Goal: Register for event/course

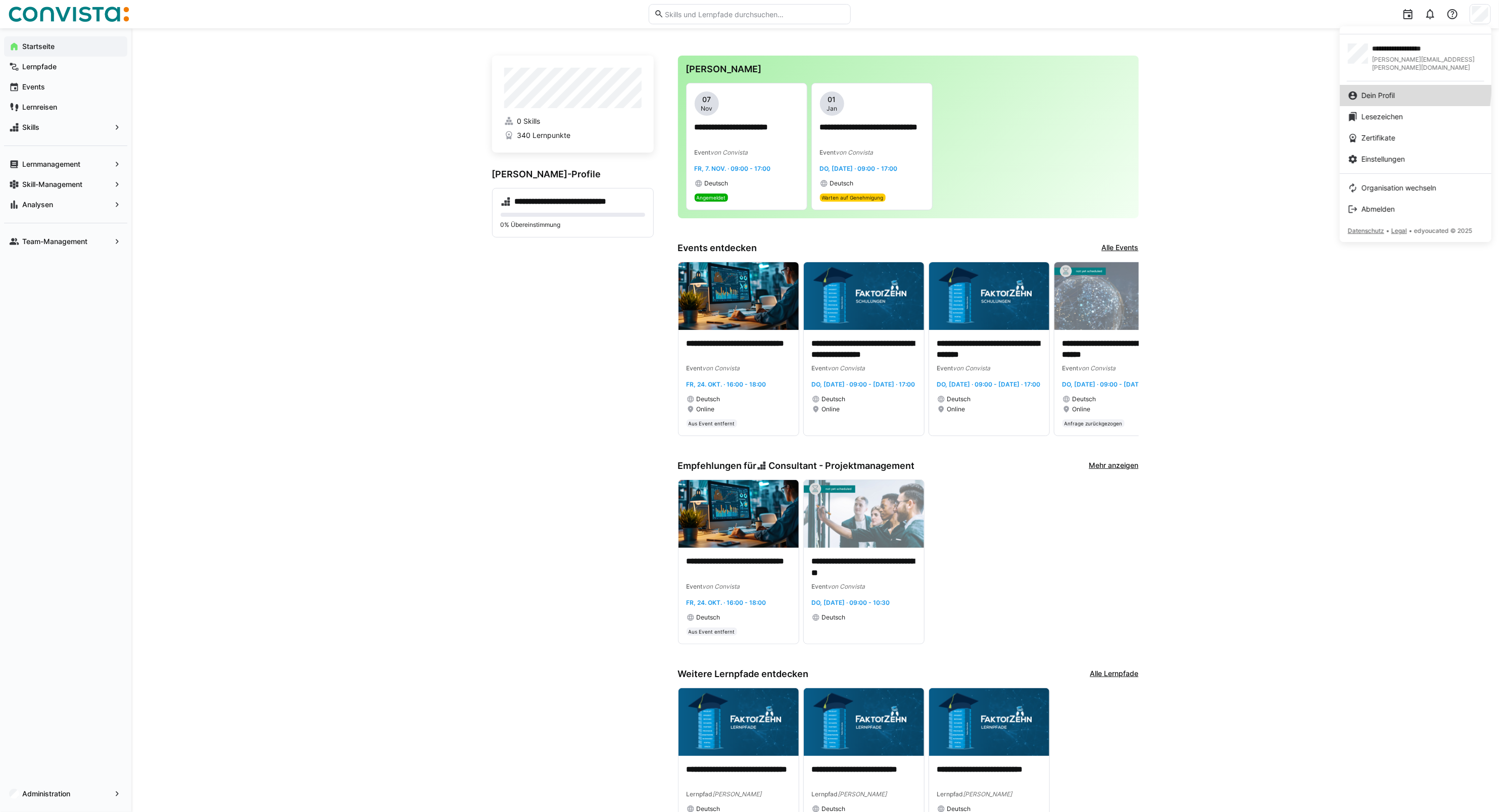
click at [1375, 85] on link "Dein Profil" at bounding box center [1416, 96] width 152 height 21
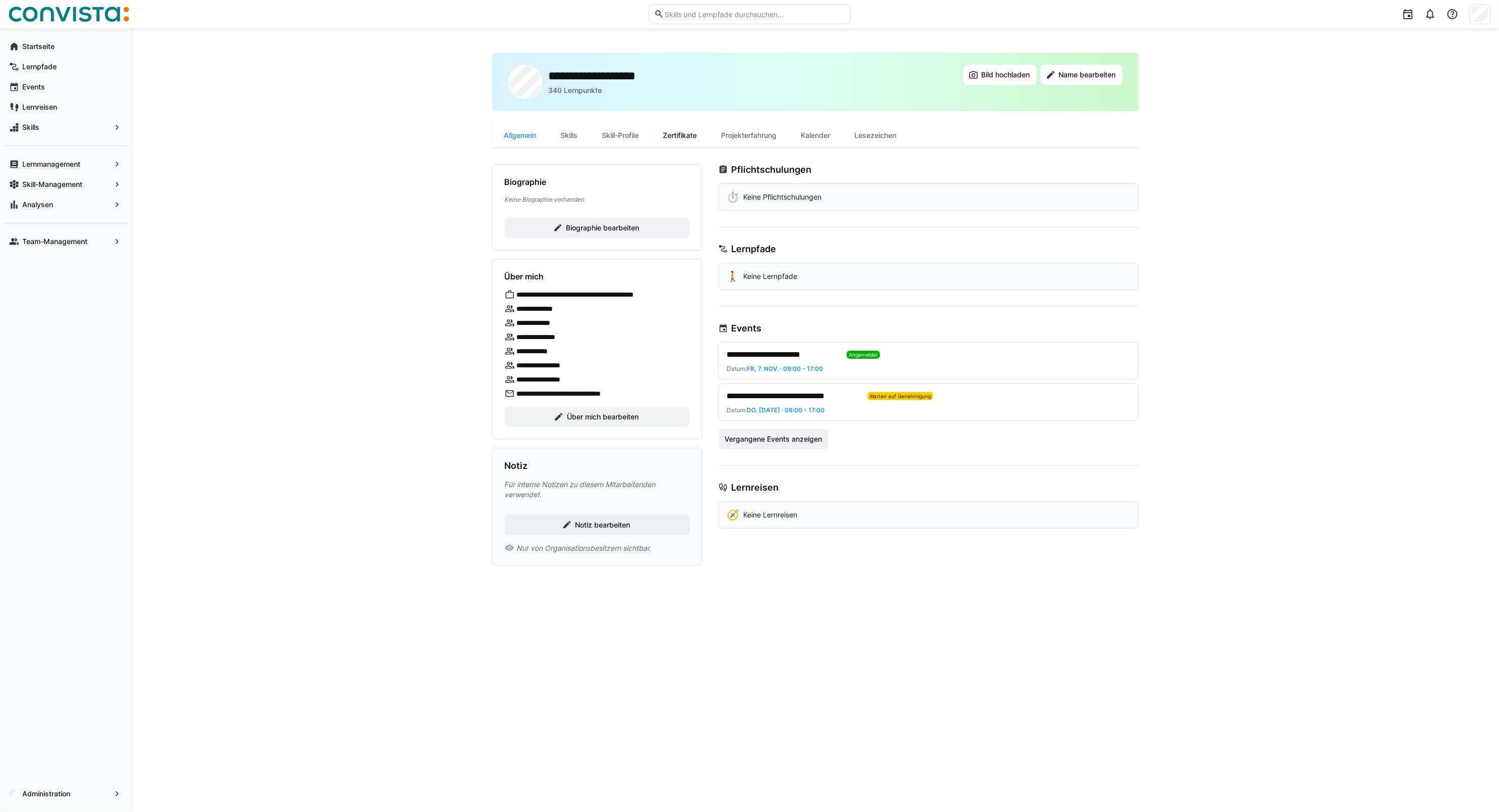
click at [681, 136] on div "Zertifikate" at bounding box center [680, 135] width 58 height 24
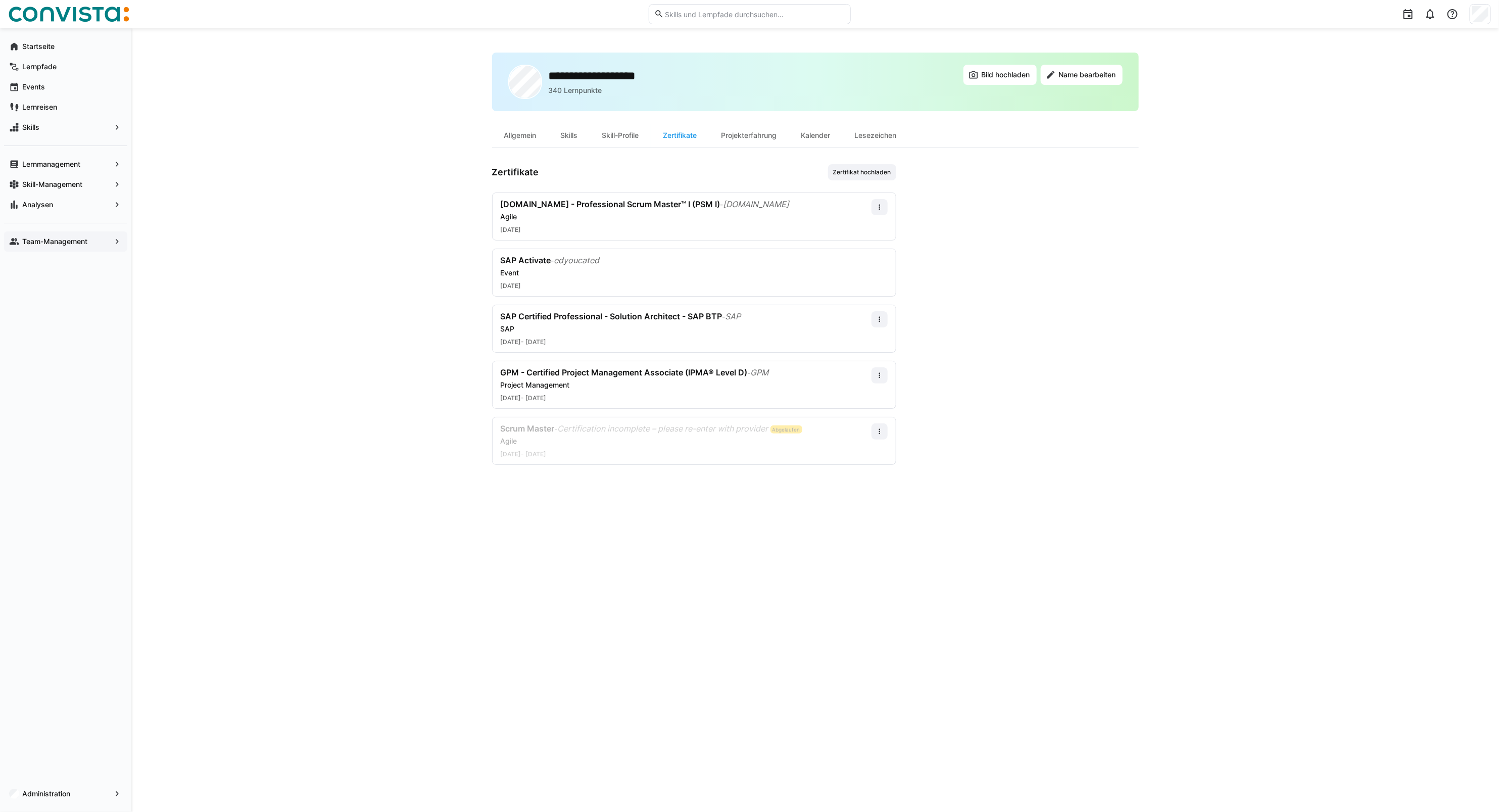
click at [0, 0] on app-navigation-label "Team-Management" at bounding box center [0, 0] width 0 height 0
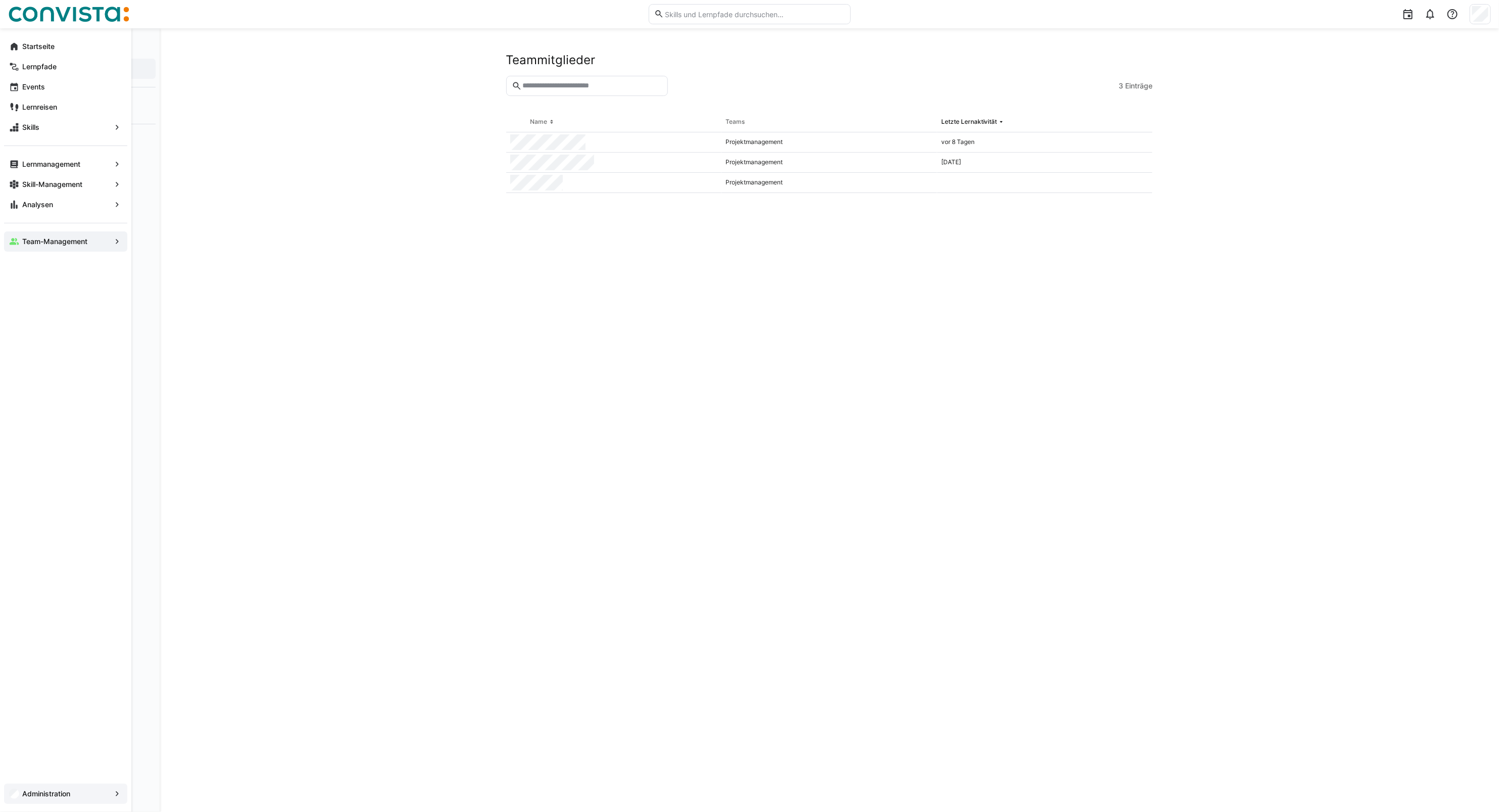
click at [0, 0] on app-navigation-label "Administration" at bounding box center [0, 0] width 0 height 0
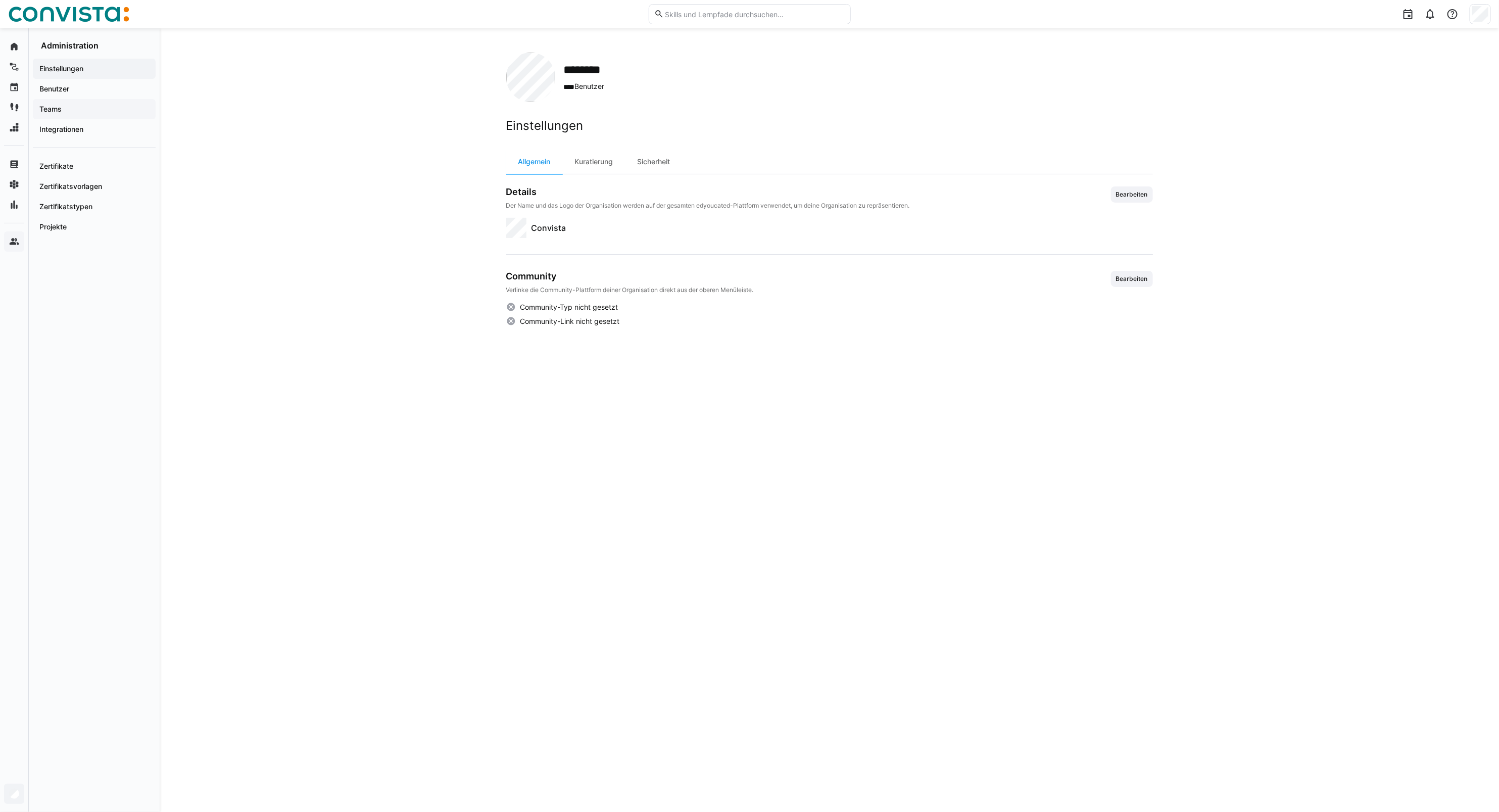
click at [0, 0] on app-navigation-label "Teams" at bounding box center [0, 0] width 0 height 0
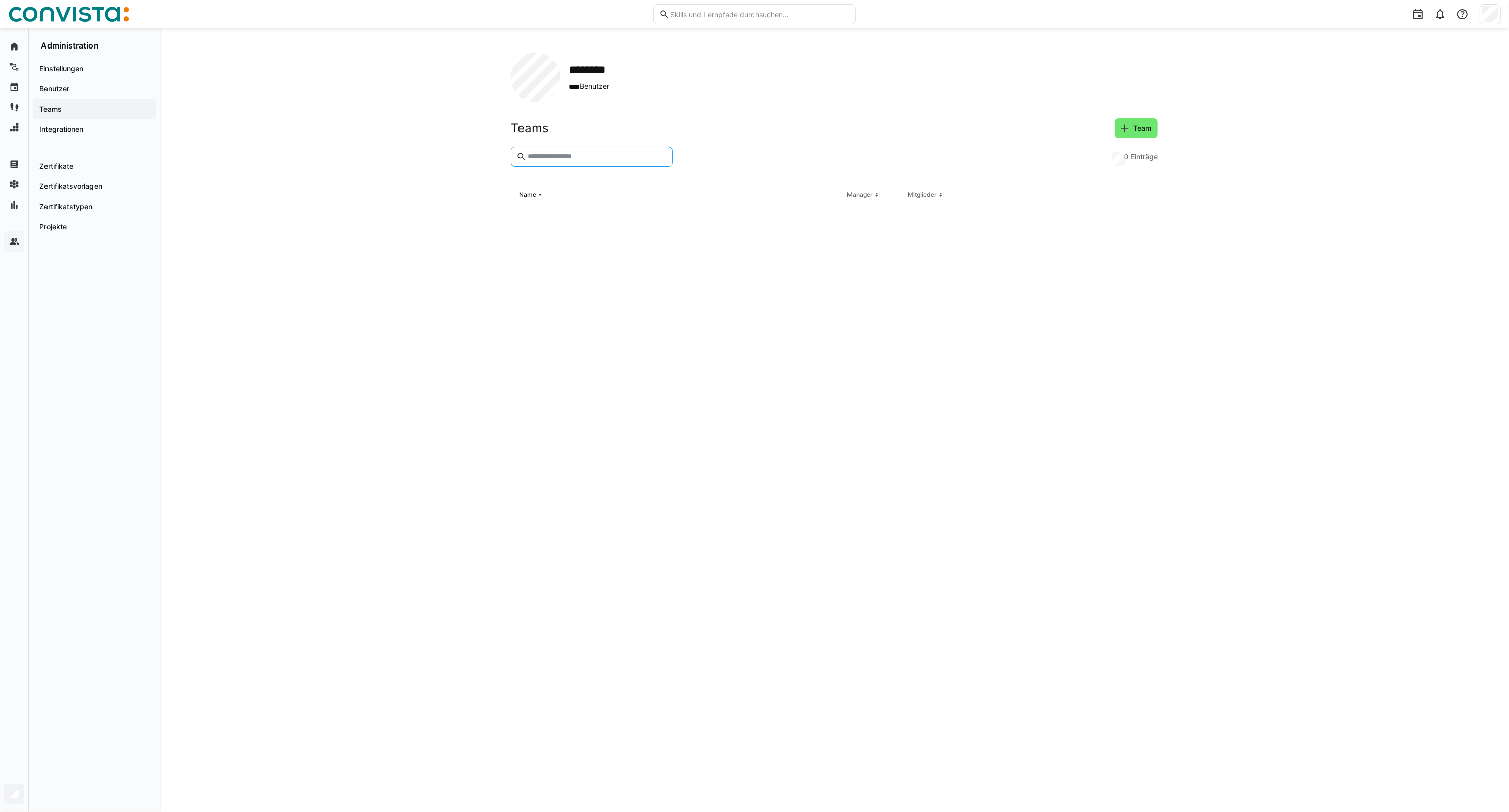
click at [554, 160] on input "text" at bounding box center [597, 157] width 141 height 9
type input "******"
click at [589, 223] on div "**********" at bounding box center [658, 219] width 295 height 24
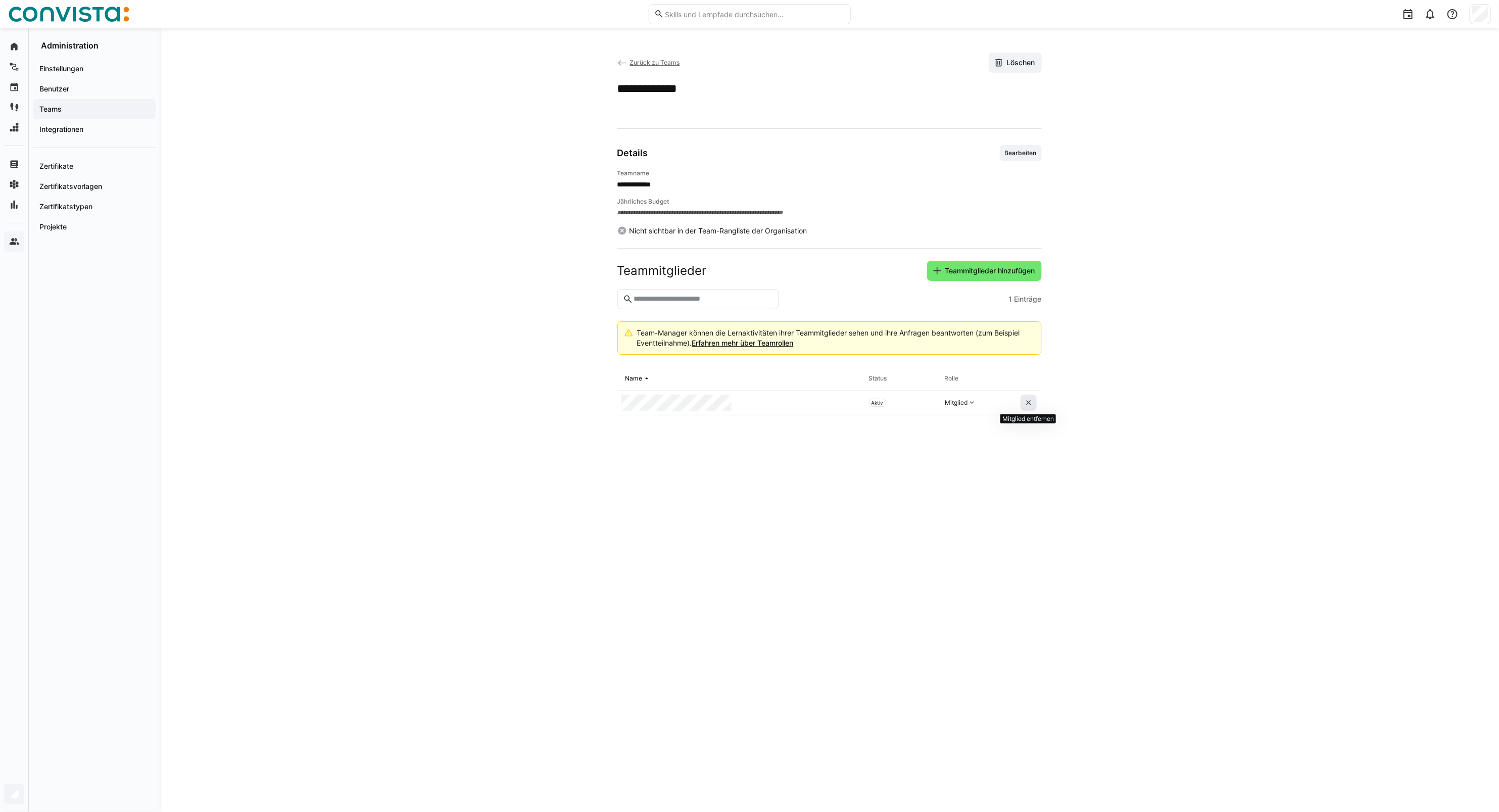
click at [1032, 407] on eds-icon at bounding box center [1029, 403] width 8 height 8
click at [644, 61] on span "Zurück zu Teams" at bounding box center [654, 62] width 50 height 7
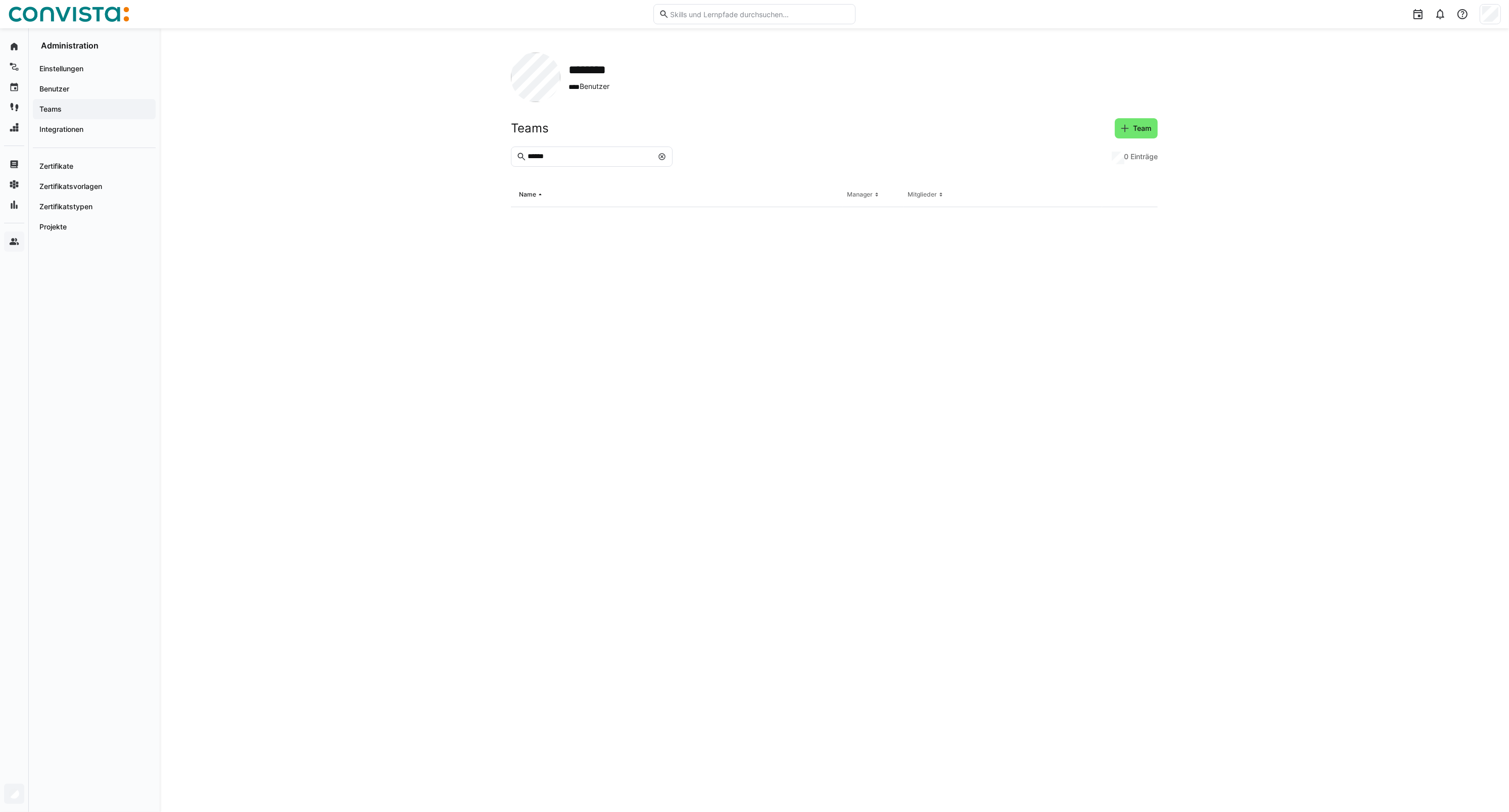
click at [588, 154] on input "******" at bounding box center [590, 157] width 126 height 9
click at [662, 155] on eds-icon at bounding box center [662, 156] width 8 height 8
type input "**********"
click at [602, 217] on div "**********" at bounding box center [658, 219] width 295 height 24
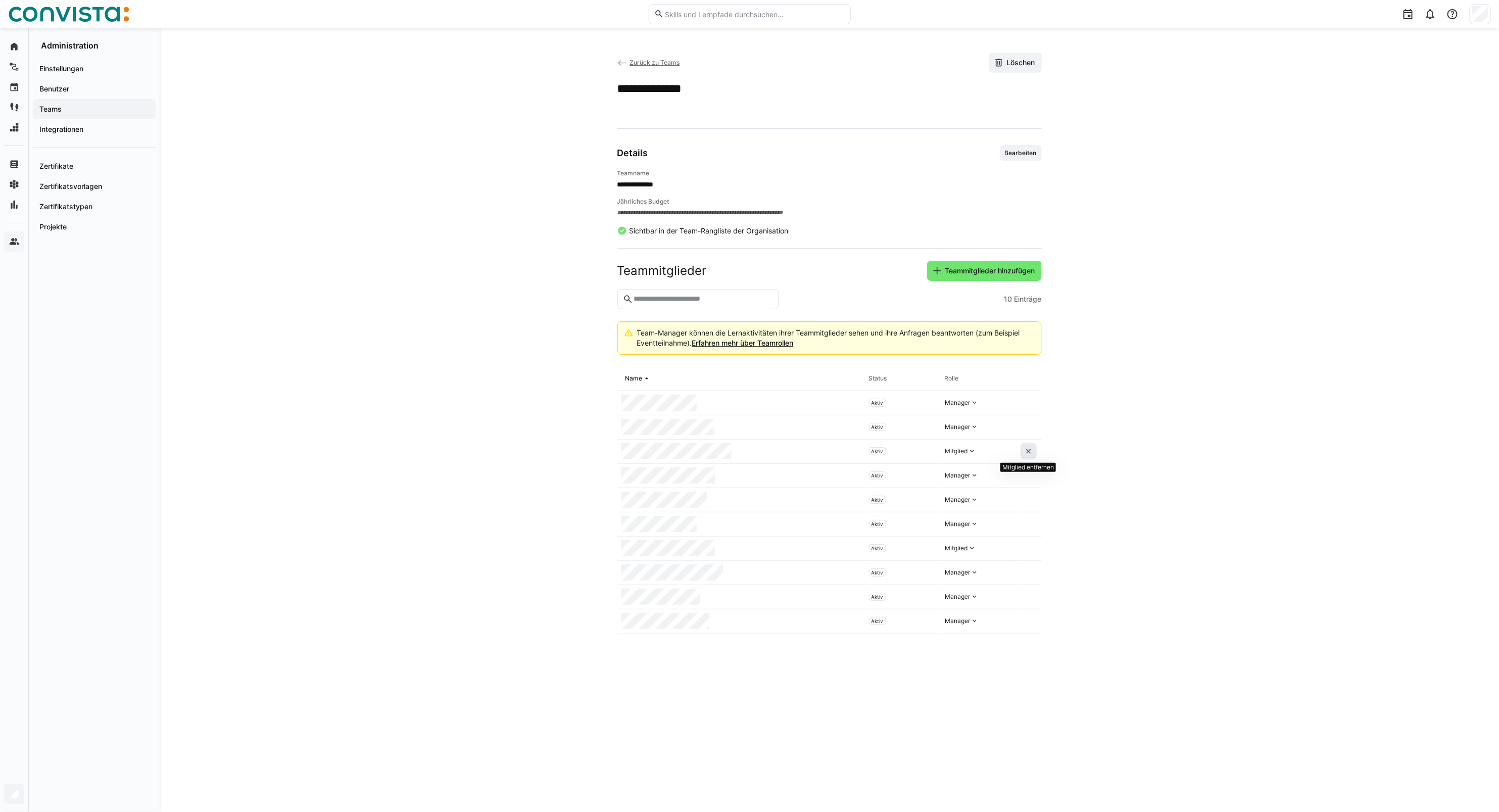
click at [1030, 454] on eds-icon at bounding box center [1029, 451] width 8 height 8
click at [651, 67] on app-back-navigation "Zurück zu Teams" at bounding box center [649, 63] width 63 height 11
click at [651, 64] on span "Zurück zu Teams" at bounding box center [654, 62] width 50 height 7
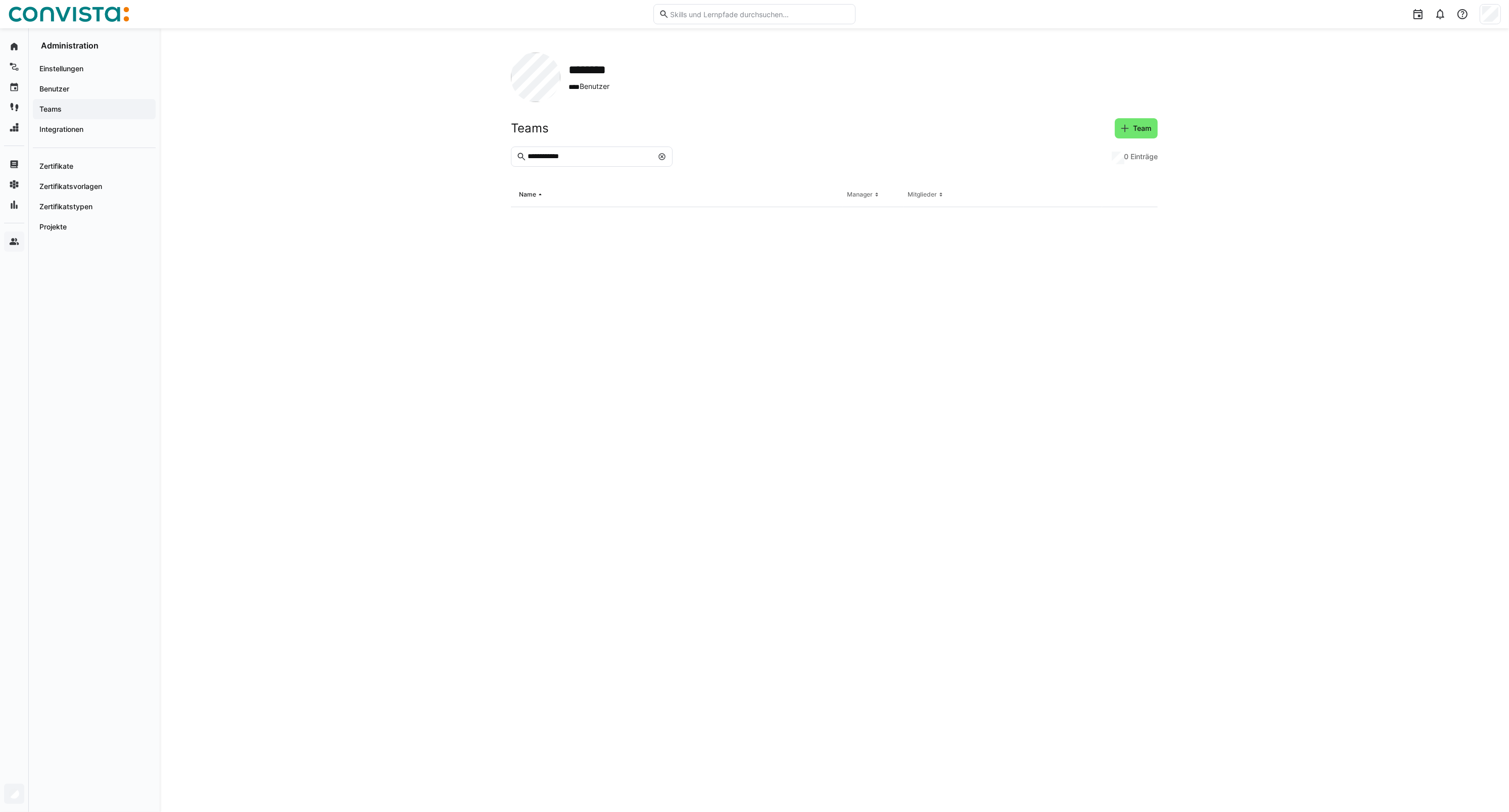
click at [659, 158] on eds-icon at bounding box center [662, 156] width 8 height 8
type input "*********"
click at [620, 223] on div "**********" at bounding box center [676, 219] width 332 height 24
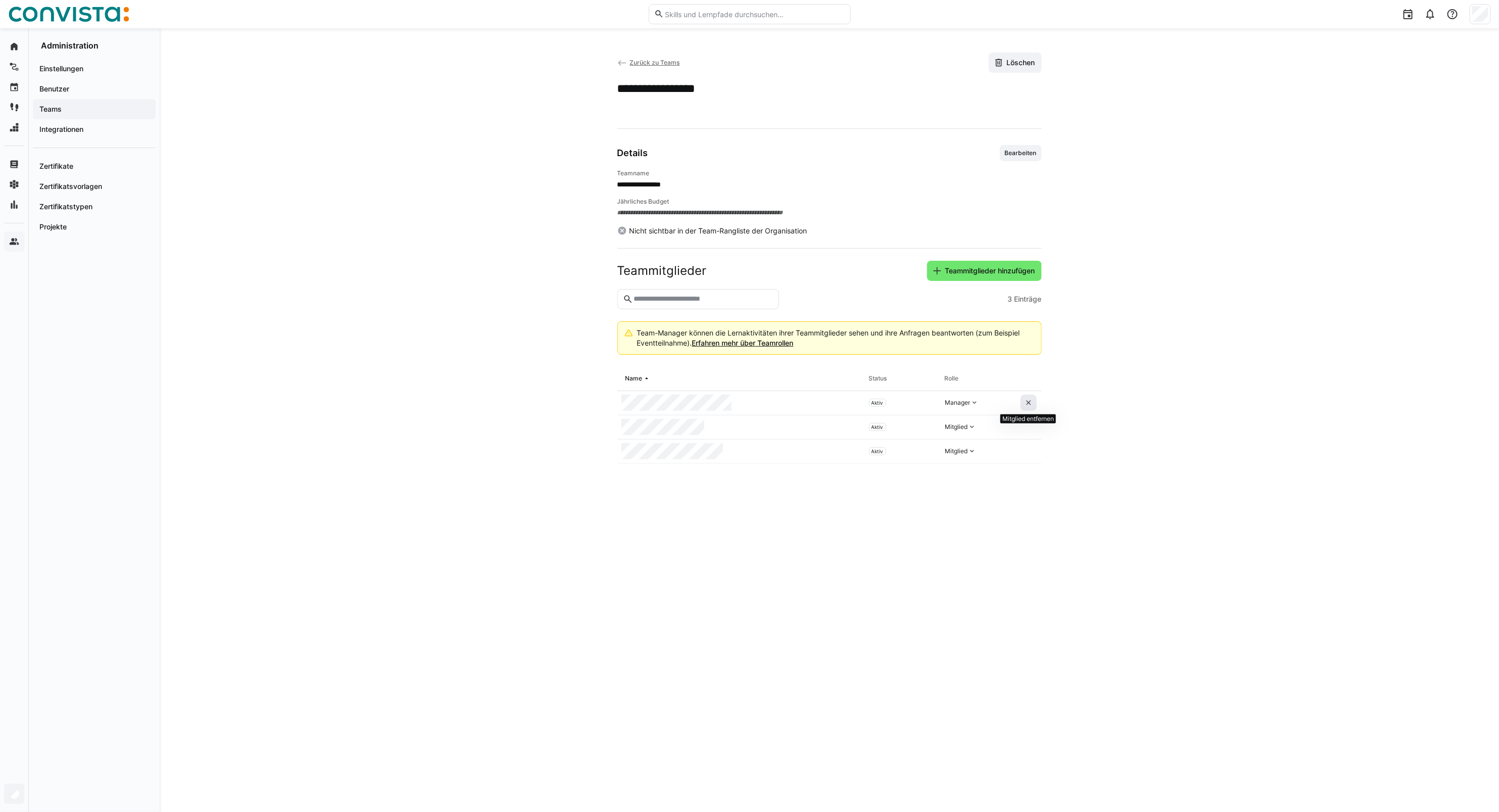
click at [1024, 407] on span at bounding box center [1029, 403] width 16 height 16
click at [655, 66] on span "Zurück zu Teams" at bounding box center [654, 62] width 50 height 7
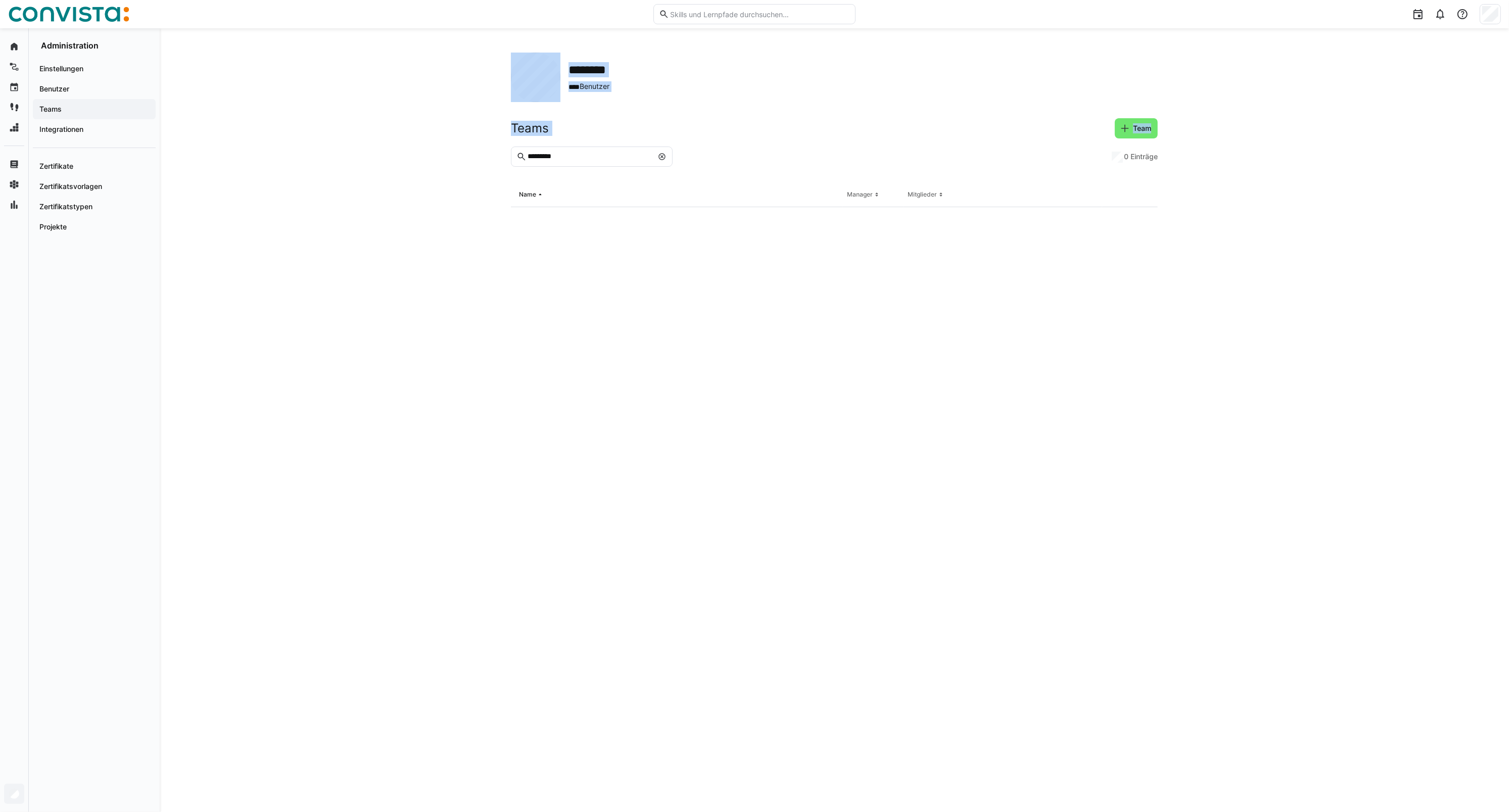
drag, startPoint x: 610, startPoint y: 150, endPoint x: 475, endPoint y: 160, distance: 135.4
click at [475, 160] on div "******** **** Benutzer Teams Team ********* 0 Einträge Name Manager Mitglieder" at bounding box center [834, 420] width 1349 height 784
drag, startPoint x: 475, startPoint y: 160, endPoint x: 569, endPoint y: 155, distance: 94.1
click at [569, 155] on input "*********" at bounding box center [590, 157] width 126 height 9
drag, startPoint x: 570, startPoint y: 161, endPoint x: 496, endPoint y: 157, distance: 74.1
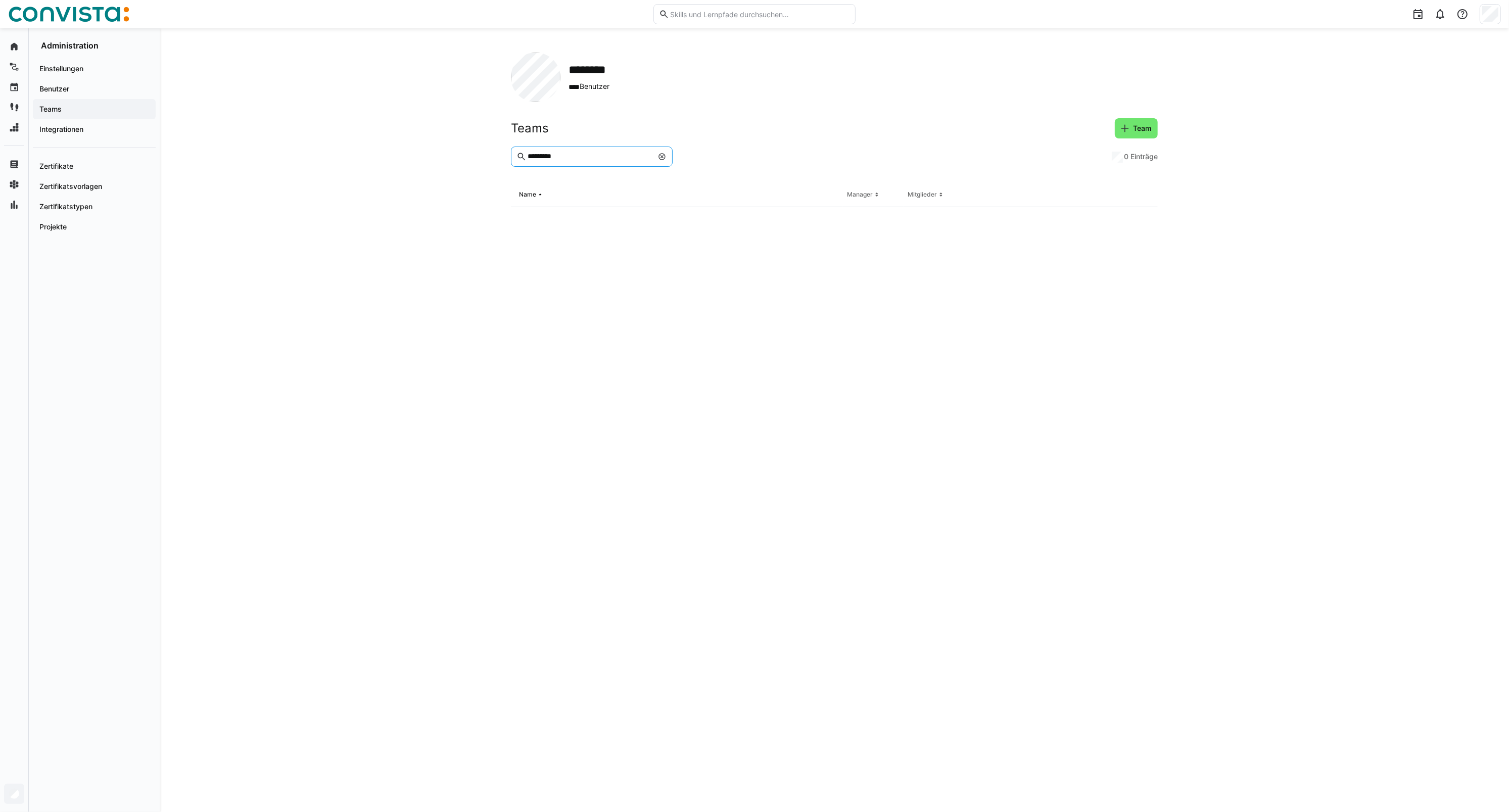
click at [496, 160] on div "******** **** Benutzer Teams Team ********* 0 Einträge Name Manager Mitglieder" at bounding box center [834, 420] width 1349 height 784
type input "*****"
click at [763, 213] on div "**********" at bounding box center [676, 219] width 332 height 24
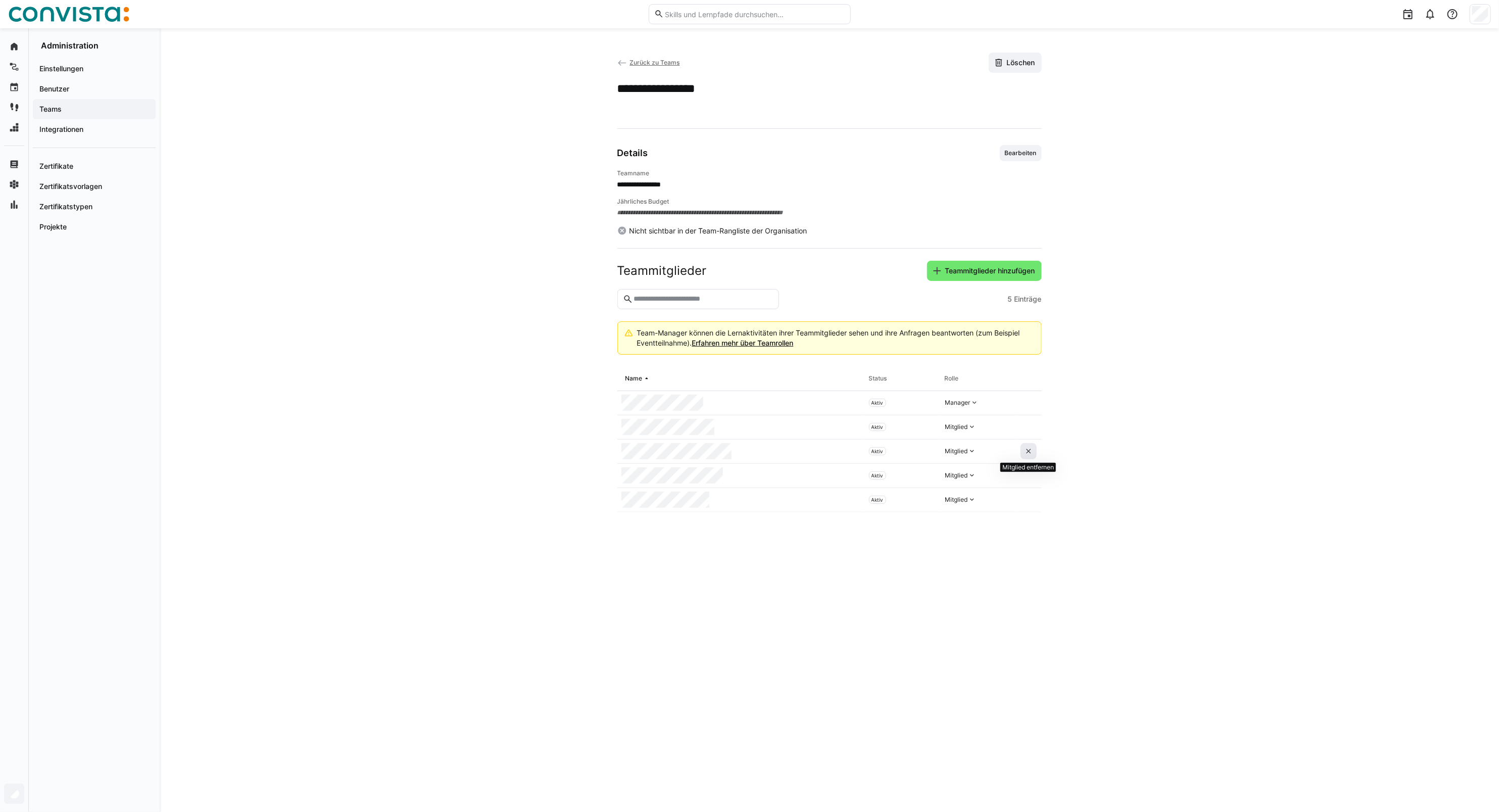
click at [1029, 454] on eds-icon at bounding box center [1029, 451] width 8 height 8
click at [646, 60] on span "Zurück zu Teams" at bounding box center [654, 62] width 50 height 7
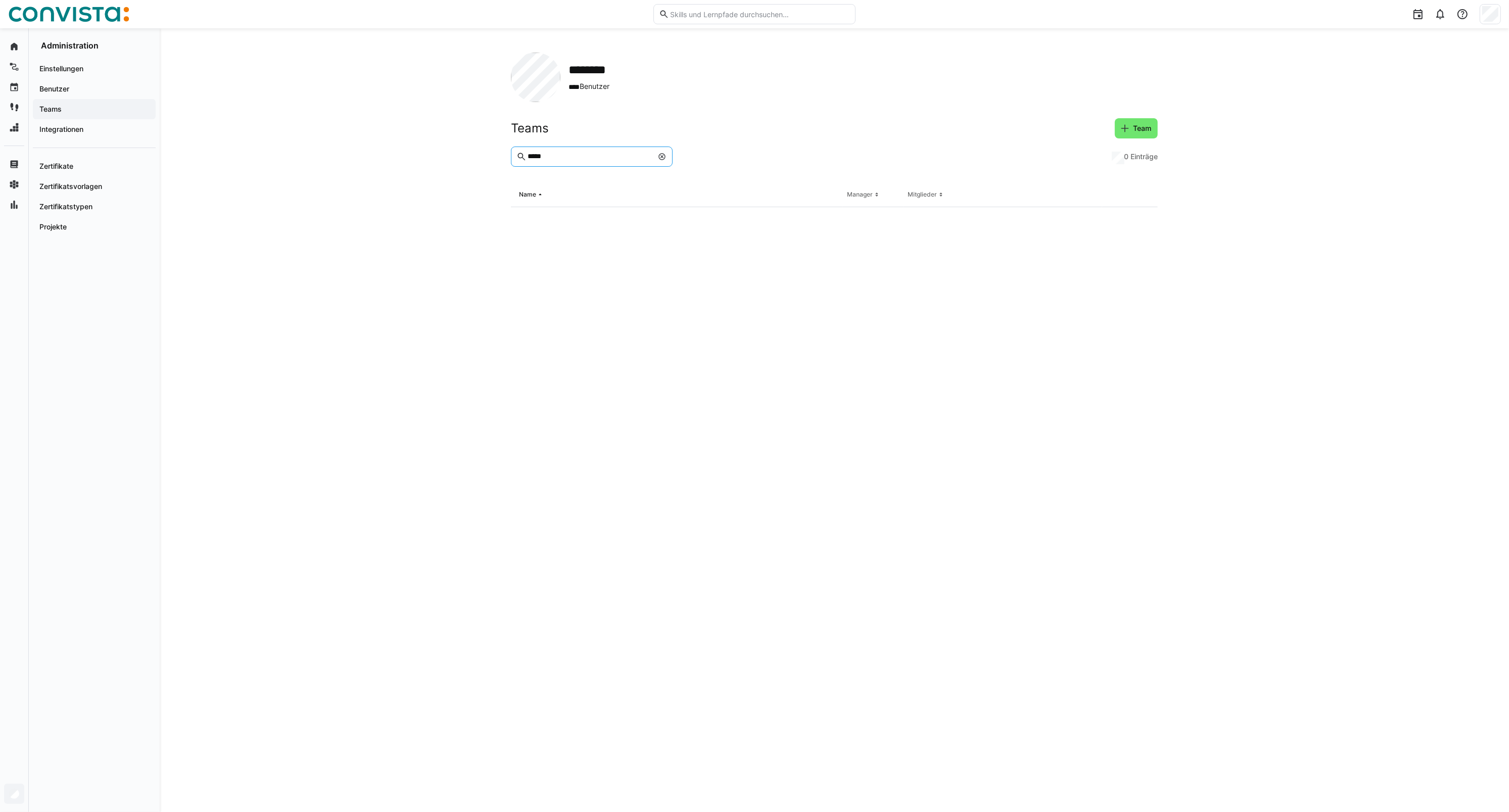
click at [561, 157] on input "*****" at bounding box center [590, 157] width 126 height 9
click at [660, 155] on eds-icon at bounding box center [662, 156] width 8 height 8
type input "********"
click at [604, 219] on div "**********" at bounding box center [676, 219] width 332 height 24
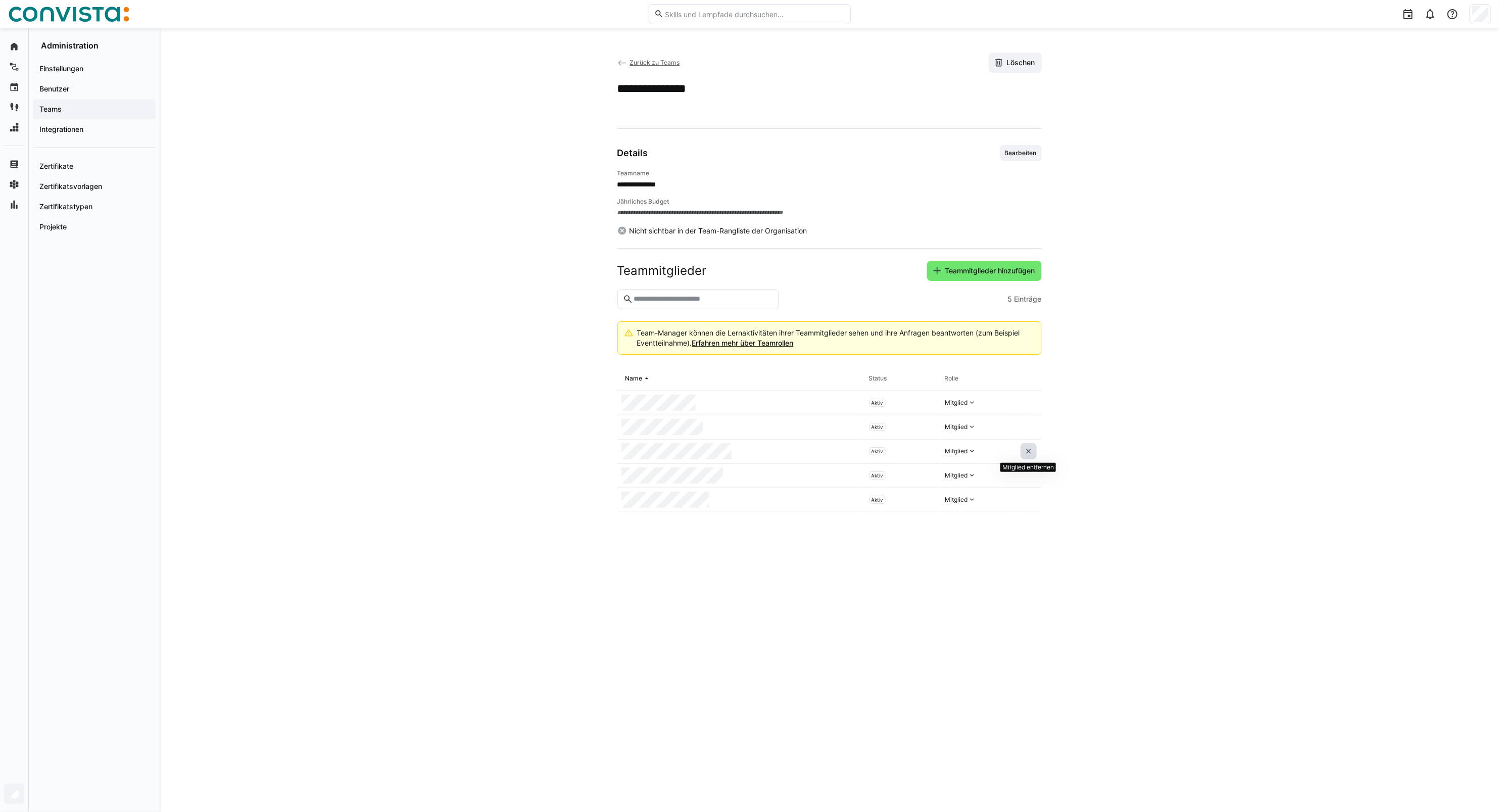
click at [1031, 454] on eds-icon at bounding box center [1029, 451] width 8 height 8
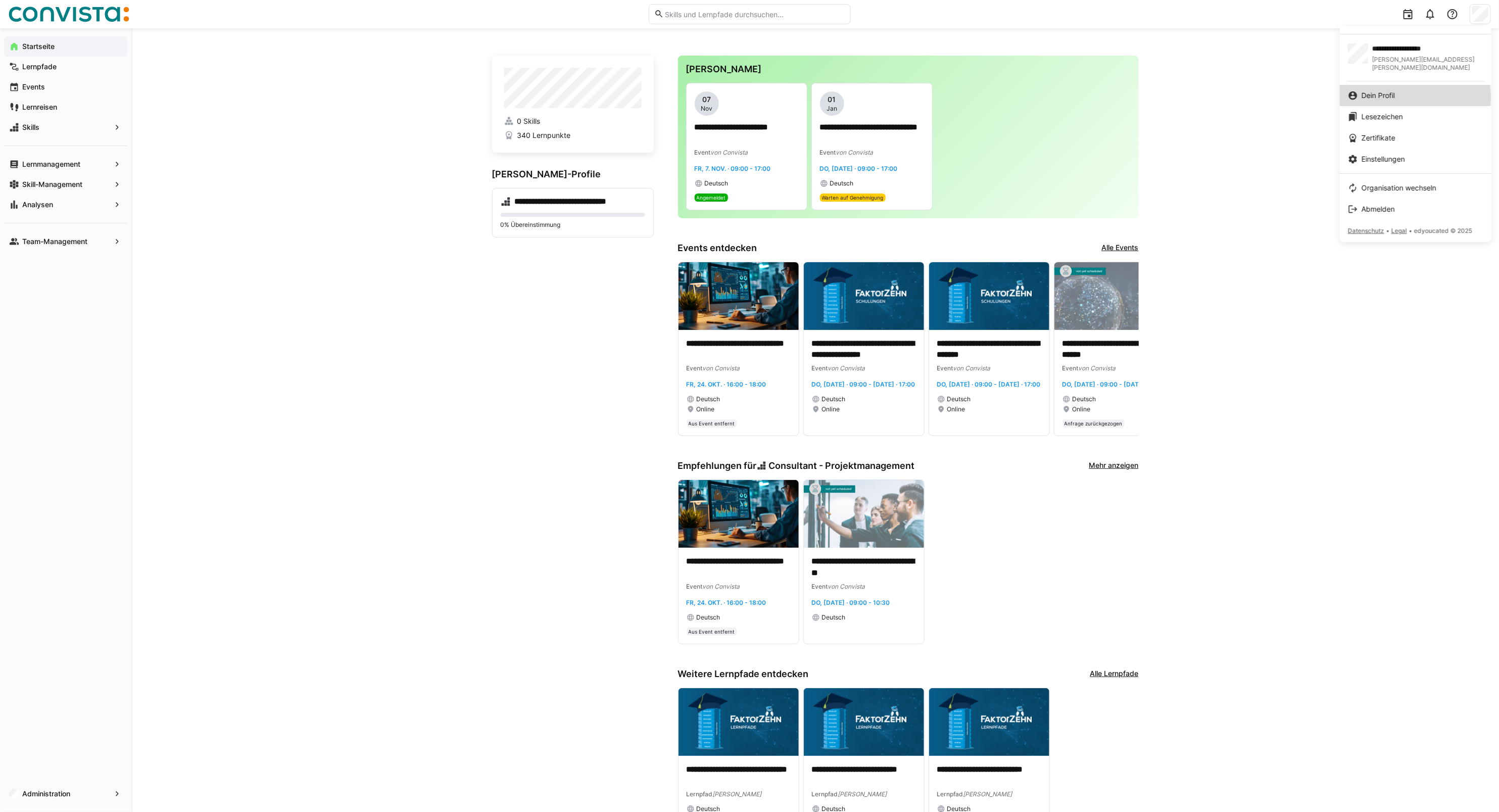
click at [1390, 91] on span "Dein Profil" at bounding box center [1378, 96] width 33 height 10
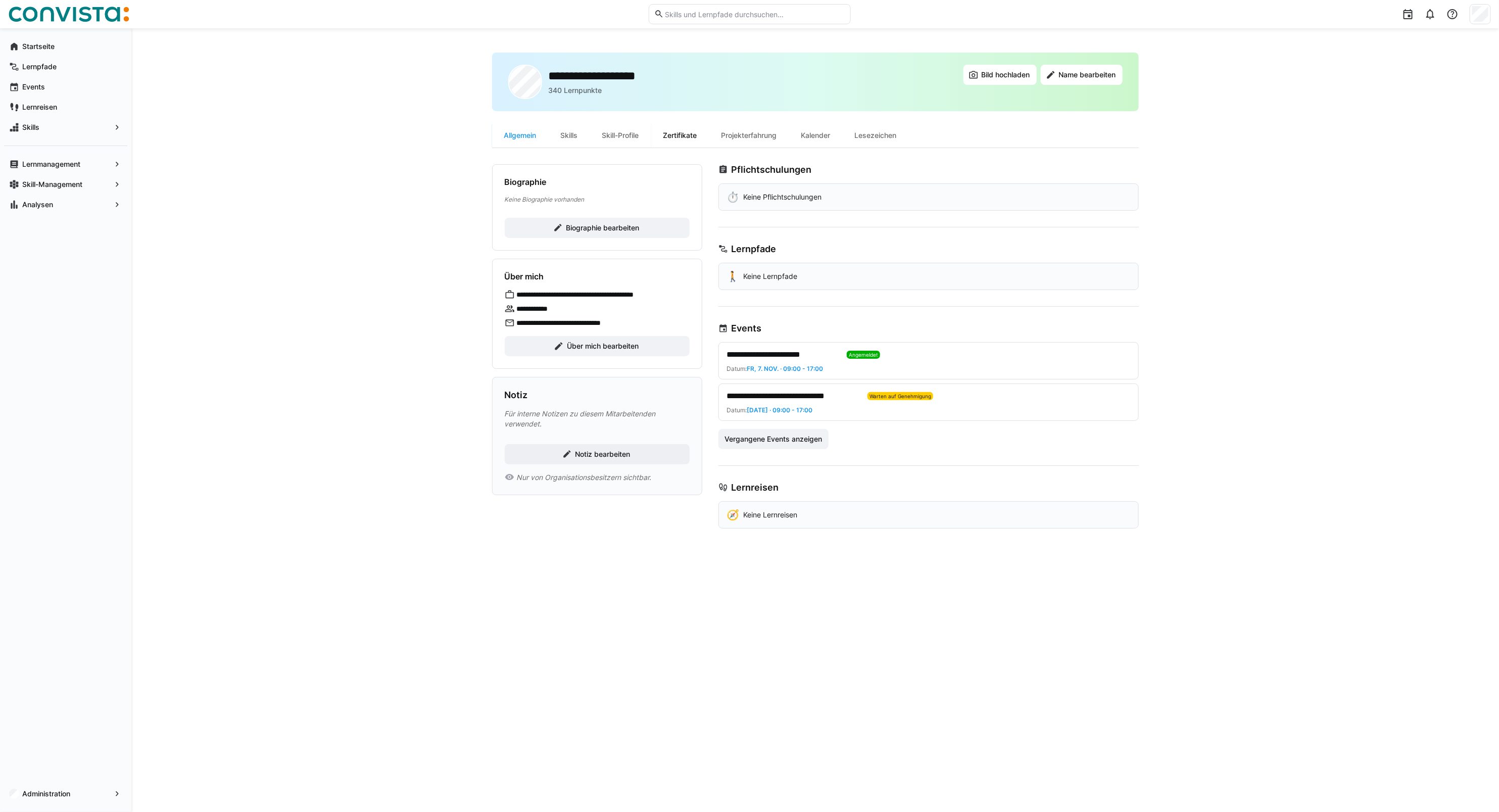
click at [688, 132] on div "Zertifikate" at bounding box center [680, 135] width 58 height 24
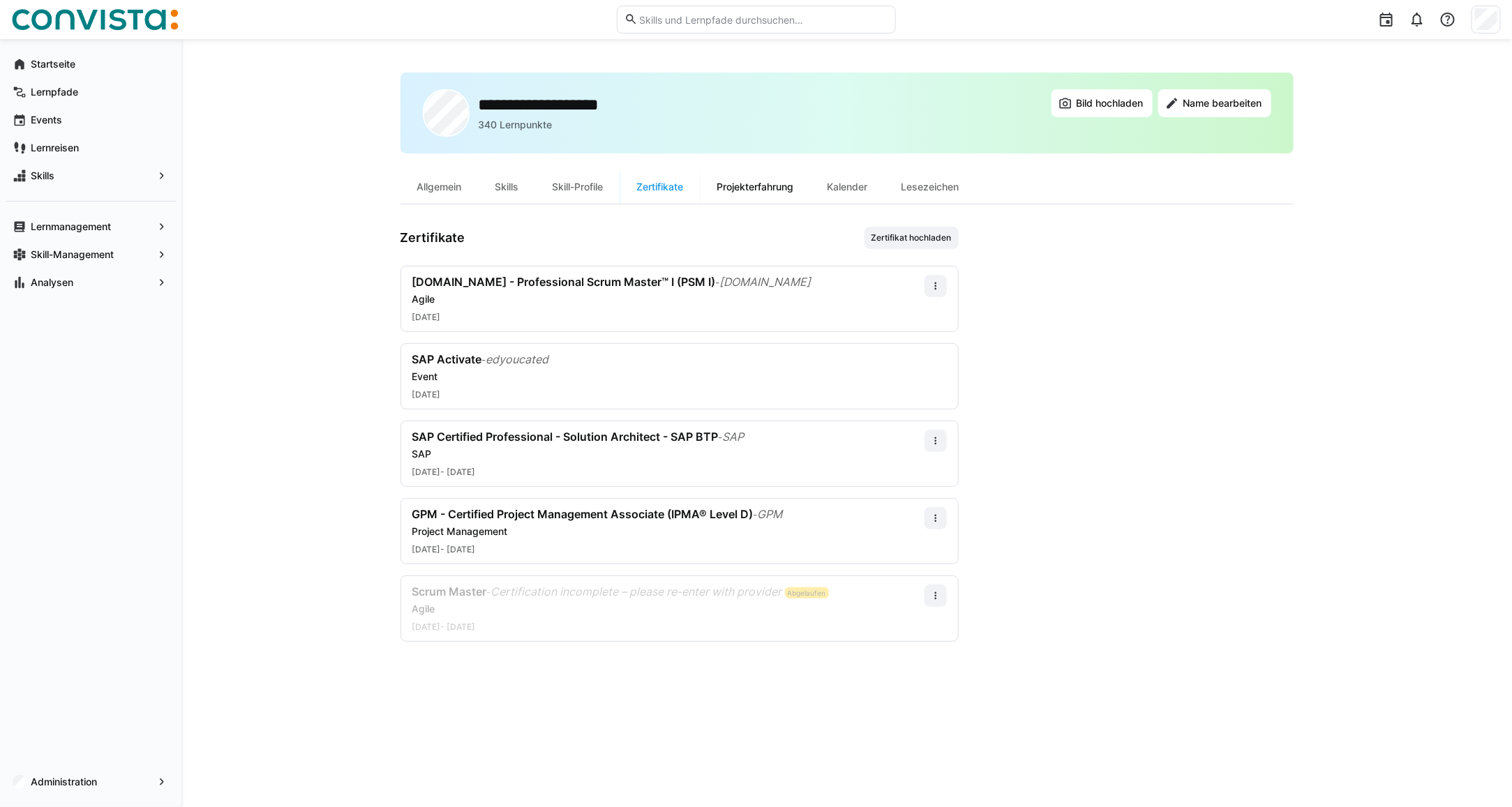
click at [767, 183] on div "Projekterfahrung" at bounding box center [755, 186] width 110 height 33
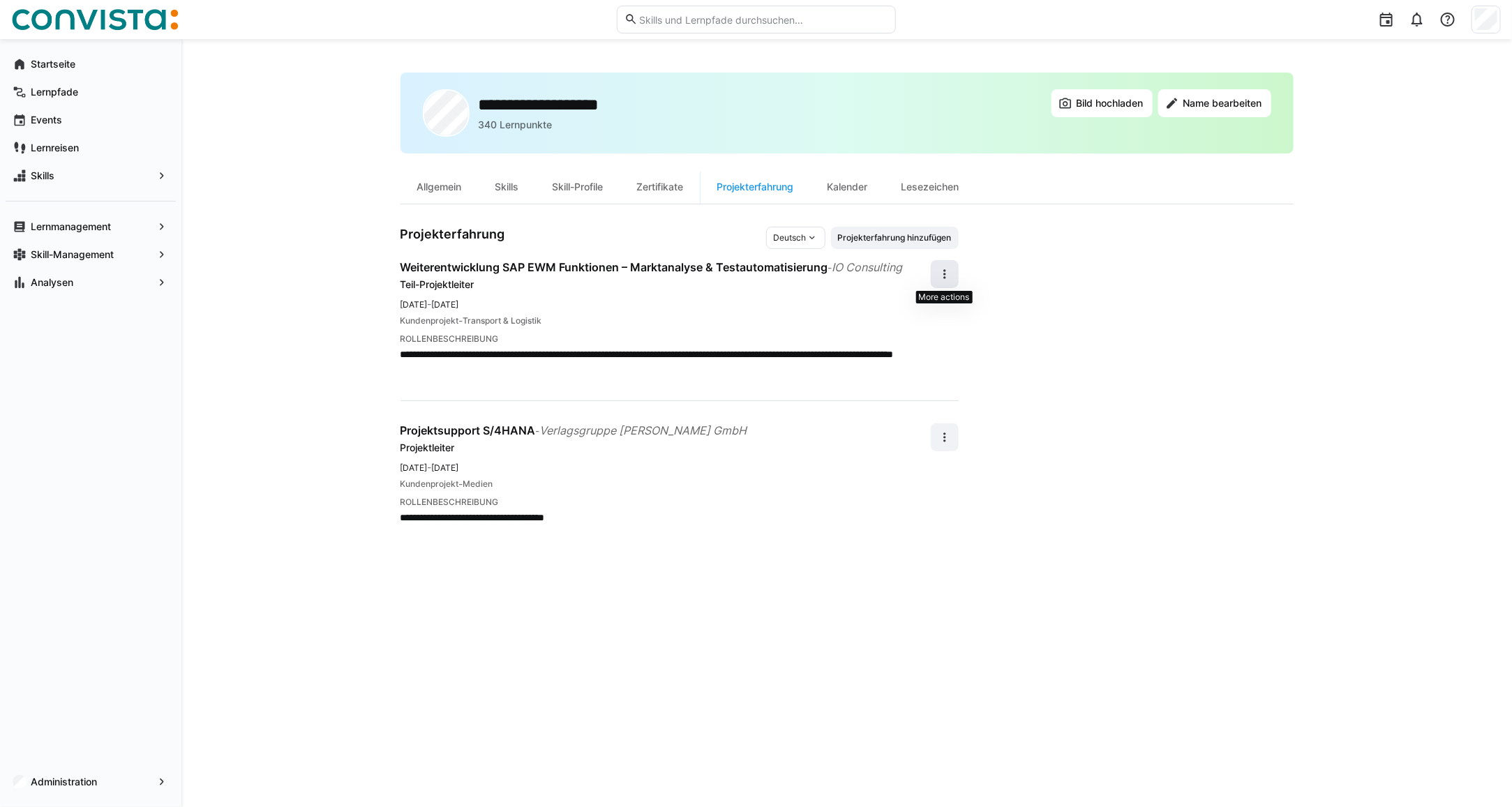
click at [945, 272] on eds-icon at bounding box center [944, 274] width 14 height 14
click at [933, 308] on div "Bearbeiten" at bounding box center [922, 311] width 49 height 14
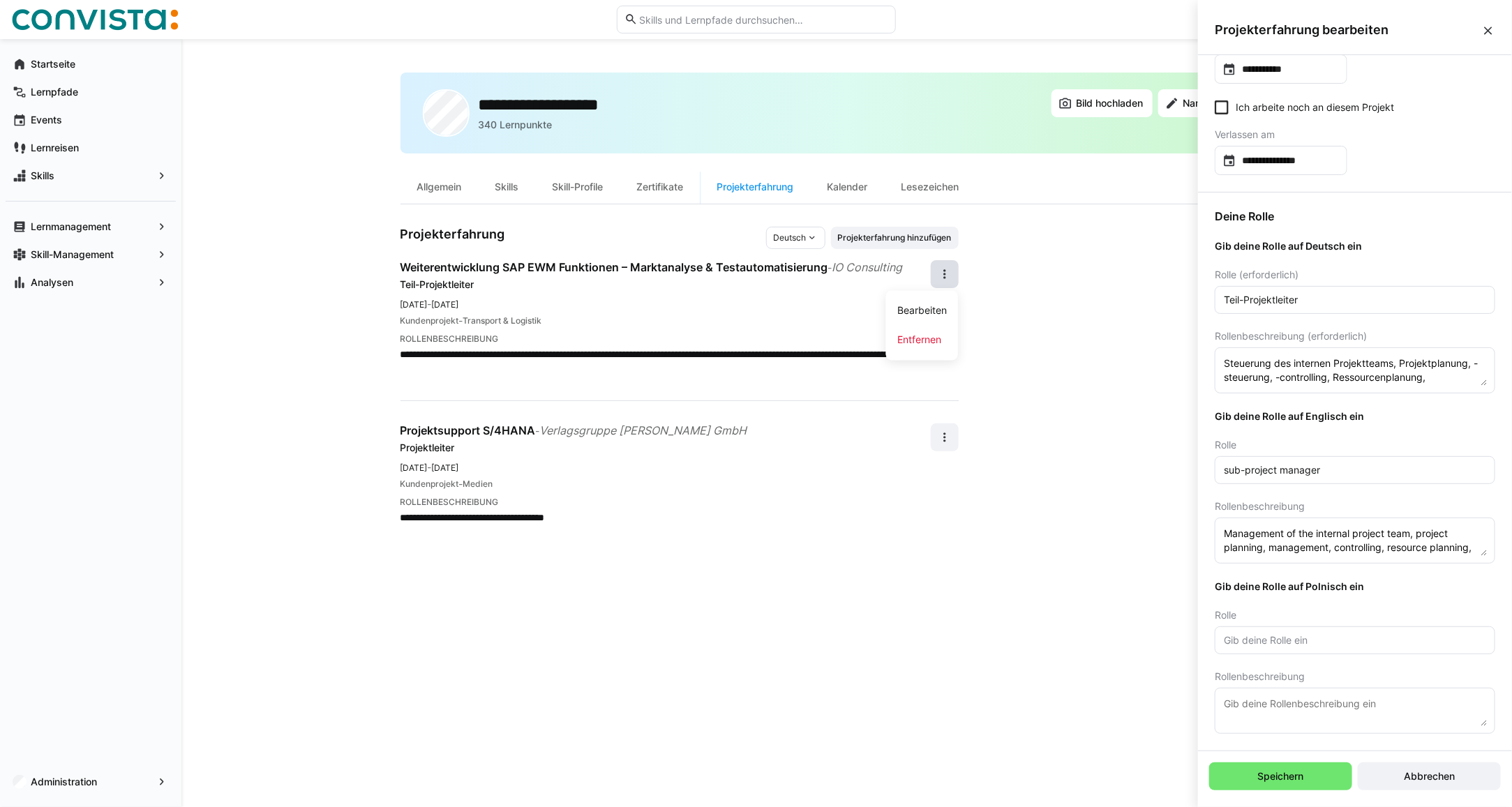
scroll to position [28, 0]
click at [1257, 776] on span "Speichern" at bounding box center [1280, 776] width 50 height 14
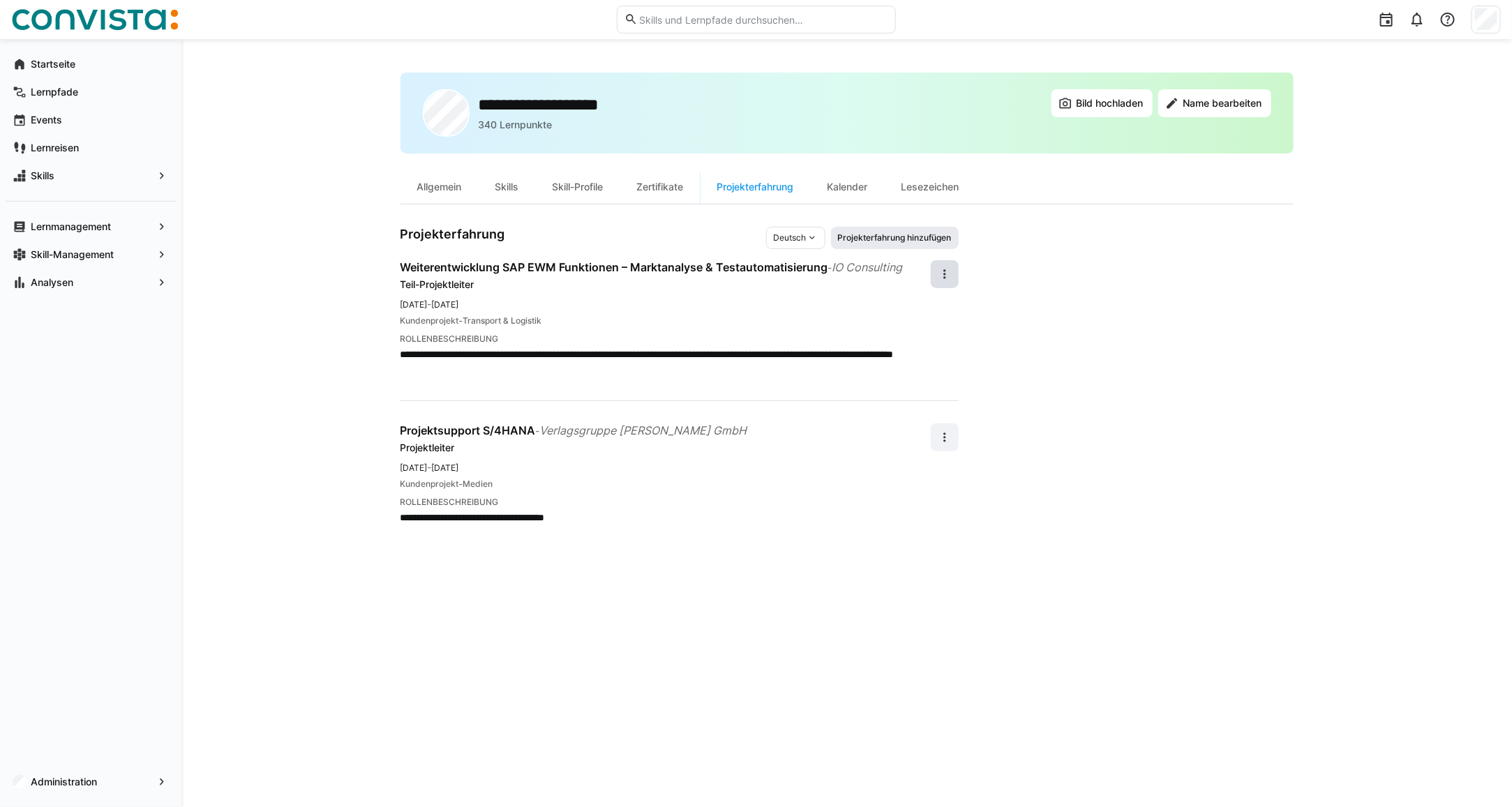
click at [886, 245] on span "Projekterfahrung hinzufügen" at bounding box center [895, 238] width 128 height 22
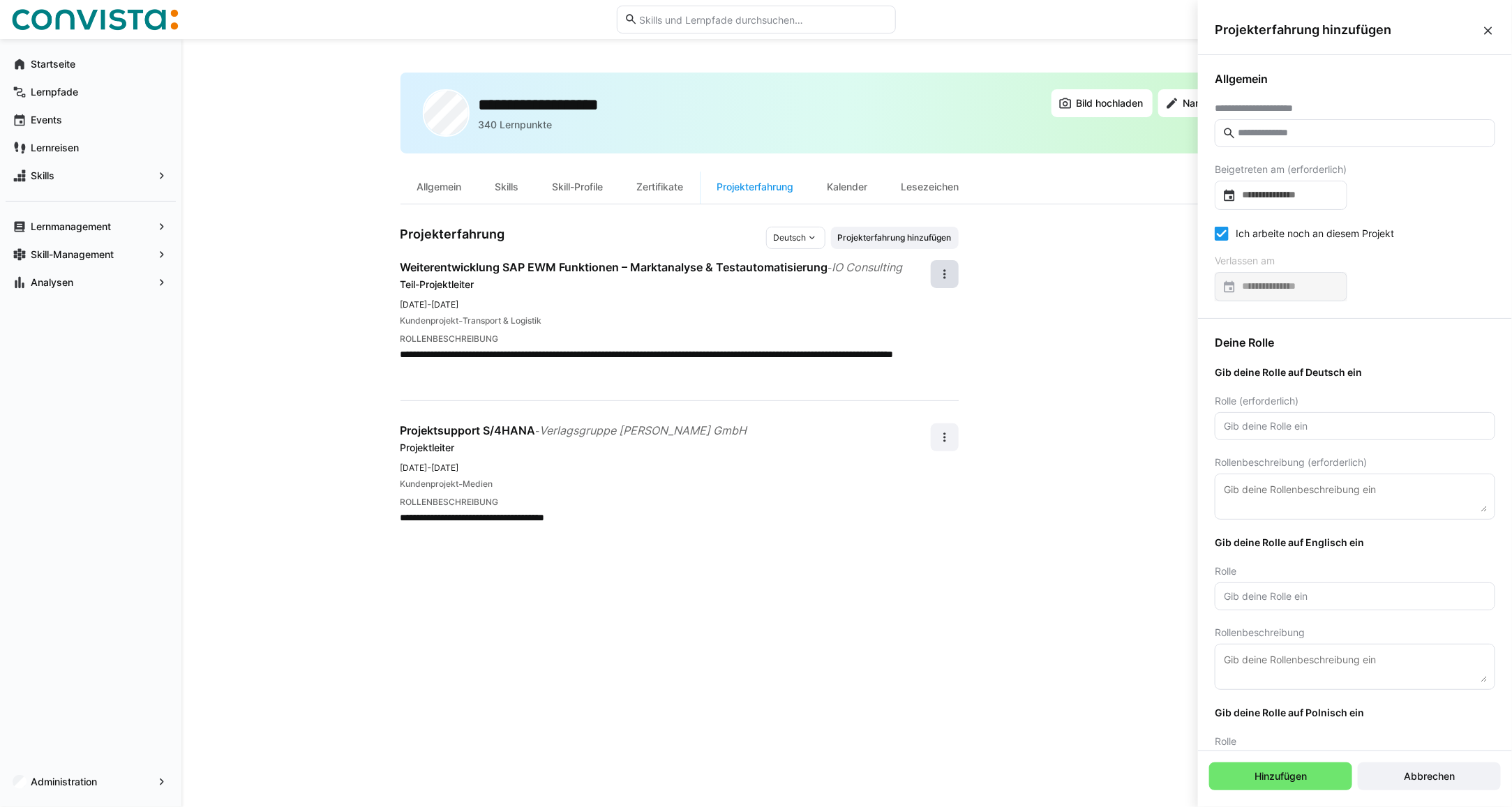
click at [1254, 136] on input "text" at bounding box center [1361, 133] width 251 height 13
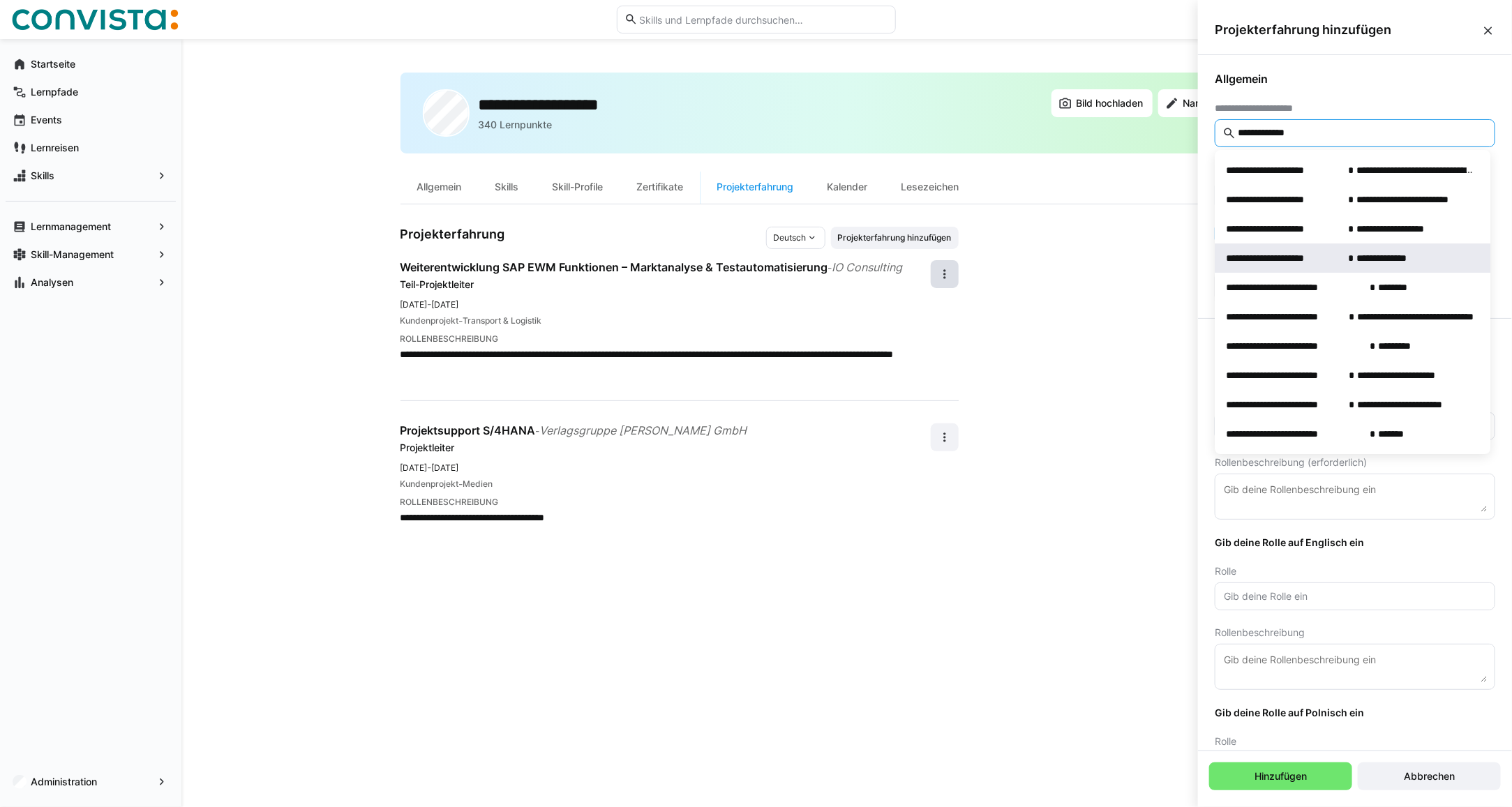
type input "**********"
click at [1380, 262] on span "**********" at bounding box center [1394, 258] width 76 height 14
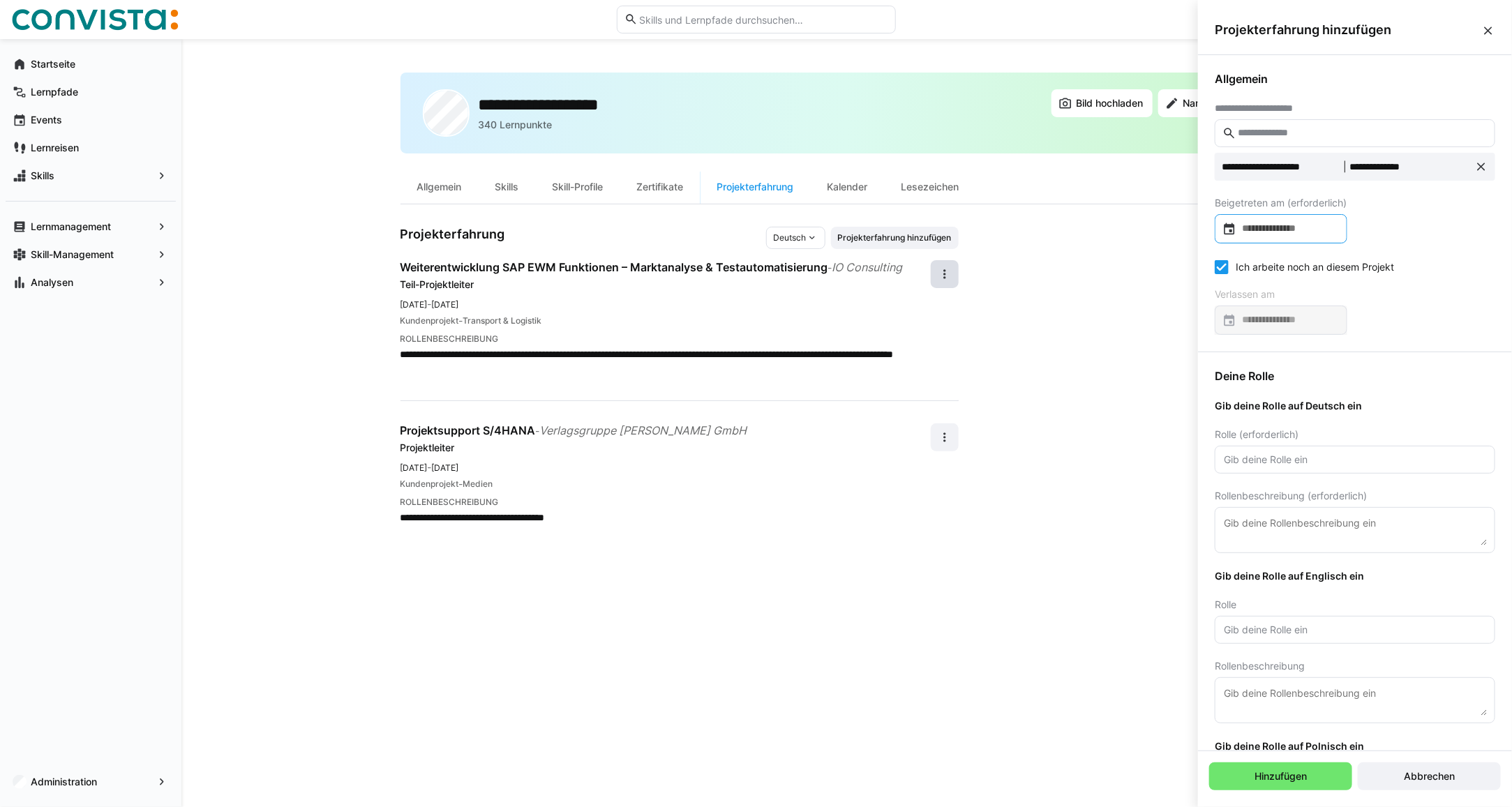
click at [1261, 234] on input at bounding box center [1287, 229] width 103 height 14
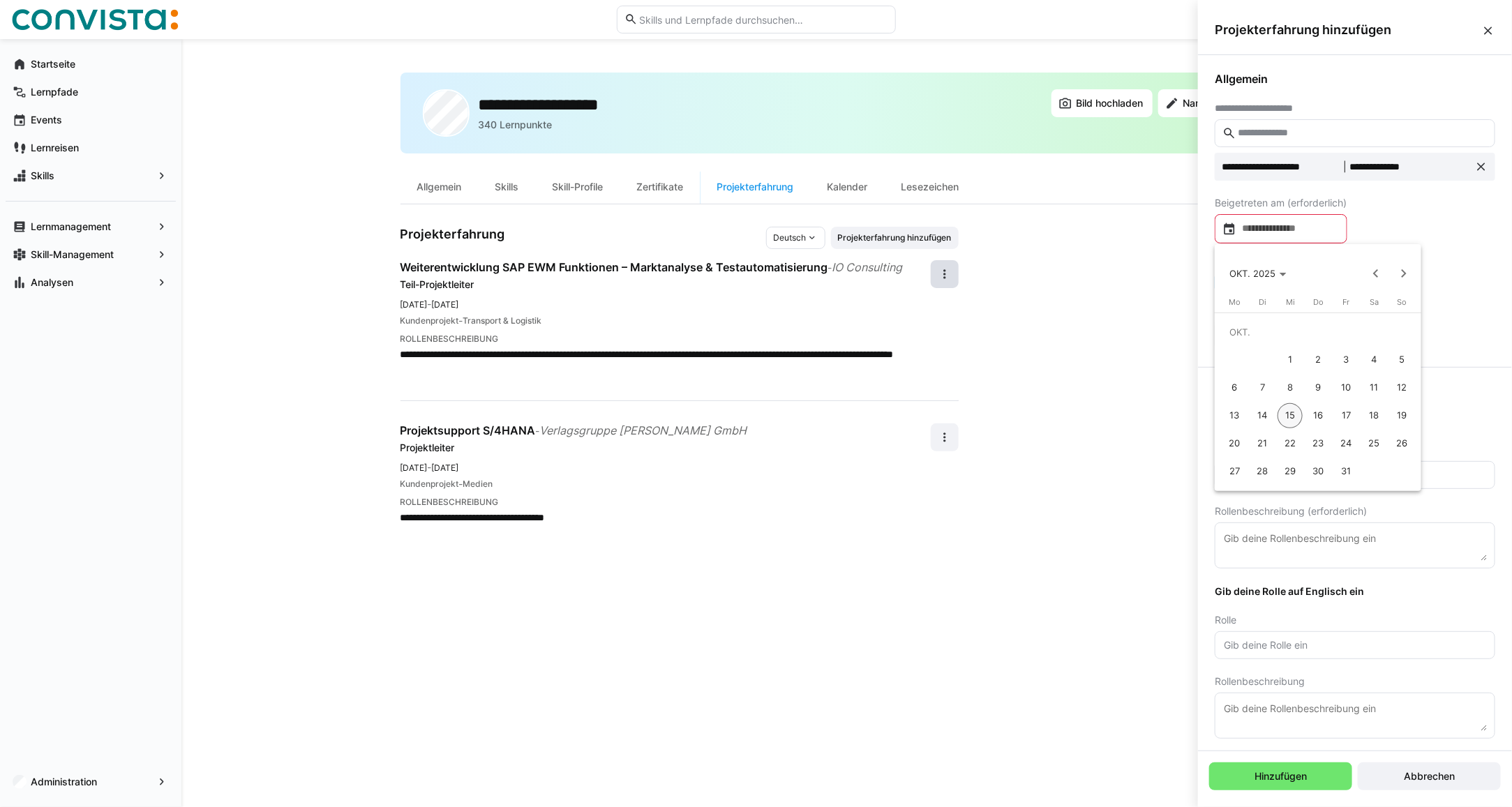
click at [1234, 415] on span "13" at bounding box center [1234, 415] width 25 height 25
type input "**********"
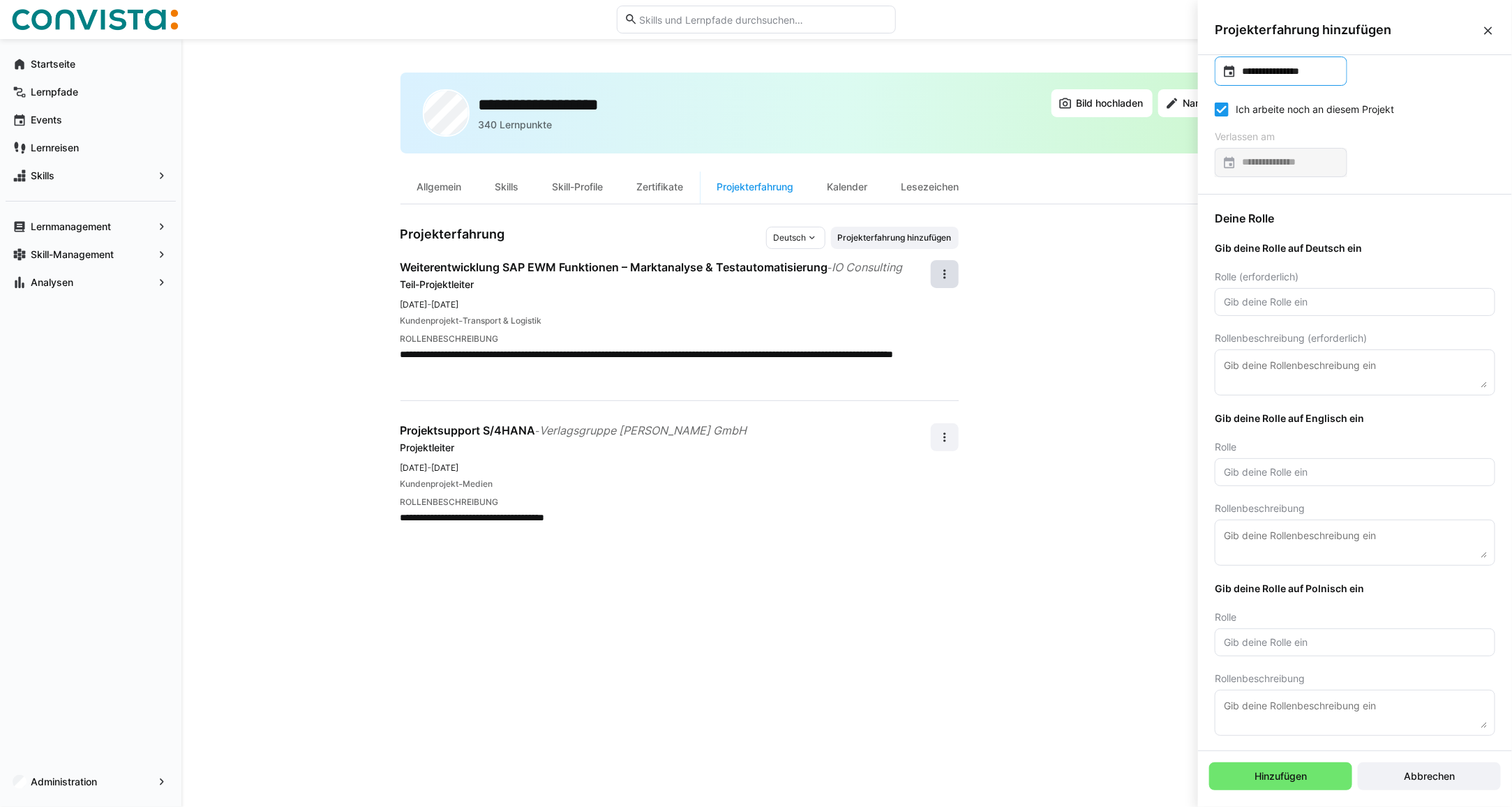
scroll to position [161, 0]
click at [1295, 296] on input "text" at bounding box center [1354, 300] width 265 height 13
type input "Projektmanager"
type textarea "Beschreibung"
click at [1280, 299] on input "Projektmanager" at bounding box center [1354, 300] width 265 height 13
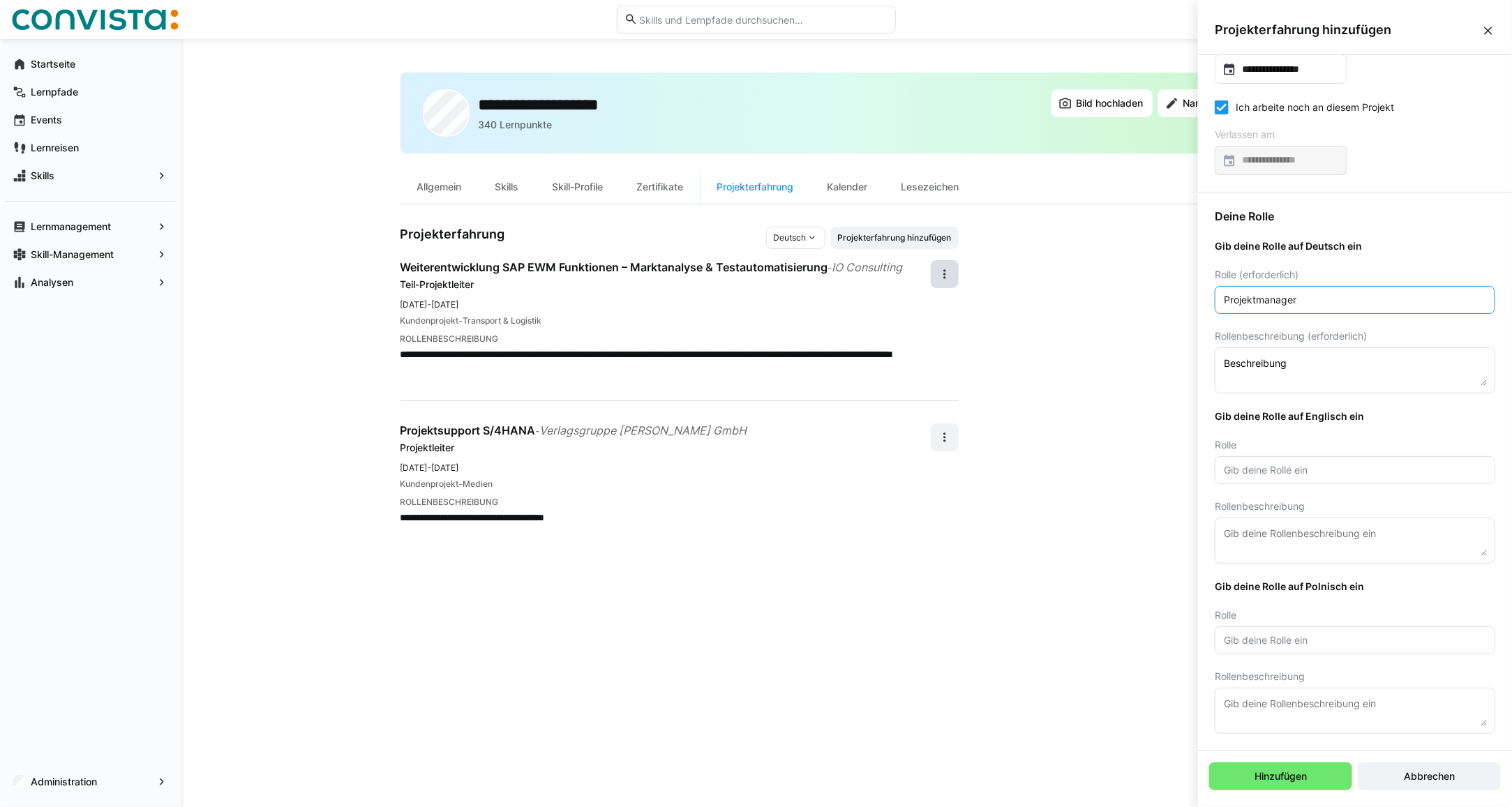
click at [1280, 299] on input "Projektmanager" at bounding box center [1354, 300] width 265 height 13
click at [1250, 468] on input "text" at bounding box center [1354, 470] width 265 height 13
paste input "Projektmanager"
type input "Projektmanager"
click at [1259, 371] on textarea "Beschreibung" at bounding box center [1354, 370] width 265 height 31
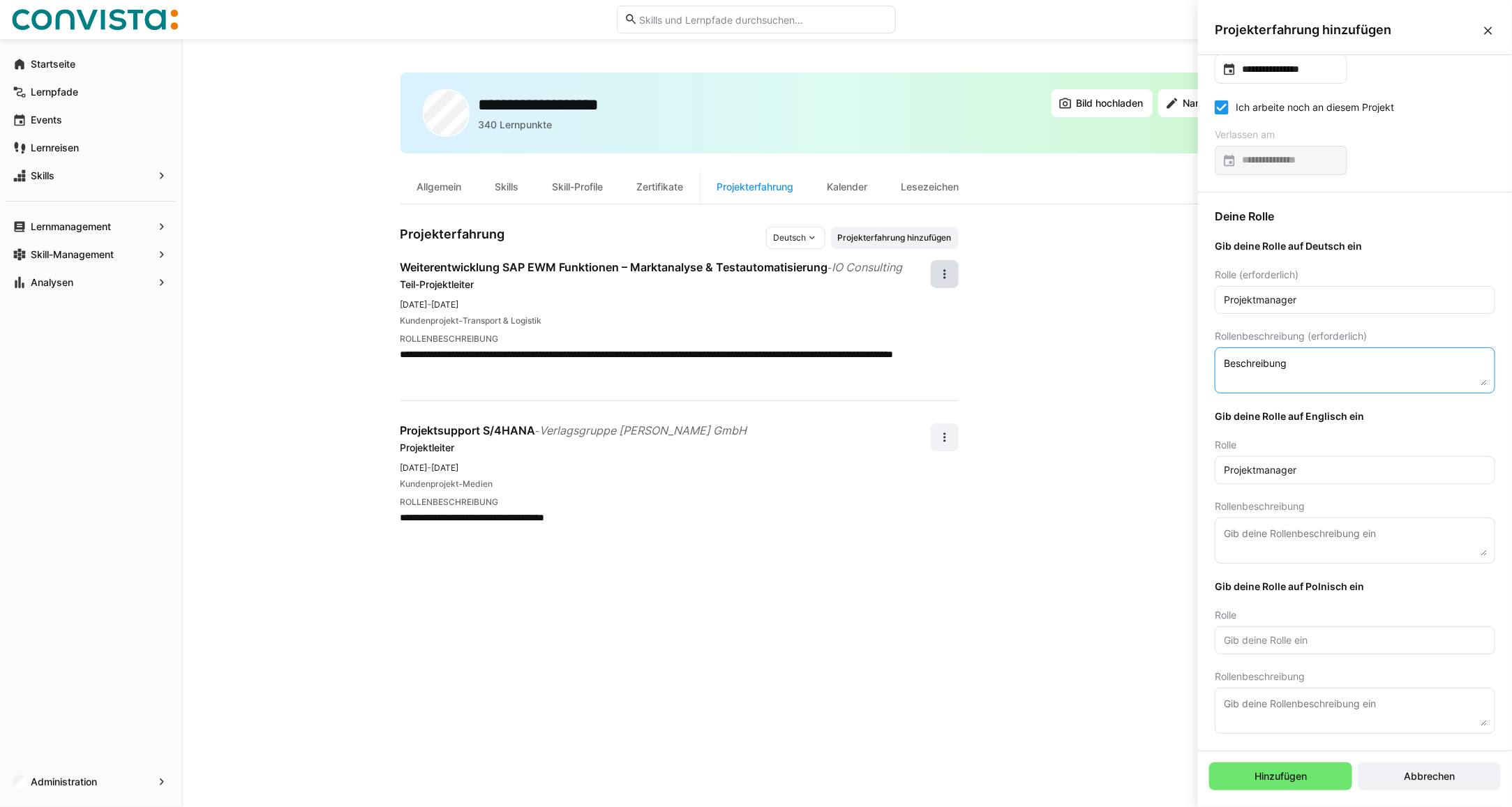
click at [1259, 371] on textarea "Beschreibung" at bounding box center [1354, 370] width 265 height 31
click at [1277, 545] on textarea at bounding box center [1354, 541] width 265 height 31
paste textarea "Beschreibung"
type textarea "Beschreibung"
drag, startPoint x: 1023, startPoint y: 200, endPoint x: 871, endPoint y: 191, distance: 152.3
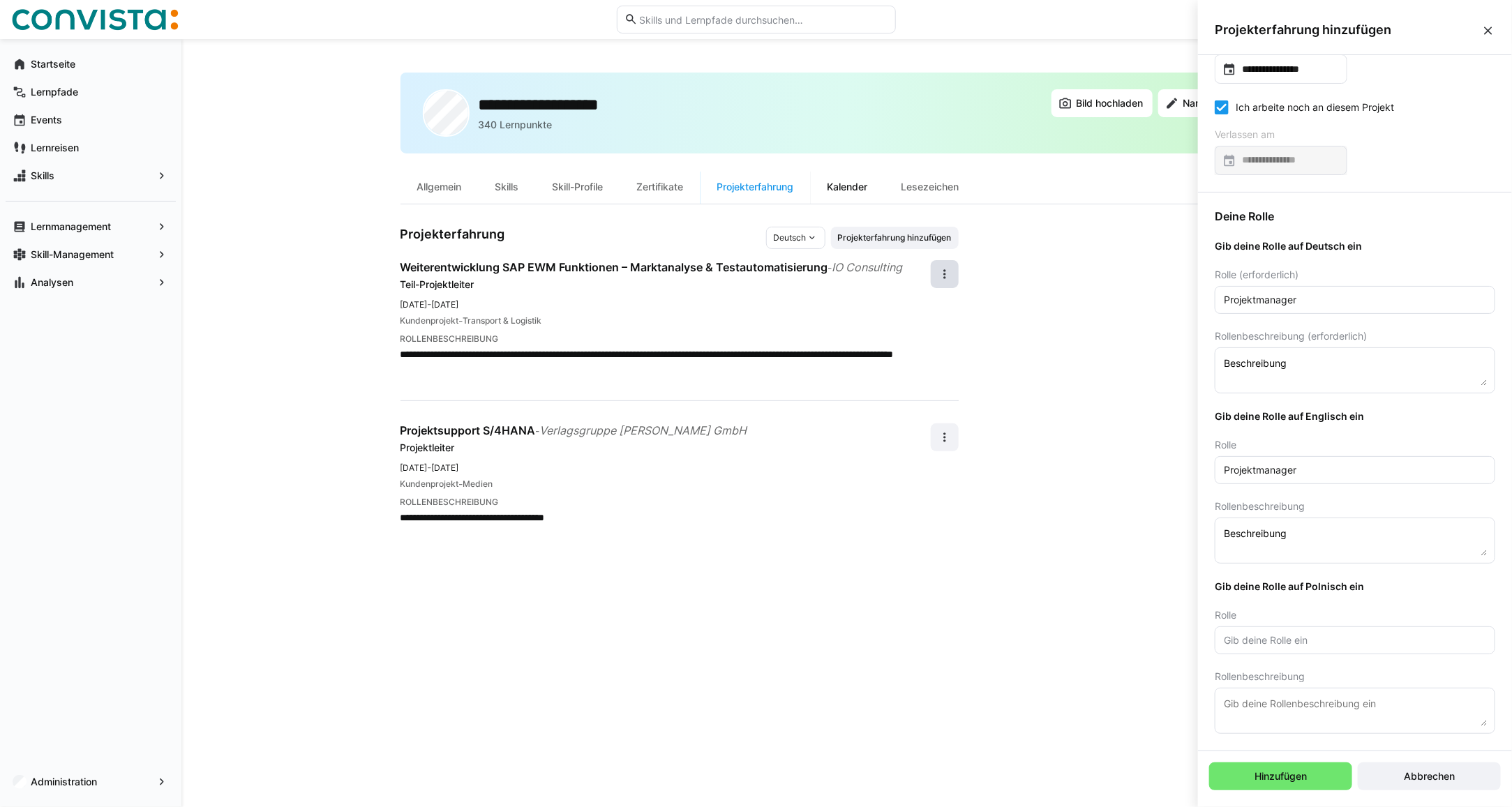
click at [1023, 200] on eds-tab-group "Allgemein Skills Skill-Profile Zertifikate Projekterfahrung Kalender Lesezeichen" at bounding box center [846, 187] width 893 height 34
click at [1010, 180] on eds-tab-group "Allgemein Skills Skill-Profile Zertifikate Projekterfahrung Kalender Lesezeichen" at bounding box center [846, 187] width 893 height 34
click at [1486, 25] on eds-icon at bounding box center [1488, 31] width 14 height 14
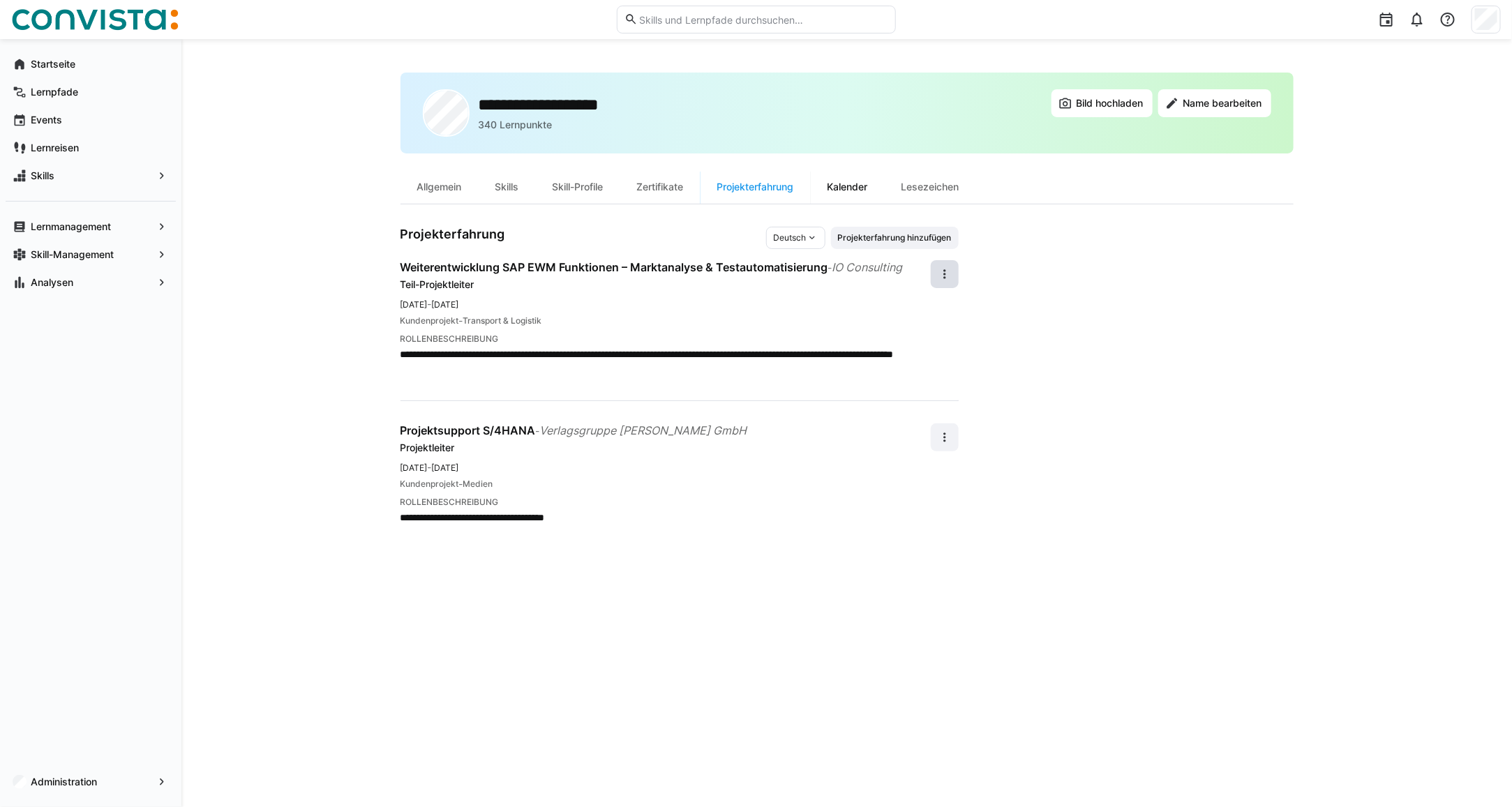
click at [863, 187] on div "Kalender" at bounding box center [847, 186] width 74 height 33
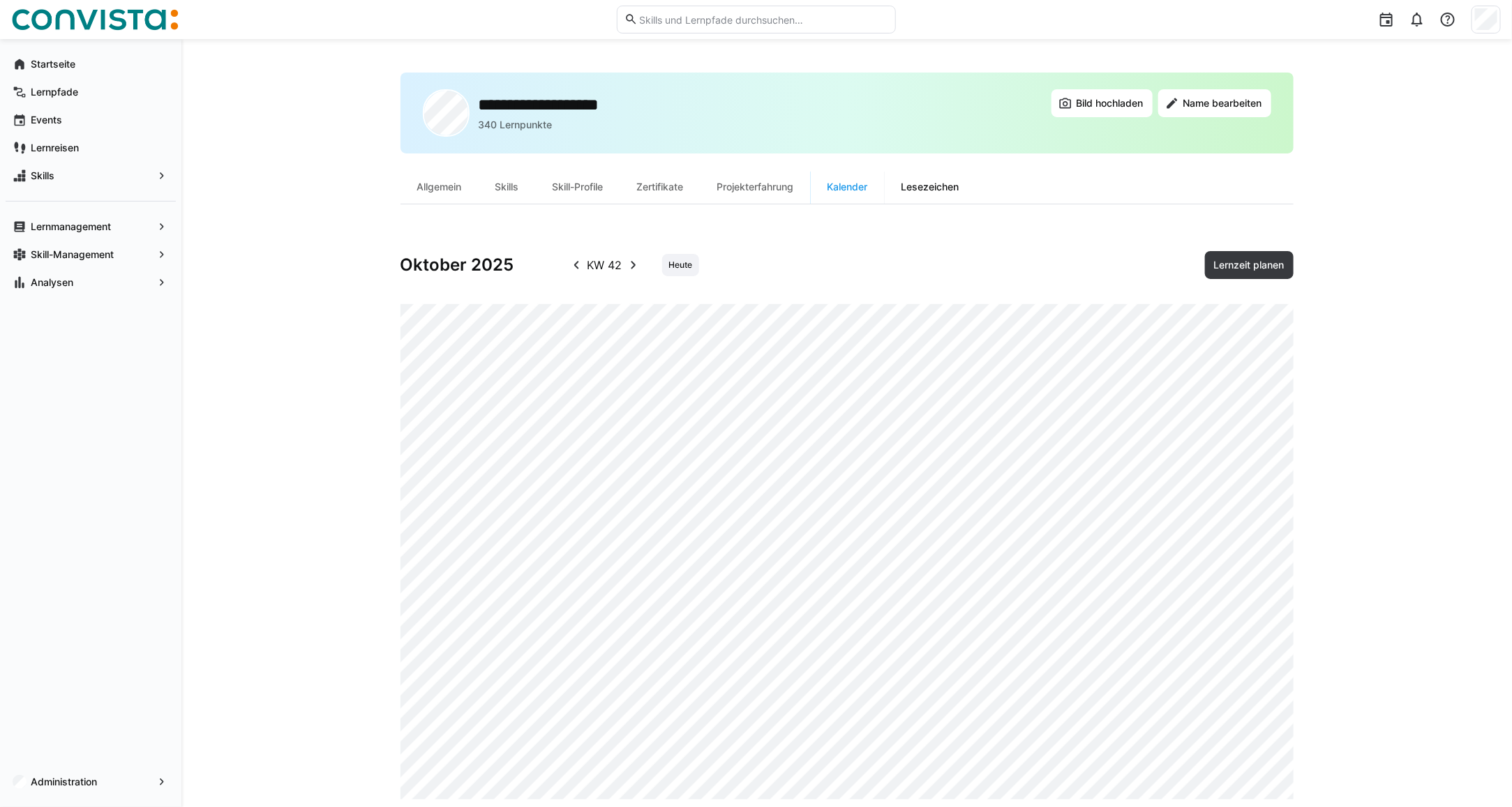
click at [928, 191] on div "Lesezeichen" at bounding box center [930, 186] width 91 height 33
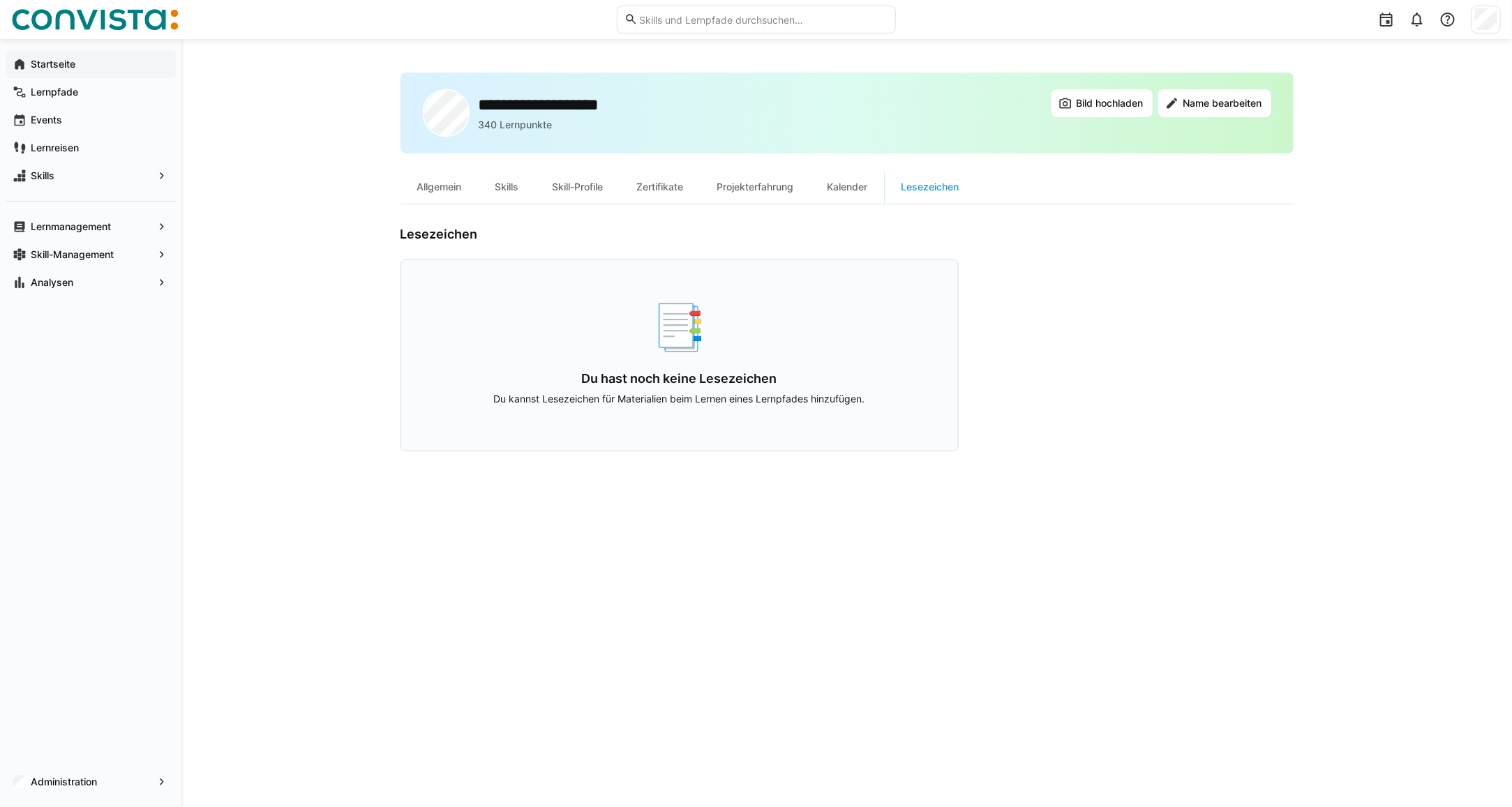
click at [0, 0] on app-navigation-label "Startseite" at bounding box center [0, 0] width 0 height 0
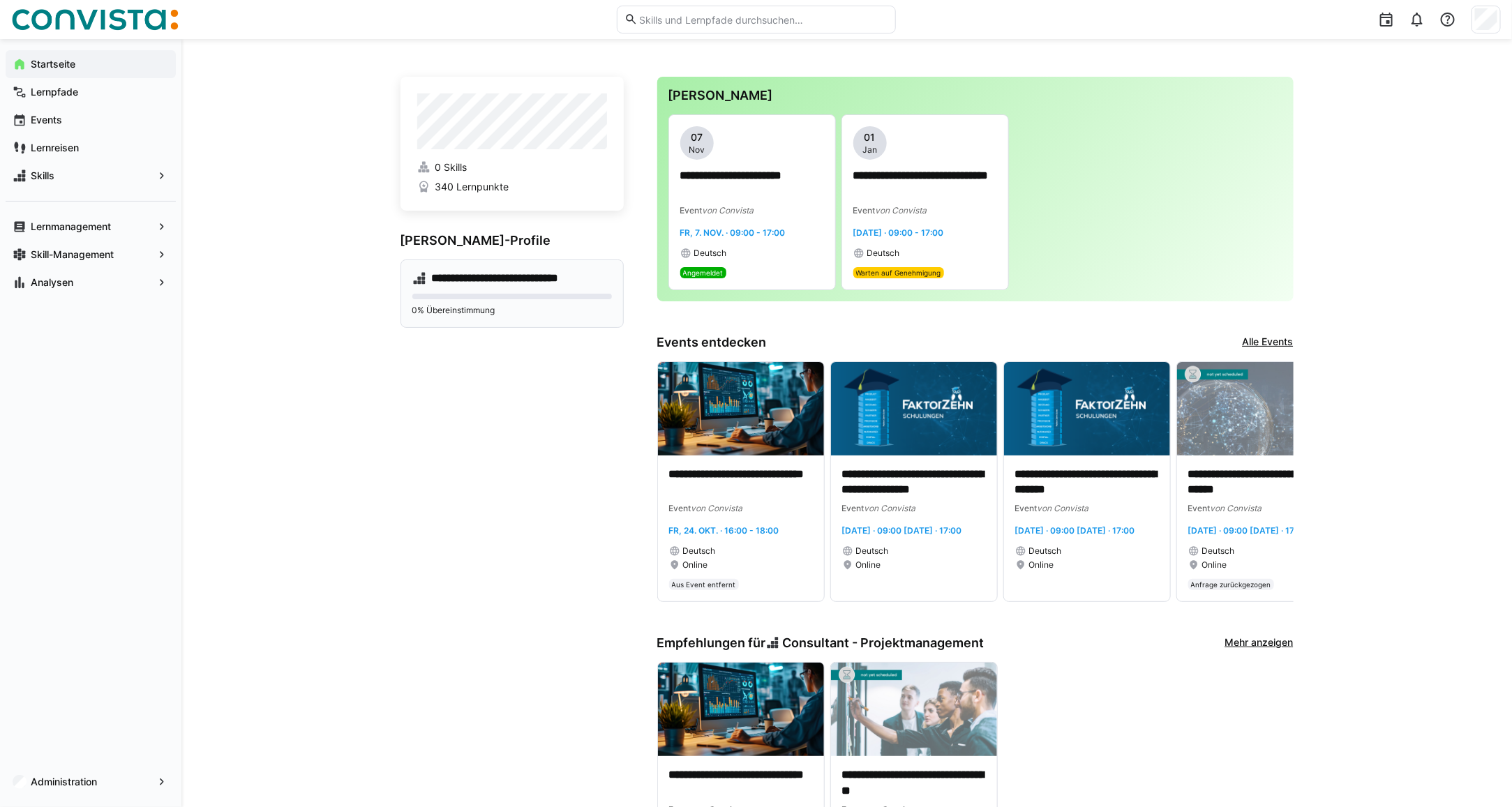
click at [489, 283] on h4 "**********" at bounding box center [521, 278] width 180 height 14
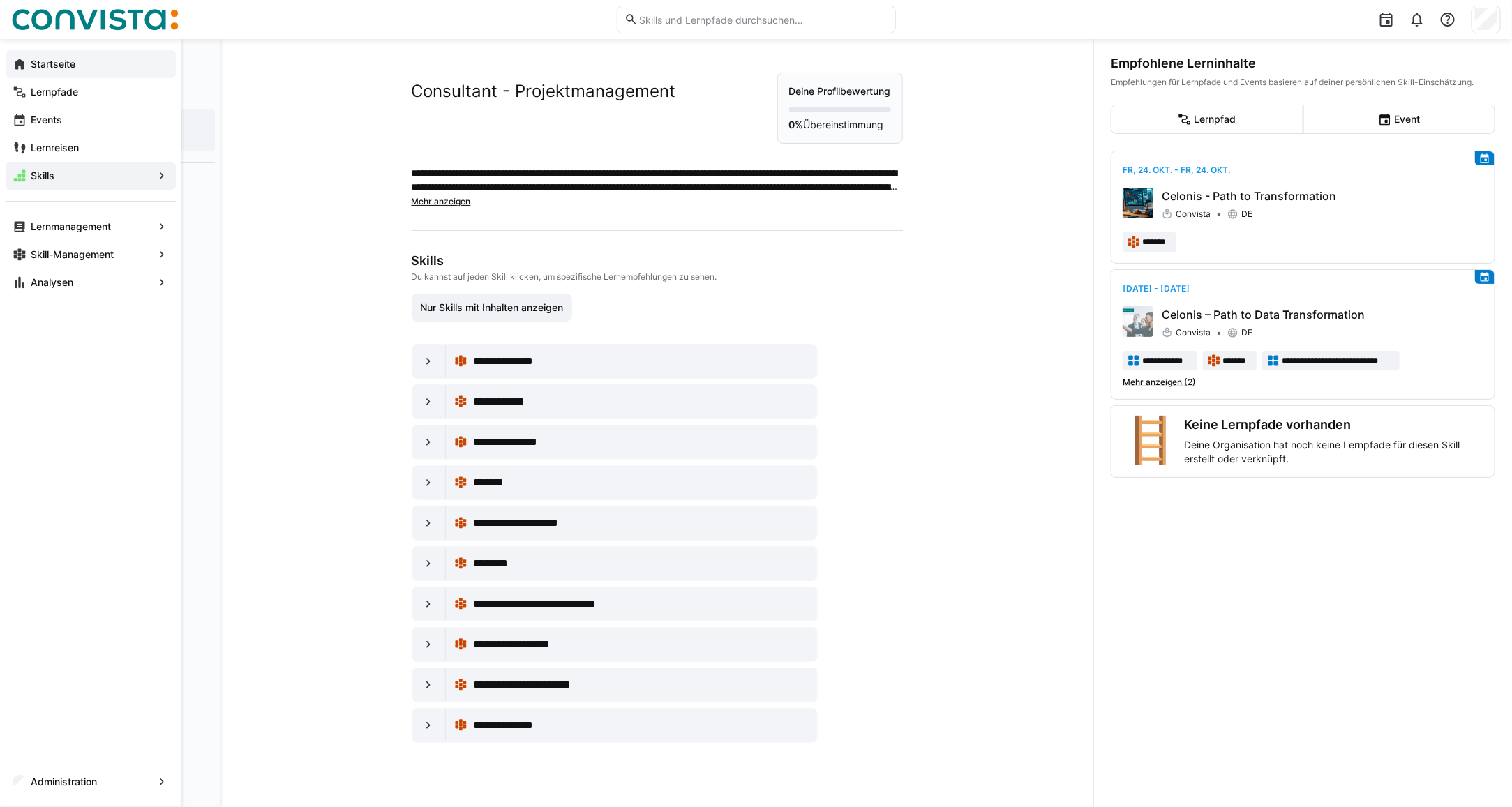
click at [0, 0] on app-navigation-label "Startseite" at bounding box center [0, 0] width 0 height 0
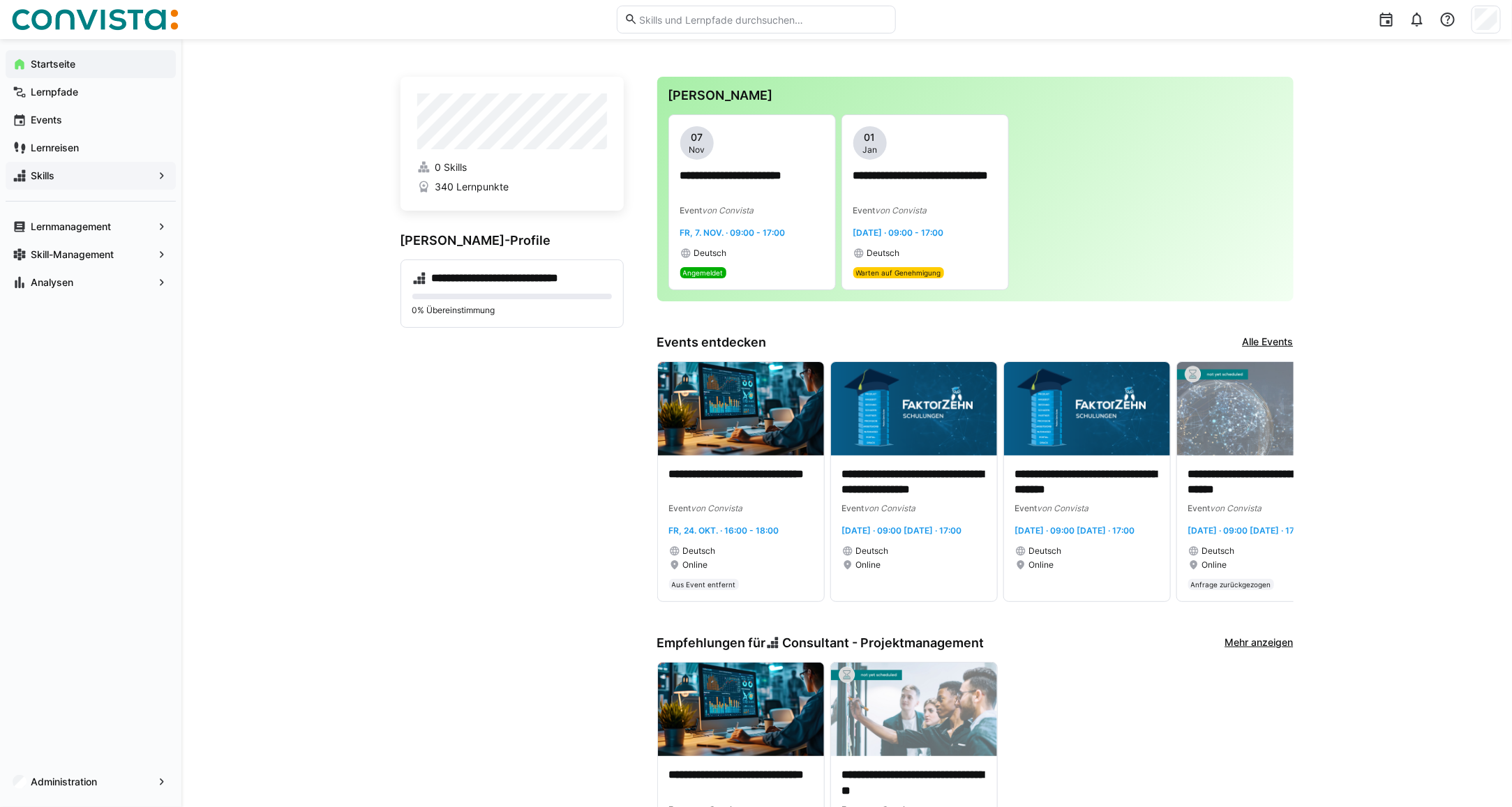
click at [75, 179] on span "Skills" at bounding box center [91, 175] width 124 height 14
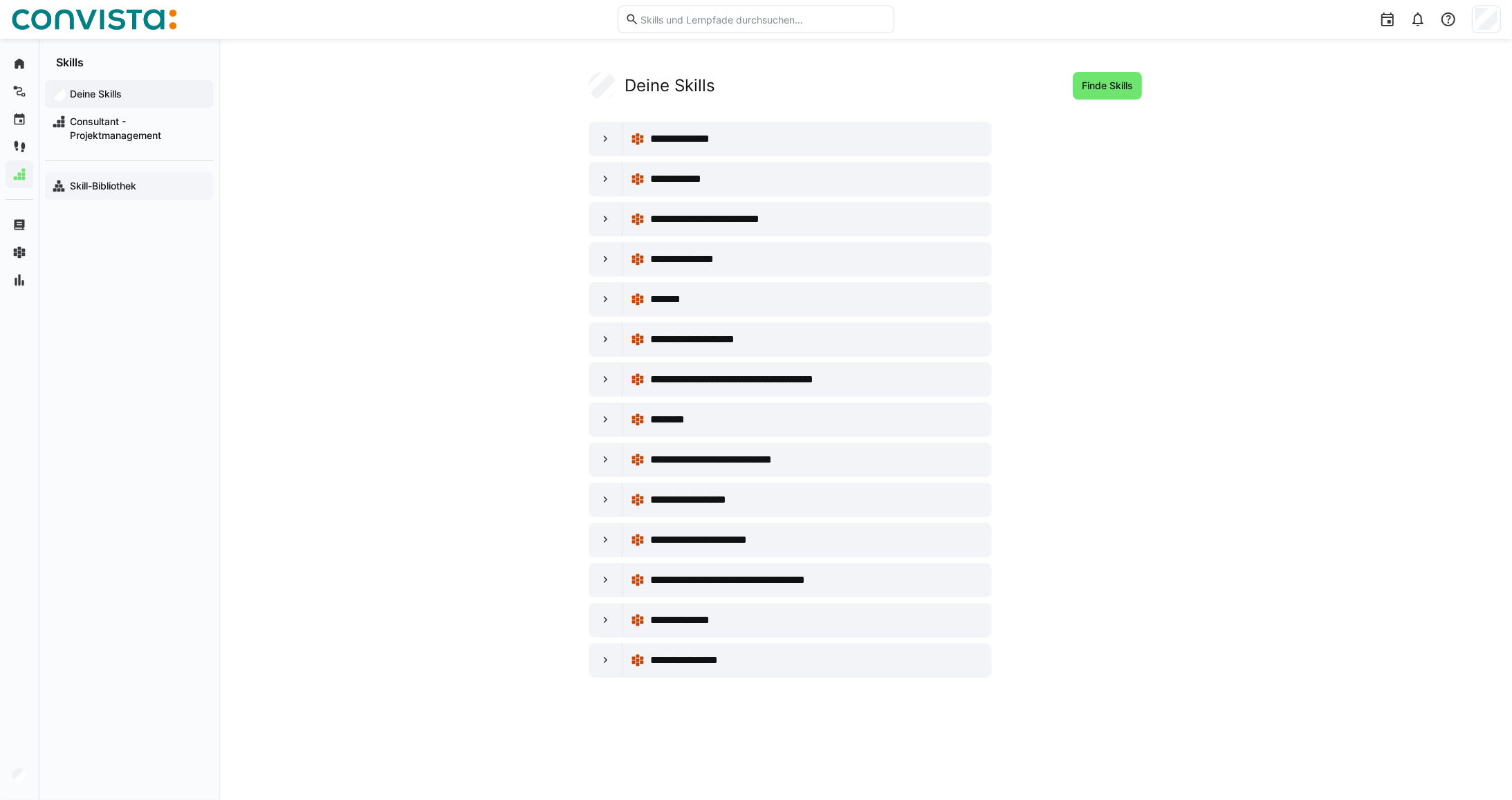
click at [0, 0] on app-navigation-label "Skill-Bibliothek" at bounding box center [0, 0] width 0 height 0
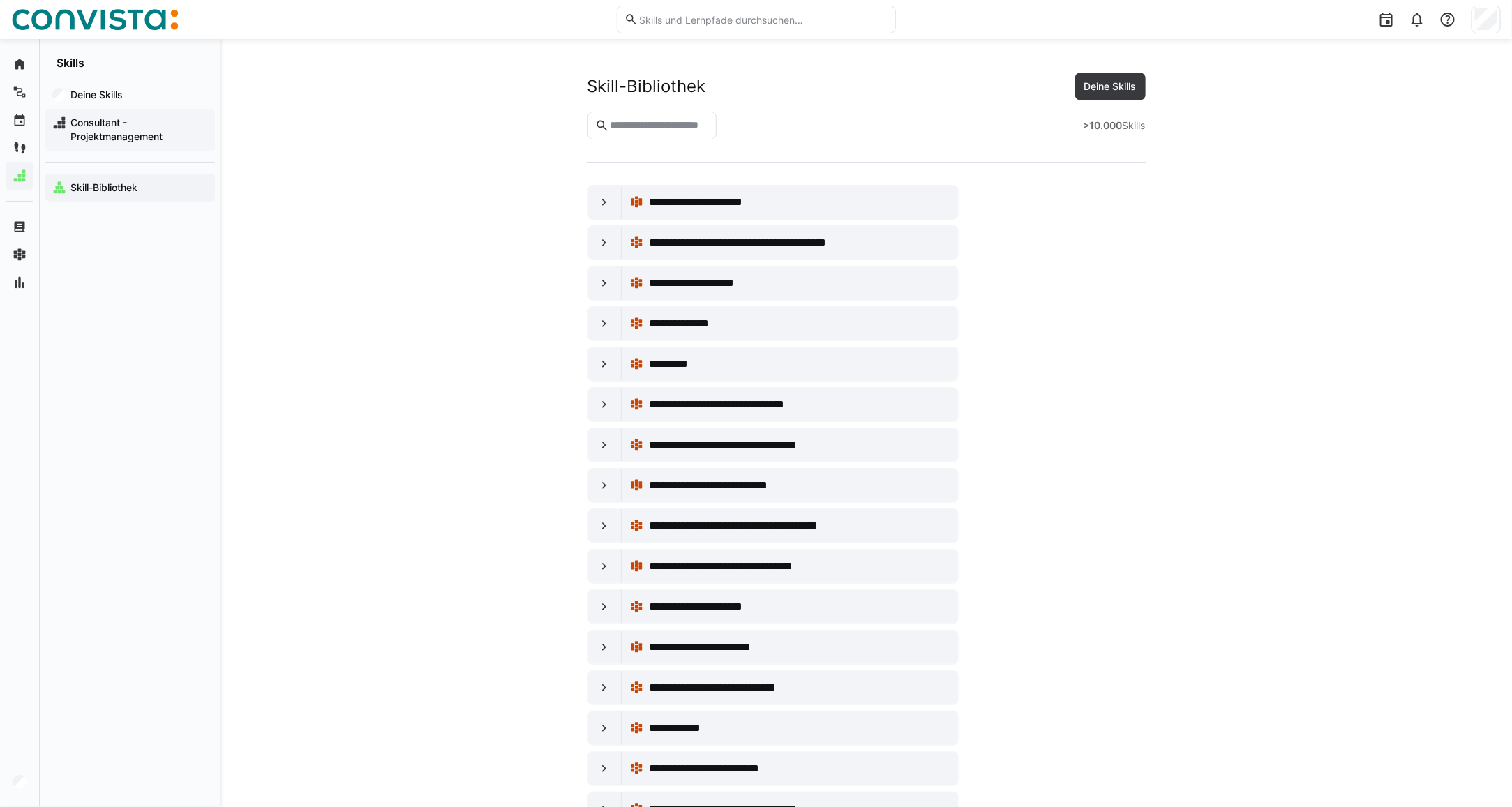
click at [108, 141] on span "Consultant - Projektmanagement" at bounding box center [138, 129] width 140 height 28
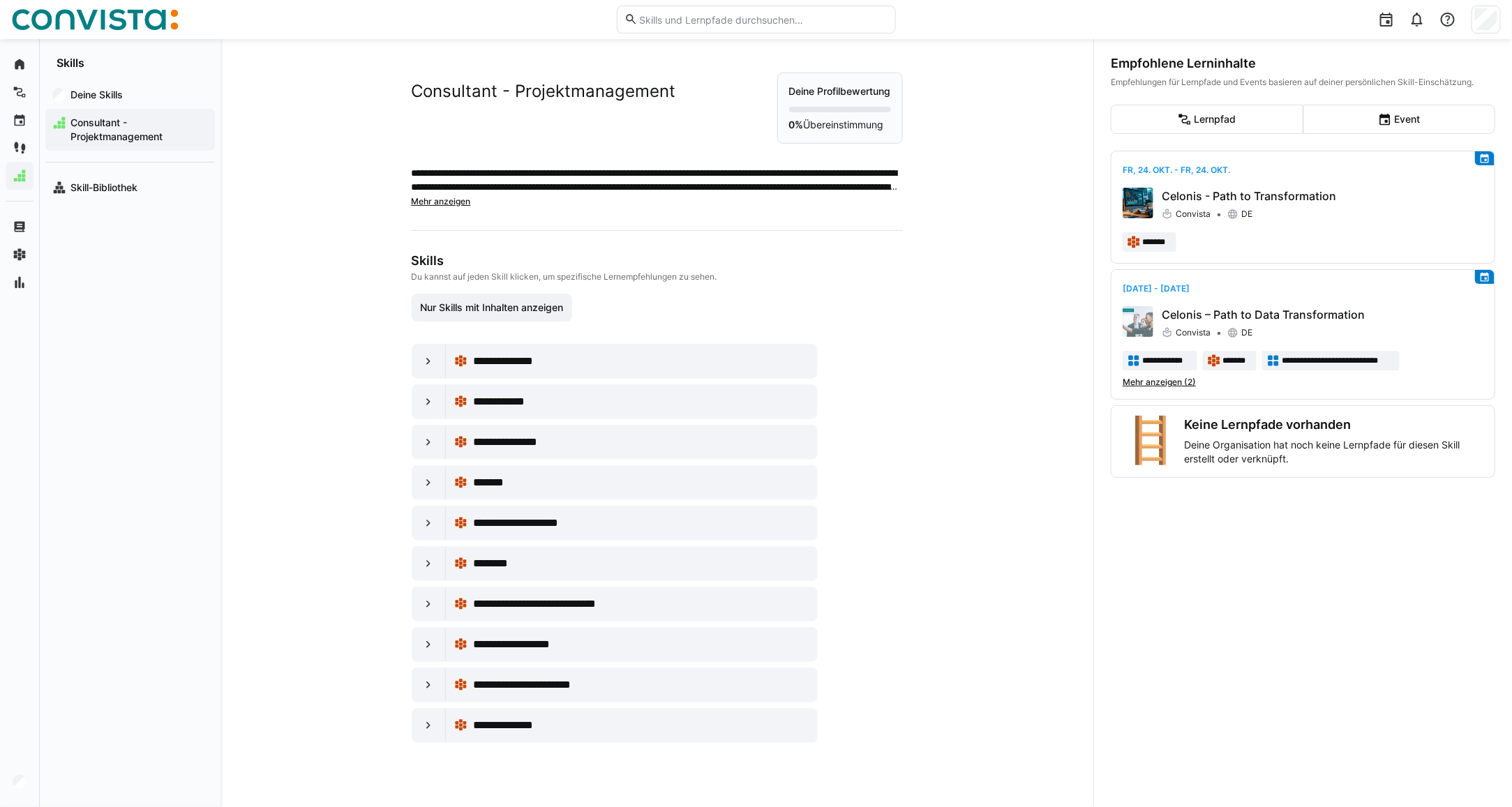
click at [427, 200] on span "Mehr anzeigen" at bounding box center [441, 201] width 60 height 10
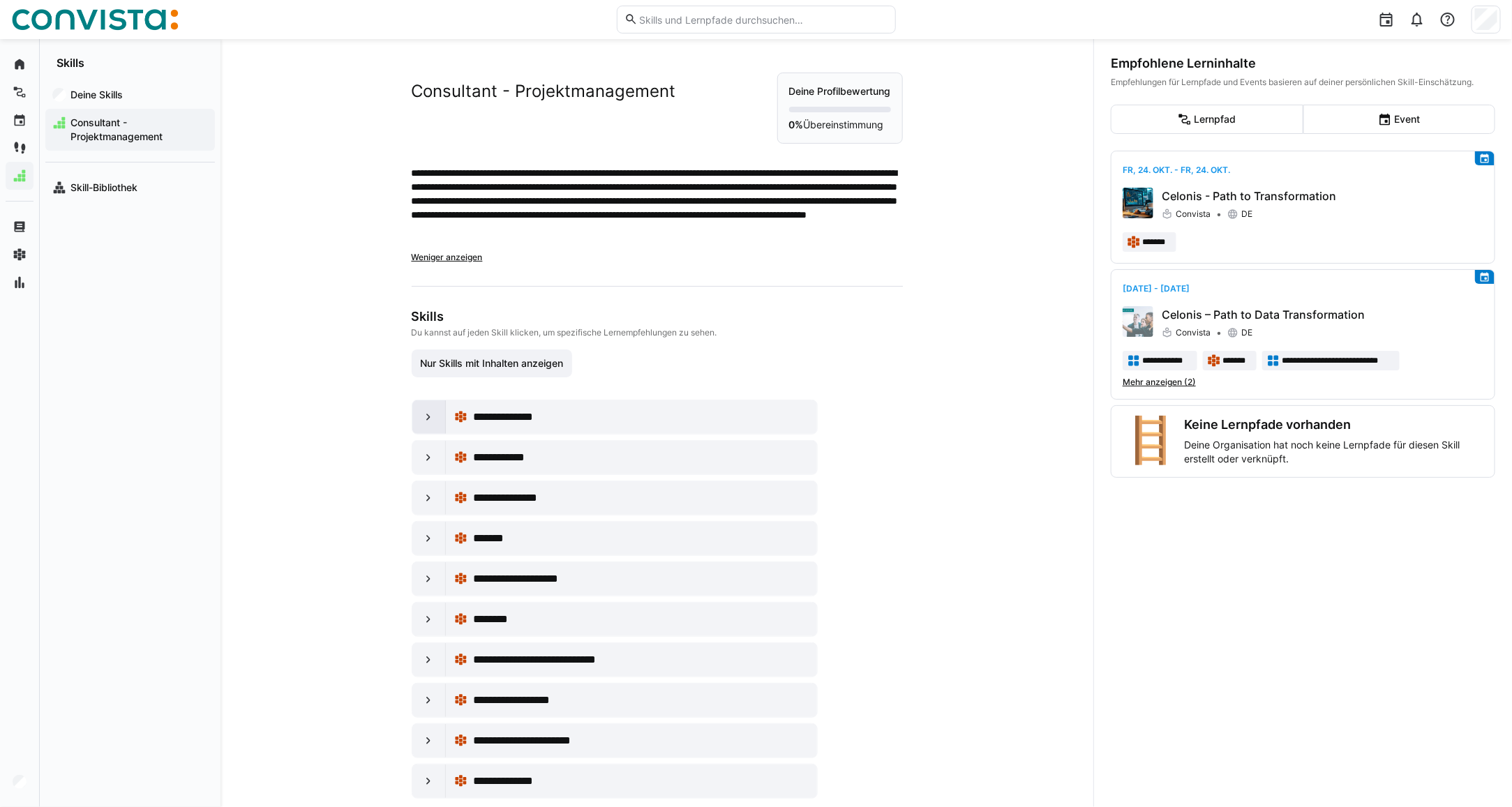
click at [426, 415] on eds-icon at bounding box center [428, 417] width 14 height 14
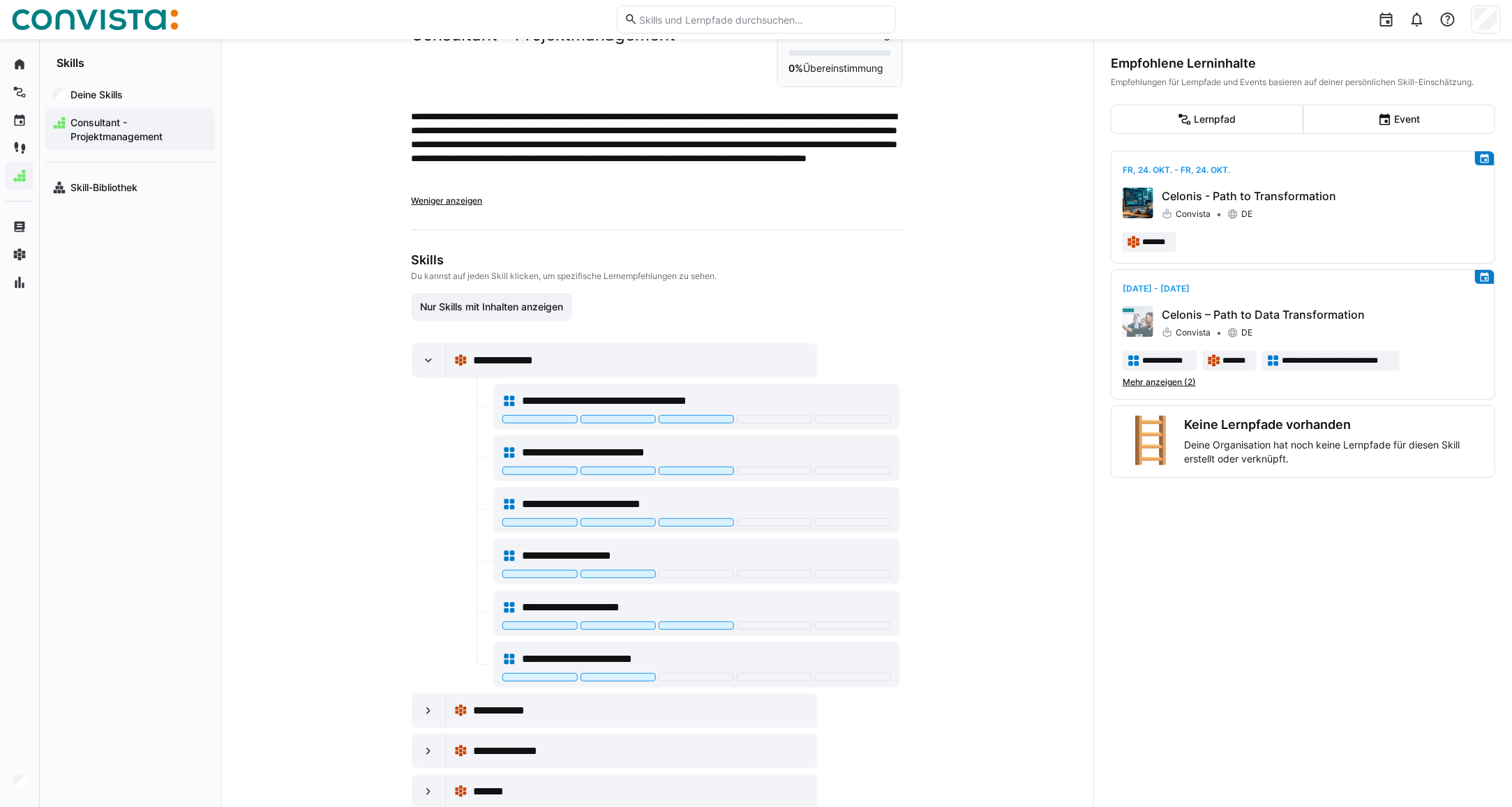
scroll to position [87, 0]
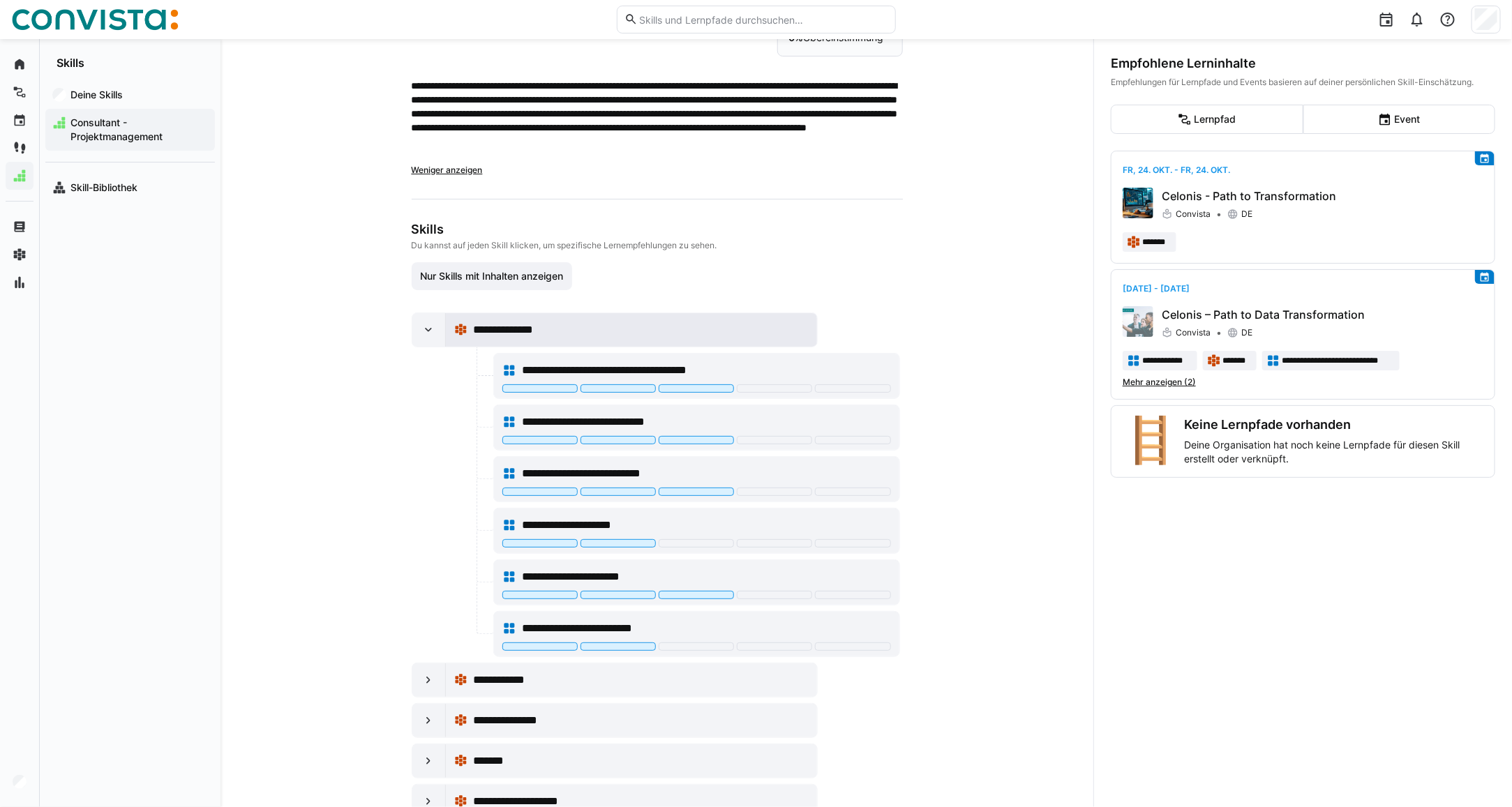
click at [582, 336] on div "**********" at bounding box center [641, 330] width 335 height 17
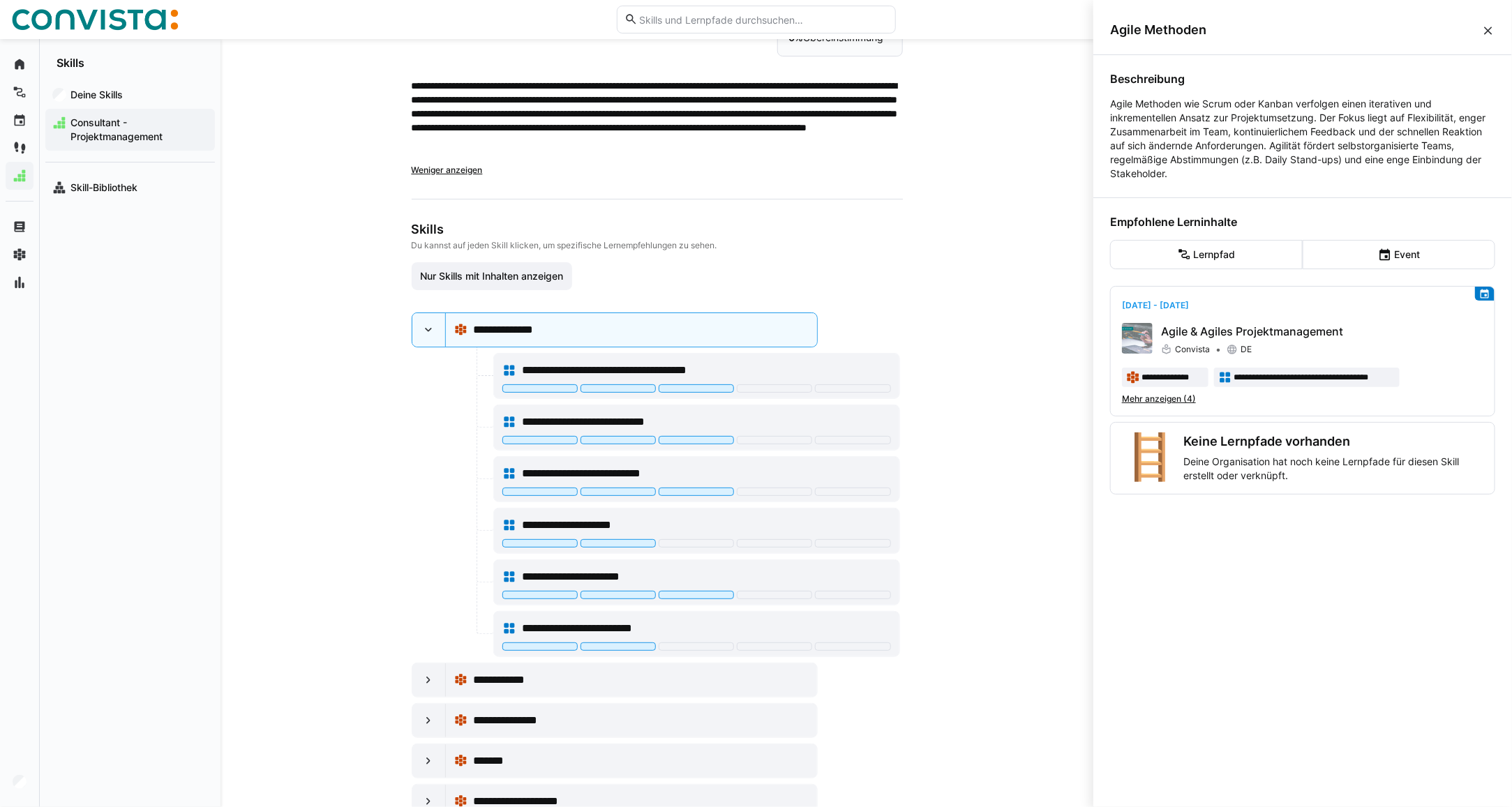
click at [873, 292] on app-skills-tree-wrapper "**********" at bounding box center [656, 621] width 489 height 799
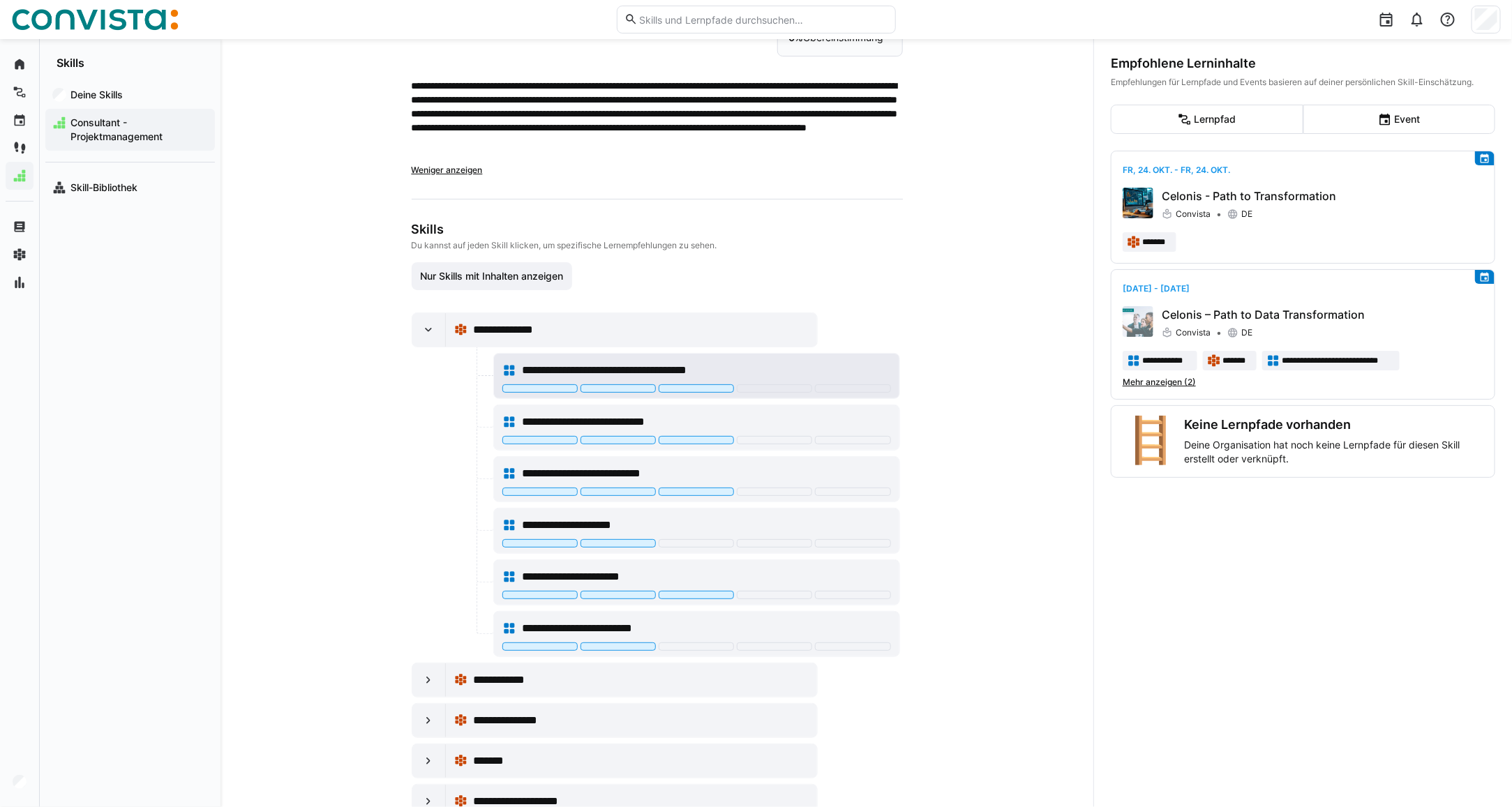
click at [703, 373] on span "**********" at bounding box center [629, 370] width 215 height 17
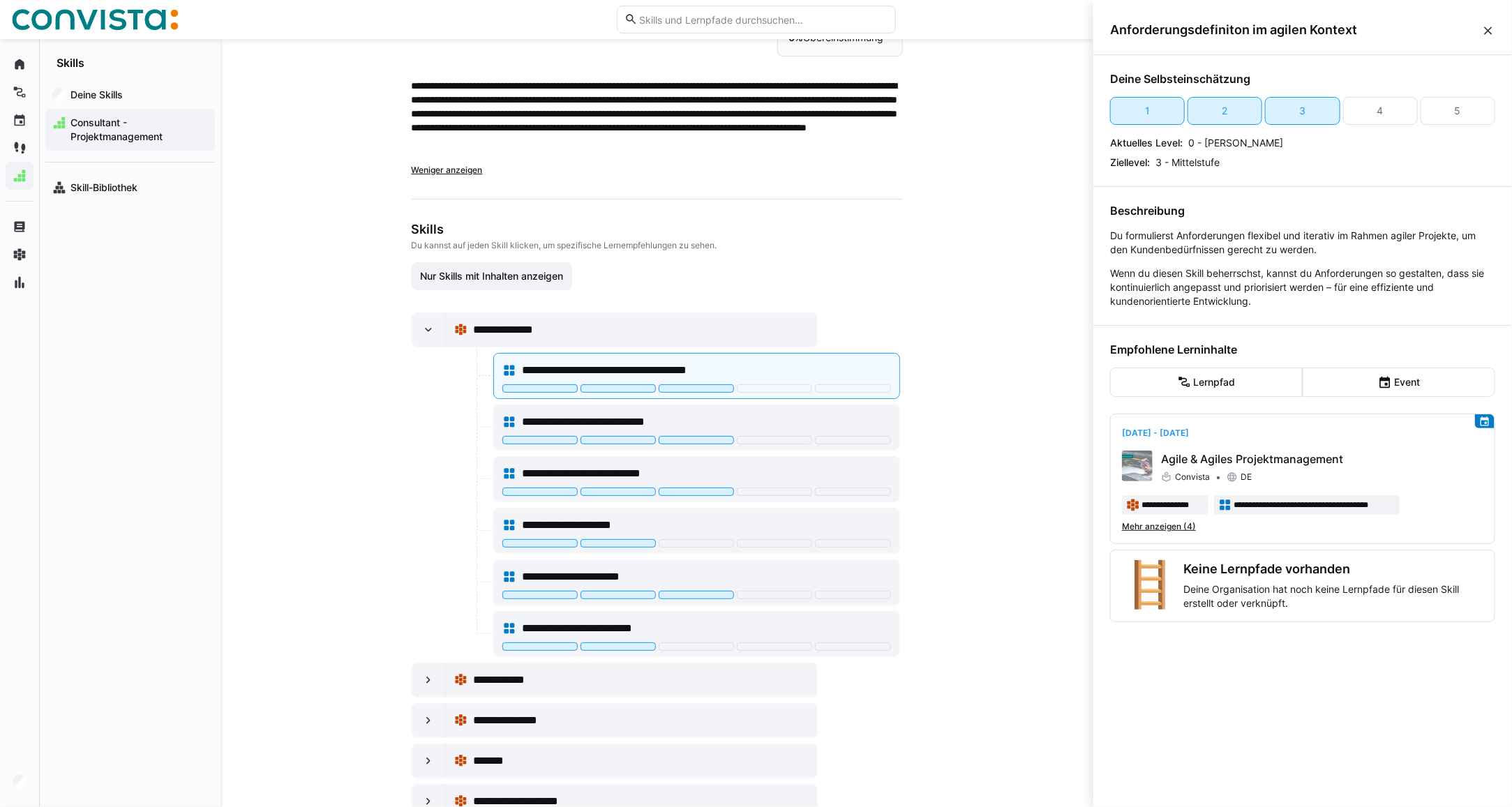
click at [1489, 33] on eds-icon at bounding box center [1488, 31] width 14 height 14
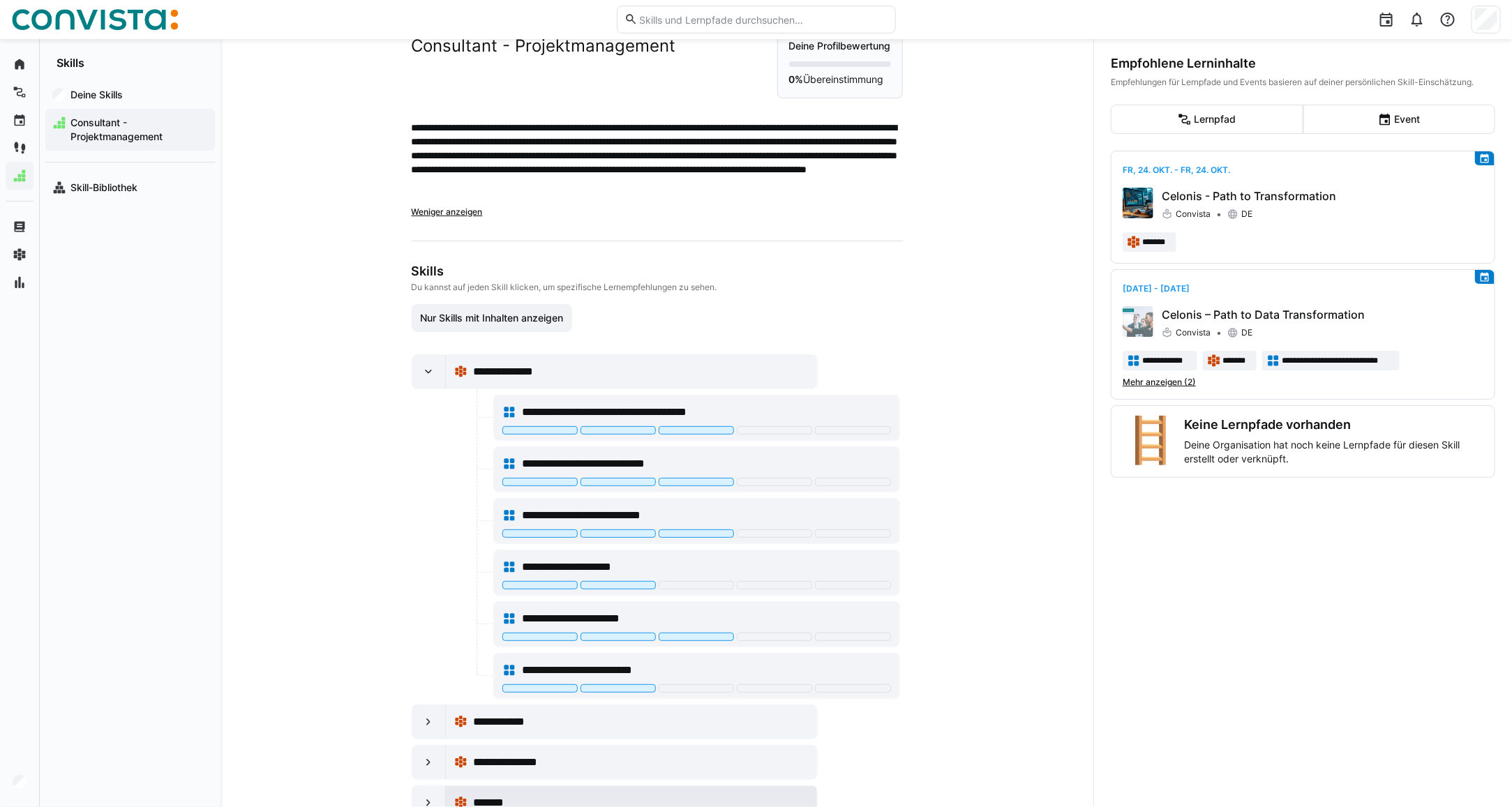
scroll to position [0, 0]
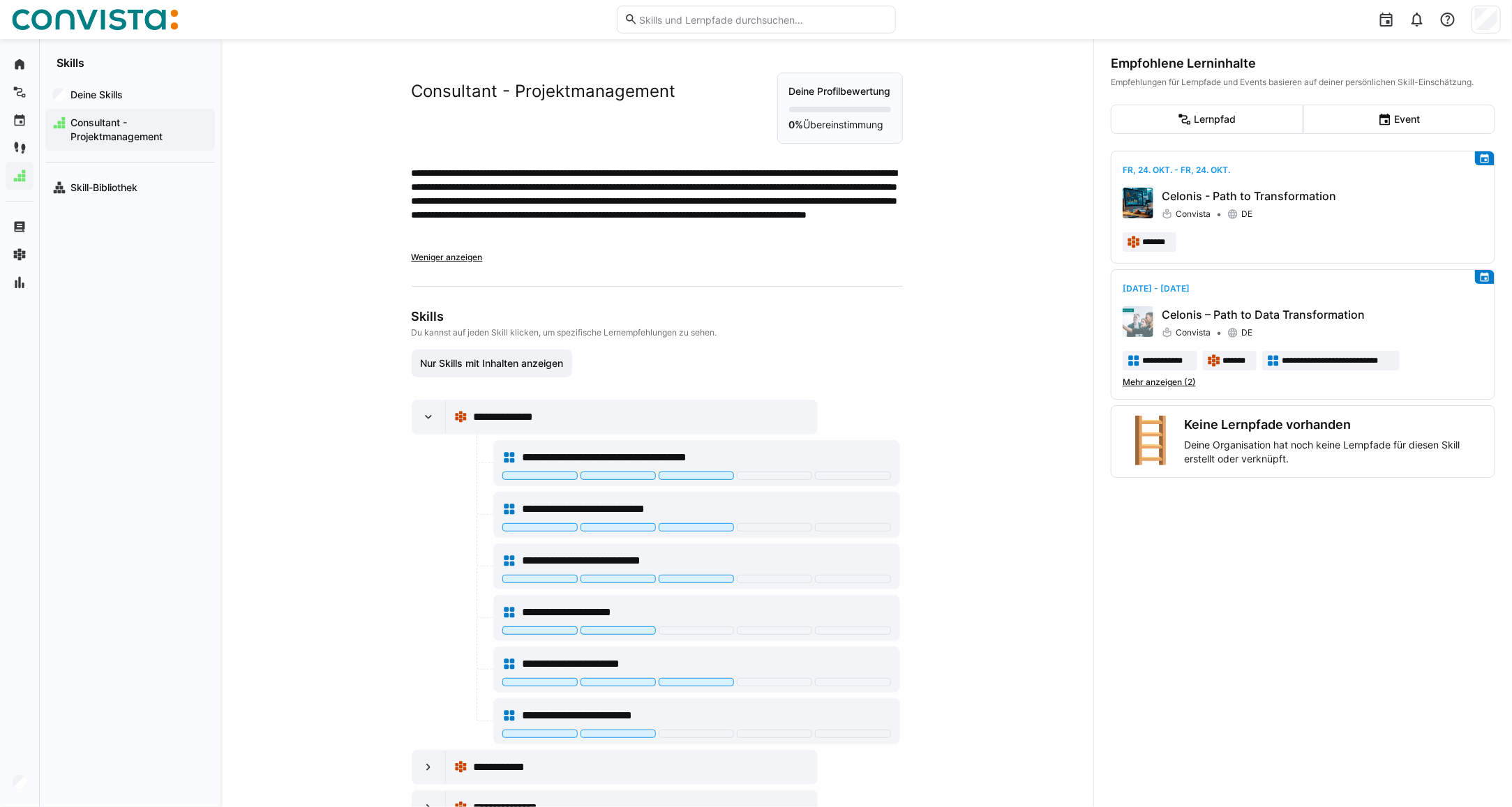
drag, startPoint x: 117, startPoint y: 188, endPoint x: 262, endPoint y: 245, distance: 155.8
click at [0, 0] on app-navigation-label "Skill-Bibliothek" at bounding box center [0, 0] width 0 height 0
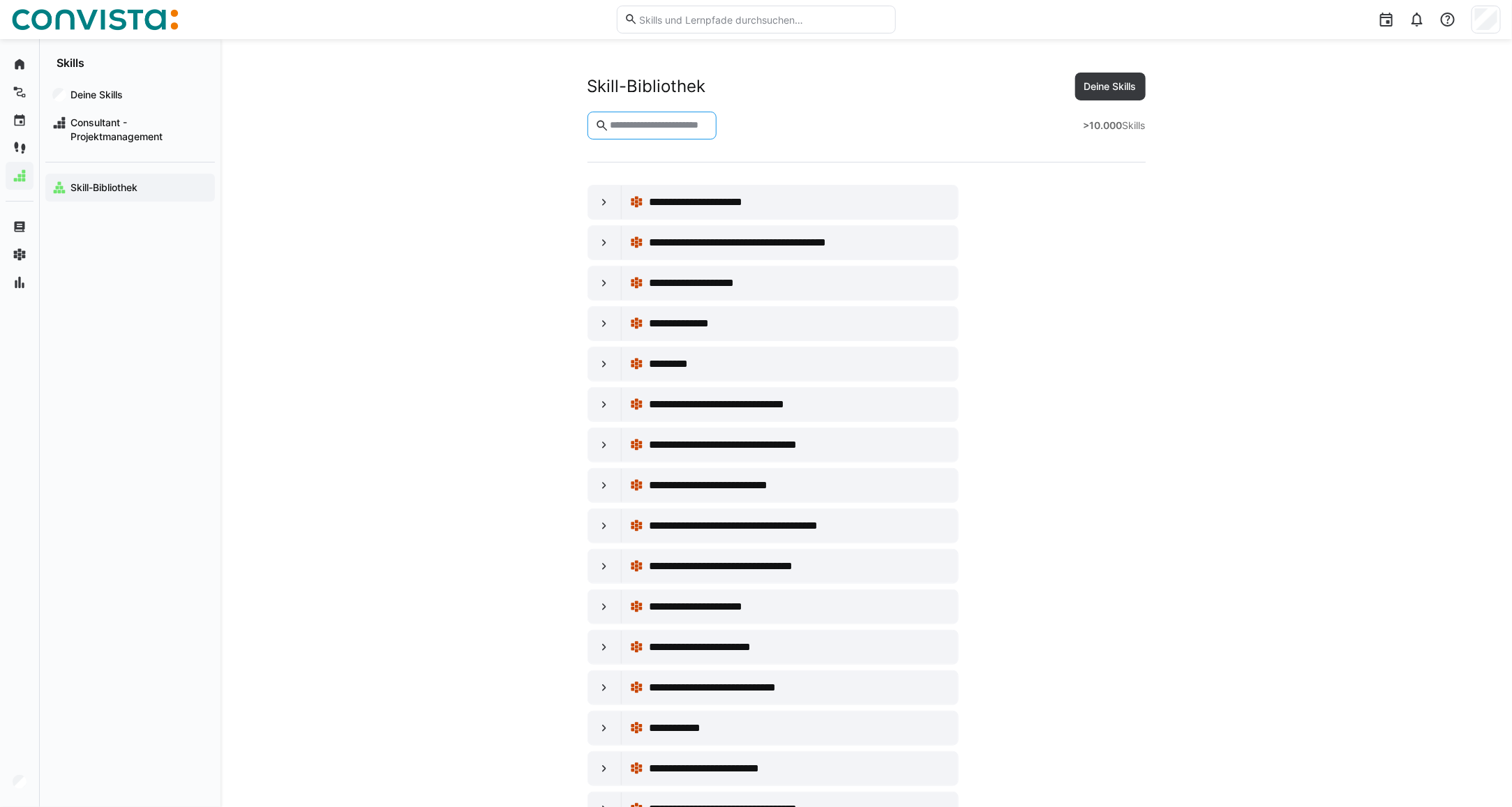
click at [665, 126] on input "text" at bounding box center [659, 125] width 100 height 13
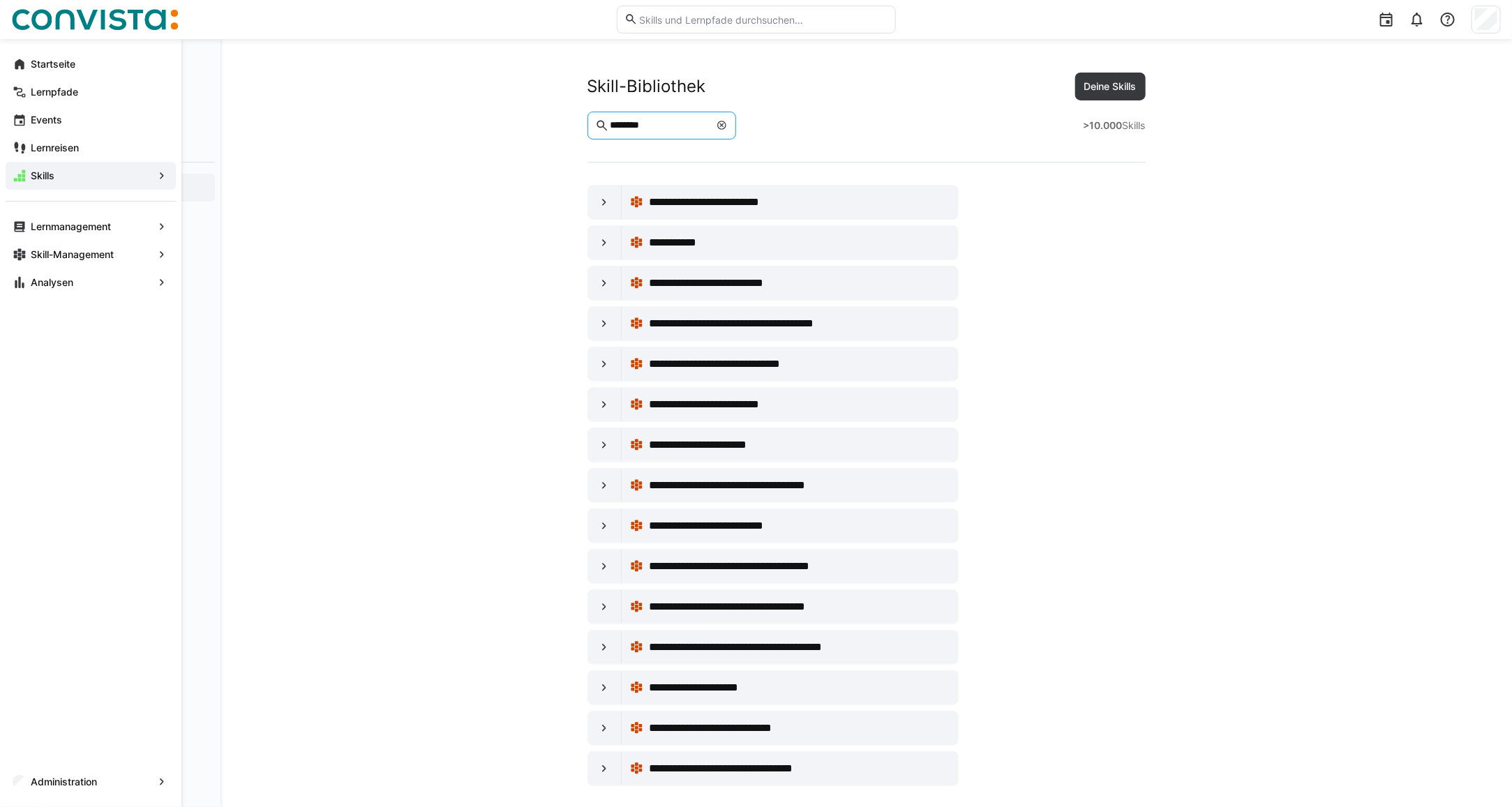
type input "********"
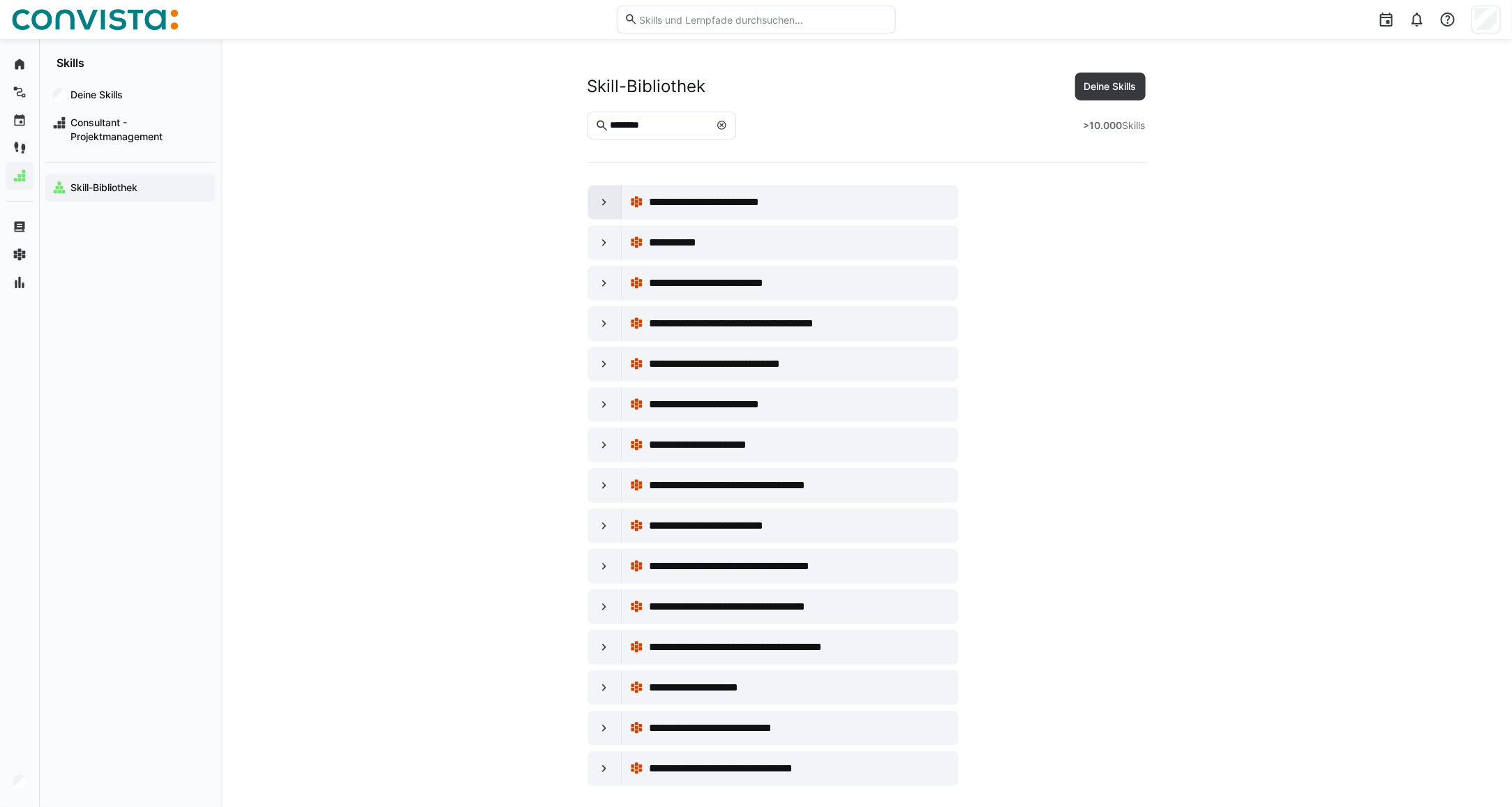
click at [609, 203] on eds-icon at bounding box center [604, 202] width 14 height 14
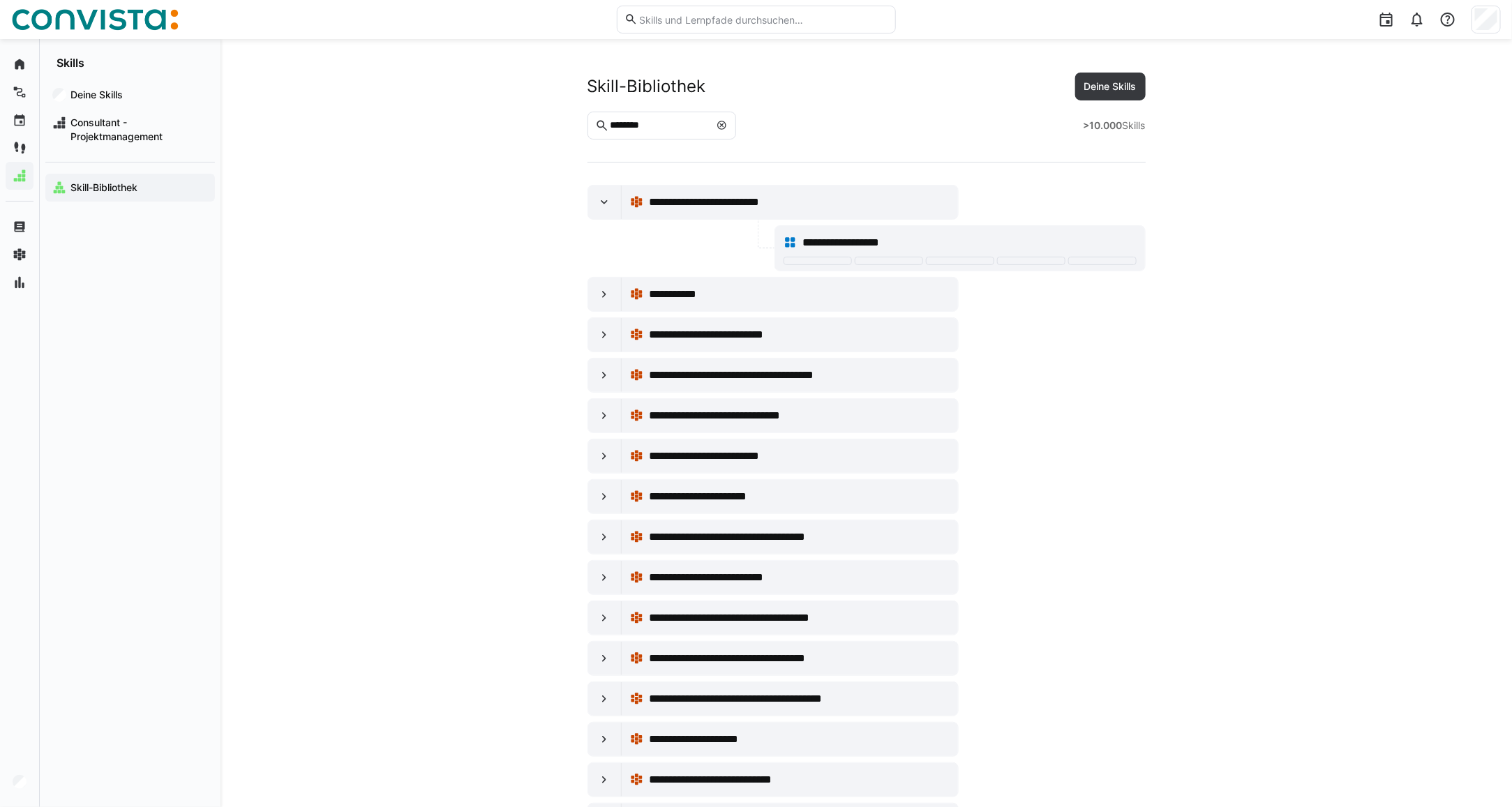
click at [727, 129] on eds-icon at bounding box center [721, 125] width 11 height 11
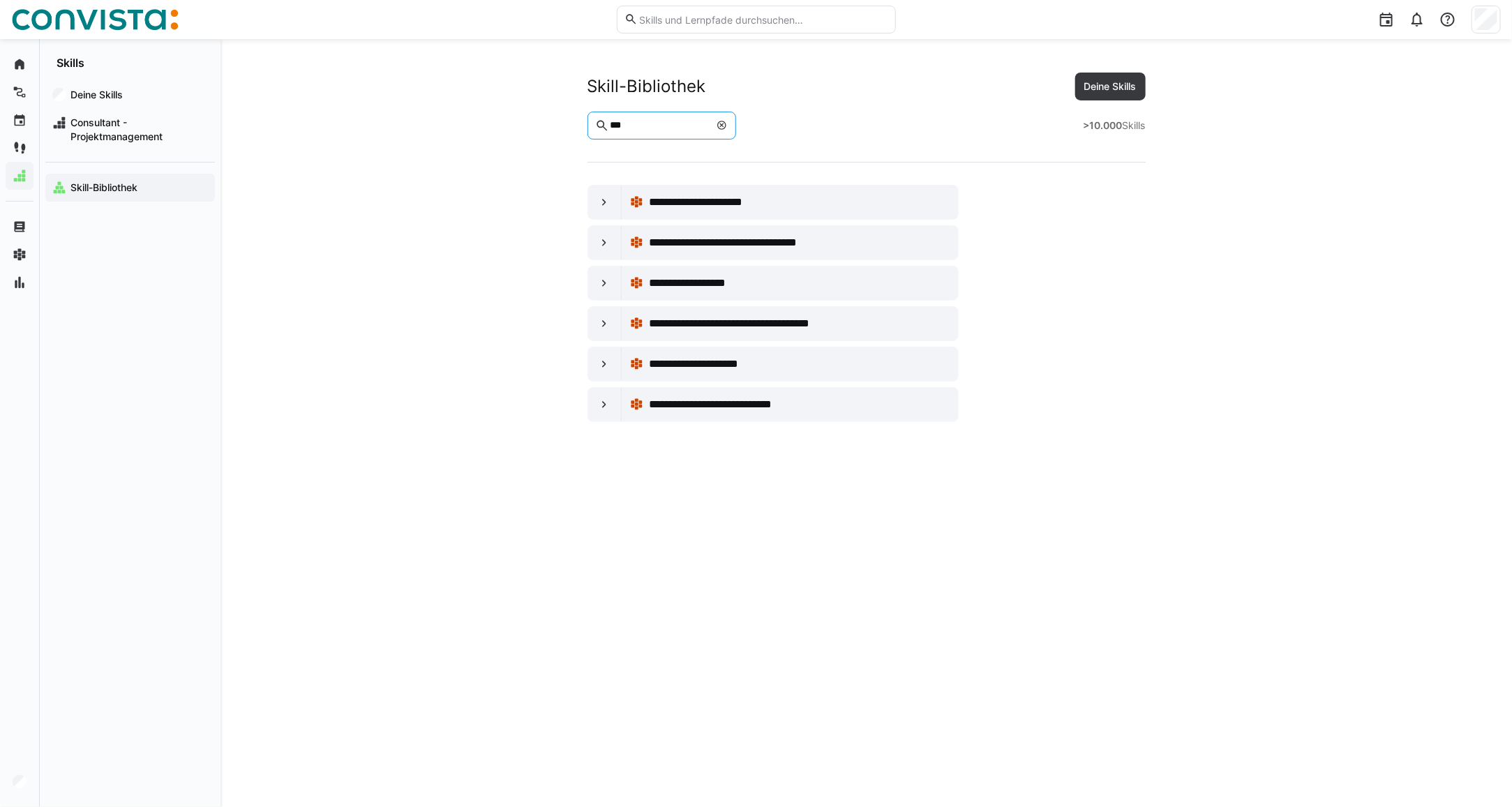
type input "***"
click at [588, 210] on div at bounding box center [604, 202] width 33 height 33
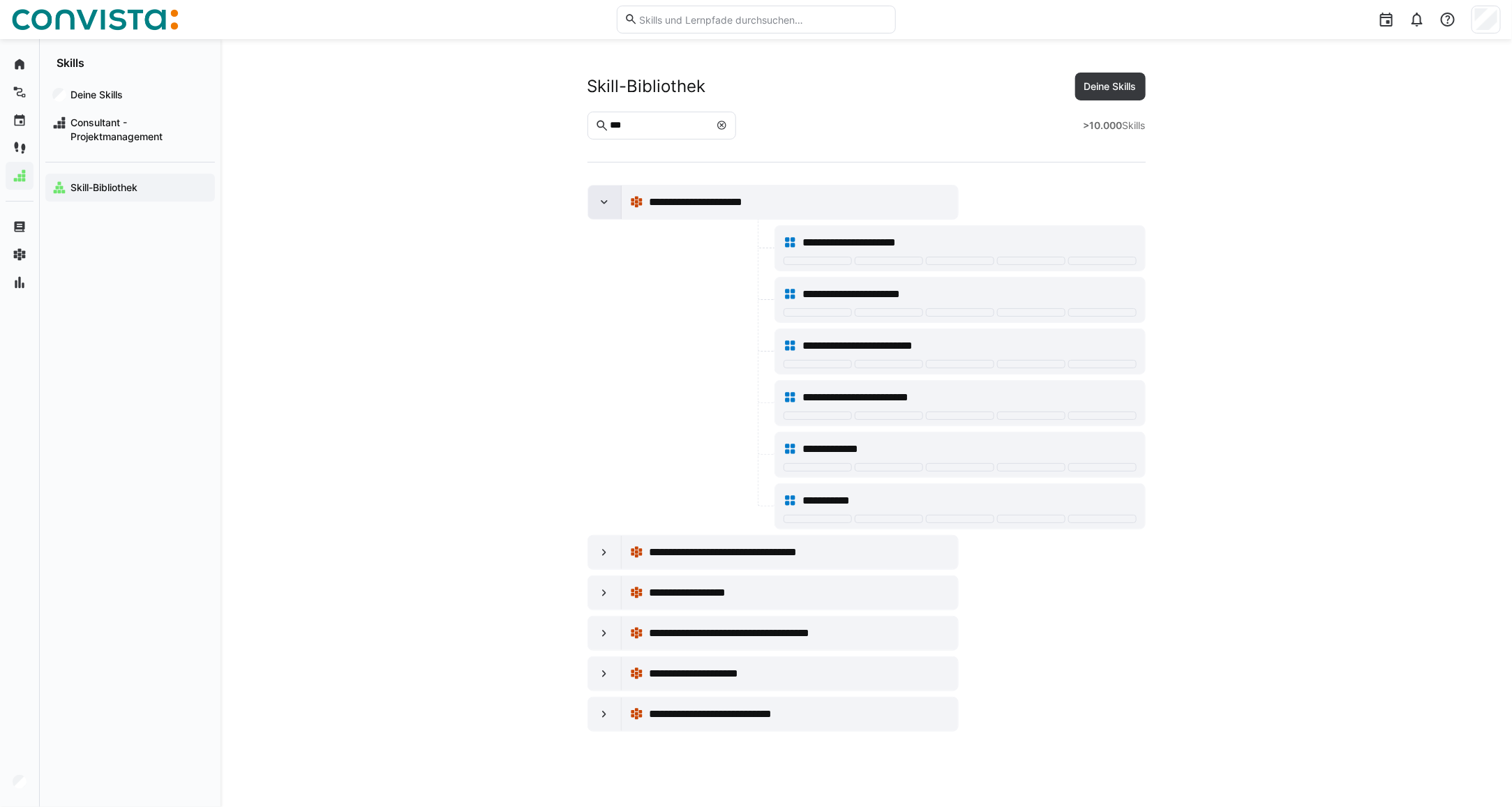
click at [608, 201] on eds-icon at bounding box center [604, 202] width 14 height 14
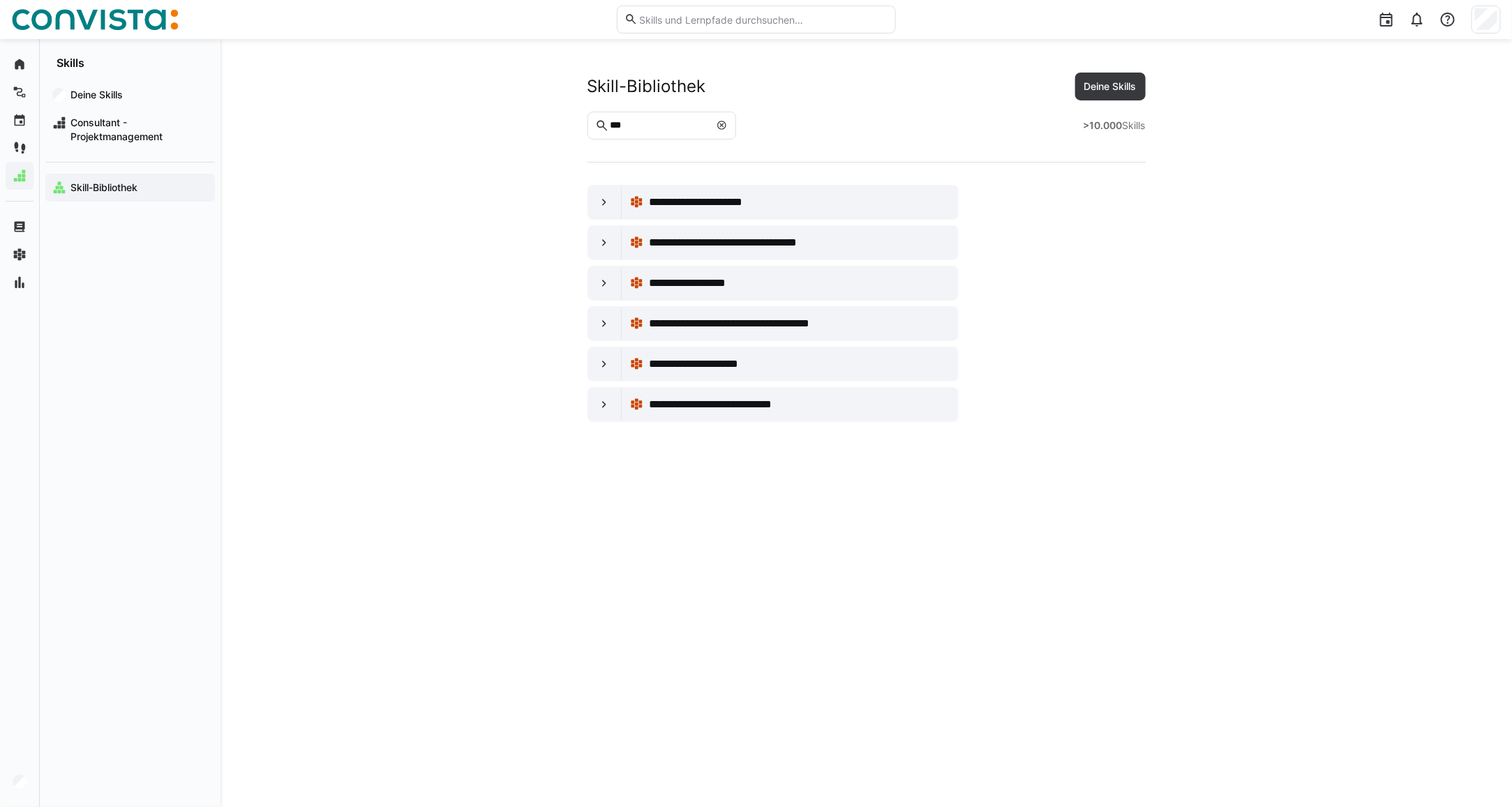
click at [1498, 21] on div at bounding box center [1486, 20] width 29 height 28
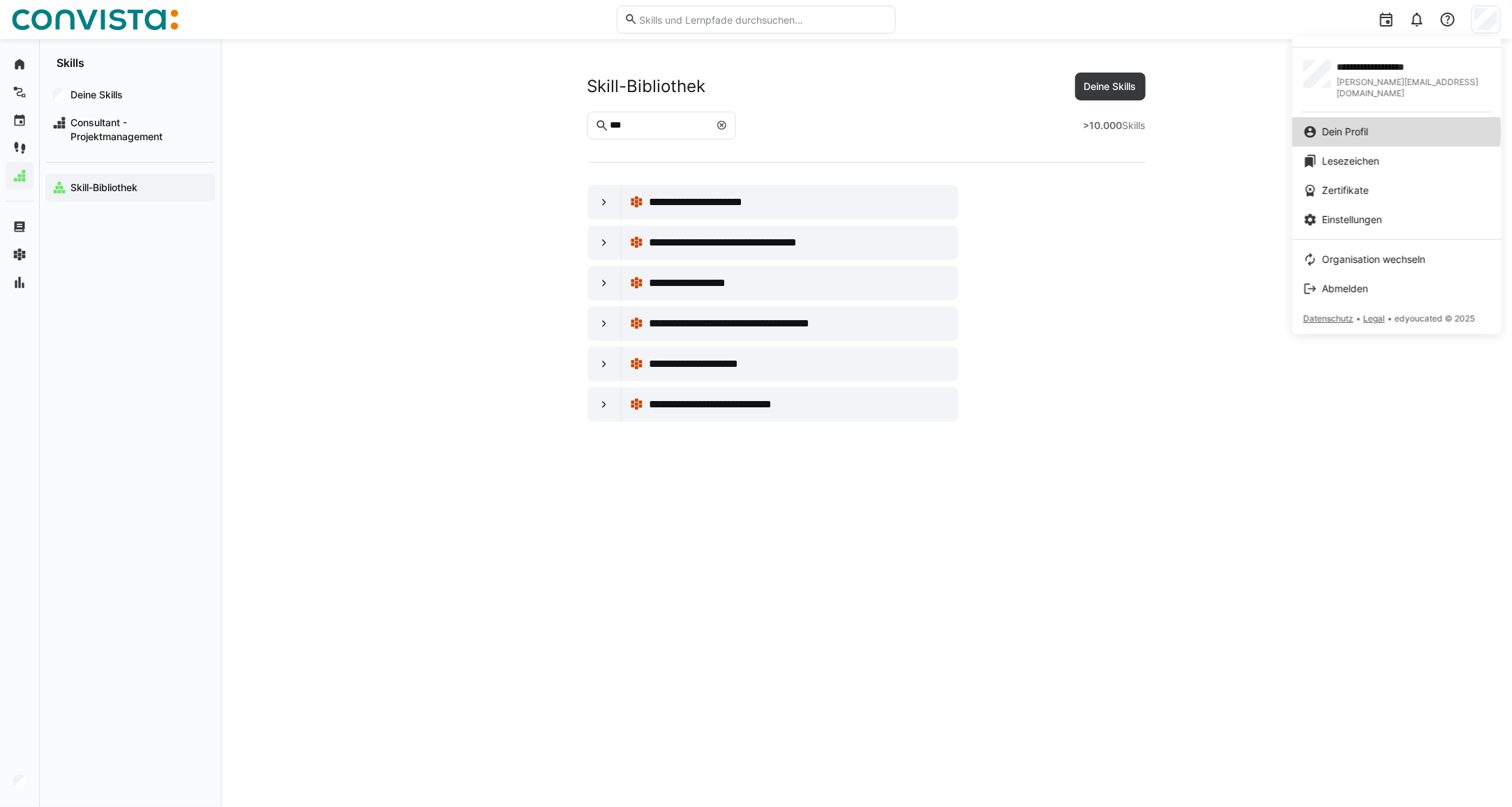
click at [1343, 125] on span "Dein Profil" at bounding box center [1345, 132] width 46 height 14
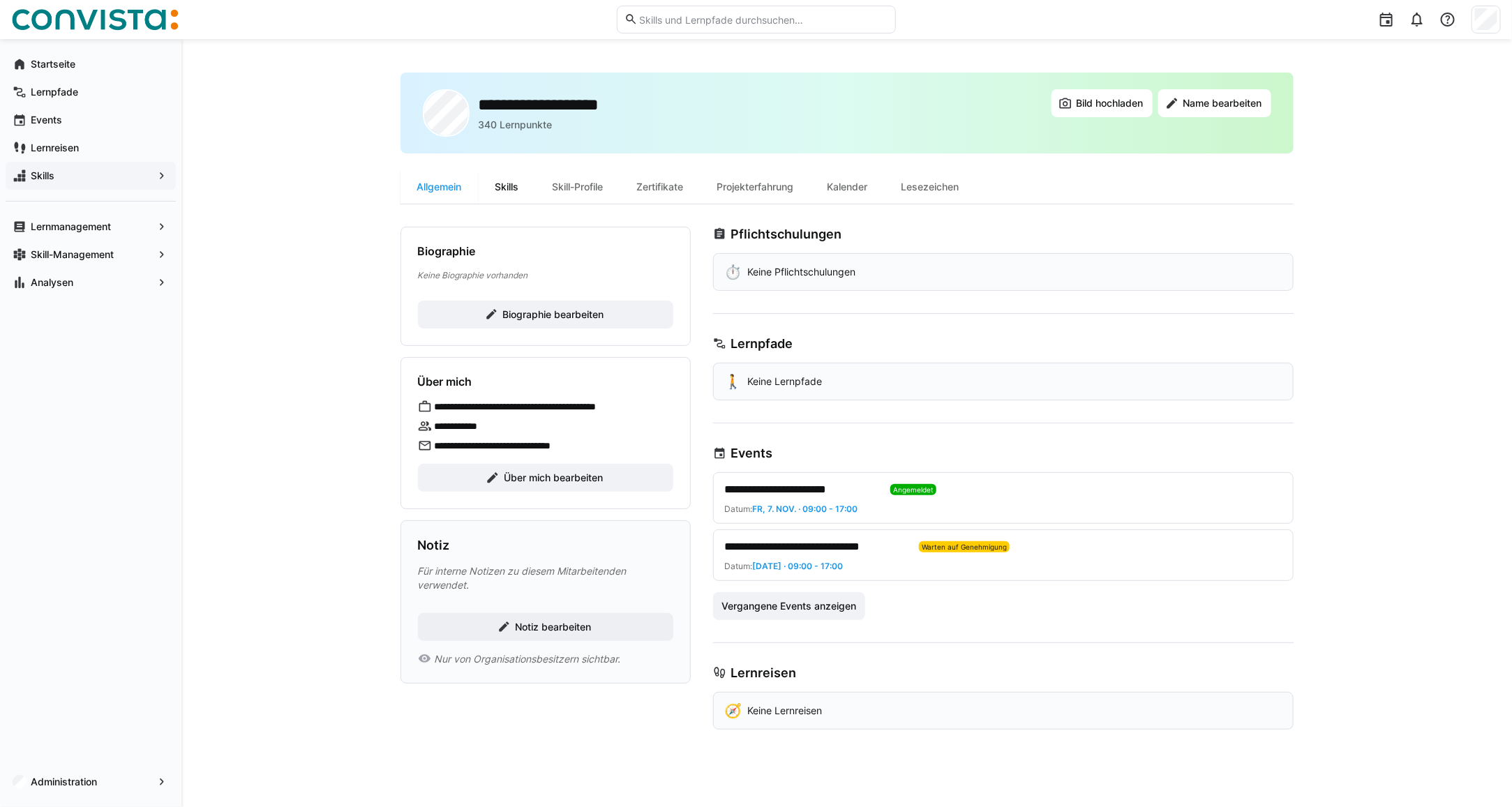
click at [500, 188] on div "Skills" at bounding box center [507, 186] width 57 height 33
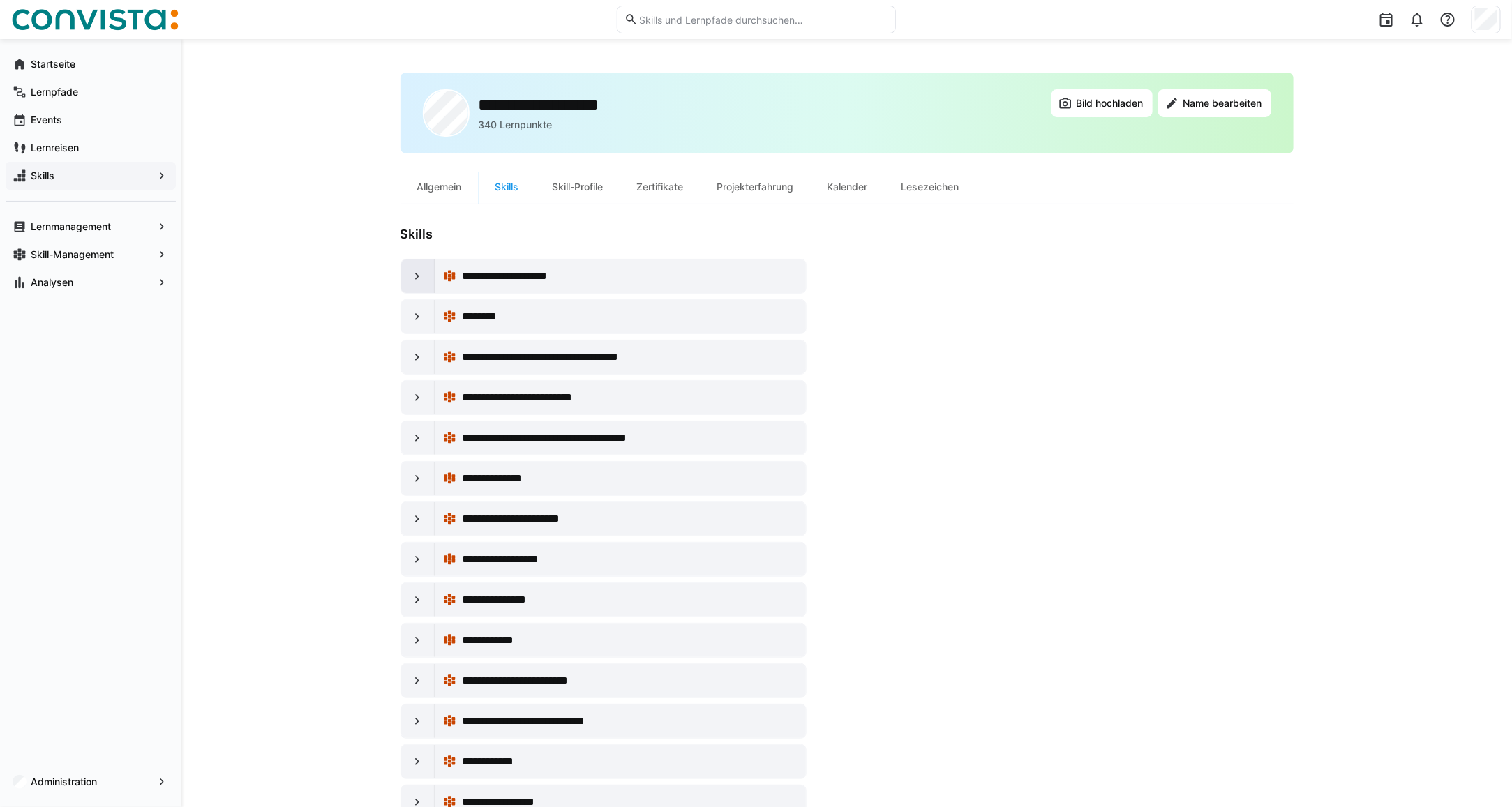
click at [424, 265] on div at bounding box center [417, 276] width 33 height 33
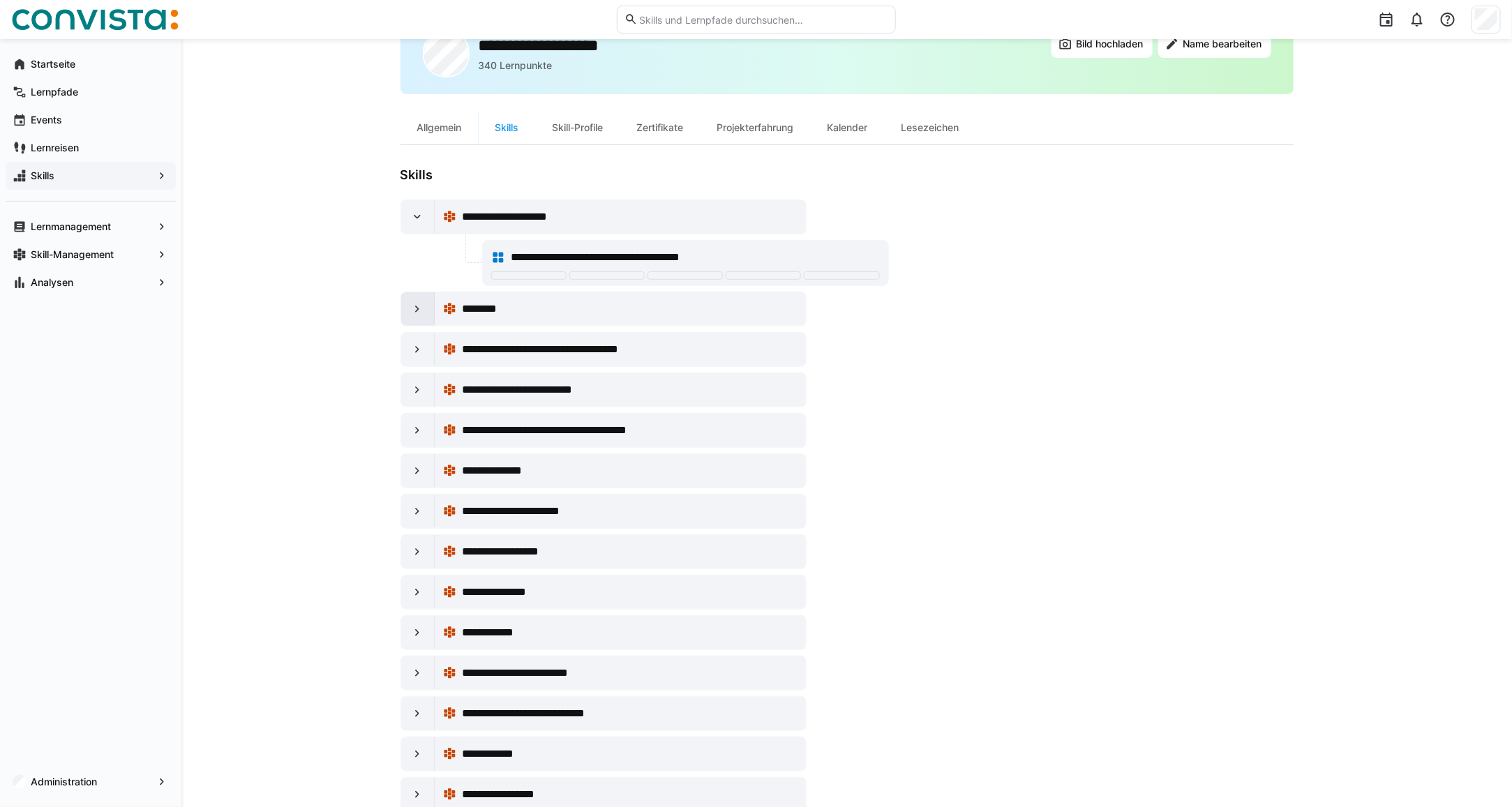
scroll to position [87, 0]
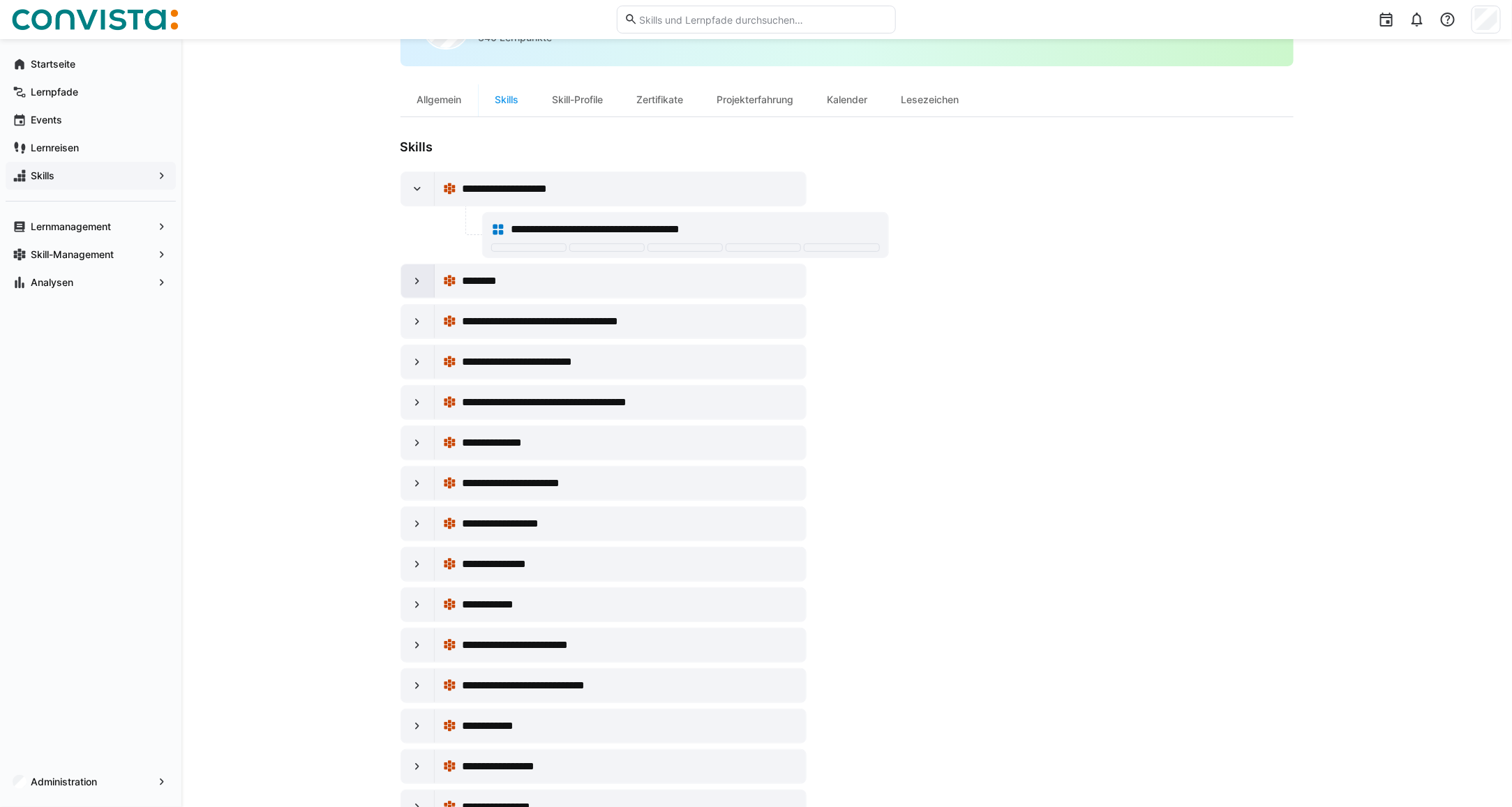
click at [421, 278] on eds-icon at bounding box center [417, 281] width 14 height 14
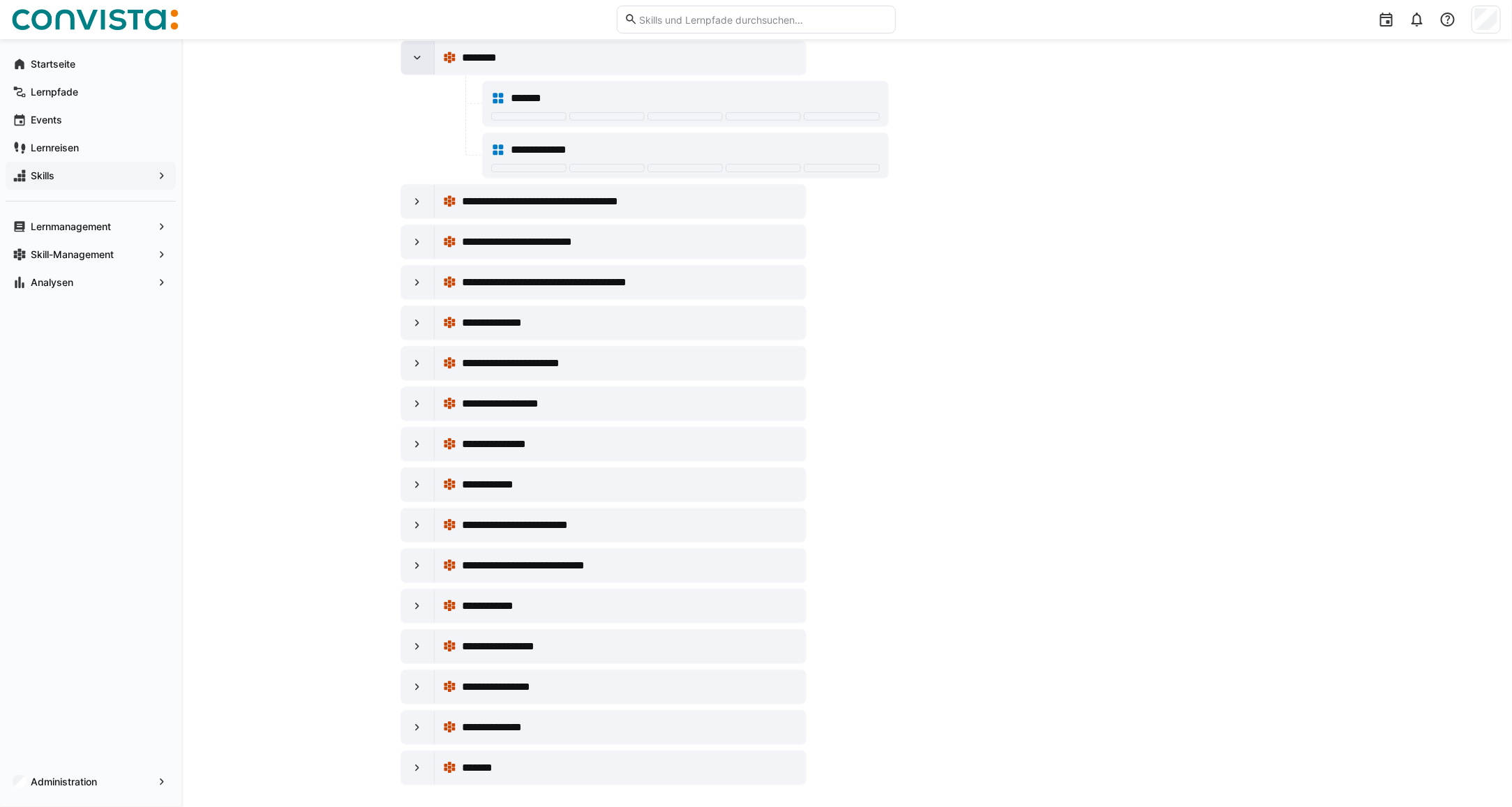
scroll to position [326, 0]
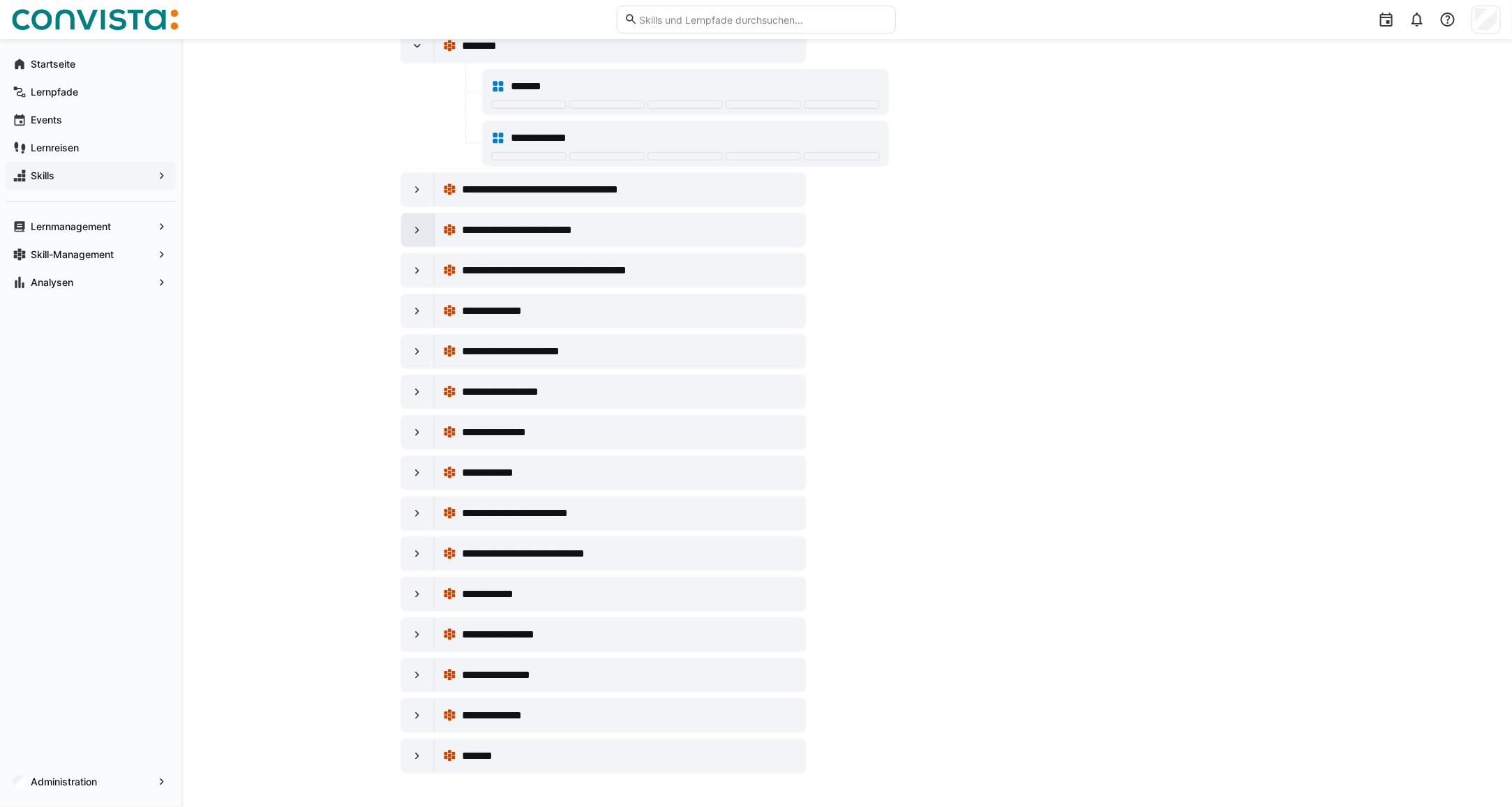
click at [412, 226] on eds-icon at bounding box center [417, 230] width 14 height 14
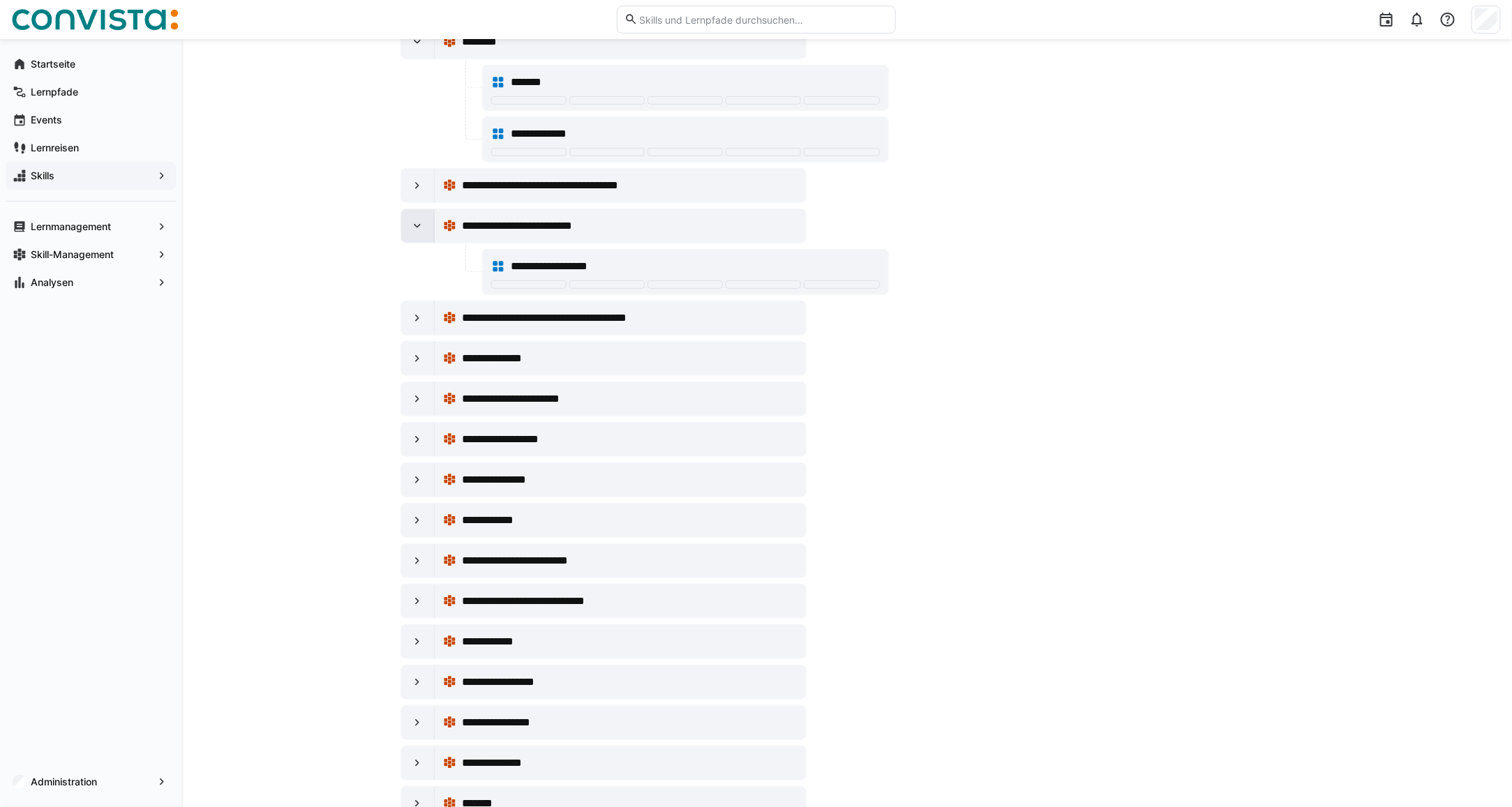
click at [420, 226] on eds-icon at bounding box center [417, 226] width 14 height 14
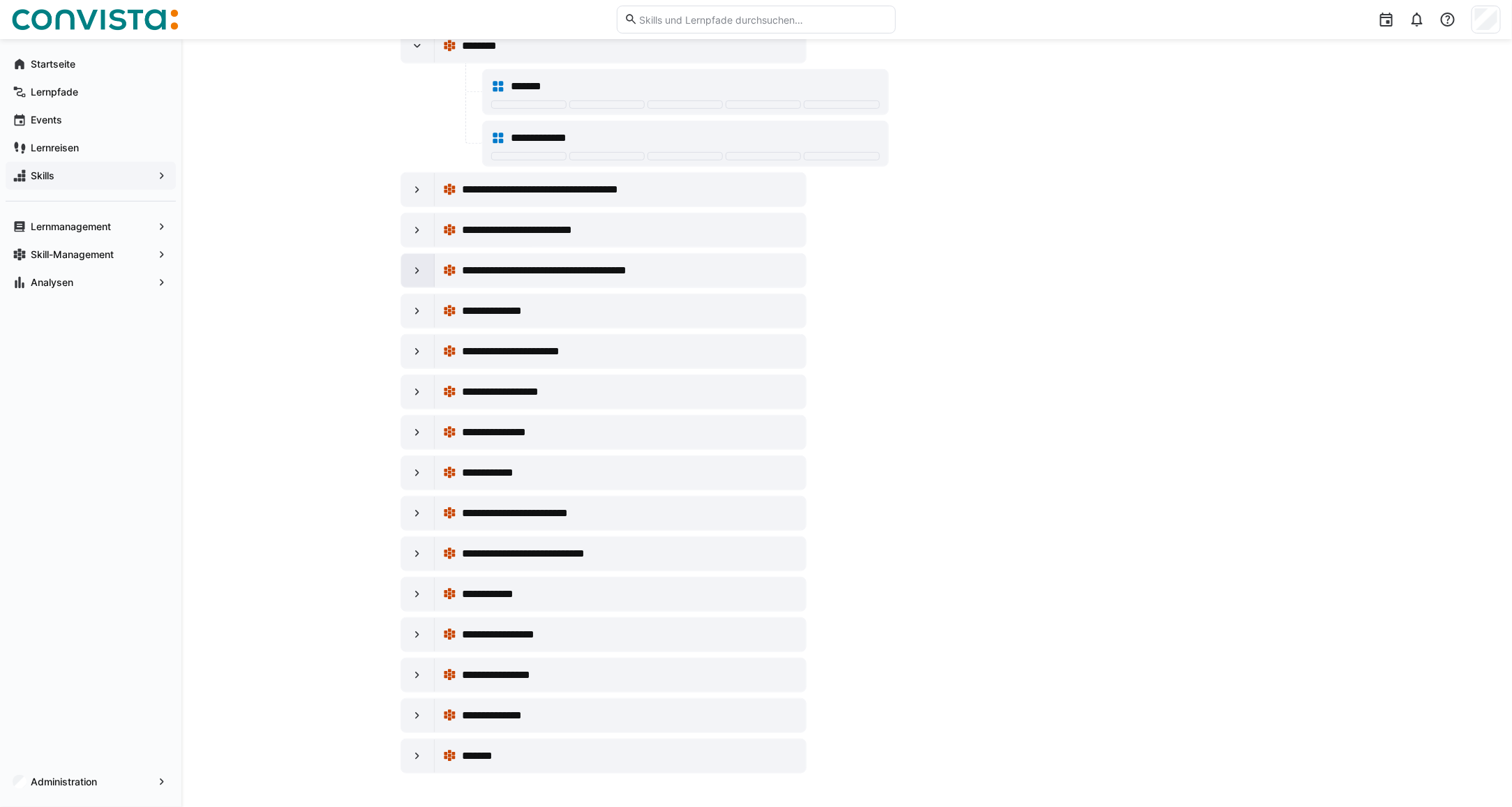
click at [410, 264] on eds-icon at bounding box center [417, 271] width 14 height 14
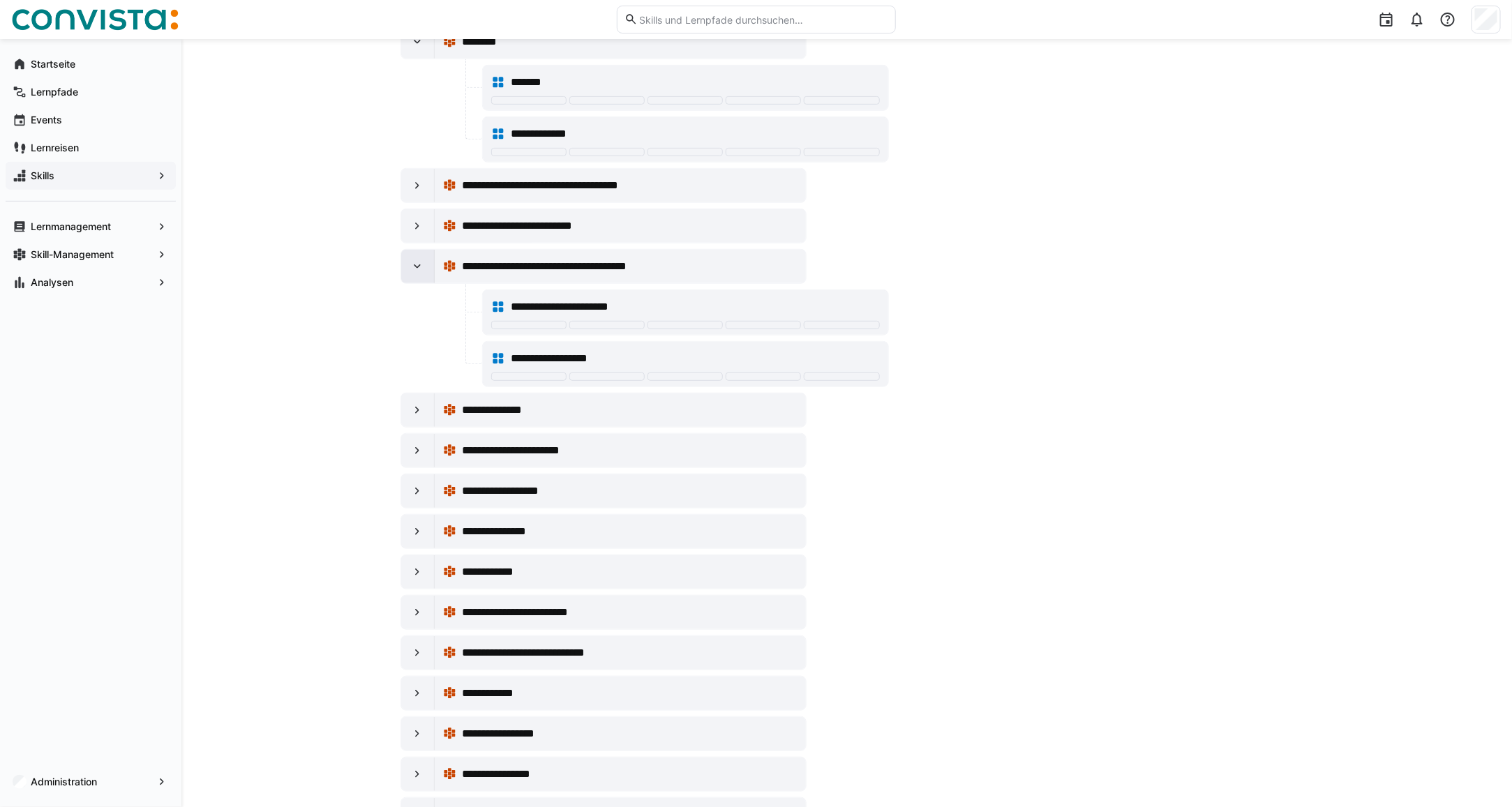
click at [410, 261] on eds-icon at bounding box center [417, 266] width 14 height 14
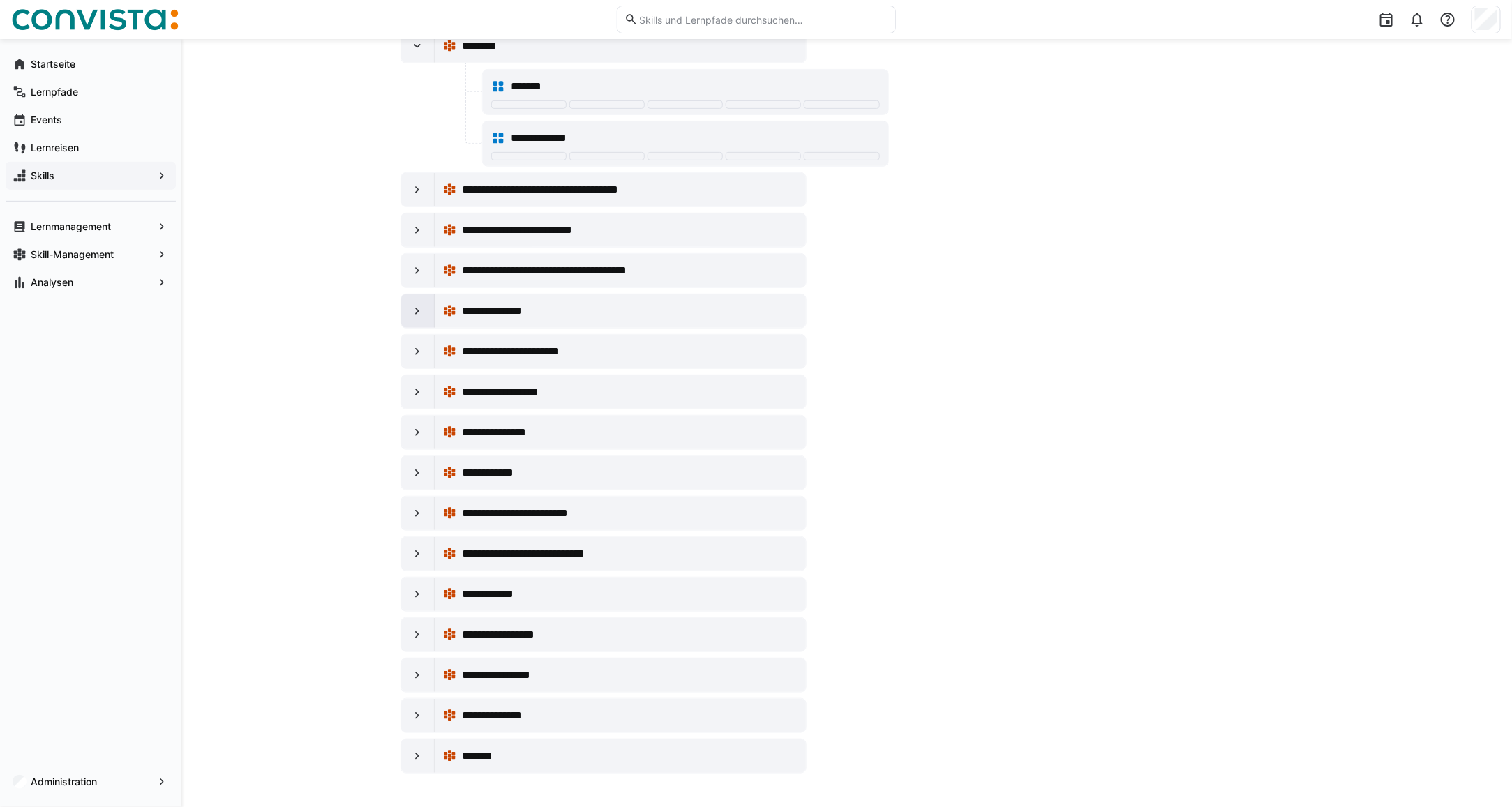
click at [411, 307] on eds-icon at bounding box center [417, 311] width 14 height 14
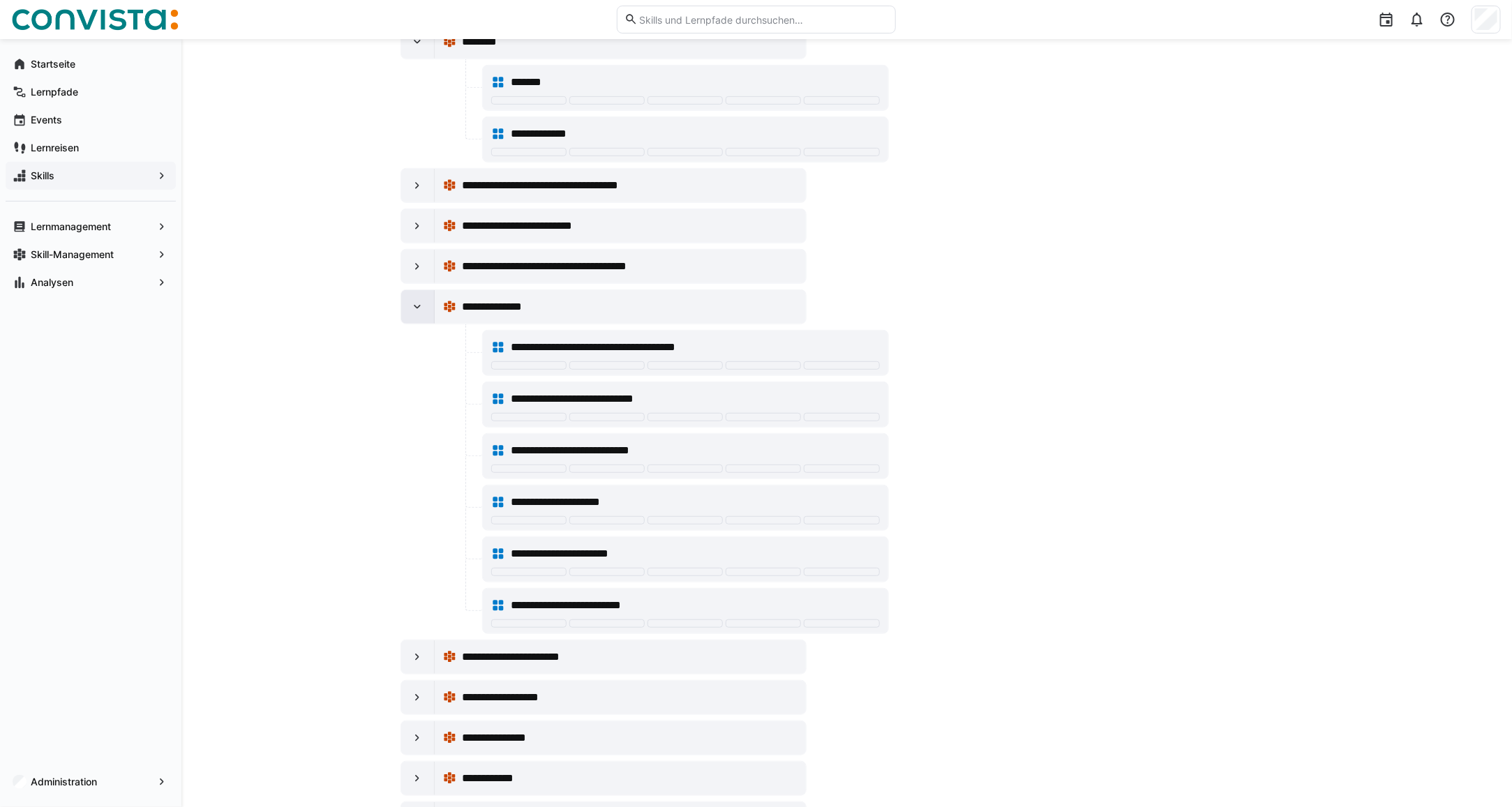
click at [417, 318] on div at bounding box center [417, 306] width 33 height 33
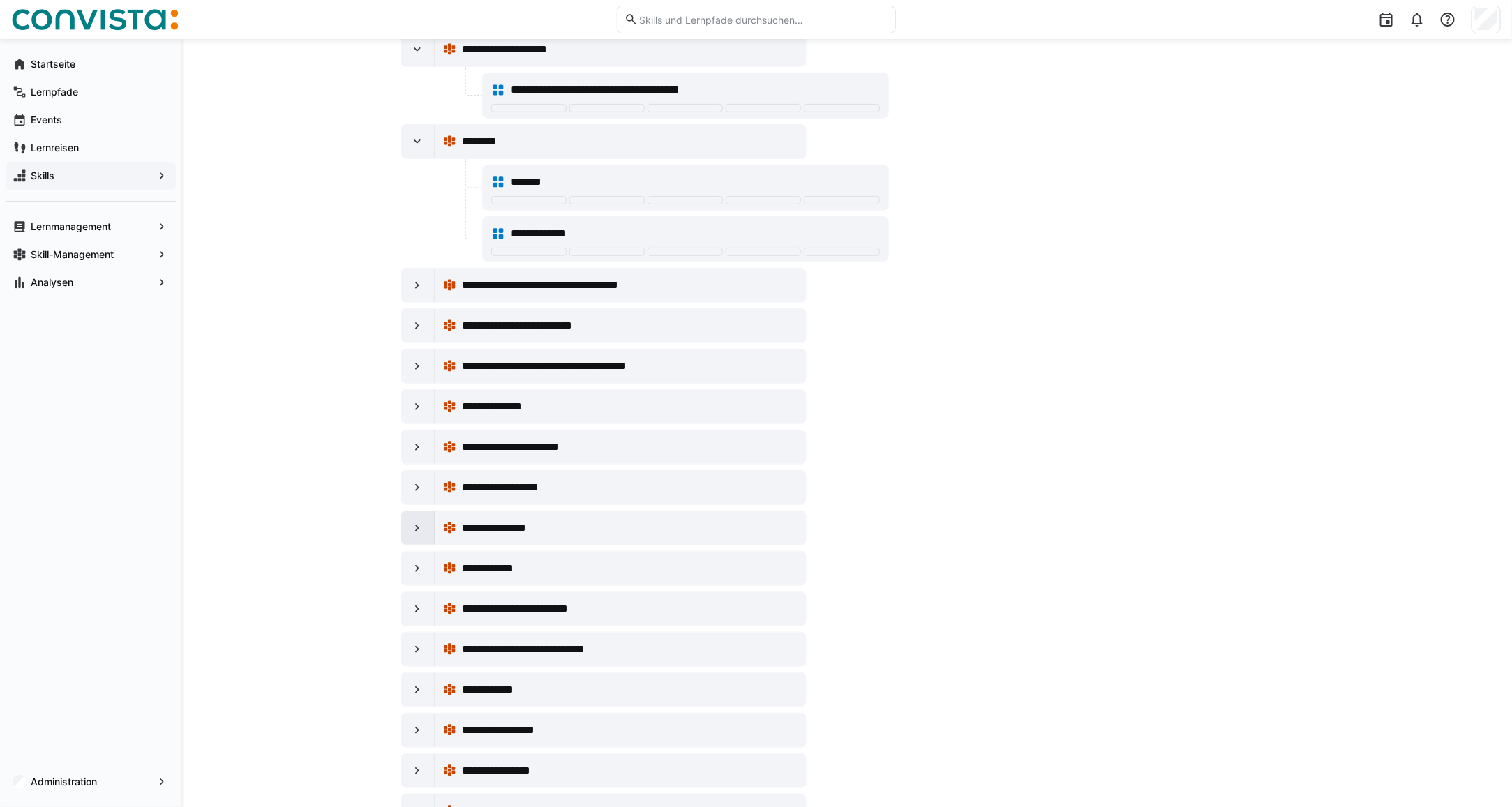
scroll to position [0, 0]
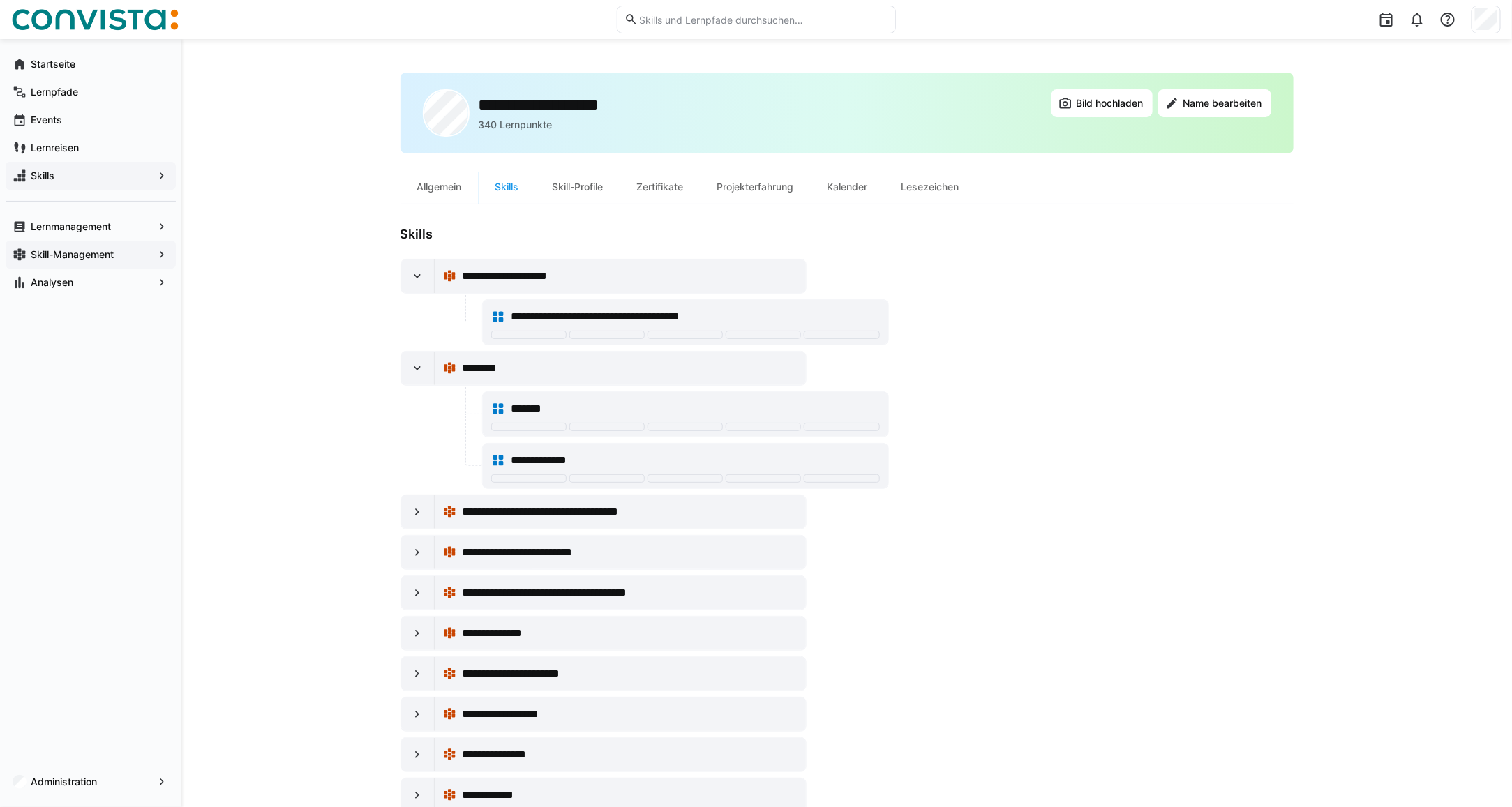
click at [74, 243] on div "Skill-Management" at bounding box center [91, 255] width 170 height 28
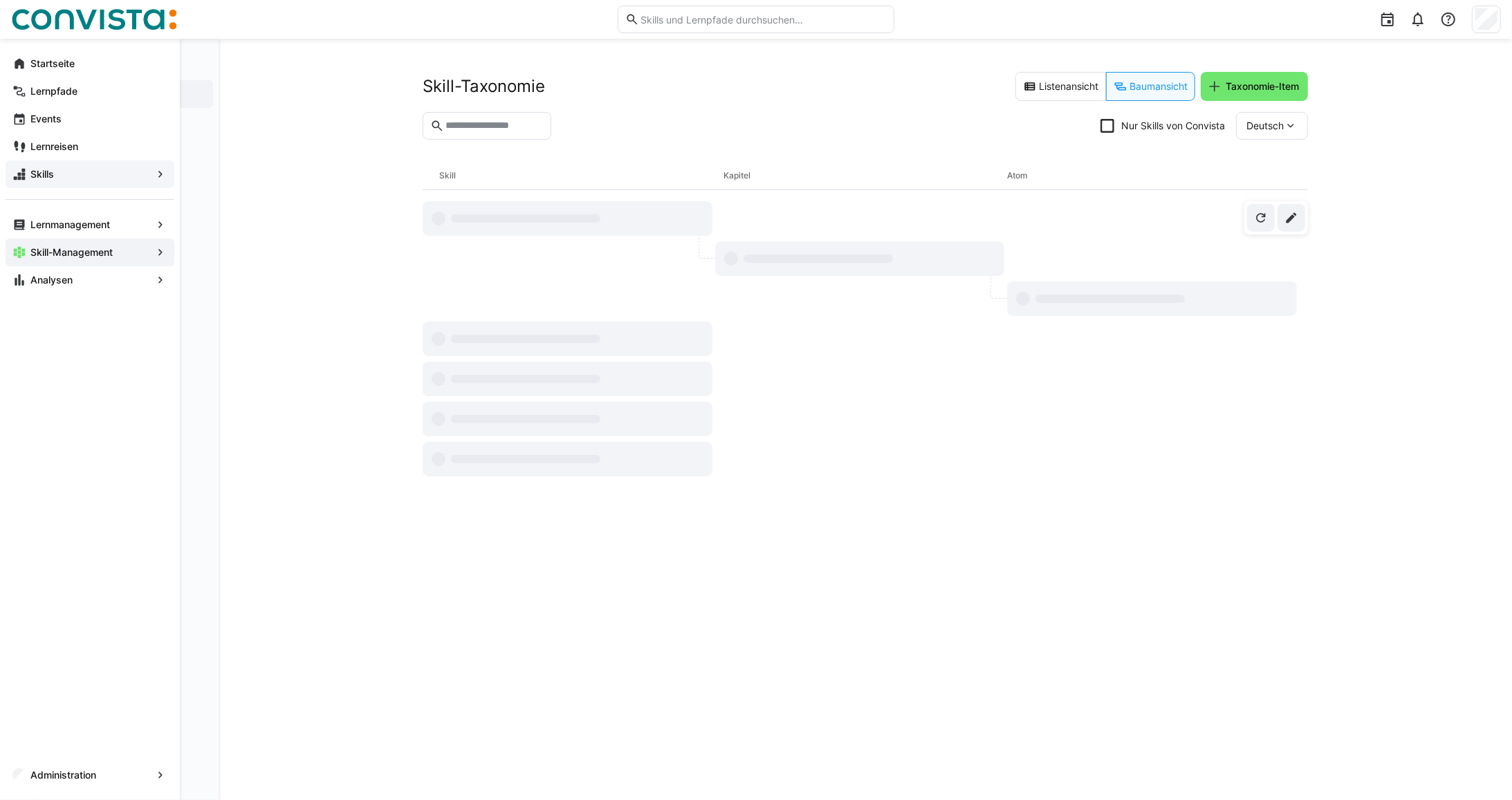
click at [70, 174] on span "Skills" at bounding box center [90, 174] width 123 height 14
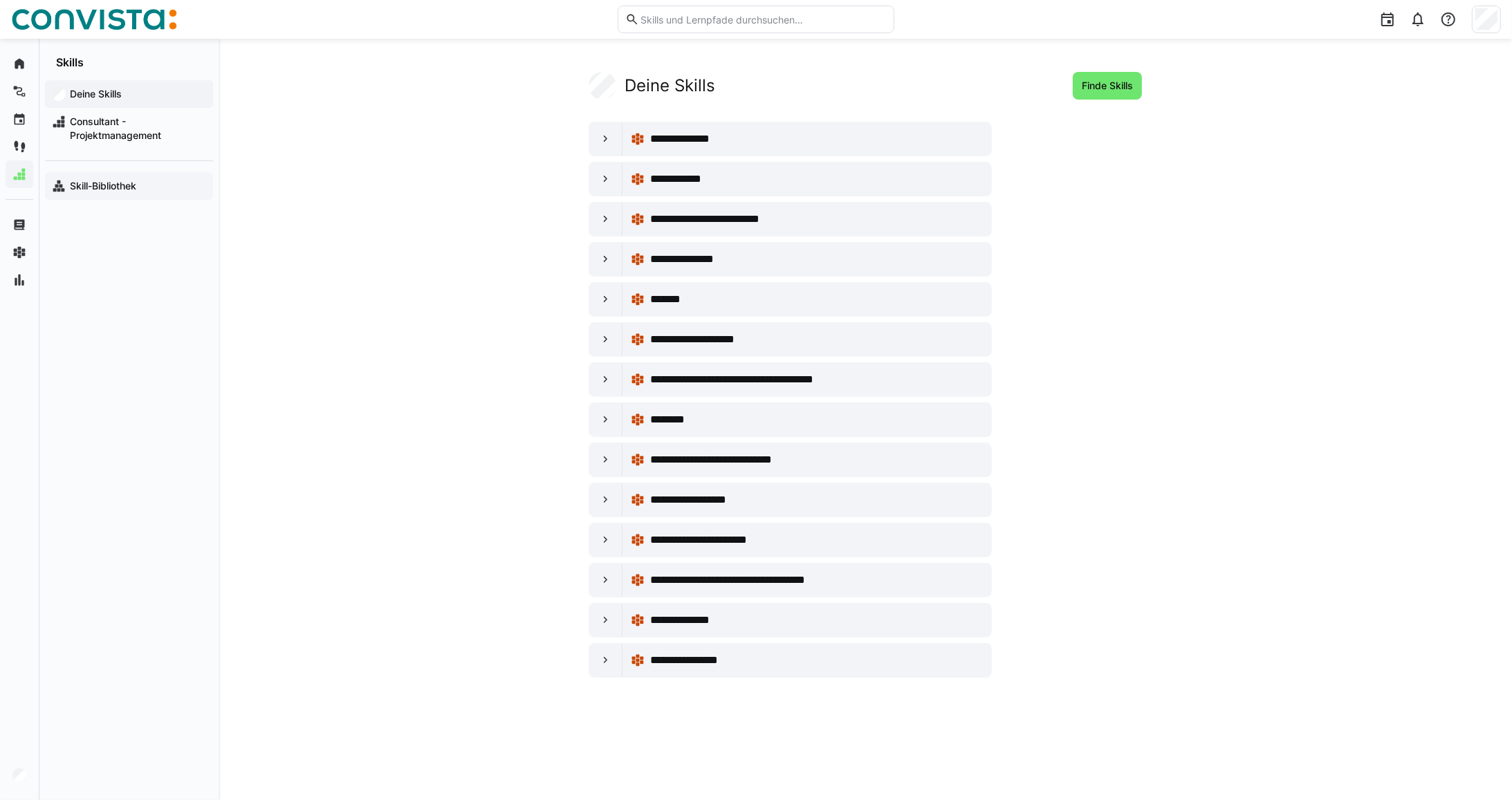
click at [143, 181] on span "Skill-Bibliothek" at bounding box center [137, 186] width 138 height 14
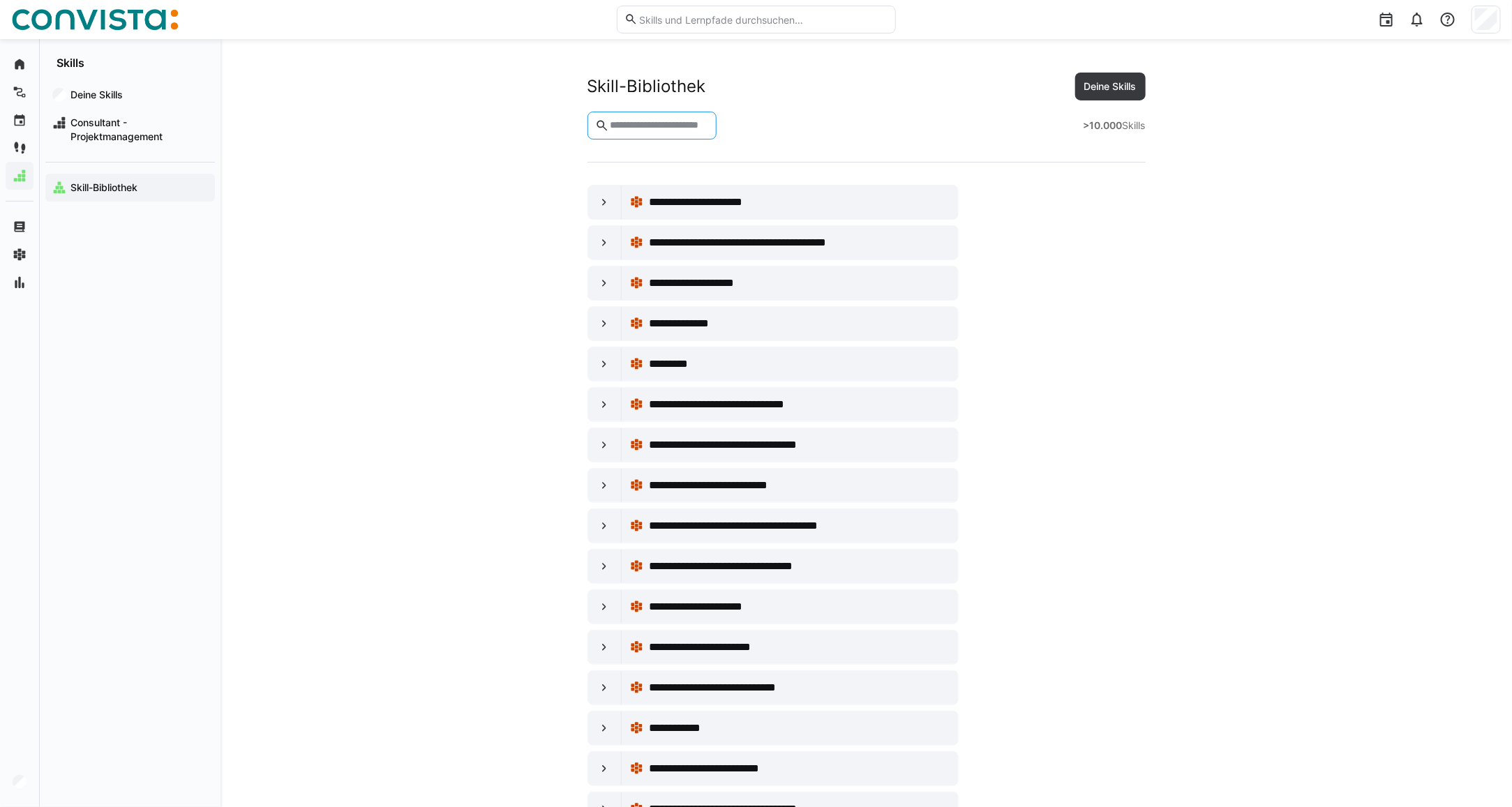
click at [668, 120] on input "text" at bounding box center [659, 125] width 100 height 13
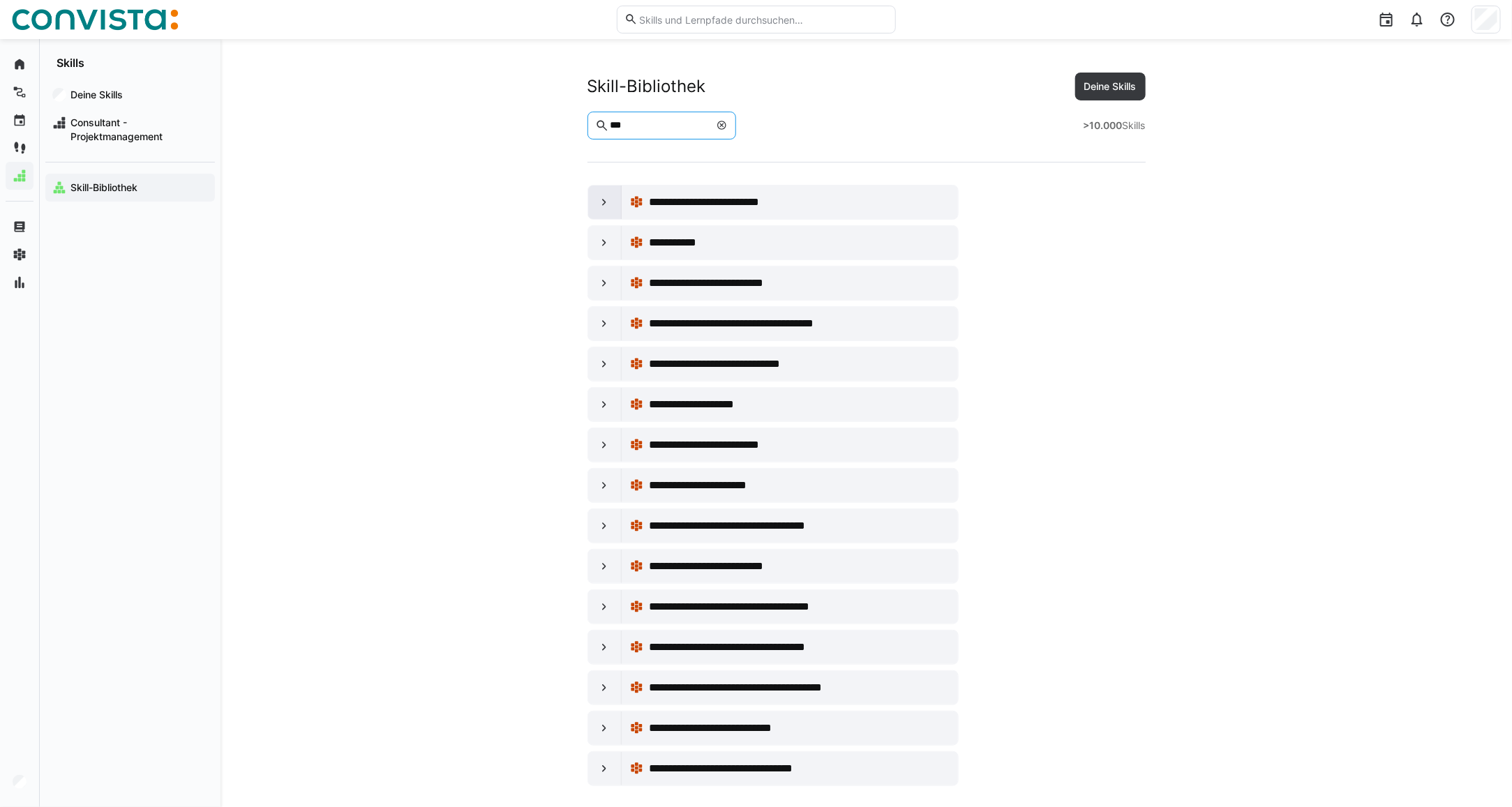
type input "***"
click at [608, 209] on eds-icon at bounding box center [604, 202] width 14 height 14
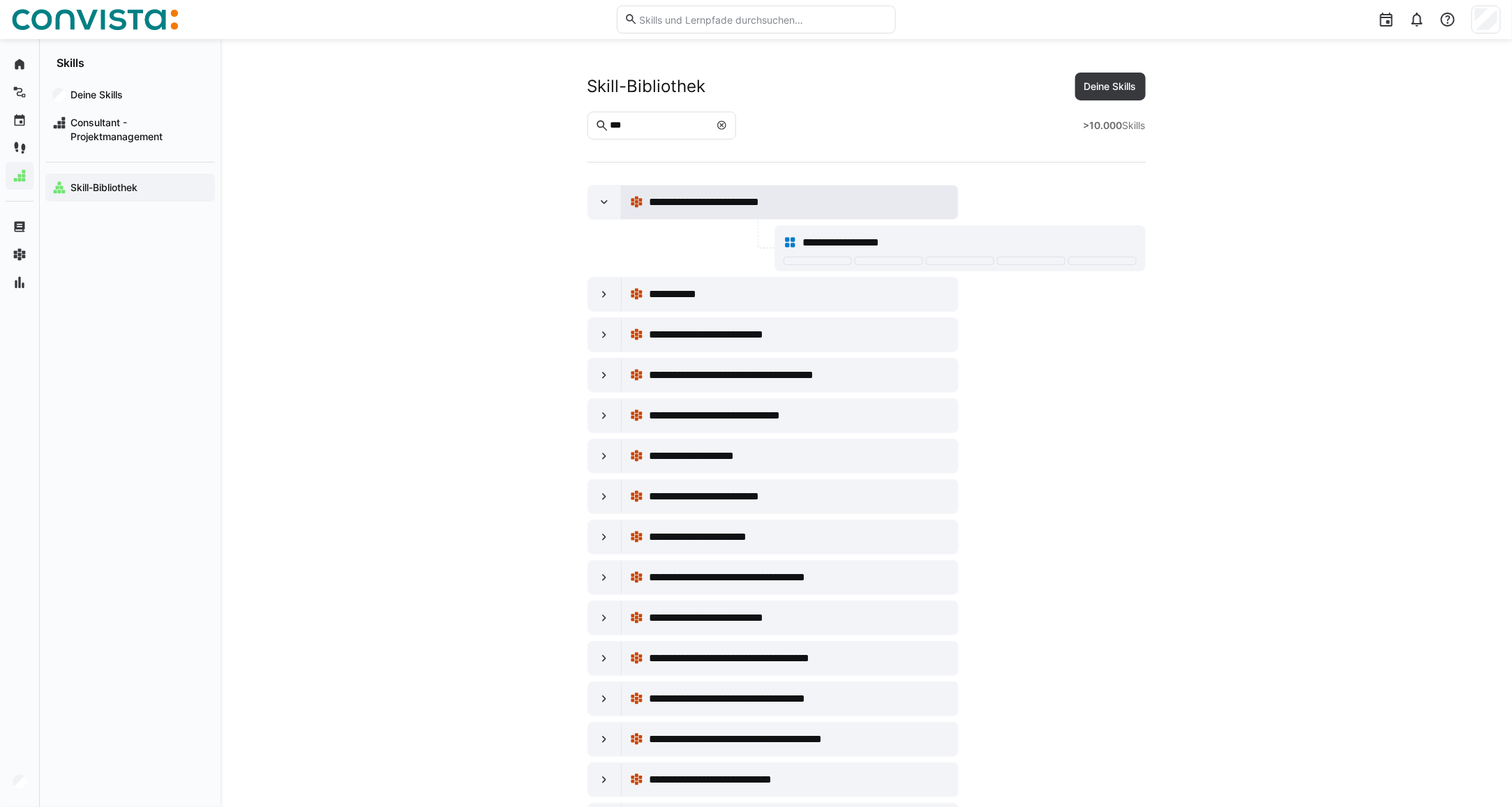
click at [835, 213] on div "**********" at bounding box center [789, 202] width 319 height 28
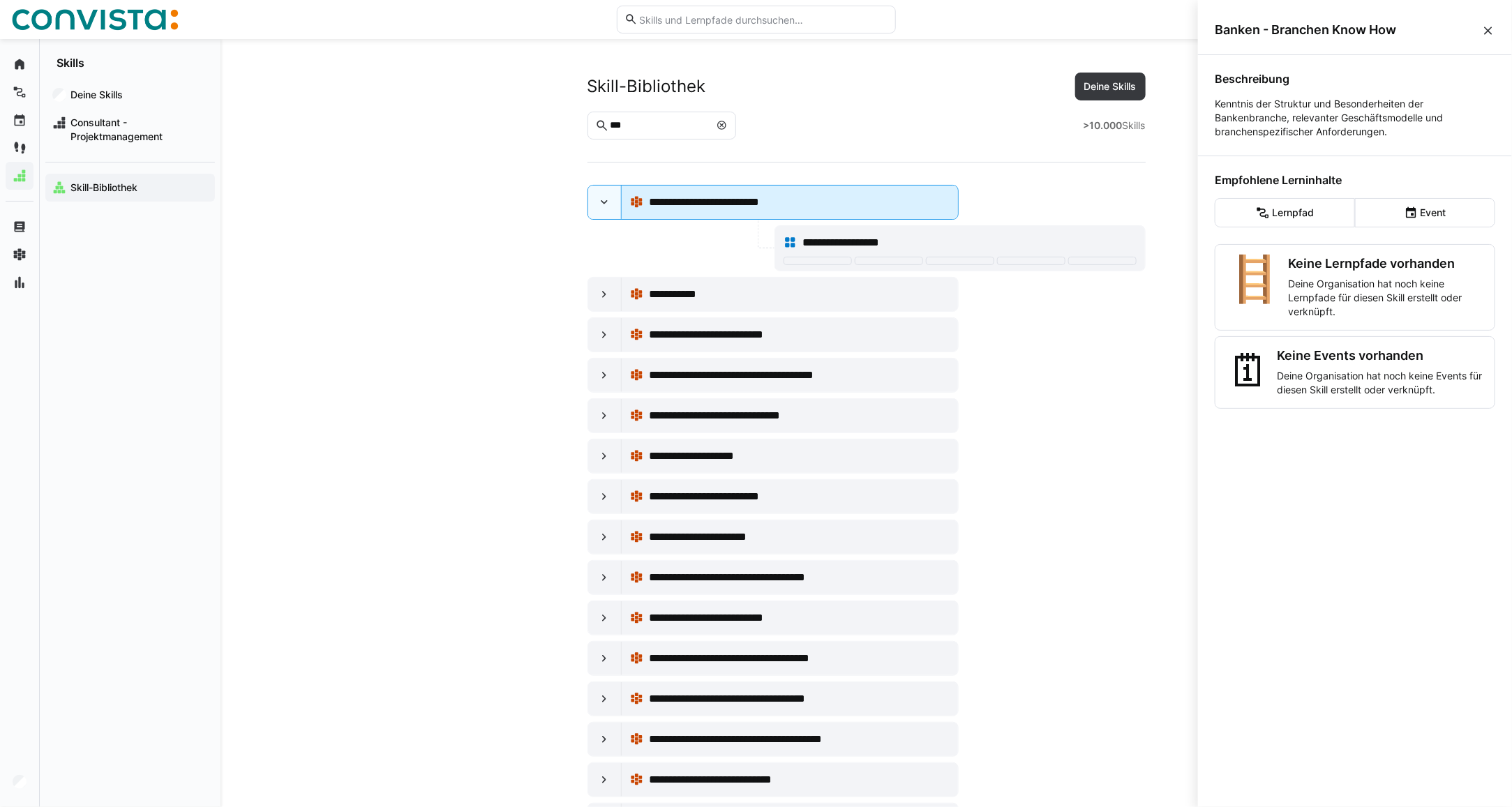
click at [835, 204] on div "**********" at bounding box center [799, 203] width 300 height 17
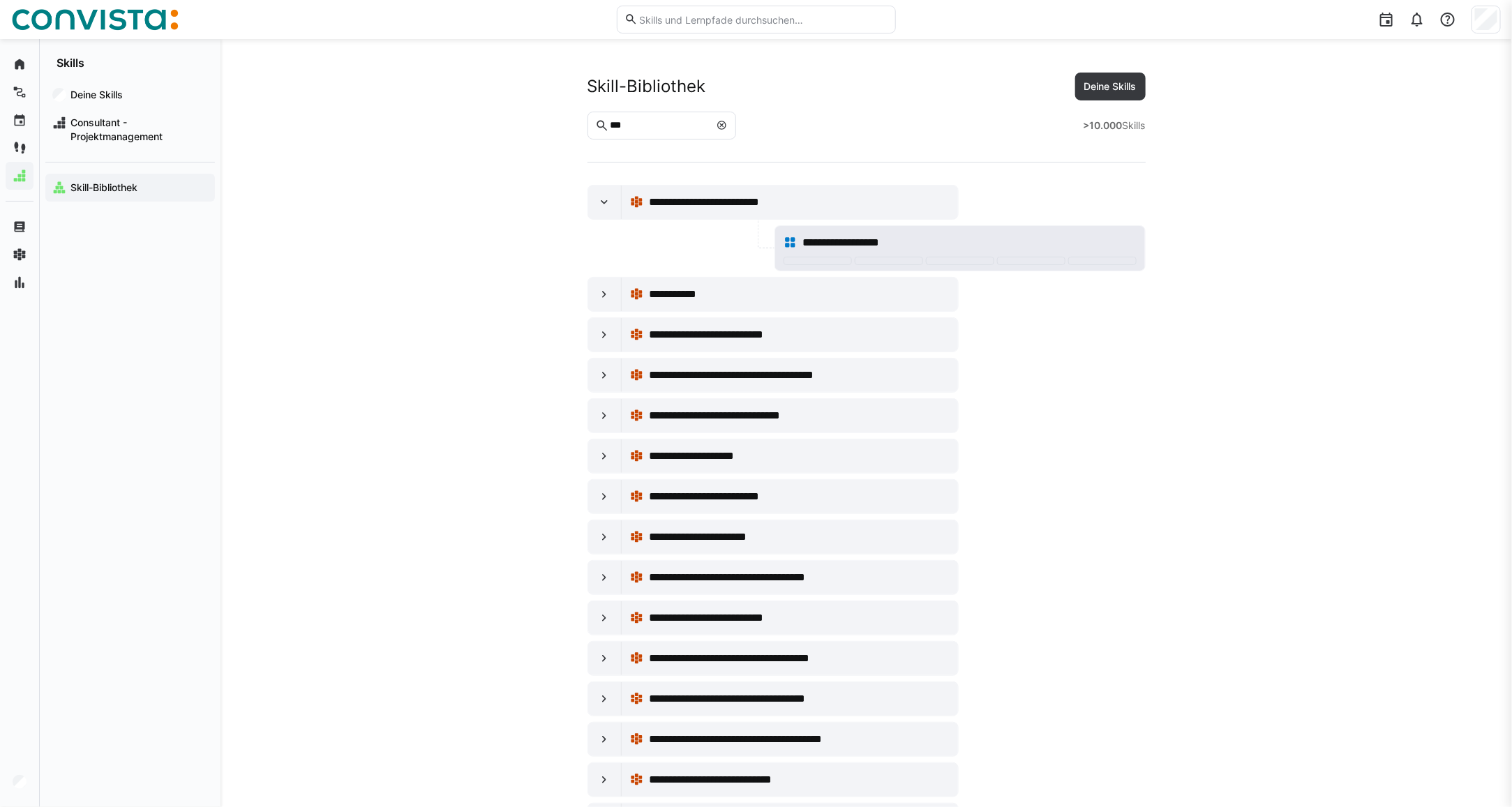
click at [833, 241] on span "**********" at bounding box center [853, 243] width 102 height 17
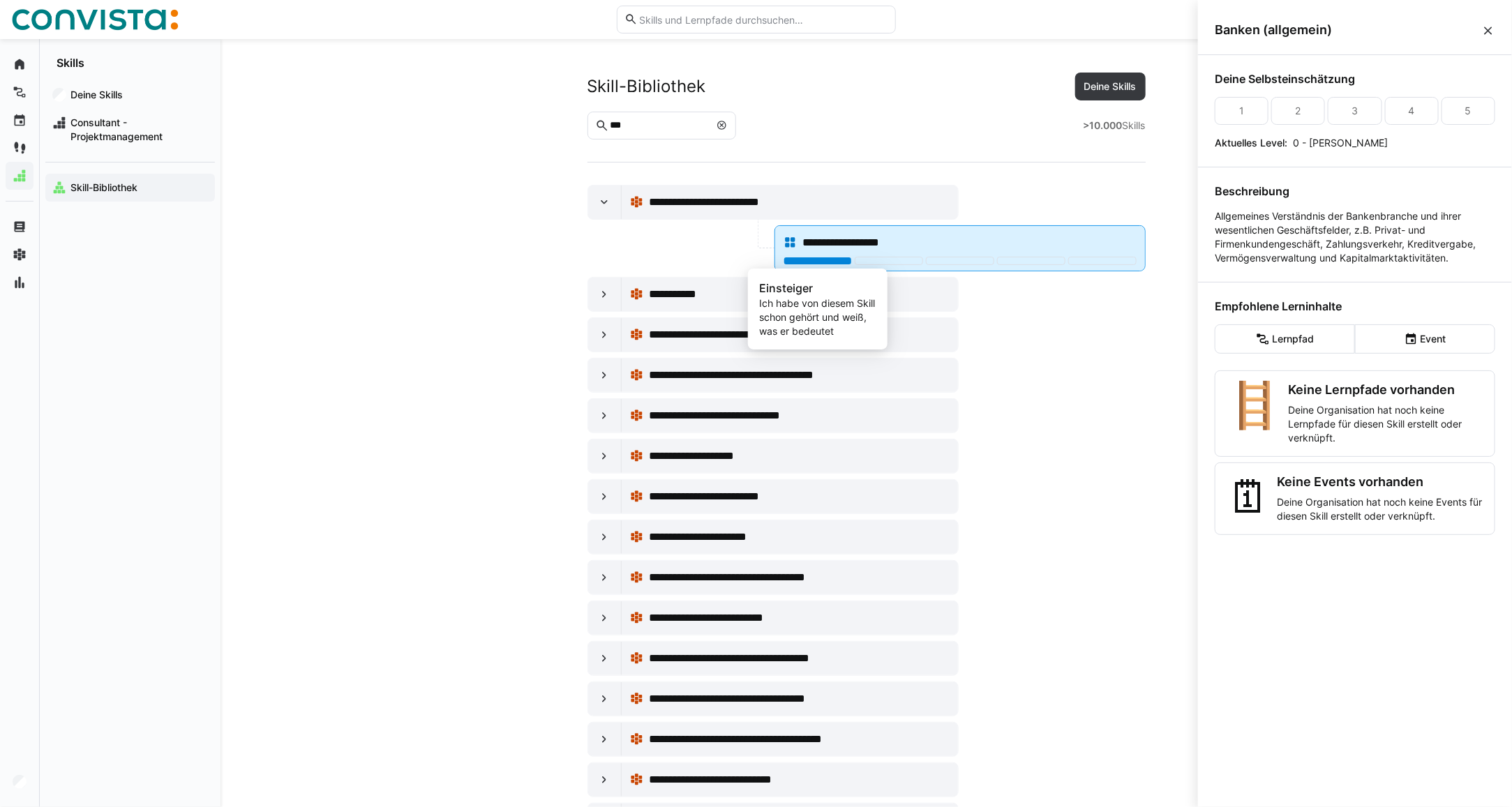
click at [834, 259] on div at bounding box center [817, 261] width 68 height 9
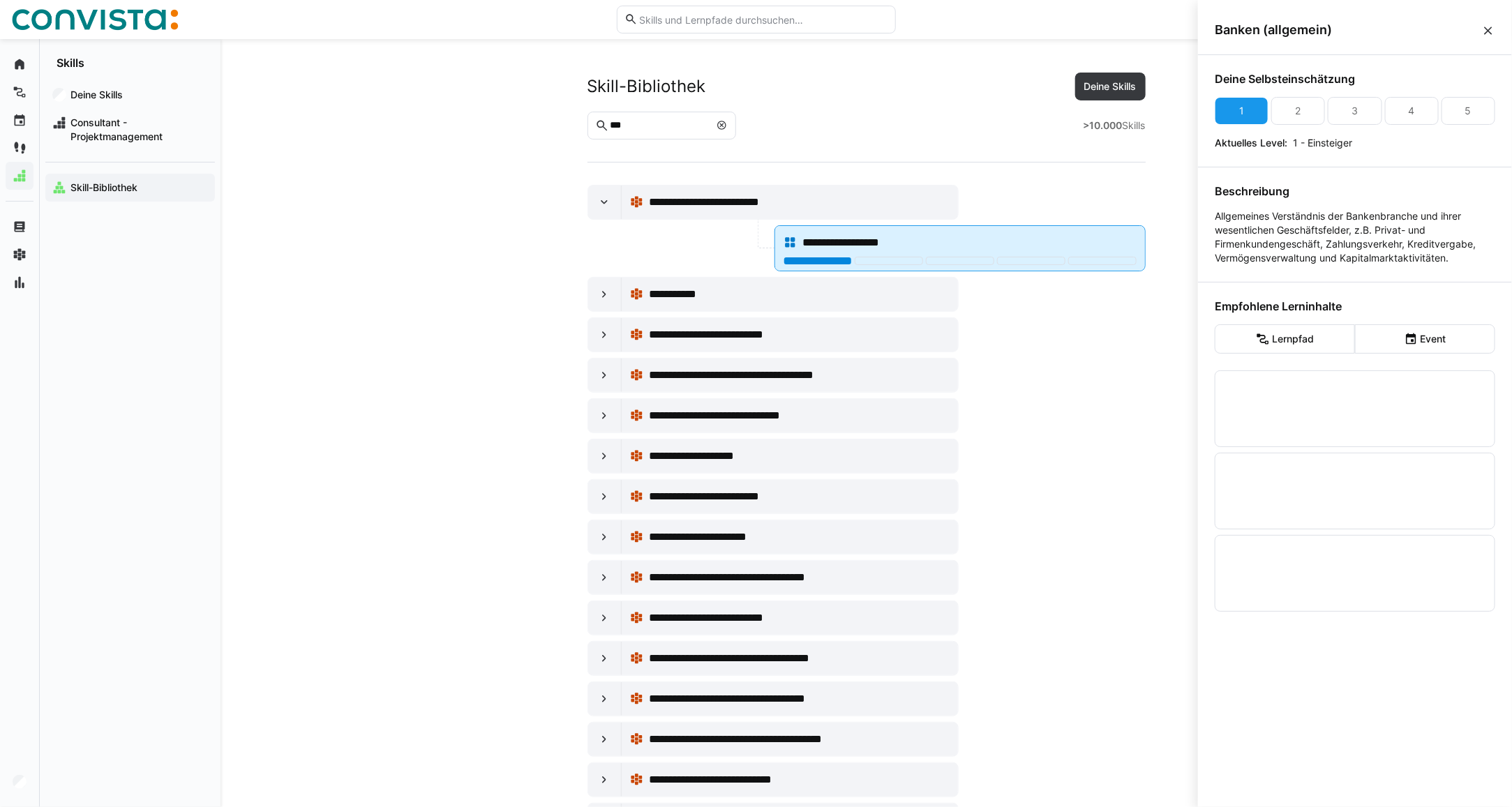
click at [831, 265] on div at bounding box center [817, 261] width 68 height 9
click at [790, 260] on div at bounding box center [817, 261] width 68 height 9
click at [817, 265] on div at bounding box center [817, 261] width 68 height 9
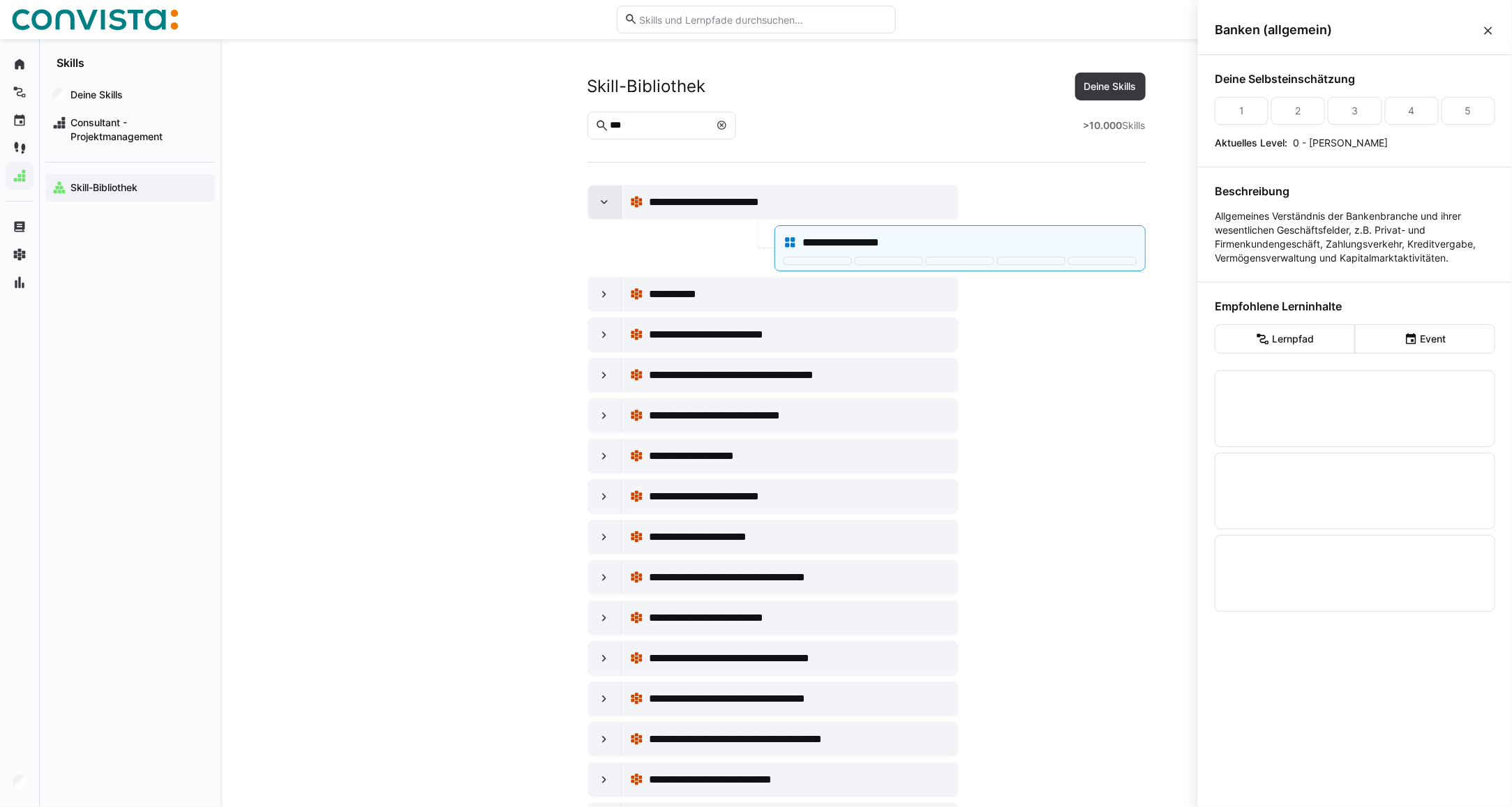
click at [609, 208] on eds-icon at bounding box center [604, 202] width 14 height 14
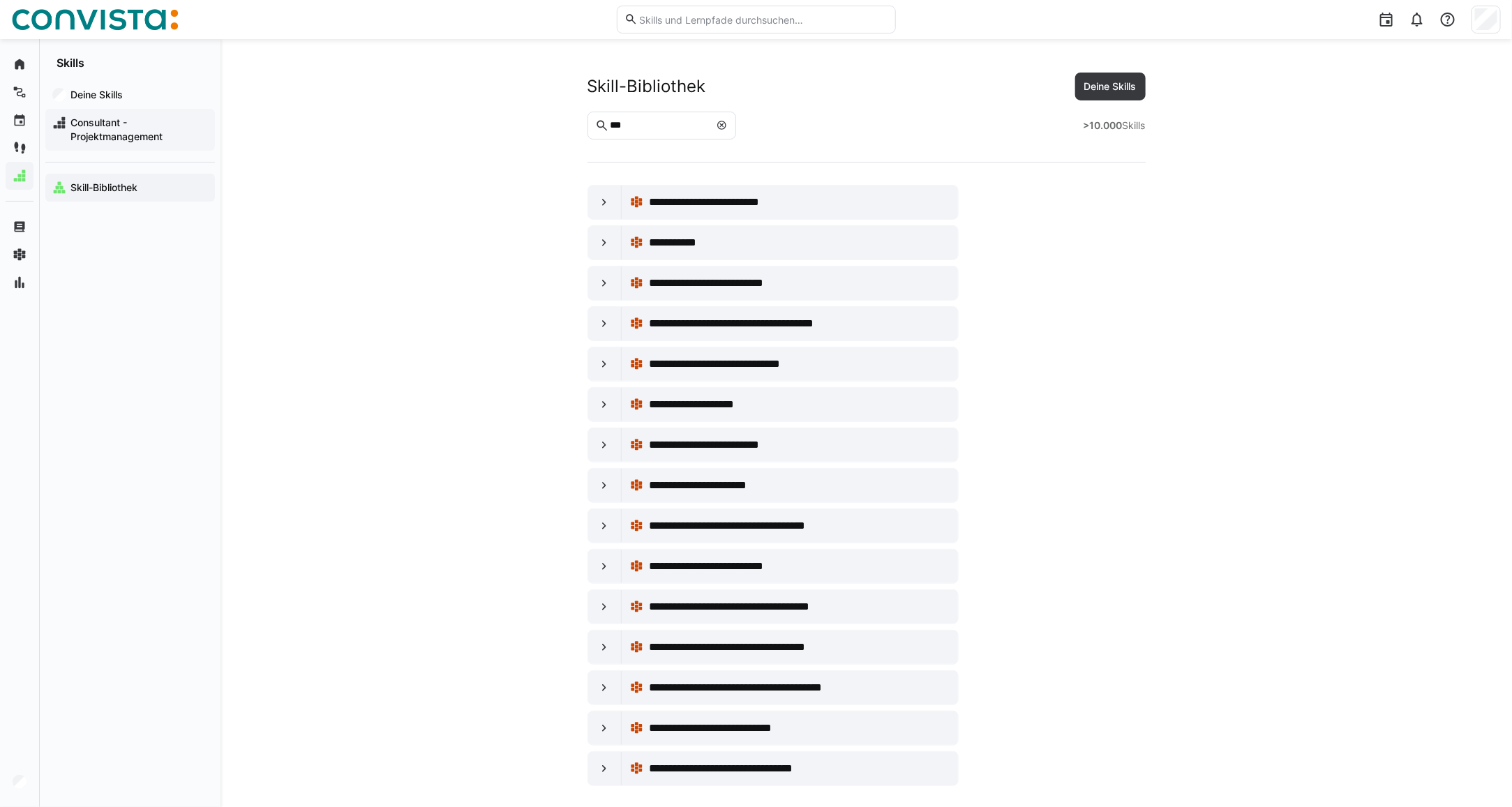
click at [75, 136] on span "Consultant - Projektmanagement" at bounding box center [138, 129] width 140 height 28
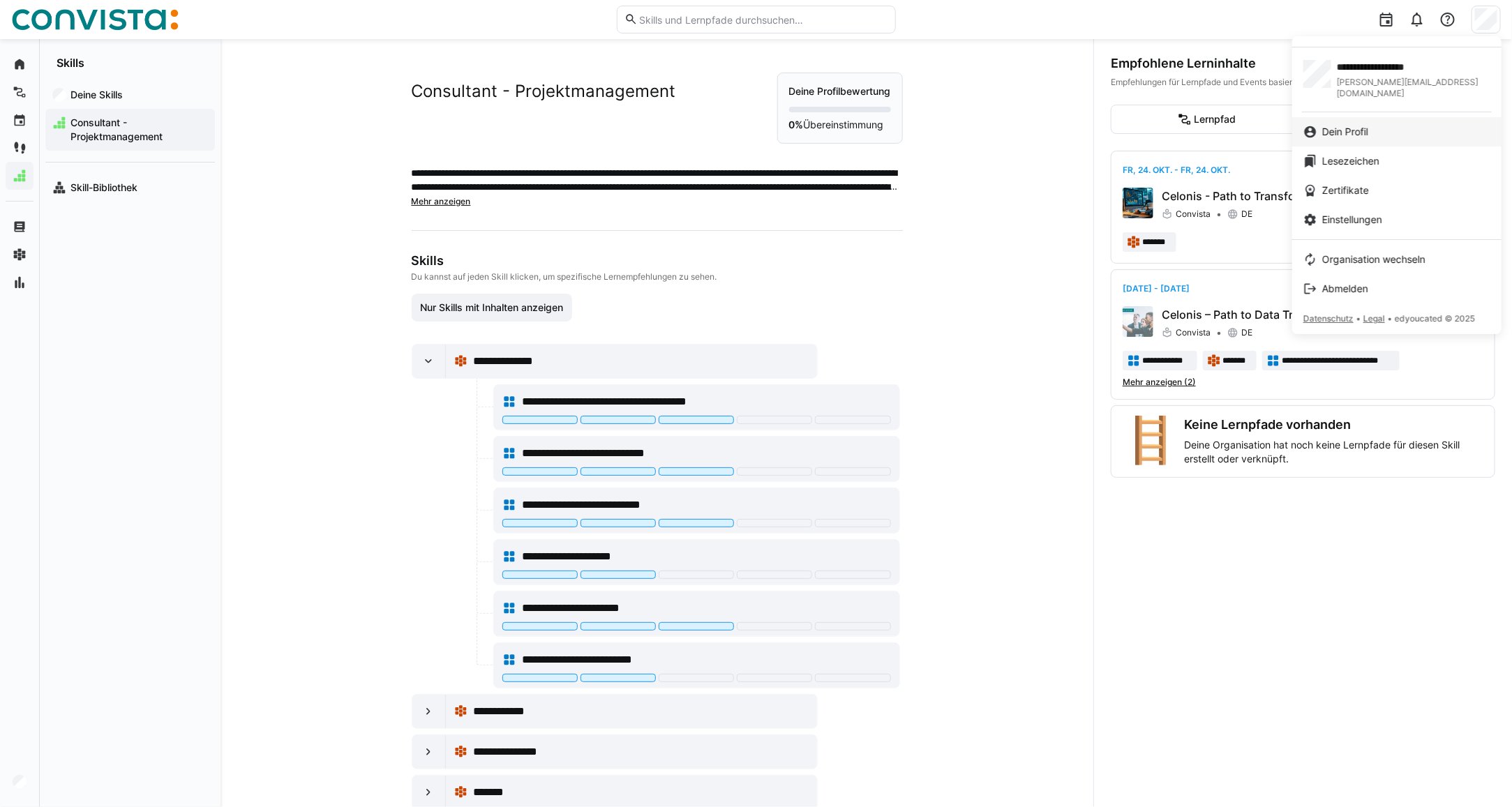
click at [1358, 128] on link "Dein Profil" at bounding box center [1397, 132] width 209 height 29
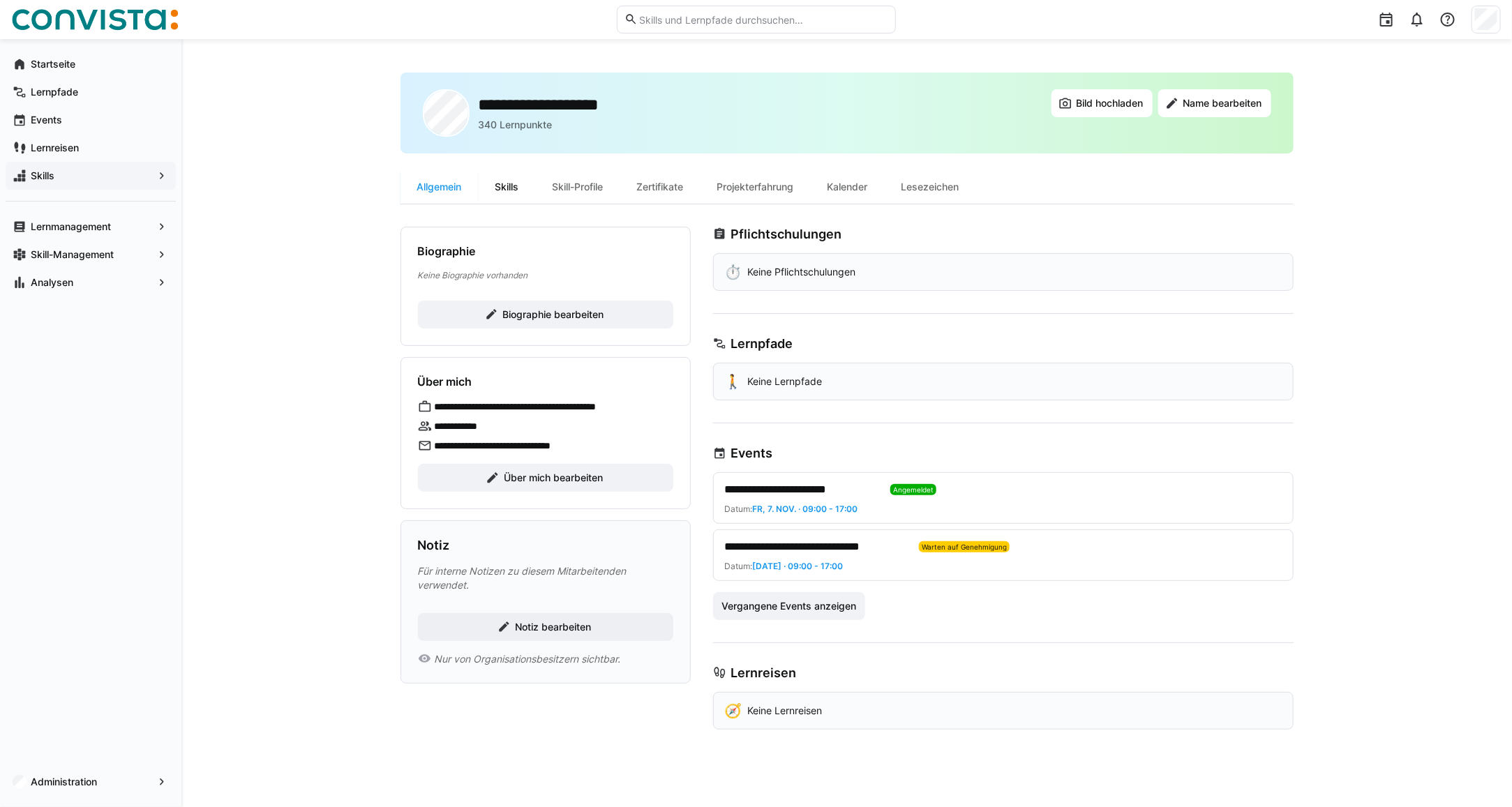
click at [515, 183] on div "Skills" at bounding box center [507, 186] width 57 height 33
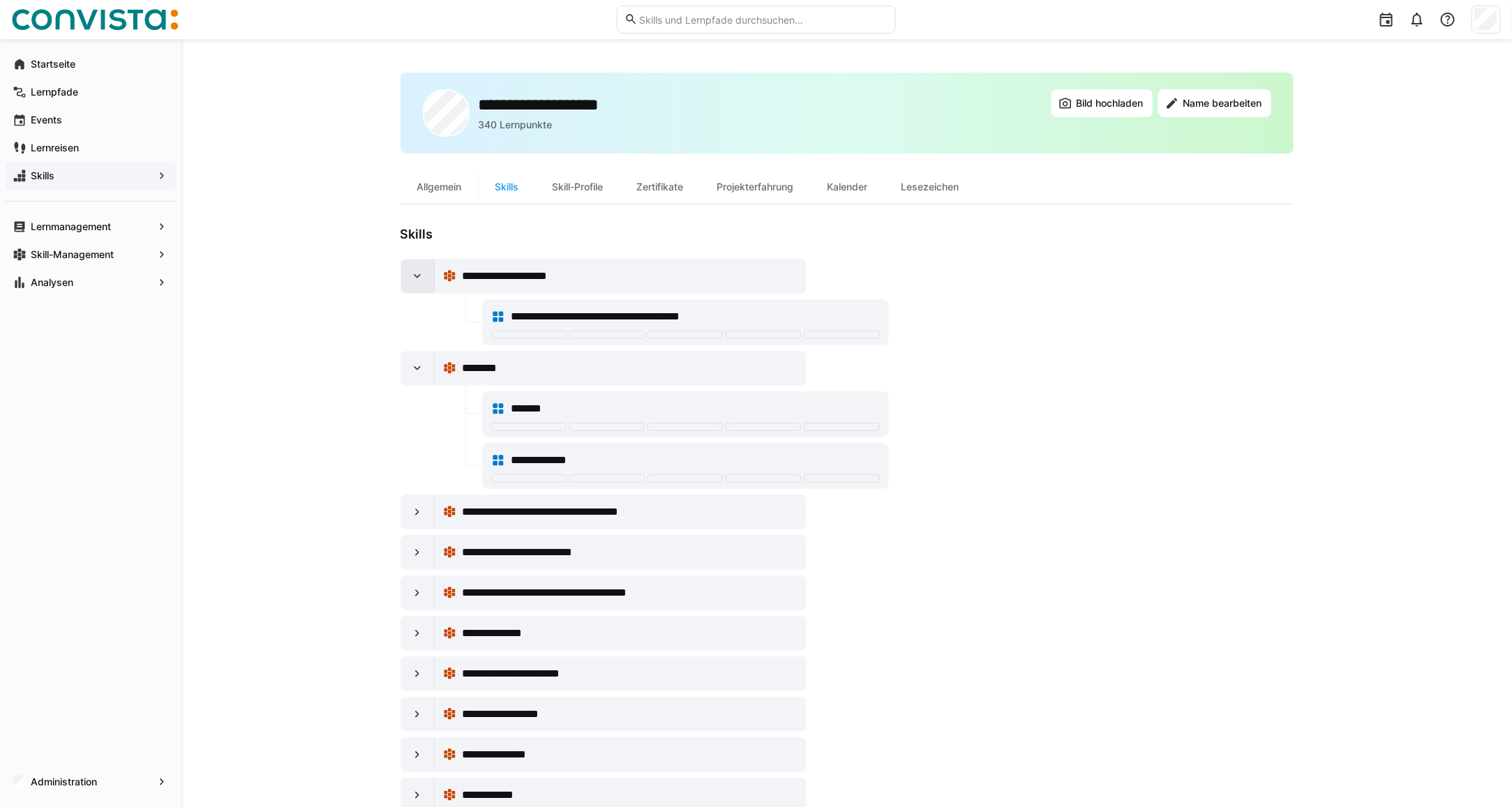
click at [423, 277] on eds-icon at bounding box center [417, 276] width 14 height 14
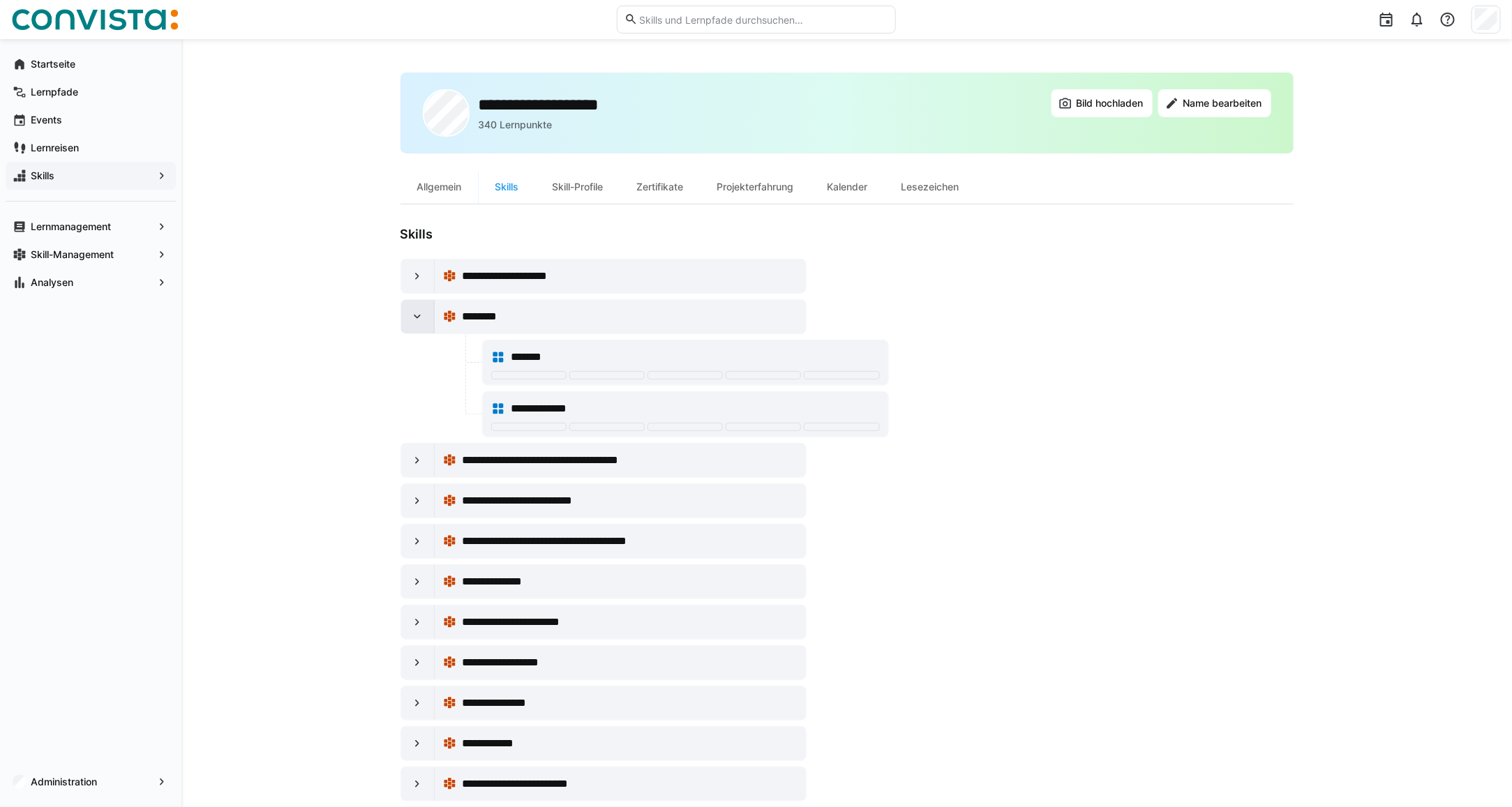
click at [419, 315] on eds-icon at bounding box center [417, 317] width 14 height 14
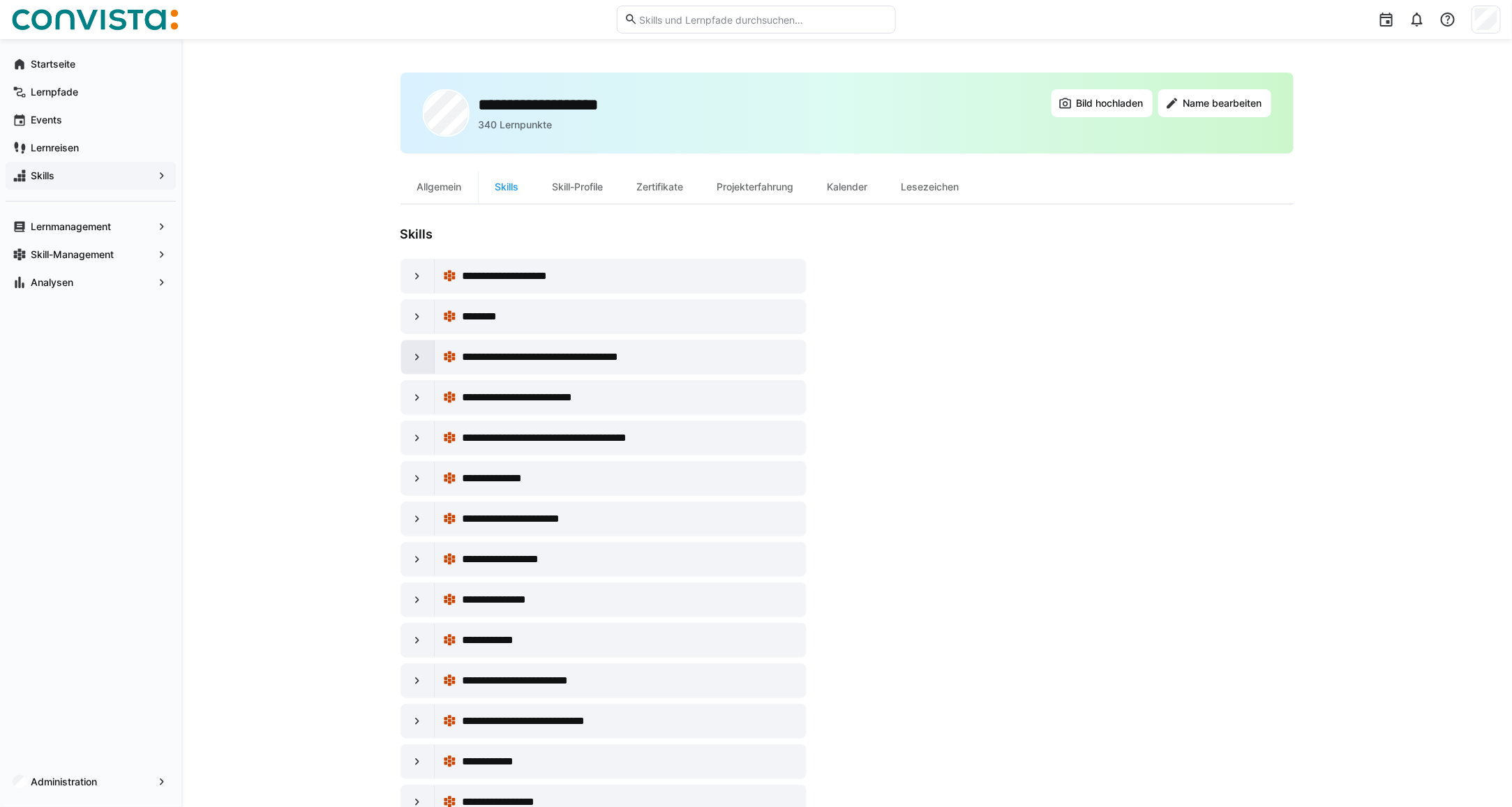
click at [412, 356] on eds-icon at bounding box center [417, 357] width 14 height 14
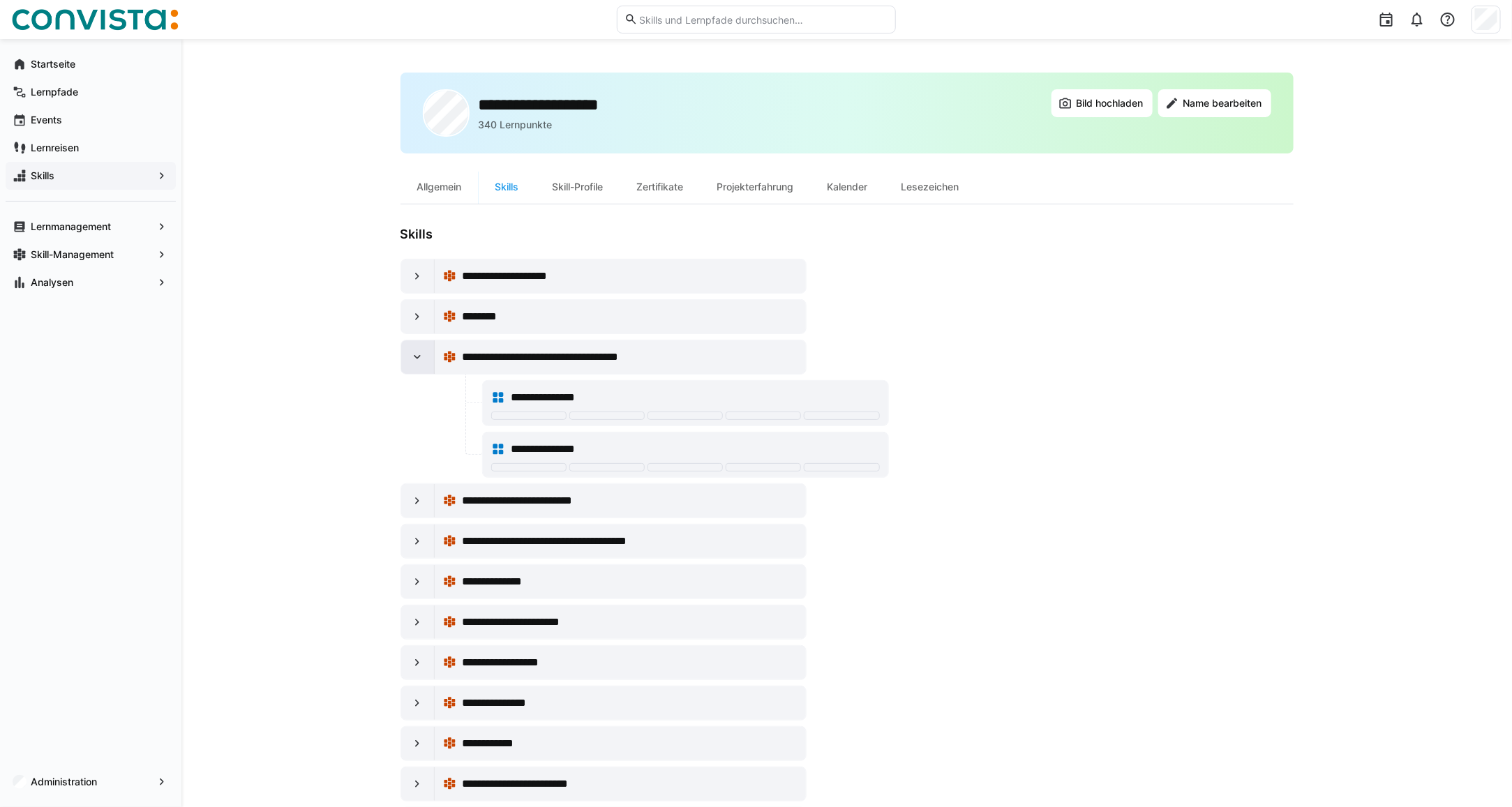
click at [427, 360] on div at bounding box center [417, 357] width 33 height 33
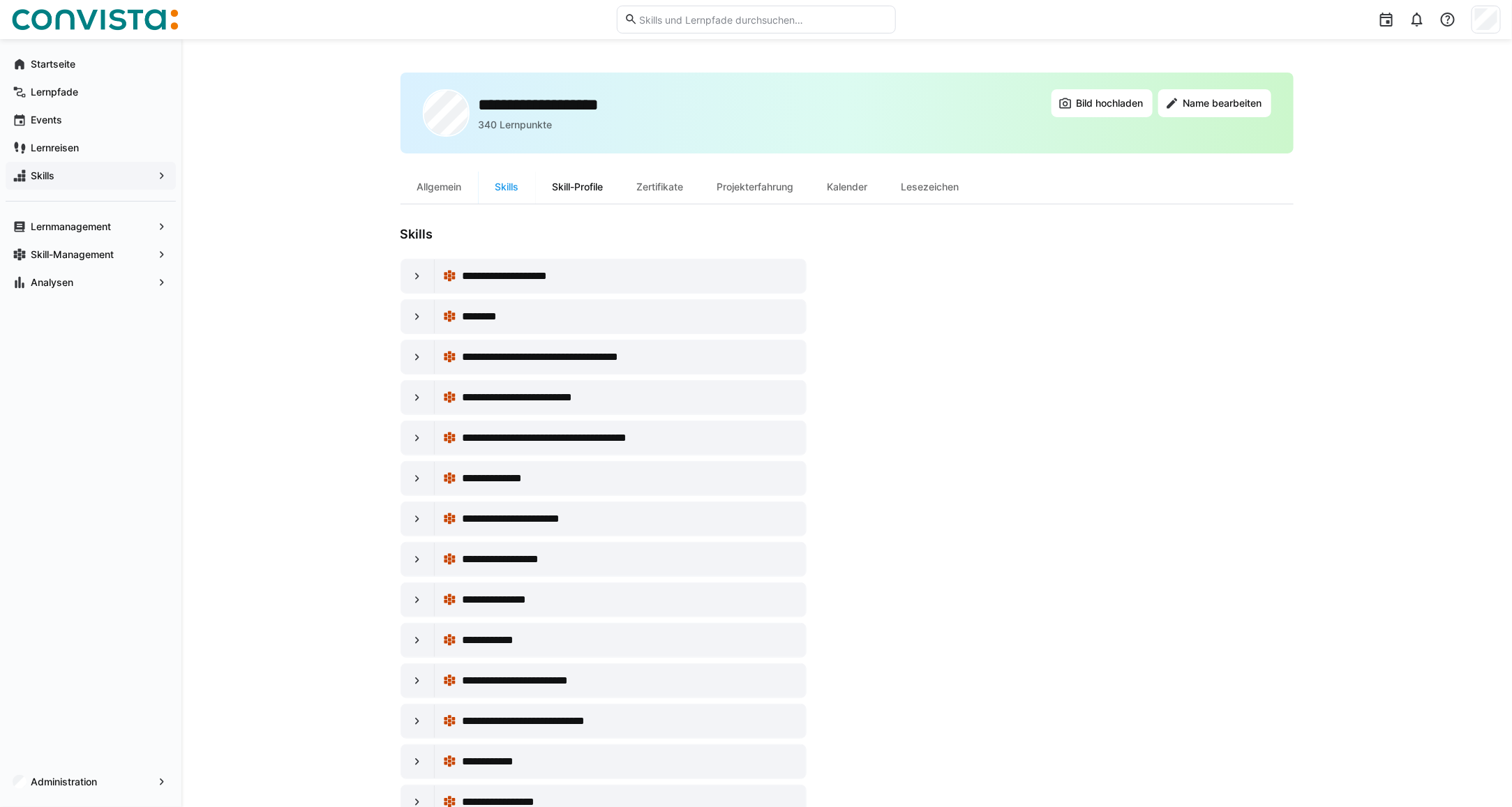
click at [567, 185] on div "Skill-Profile" at bounding box center [577, 186] width 84 height 33
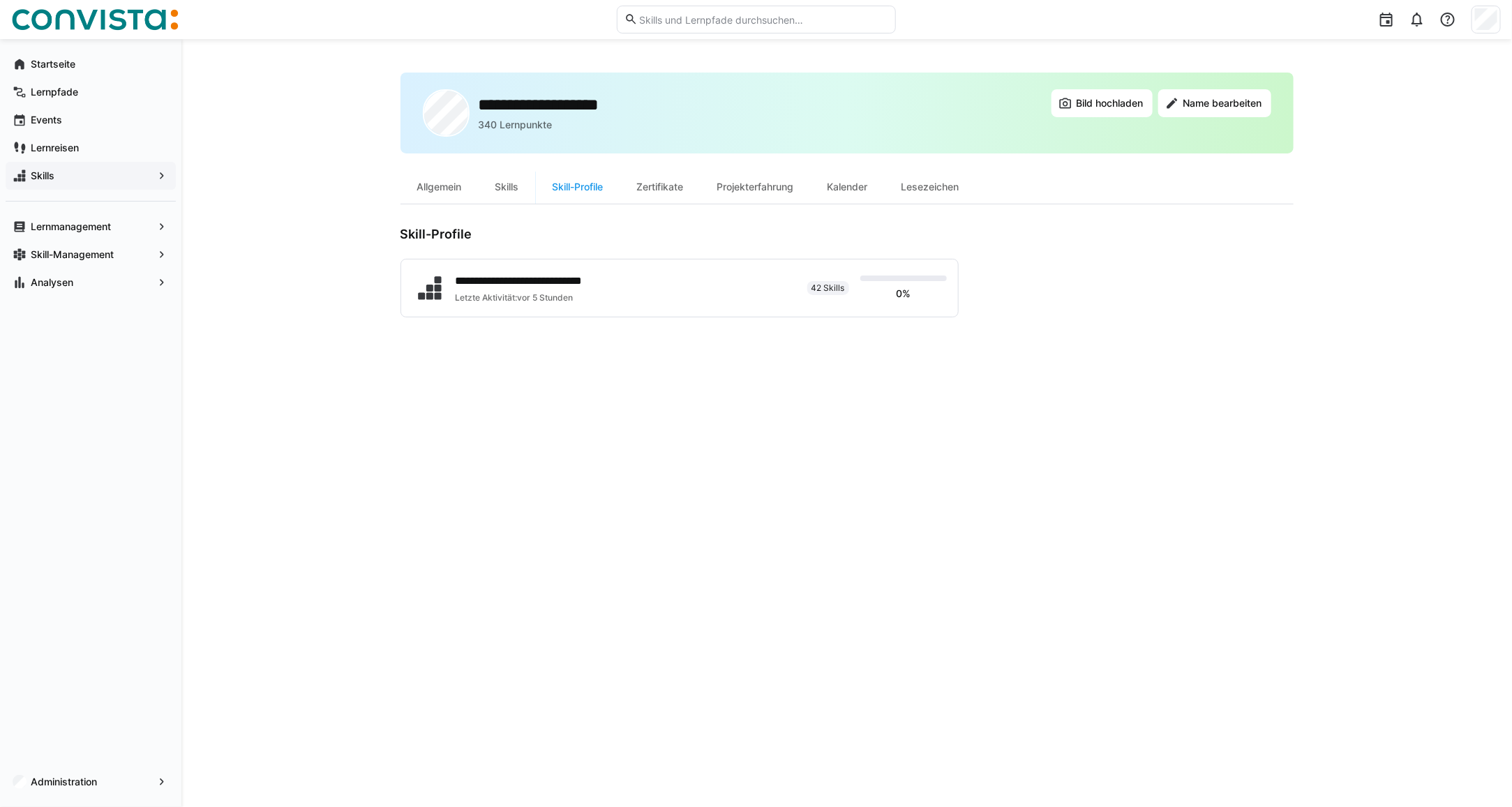
click at [79, 166] on div "Skills" at bounding box center [91, 175] width 170 height 28
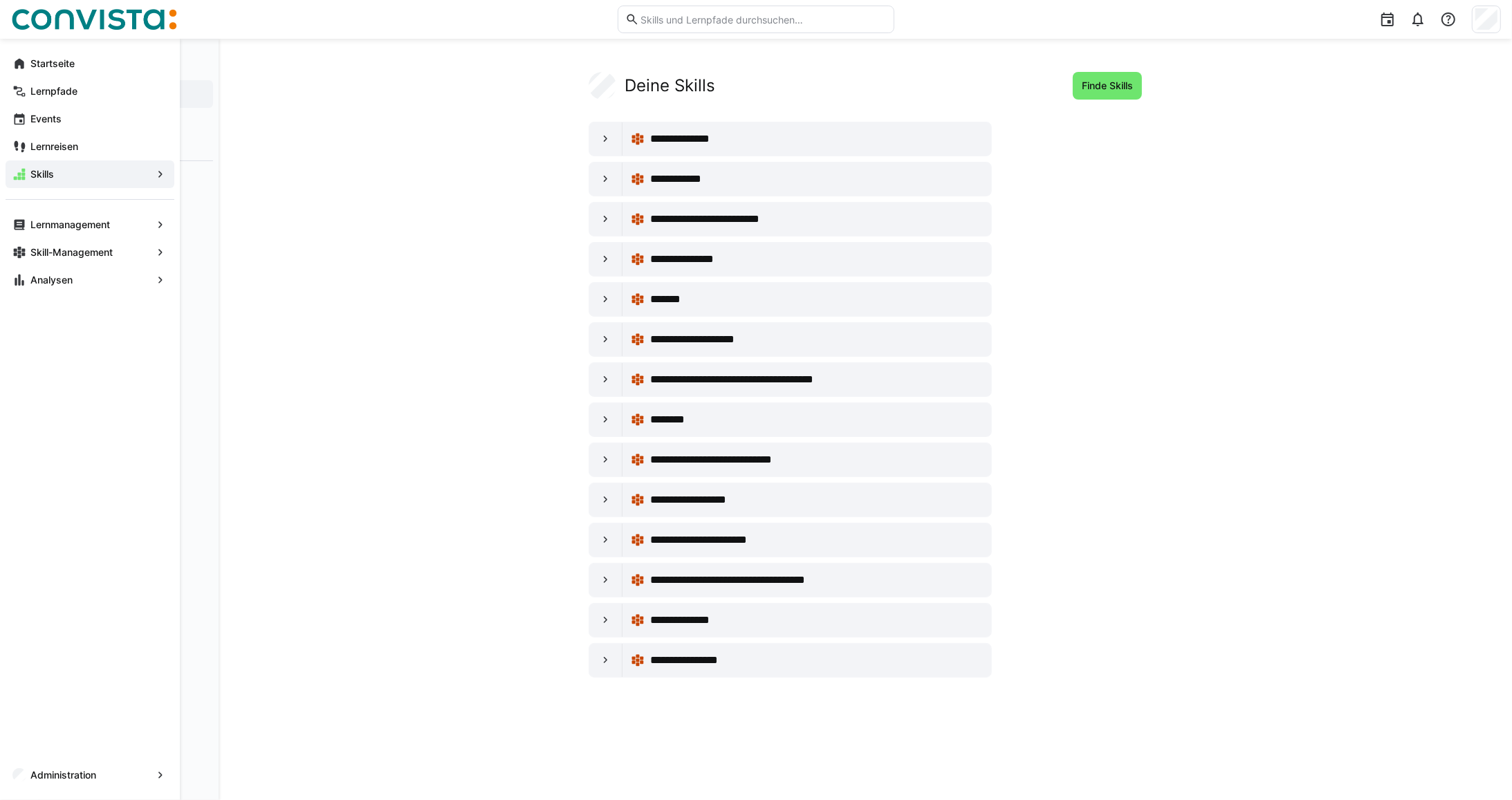
click at [23, 62] on eds-icon at bounding box center [19, 63] width 14 height 14
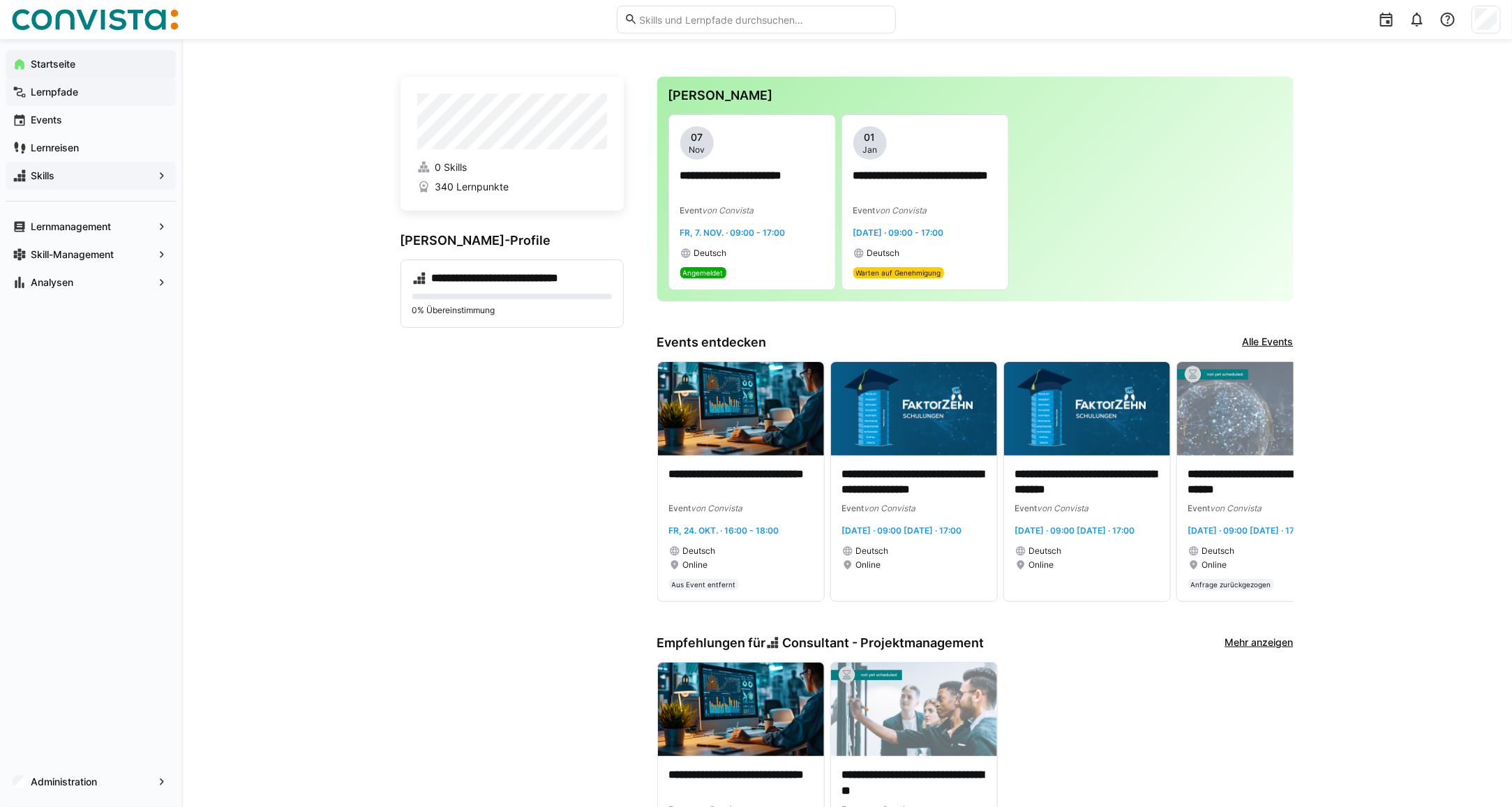
click at [0, 0] on app-navigation-label "Lernpfade" at bounding box center [0, 0] width 0 height 0
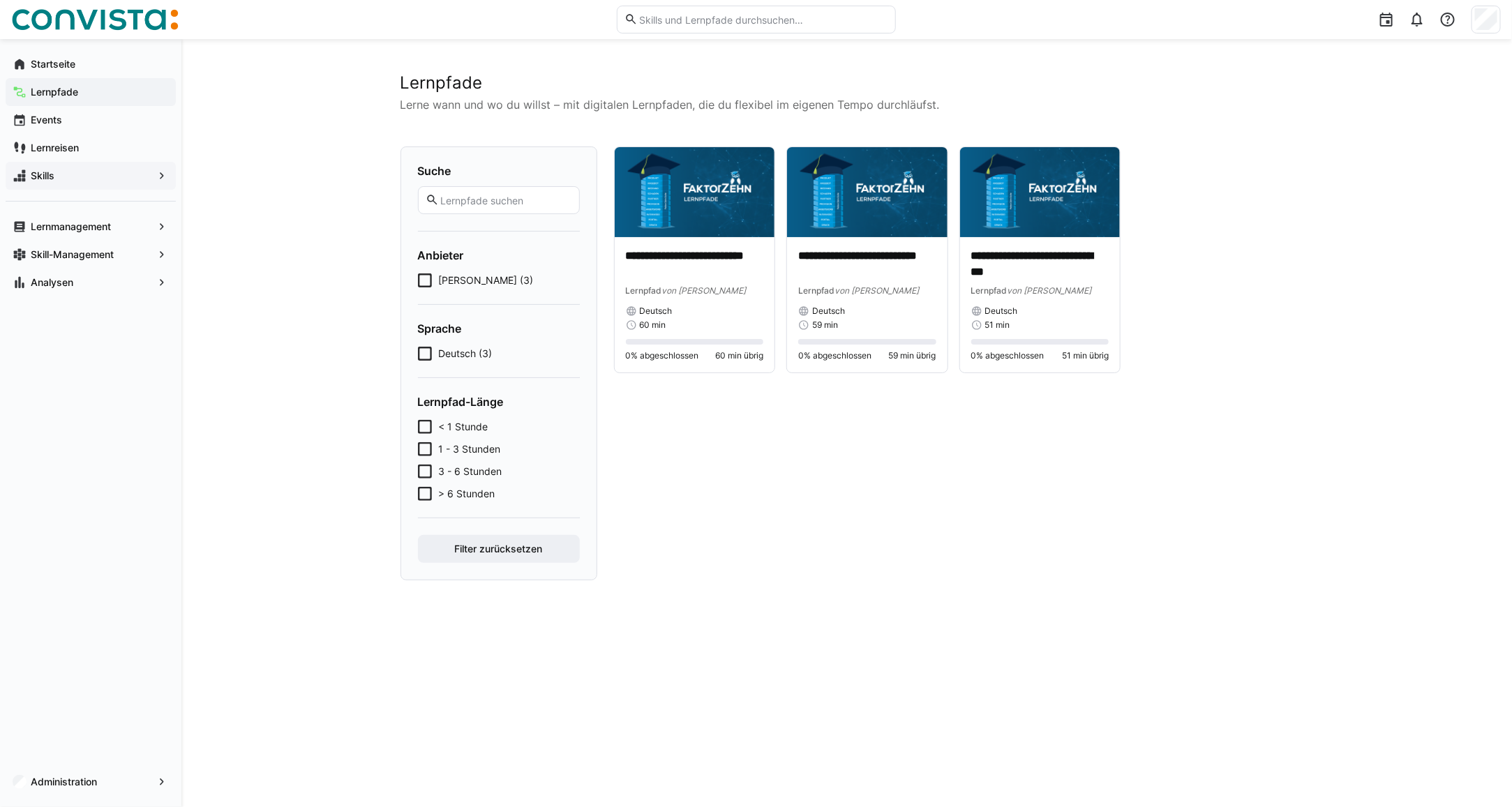
click at [1500, 14] on div at bounding box center [1486, 20] width 29 height 28
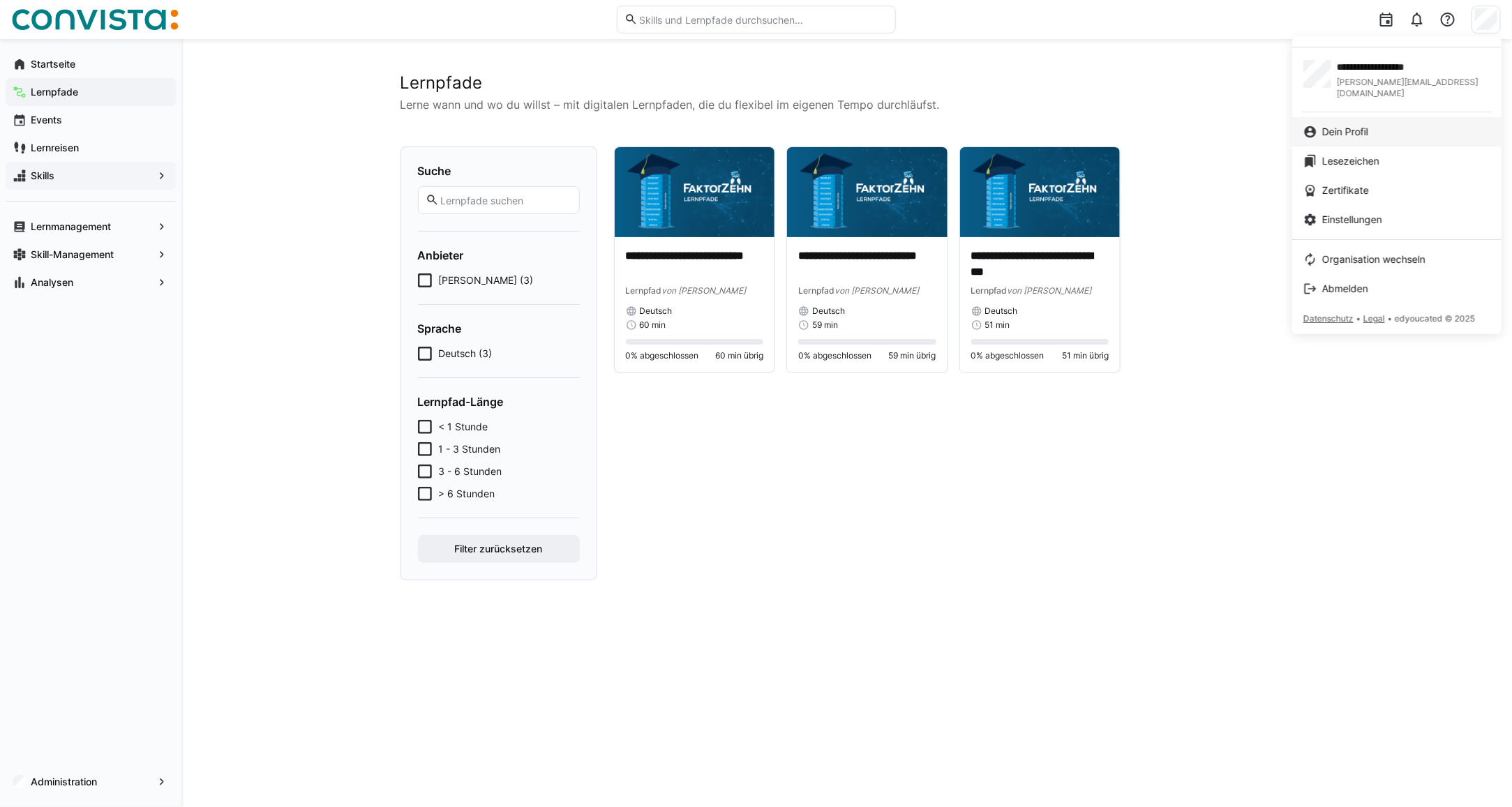
click at [1342, 125] on span "Dein Profil" at bounding box center [1345, 132] width 46 height 14
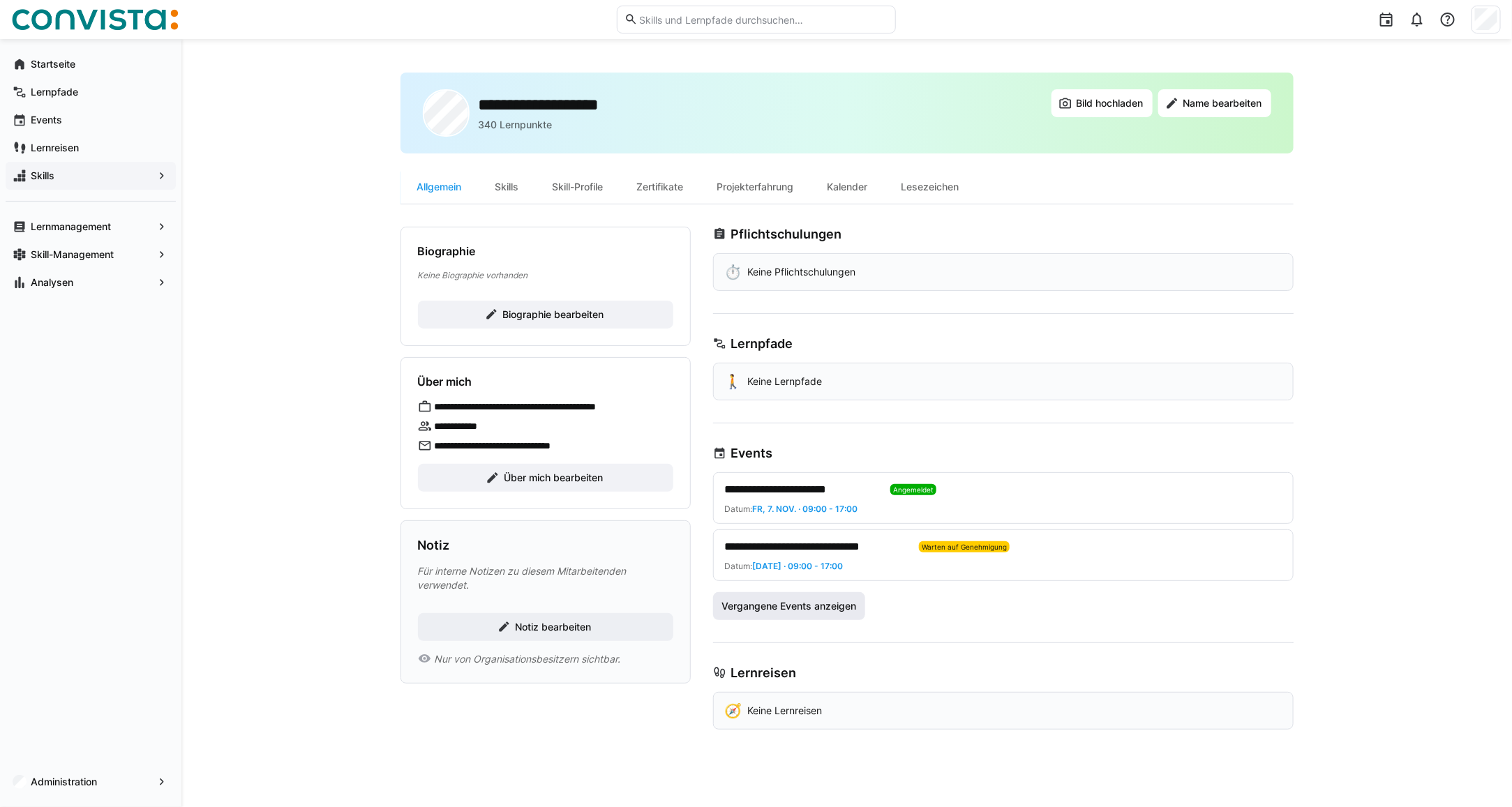
click at [816, 610] on span "Vergangene Events anzeigen" at bounding box center [788, 606] width 139 height 14
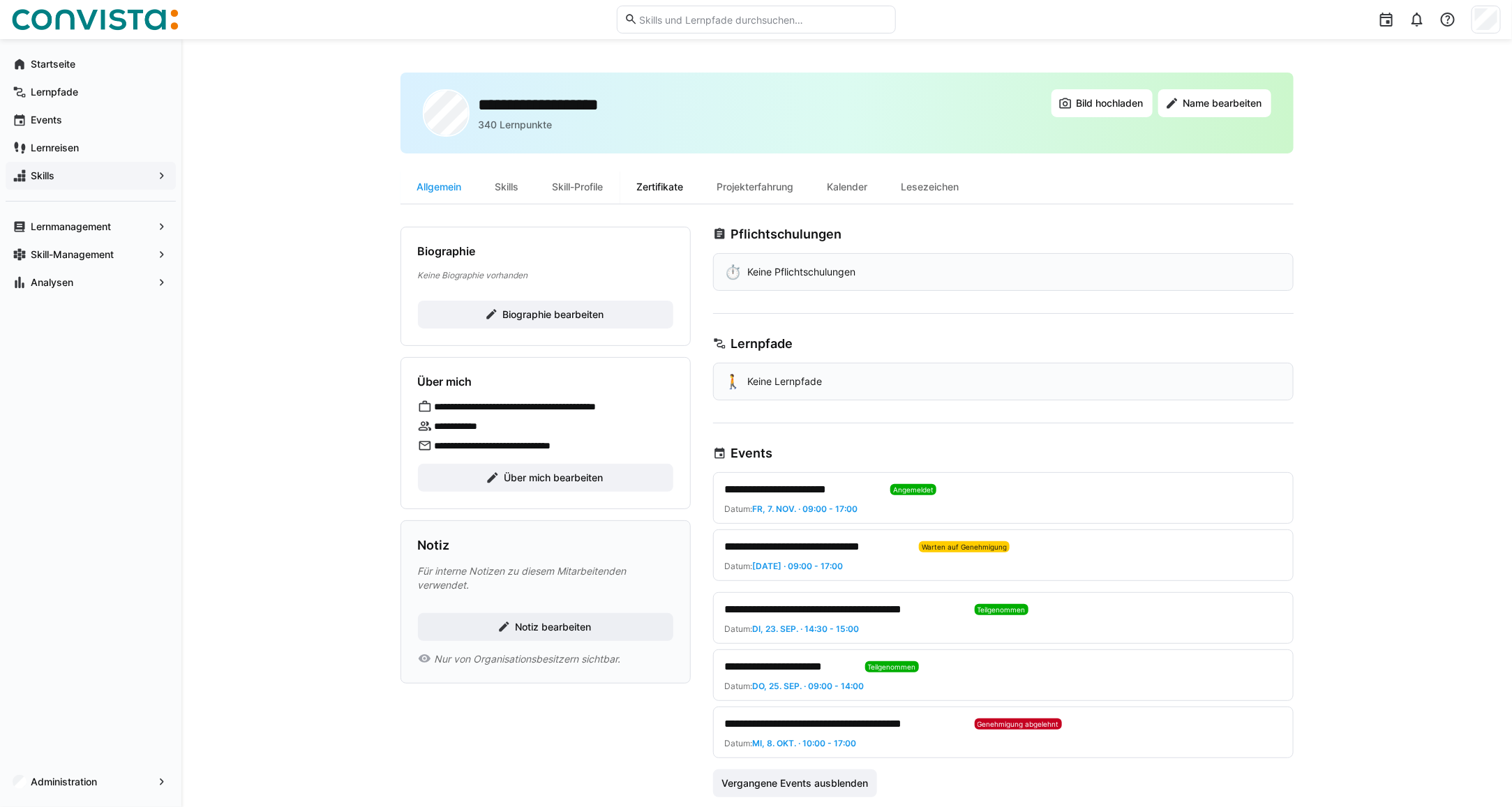
click at [684, 191] on div "Zertifikate" at bounding box center [660, 186] width 80 height 33
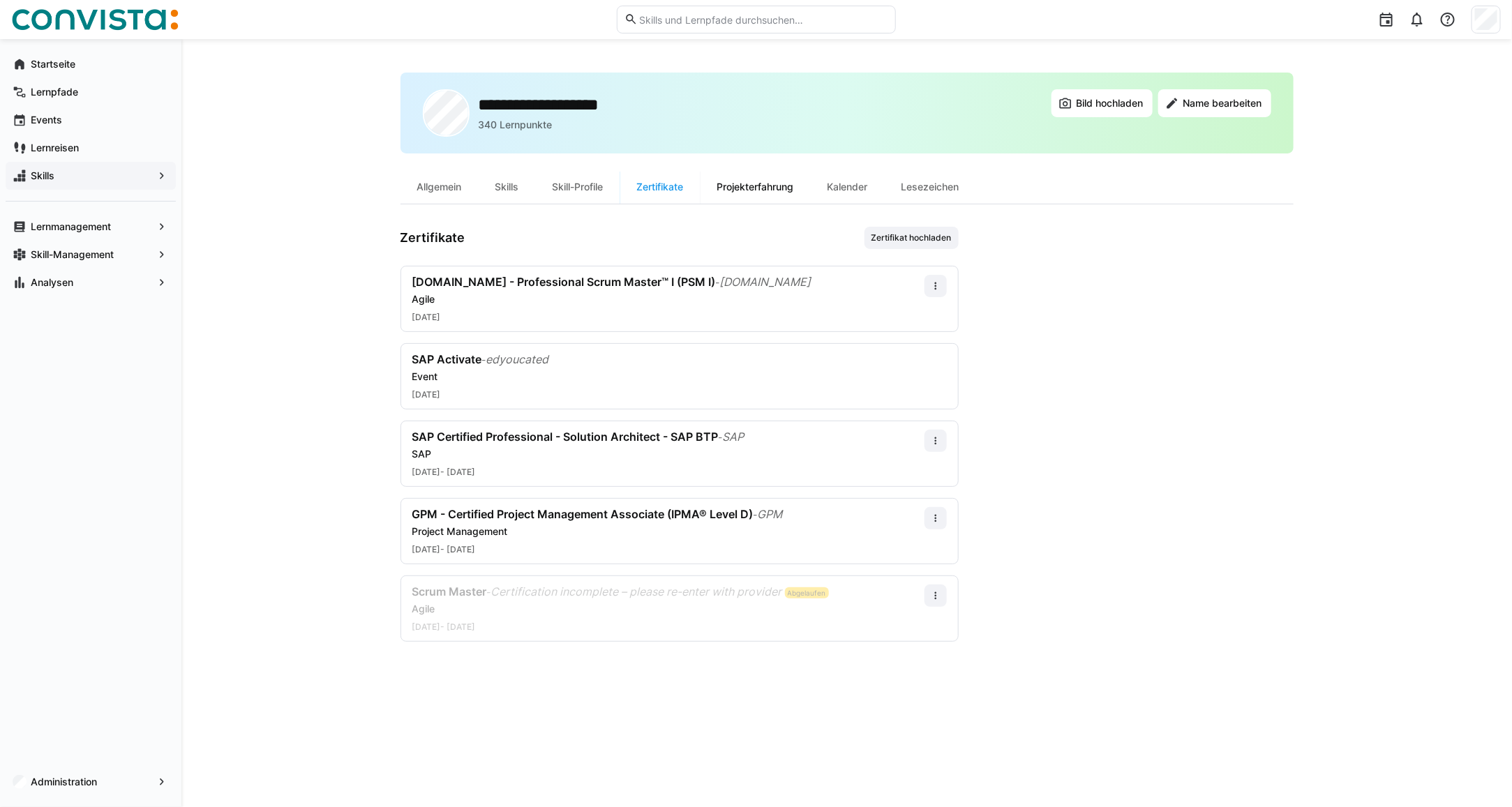
click at [776, 191] on div "Projekterfahrung" at bounding box center [755, 186] width 110 height 33
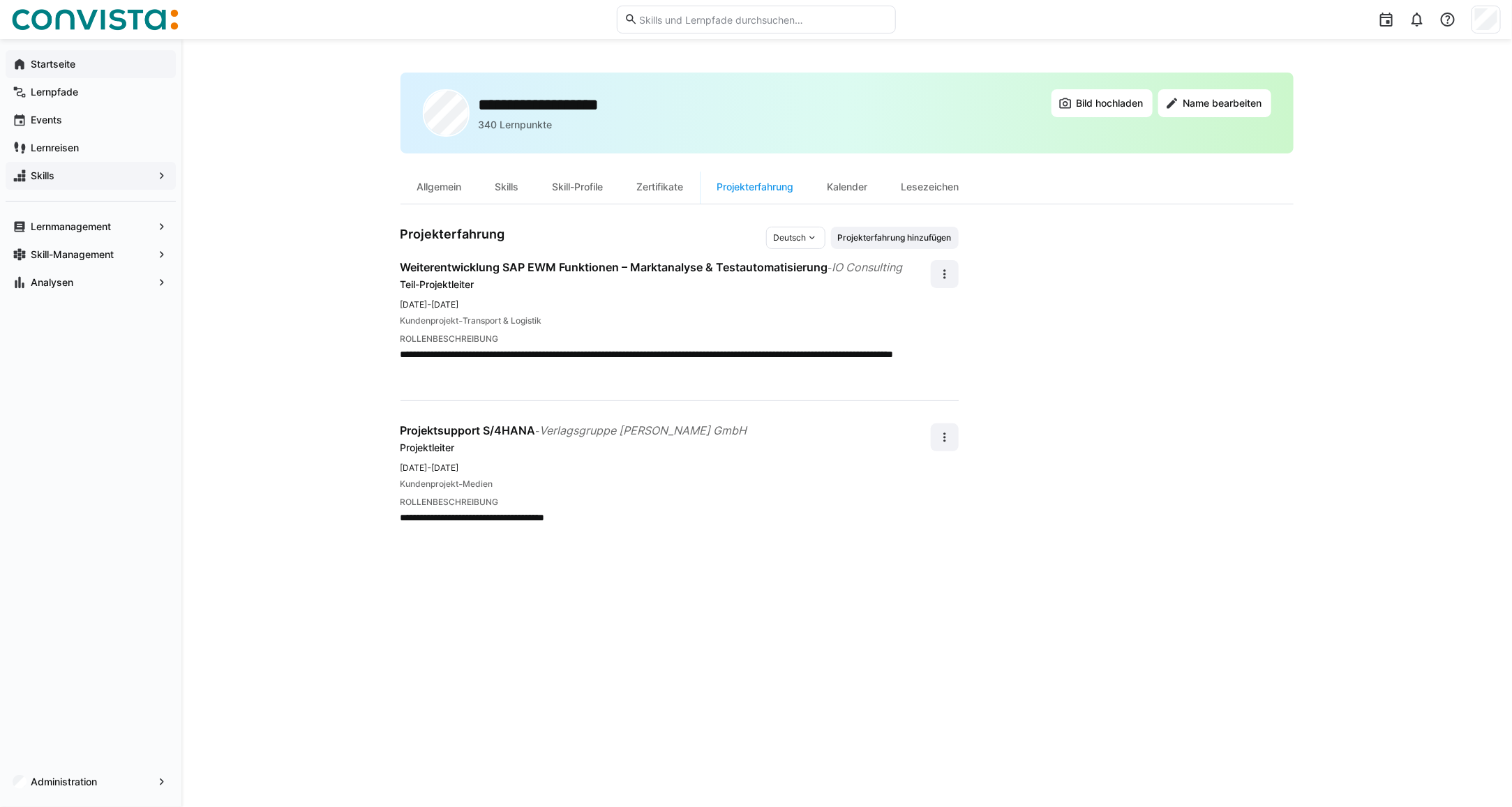
click at [99, 67] on span "Startseite" at bounding box center [99, 64] width 140 height 14
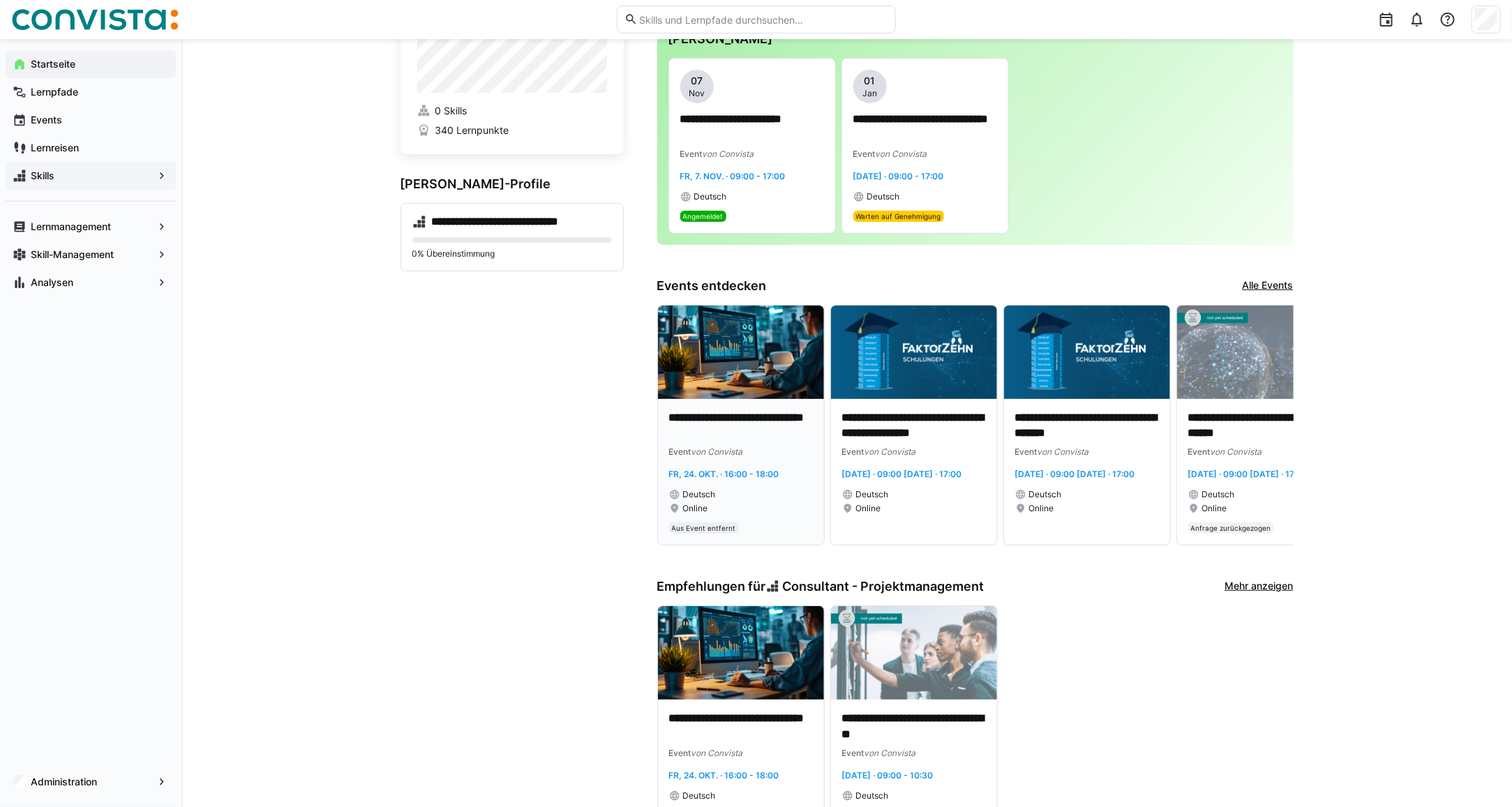
scroll to position [87, 0]
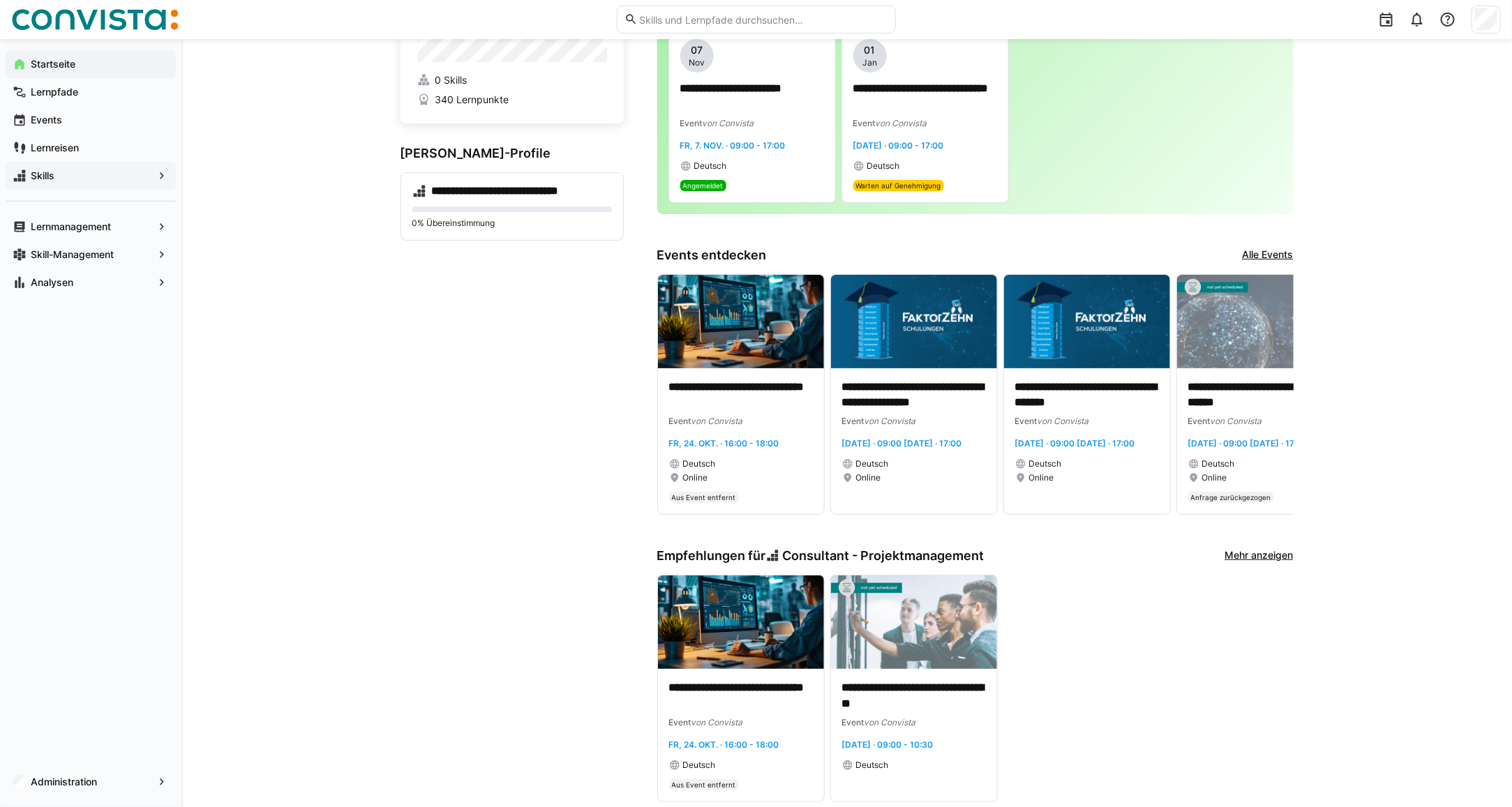
click at [1274, 564] on link "Mehr anzeigen" at bounding box center [1259, 556] width 68 height 15
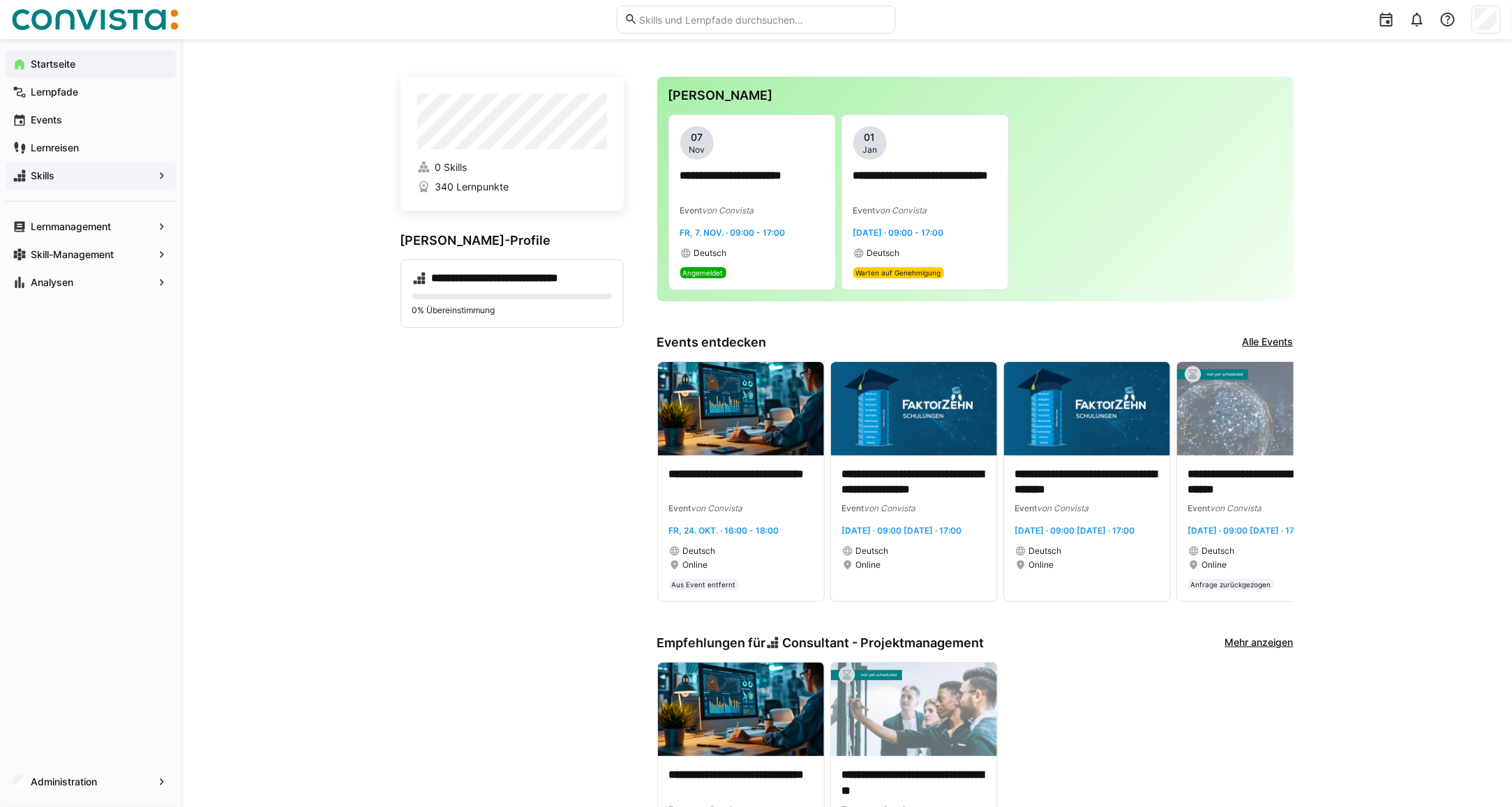
click at [1479, 30] on div at bounding box center [1486, 20] width 29 height 28
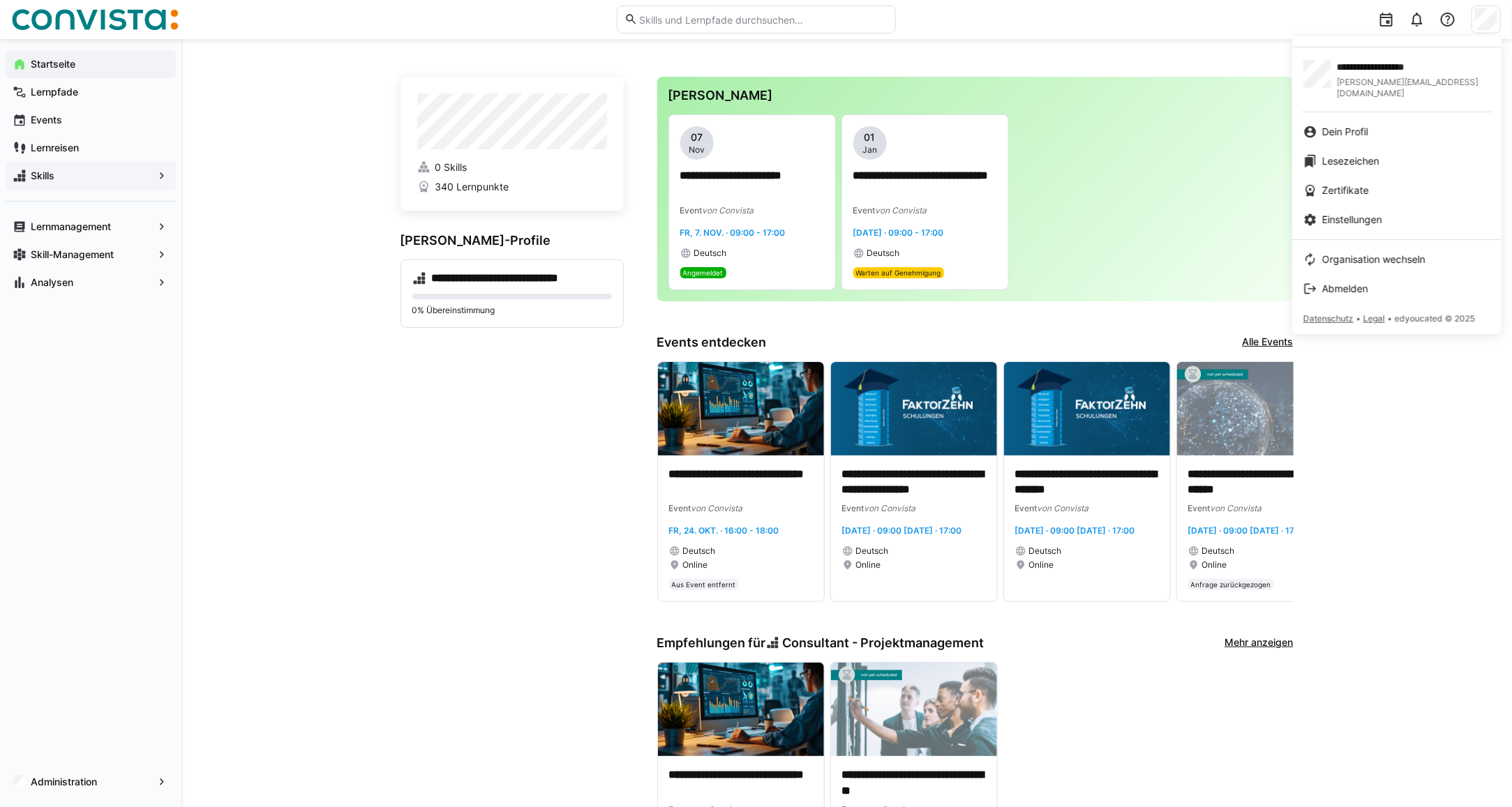
click at [73, 116] on div at bounding box center [756, 404] width 1512 height 807
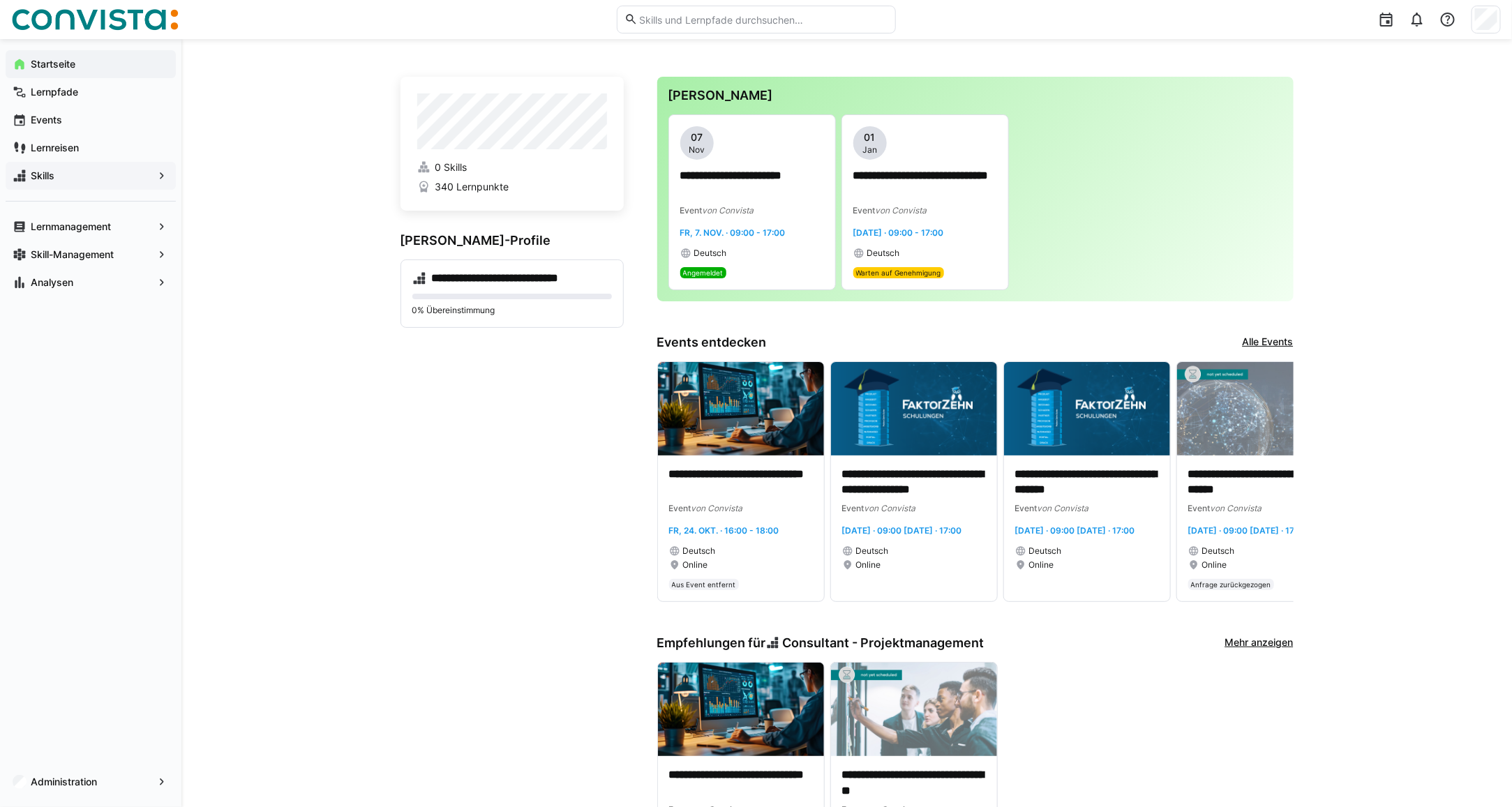
click at [73, 118] on span "Events" at bounding box center [99, 120] width 140 height 14
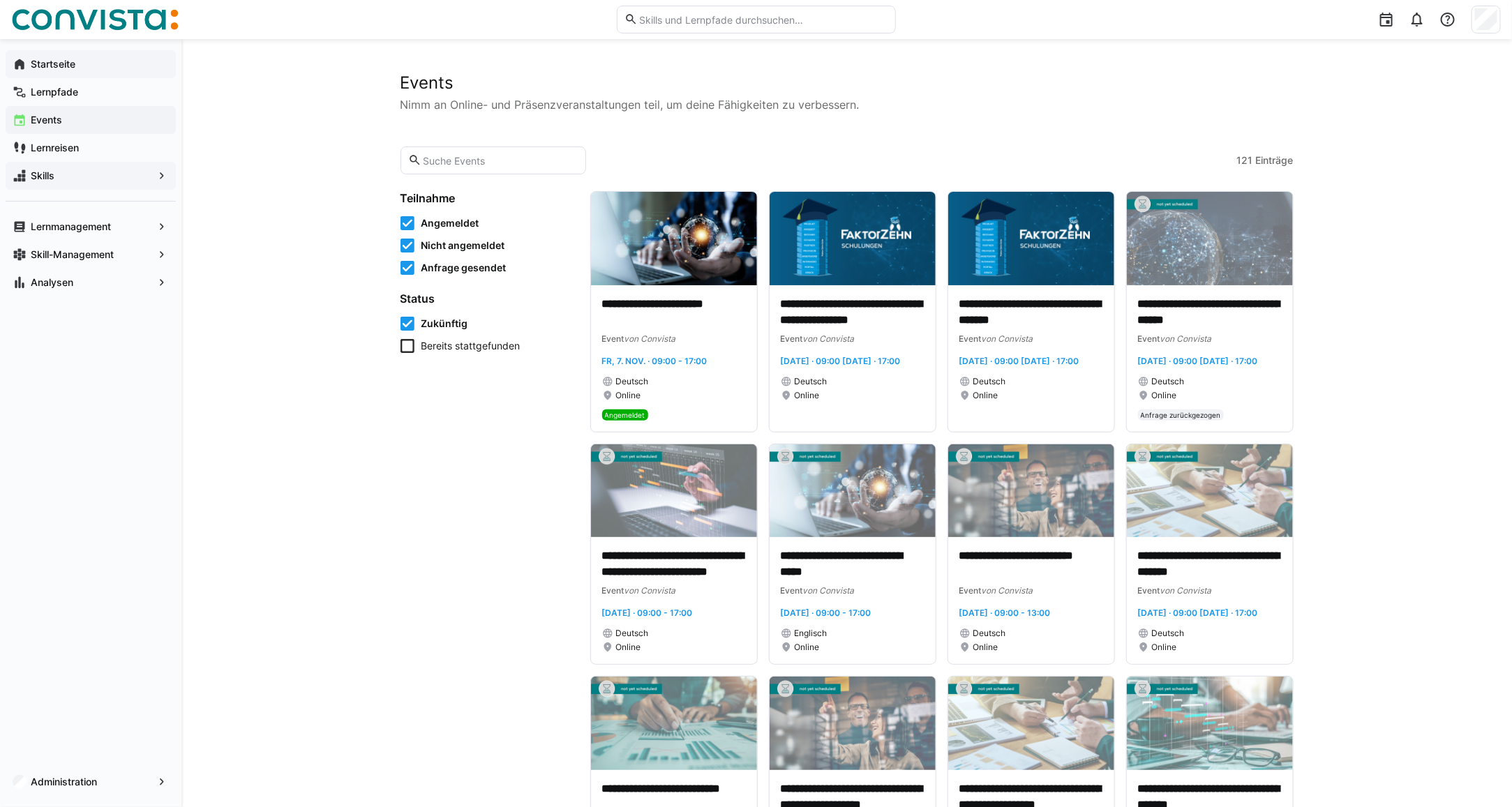
click at [0, 0] on app-navigation-label "Startseite" at bounding box center [0, 0] width 0 height 0
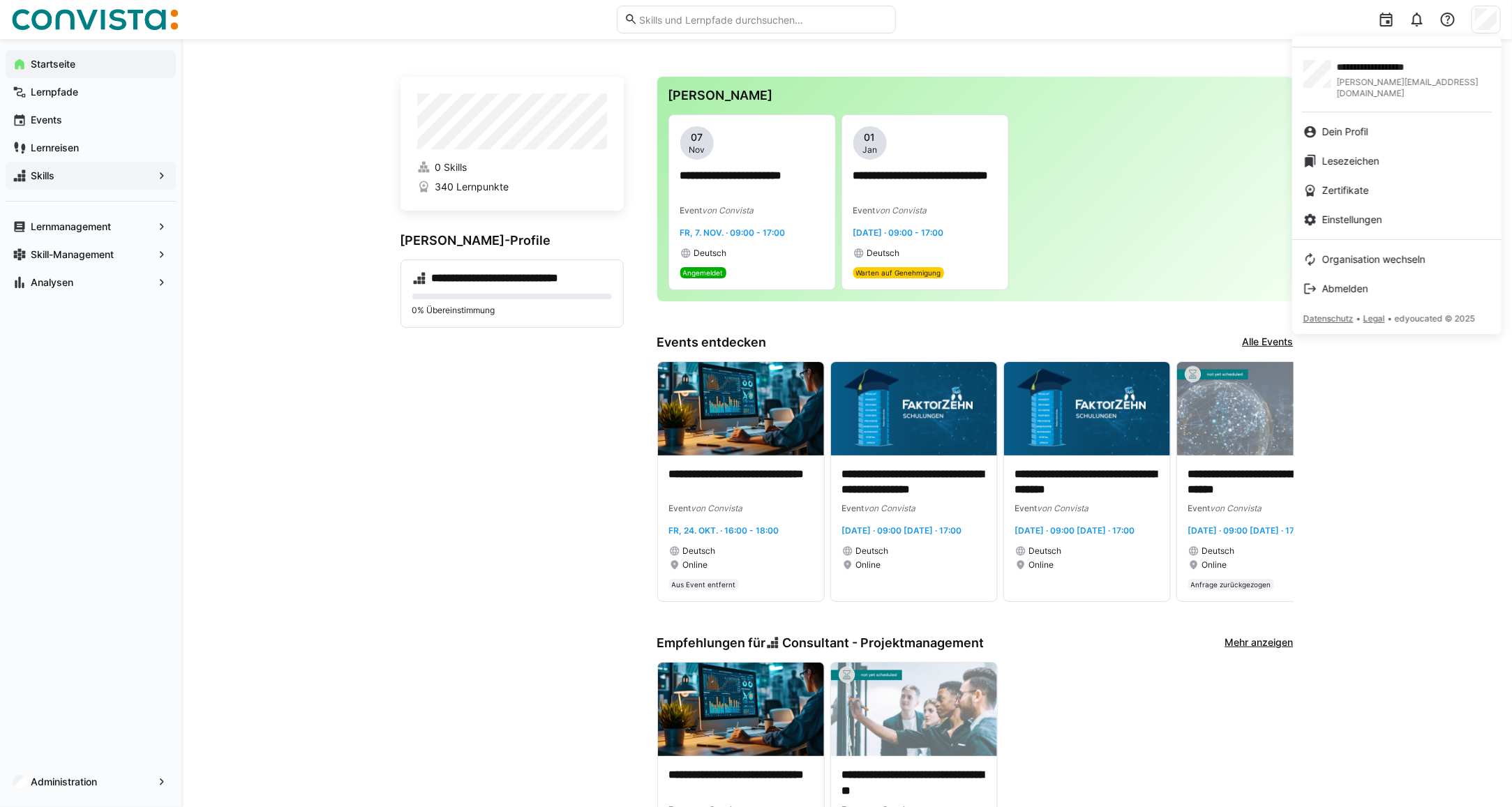
click at [46, 152] on div at bounding box center [756, 404] width 1512 height 807
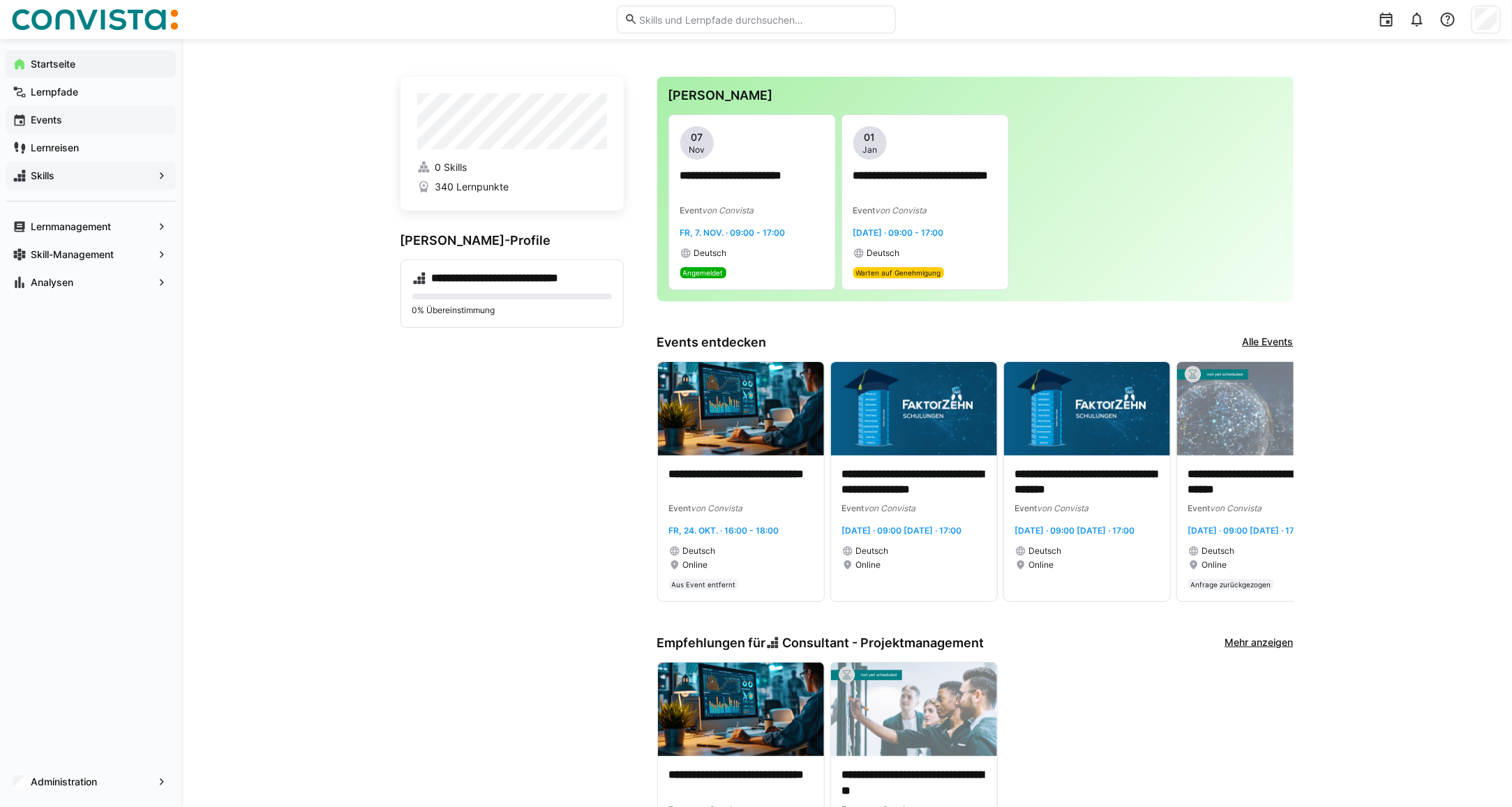
click at [0, 0] on app-navigation-label "Events" at bounding box center [0, 0] width 0 height 0
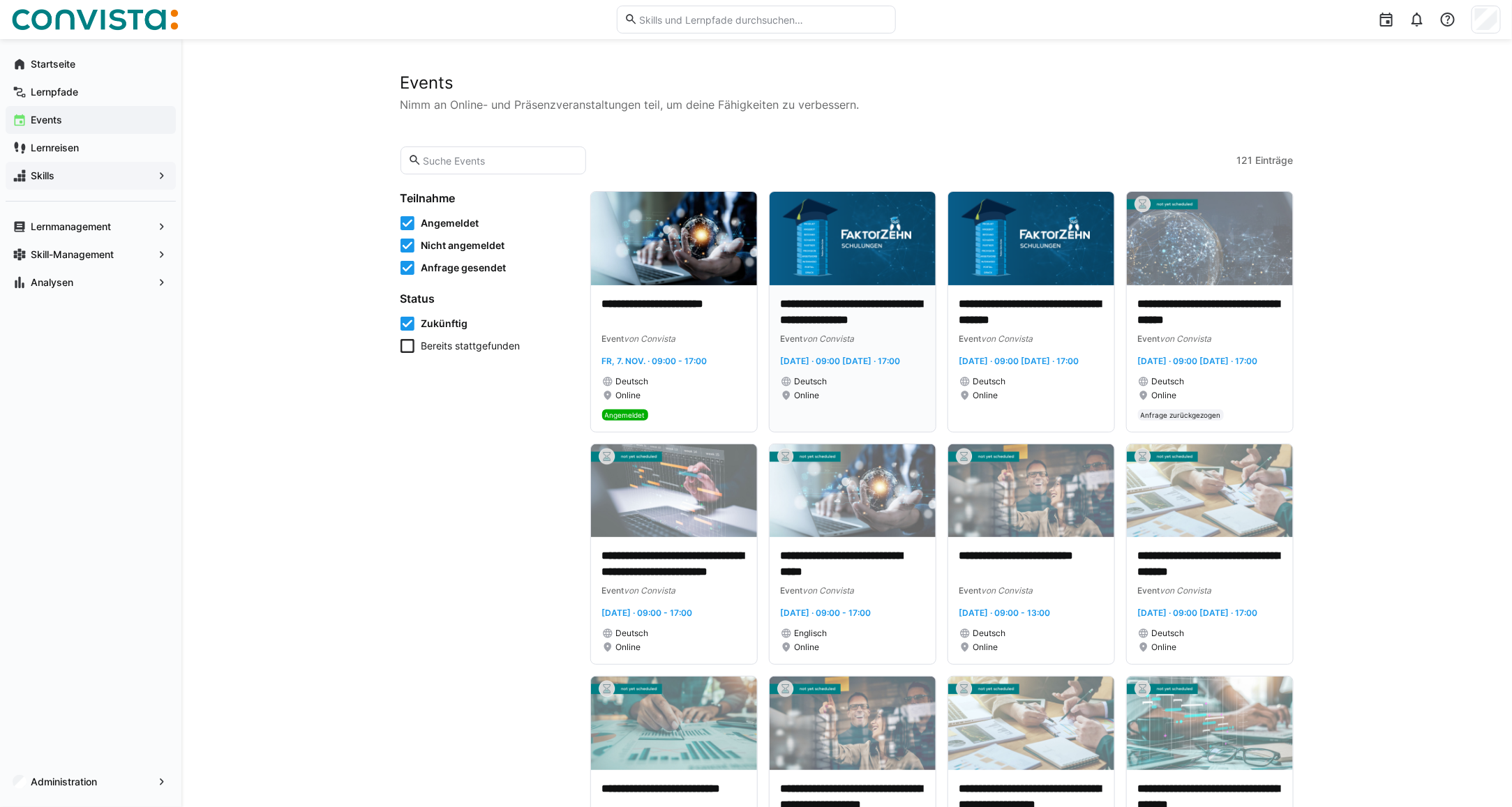
click at [873, 303] on p "**********" at bounding box center [852, 312] width 144 height 32
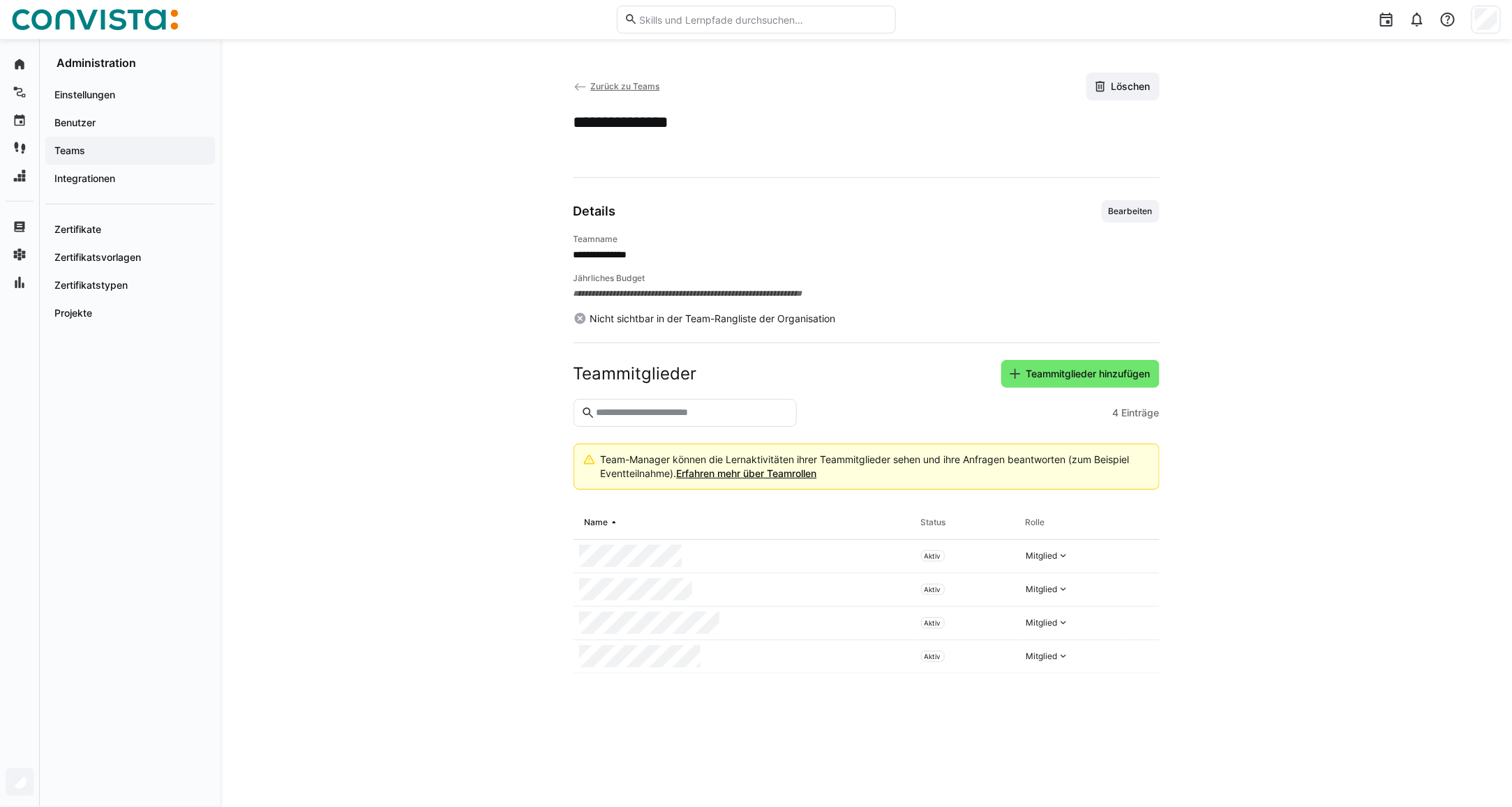
click at [72, 22] on img at bounding box center [94, 20] width 168 height 22
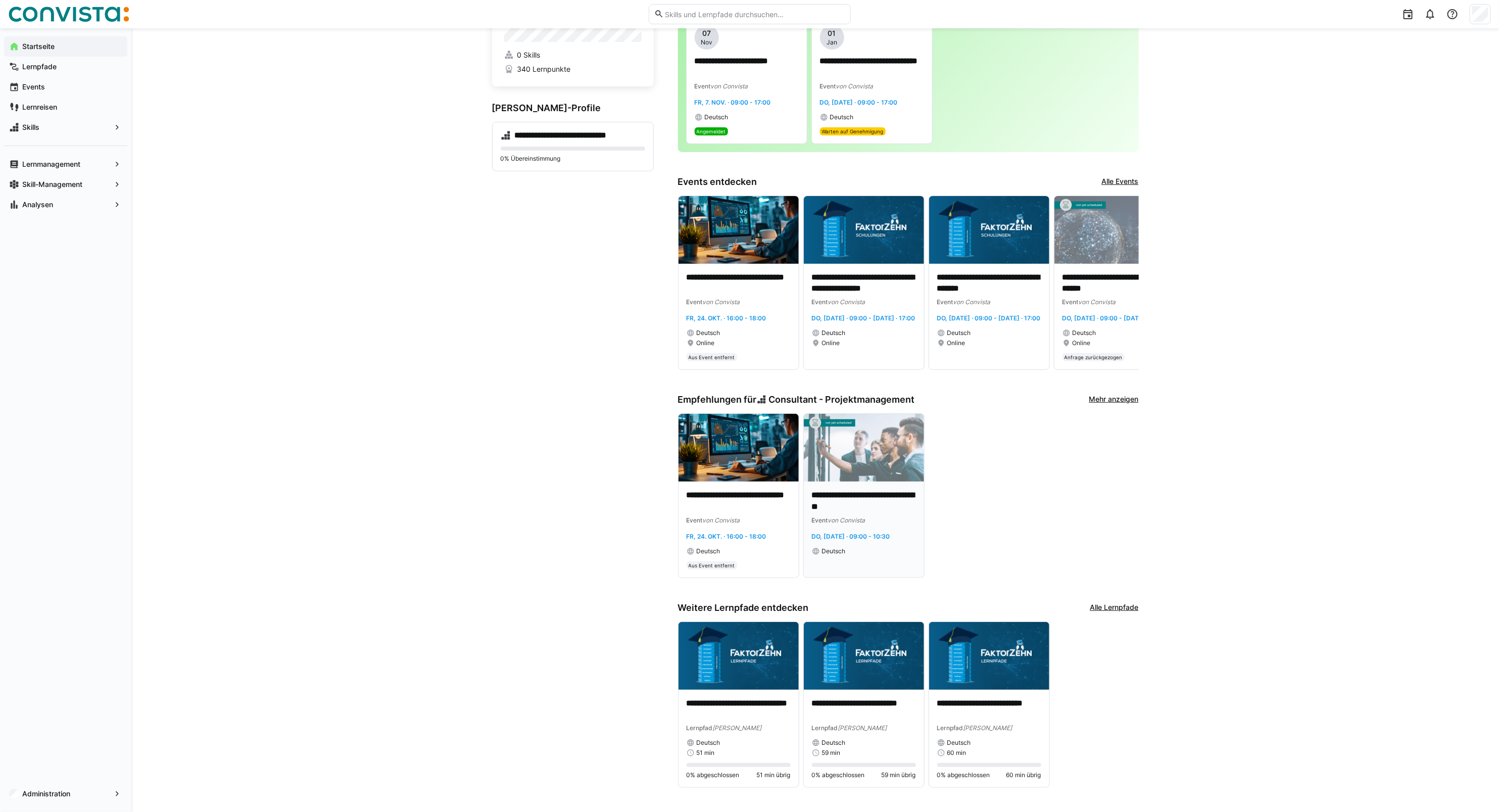
scroll to position [76, 0]
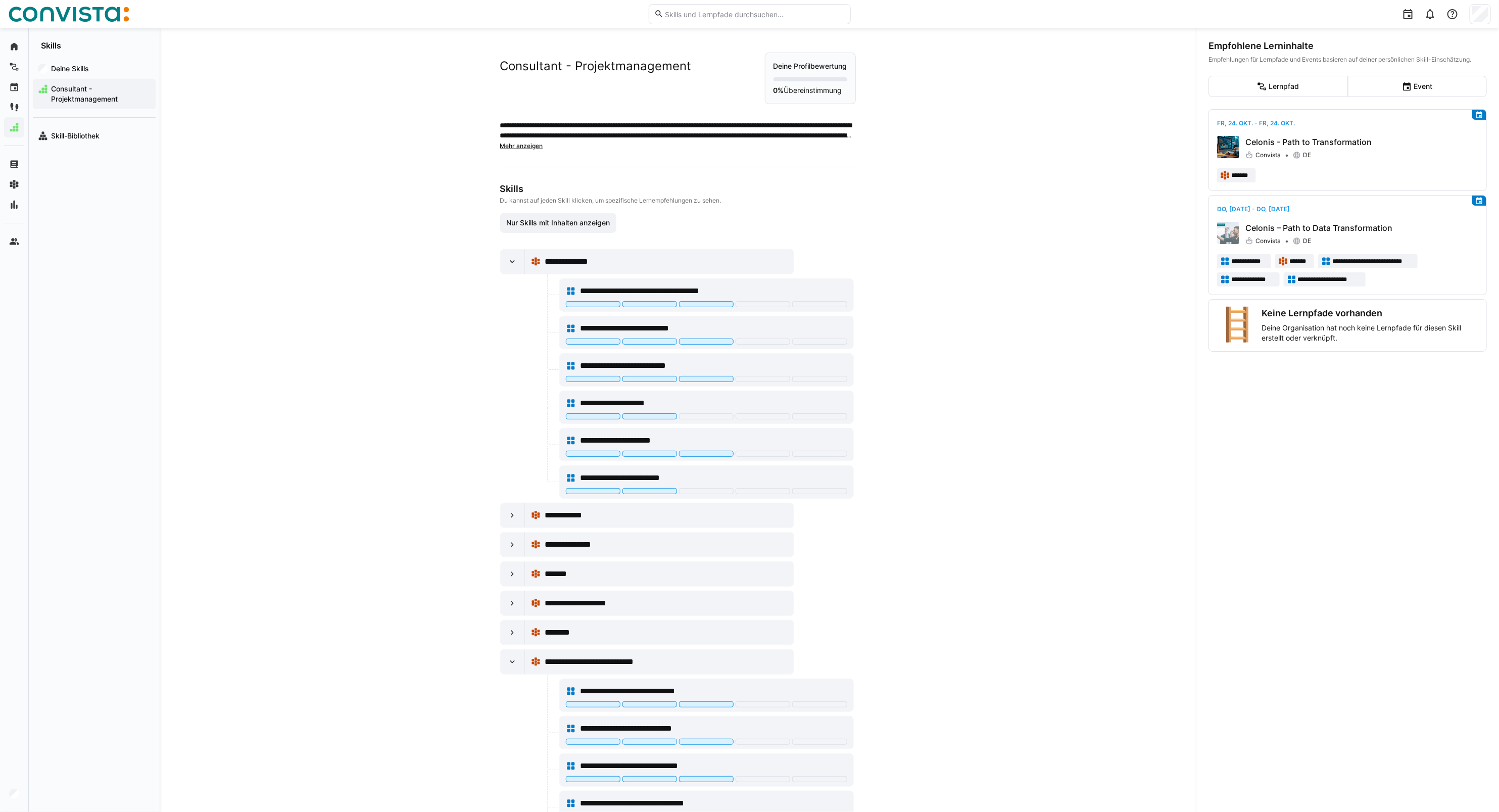
click at [37, 16] on img at bounding box center [68, 14] width 121 height 16
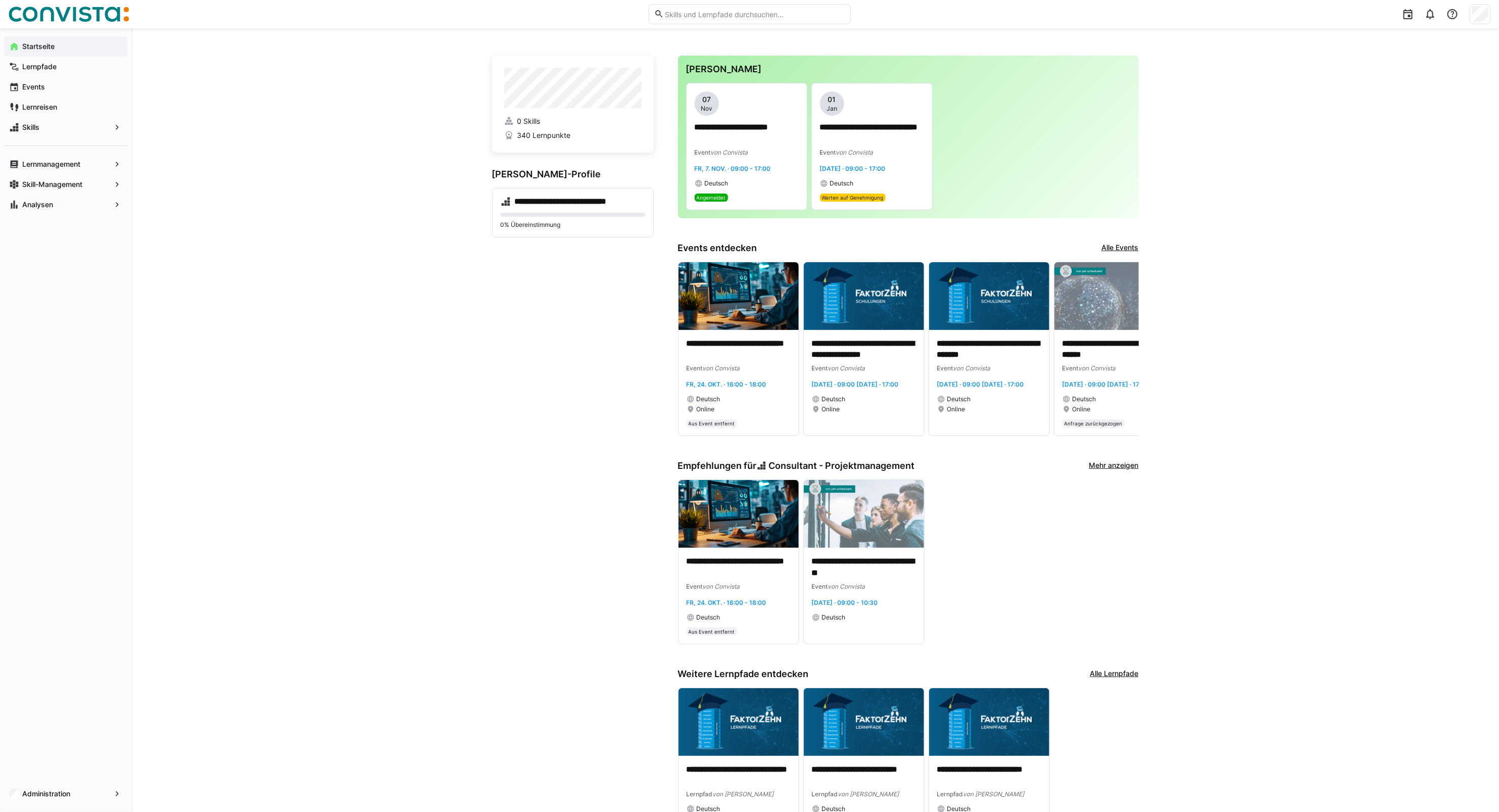
click at [1487, 4] on div at bounding box center [1481, 14] width 21 height 20
click at [72, 791] on div at bounding box center [749, 406] width 1499 height 812
click at [77, 795] on span "Administration" at bounding box center [66, 794] width 90 height 10
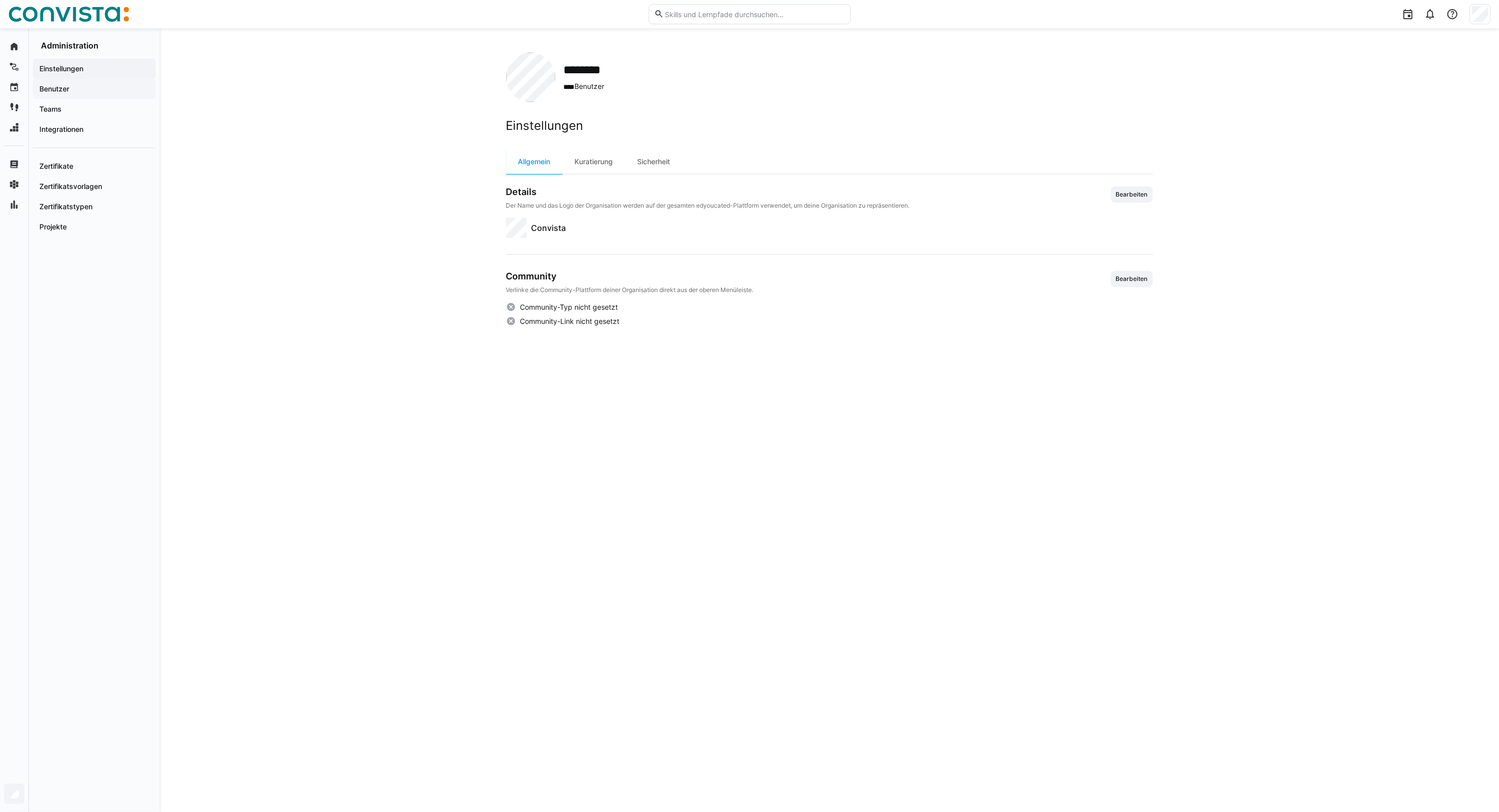
click at [76, 88] on span "Benutzer" at bounding box center [94, 89] width 113 height 10
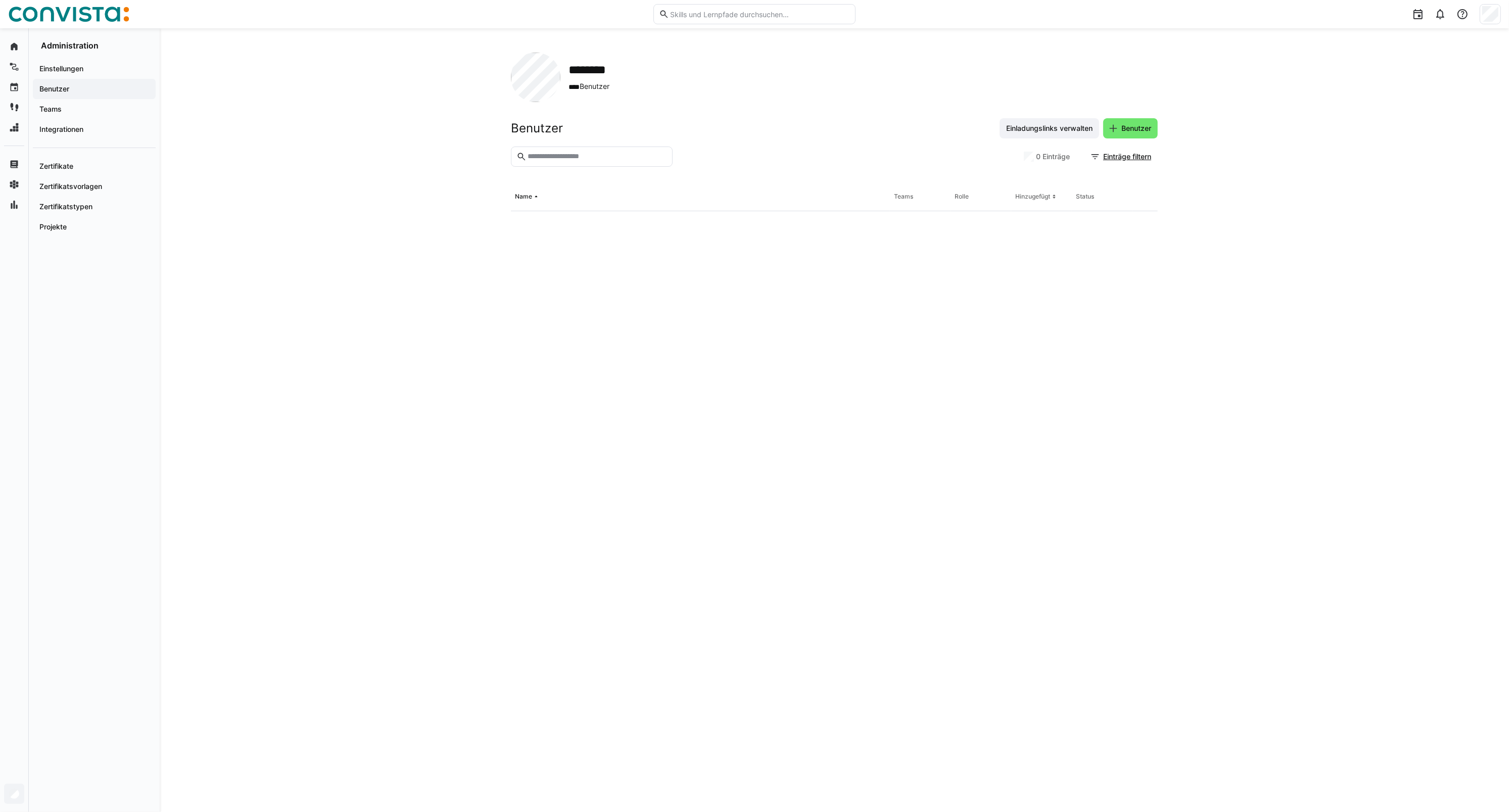
click at [543, 157] on input "text" at bounding box center [597, 157] width 141 height 9
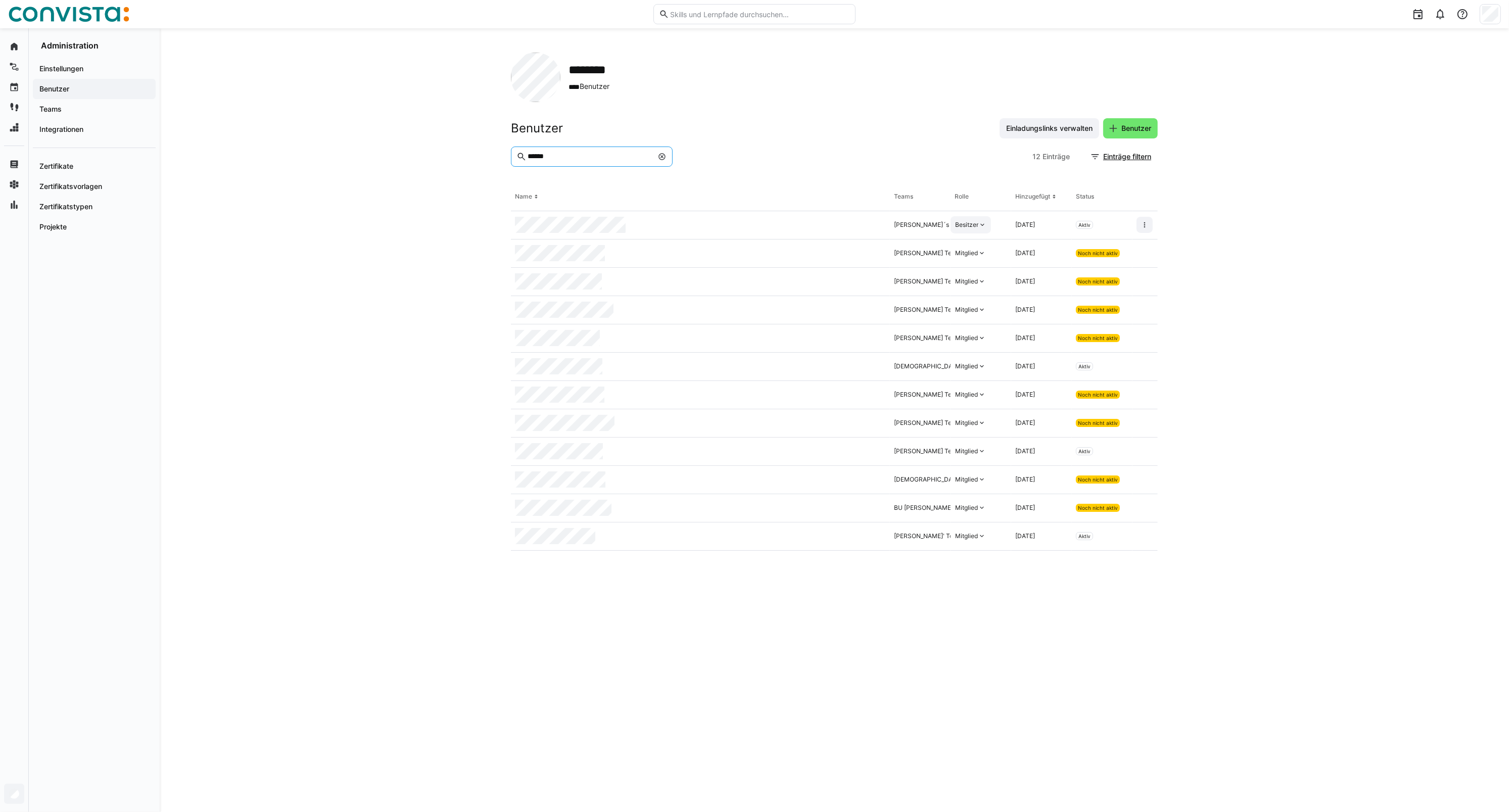
type input "******"
click at [969, 223] on div "Besitzer" at bounding box center [967, 224] width 23 height 8
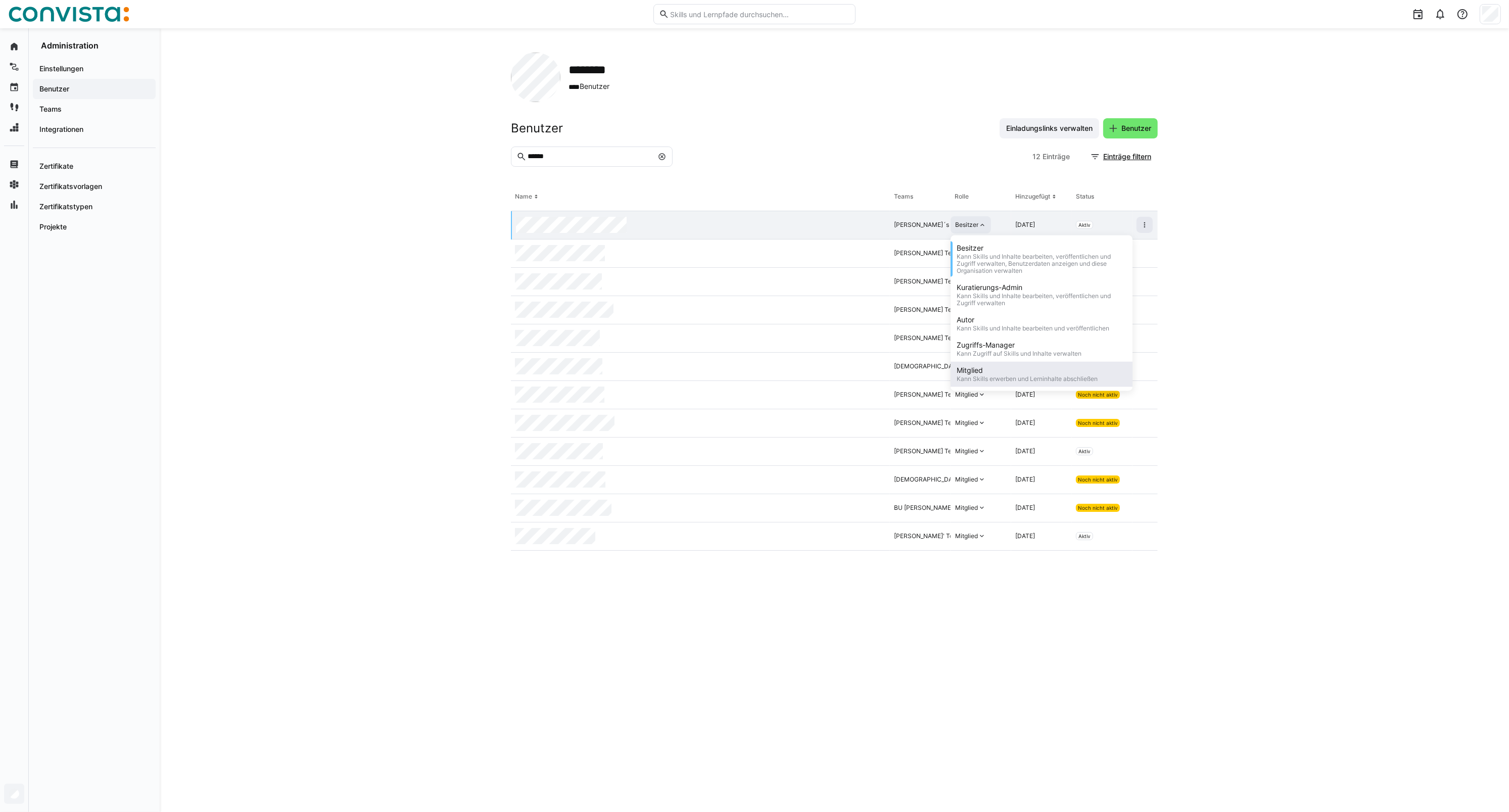
click at [974, 380] on div "Kann Skills erwerben und Lerninhalte abschließen" at bounding box center [1027, 379] width 141 height 7
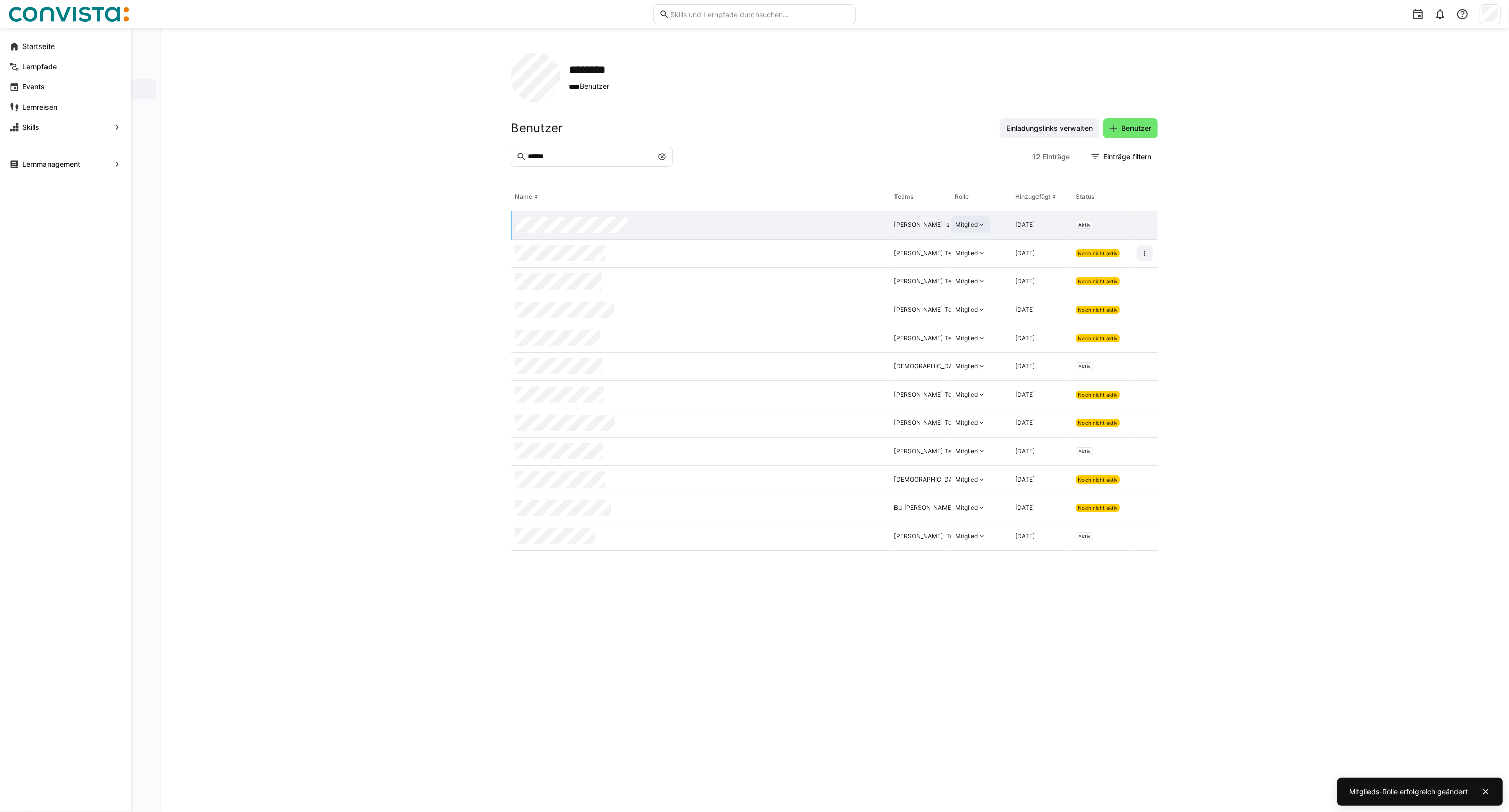
click at [0, 0] on app-navigation-label "Startseite" at bounding box center [0, 0] width 0 height 0
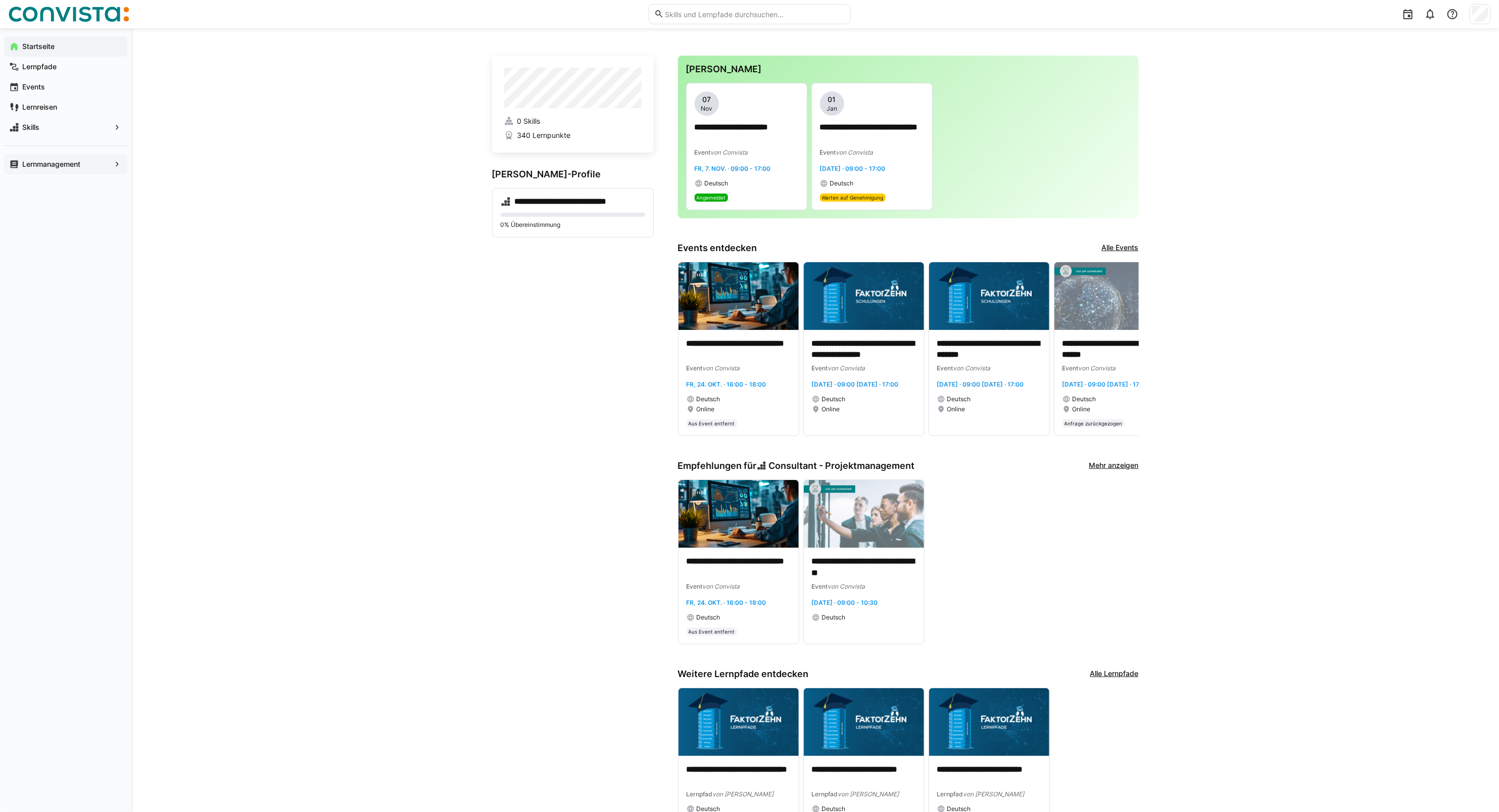
click at [0, 0] on app-navigation-label "Lernmanagement" at bounding box center [0, 0] width 0 height 0
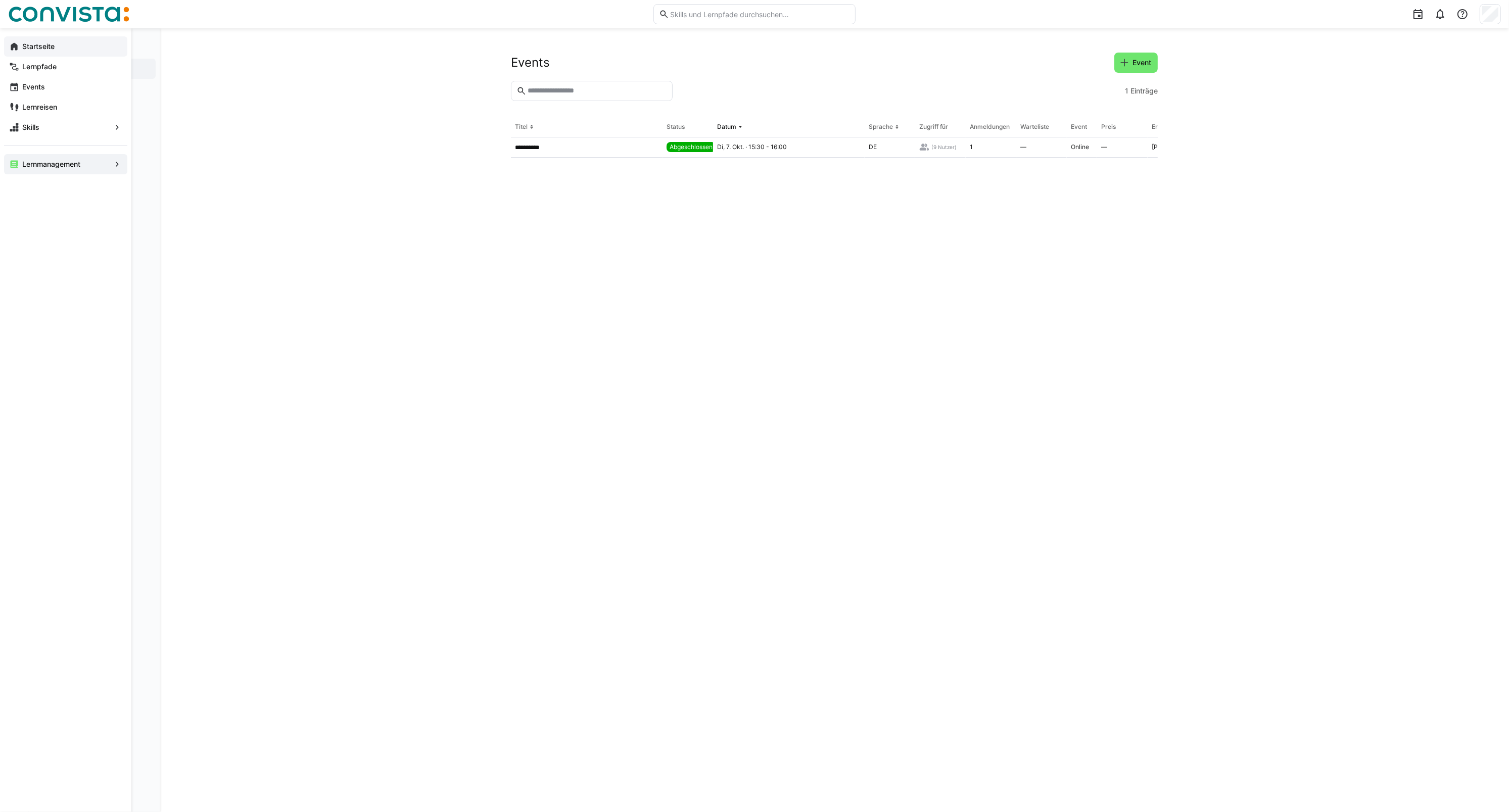
click at [0, 0] on app-navigation-label "Startseite" at bounding box center [0, 0] width 0 height 0
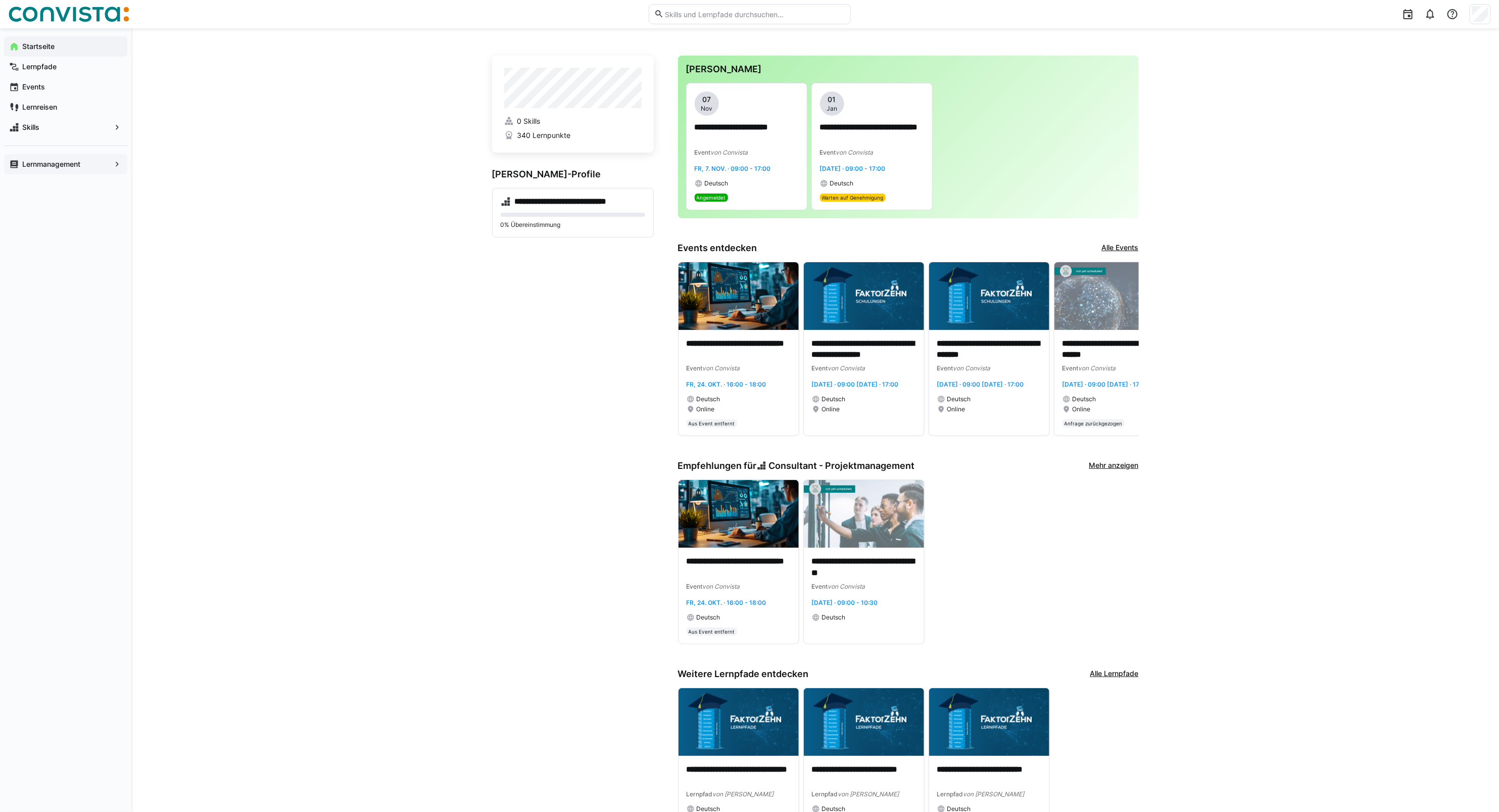
click at [74, 15] on img at bounding box center [68, 14] width 121 height 16
click at [54, 54] on div "Startseite" at bounding box center [66, 46] width 123 height 20
click at [71, 124] on span "Skills" at bounding box center [66, 127] width 90 height 10
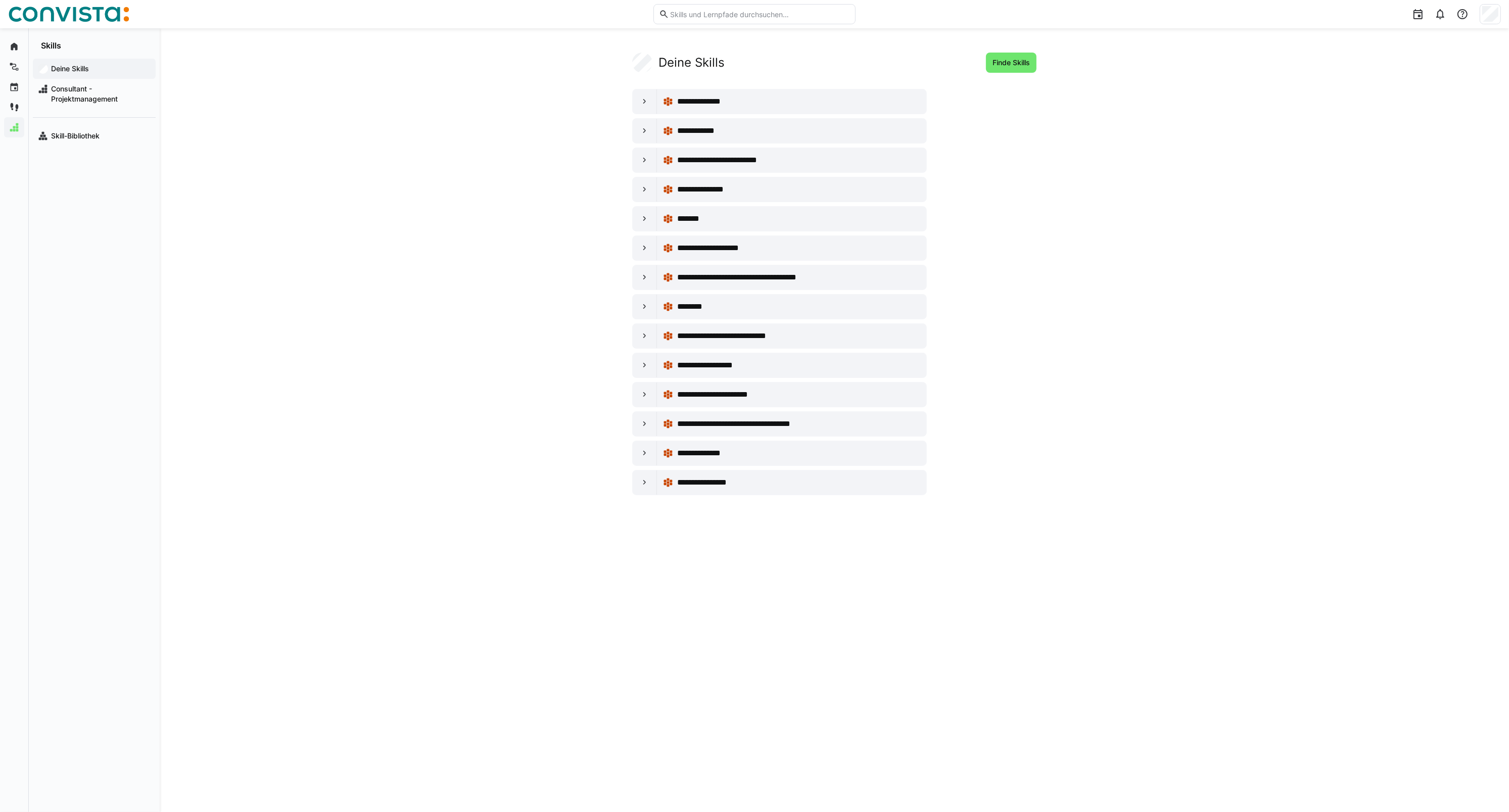
click at [1482, 23] on div at bounding box center [1490, 14] width 21 height 20
click at [1418, 91] on div "Dein Profil" at bounding box center [1425, 96] width 136 height 10
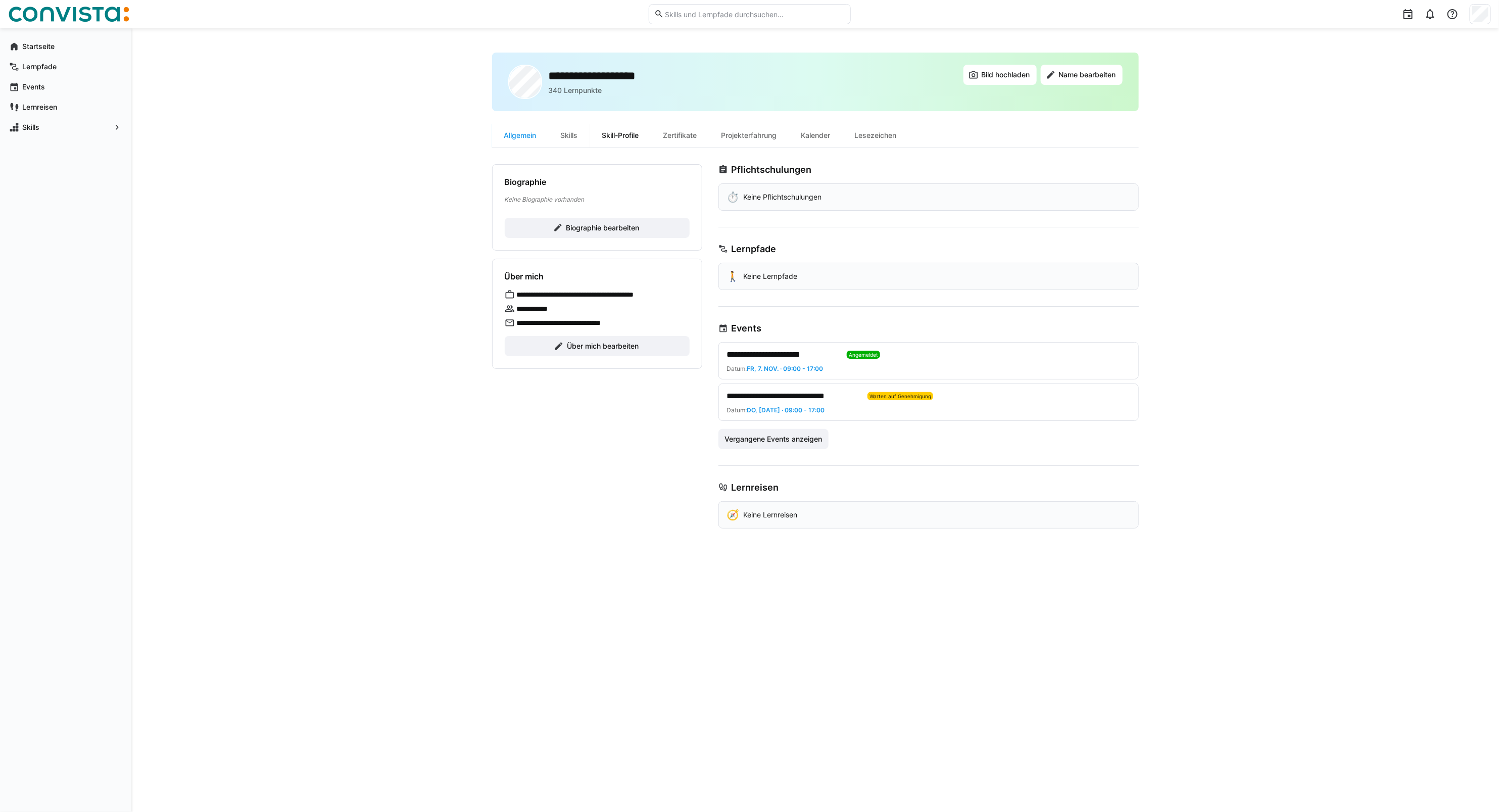
click at [612, 130] on div "Skill-Profile" at bounding box center [620, 135] width 61 height 24
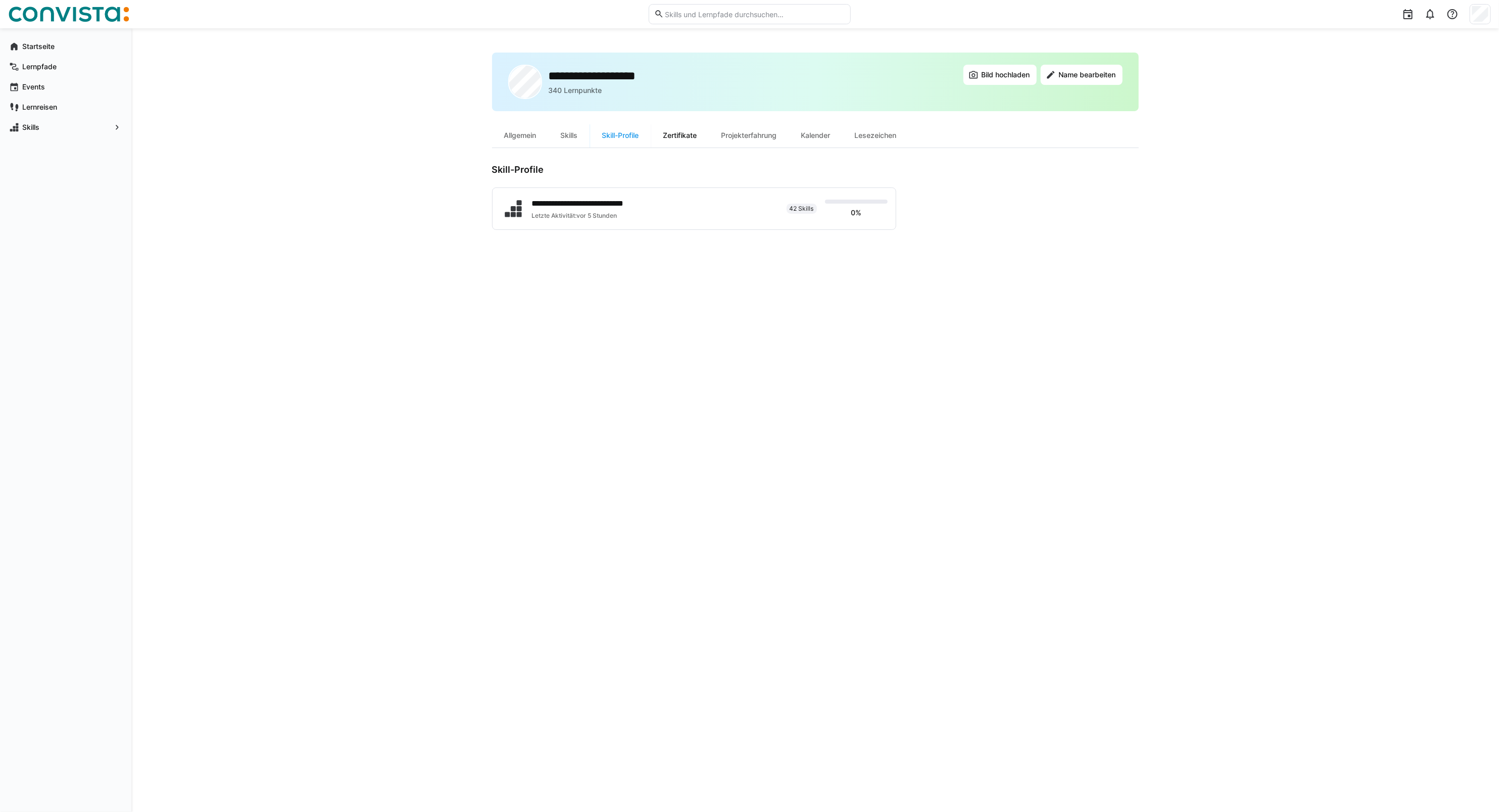
click at [686, 137] on div "Zertifikate" at bounding box center [680, 135] width 58 height 24
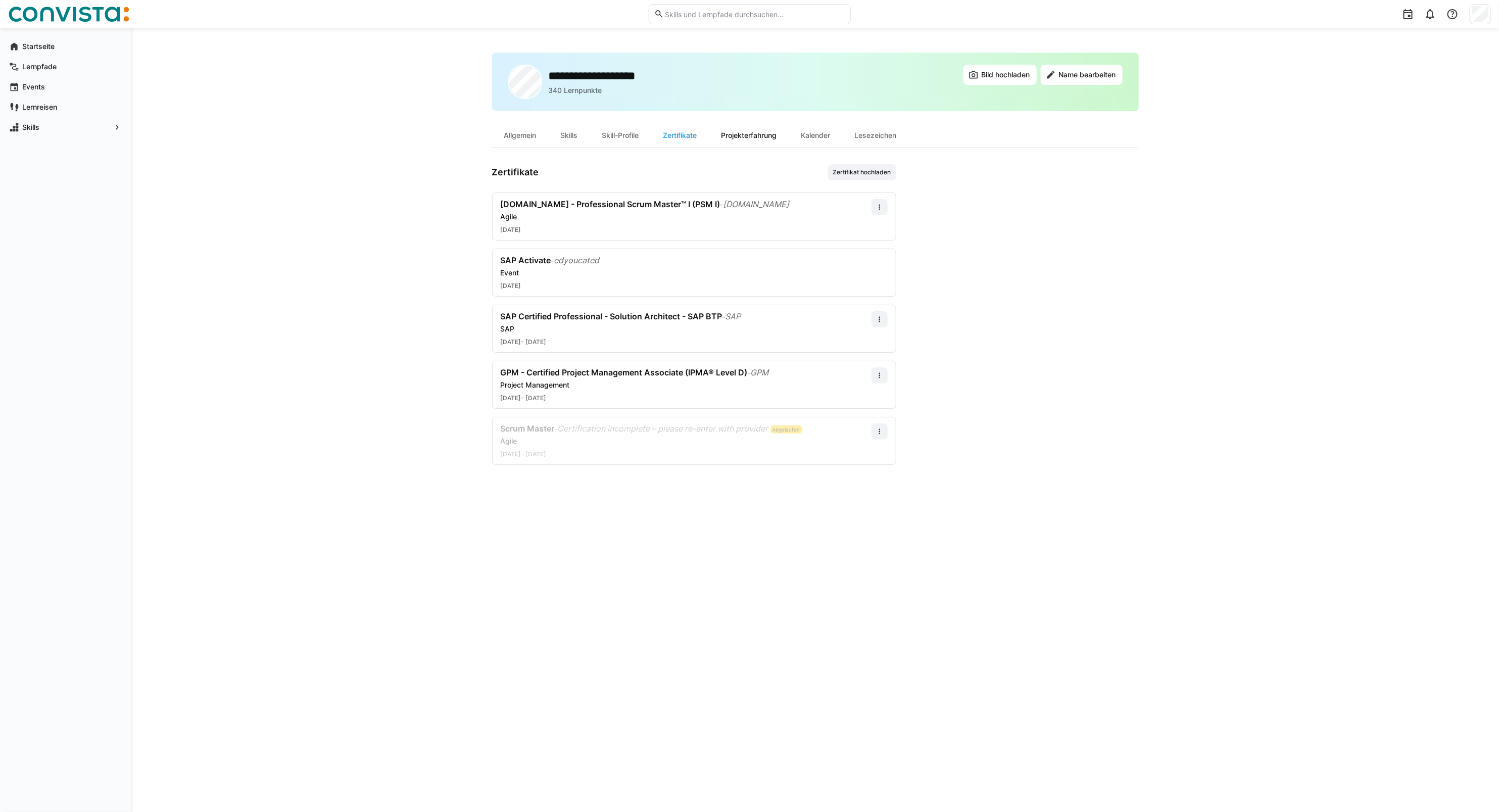
click at [740, 138] on div "Projekterfahrung" at bounding box center [749, 135] width 80 height 24
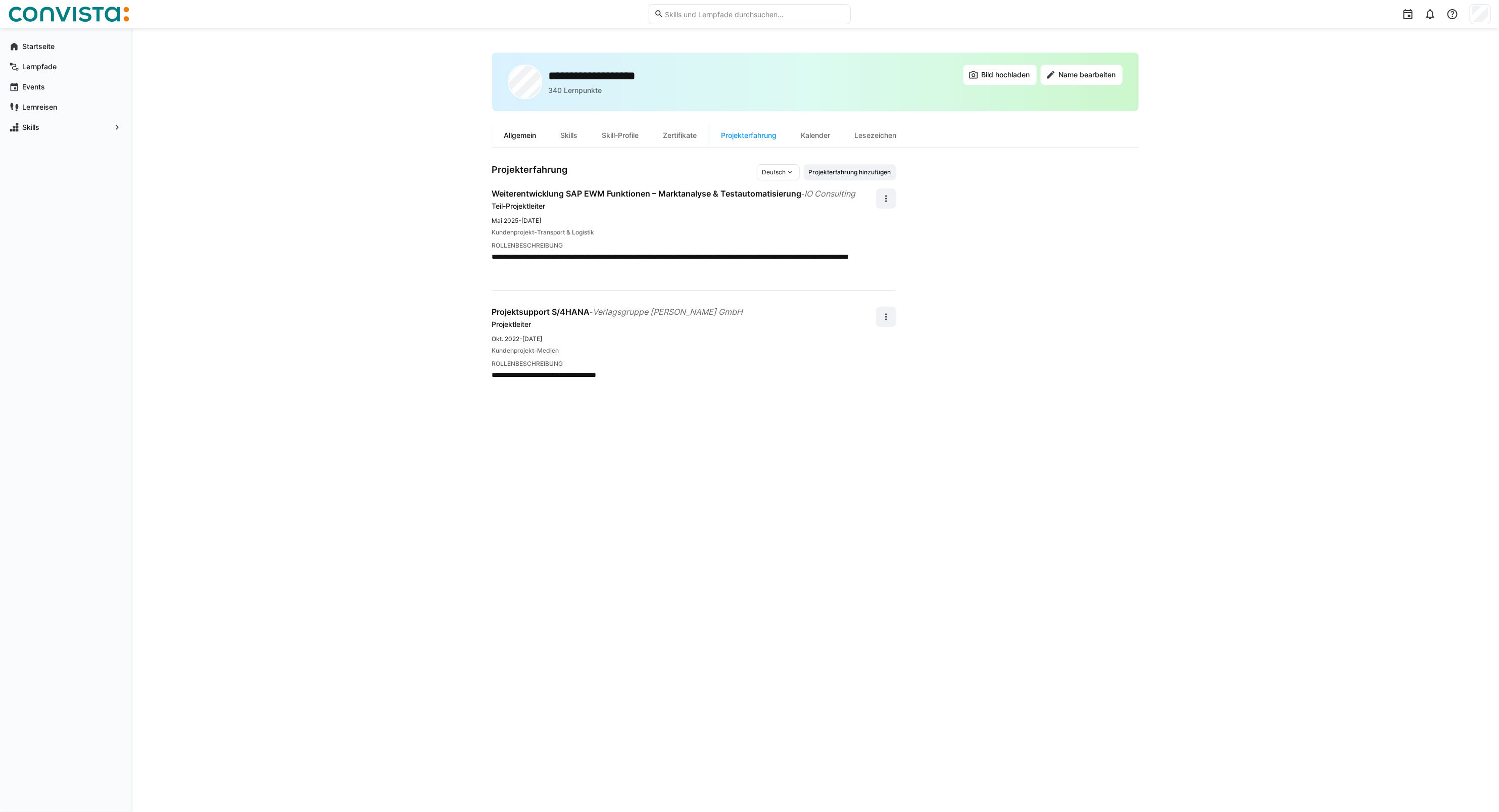
click at [538, 139] on div "Allgemein" at bounding box center [520, 135] width 57 height 24
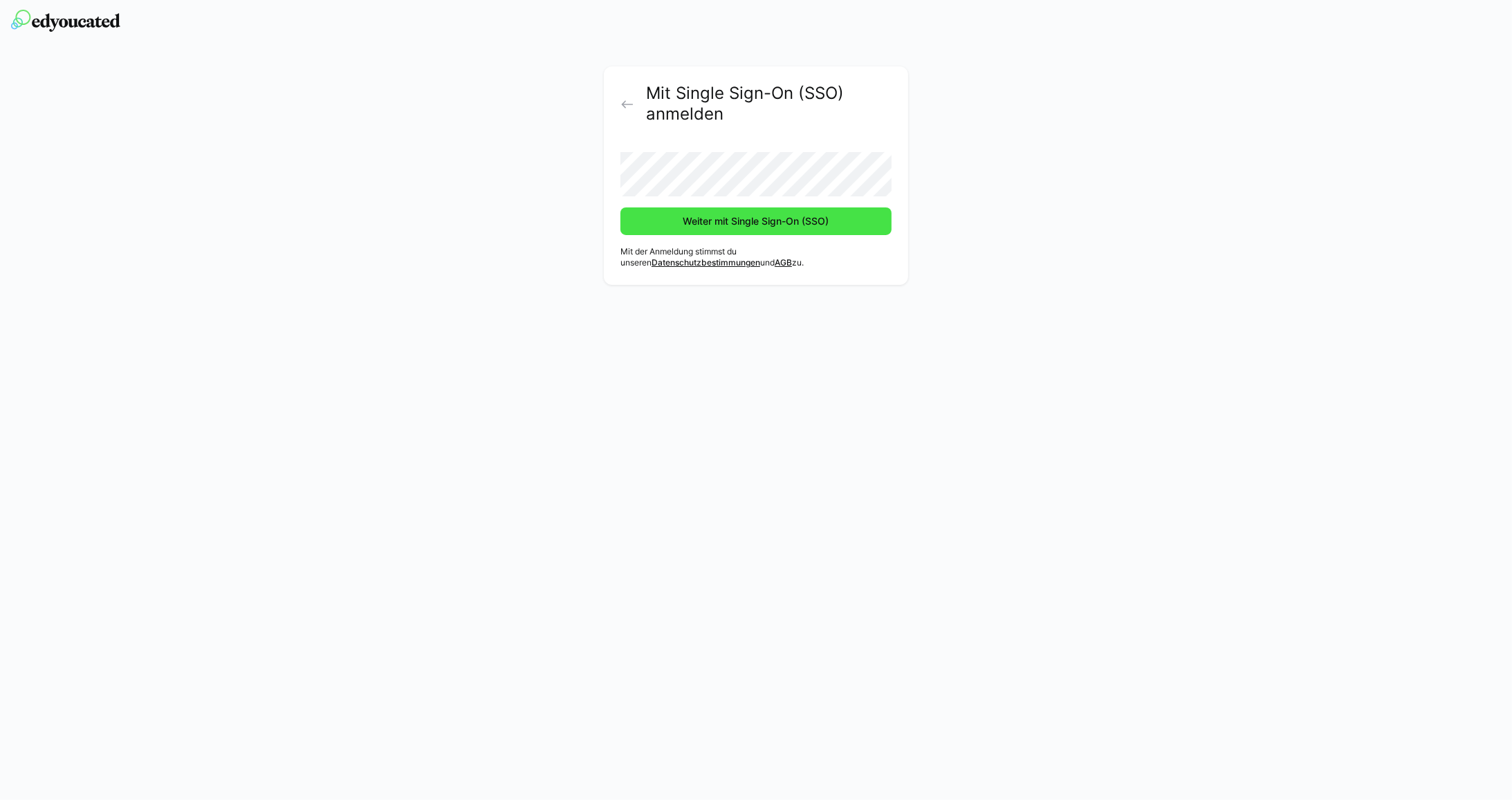
click at [727, 226] on span "Weiter mit Single Sign-On (SSO)" at bounding box center [756, 221] width 150 height 14
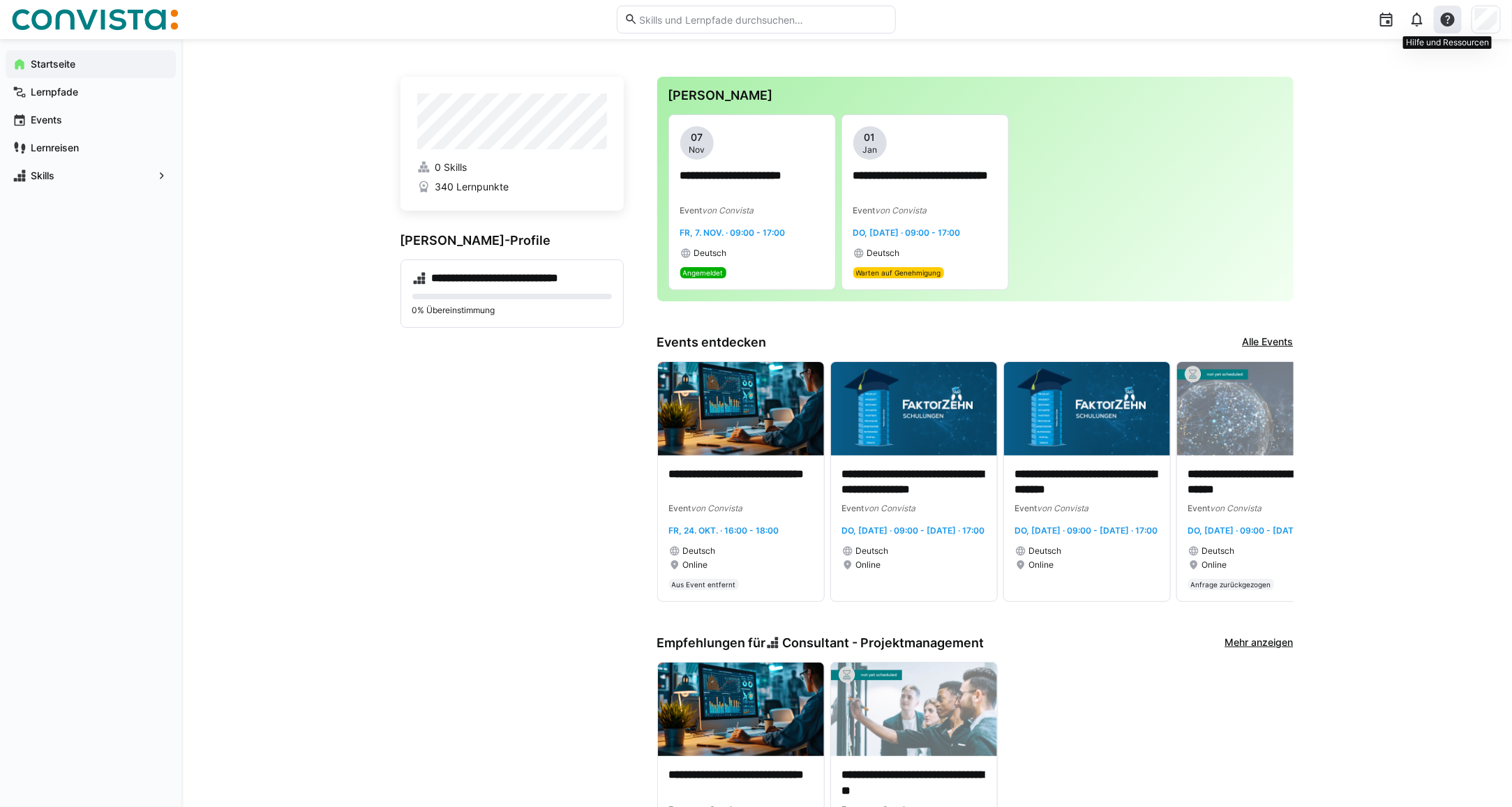
click at [1446, 28] on div at bounding box center [1447, 20] width 28 height 28
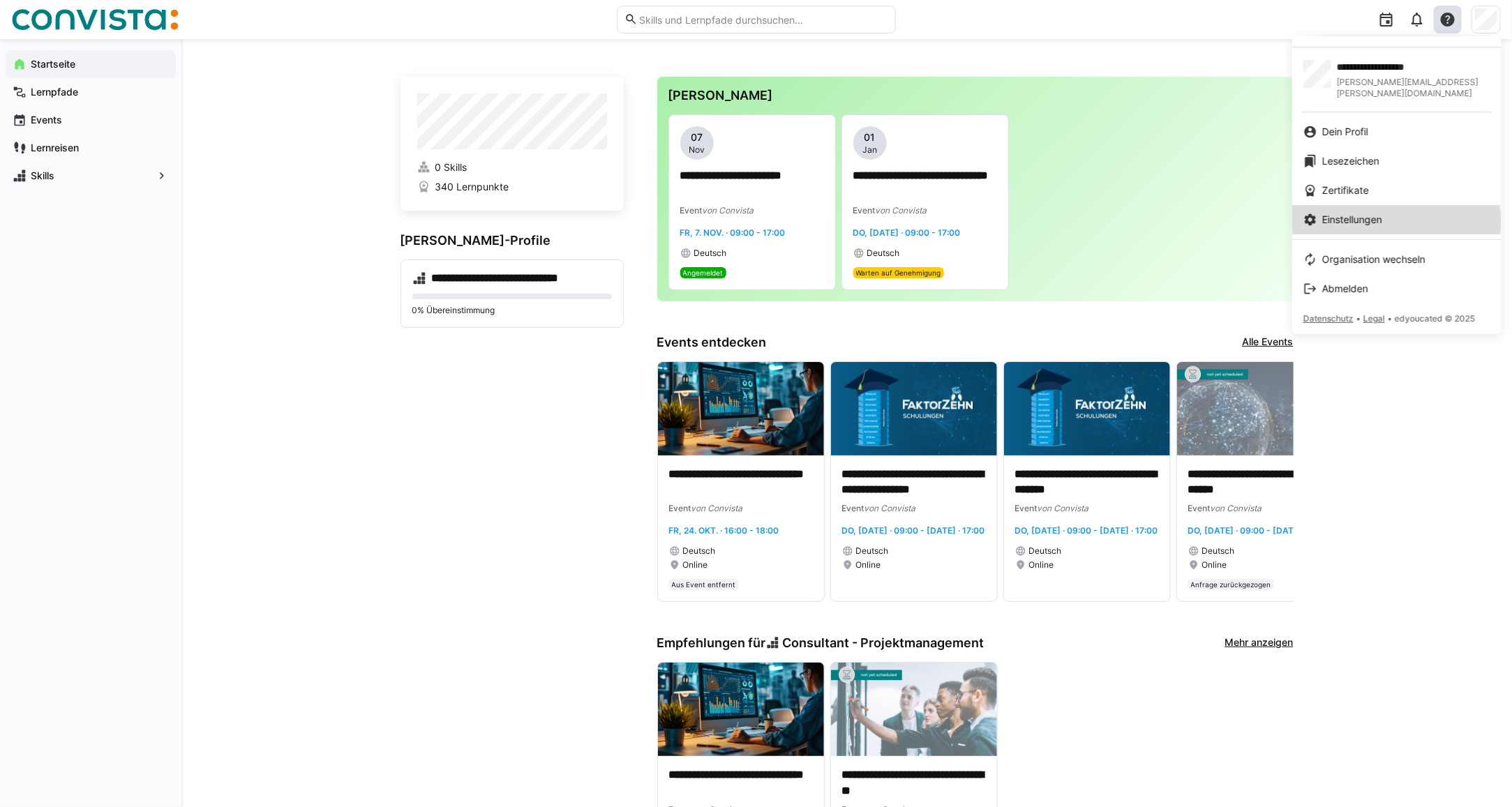
click at [1371, 213] on span "Einstellungen" at bounding box center [1352, 220] width 60 height 14
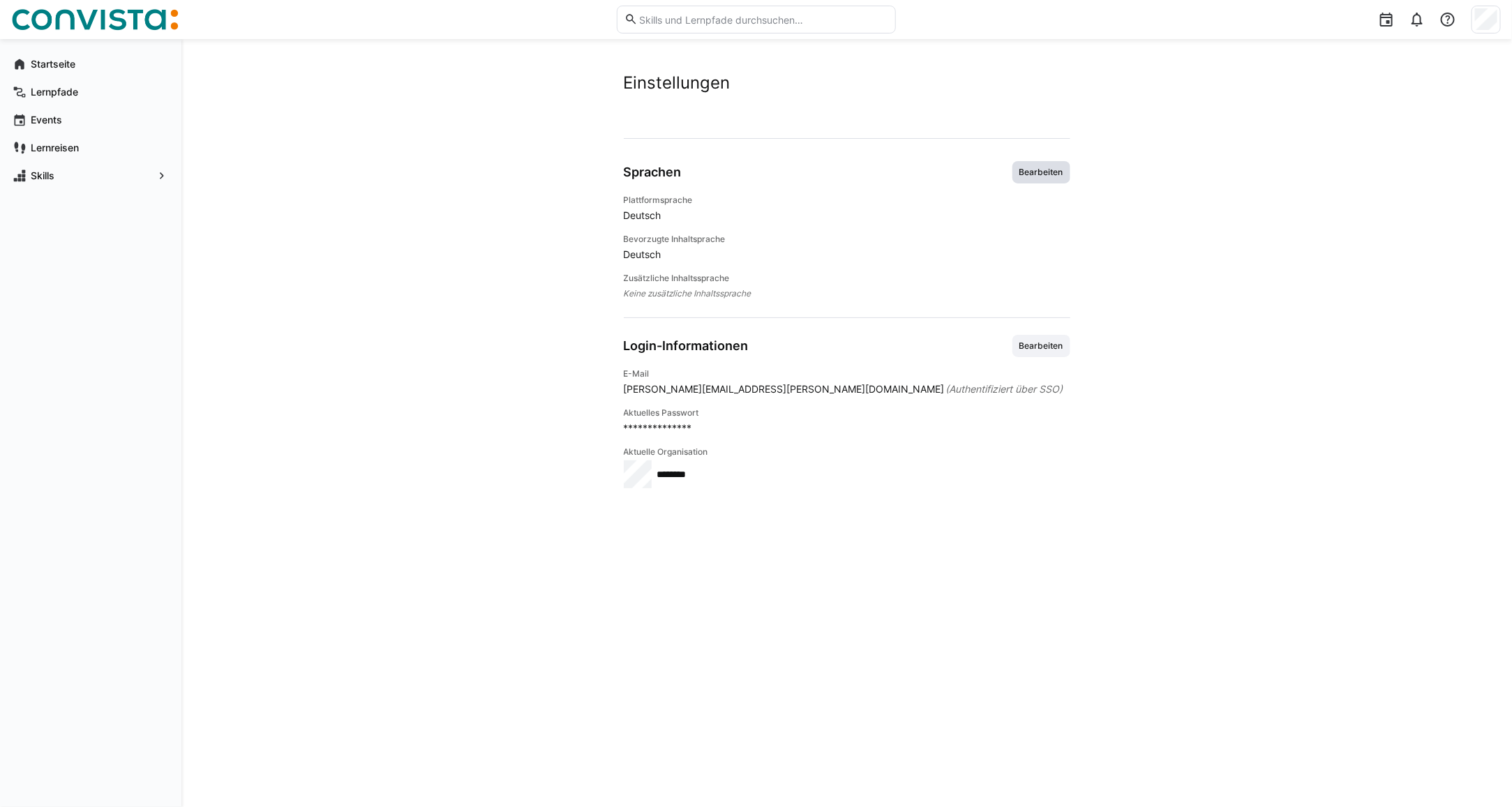
click at [1030, 176] on span "Bearbeiten" at bounding box center [1041, 172] width 47 height 11
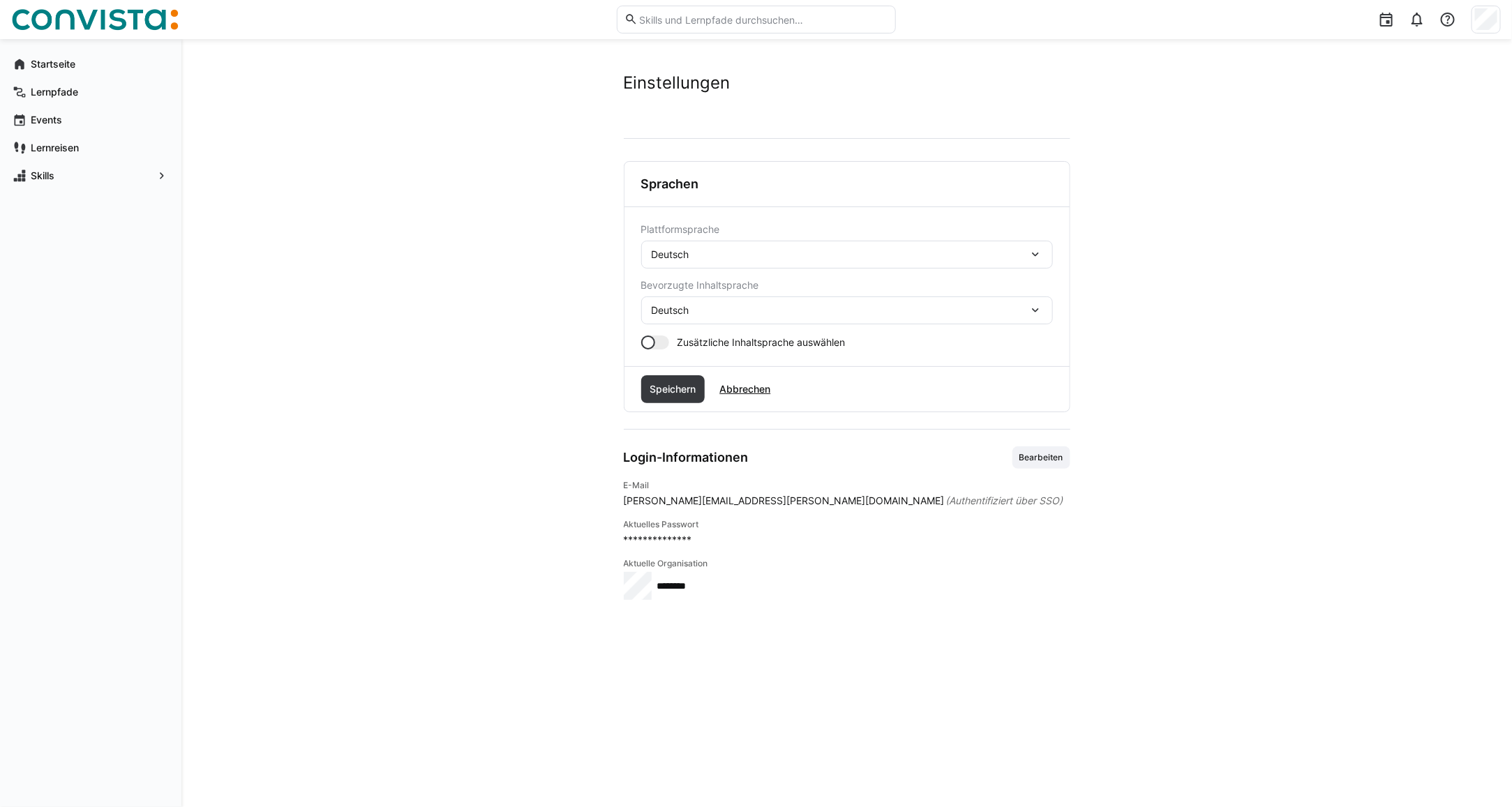
click at [712, 253] on div "Deutsch" at bounding box center [839, 255] width 376 height 13
click at [748, 249] on div "Deutsch" at bounding box center [839, 255] width 376 height 13
click at [659, 346] on div at bounding box center [655, 342] width 28 height 14
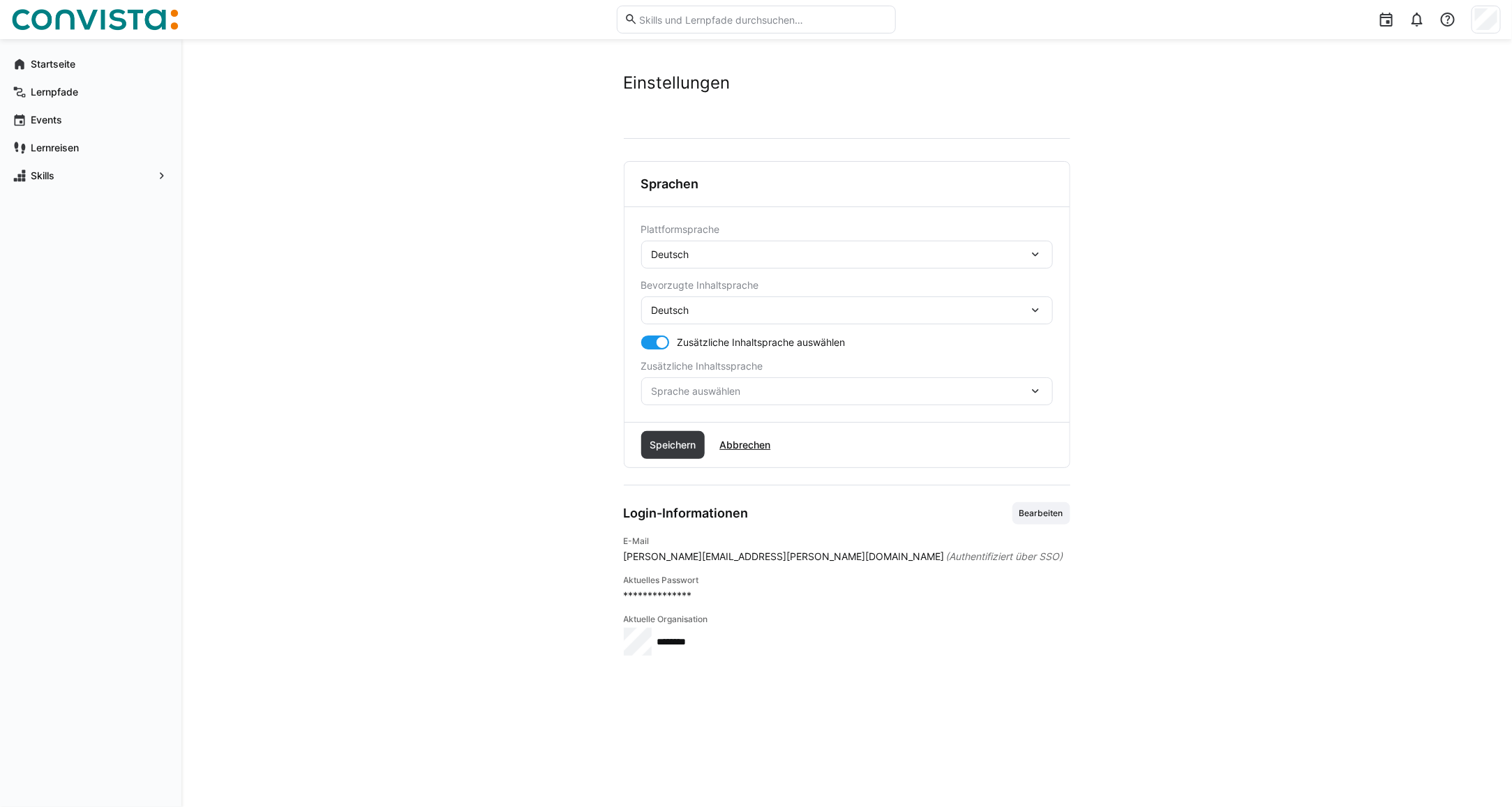
click at [709, 392] on span "Sprache auswählen" at bounding box center [839, 391] width 376 height 14
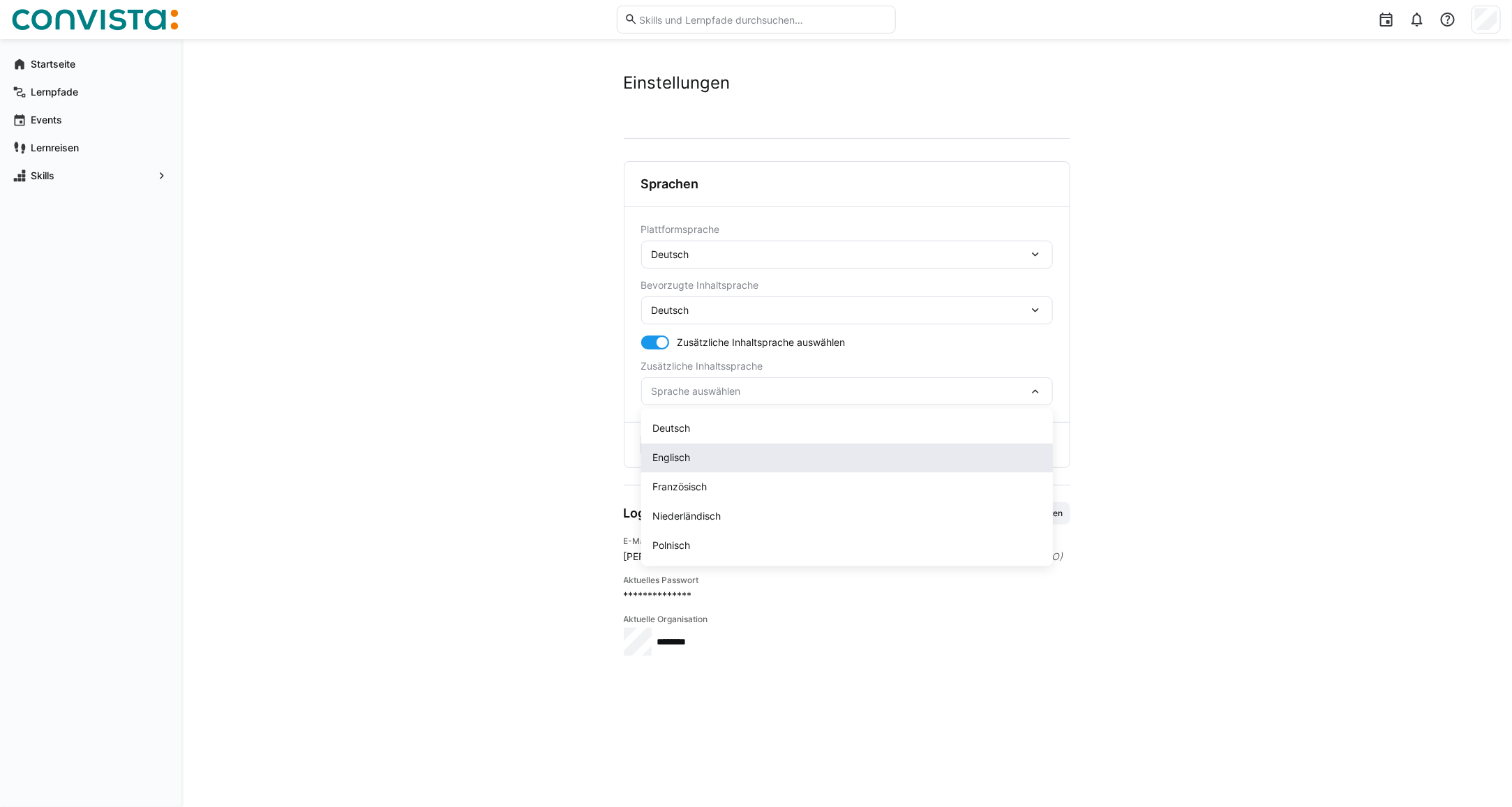
click at [689, 464] on span "Englisch" at bounding box center [671, 458] width 37 height 14
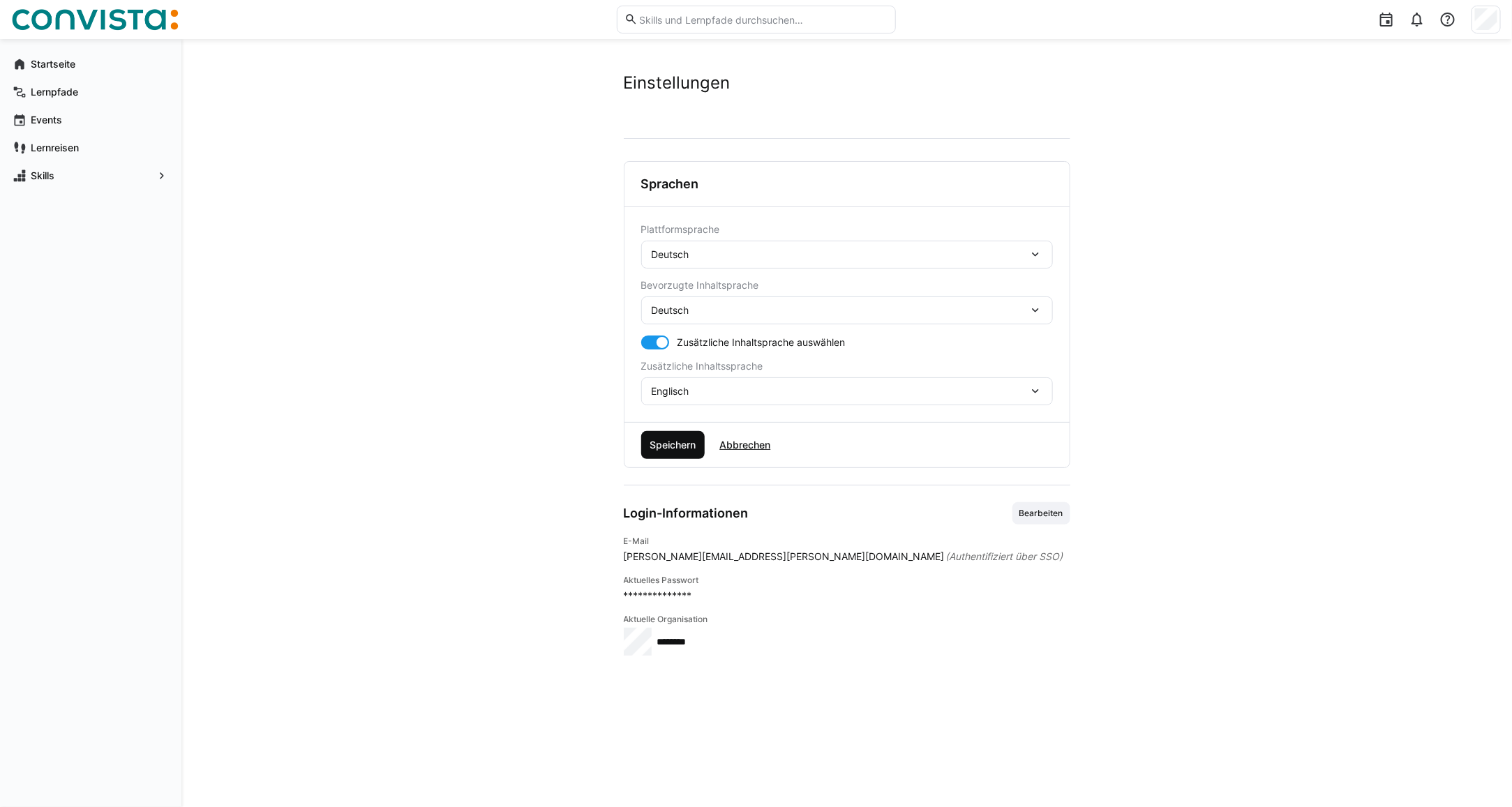
click at [655, 450] on span "Speichern" at bounding box center [672, 445] width 50 height 14
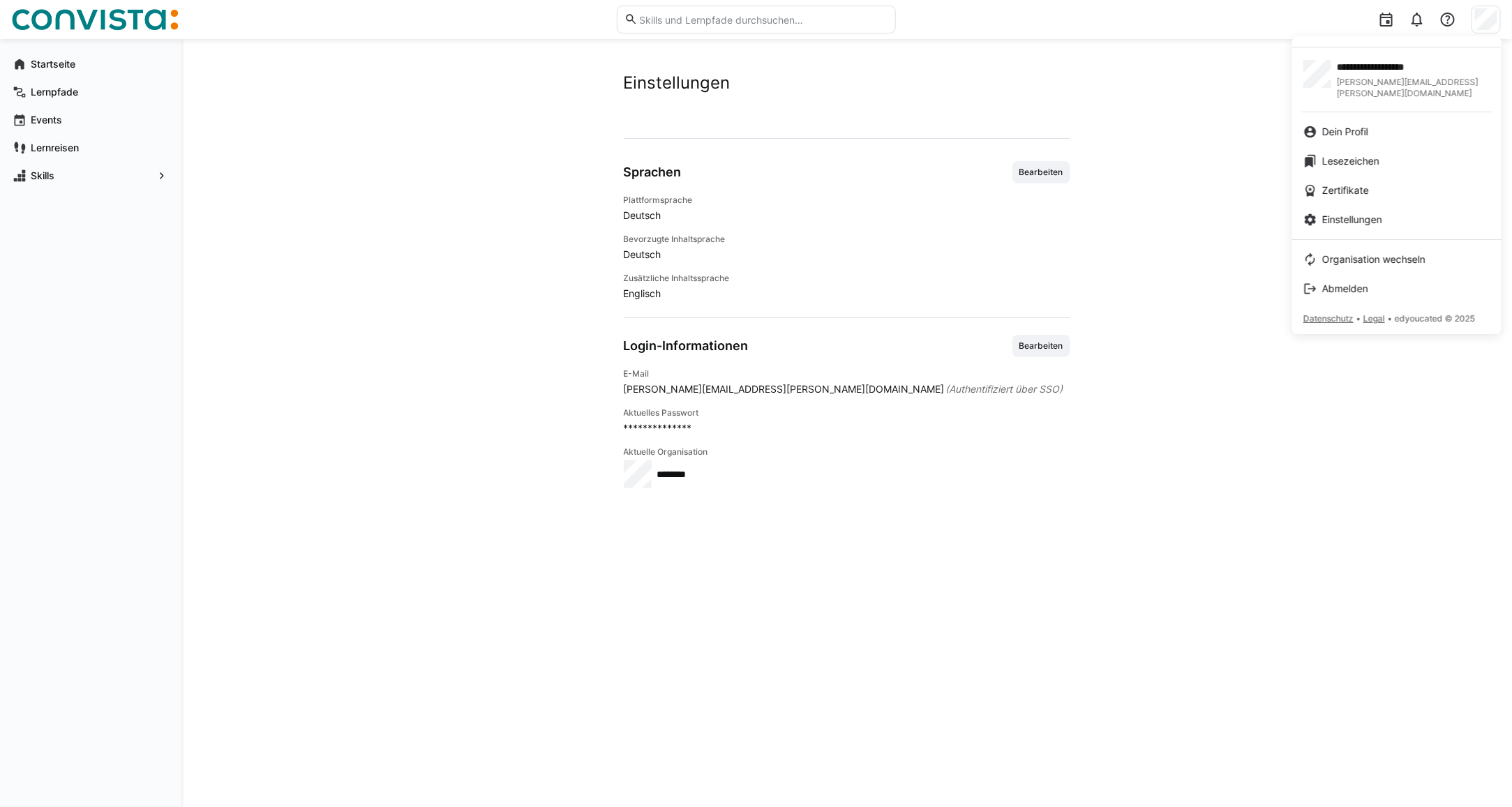
drag, startPoint x: 1331, startPoint y: 124, endPoint x: 1272, endPoint y: 103, distance: 62.6
click at [1331, 125] on span "Dein Profil" at bounding box center [1345, 132] width 46 height 14
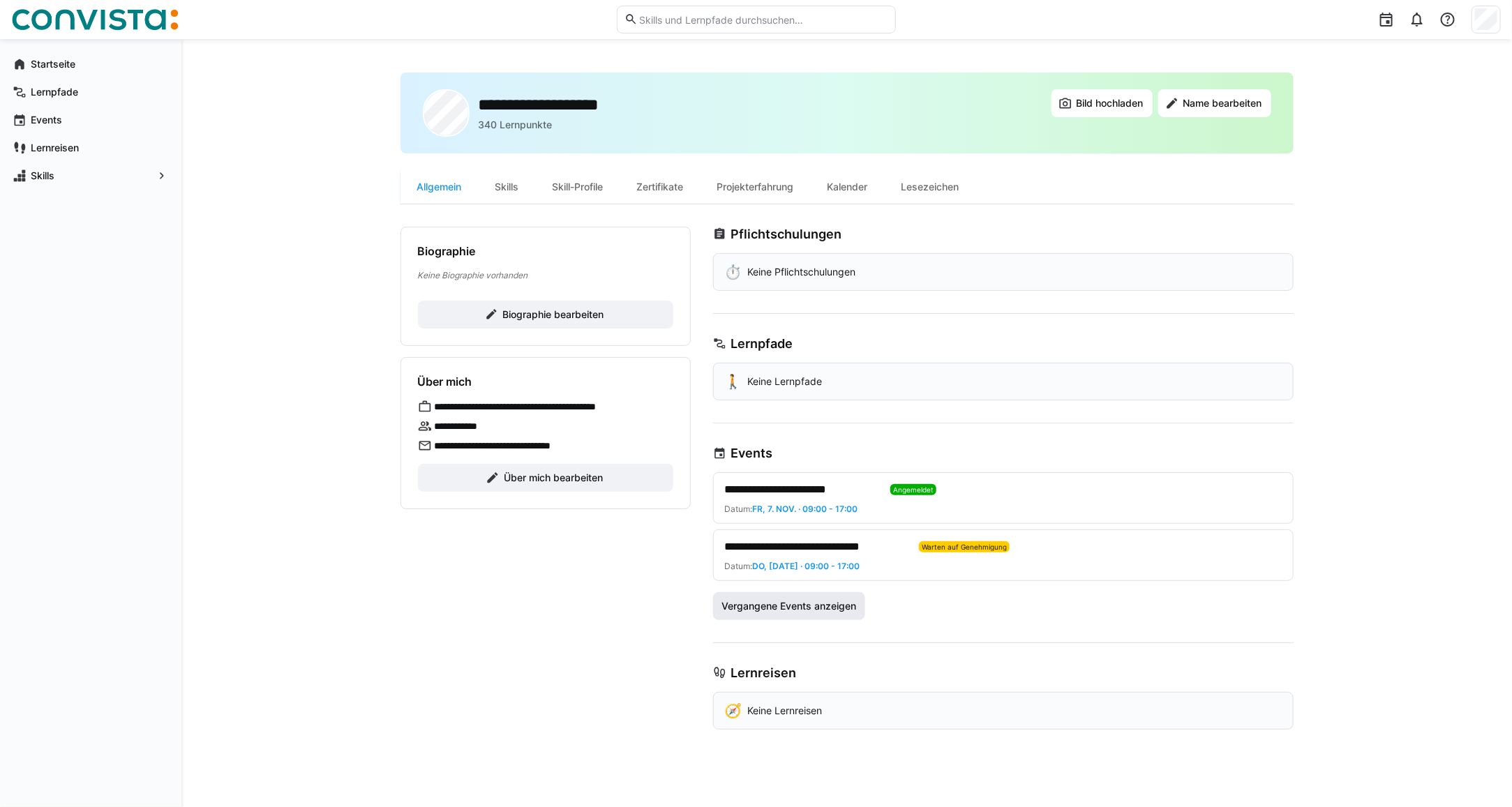
click at [754, 607] on span "Vergangene Events anzeigen" at bounding box center [788, 606] width 139 height 14
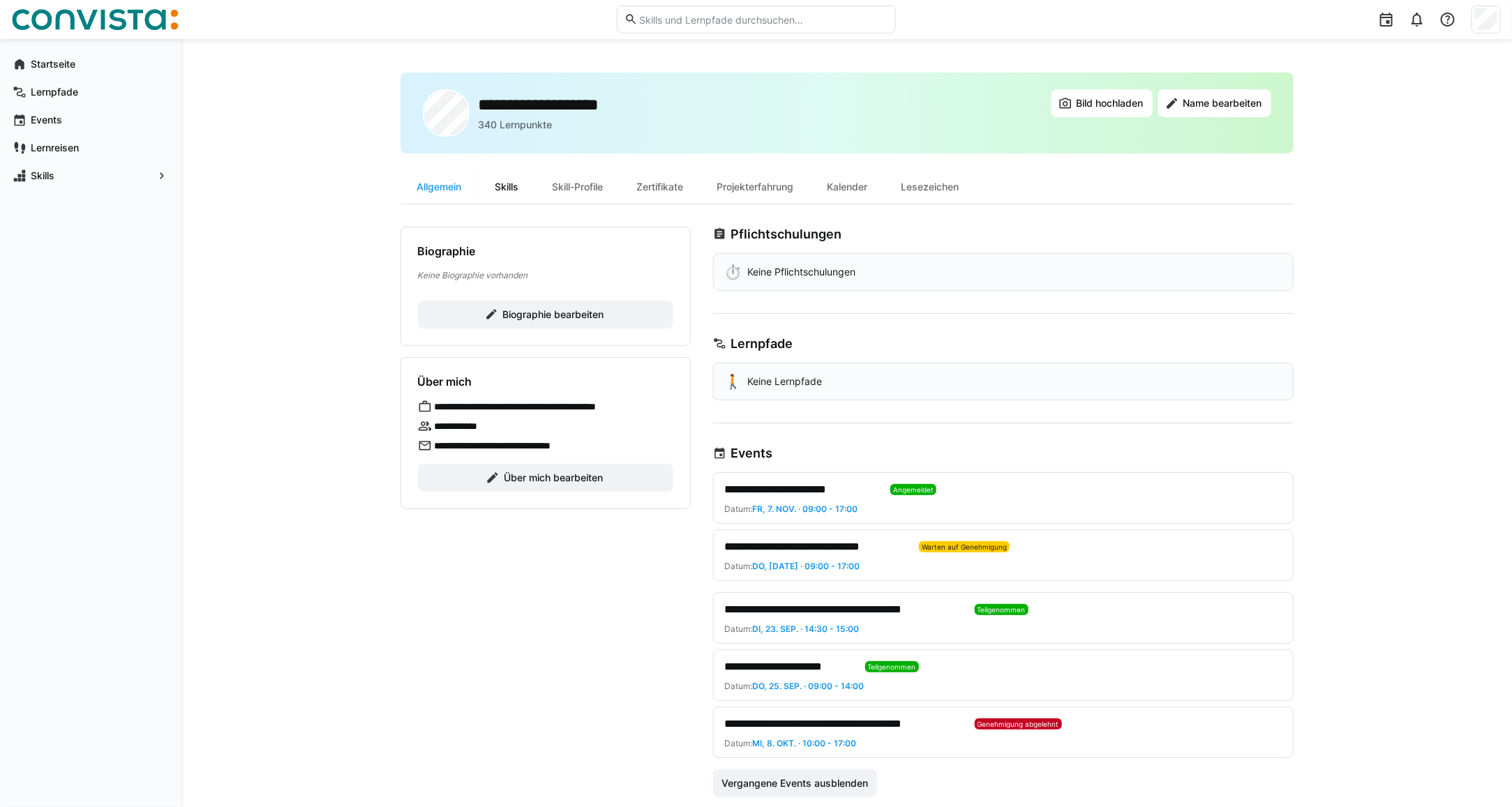
click at [508, 191] on div "Skills" at bounding box center [507, 186] width 57 height 33
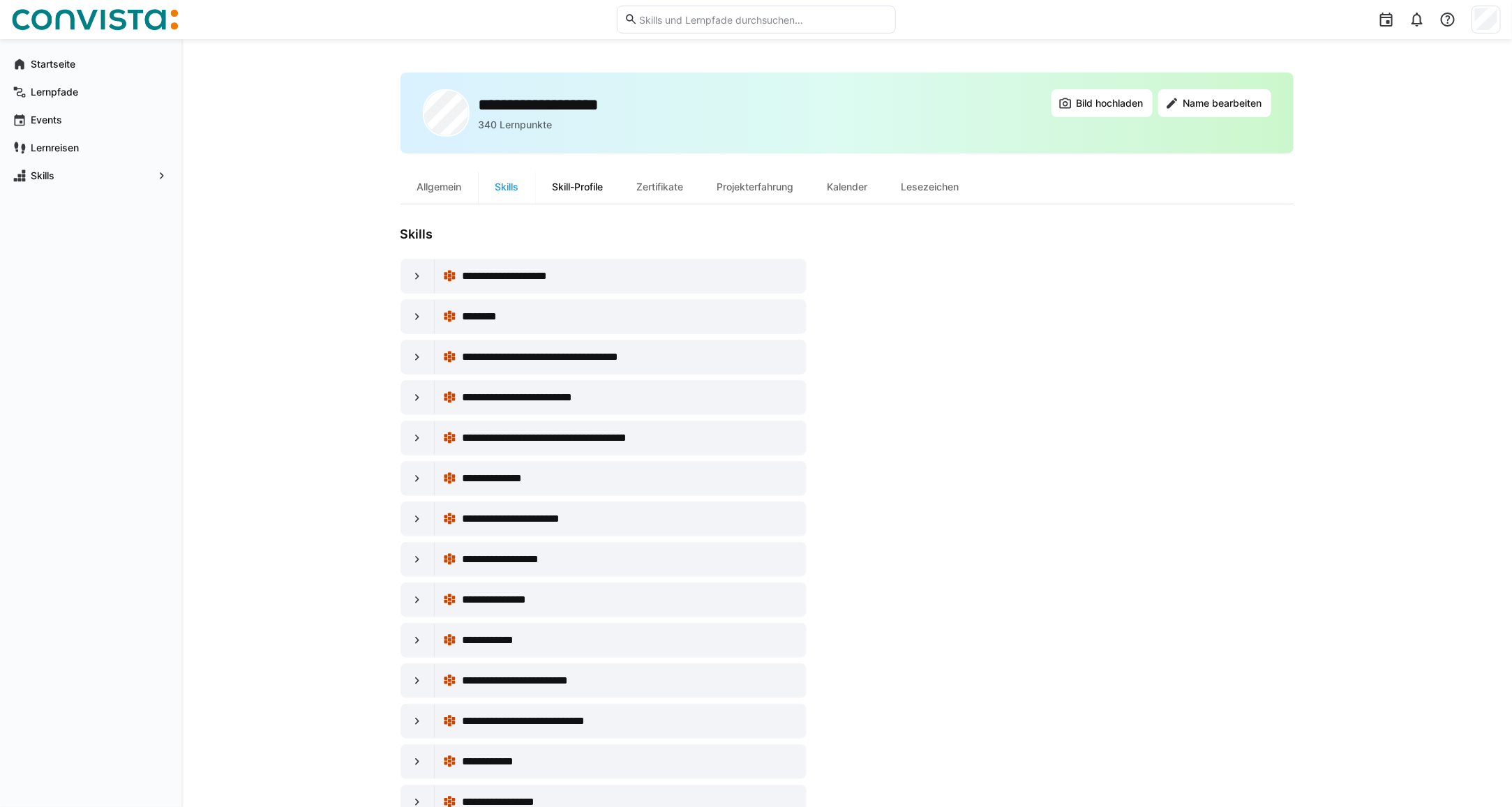
click at [573, 191] on div "Skill-Profile" at bounding box center [577, 186] width 84 height 33
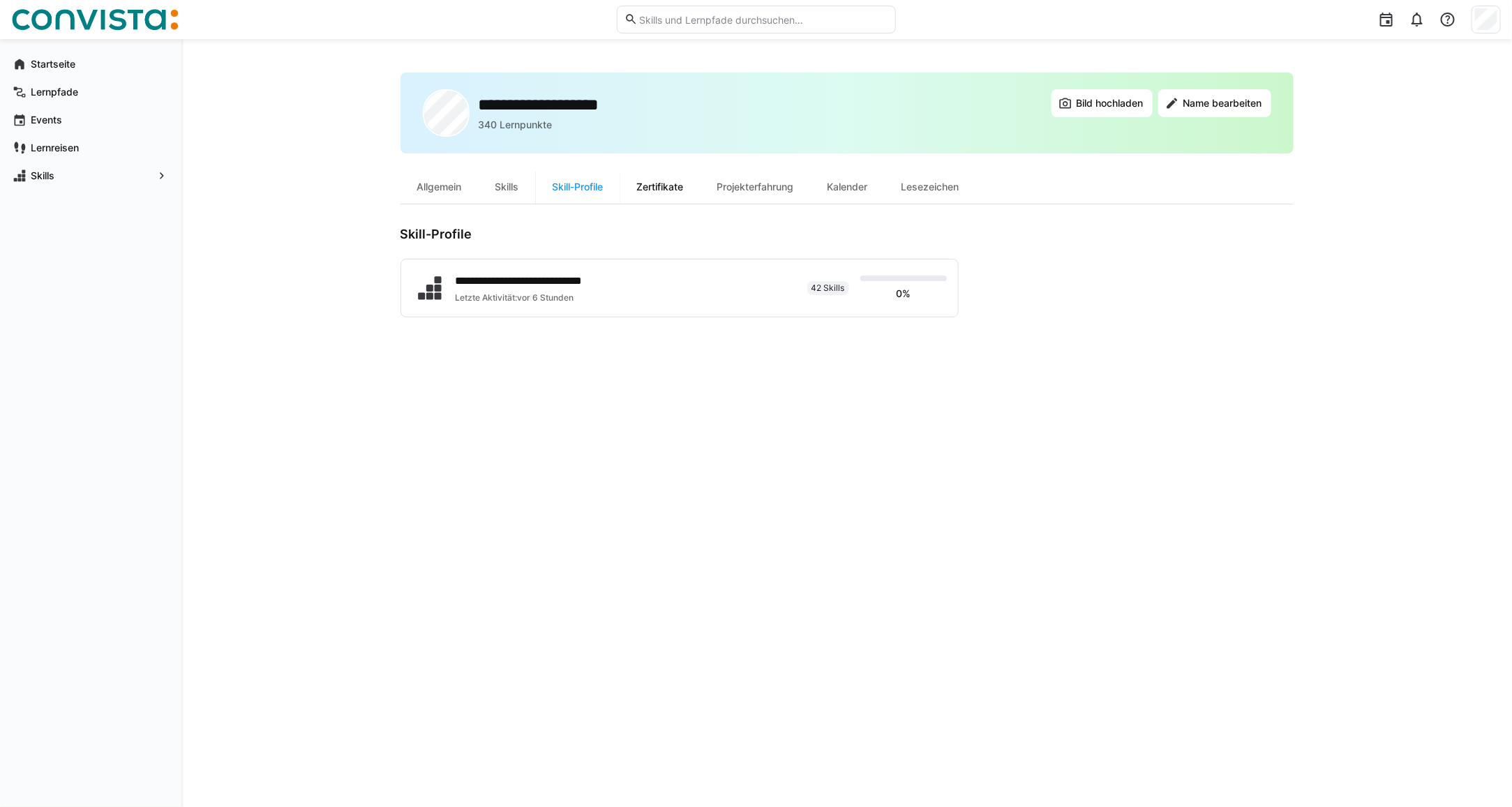
click at [649, 199] on div "Zertifikate" at bounding box center [660, 186] width 80 height 33
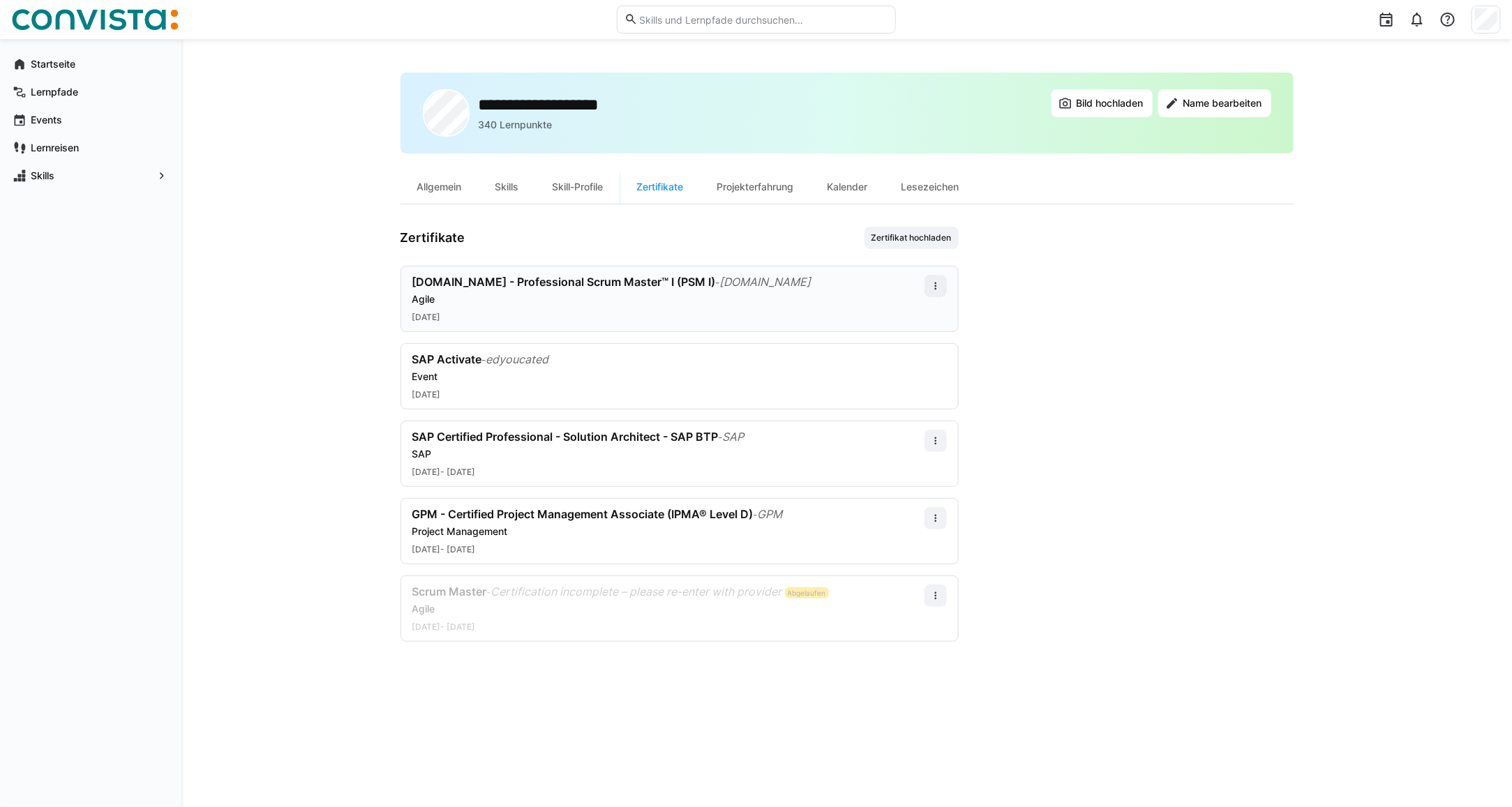
click at [531, 299] on div "Agile" at bounding box center [667, 299] width 512 height 14
click at [1125, 349] on app-user-profile-inner-container "Zertifikate Zertifikat hochladen scrum.org - Professional Scrum Master™ I (PSM …" at bounding box center [846, 434] width 893 height 415
click at [933, 280] on eds-icon at bounding box center [935, 285] width 11 height 11
click at [913, 347] on div "Bearbeiten" at bounding box center [909, 346] width 56 height 11
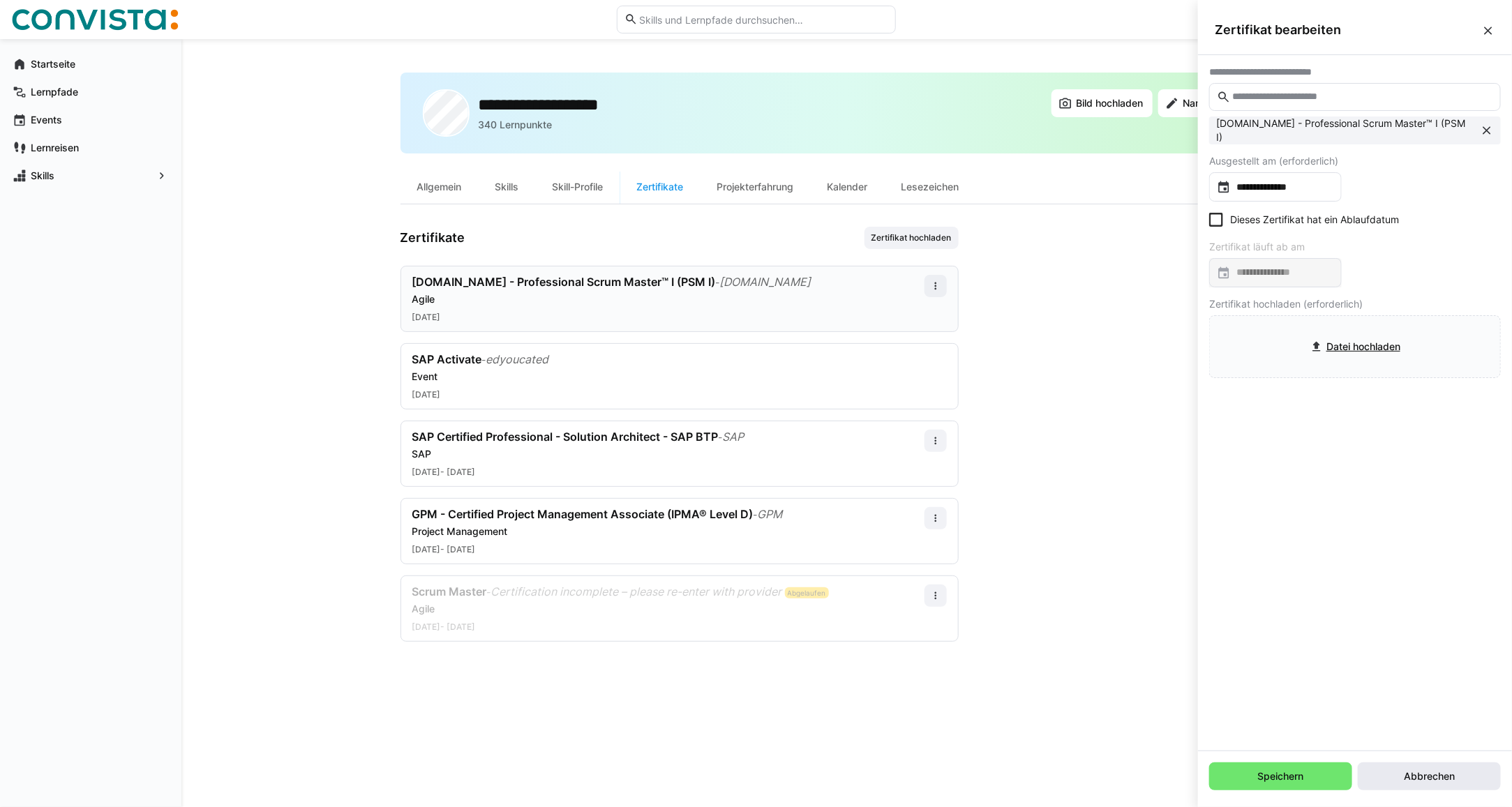
click at [1404, 780] on span "Abbrechen" at bounding box center [1429, 776] width 55 height 14
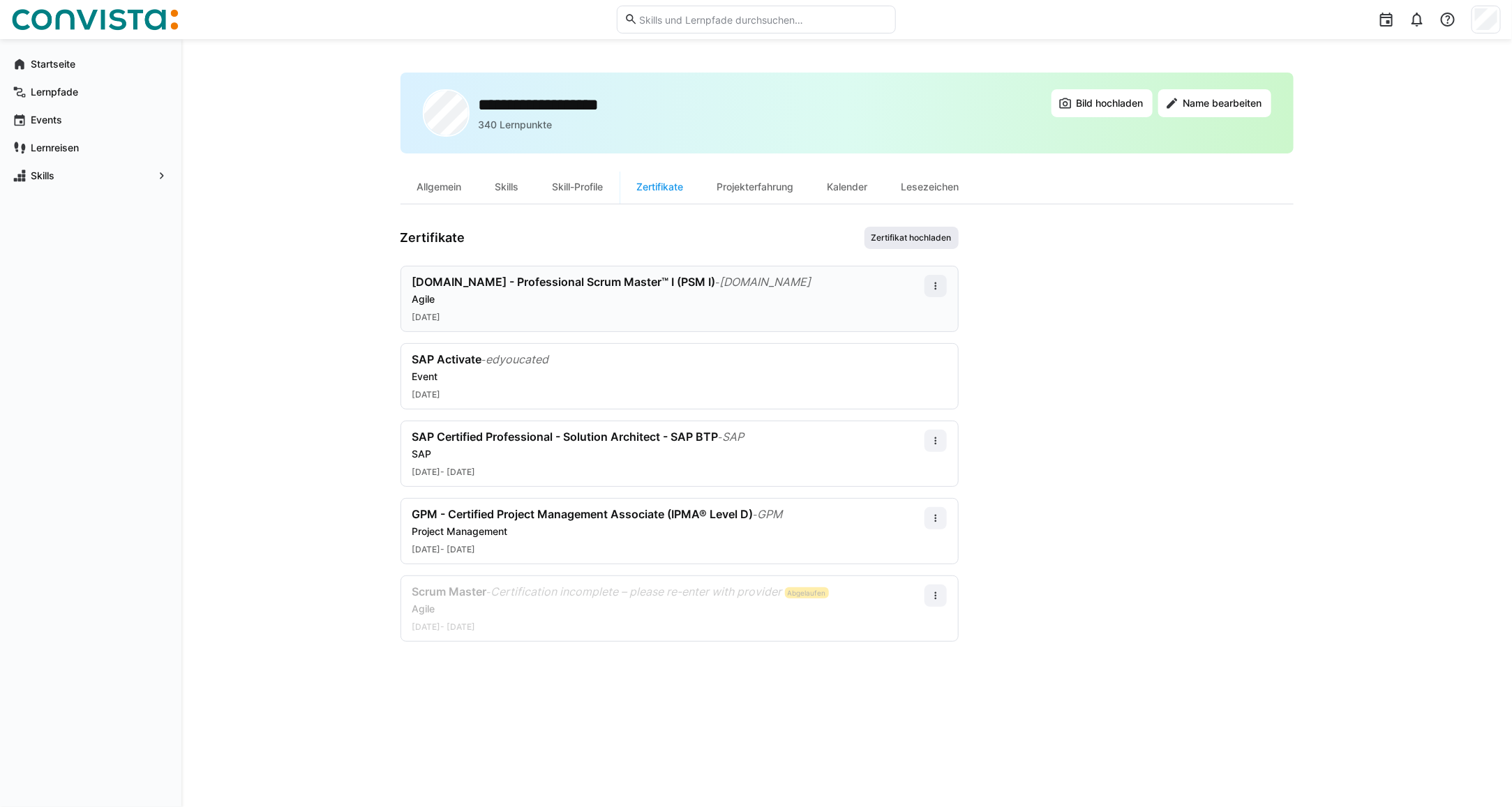
click at [905, 239] on span "Zertifikat hochladen" at bounding box center [912, 238] width 83 height 11
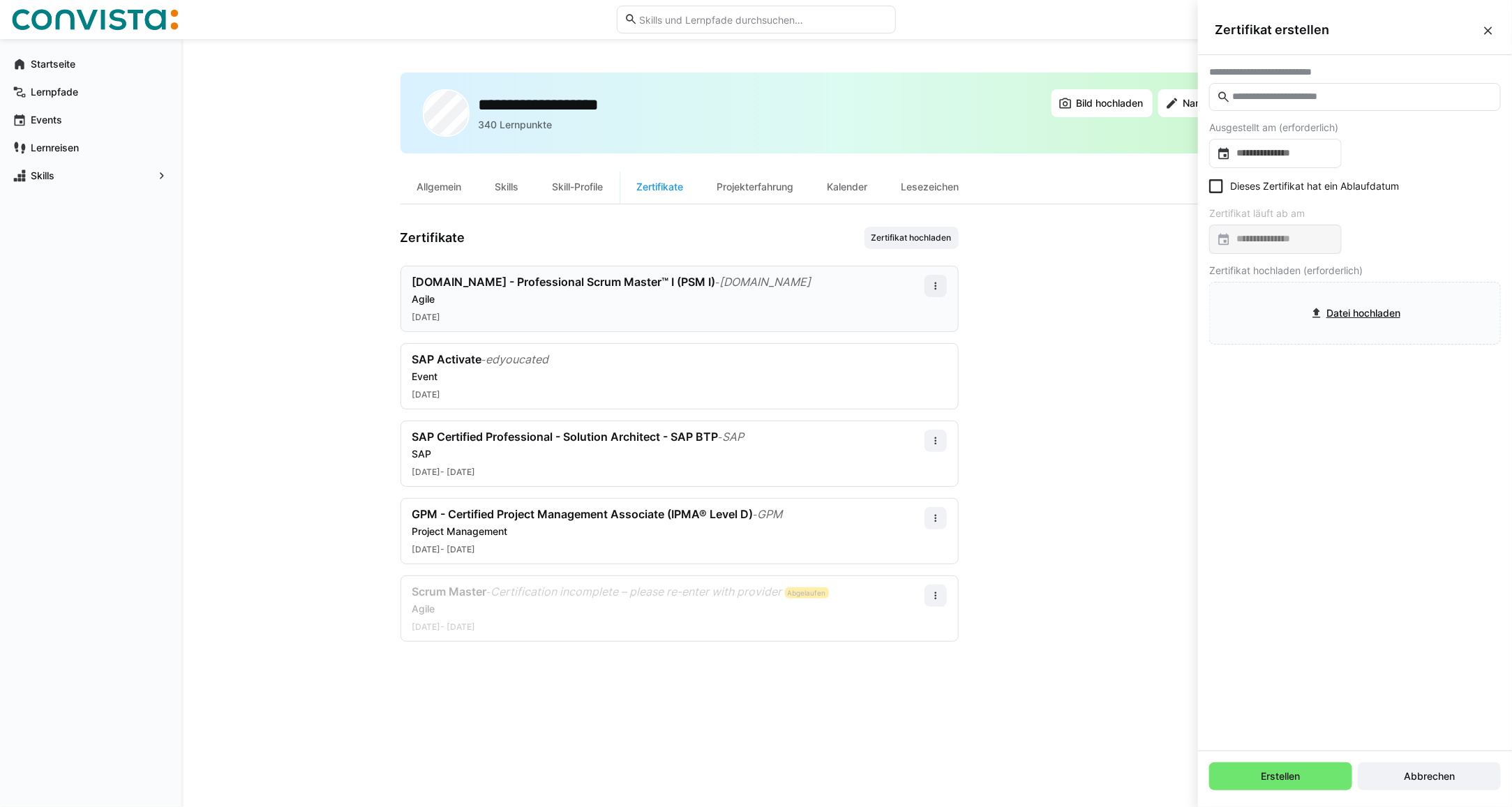
click at [1259, 98] on input "text" at bounding box center [1361, 97] width 262 height 13
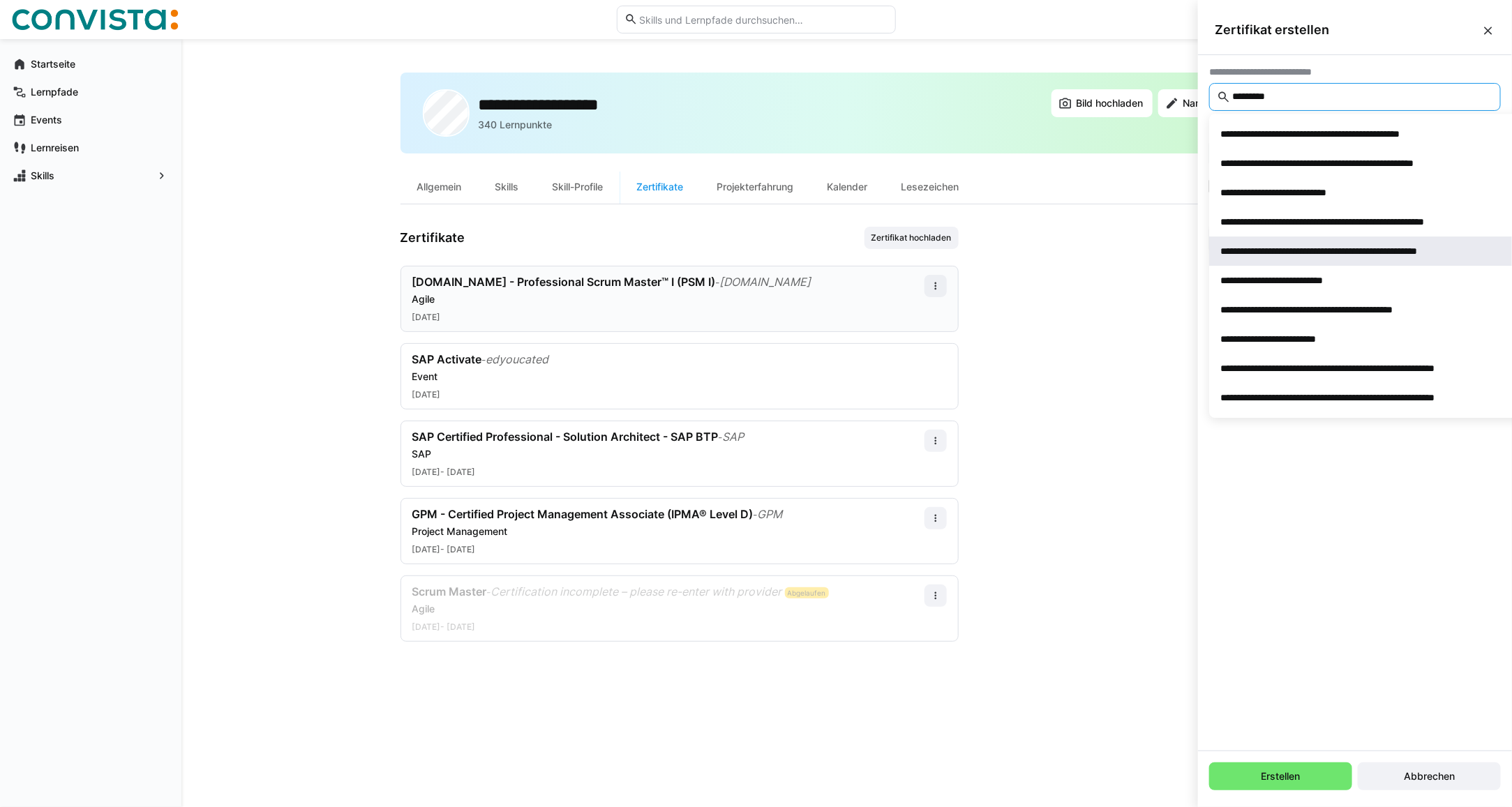
type input "*********"
click at [1294, 255] on div "**********" at bounding box center [1355, 251] width 269 height 14
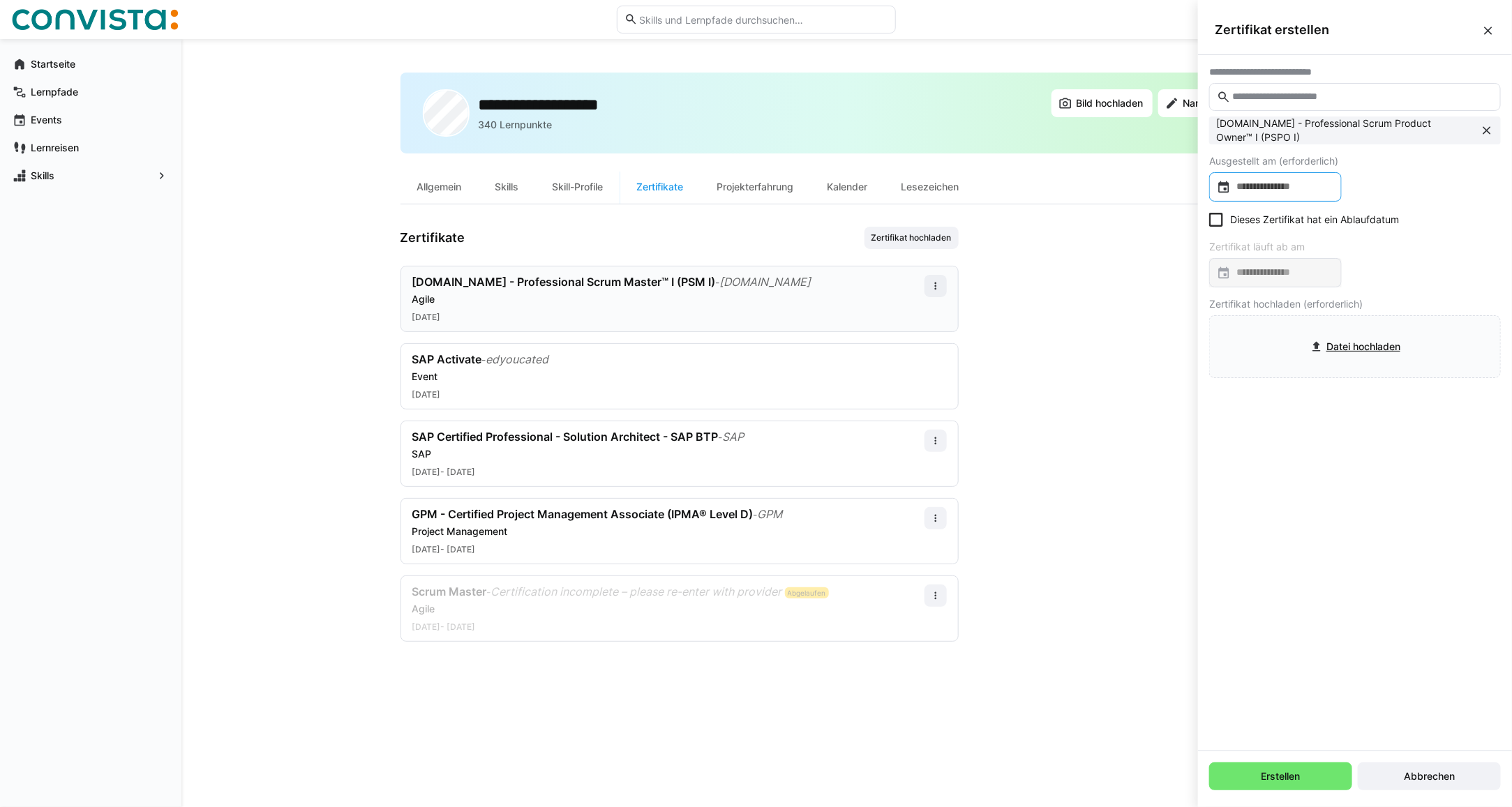
click at [1271, 182] on input at bounding box center [1281, 186] width 103 height 14
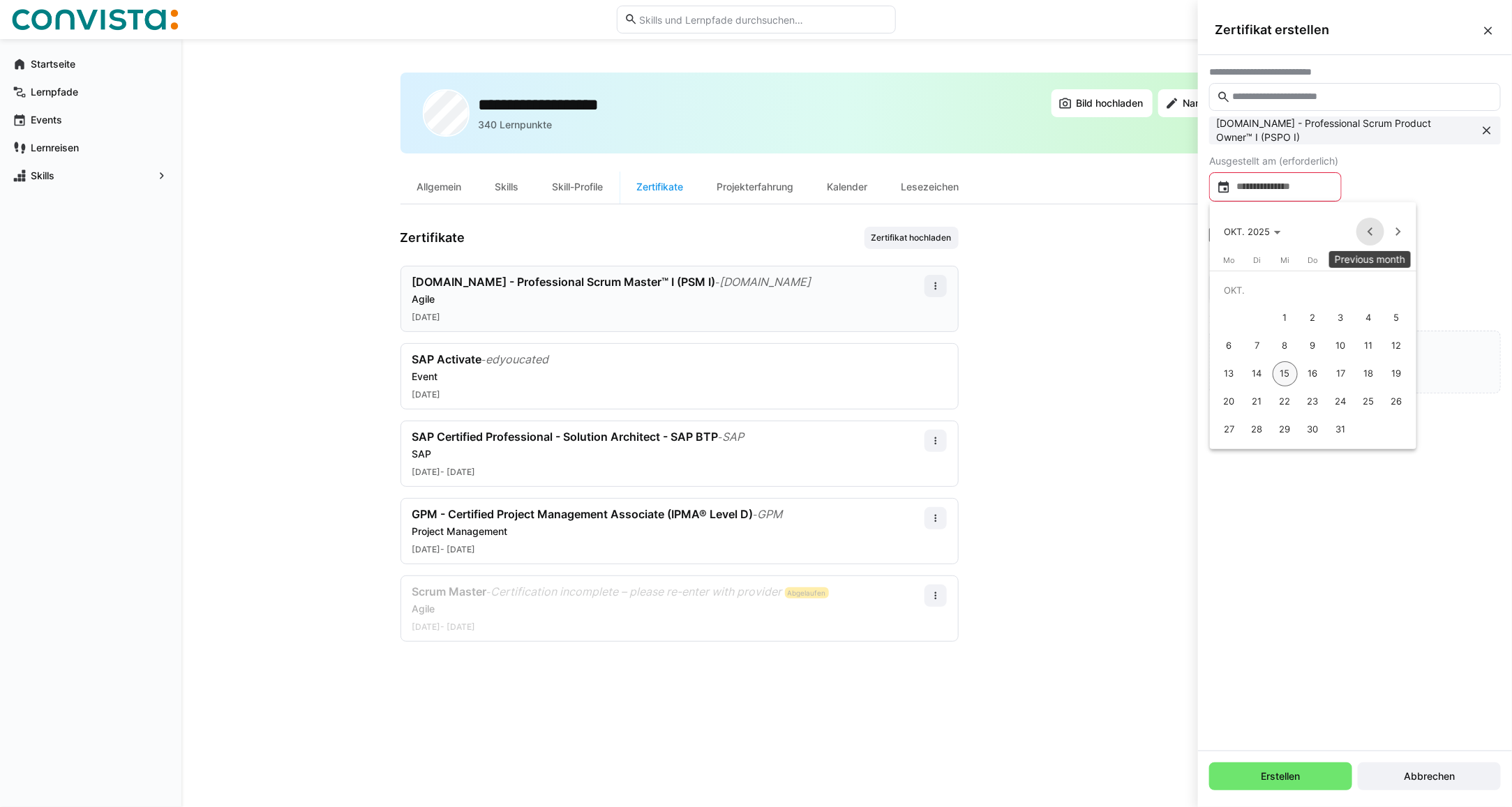
click at [1375, 232] on span "Previous month" at bounding box center [1370, 232] width 28 height 28
click at [1231, 375] on span "15" at bounding box center [1228, 373] width 25 height 25
type input "**********"
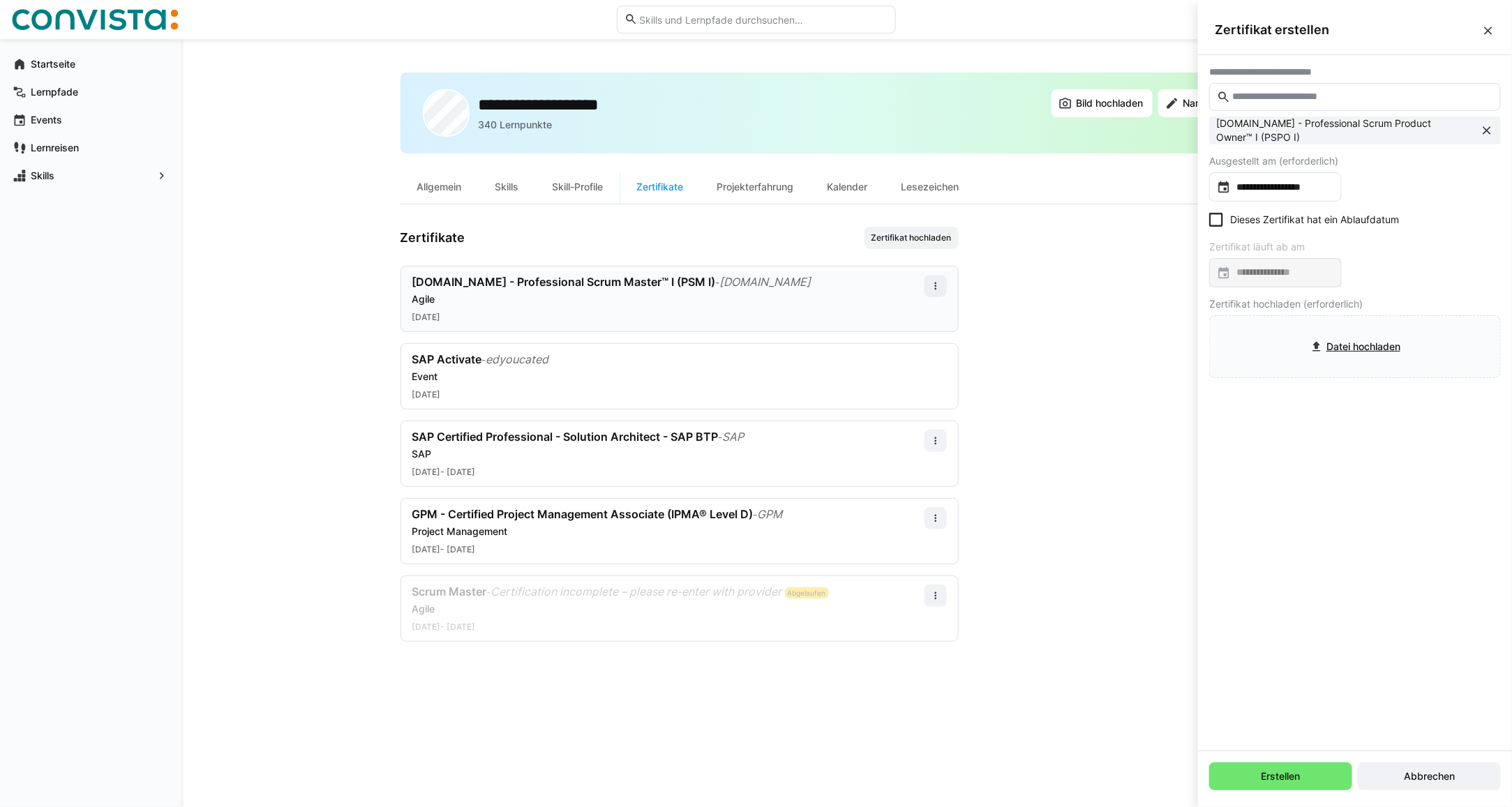
click at [1215, 223] on icon at bounding box center [1216, 220] width 14 height 14
click at [1215, 222] on icon at bounding box center [1216, 220] width 14 height 14
click at [1435, 775] on span "Abbrechen" at bounding box center [1429, 776] width 55 height 14
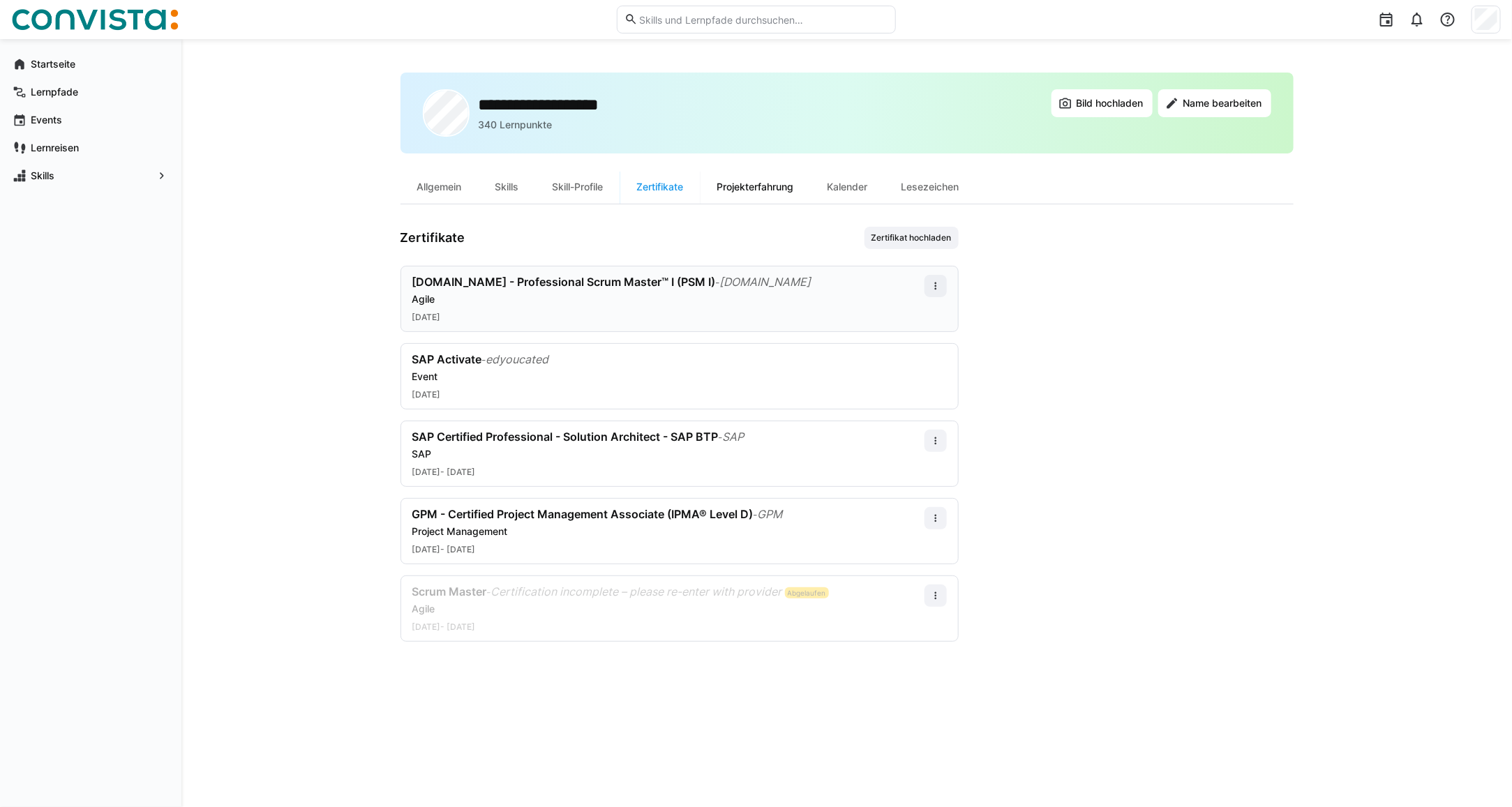
click at [753, 196] on div "Projekterfahrung" at bounding box center [755, 186] width 110 height 33
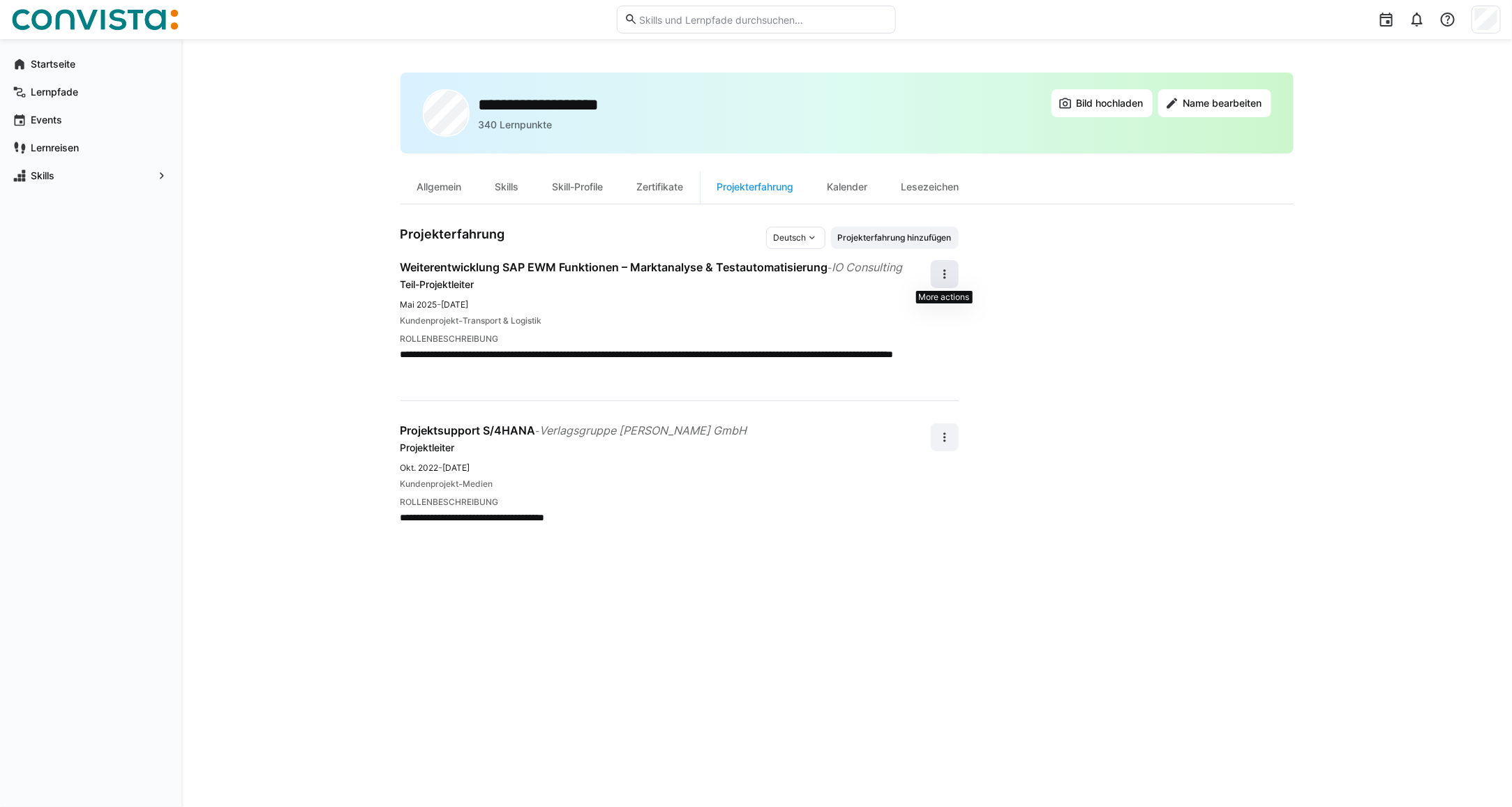
click at [942, 272] on eds-icon at bounding box center [944, 274] width 14 height 14
click at [910, 305] on div "Bearbeiten" at bounding box center [922, 311] width 49 height 14
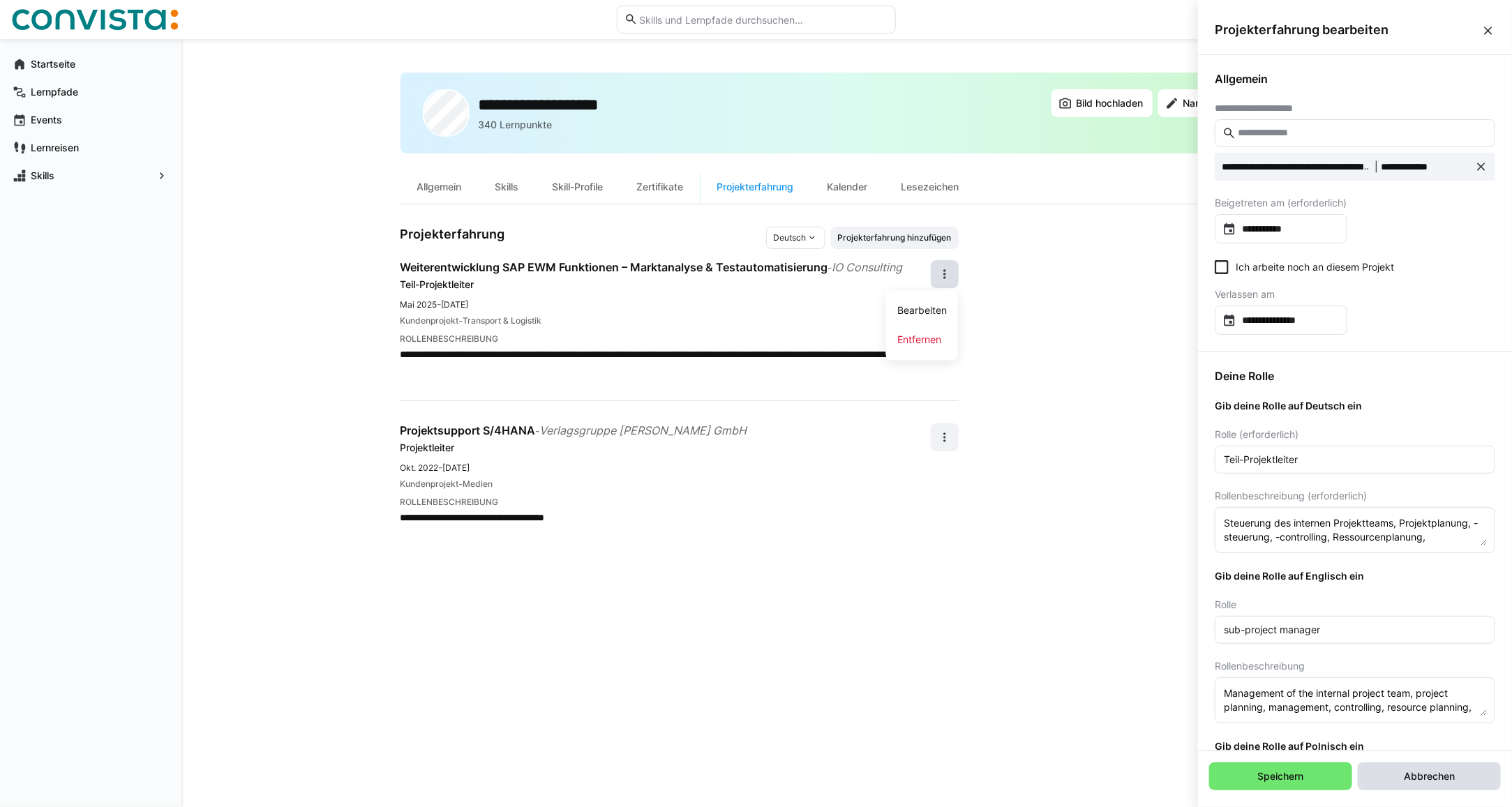
click at [1422, 786] on span "Abbrechen" at bounding box center [1429, 776] width 143 height 28
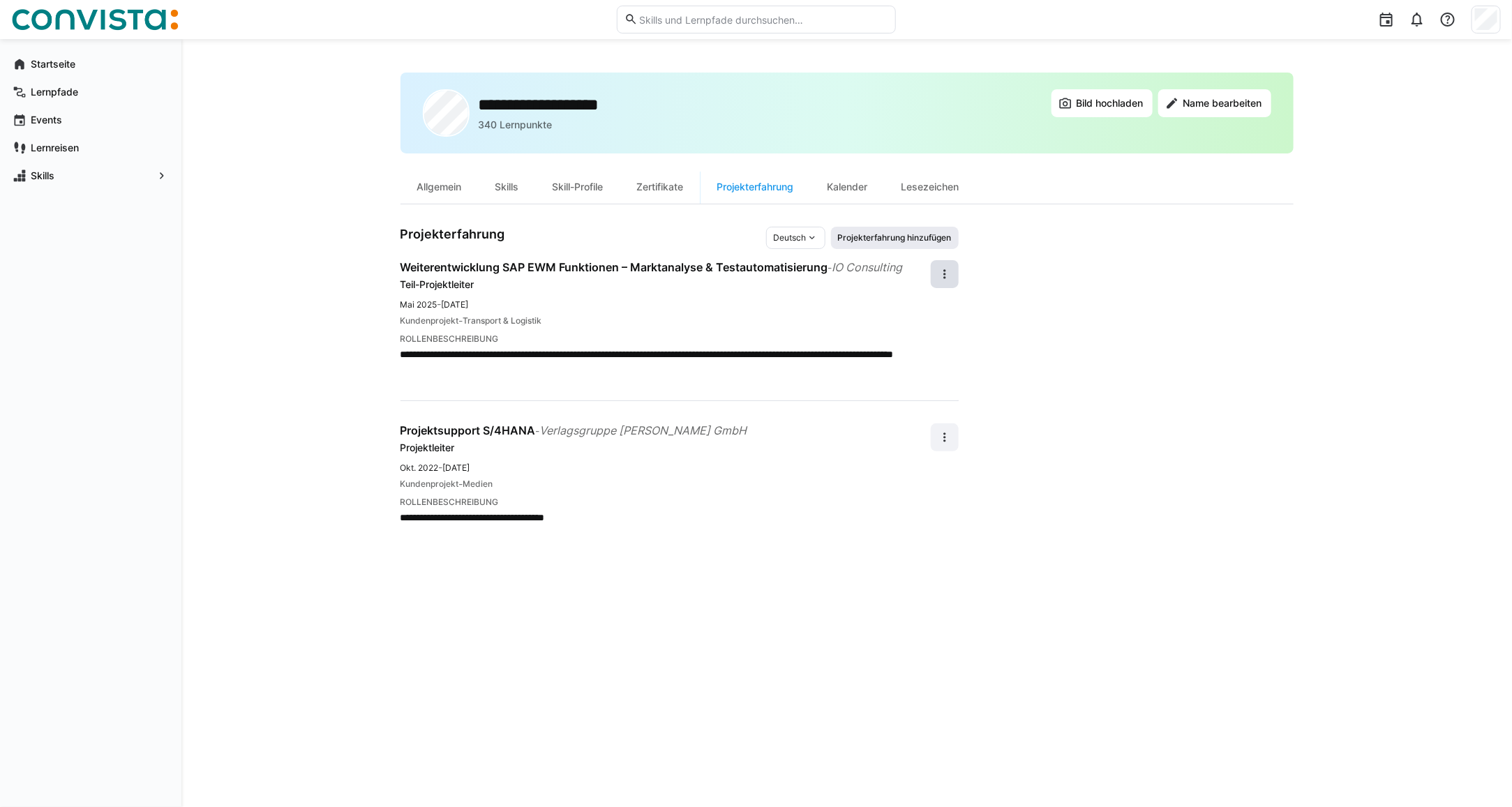
click at [880, 241] on span "Projekterfahrung hinzufügen" at bounding box center [894, 238] width 117 height 11
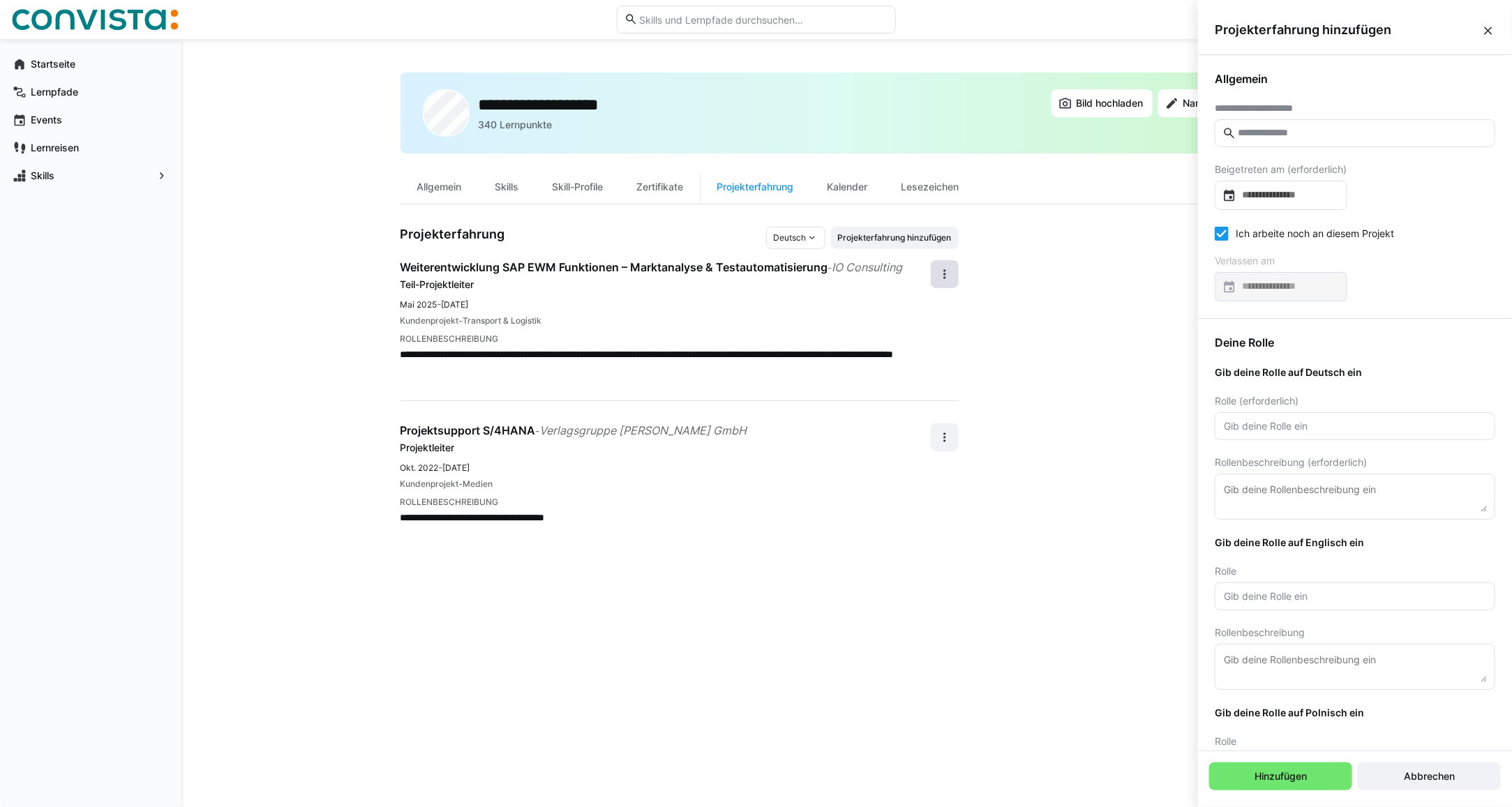
click at [1261, 134] on input "text" at bounding box center [1361, 133] width 251 height 13
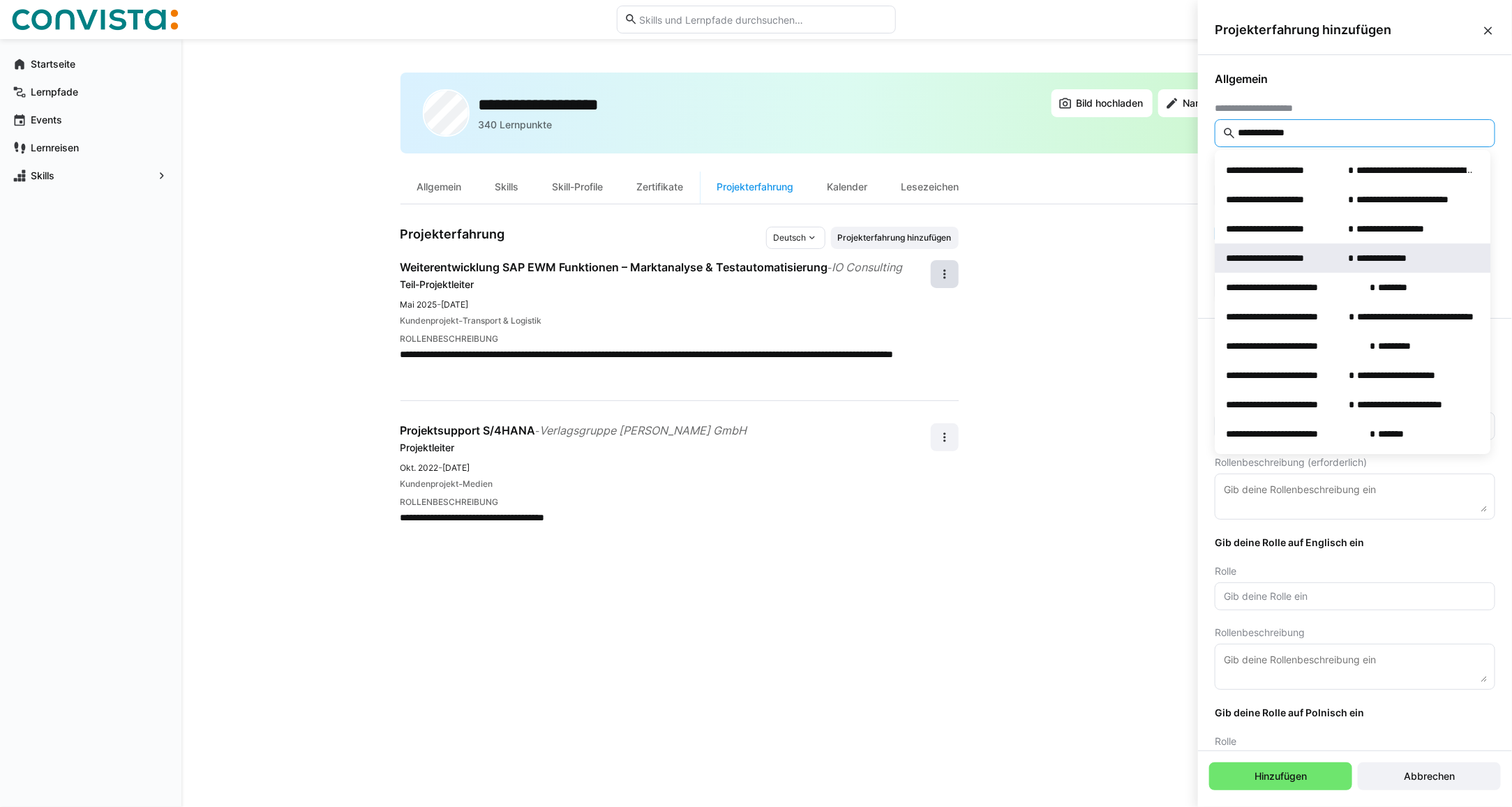
type input "**********"
click at [1337, 265] on span "**********" at bounding box center [1284, 258] width 117 height 14
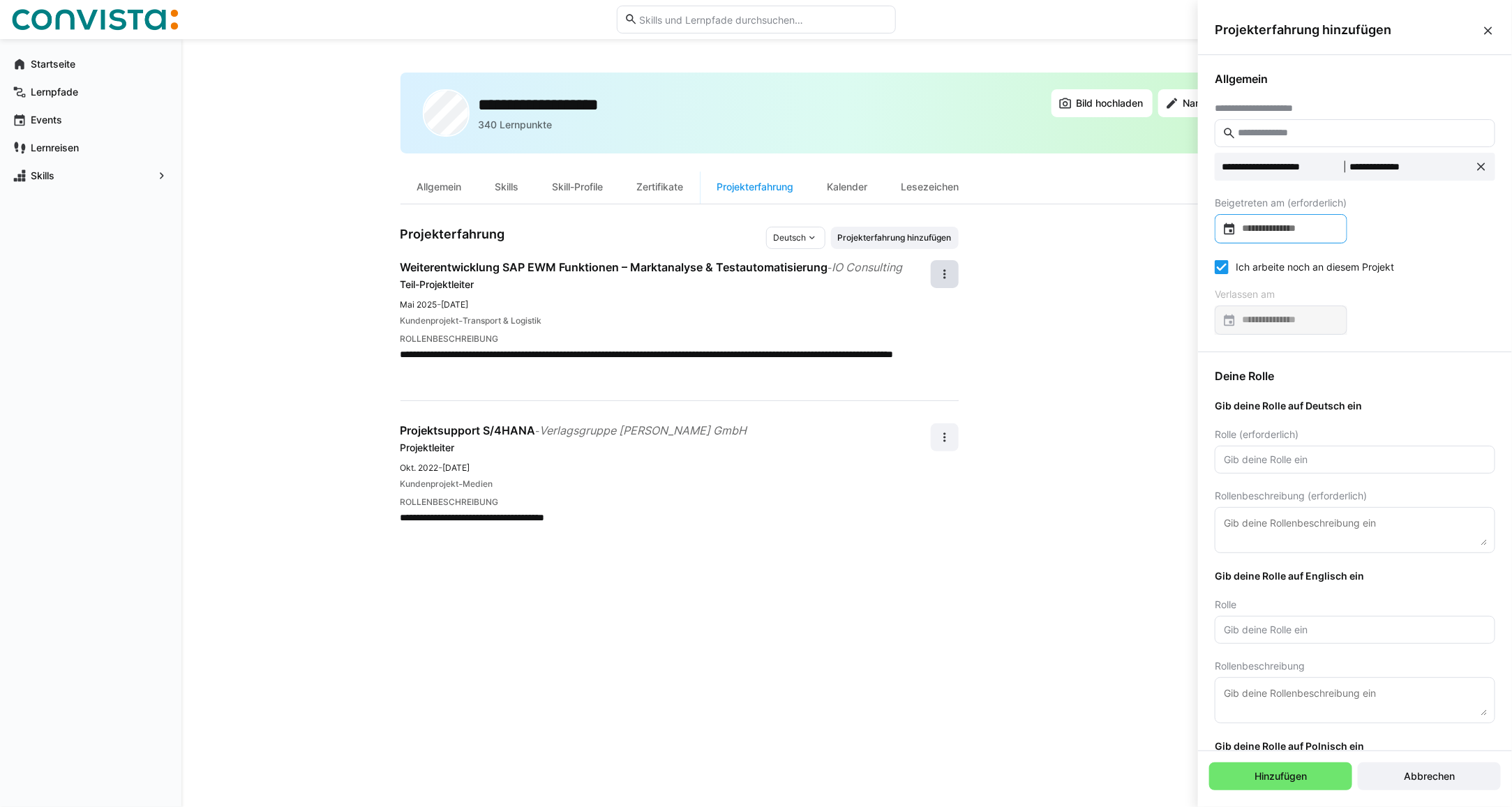
click at [1256, 231] on input at bounding box center [1287, 229] width 103 height 14
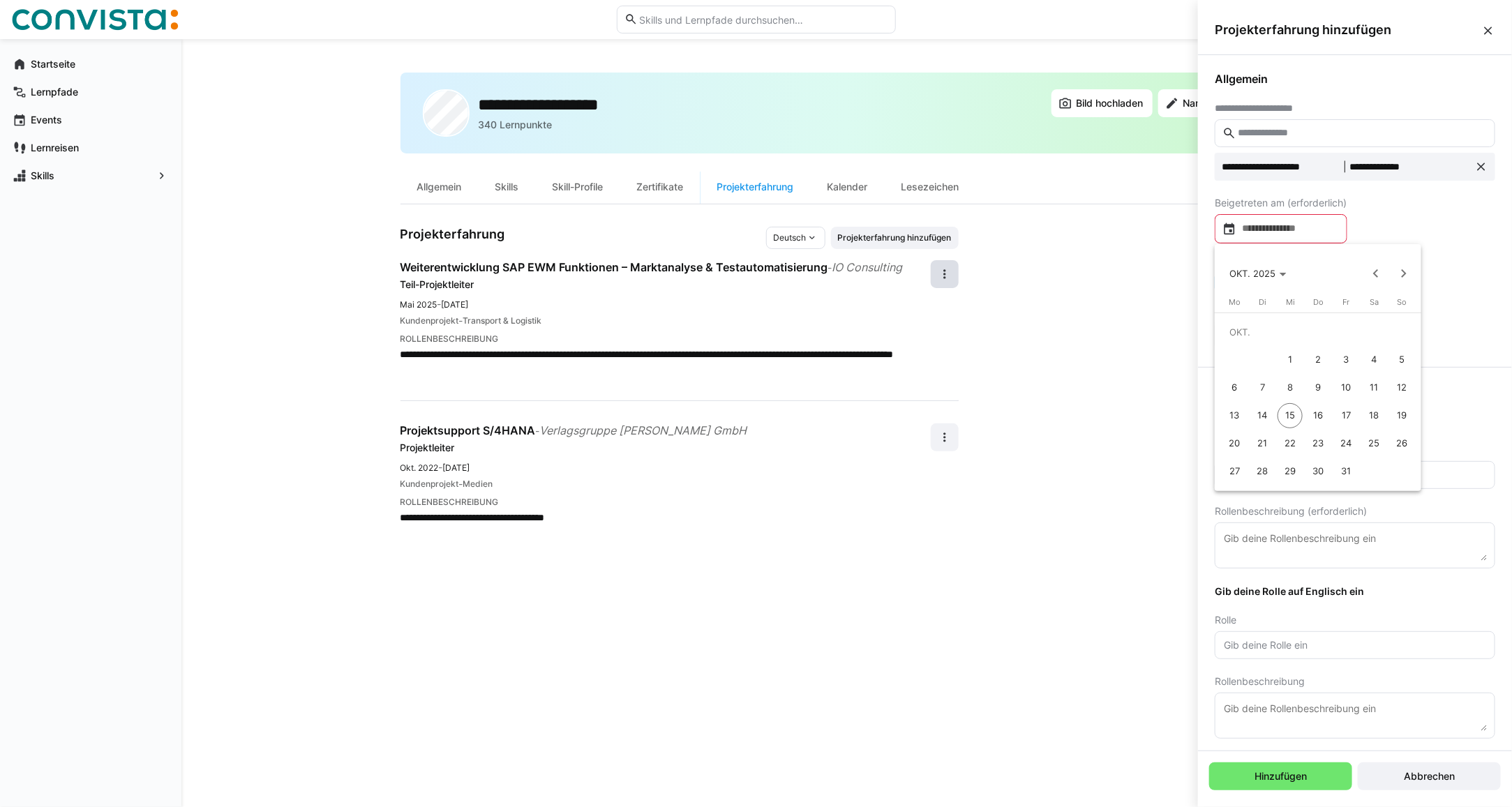
click at [1234, 413] on span "13" at bounding box center [1234, 415] width 25 height 25
type input "**********"
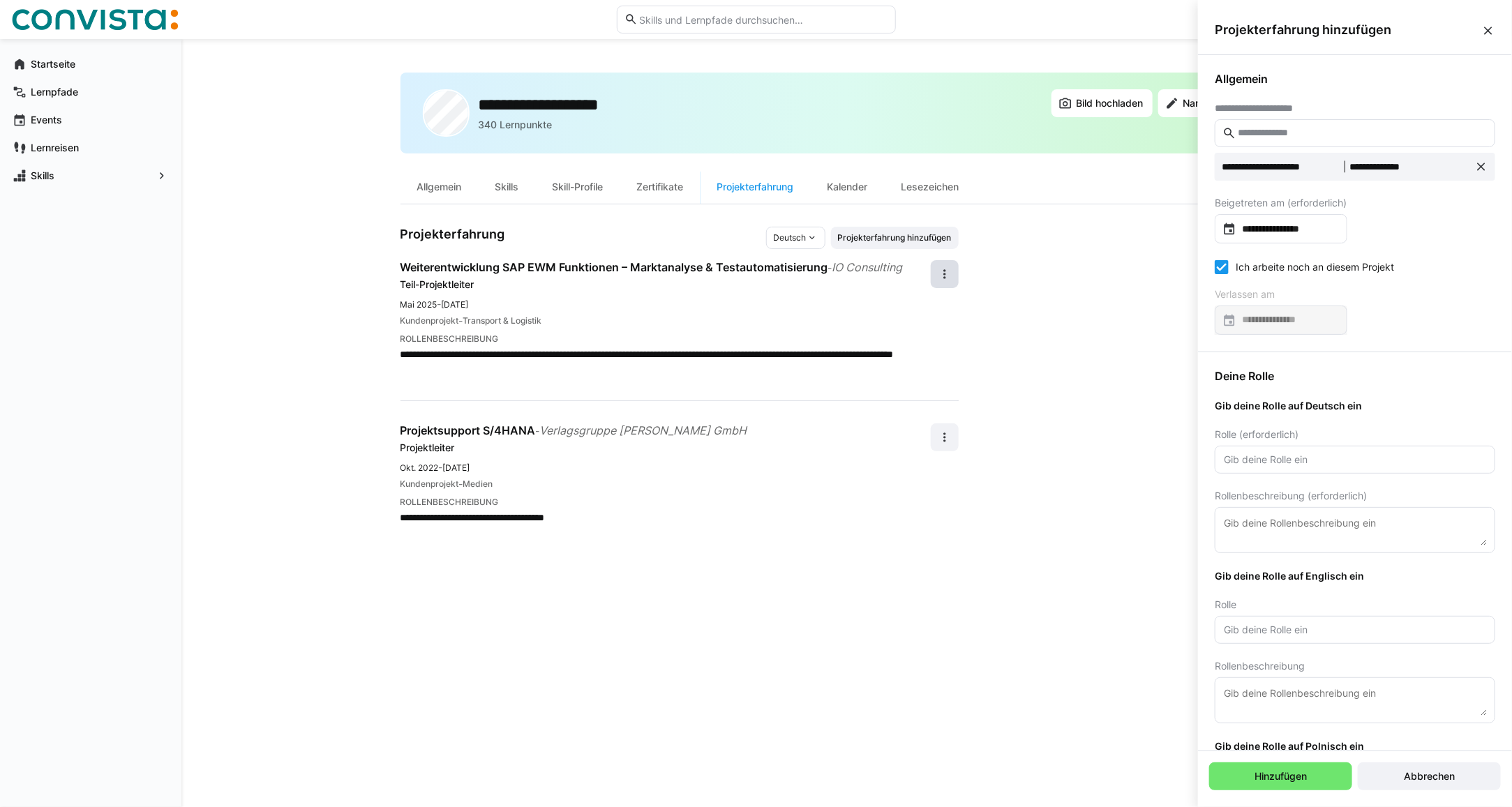
click at [1219, 269] on icon at bounding box center [1222, 267] width 14 height 14
click at [1274, 326] on input at bounding box center [1287, 320] width 103 height 14
click at [1263, 305] on div at bounding box center [756, 404] width 1512 height 807
click at [1257, 469] on eds-input at bounding box center [1354, 460] width 280 height 28
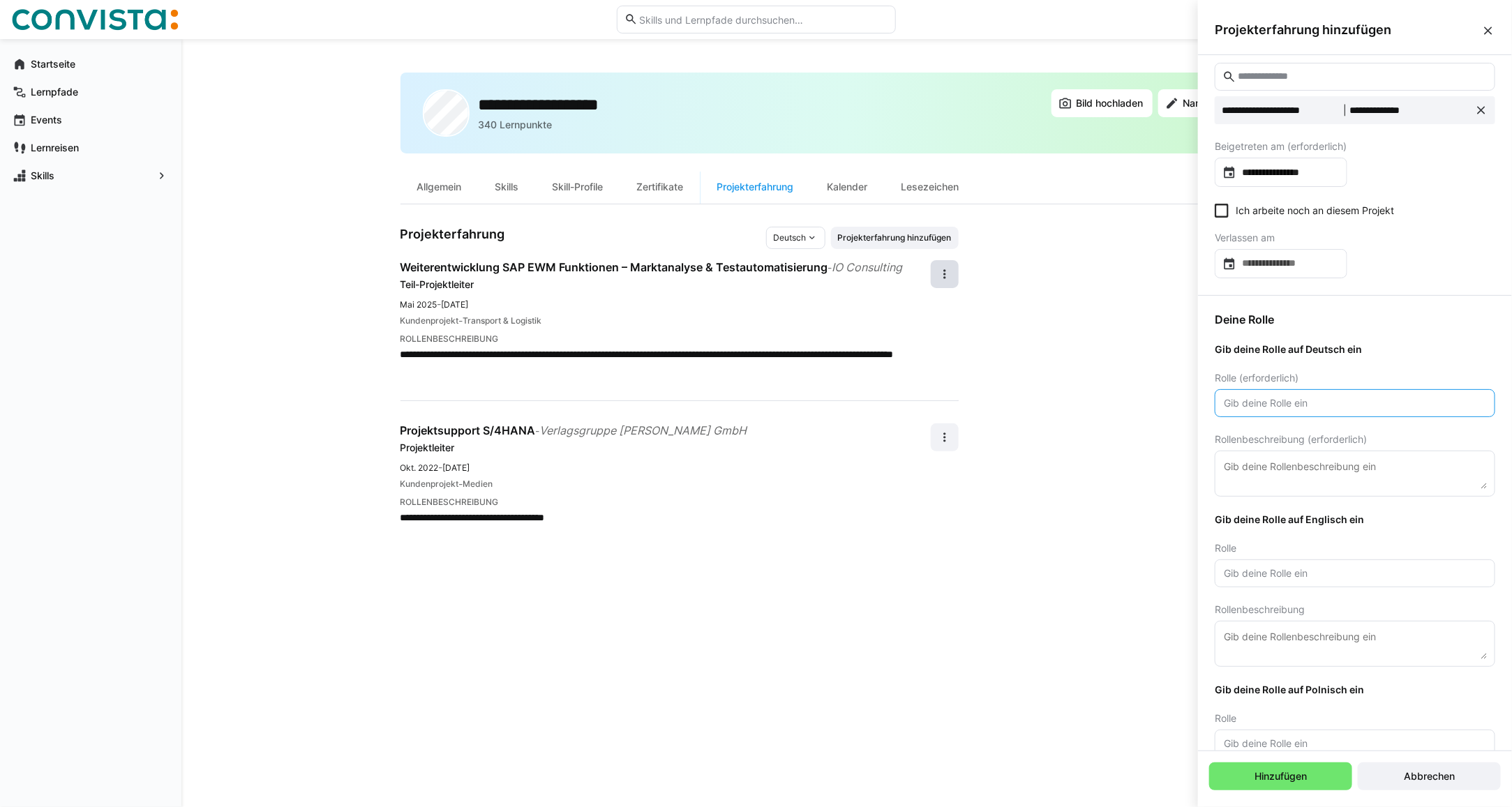
scroll to position [87, 0]
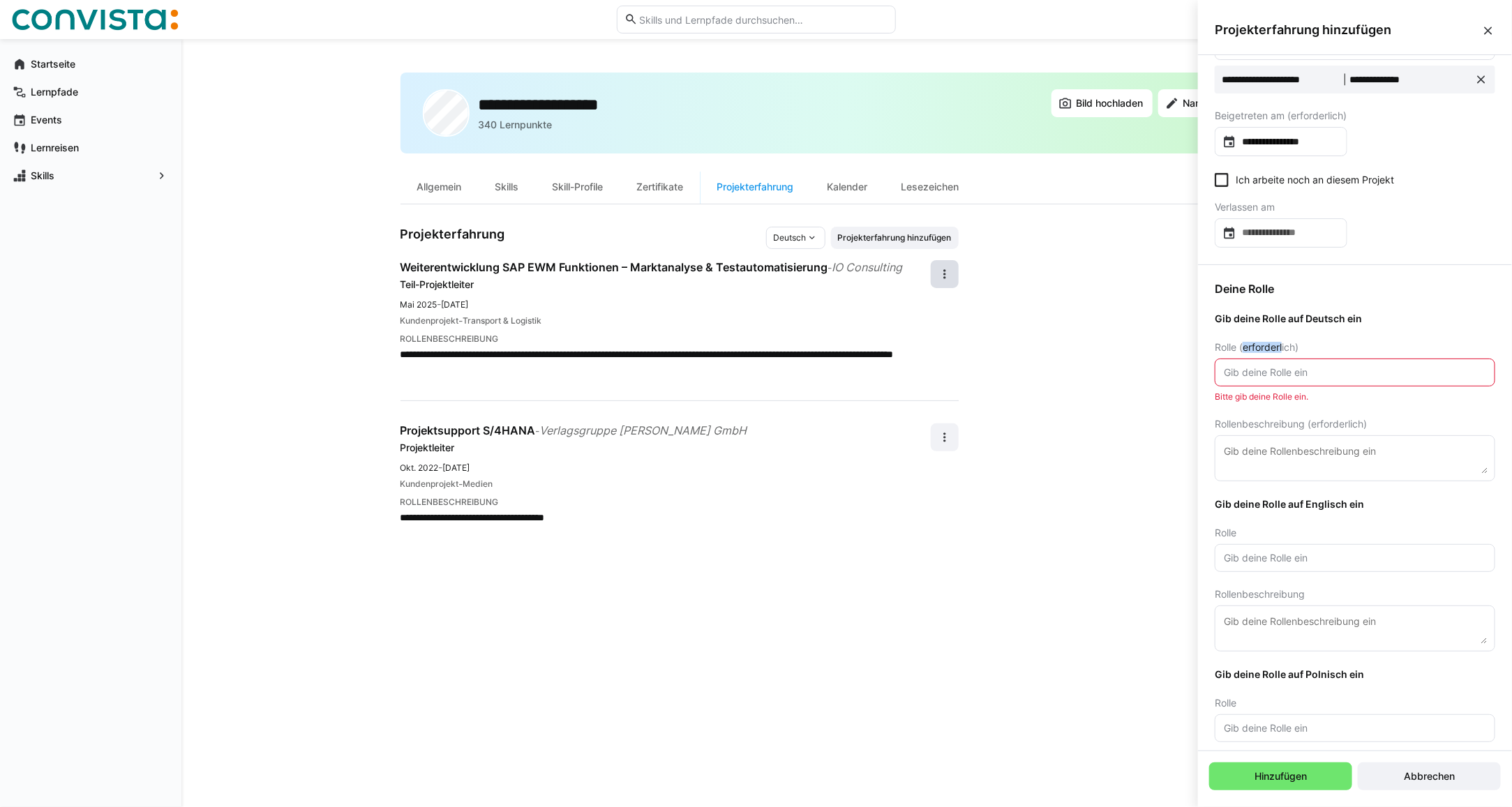
drag, startPoint x: 1242, startPoint y: 347, endPoint x: 1285, endPoint y: 347, distance: 43.0
click at [1285, 347] on span "Rolle (erforderlich)" at bounding box center [1257, 347] width 83 height 11
drag, startPoint x: 1285, startPoint y: 347, endPoint x: 1250, endPoint y: 374, distance: 44.2
click at [1250, 374] on input "text" at bounding box center [1354, 372] width 265 height 13
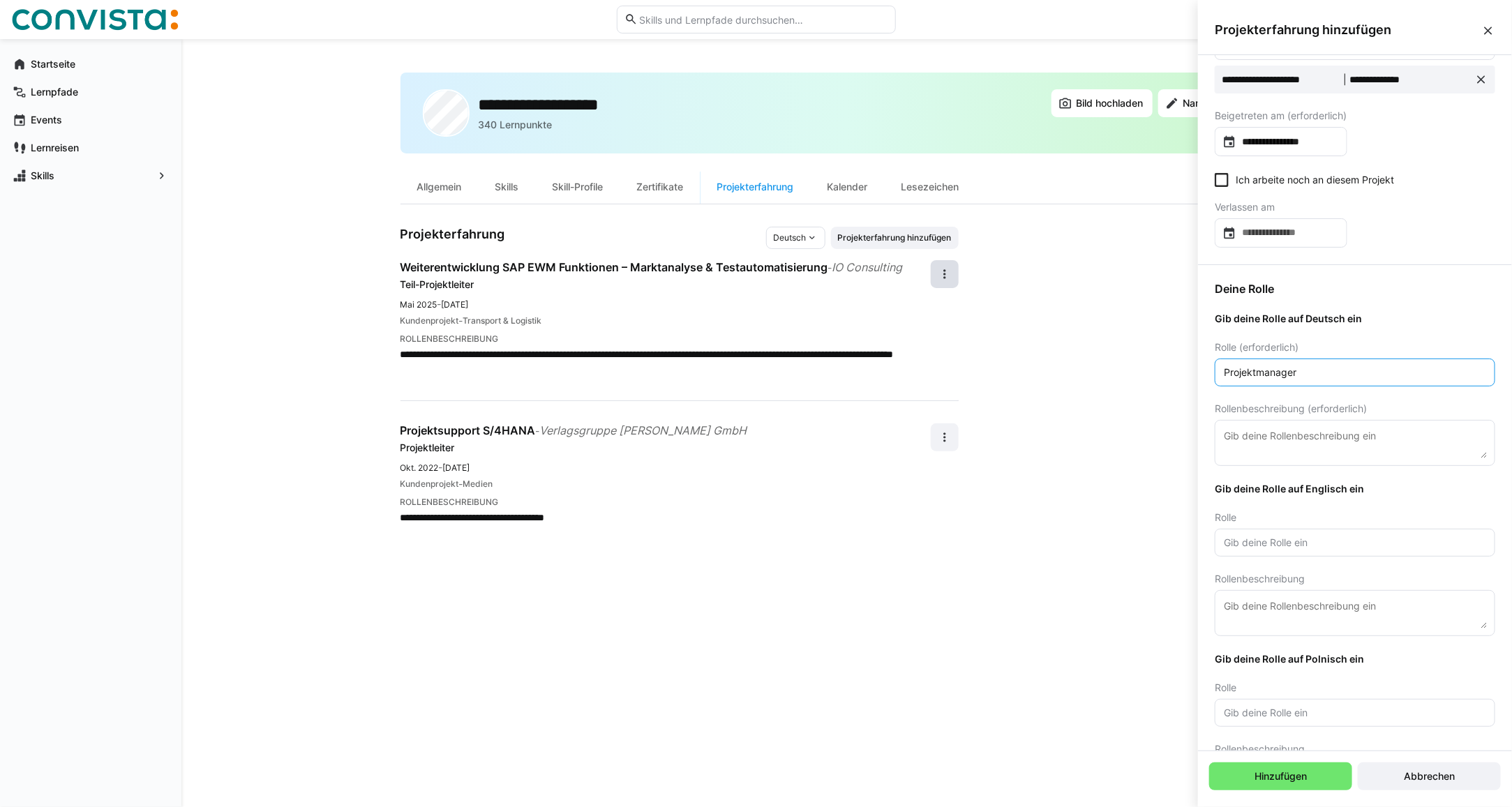
type input "Projektmanager"
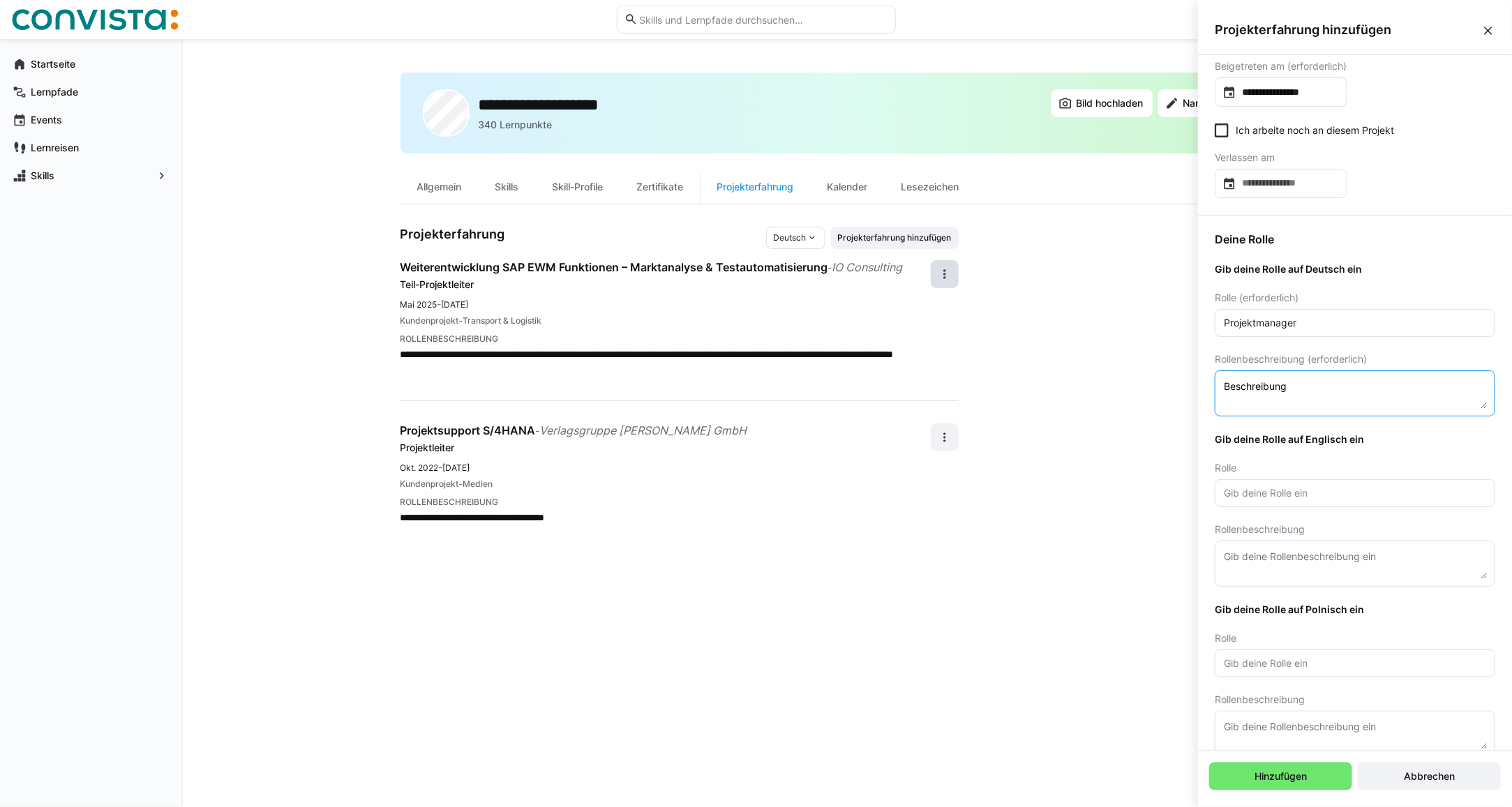
scroll to position [161, 0]
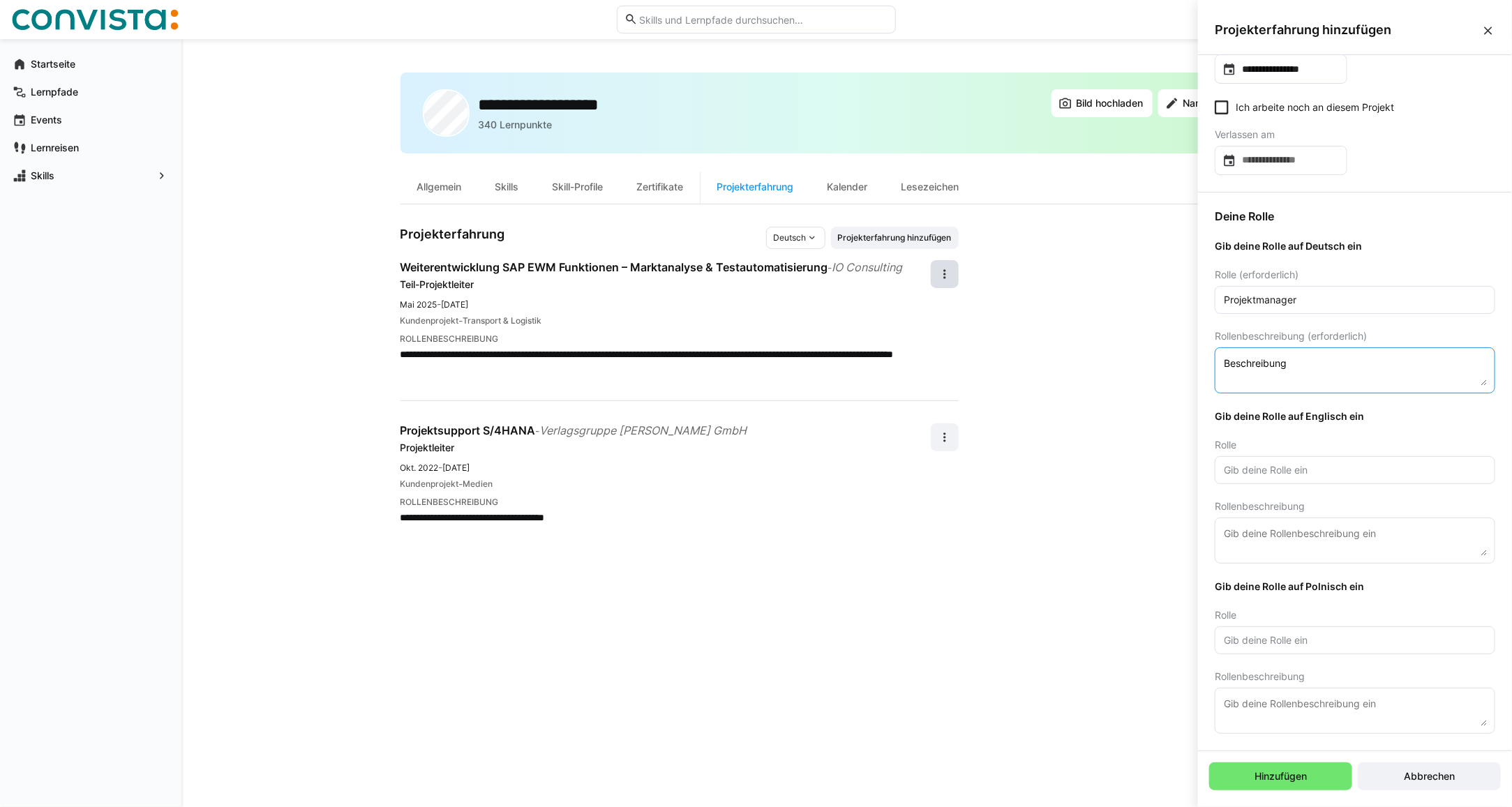
type textarea "Beschreibung"
click at [1265, 302] on input "Projektmanager" at bounding box center [1354, 300] width 265 height 13
click at [1279, 469] on input "text" at bounding box center [1354, 470] width 265 height 13
paste input "Projektmanager"
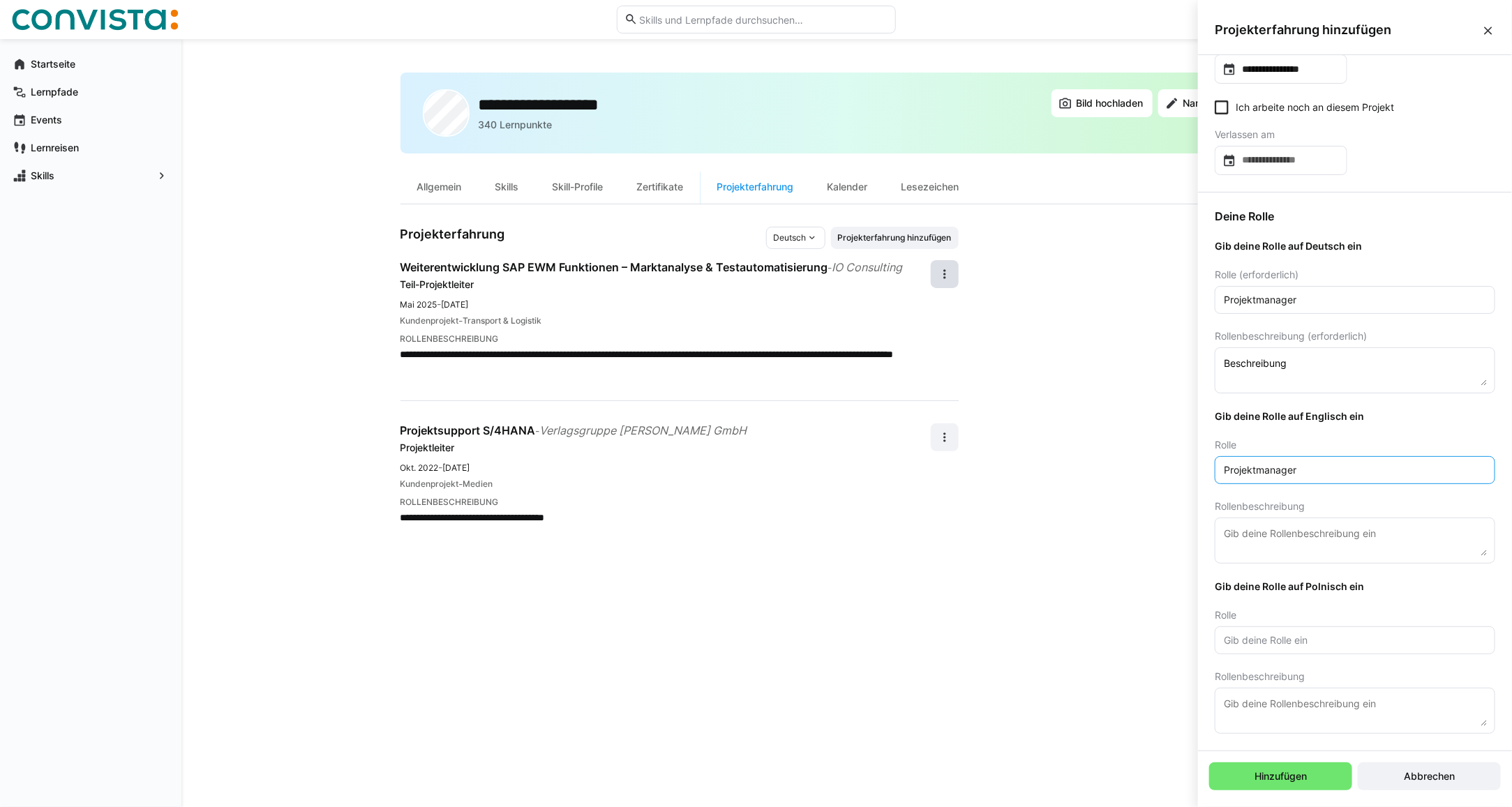
type input "Projektmanager"
click at [1265, 363] on textarea "Beschreibung" at bounding box center [1354, 370] width 265 height 31
click at [1270, 538] on textarea at bounding box center [1354, 541] width 265 height 31
paste textarea "Beschreibung"
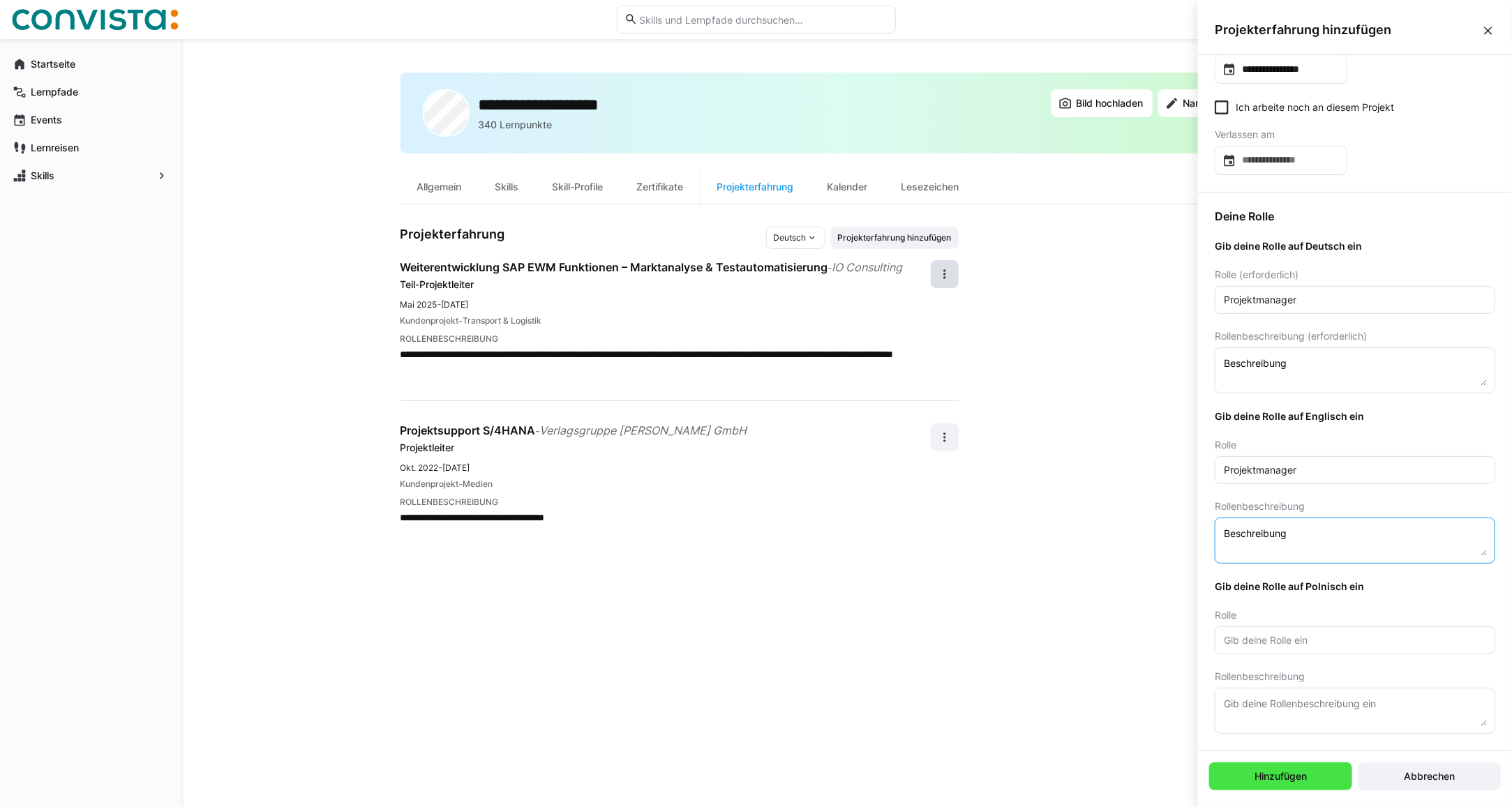
type textarea "Beschreibung"
click at [1252, 787] on span "Hinzufügen" at bounding box center [1280, 776] width 143 height 28
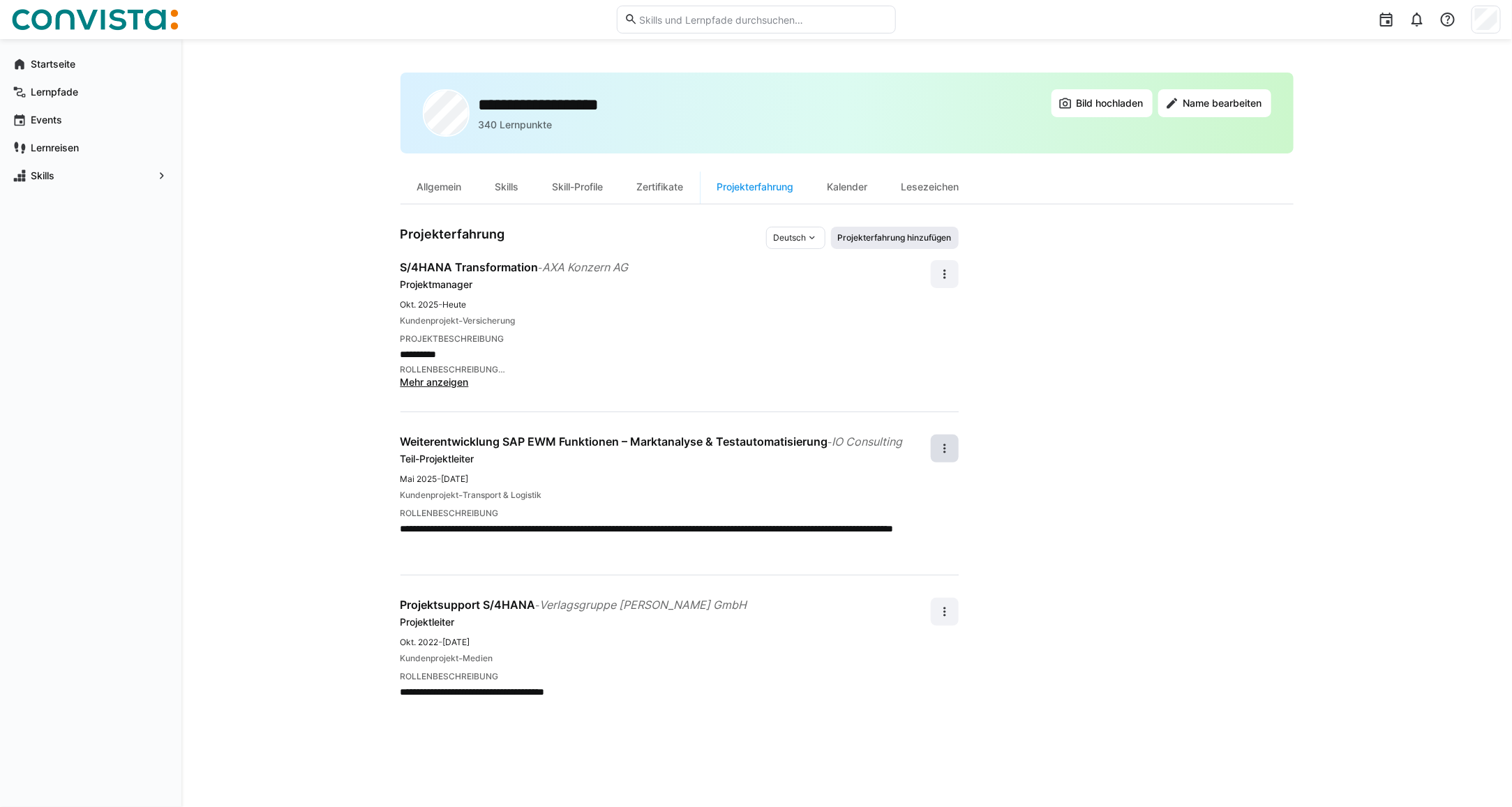
click at [860, 242] on span "Projekterfahrung hinzufügen" at bounding box center [894, 238] width 117 height 11
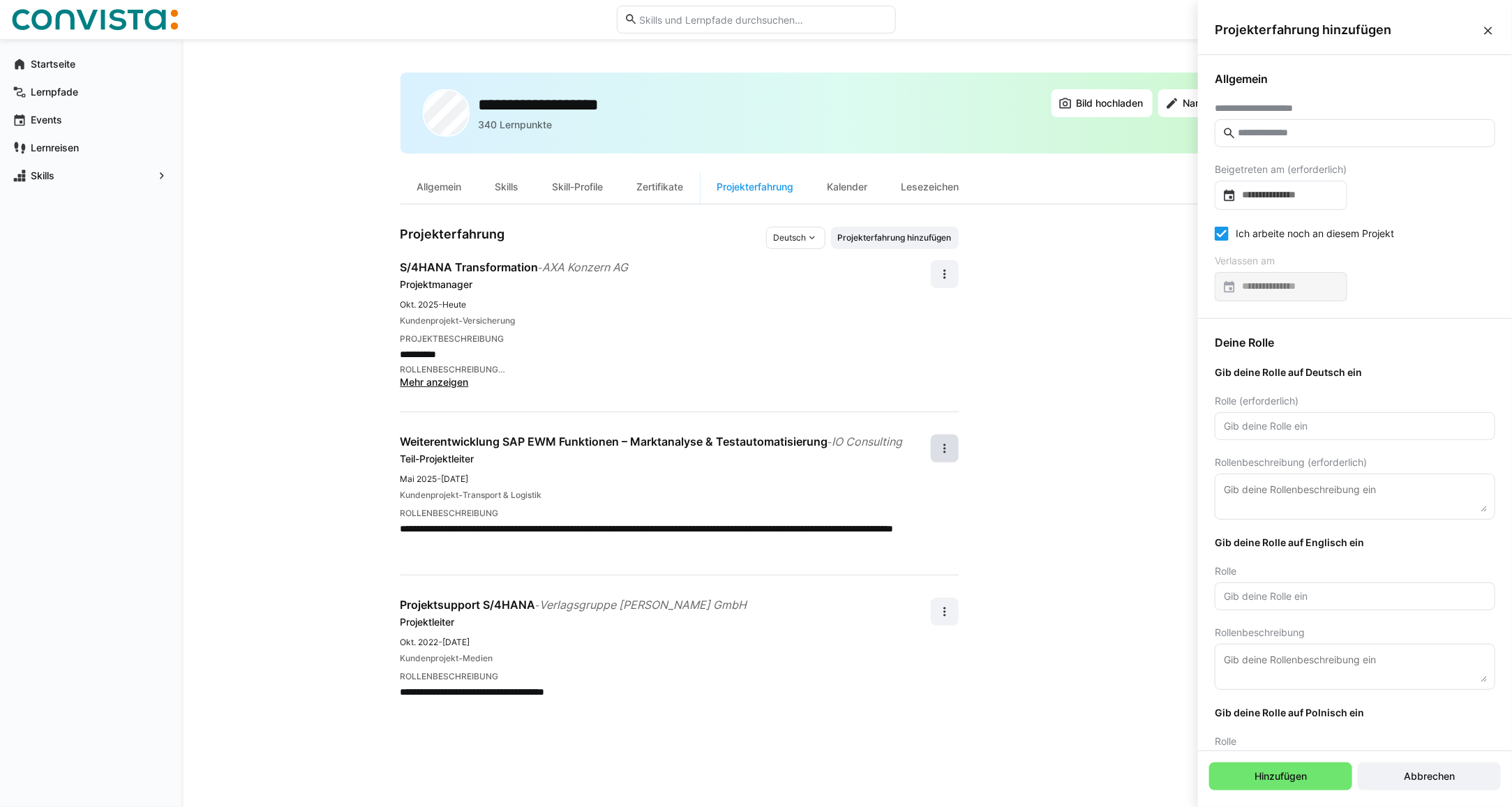
click at [1280, 134] on input "text" at bounding box center [1361, 133] width 251 height 13
click at [1451, 775] on span "Abbrechen" at bounding box center [1429, 776] width 55 height 14
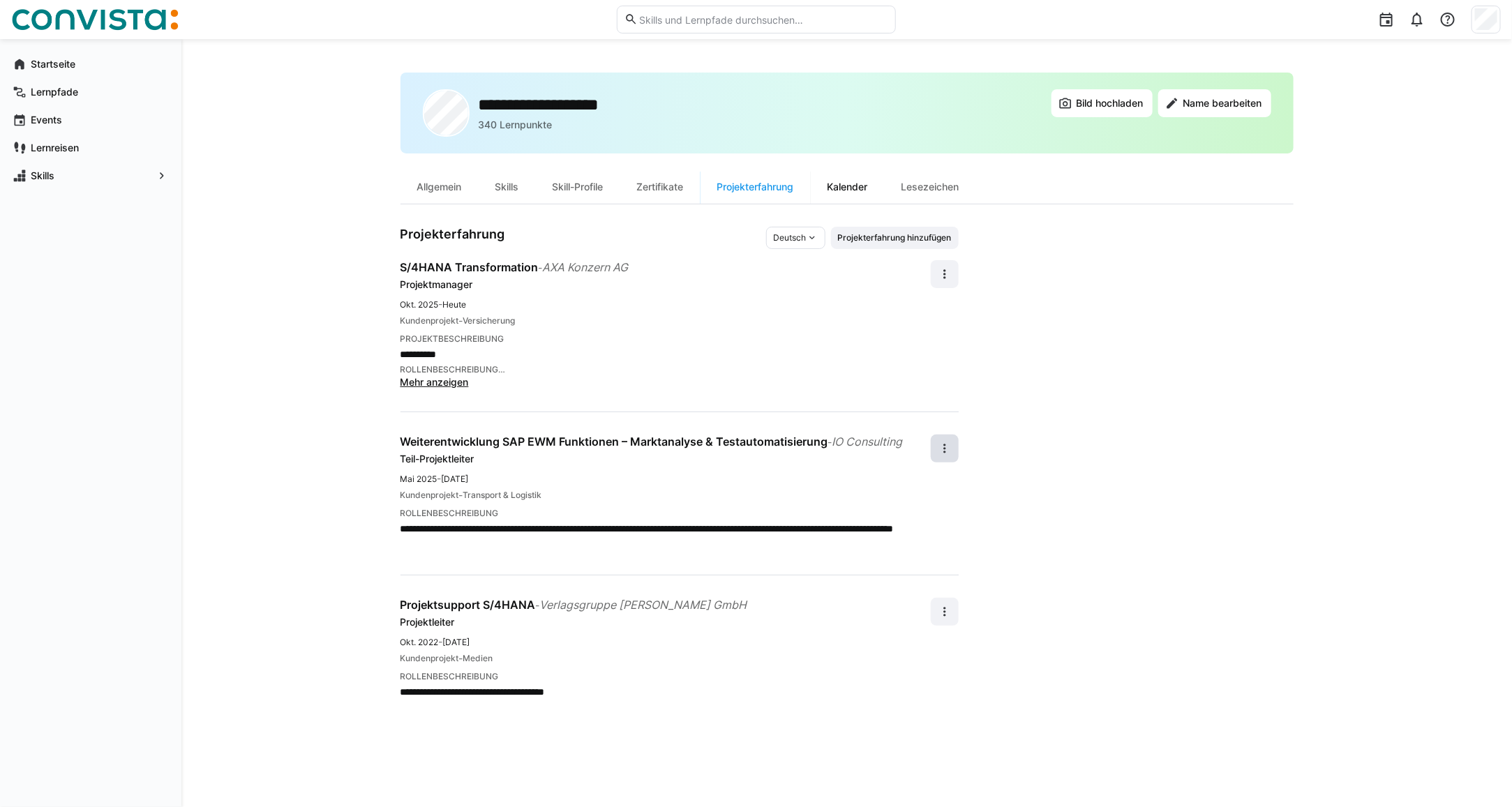
click at [862, 182] on div "Kalender" at bounding box center [847, 186] width 74 height 33
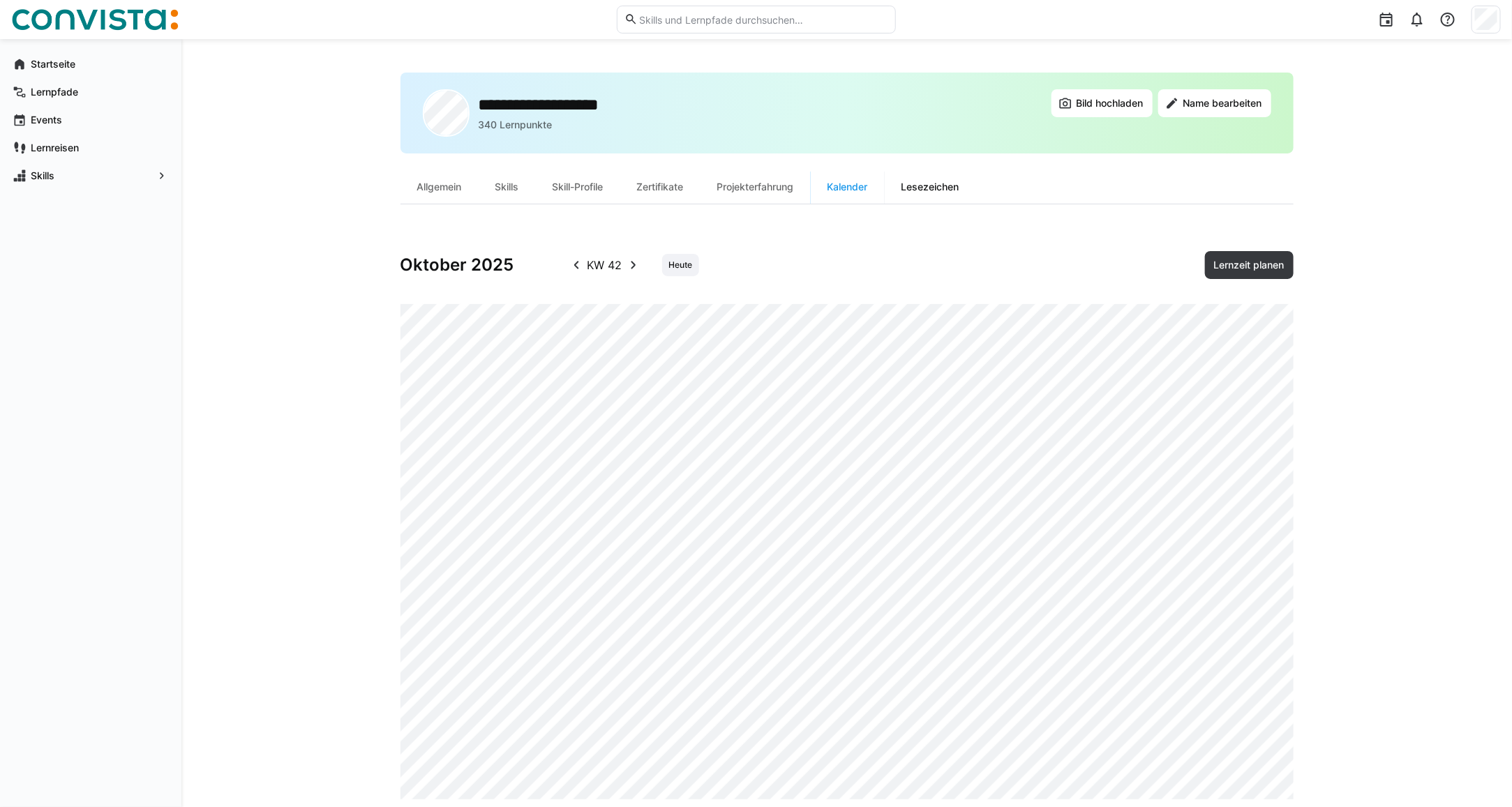
click at [939, 194] on div "Lesezeichen" at bounding box center [930, 186] width 91 height 33
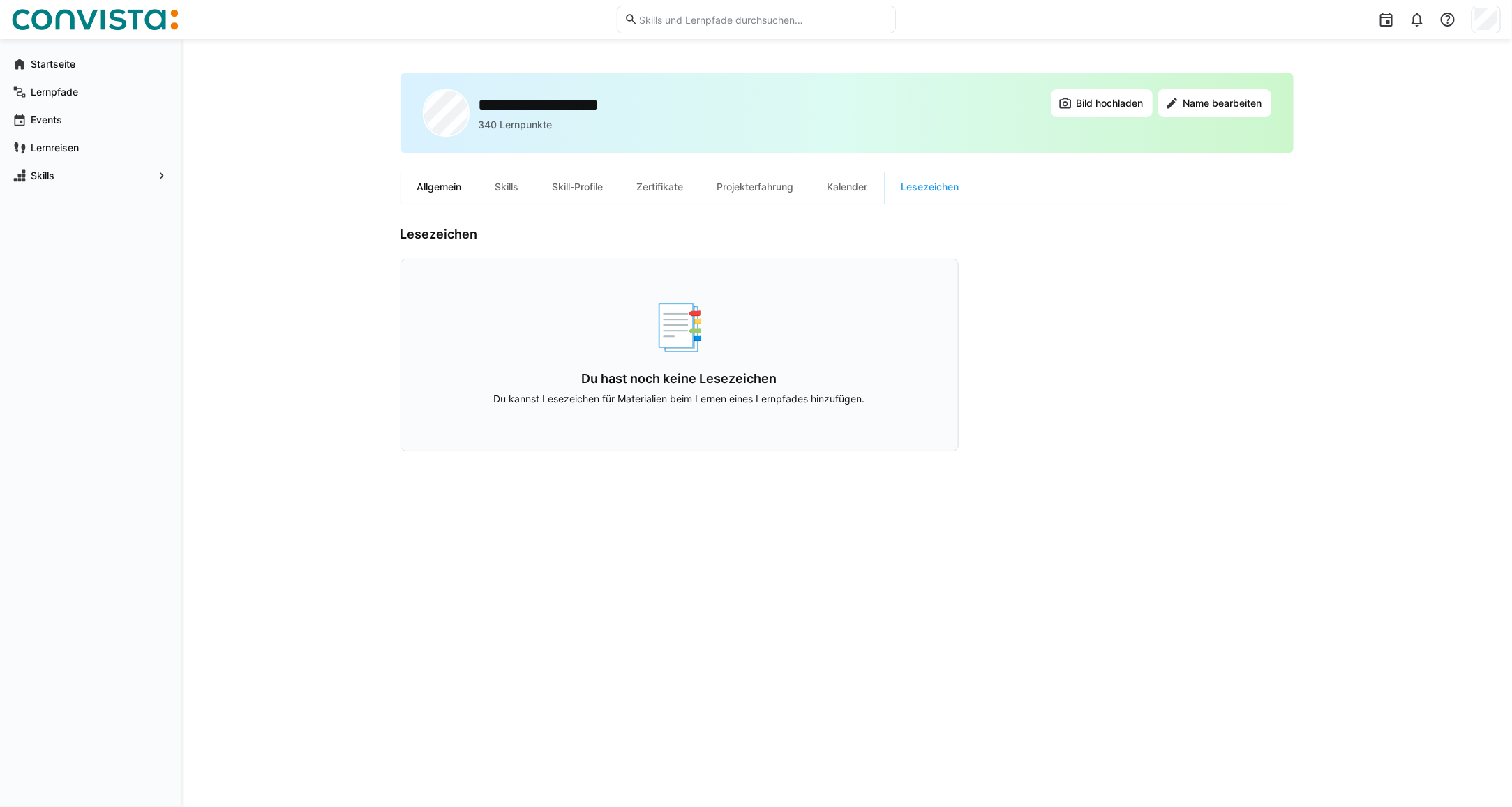
click at [465, 182] on div "Allgemein" at bounding box center [439, 186] width 78 height 33
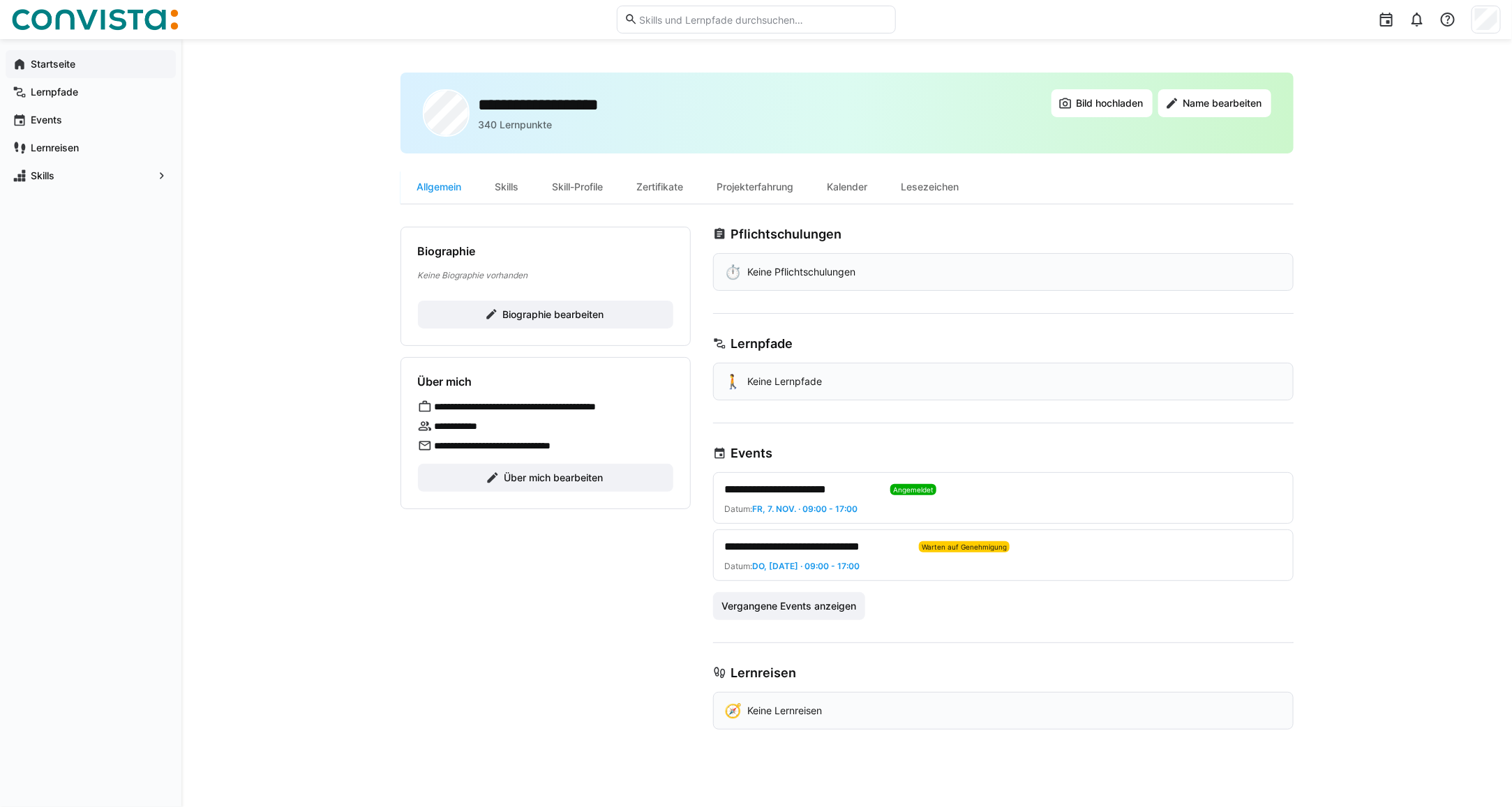
click at [0, 0] on app-navigation-label "Startseite" at bounding box center [0, 0] width 0 height 0
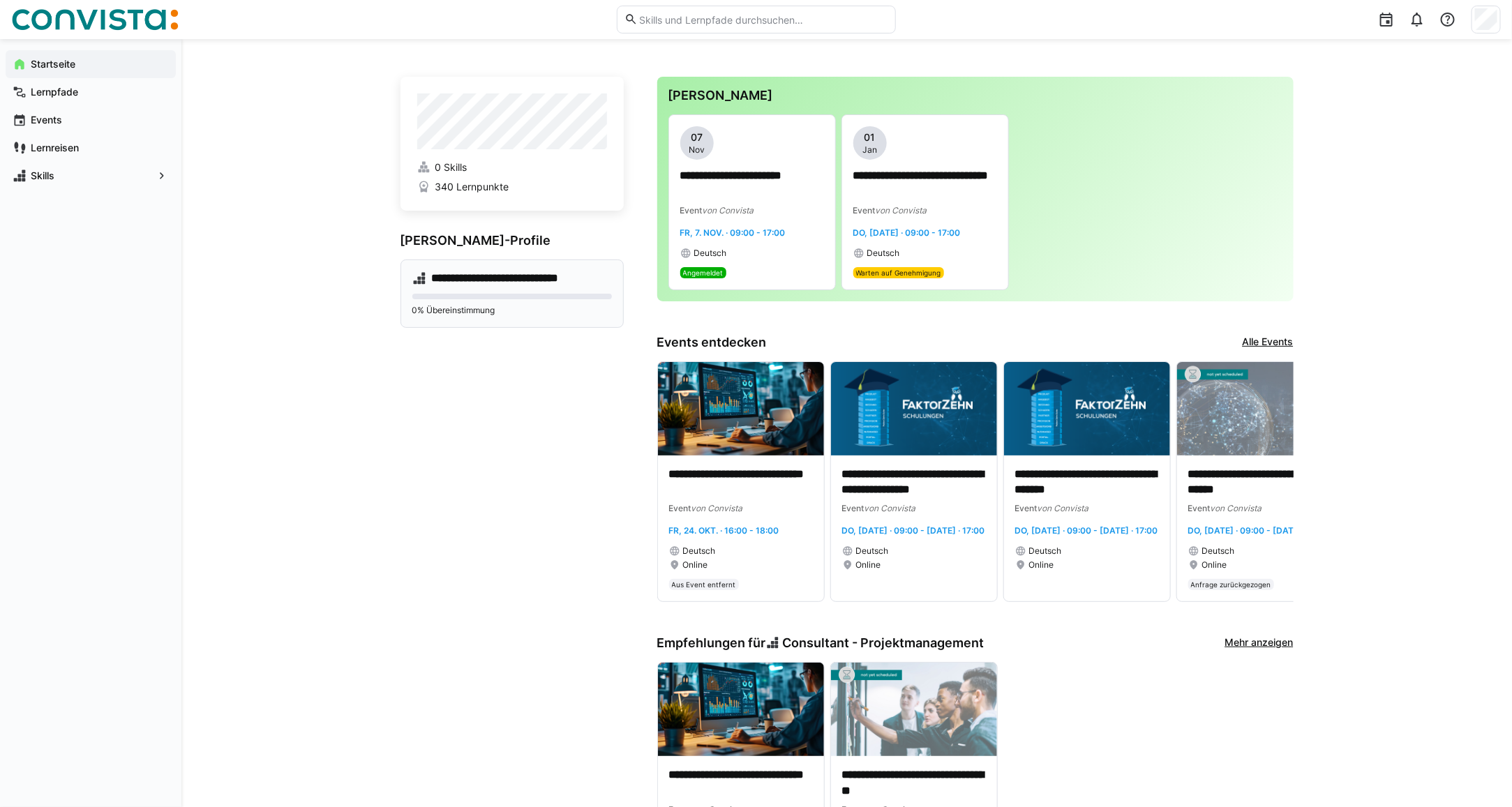
click at [472, 296] on eds-progress at bounding box center [512, 296] width 199 height 6
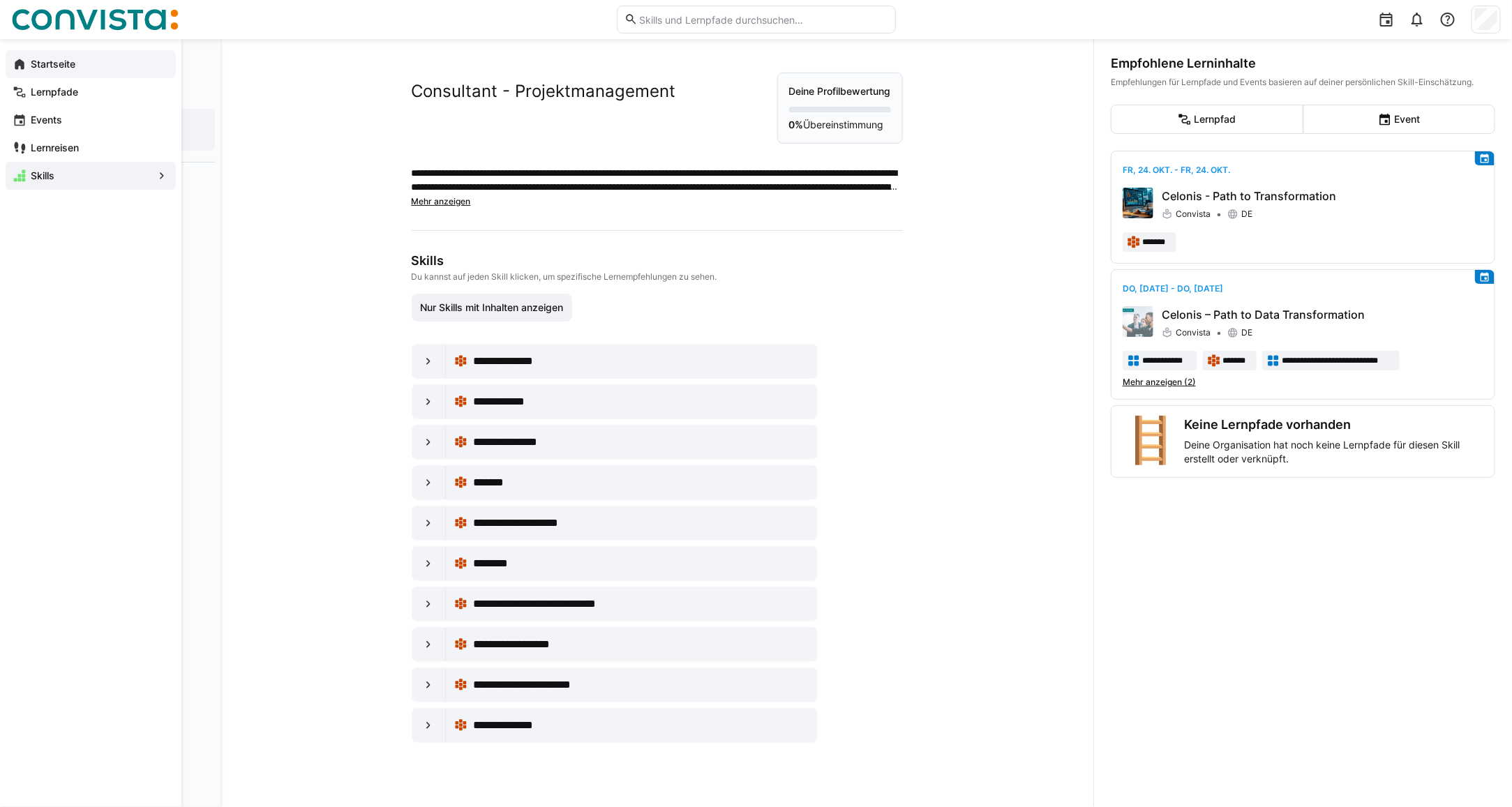
click at [0, 0] on app-navigation-label "Startseite" at bounding box center [0, 0] width 0 height 0
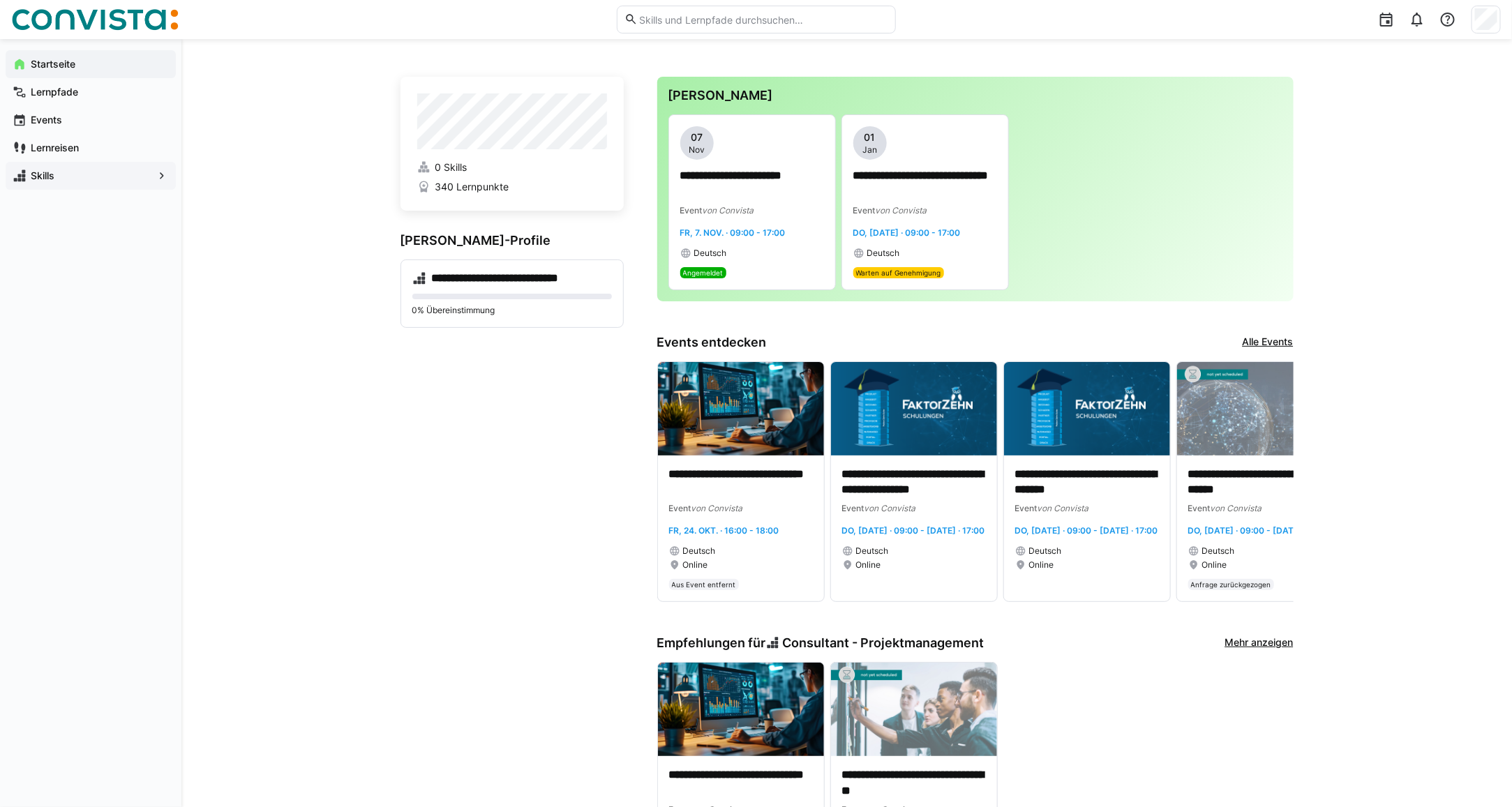
click at [70, 181] on span "Skills" at bounding box center [91, 175] width 124 height 14
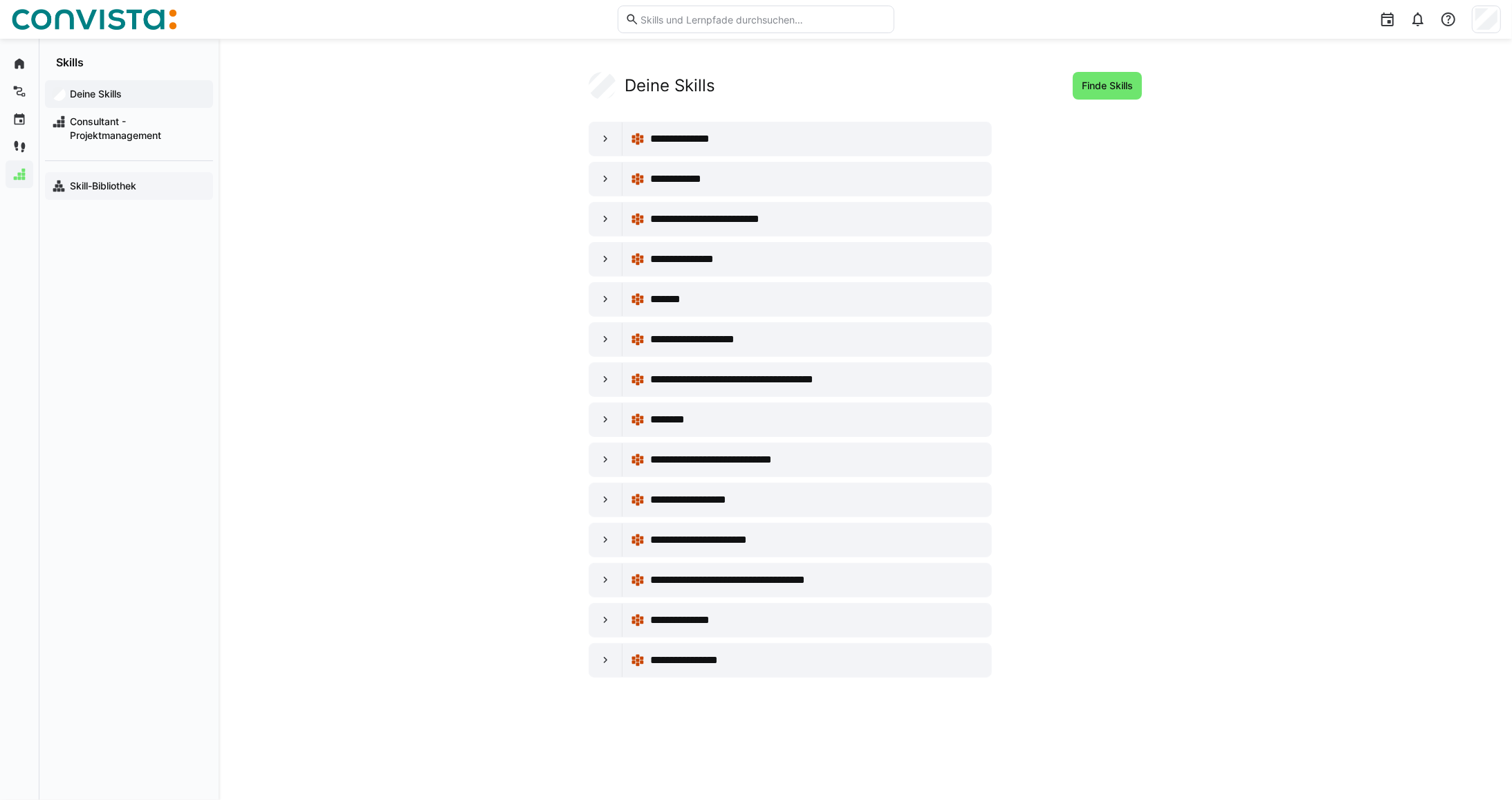
click at [84, 199] on div "Skill-Bibliothek" at bounding box center [128, 186] width 168 height 28
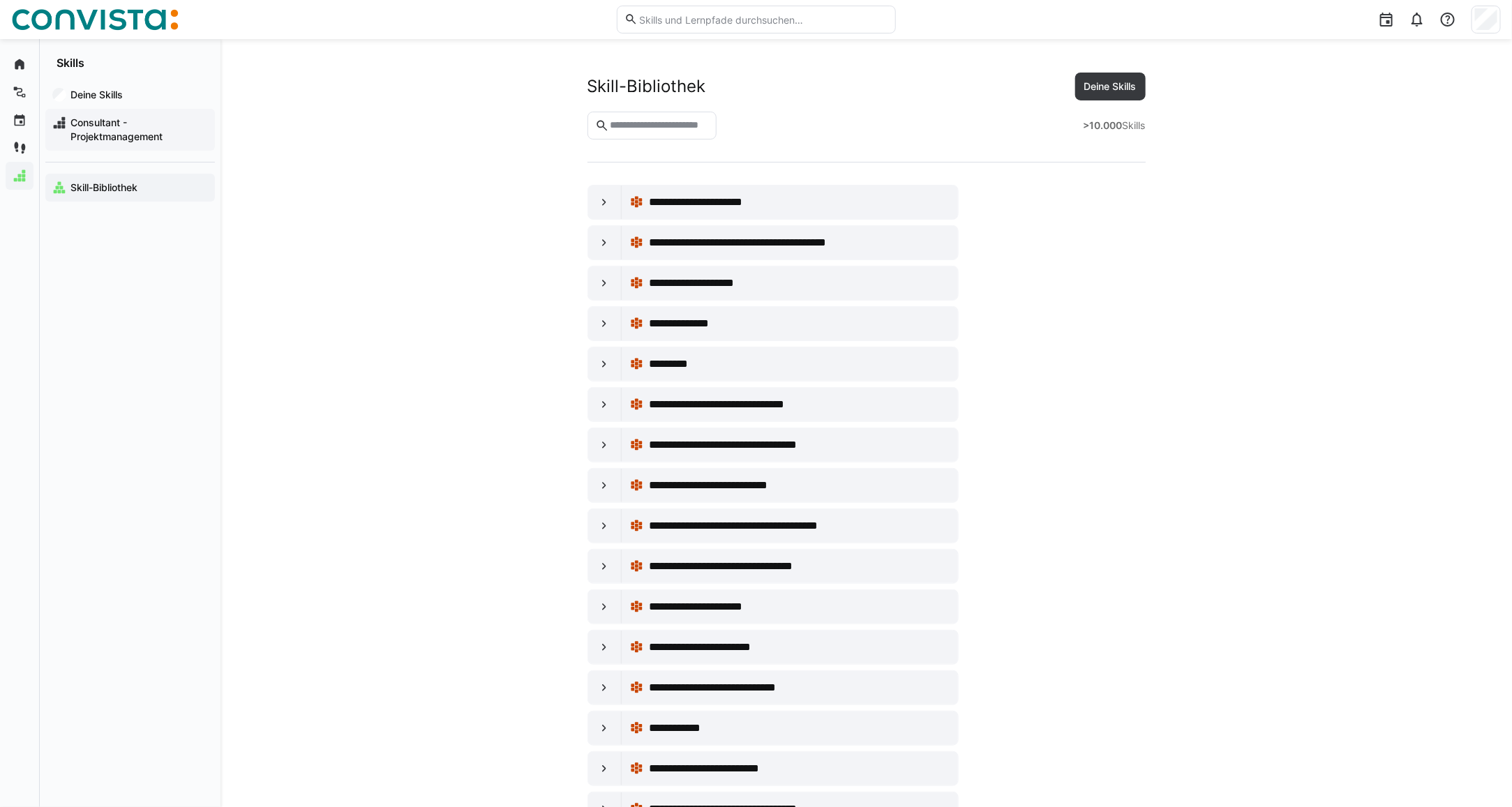
click at [102, 134] on span "Consultant - Projektmanagement" at bounding box center [138, 129] width 140 height 28
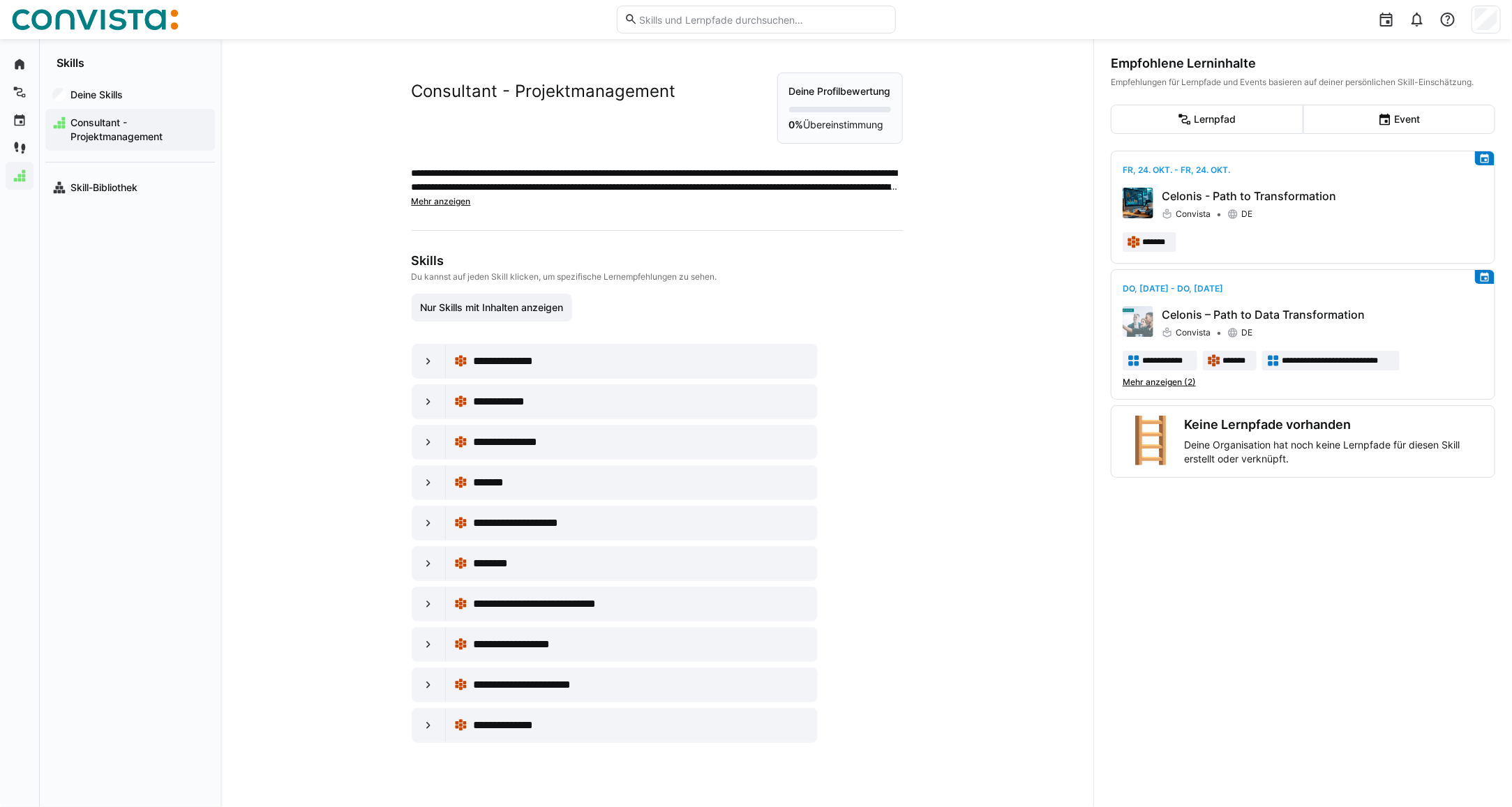
click at [427, 200] on span "Mehr anzeigen" at bounding box center [441, 201] width 60 height 10
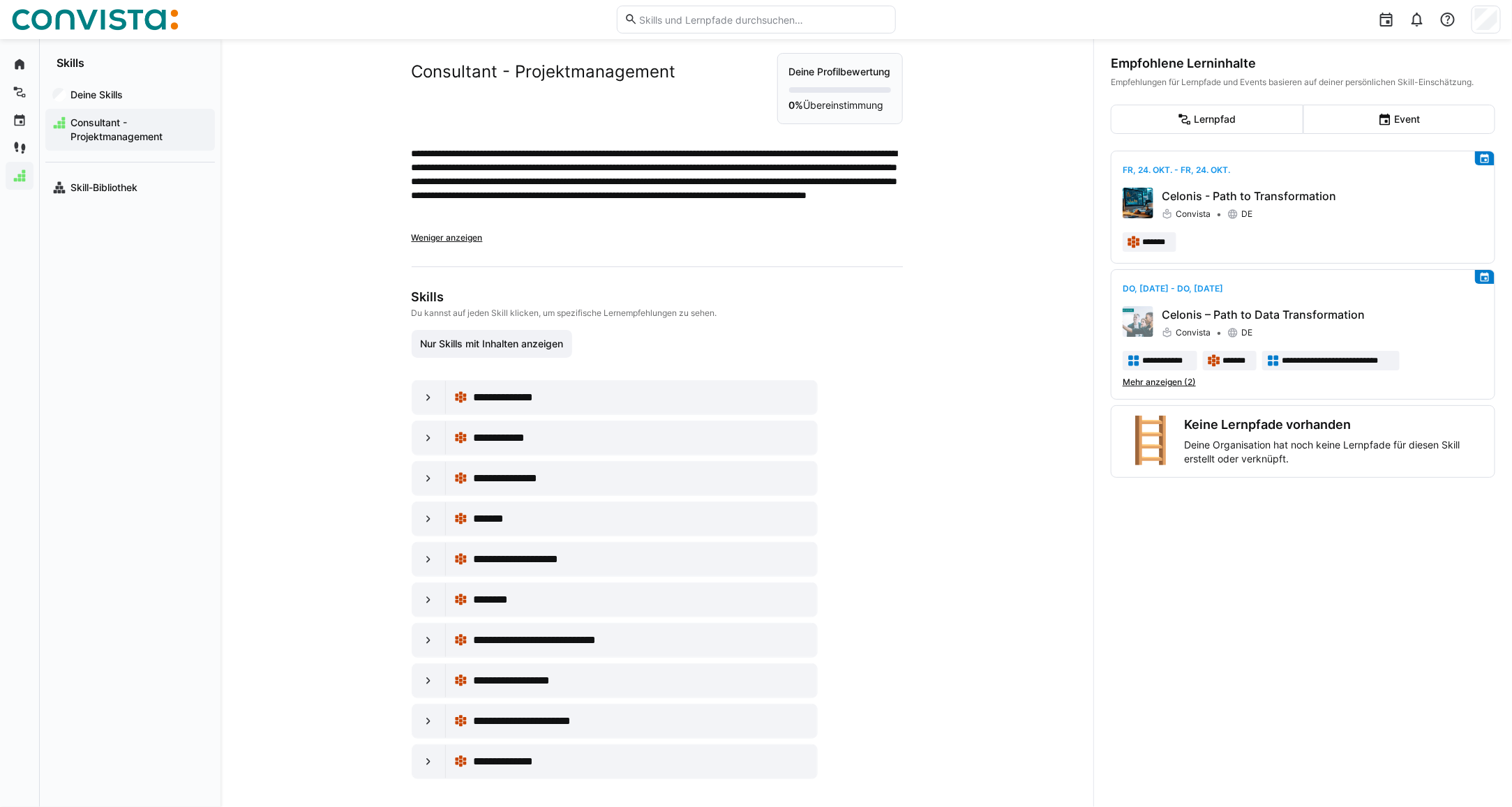
scroll to position [29, 0]
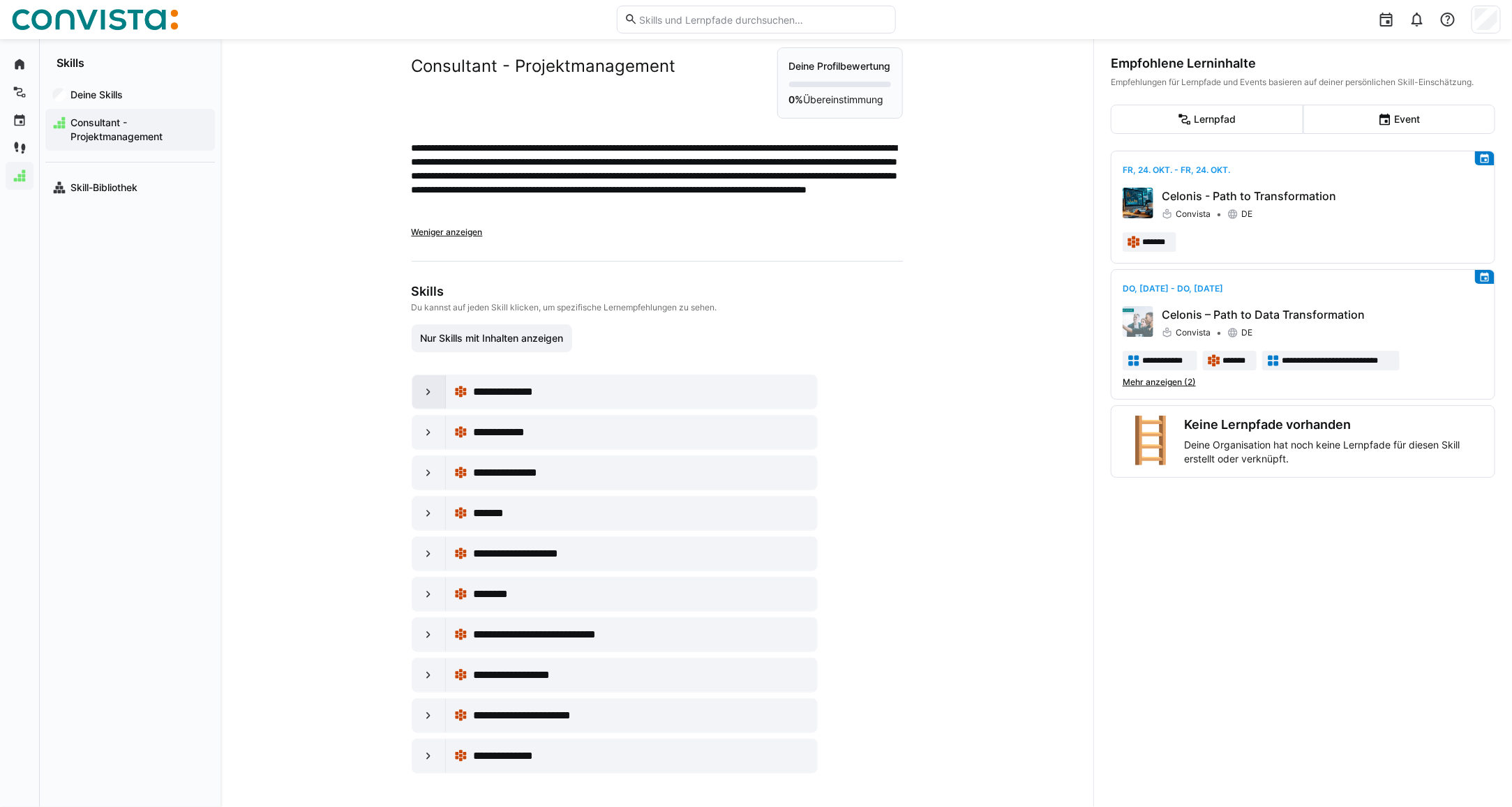
click at [421, 394] on eds-icon at bounding box center [428, 392] width 14 height 14
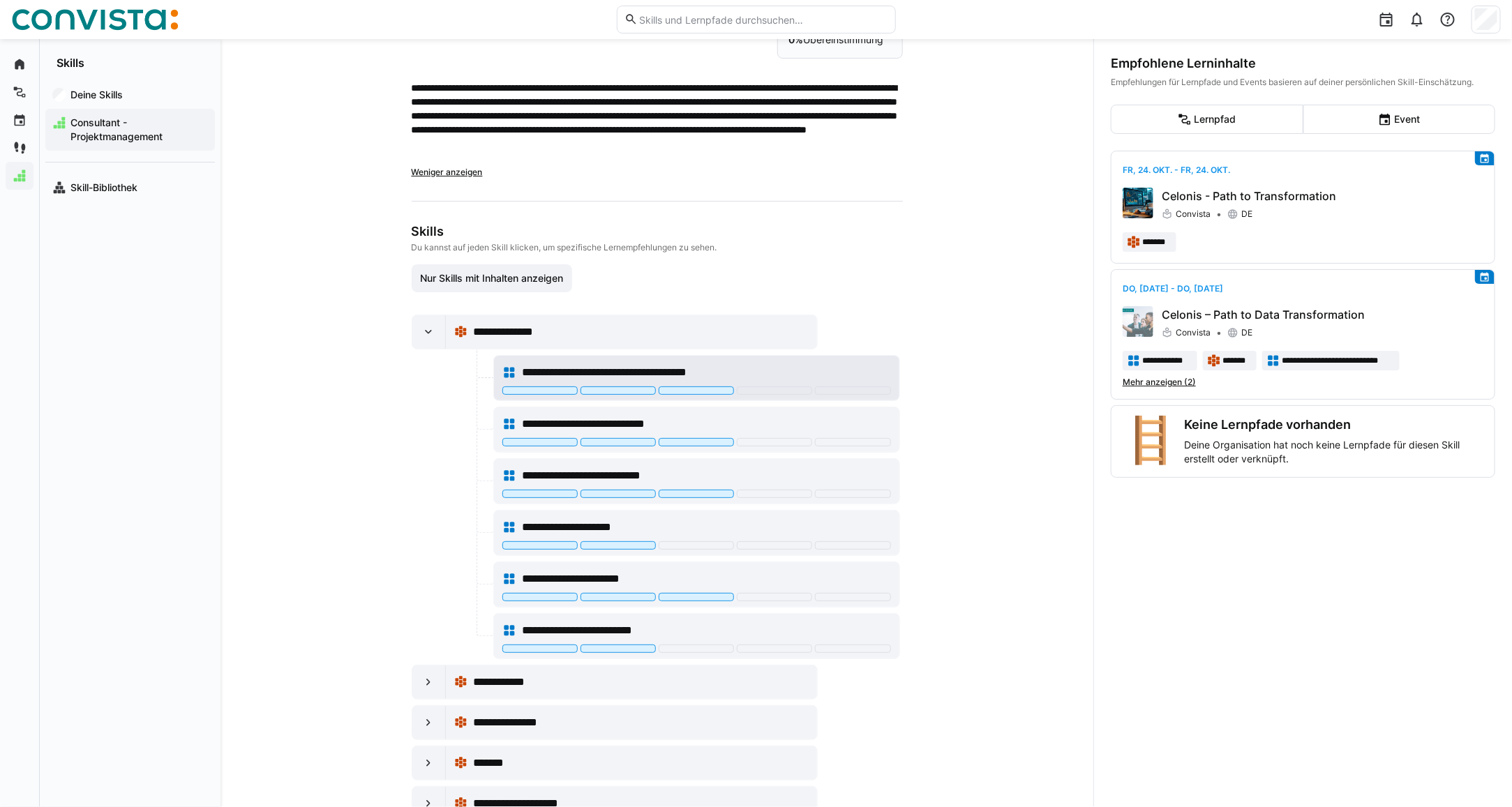
scroll to position [116, 0]
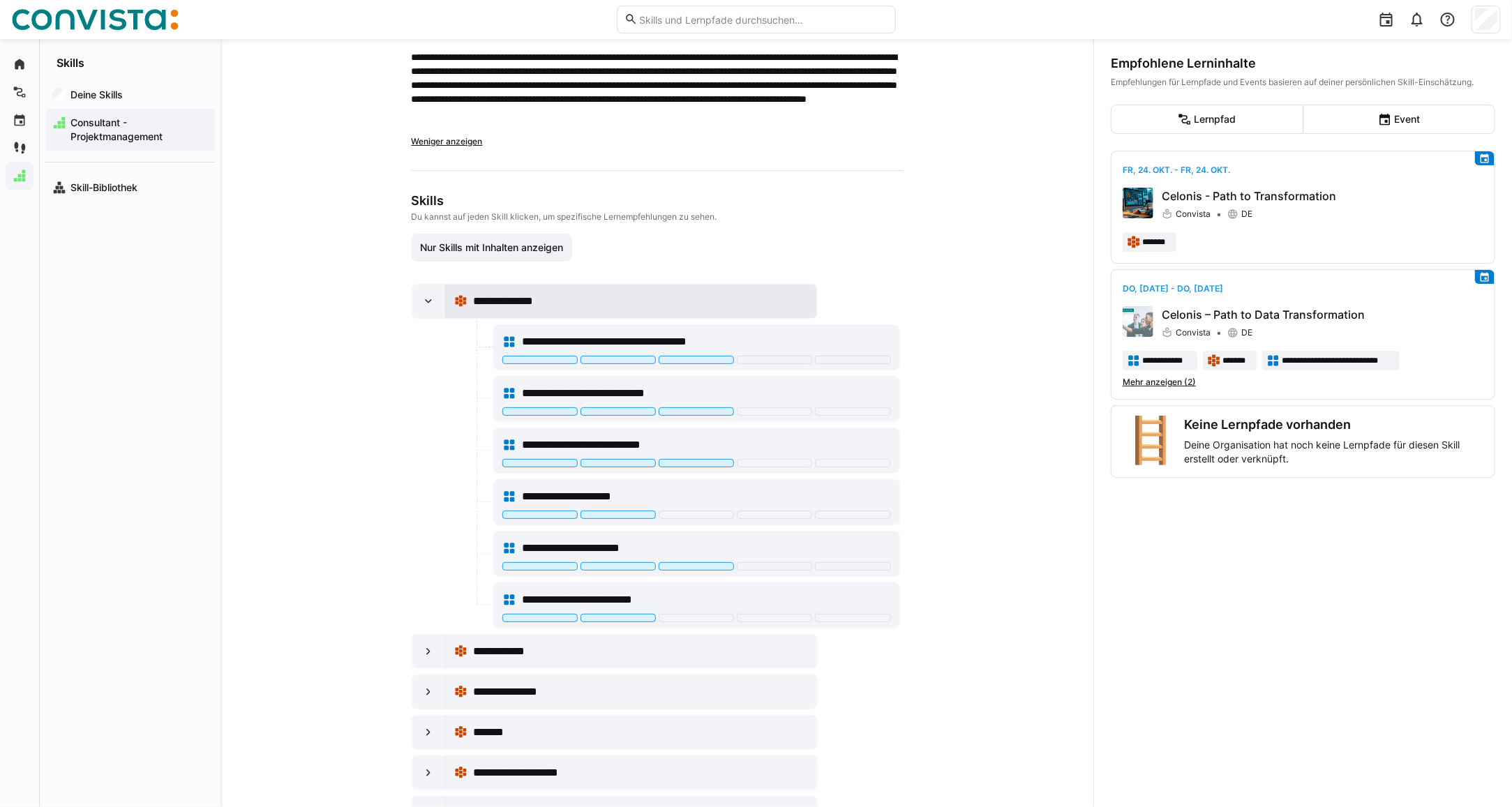
click at [541, 300] on span "**********" at bounding box center [515, 301] width 84 height 17
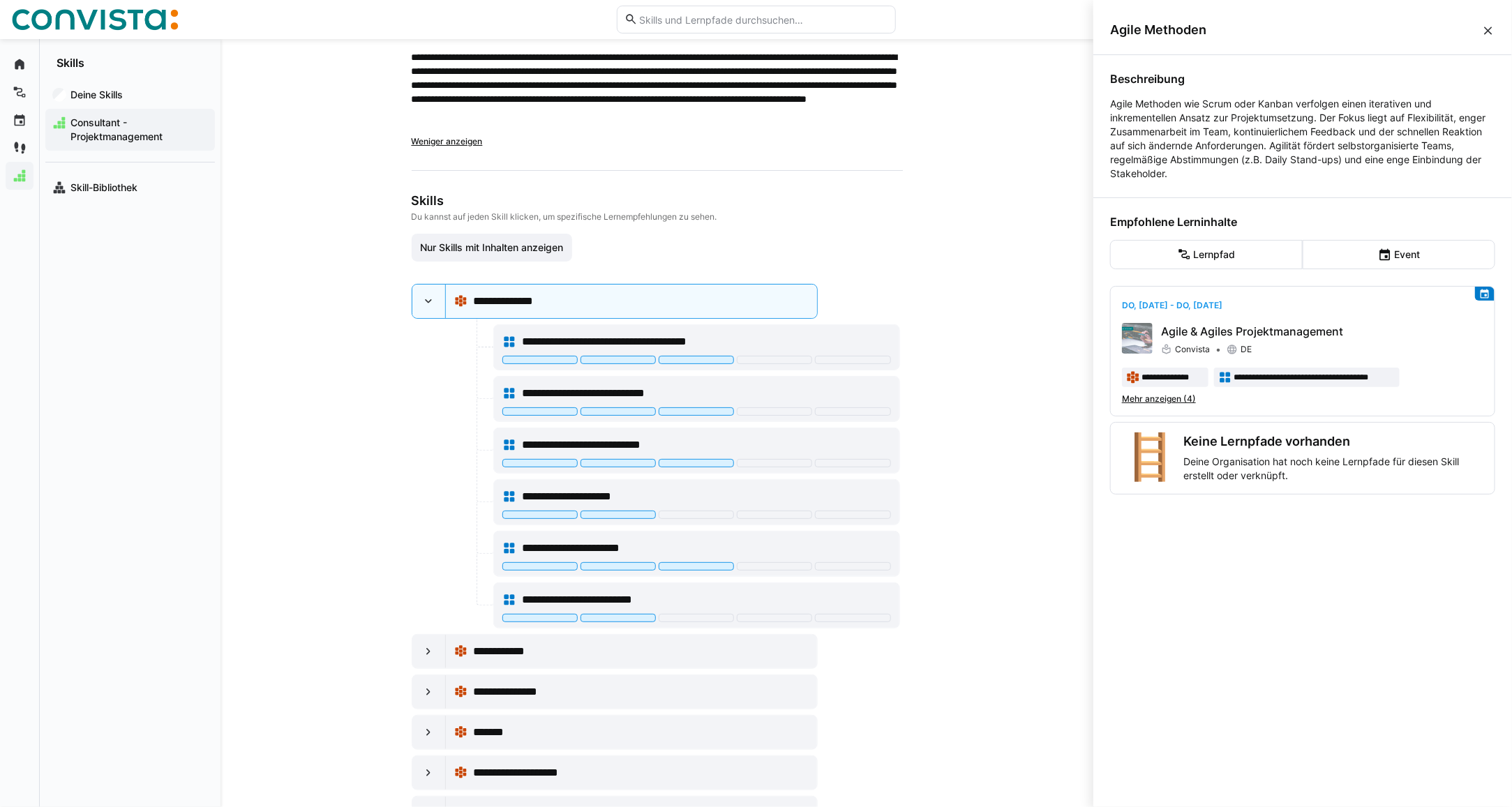
click at [1486, 37] on div "Agile Methoden" at bounding box center [1303, 31] width 419 height 49
click at [1488, 32] on eds-icon at bounding box center [1488, 31] width 14 height 14
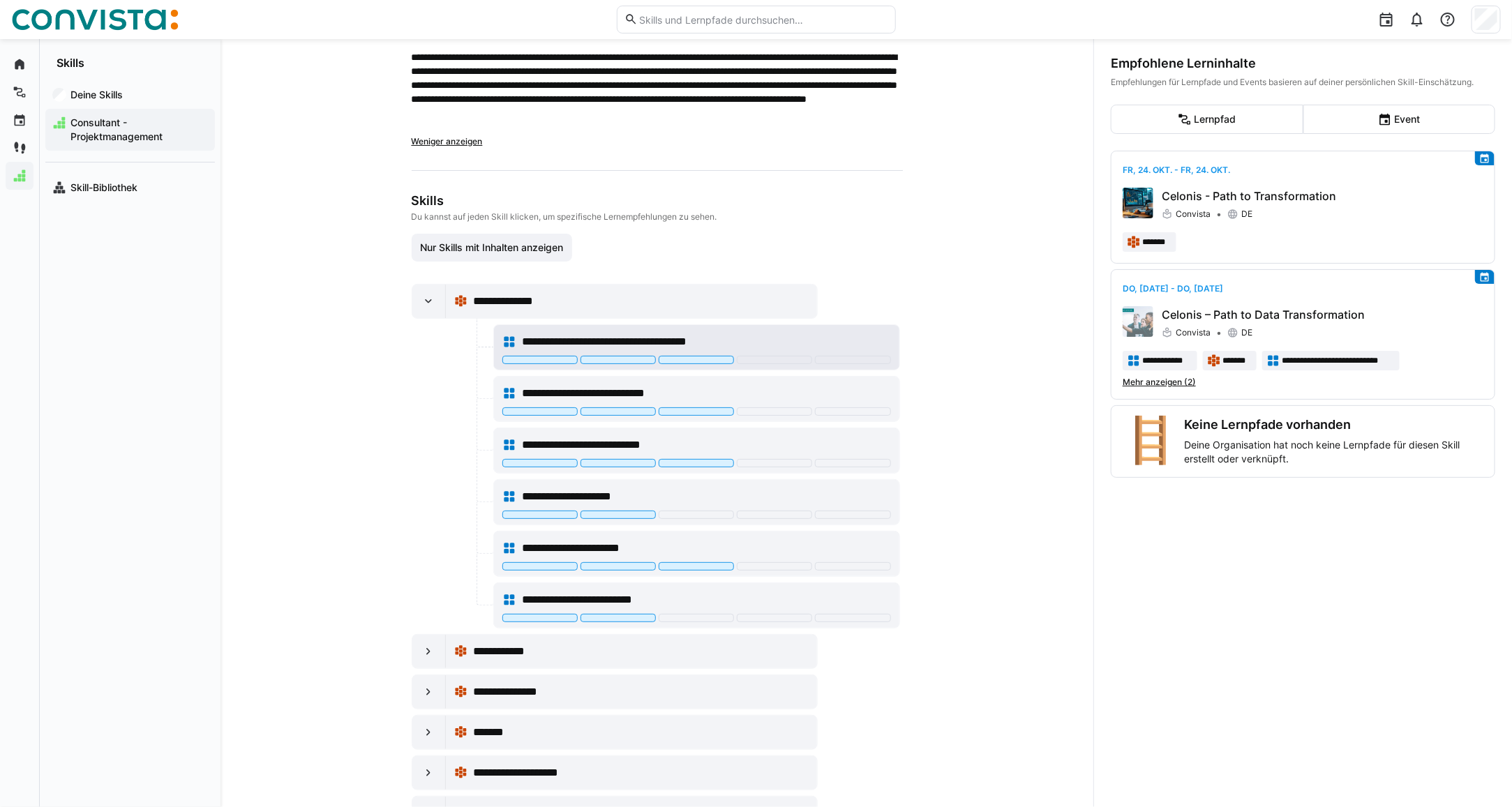
click at [562, 344] on span "**********" at bounding box center [629, 342] width 215 height 17
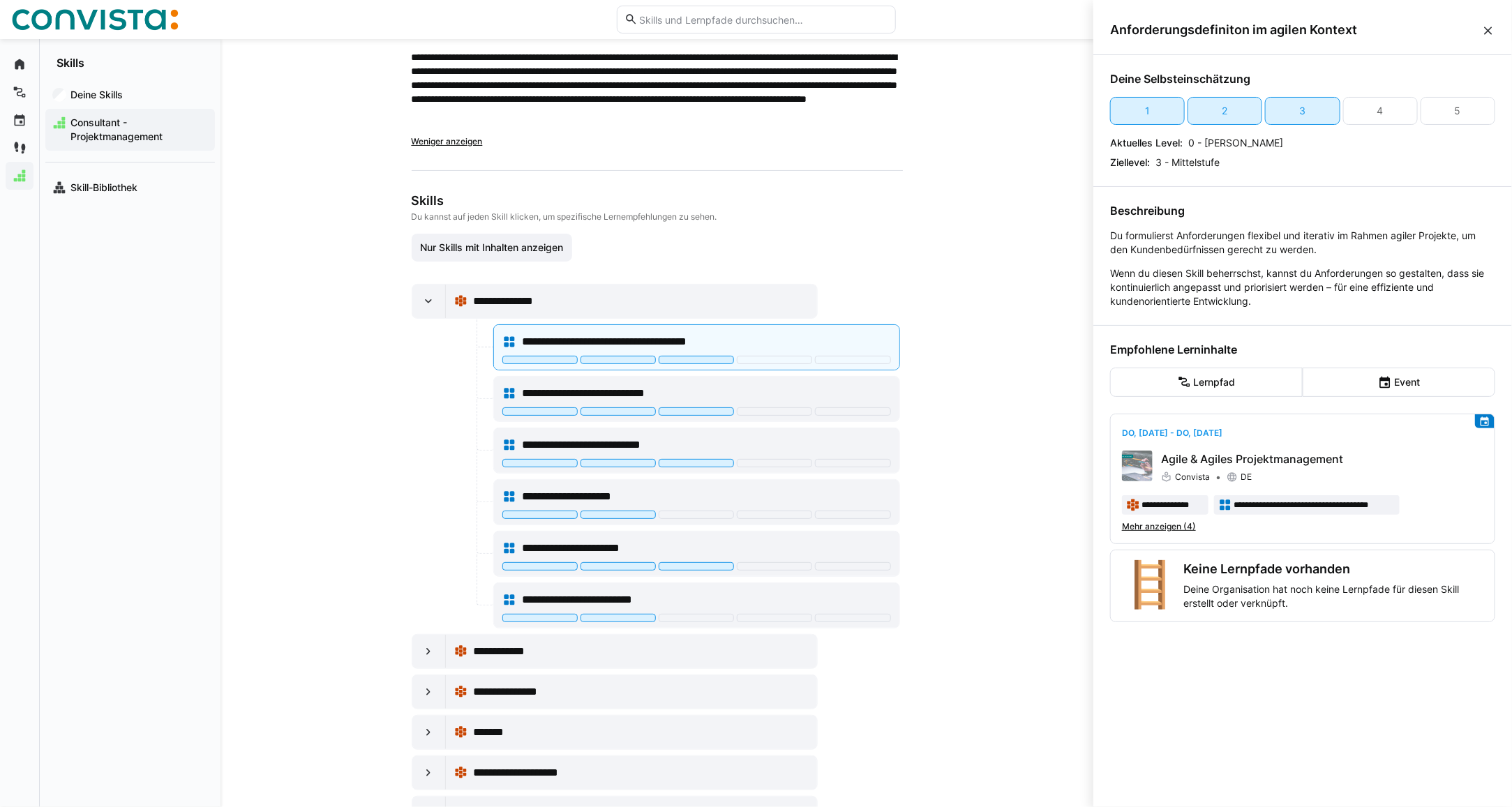
click at [1481, 35] on eds-icon at bounding box center [1488, 31] width 14 height 14
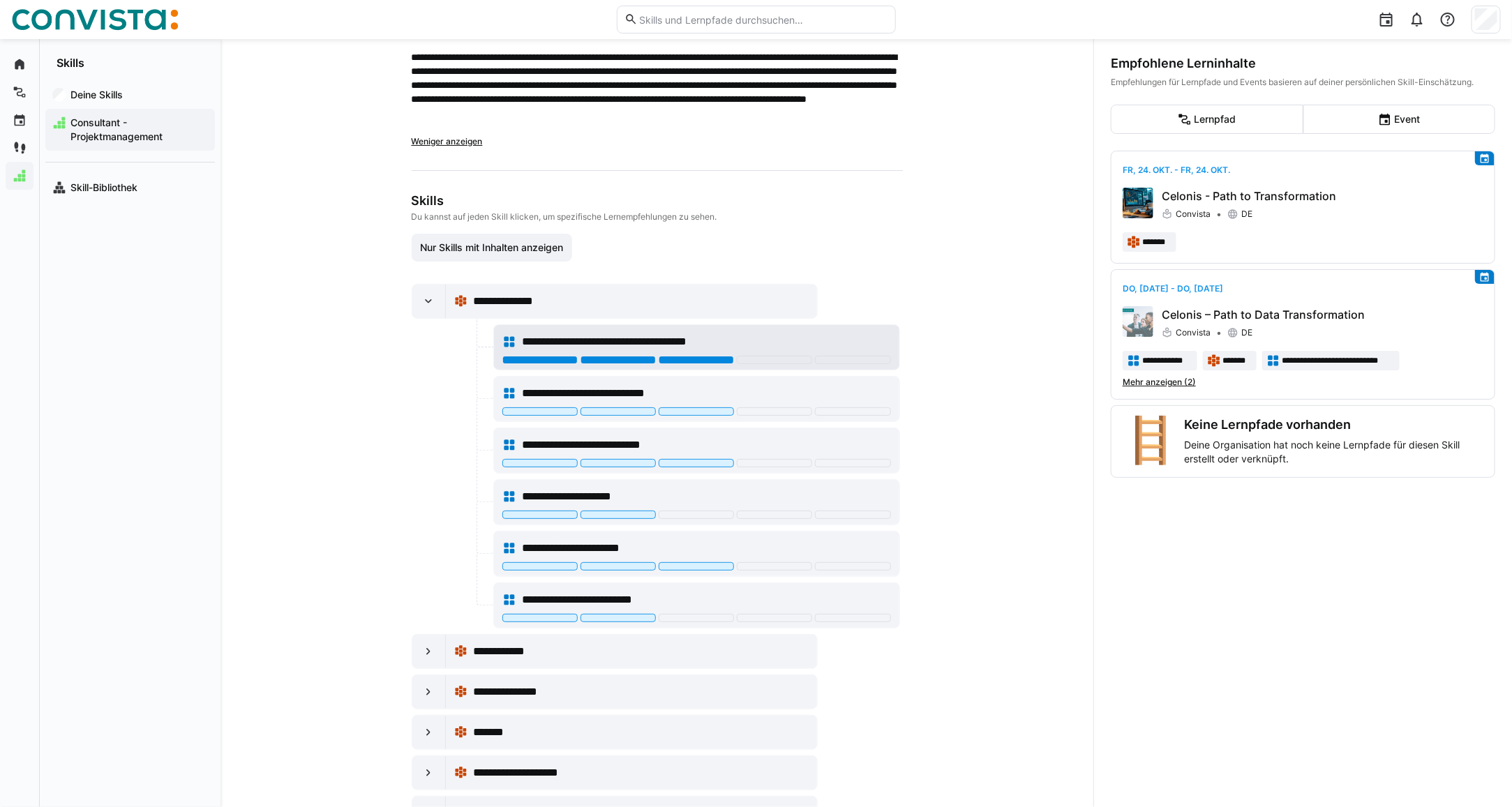
click at [691, 360] on div at bounding box center [696, 360] width 75 height 9
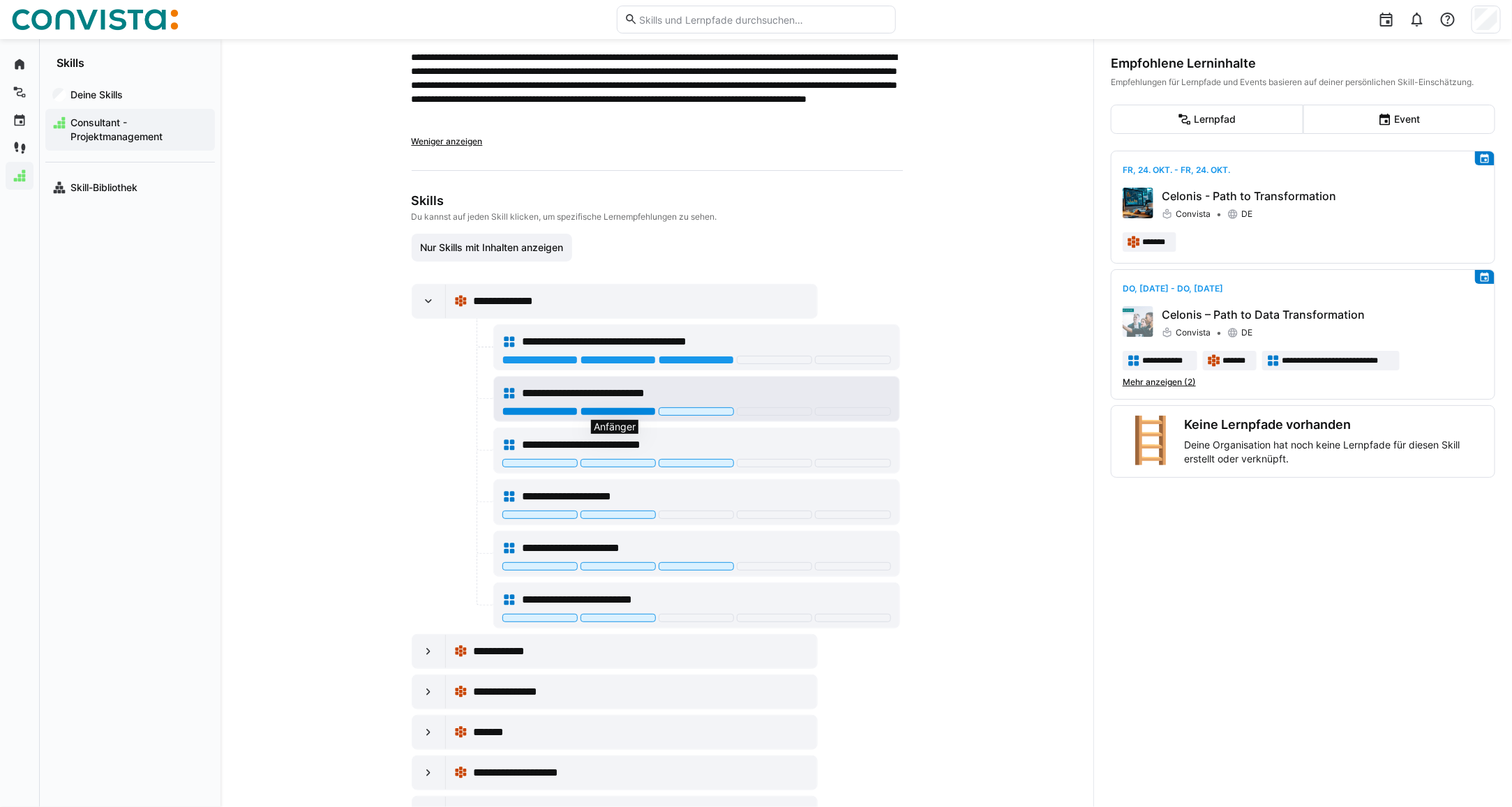
click at [604, 413] on div at bounding box center [618, 412] width 75 height 9
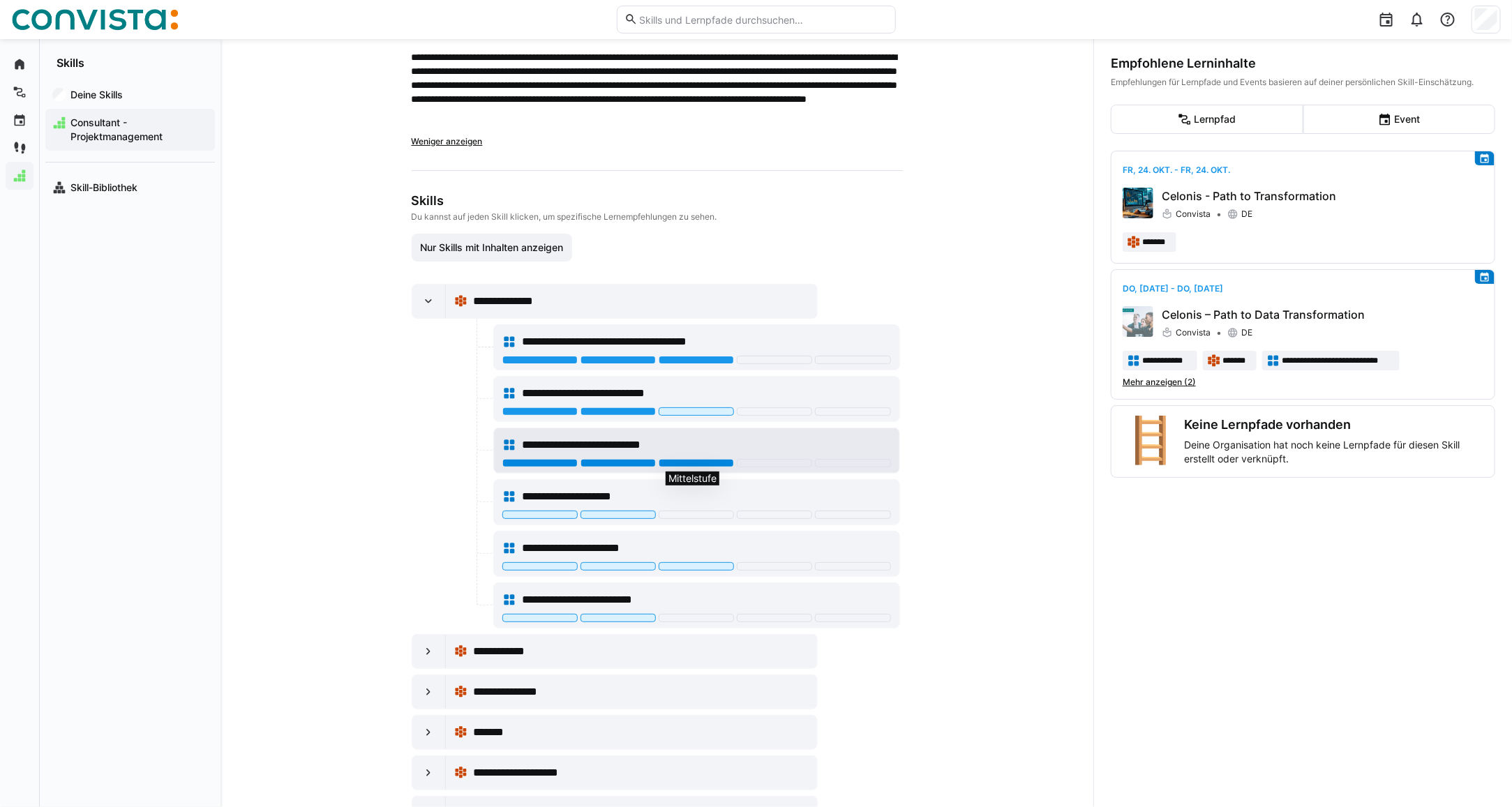
click at [693, 467] on div at bounding box center [696, 463] width 75 height 9
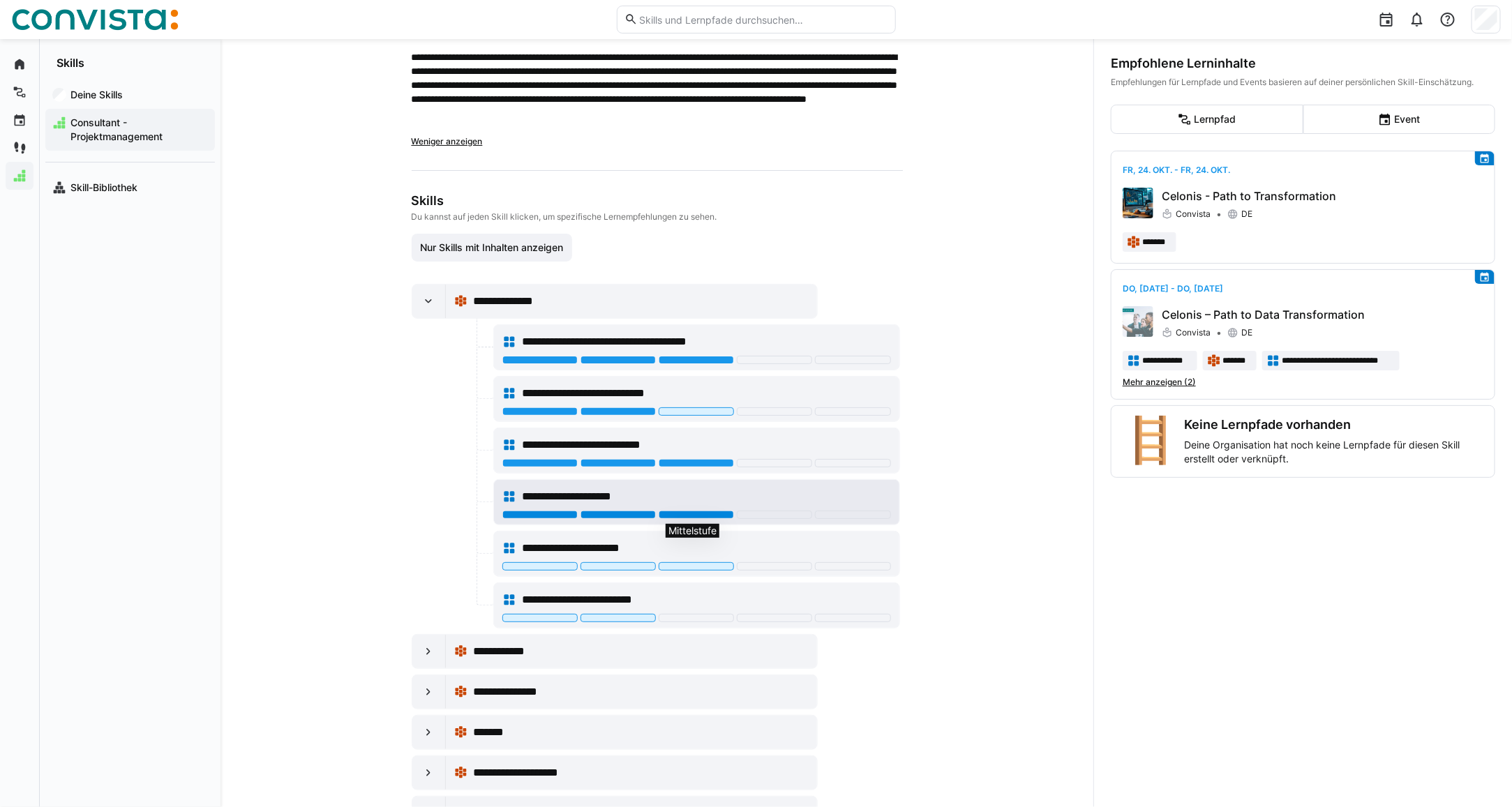
click at [707, 519] on div at bounding box center [696, 515] width 75 height 9
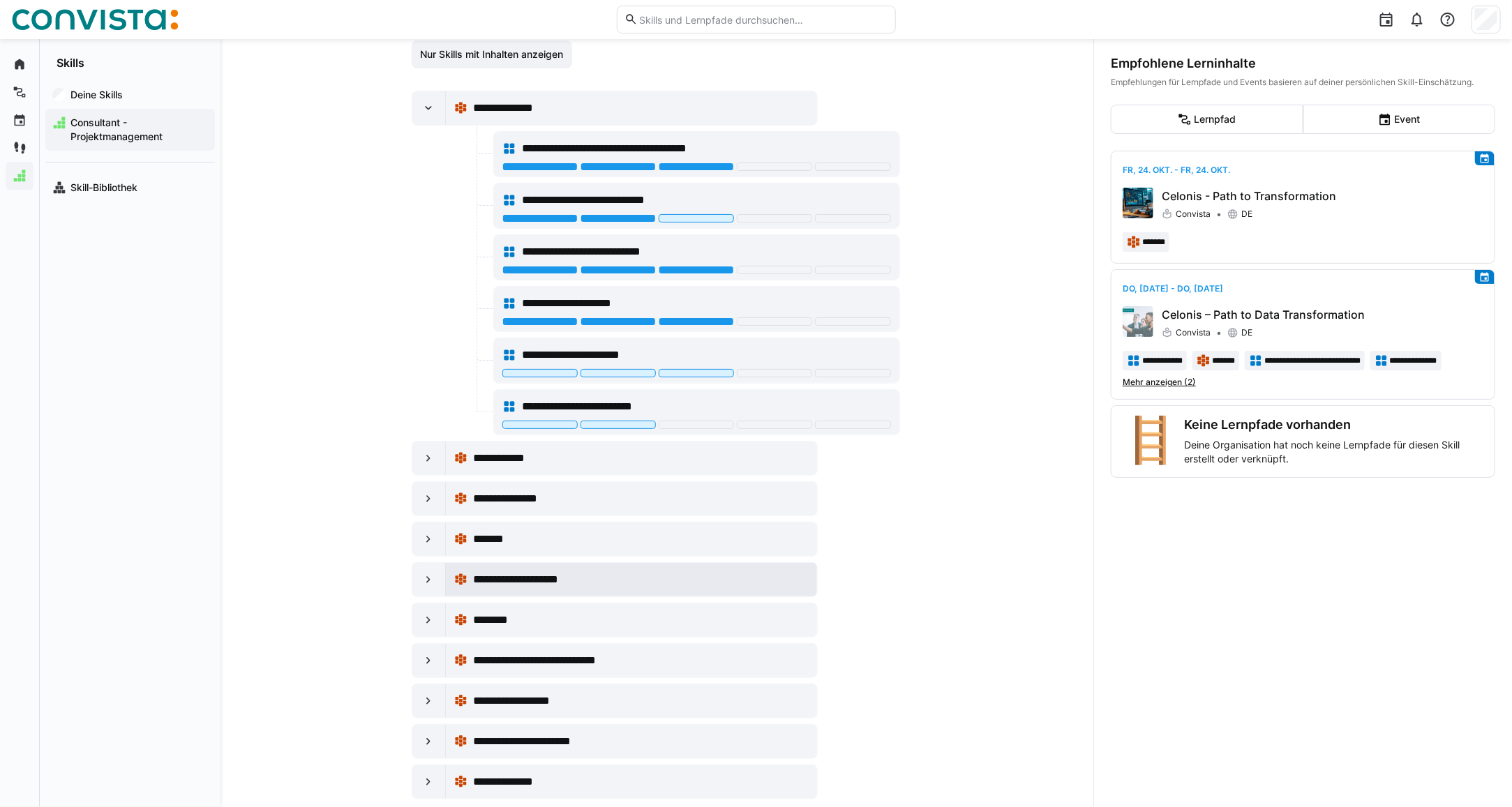
scroll to position [340, 0]
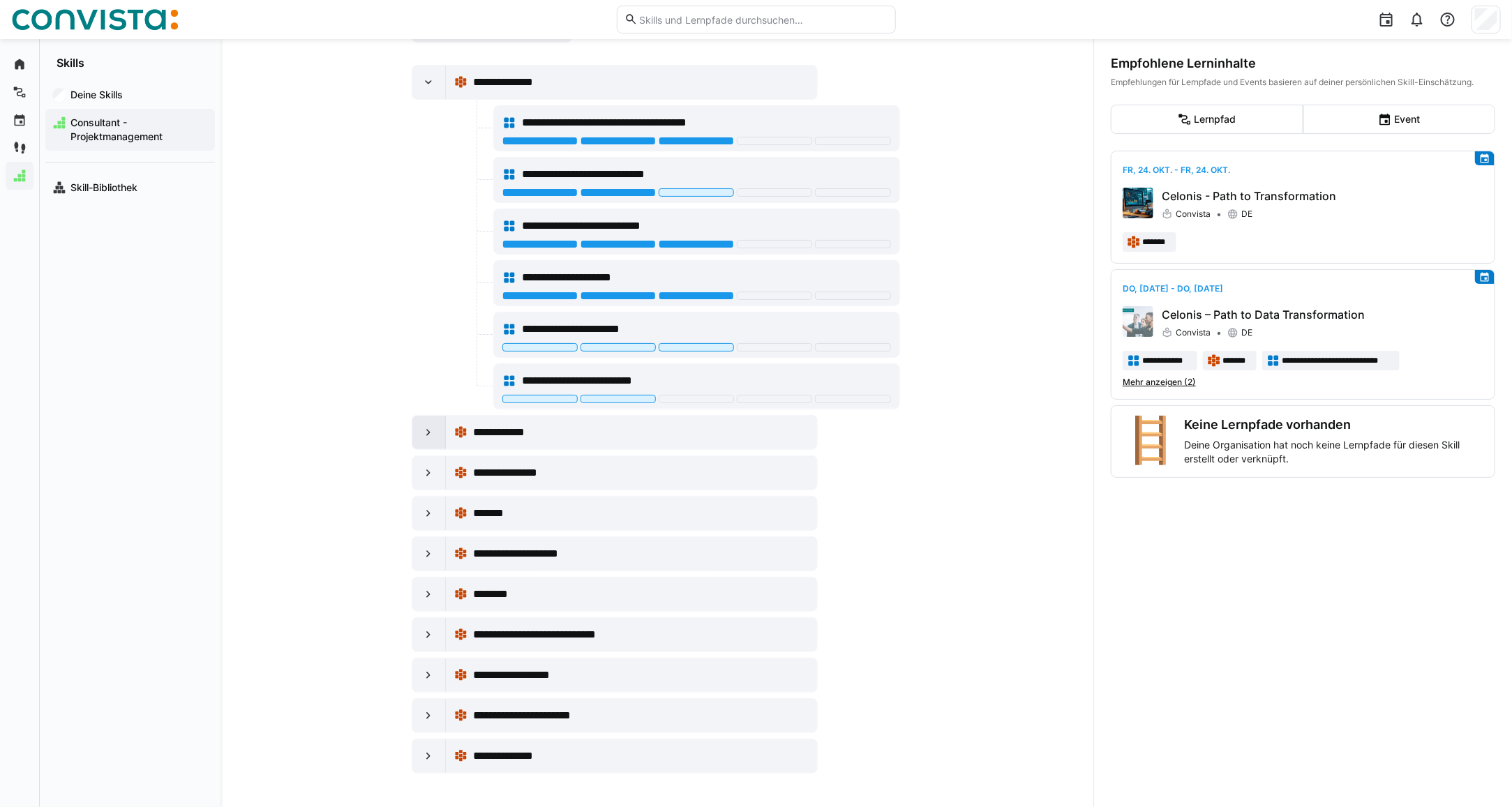
click at [427, 439] on div at bounding box center [428, 432] width 33 height 33
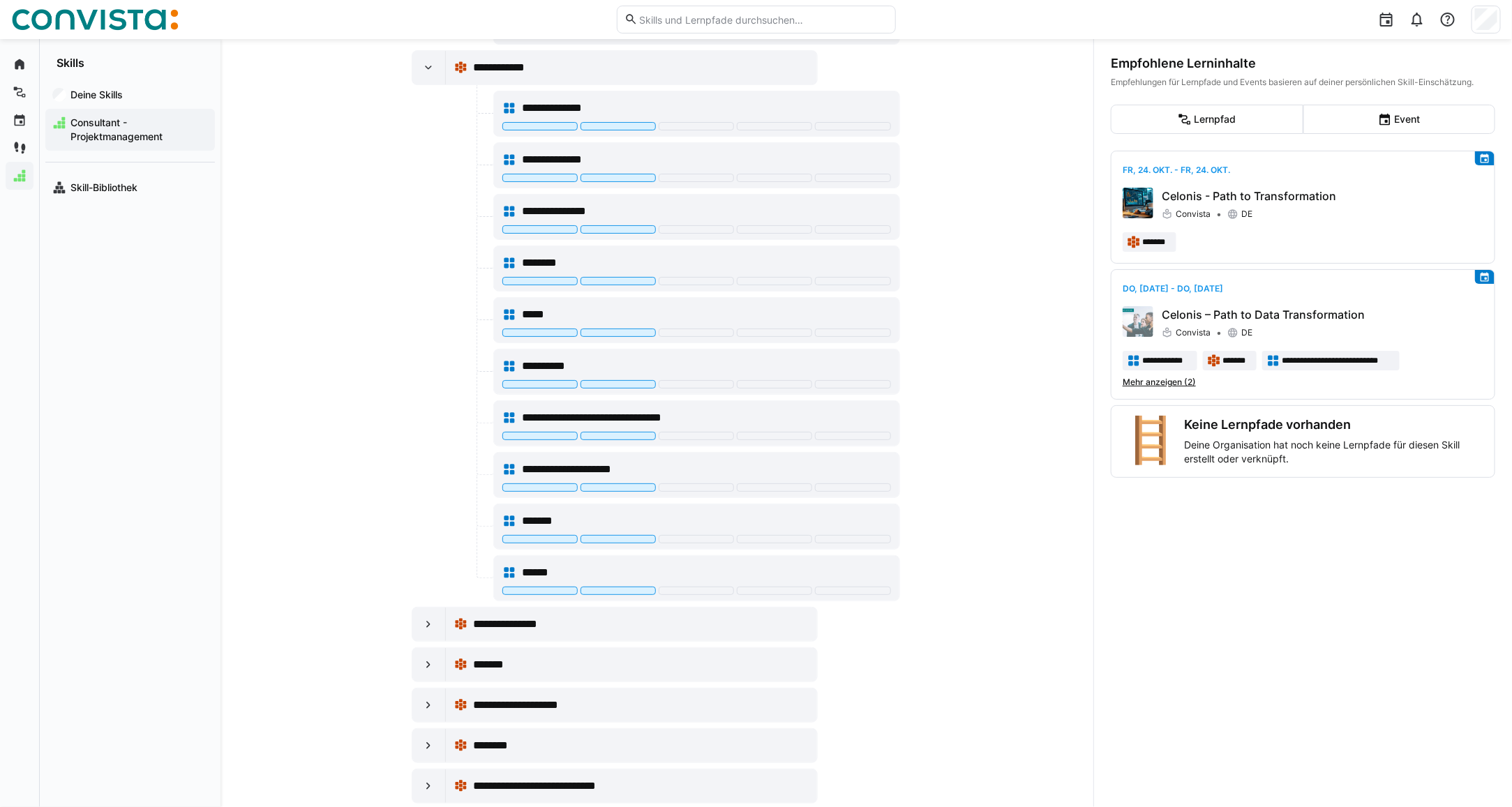
scroll to position [860, 0]
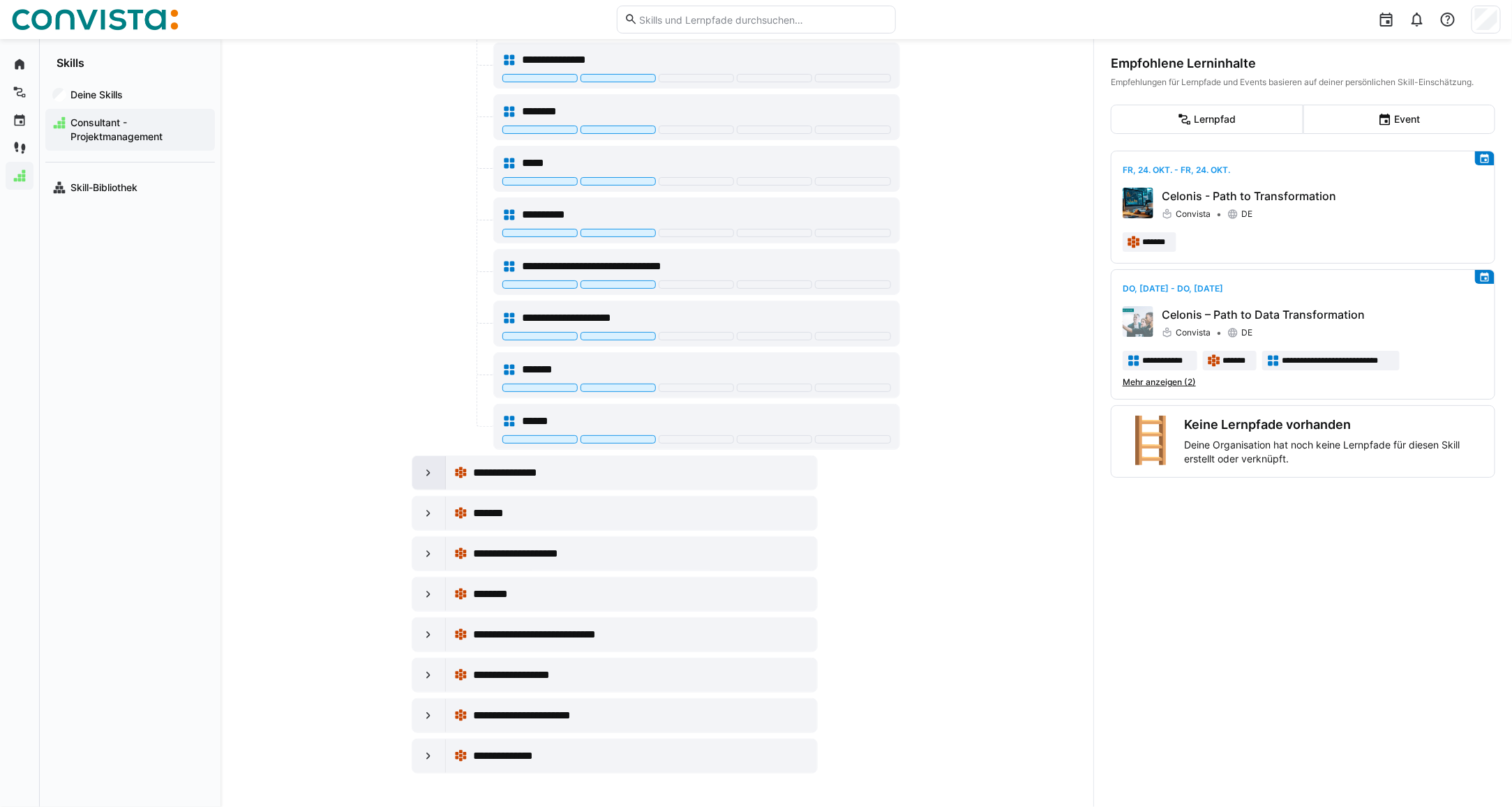
click at [424, 474] on eds-icon at bounding box center [428, 472] width 14 height 14
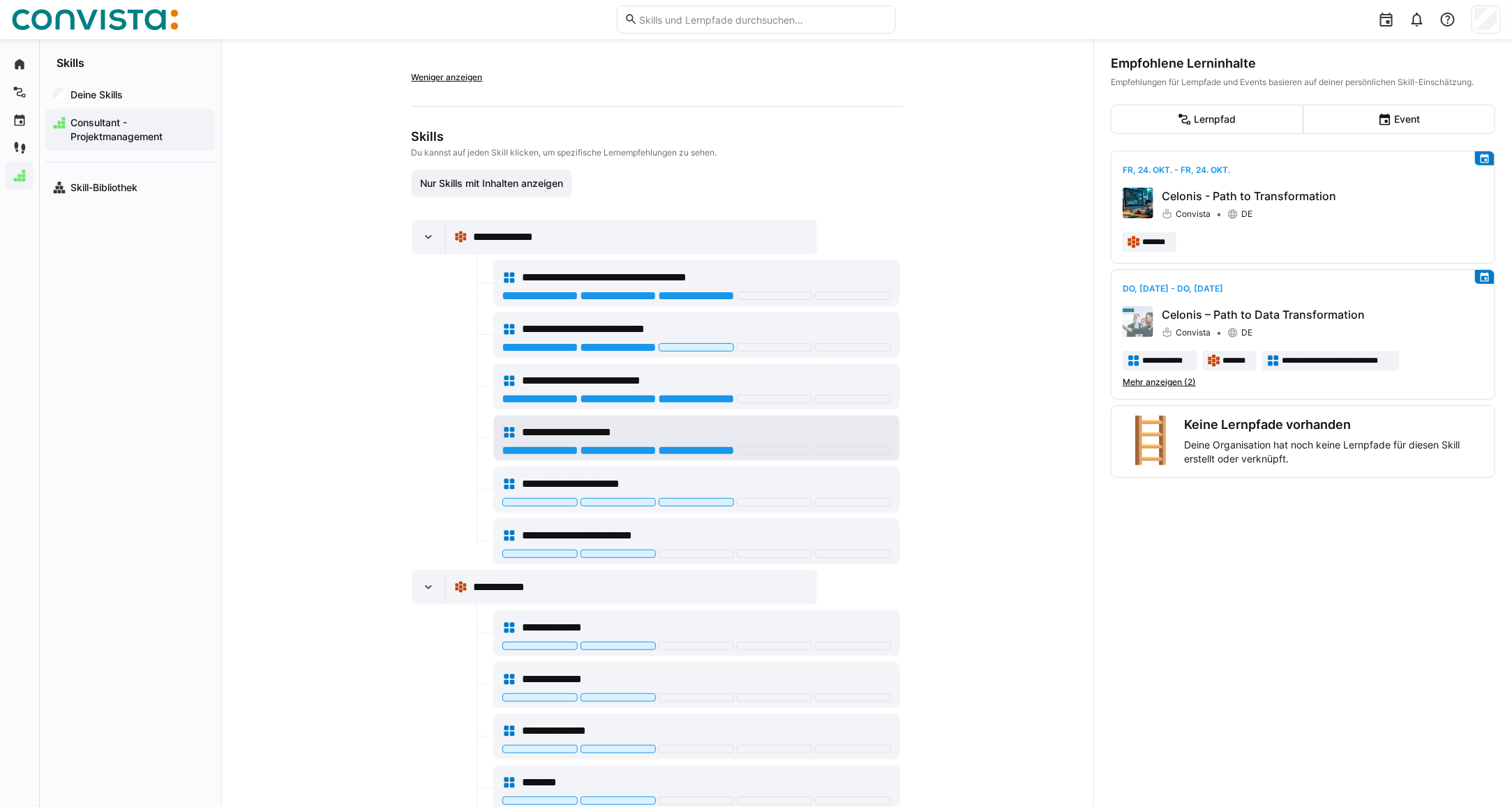
scroll to position [75, 0]
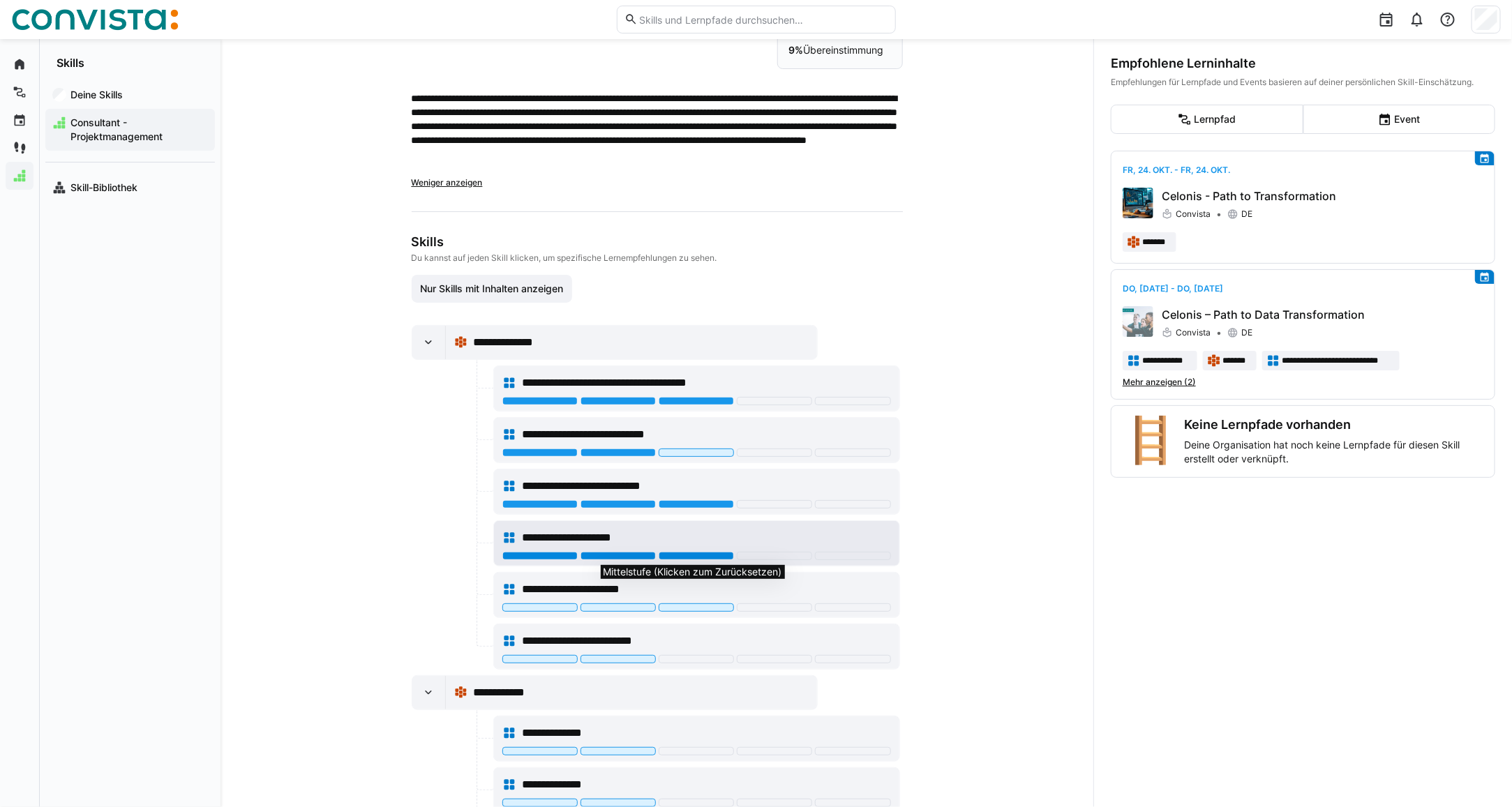
click at [682, 559] on div at bounding box center [696, 556] width 75 height 9
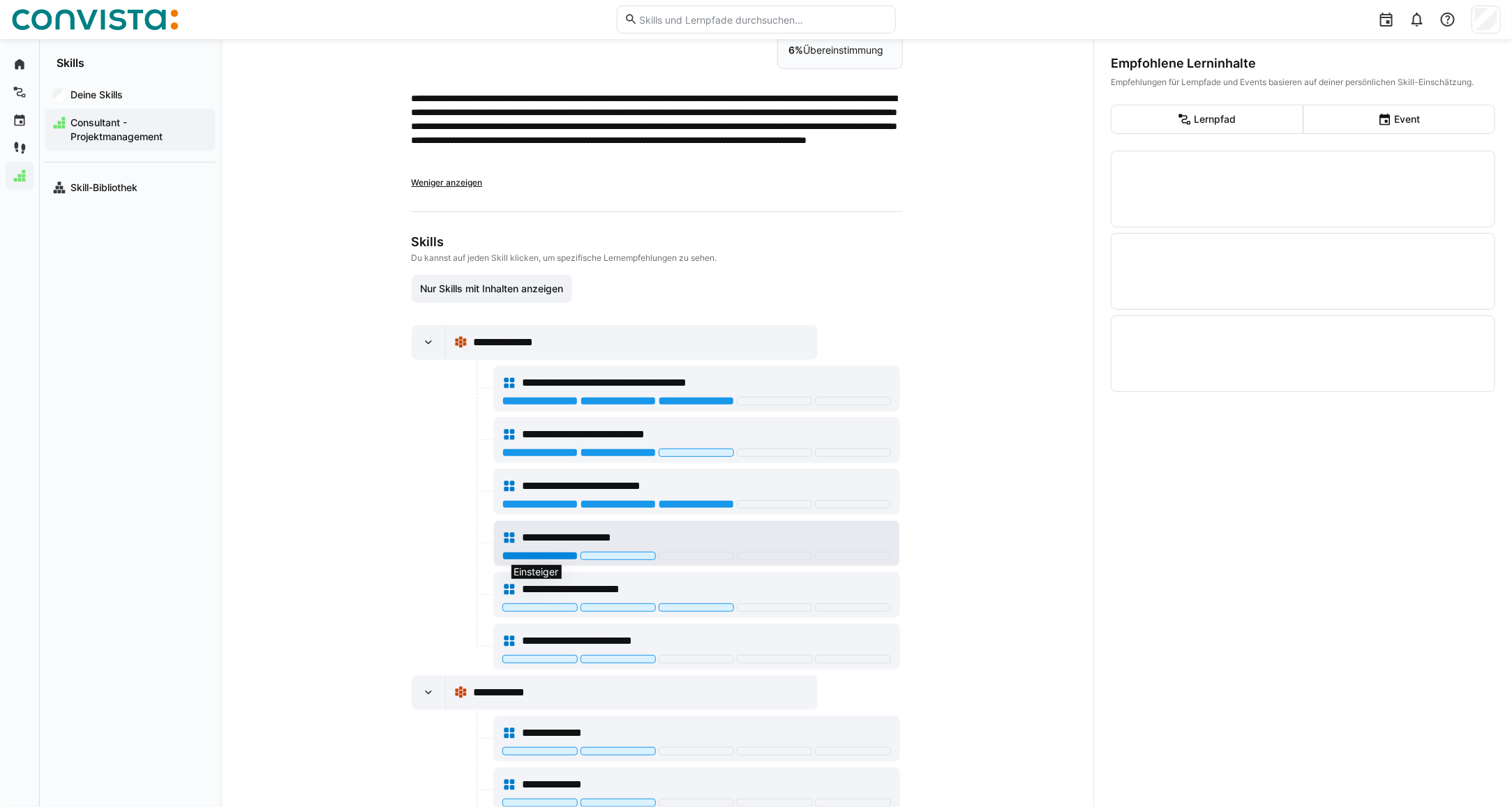
click at [548, 557] on div at bounding box center [540, 556] width 75 height 9
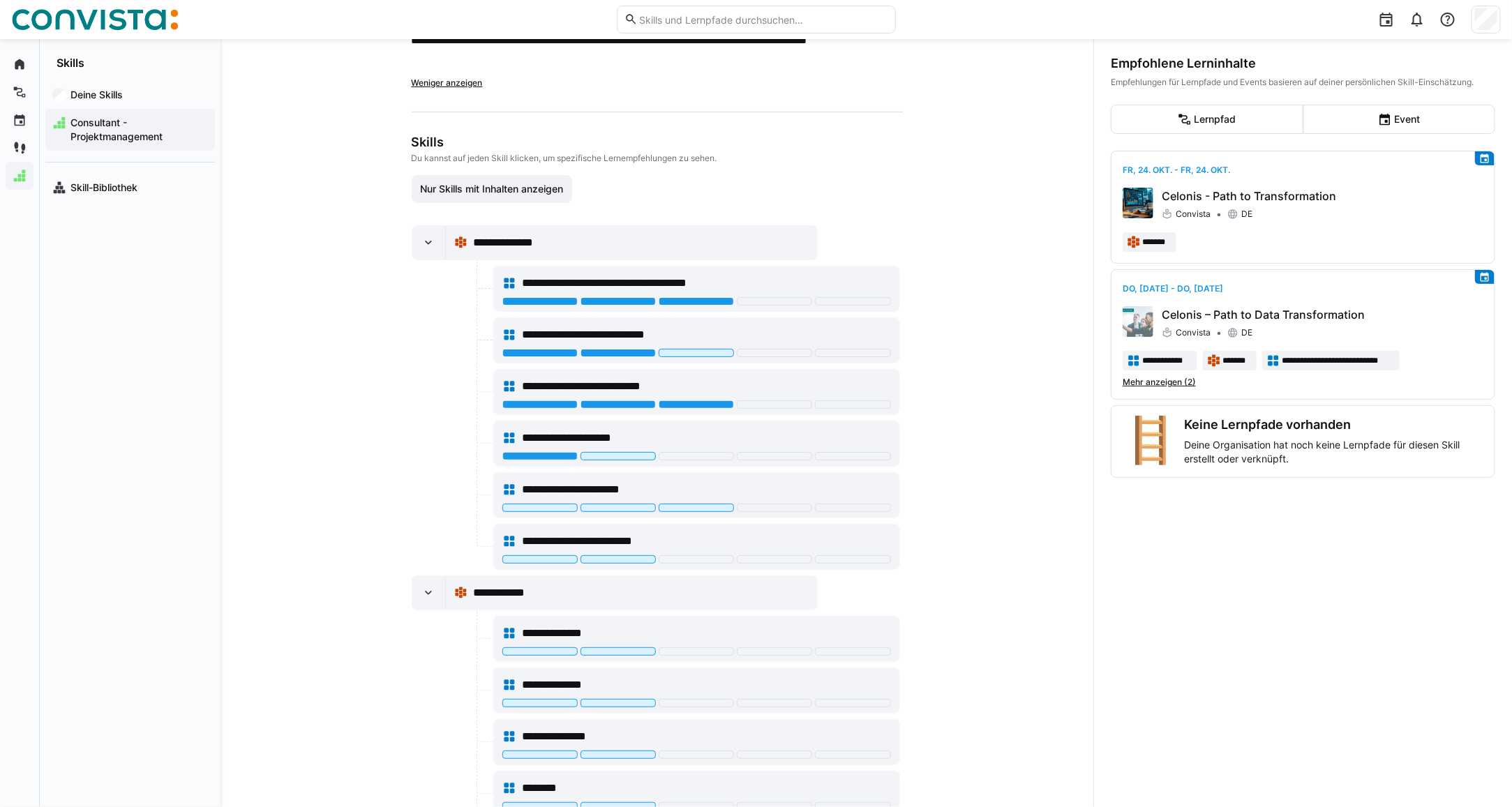
scroll to position [0, 0]
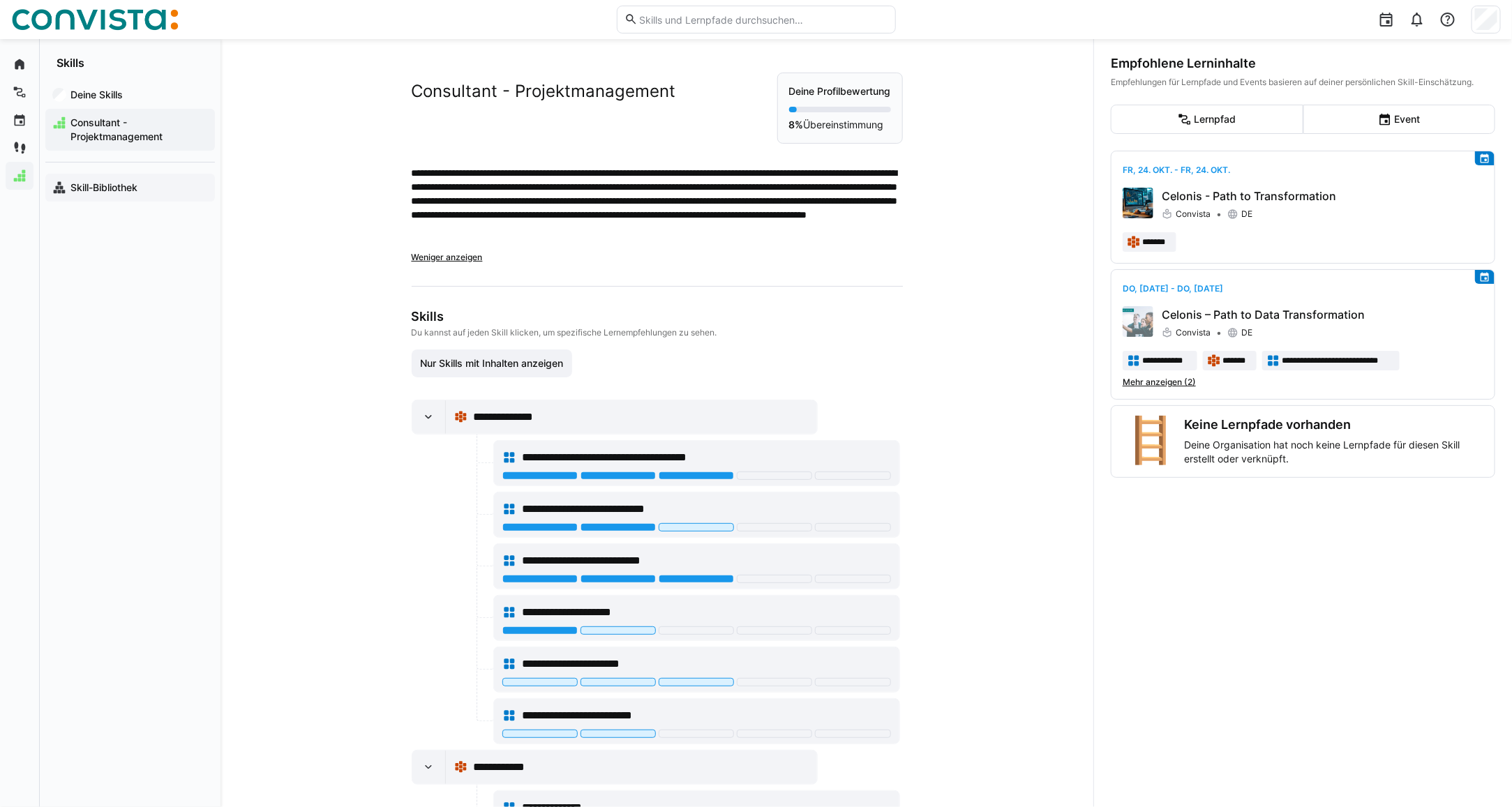
click at [0, 0] on app-navigation-label "Skill-Bibliothek" at bounding box center [0, 0] width 0 height 0
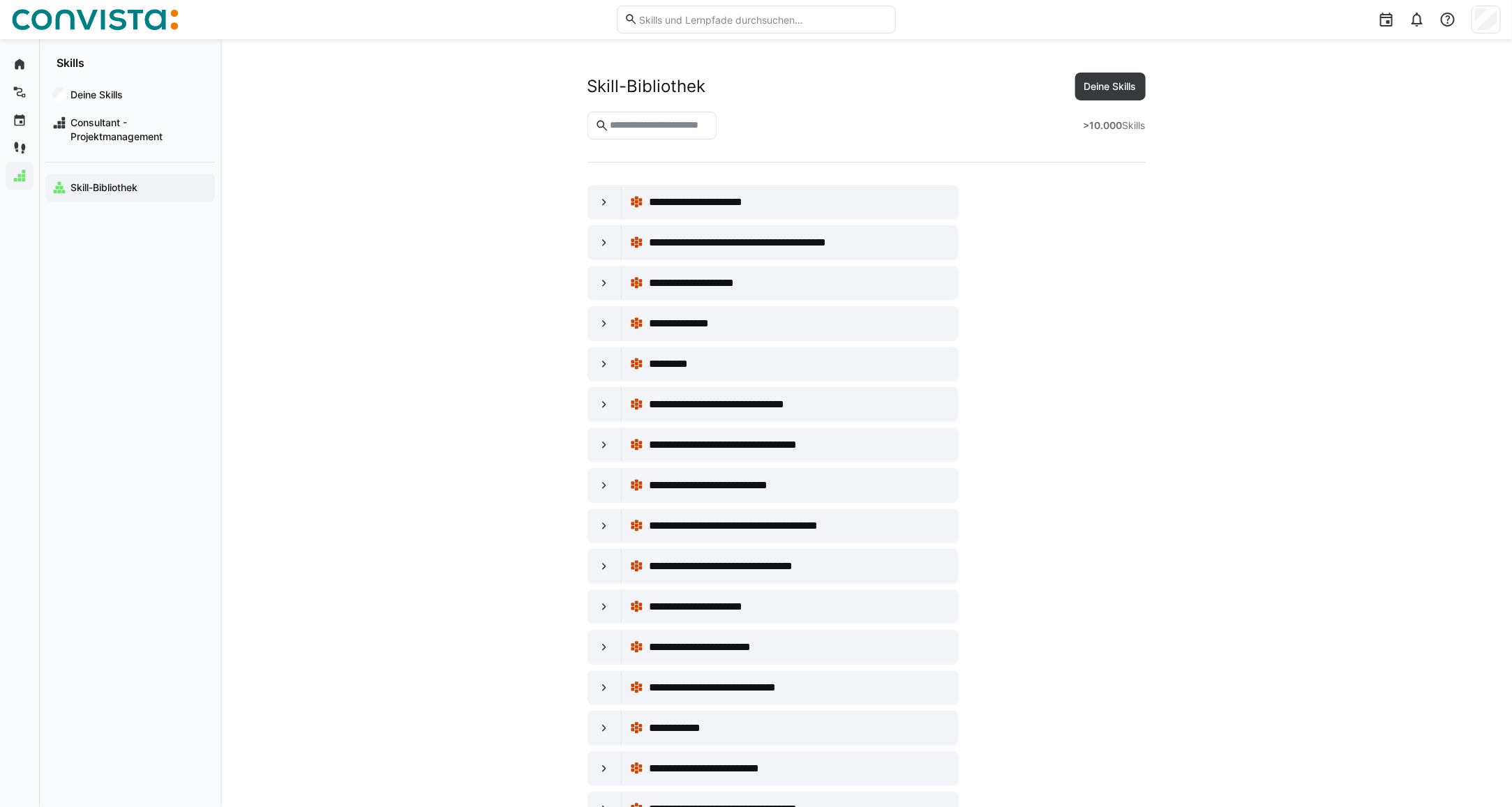
click at [627, 123] on input "text" at bounding box center [659, 125] width 100 height 13
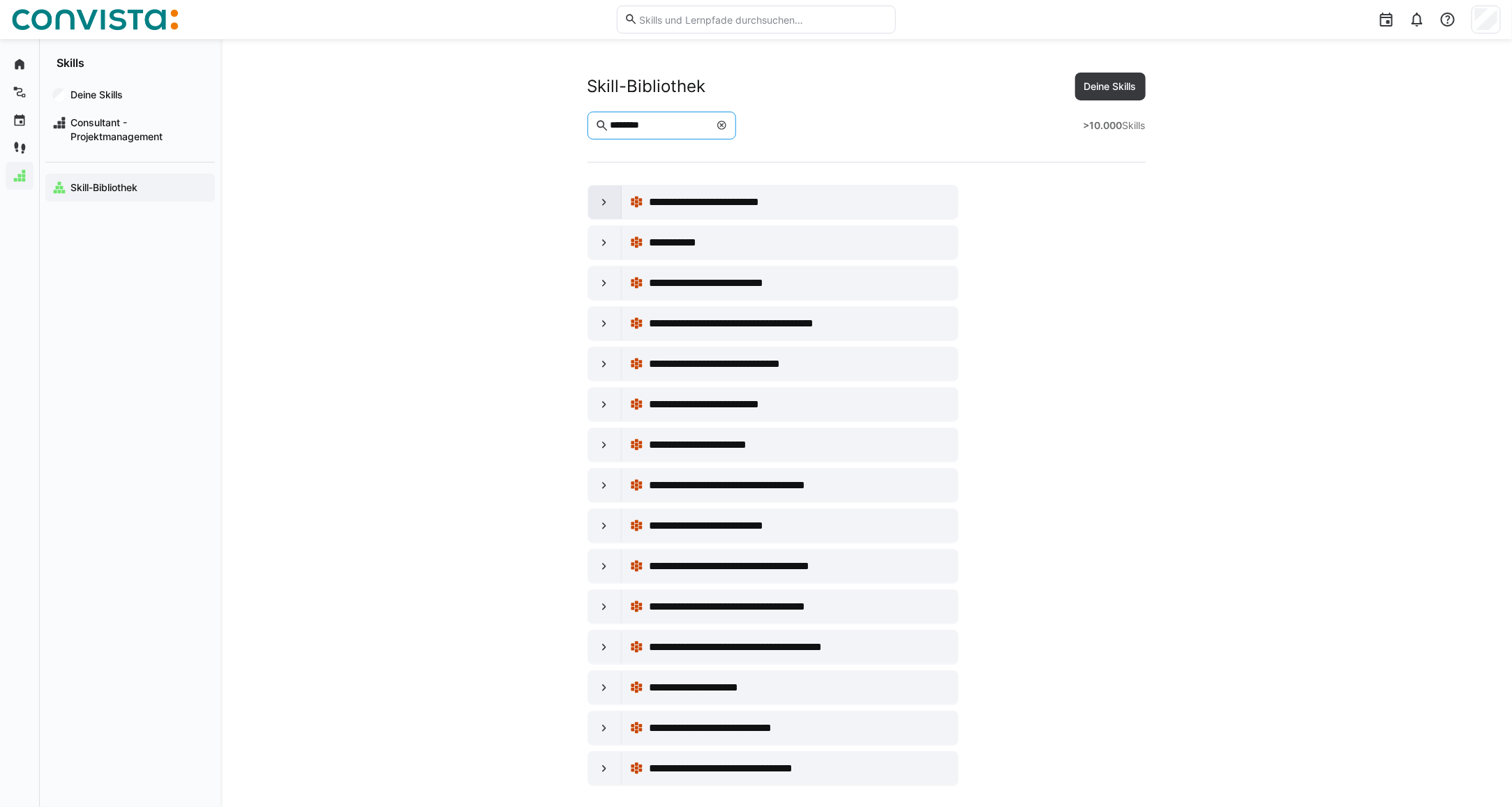
type input "********"
click at [595, 206] on div at bounding box center [604, 202] width 33 height 33
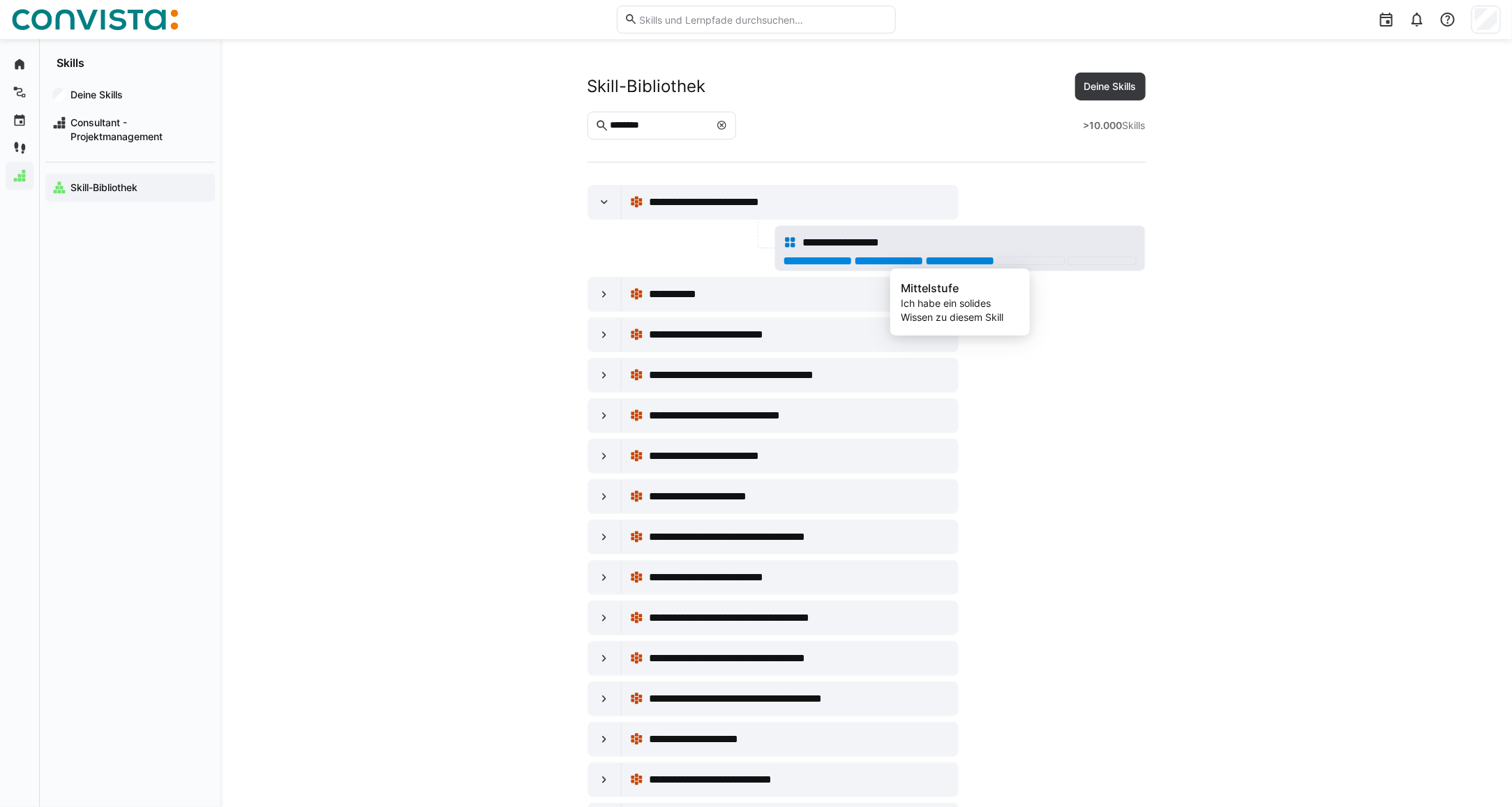
click at [948, 265] on div at bounding box center [959, 261] width 68 height 9
click at [605, 373] on eds-icon at bounding box center [604, 375] width 14 height 14
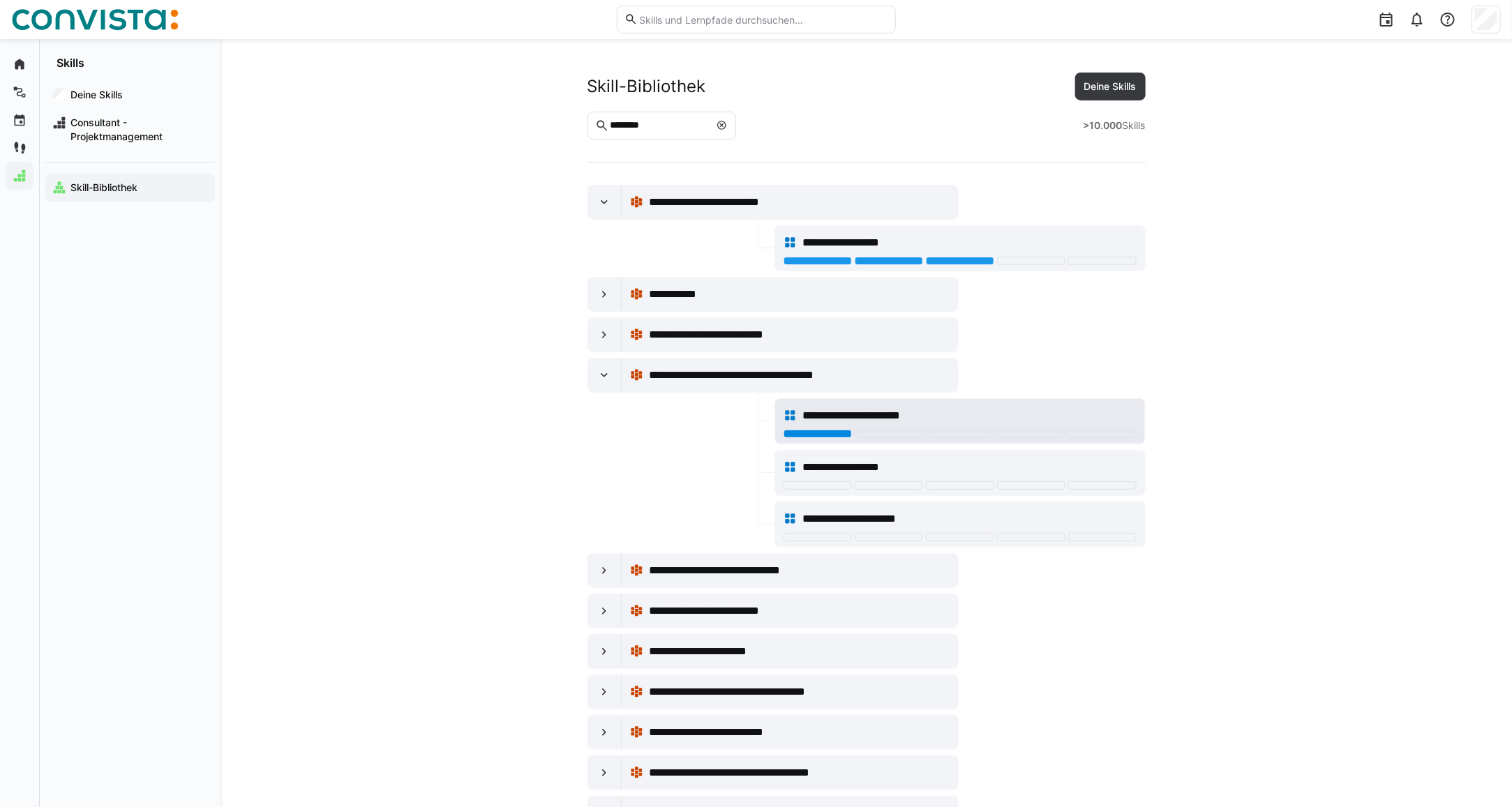
click at [830, 438] on div at bounding box center [817, 434] width 68 height 9
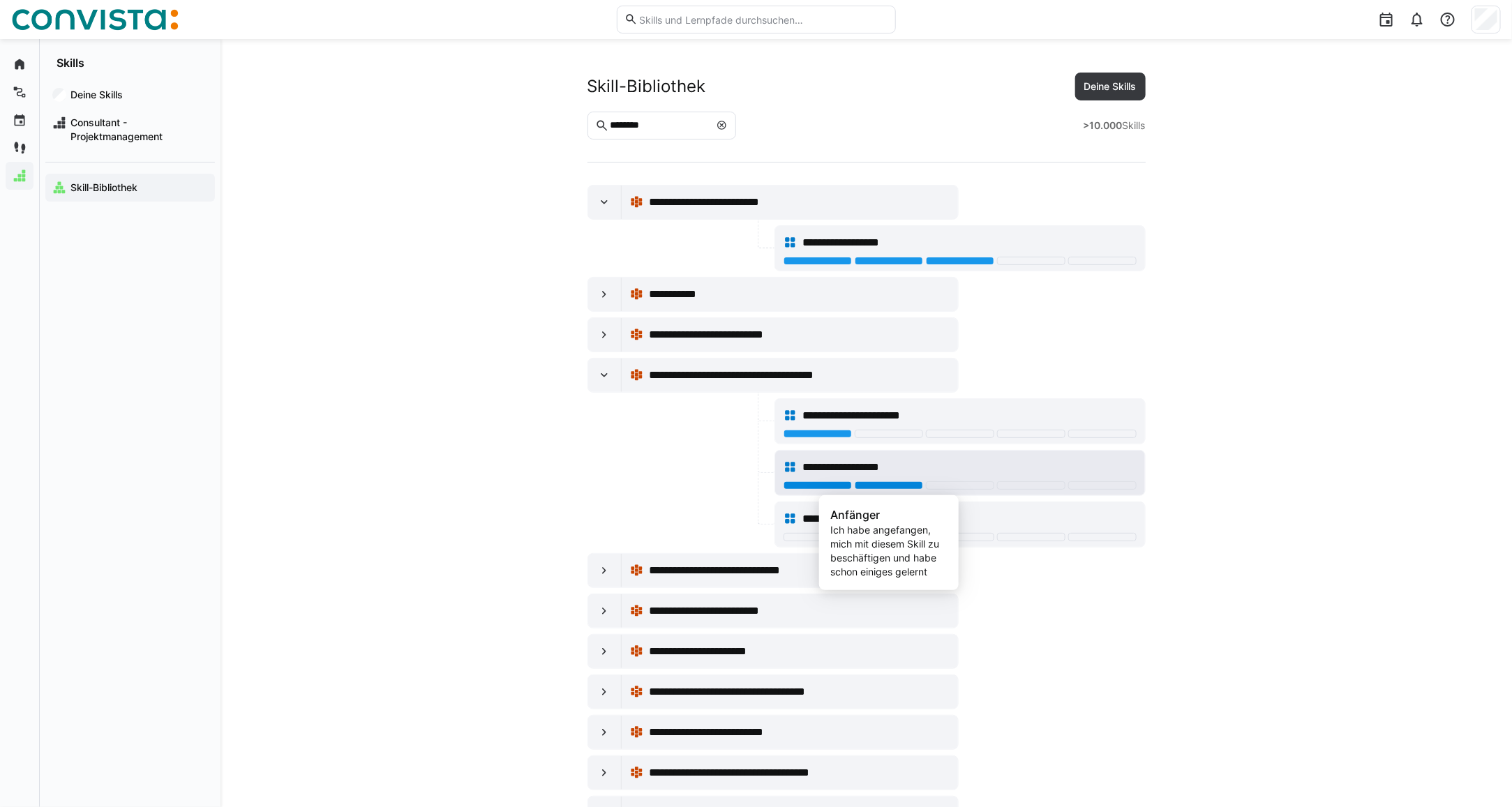
click at [881, 489] on div at bounding box center [889, 485] width 68 height 9
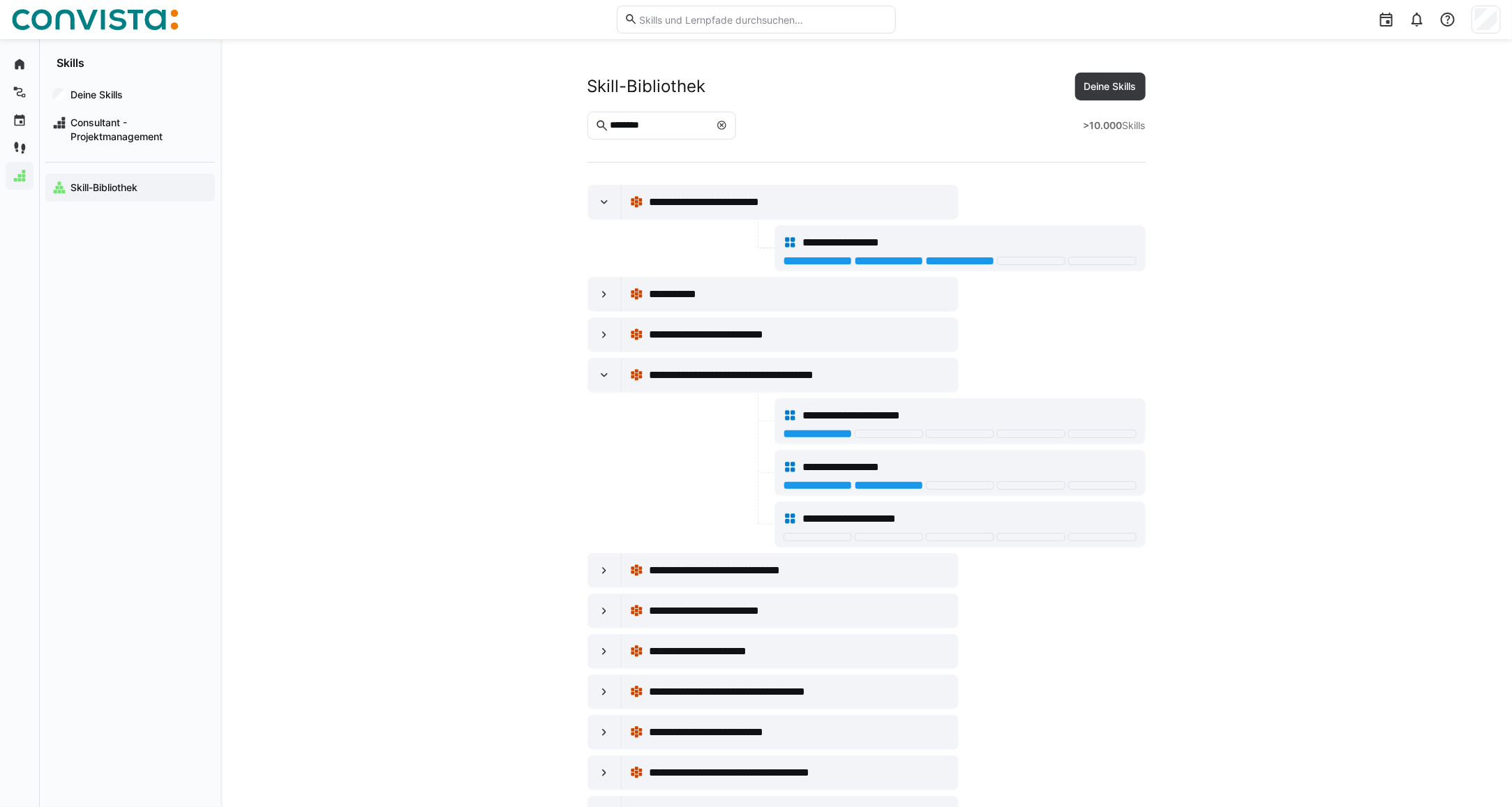
click at [727, 129] on eds-icon at bounding box center [721, 125] width 11 height 11
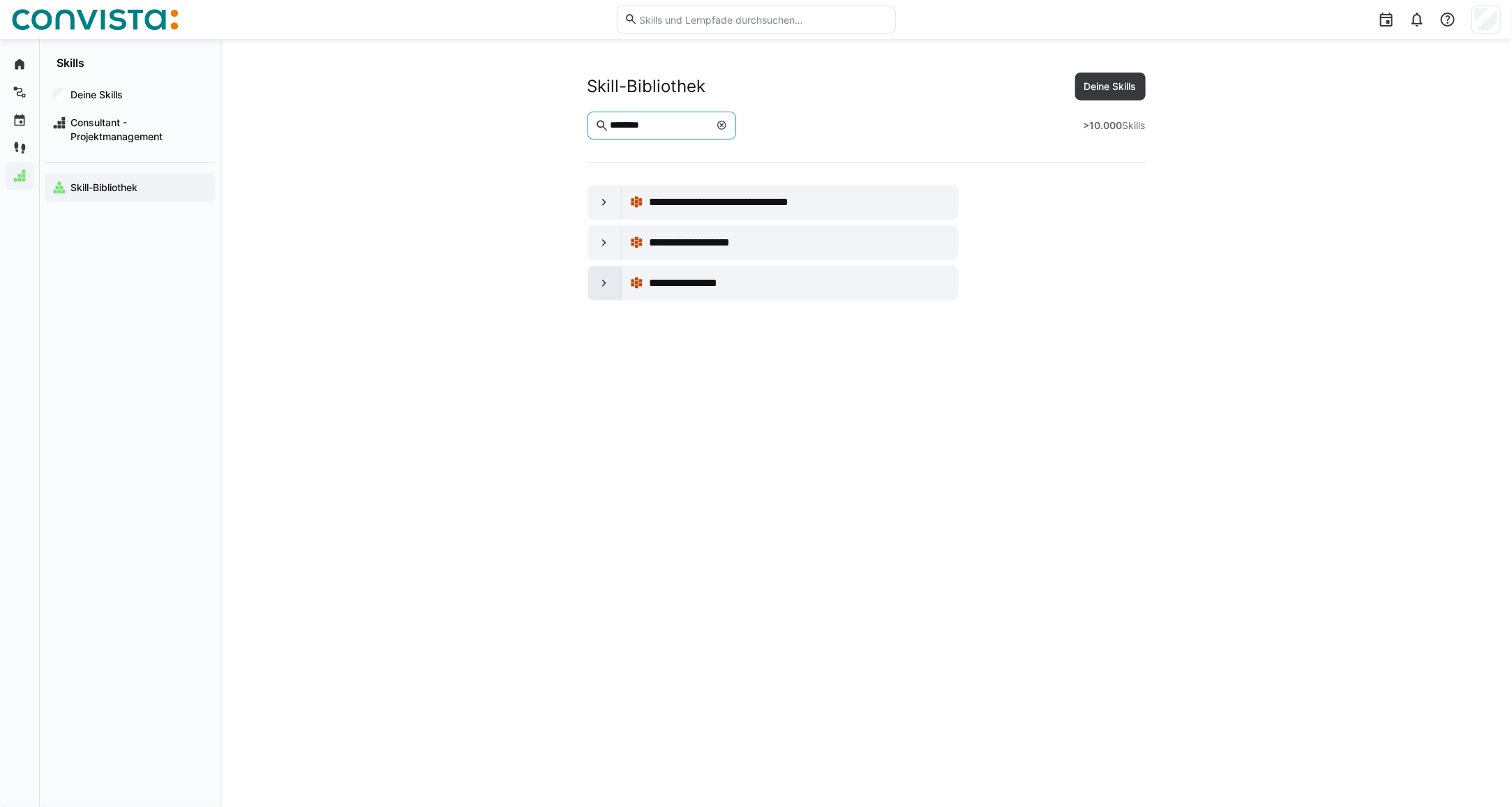
type input "********"
click at [601, 288] on eds-icon at bounding box center [604, 283] width 14 height 14
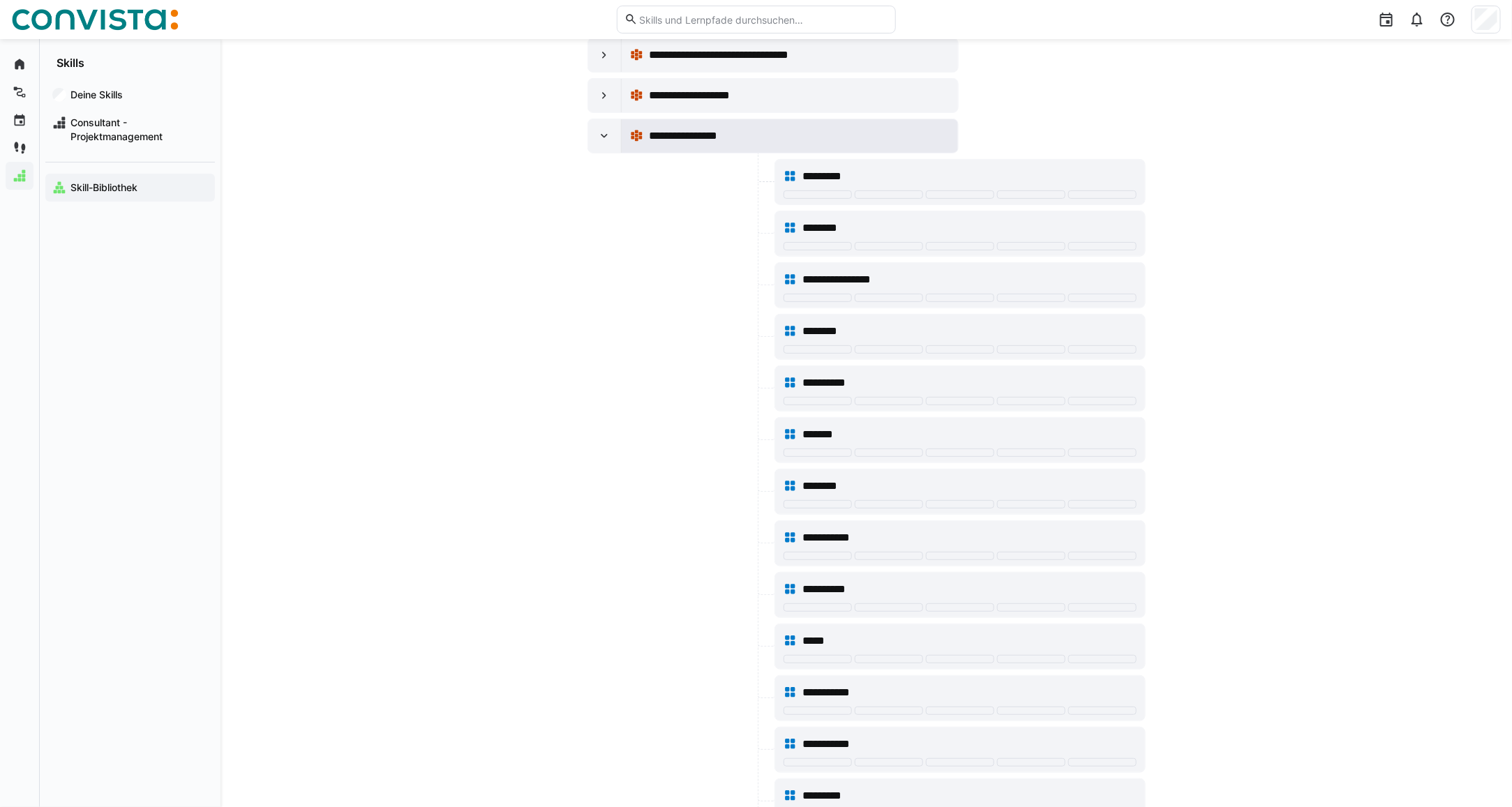
scroll to position [175, 0]
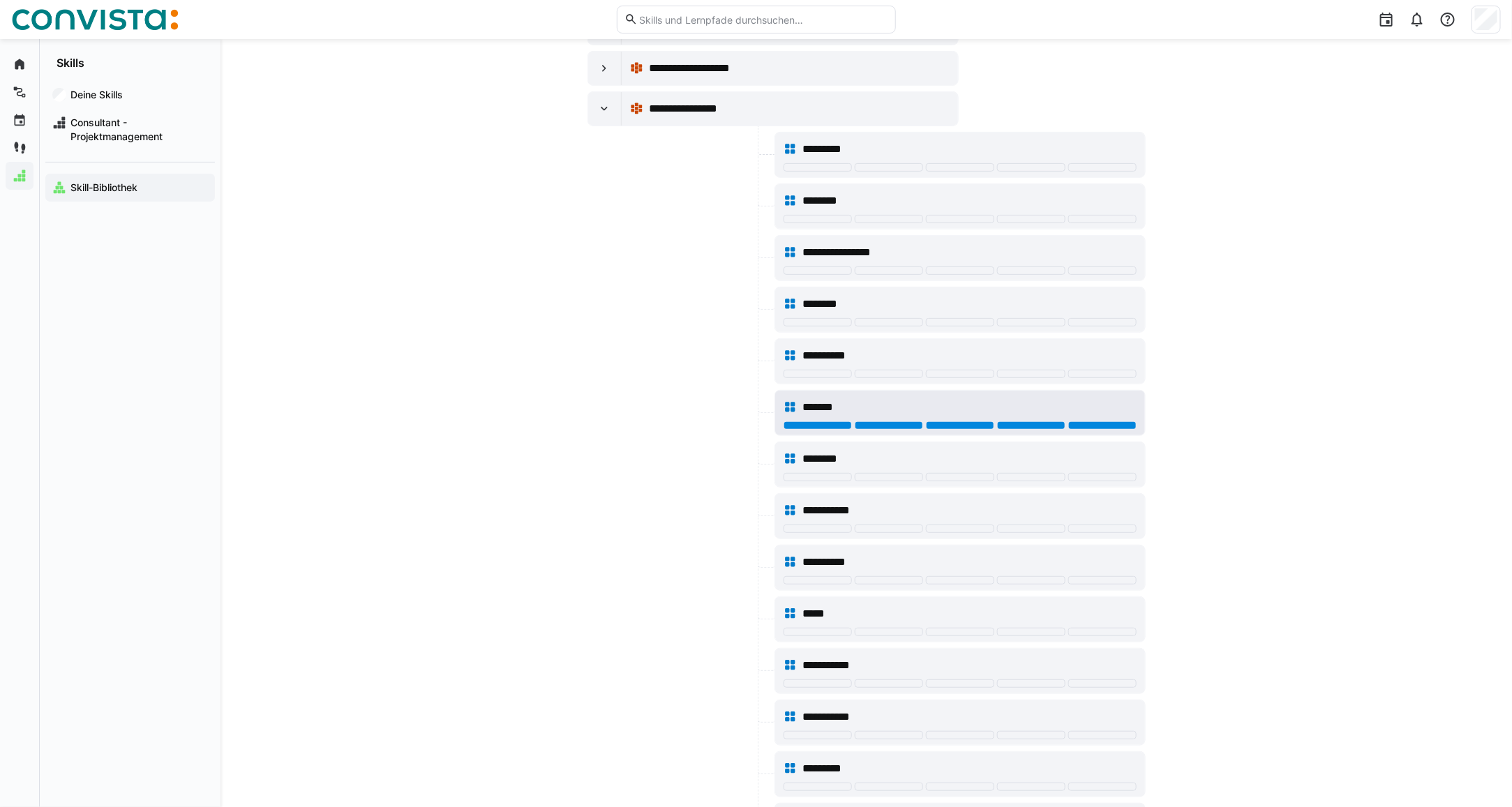
click at [1108, 427] on div at bounding box center [1102, 426] width 68 height 9
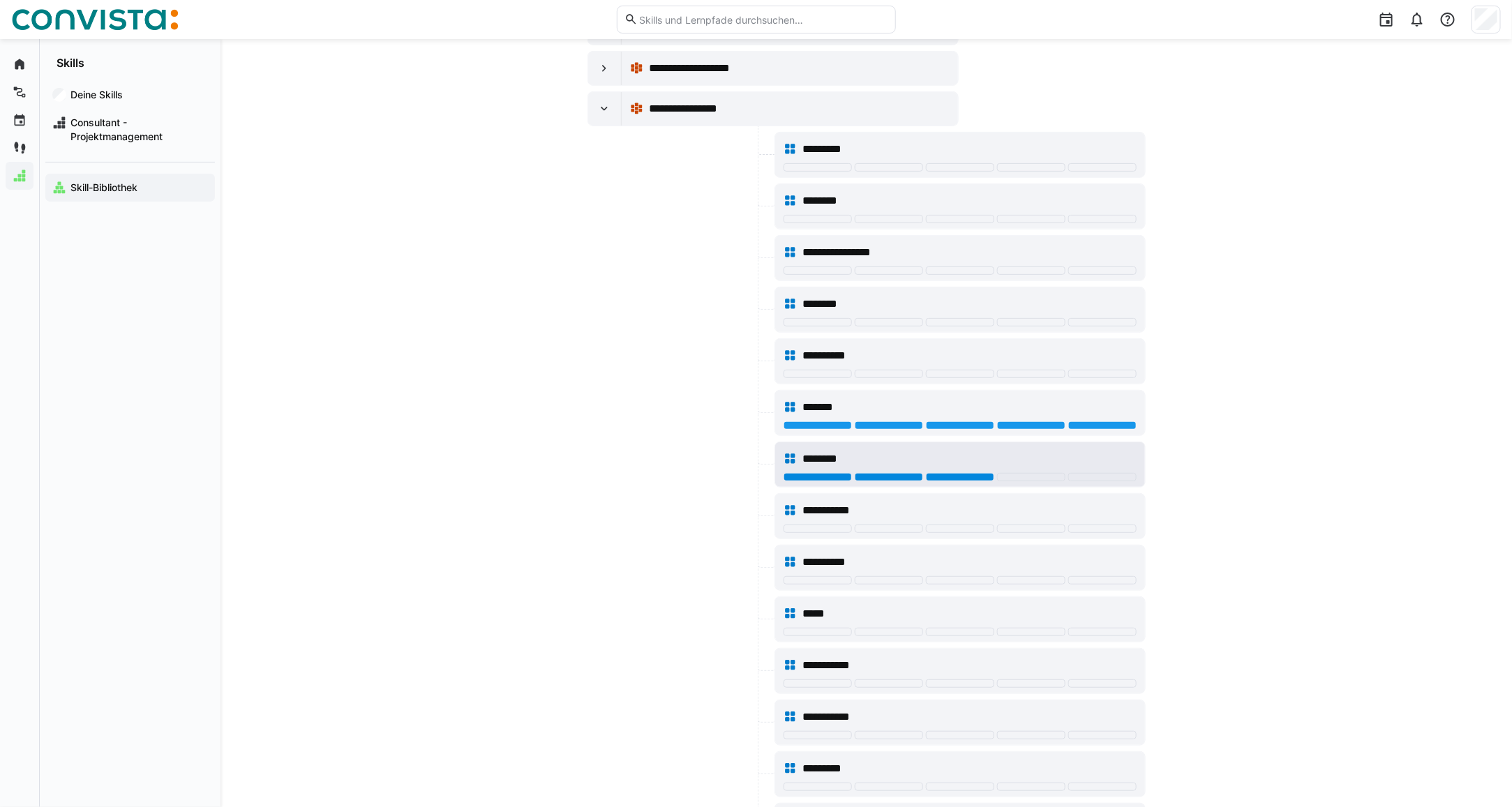
click at [953, 477] on div at bounding box center [959, 478] width 68 height 9
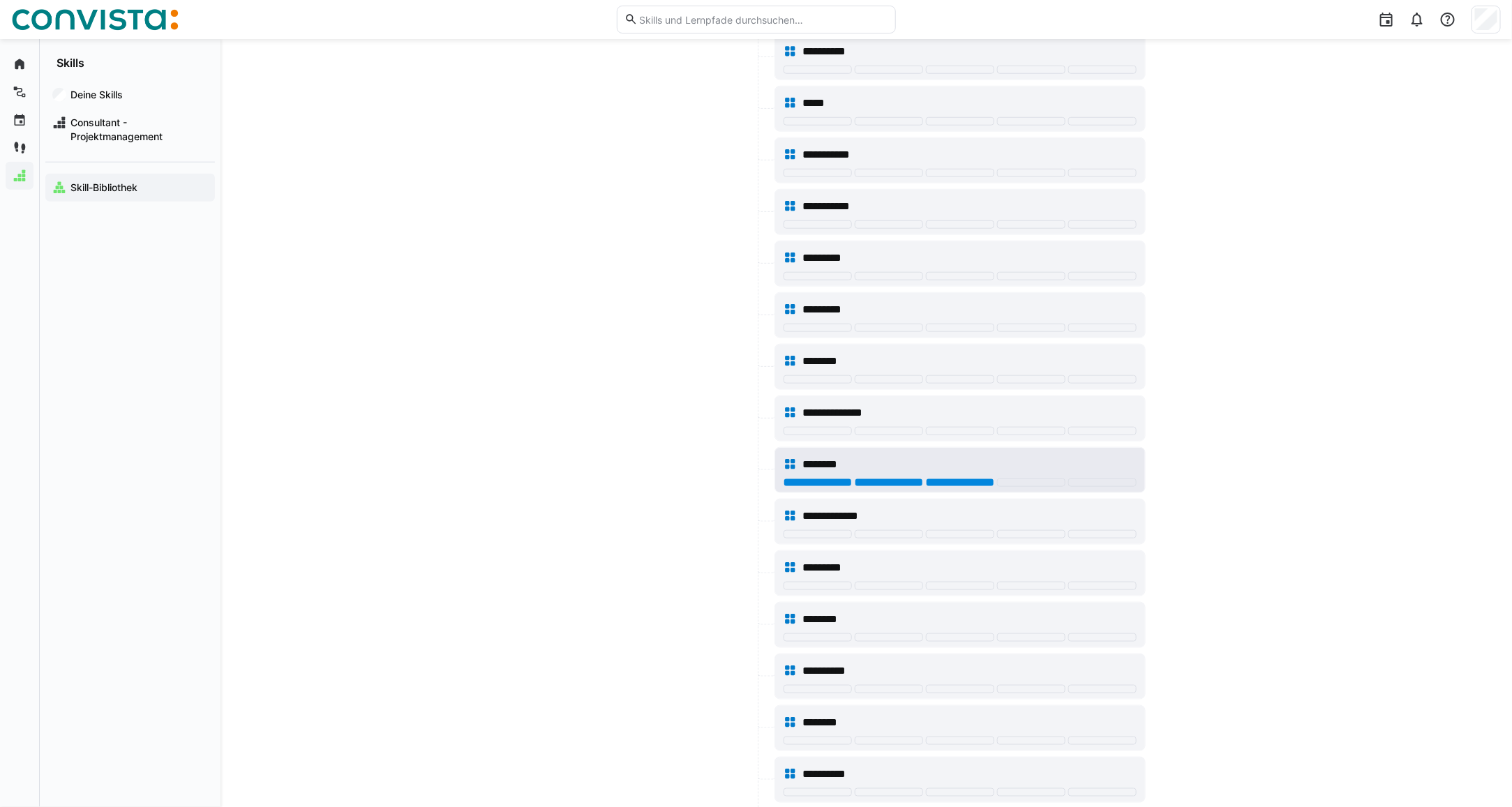
scroll to position [697, 0]
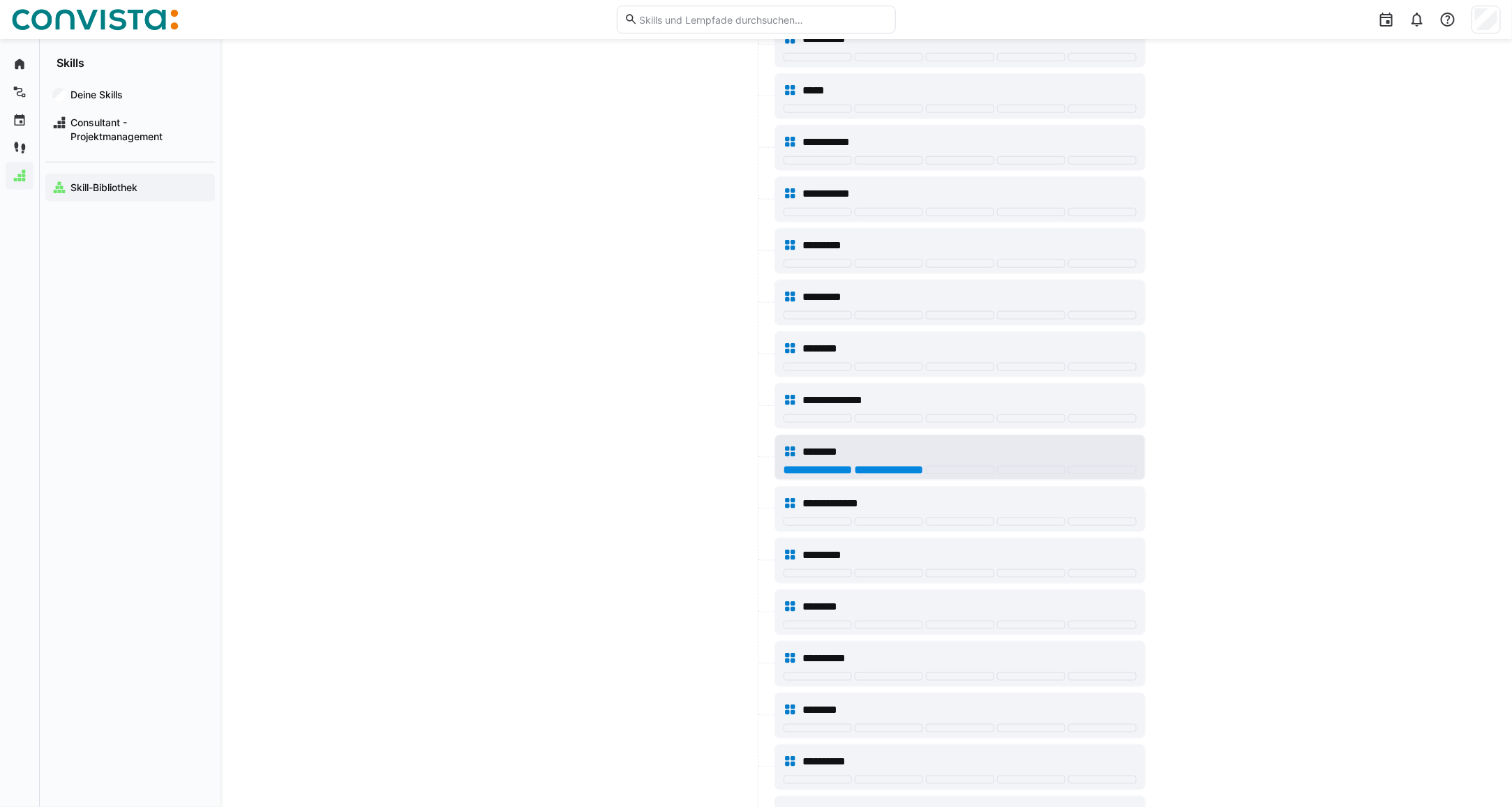
click at [868, 474] on div at bounding box center [889, 470] width 68 height 9
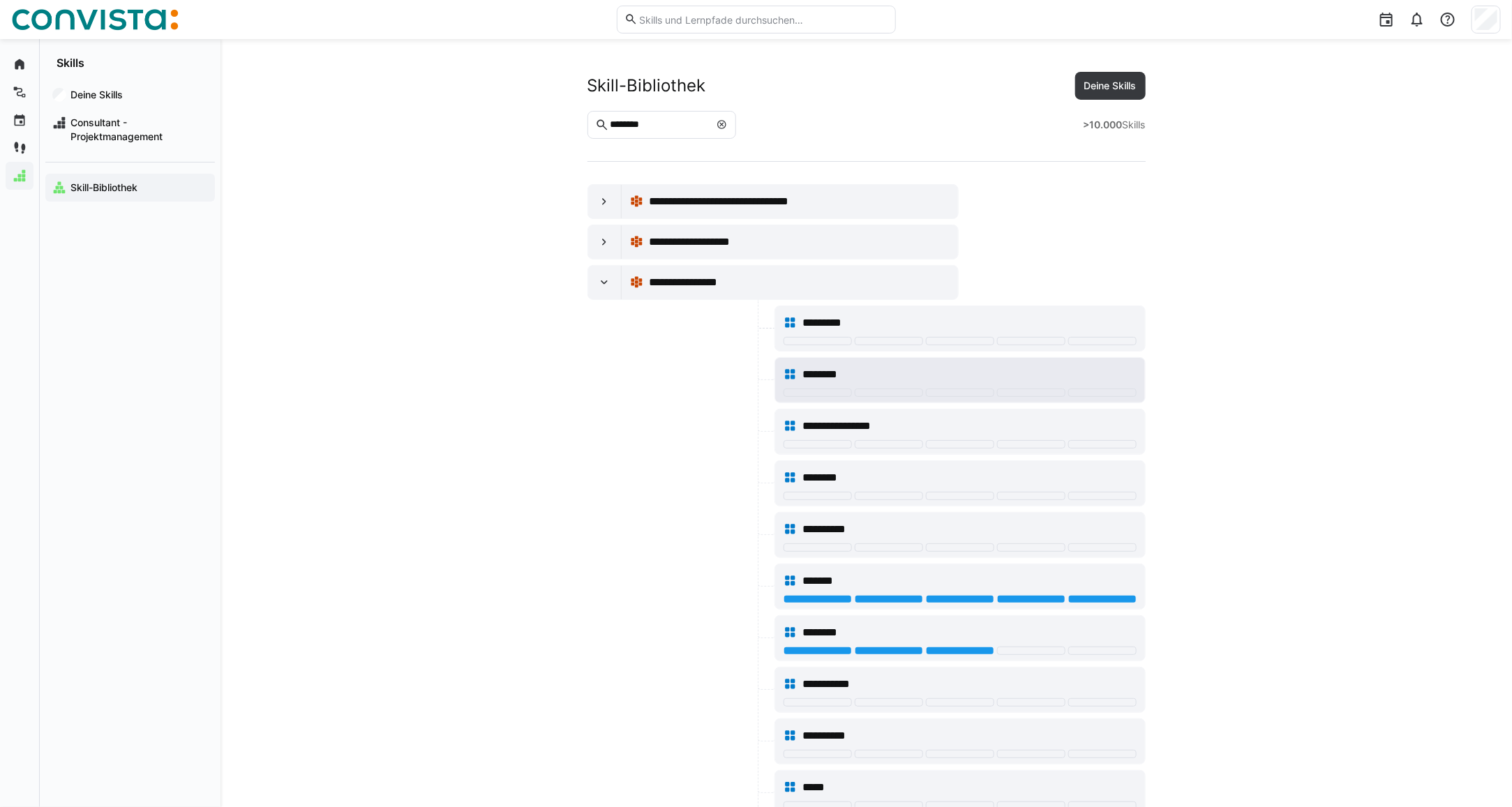
scroll to position [0, 0]
click at [727, 125] on eds-icon at bounding box center [721, 125] width 11 height 11
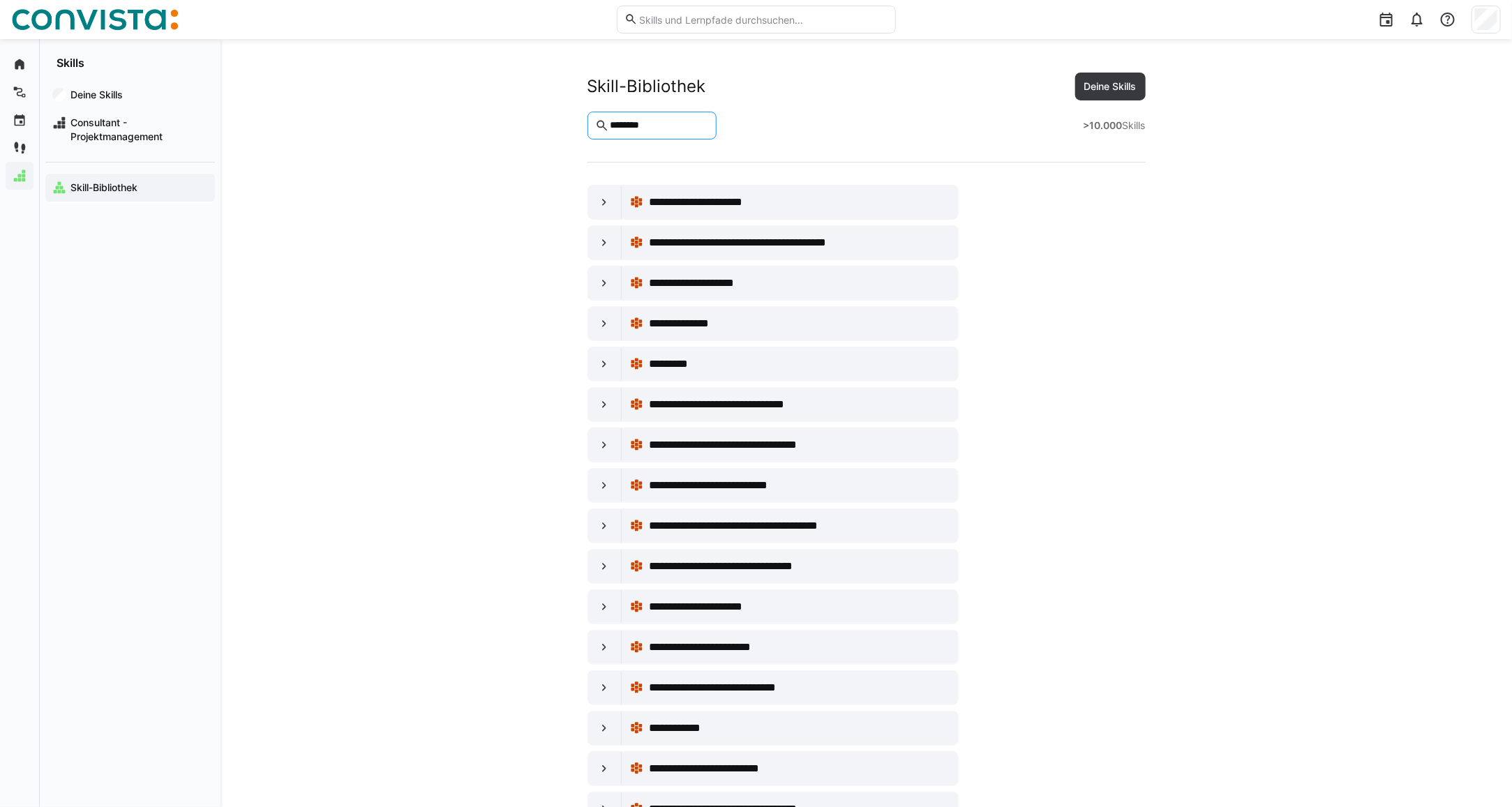
click at [616, 123] on input "********" at bounding box center [659, 125] width 100 height 13
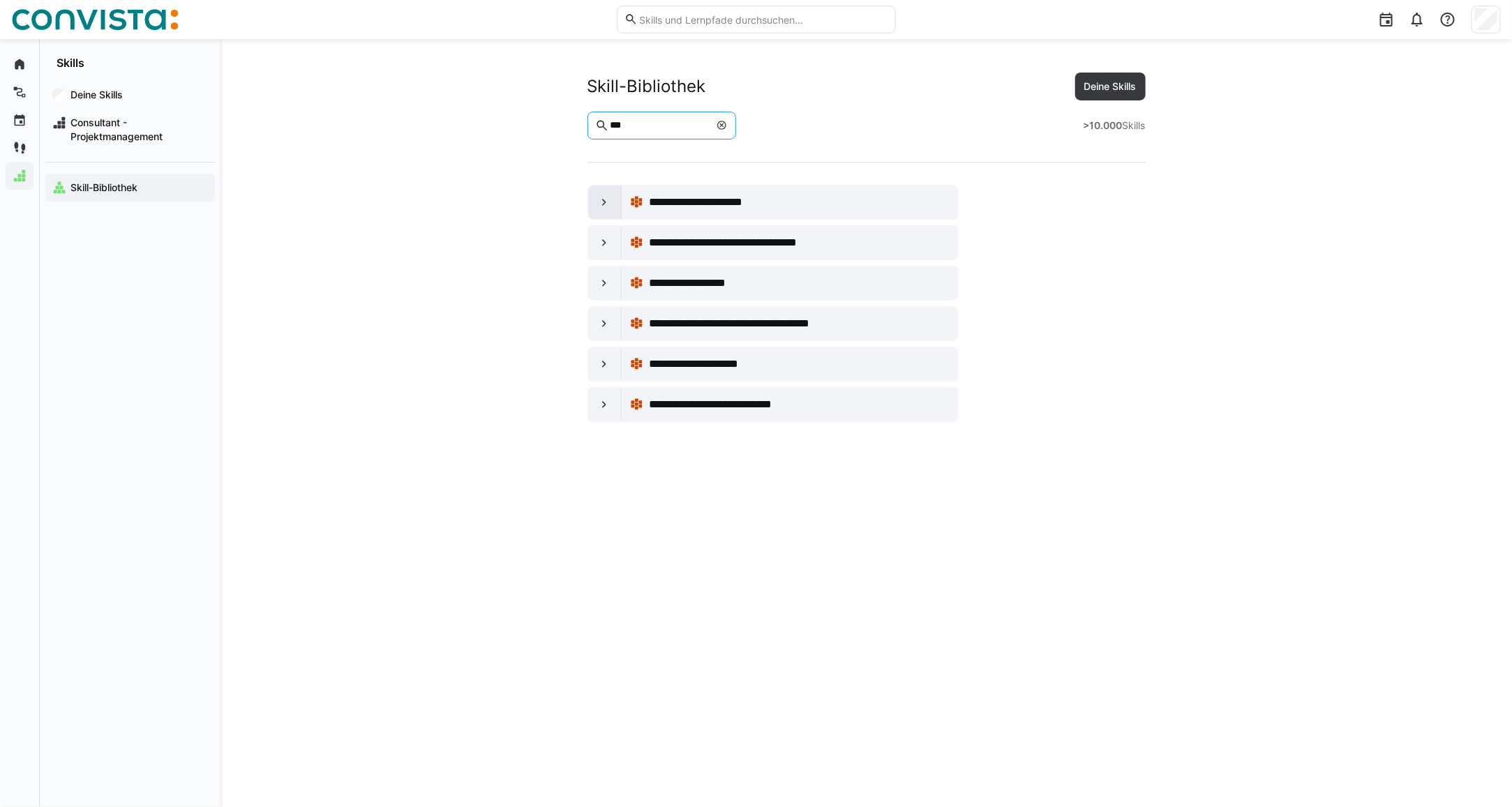
type input "***"
click at [600, 199] on eds-icon at bounding box center [604, 202] width 14 height 14
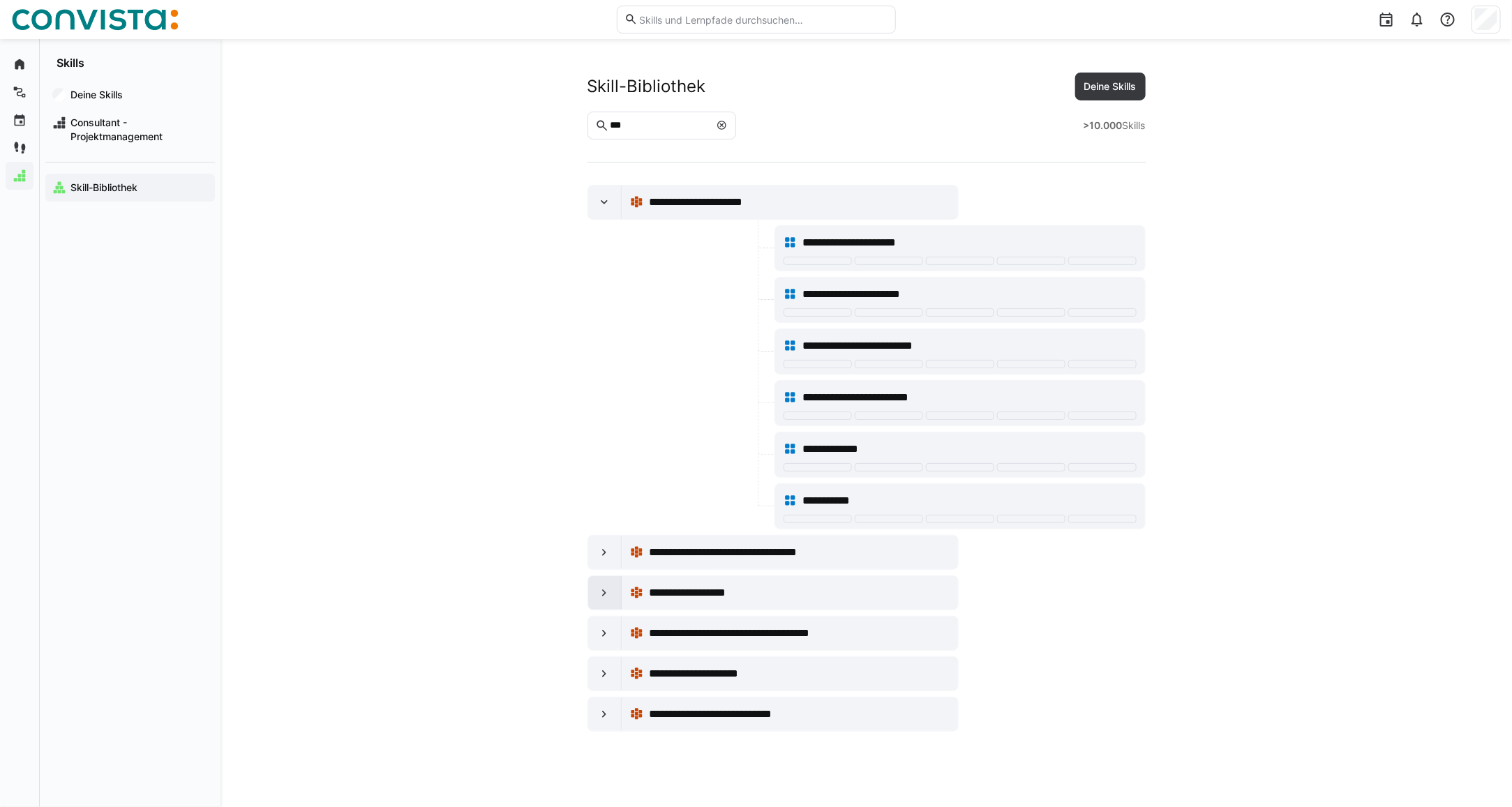
click at [598, 600] on eds-icon at bounding box center [604, 592] width 14 height 14
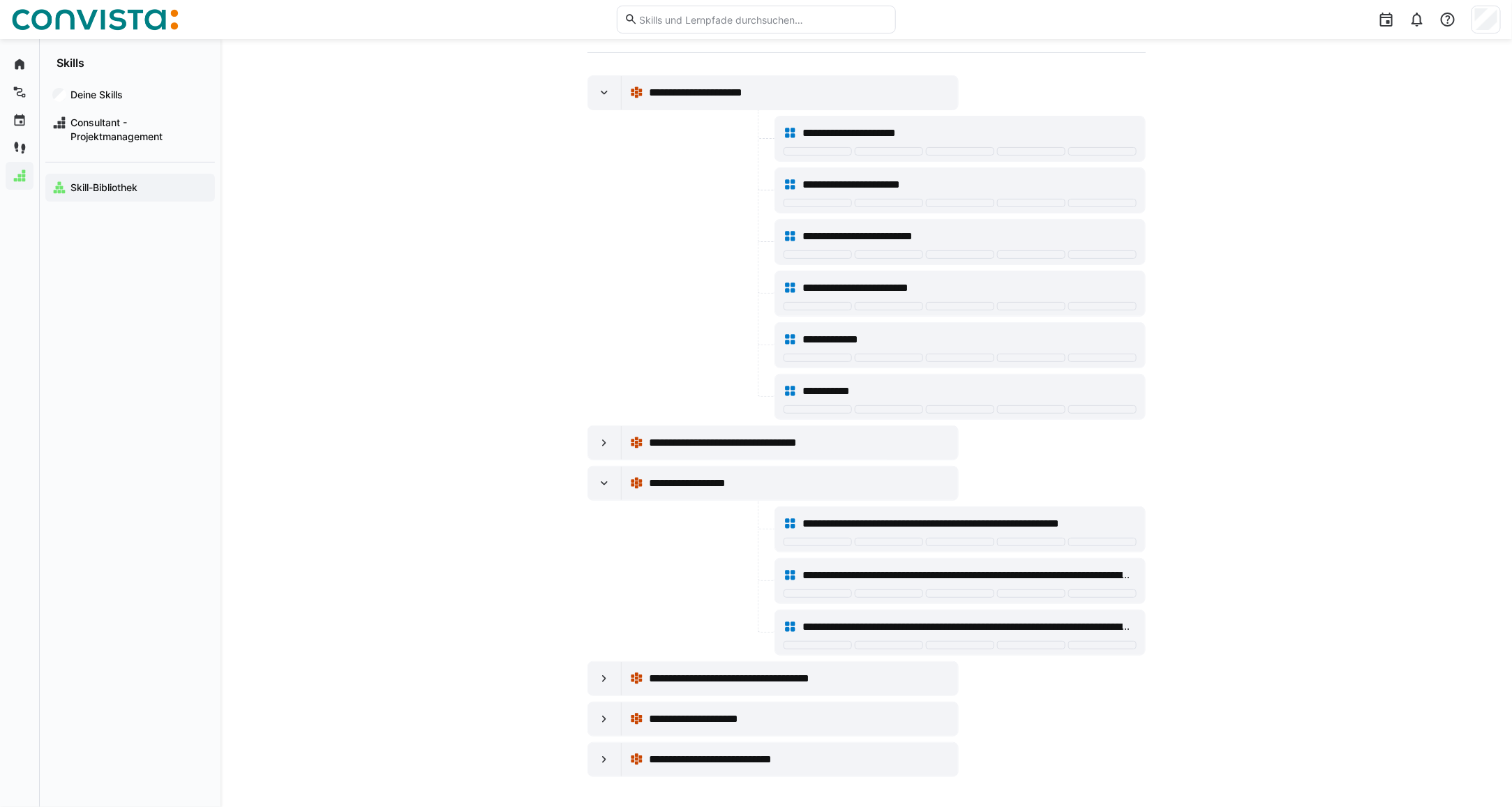
scroll to position [117, 0]
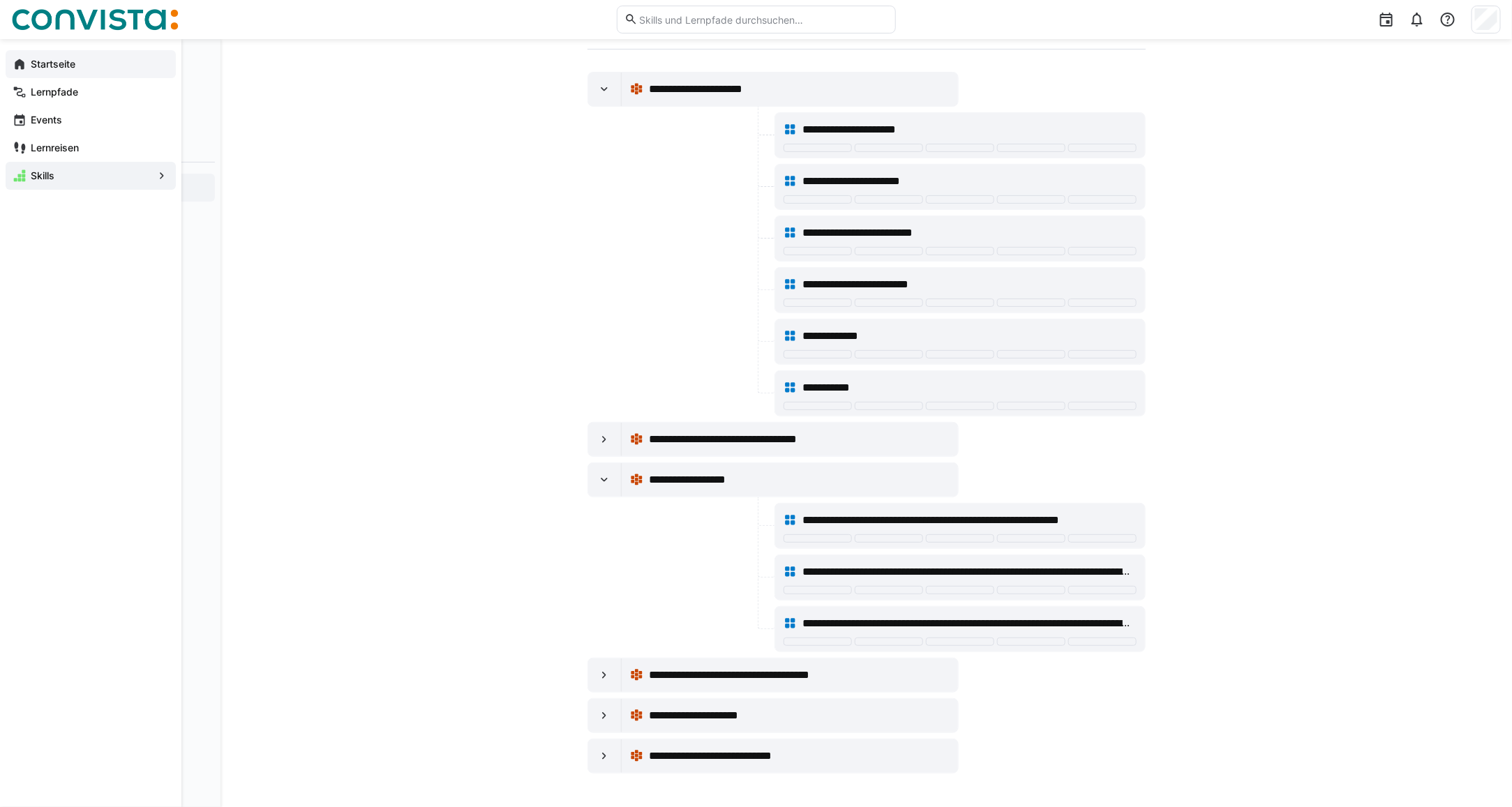
click at [0, 0] on app-navigation-label "Startseite" at bounding box center [0, 0] width 0 height 0
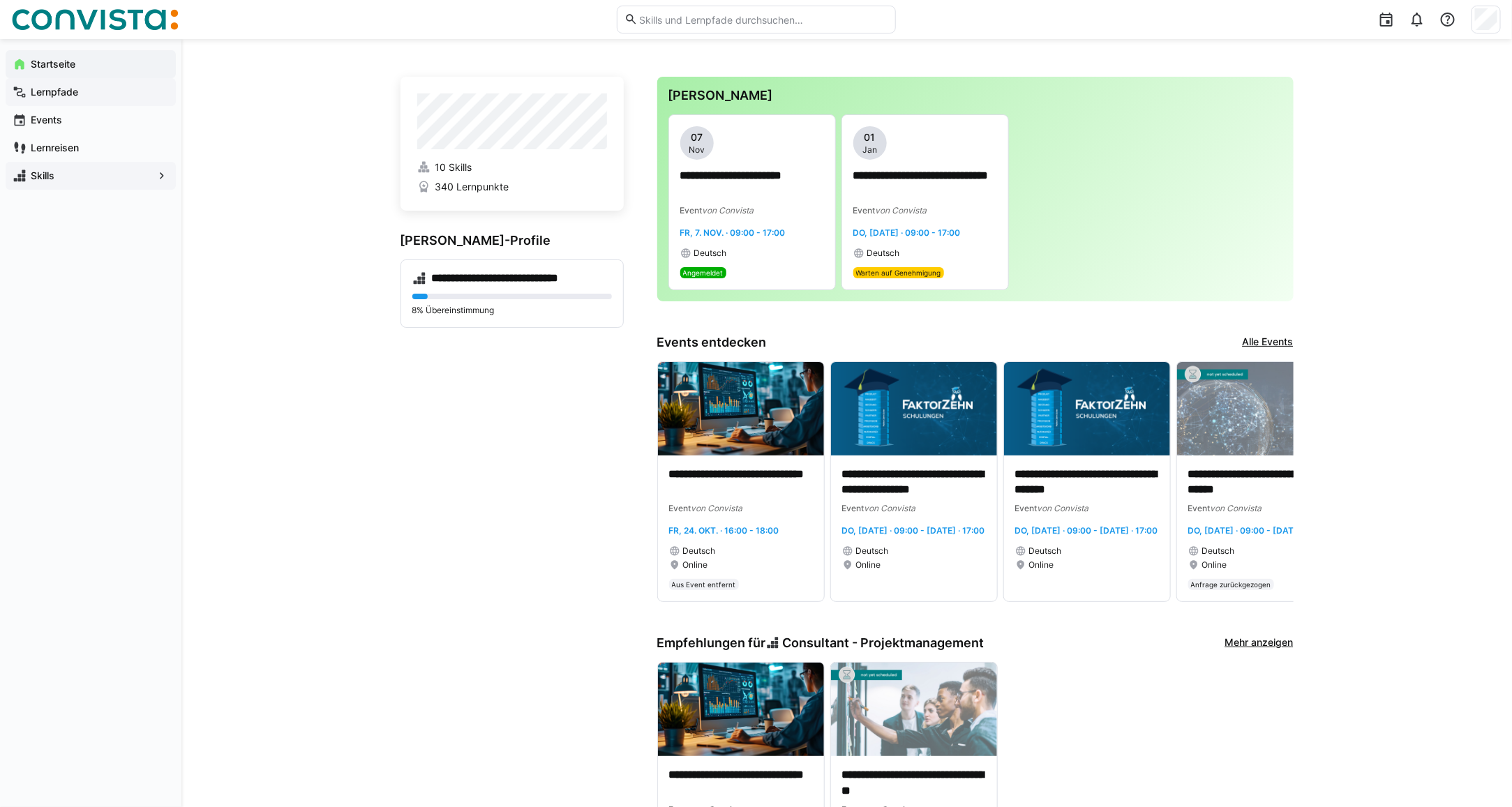
click at [0, 0] on app-navigation-label "Lernpfade" at bounding box center [0, 0] width 0 height 0
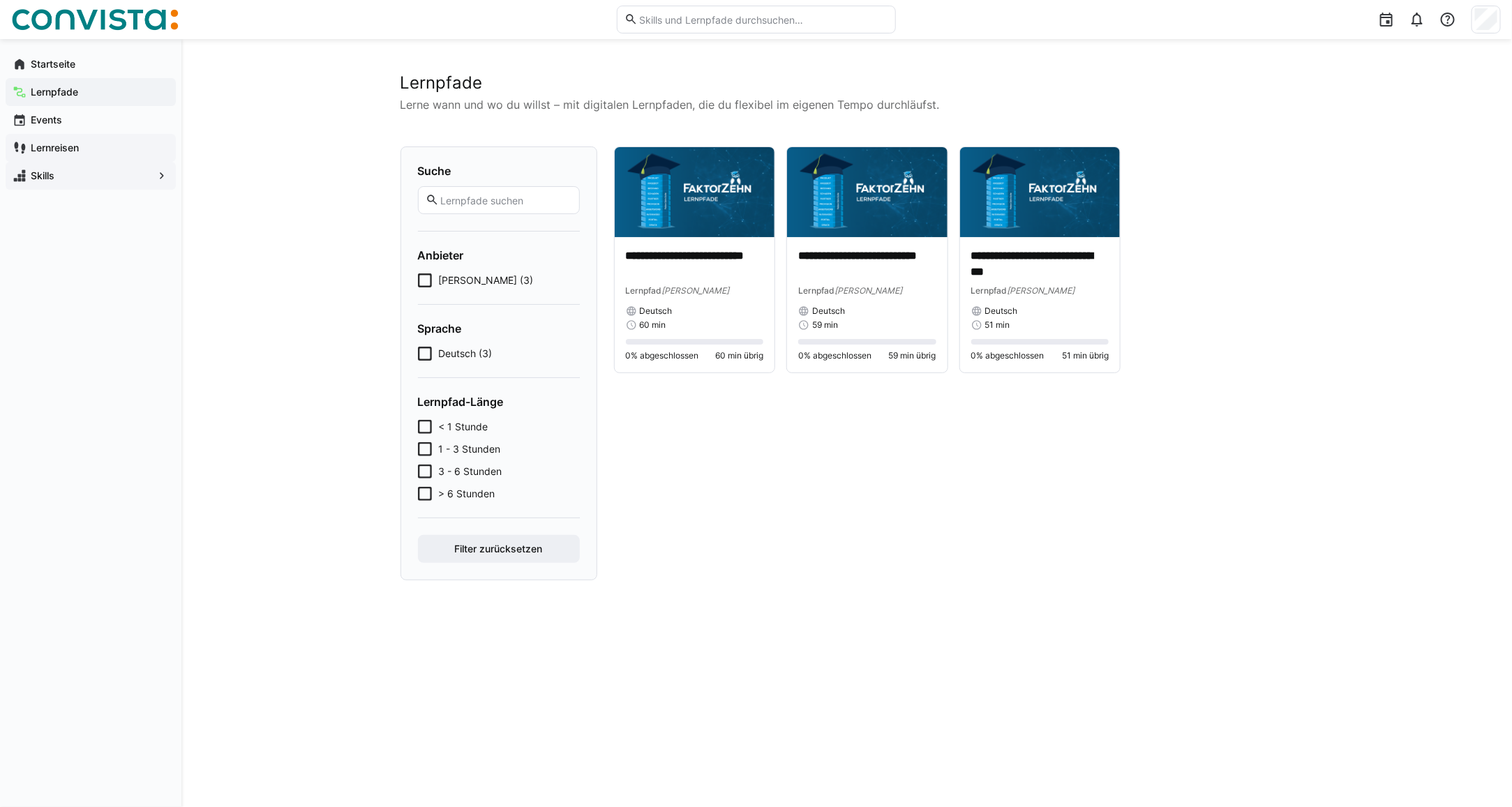
click at [83, 144] on span "Lernreisen" at bounding box center [99, 148] width 140 height 14
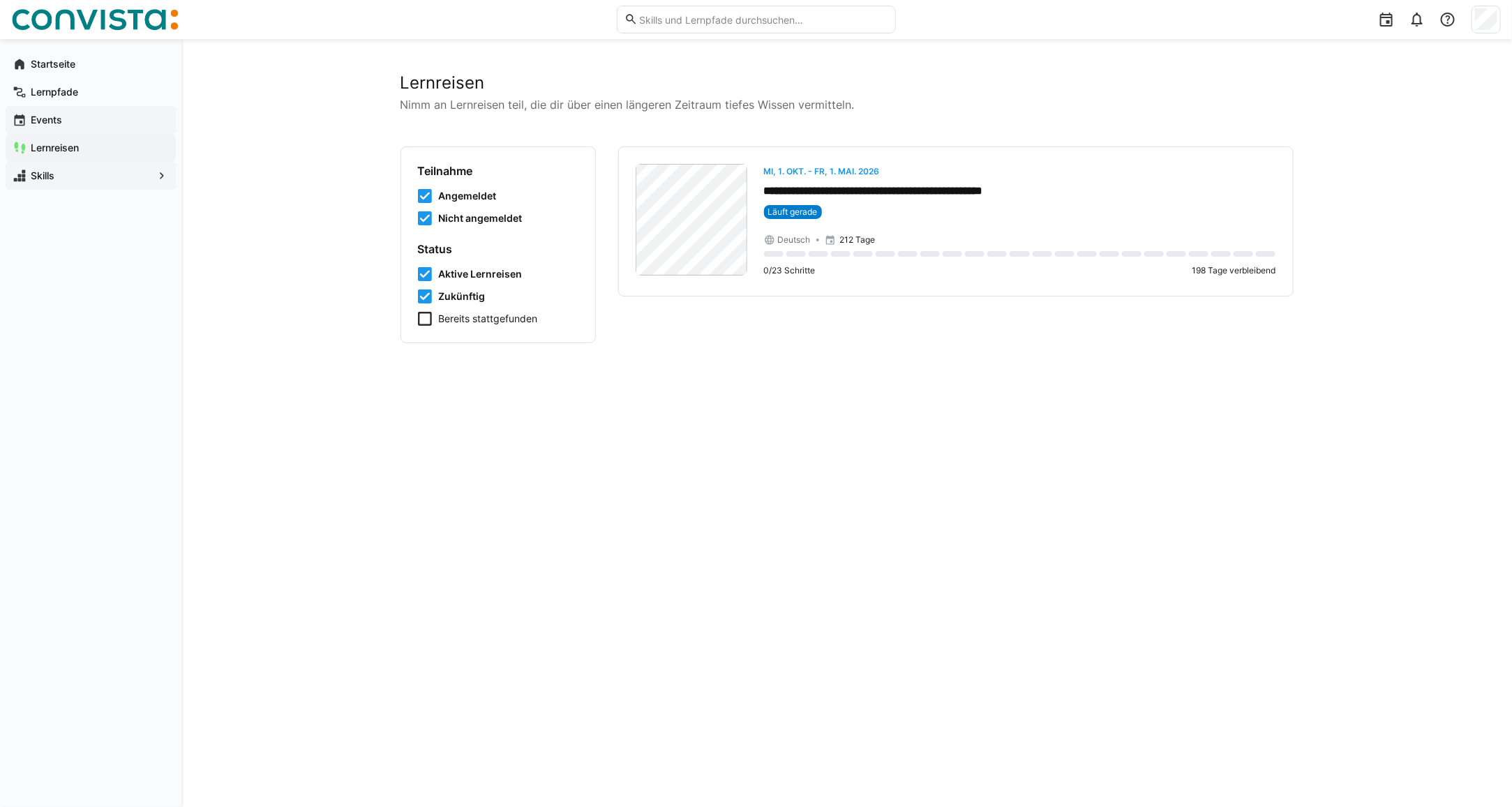
click at [67, 116] on span "Events" at bounding box center [99, 120] width 140 height 14
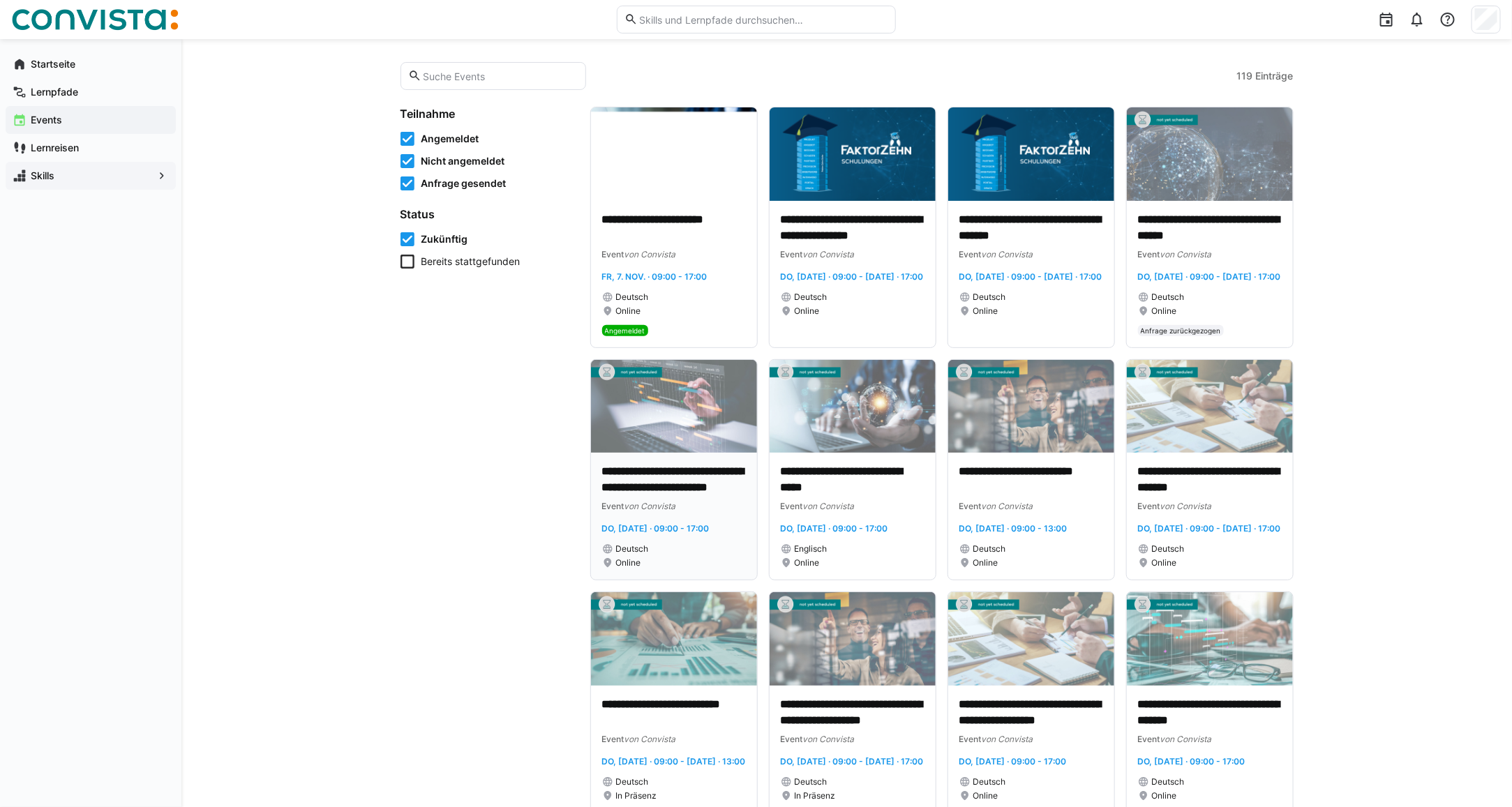
scroll to position [87, 0]
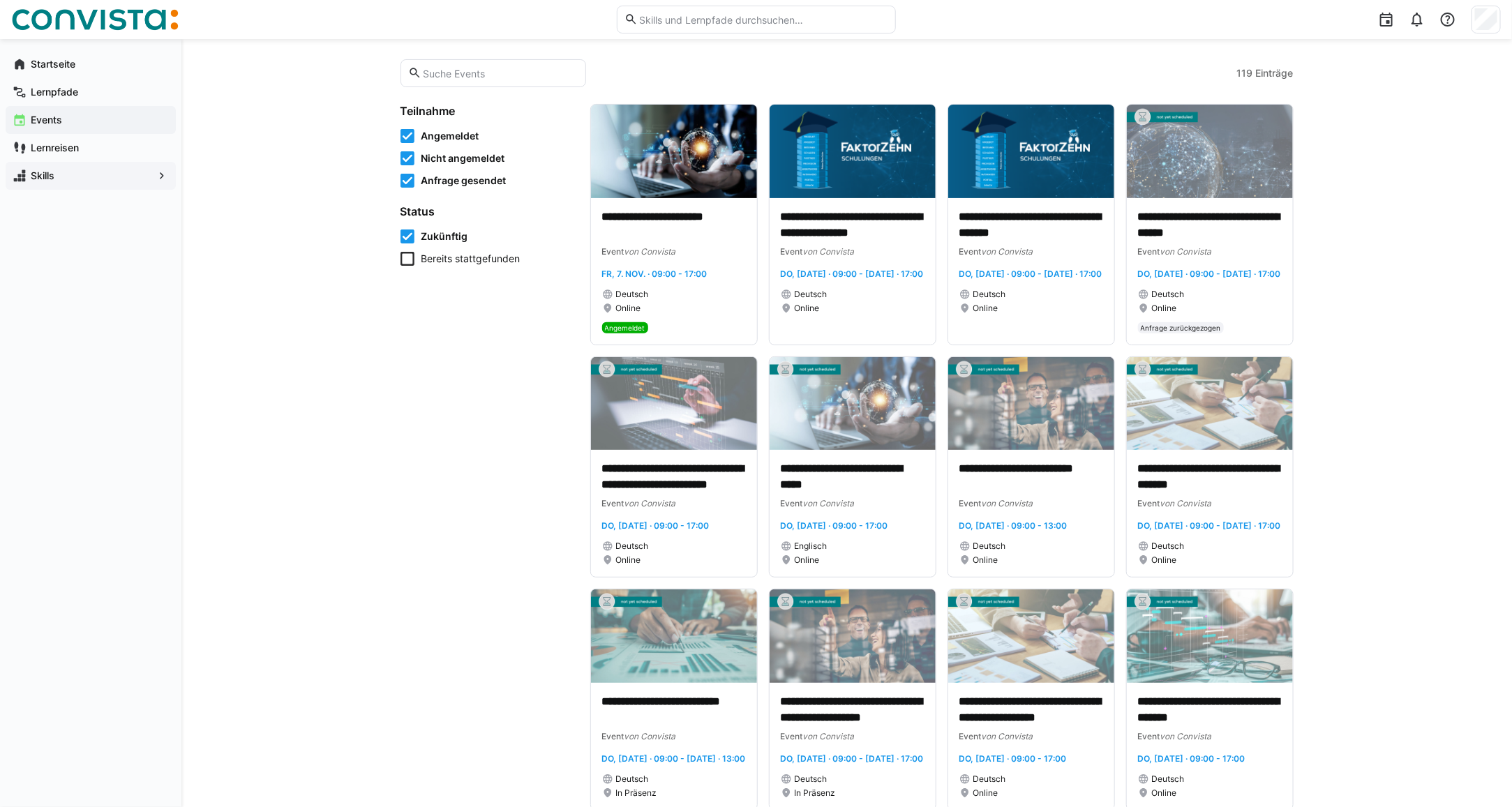
click at [461, 73] on input "text" at bounding box center [500, 73] width 157 height 13
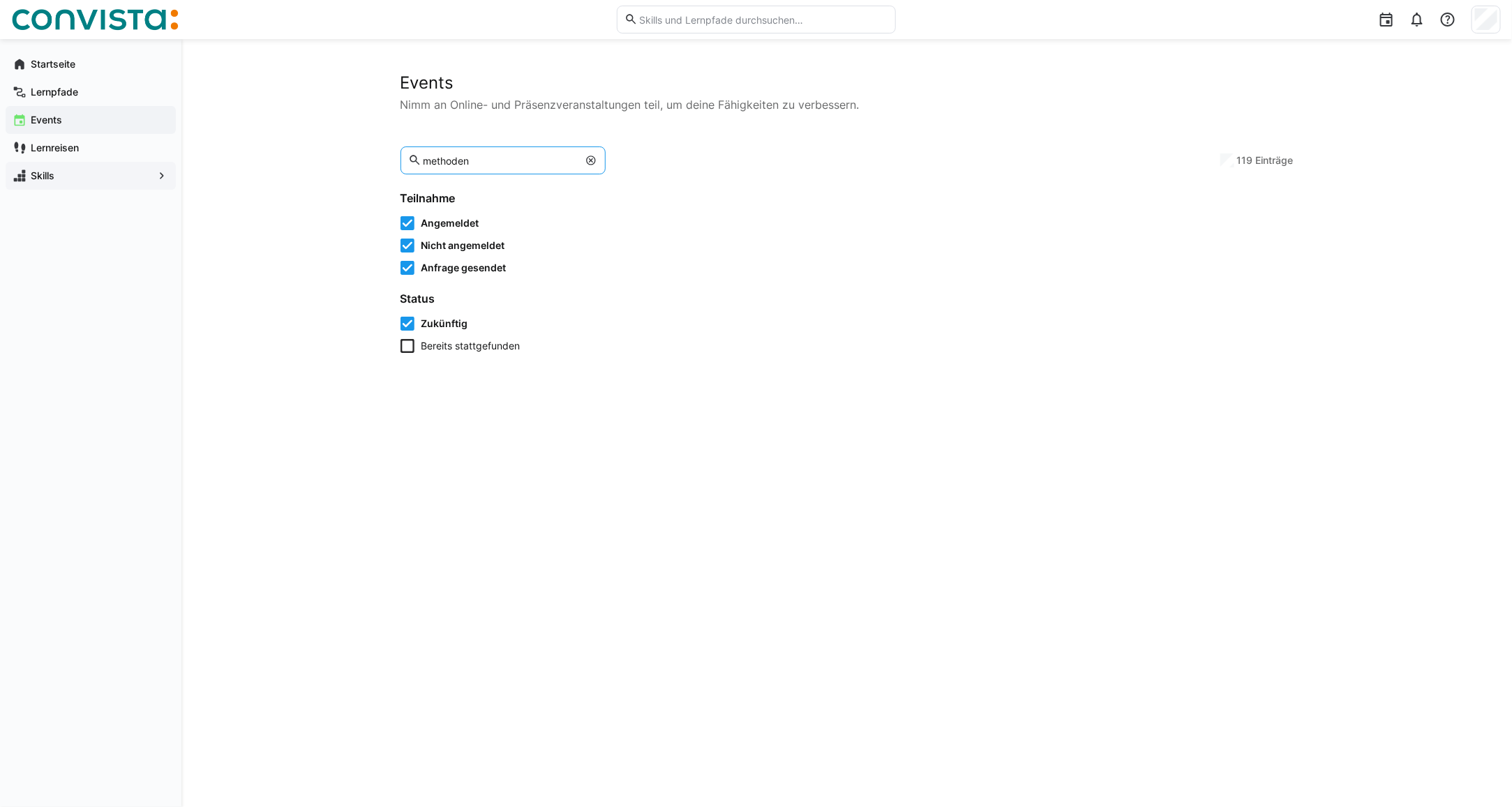
scroll to position [0, 0]
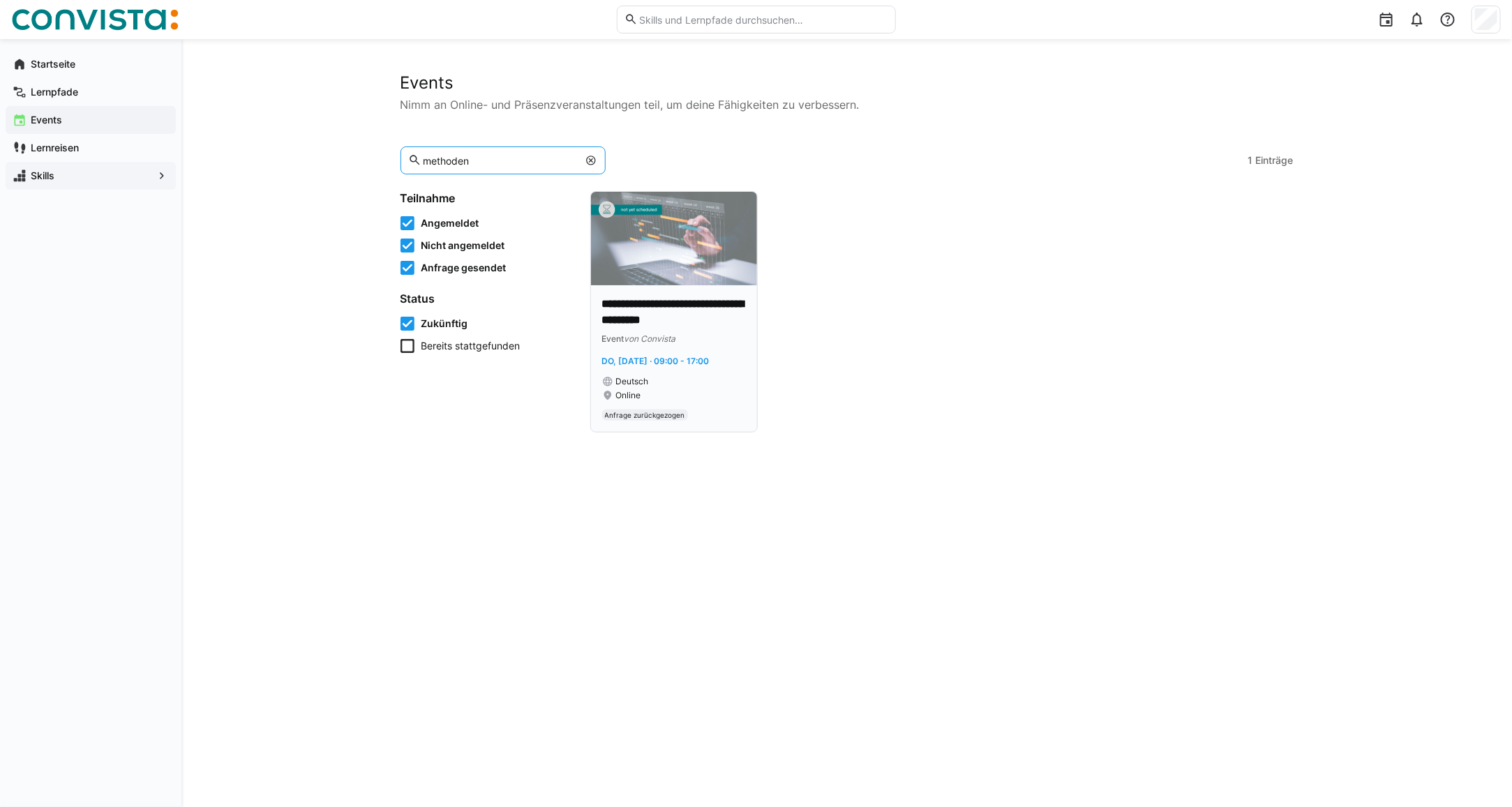
type input "methoden"
click at [650, 270] on img at bounding box center [673, 238] width 166 height 94
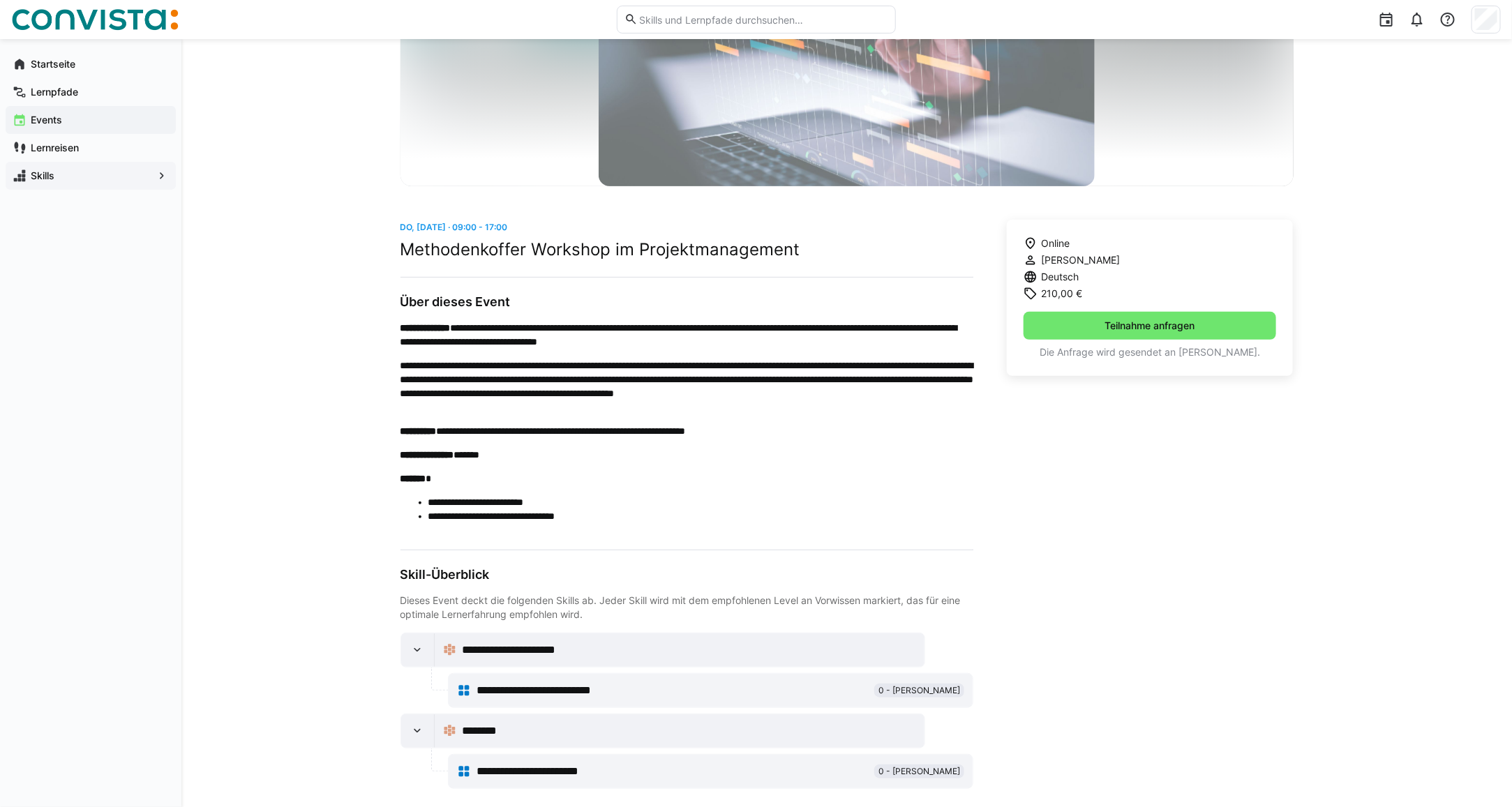
scroll to position [208, 0]
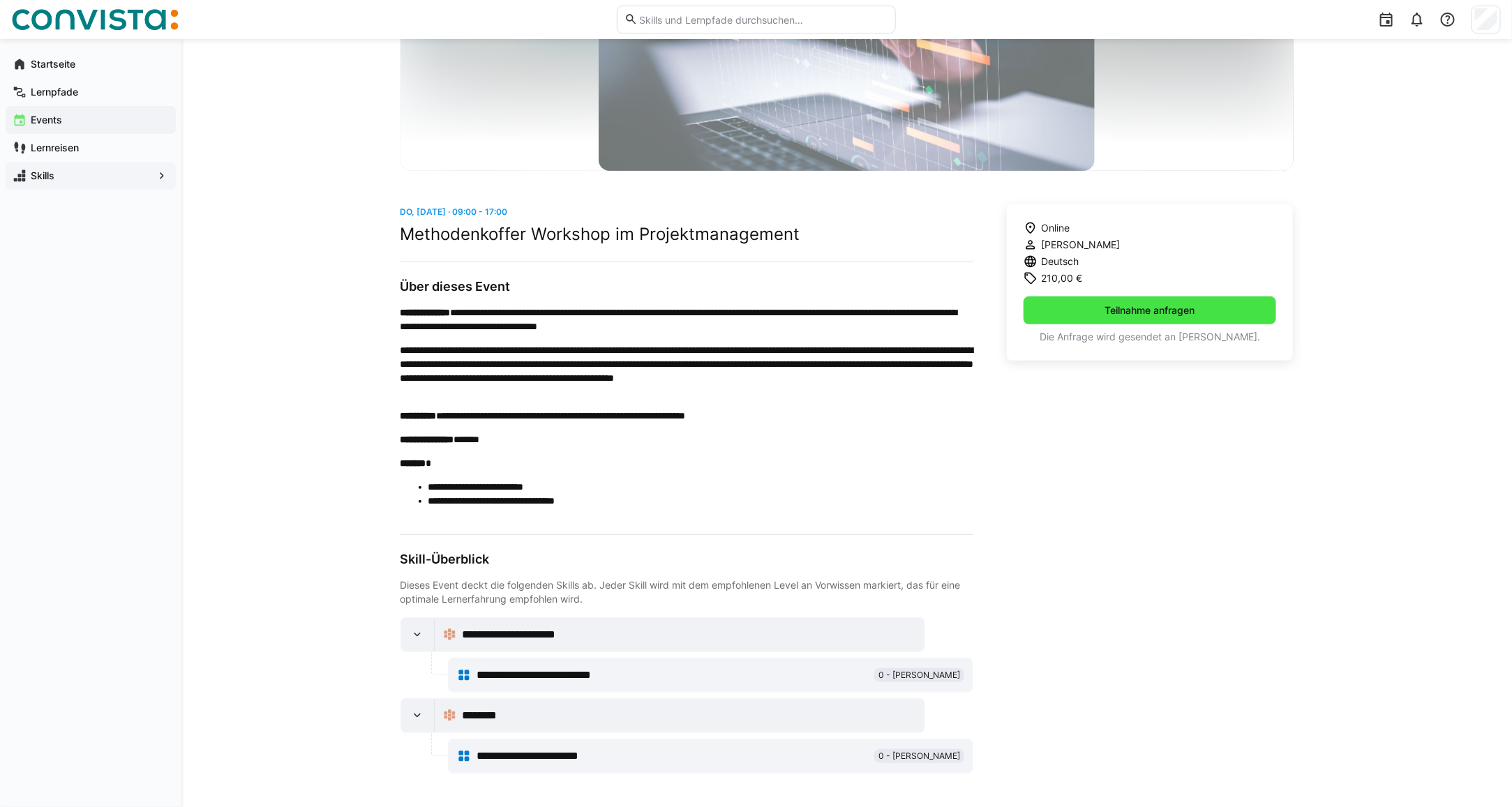
click at [1128, 312] on span "Teilnahme anfragen" at bounding box center [1149, 310] width 94 height 14
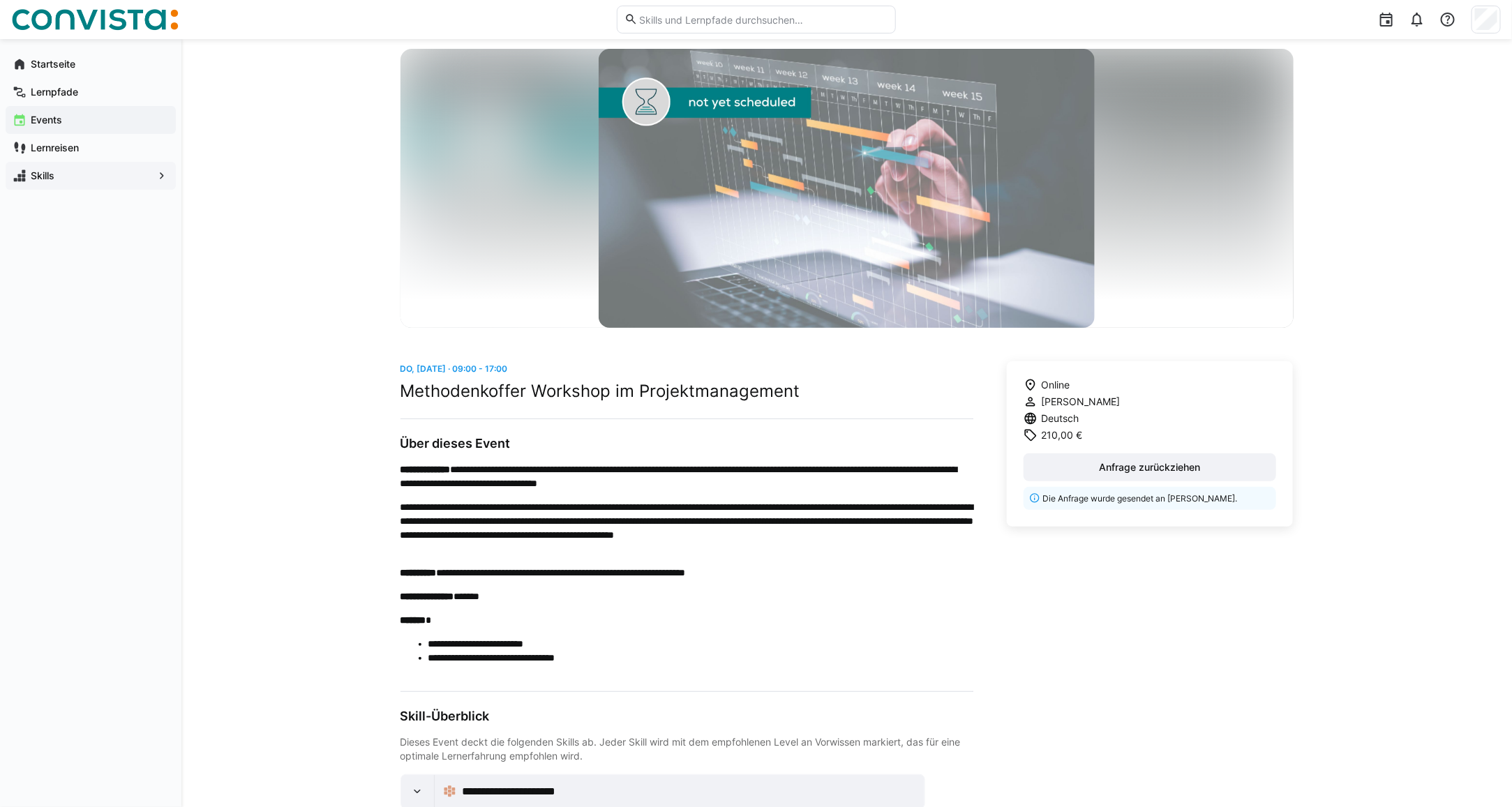
scroll to position [0, 0]
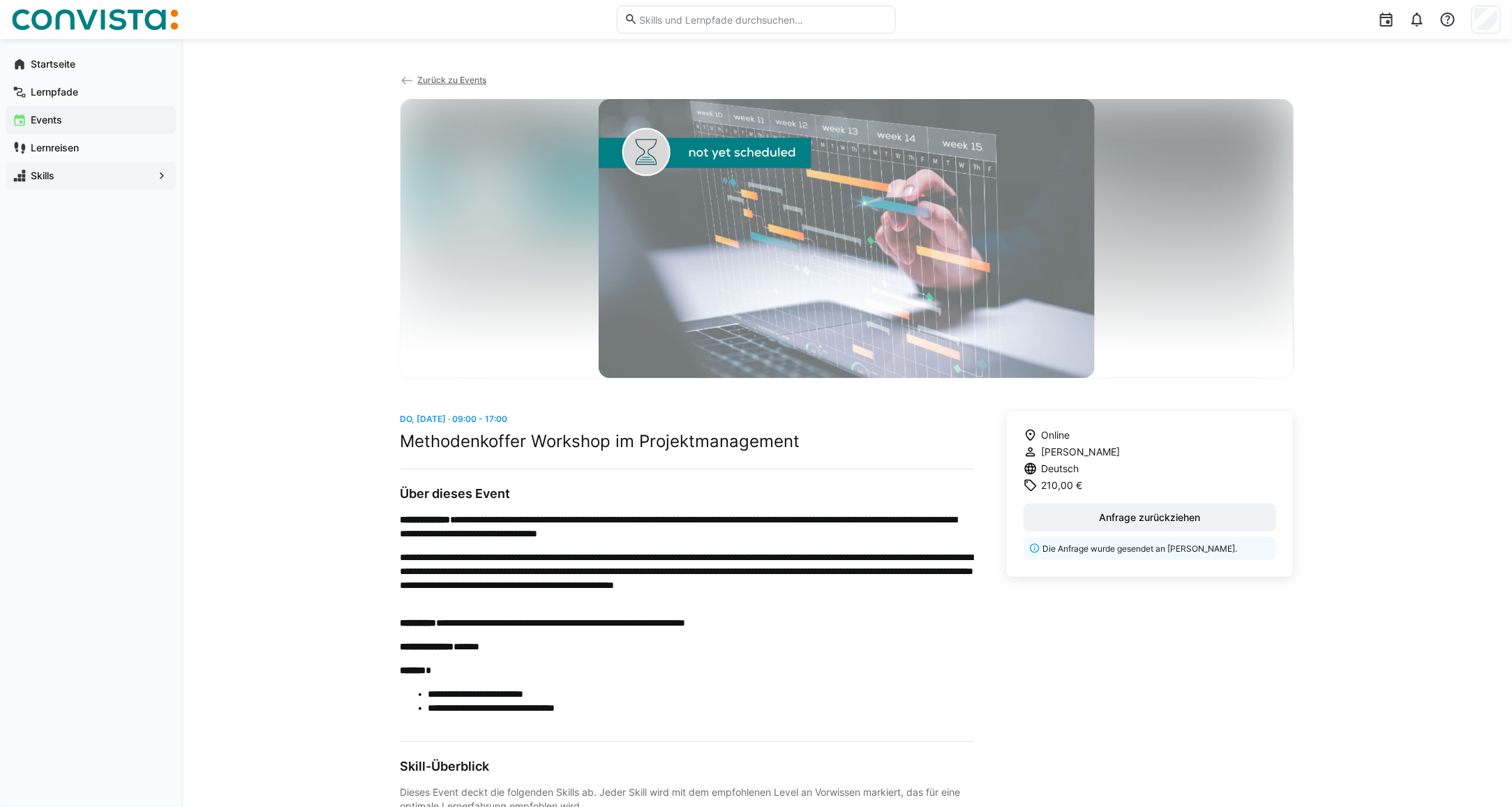
drag, startPoint x: 434, startPoint y: 80, endPoint x: 423, endPoint y: 58, distance: 24.6
click at [434, 80] on span "Zurück zu Events" at bounding box center [451, 80] width 69 height 10
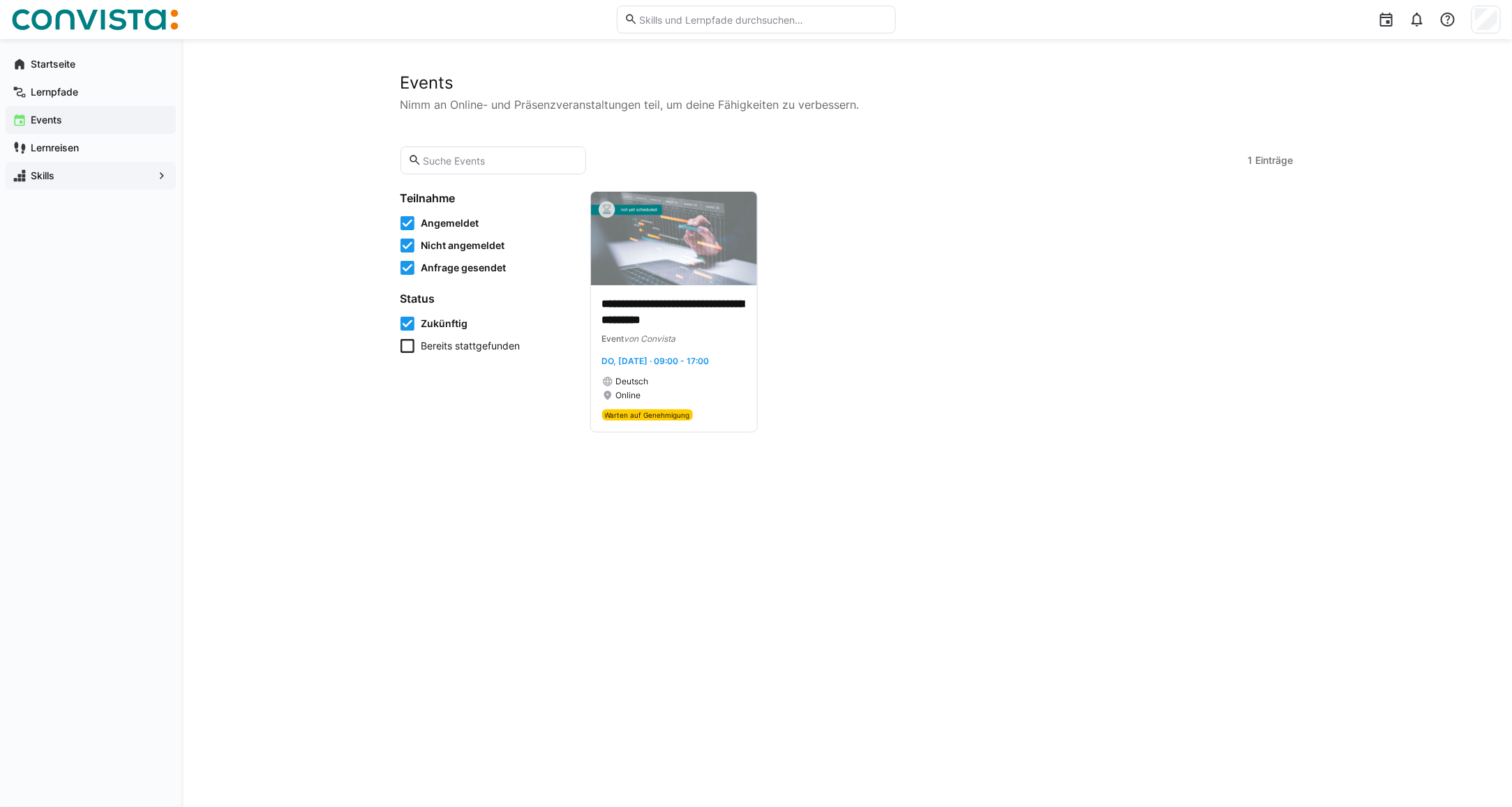
click at [462, 168] on eds-input at bounding box center [493, 160] width 186 height 28
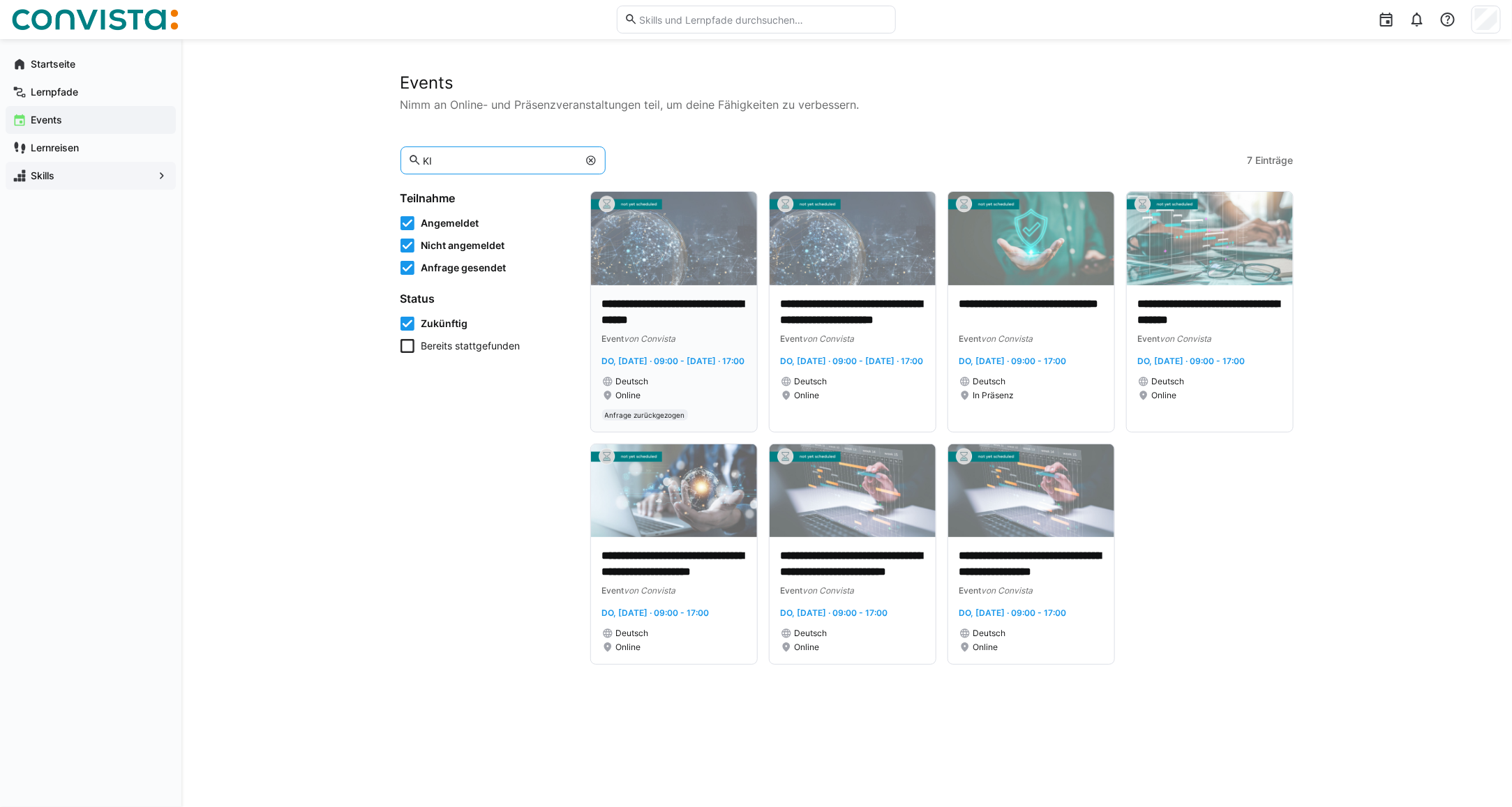
type input "KI"
click at [675, 273] on img at bounding box center [673, 238] width 166 height 94
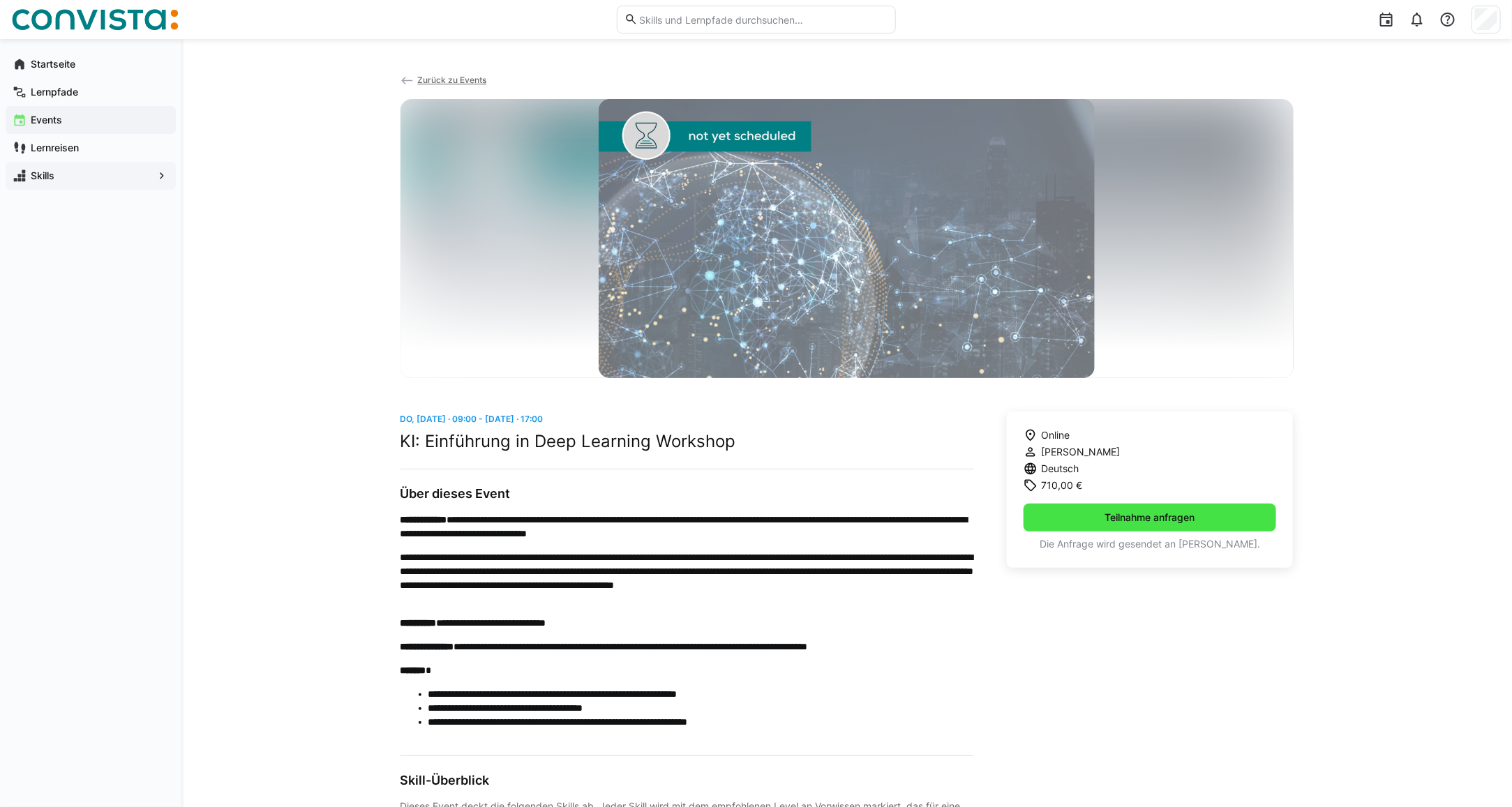
click at [1130, 522] on span "Teilnahme anfragen" at bounding box center [1149, 518] width 94 height 14
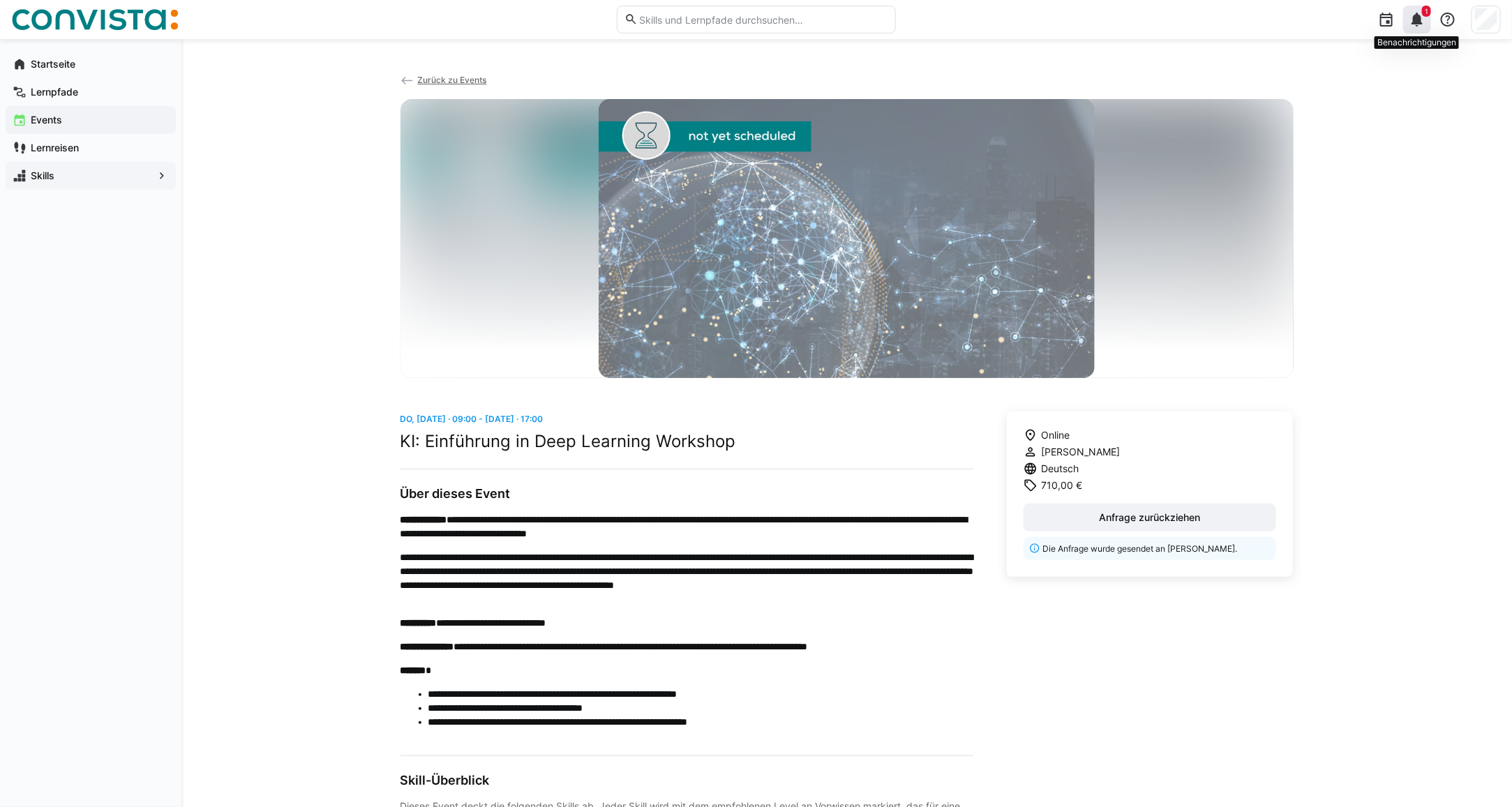
click at [1415, 16] on eds-icon at bounding box center [1417, 20] width 17 height 17
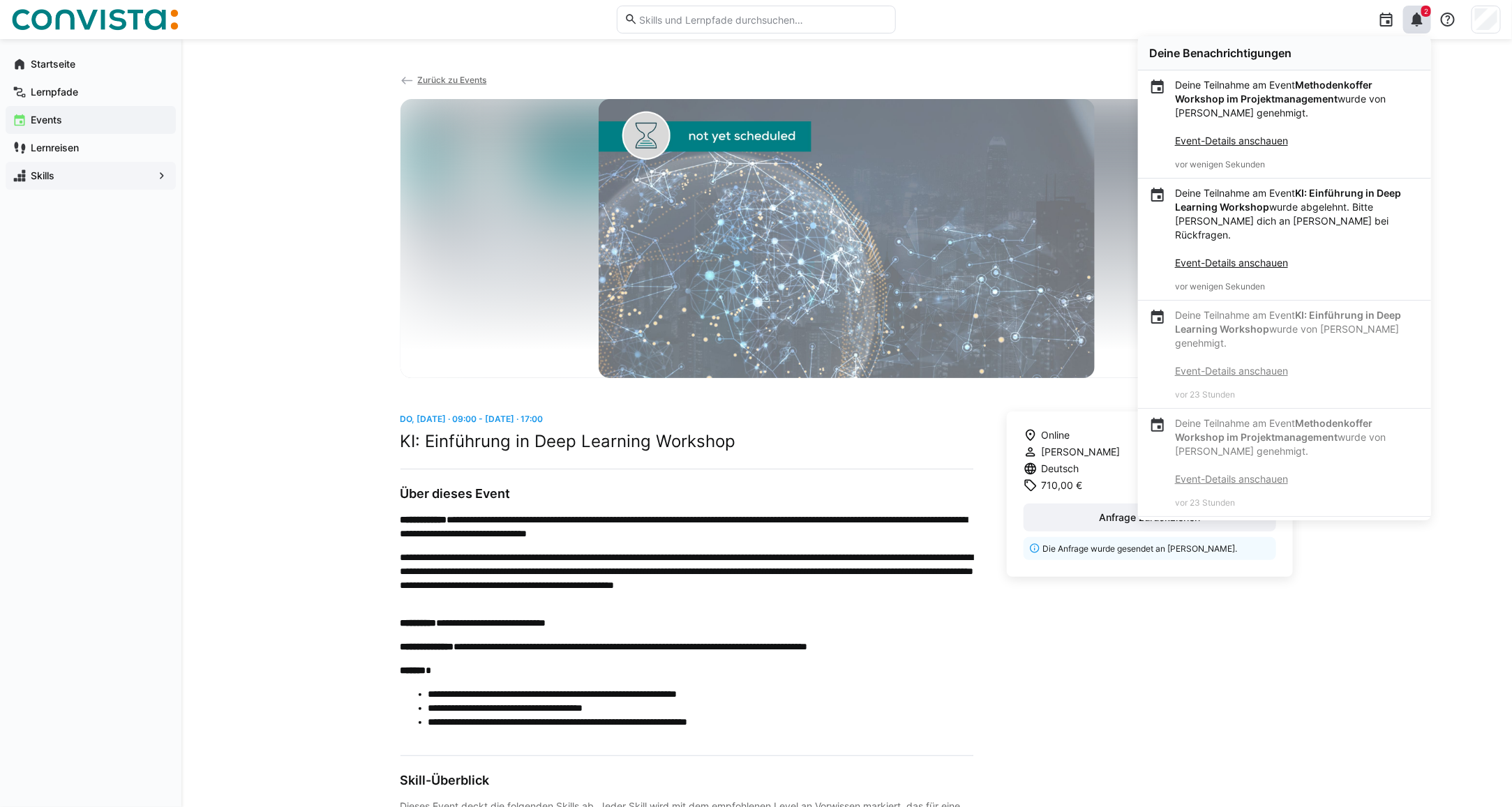
click at [518, 85] on app-back-navigation "Zurück zu Events" at bounding box center [846, 85] width 893 height 26
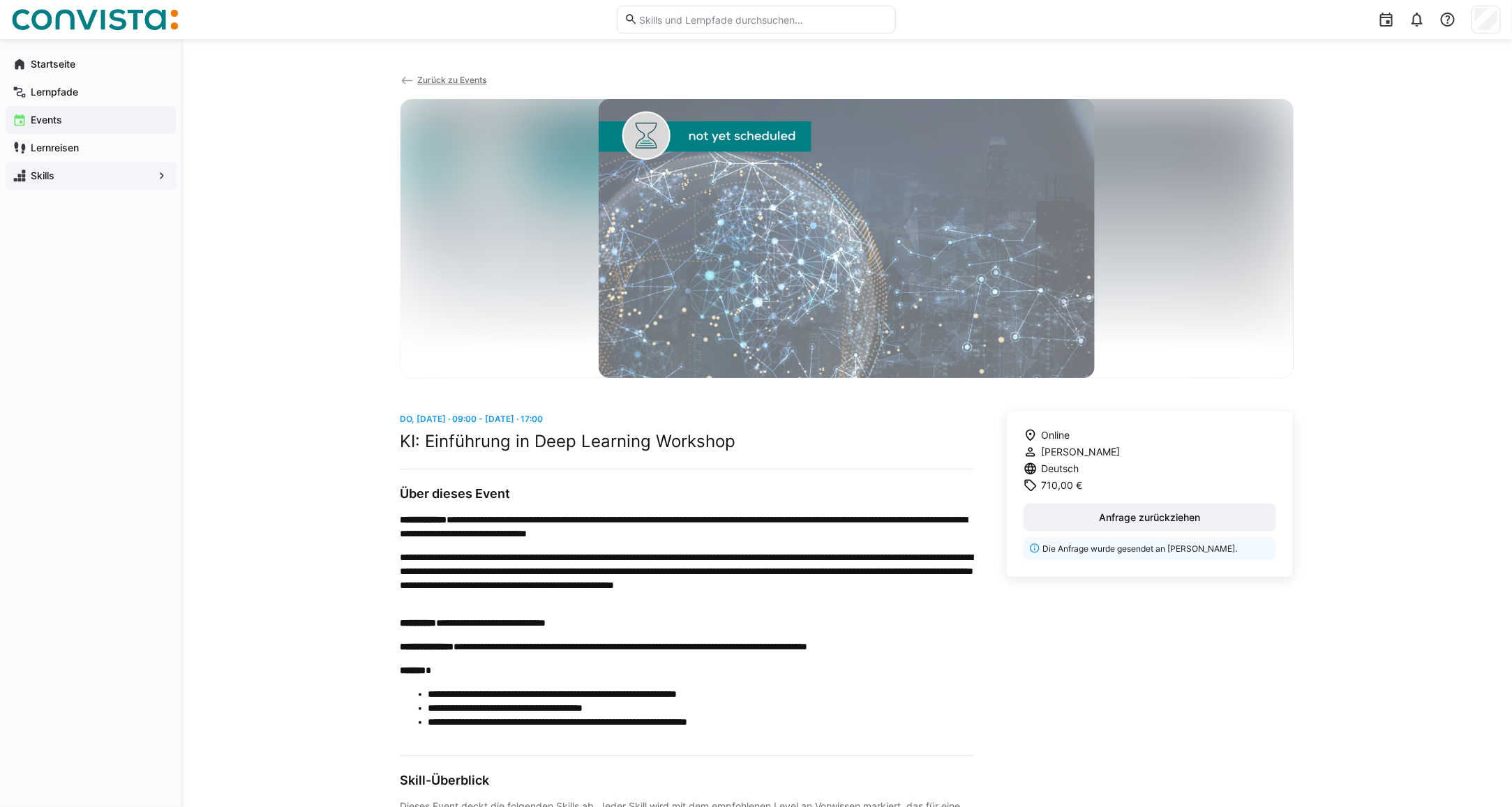
click at [443, 82] on span "Zurück zu Events" at bounding box center [451, 80] width 69 height 10
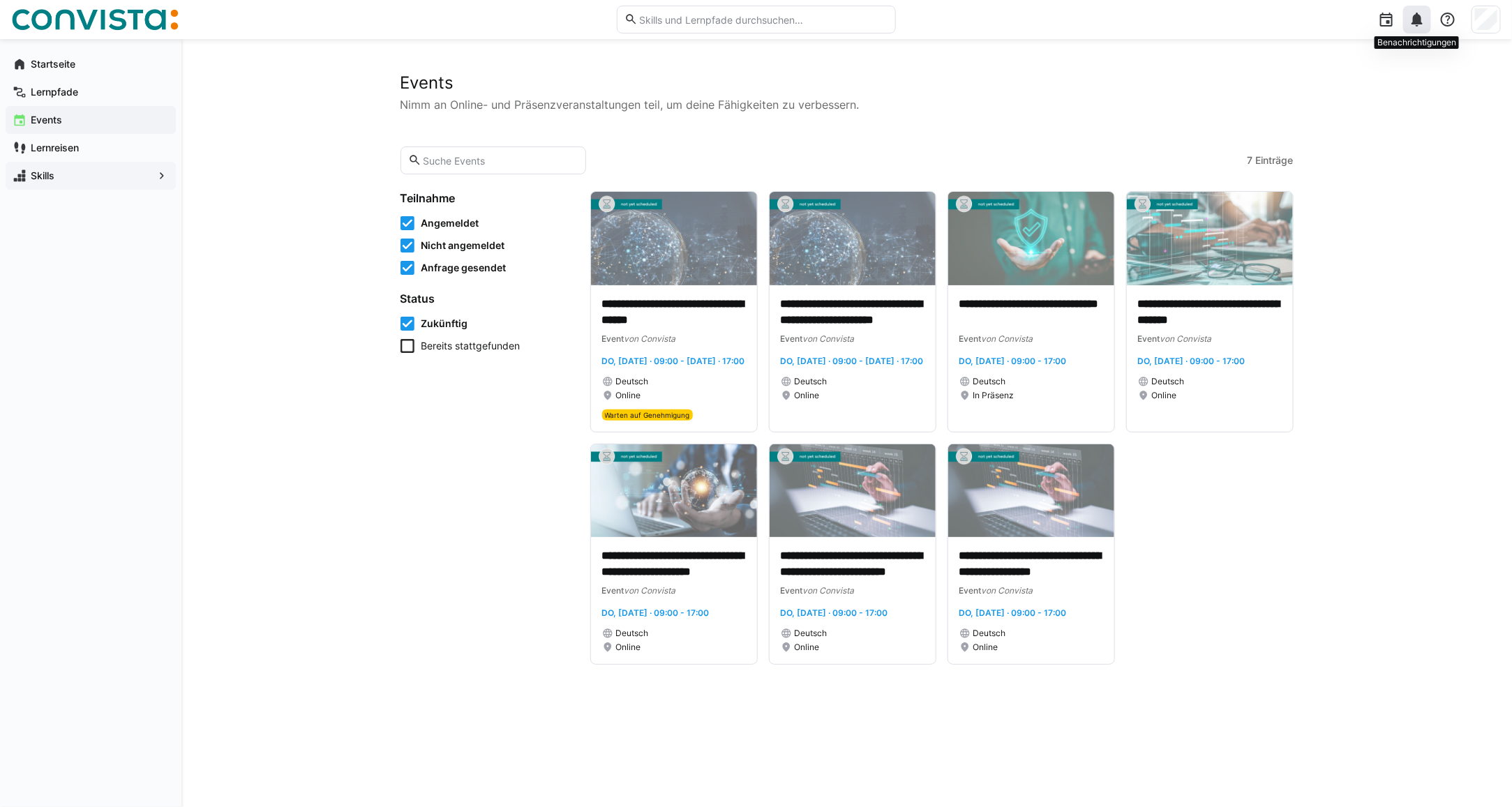
click at [1420, 28] on div at bounding box center [1417, 20] width 28 height 28
click at [644, 315] on p "**********" at bounding box center [673, 312] width 144 height 32
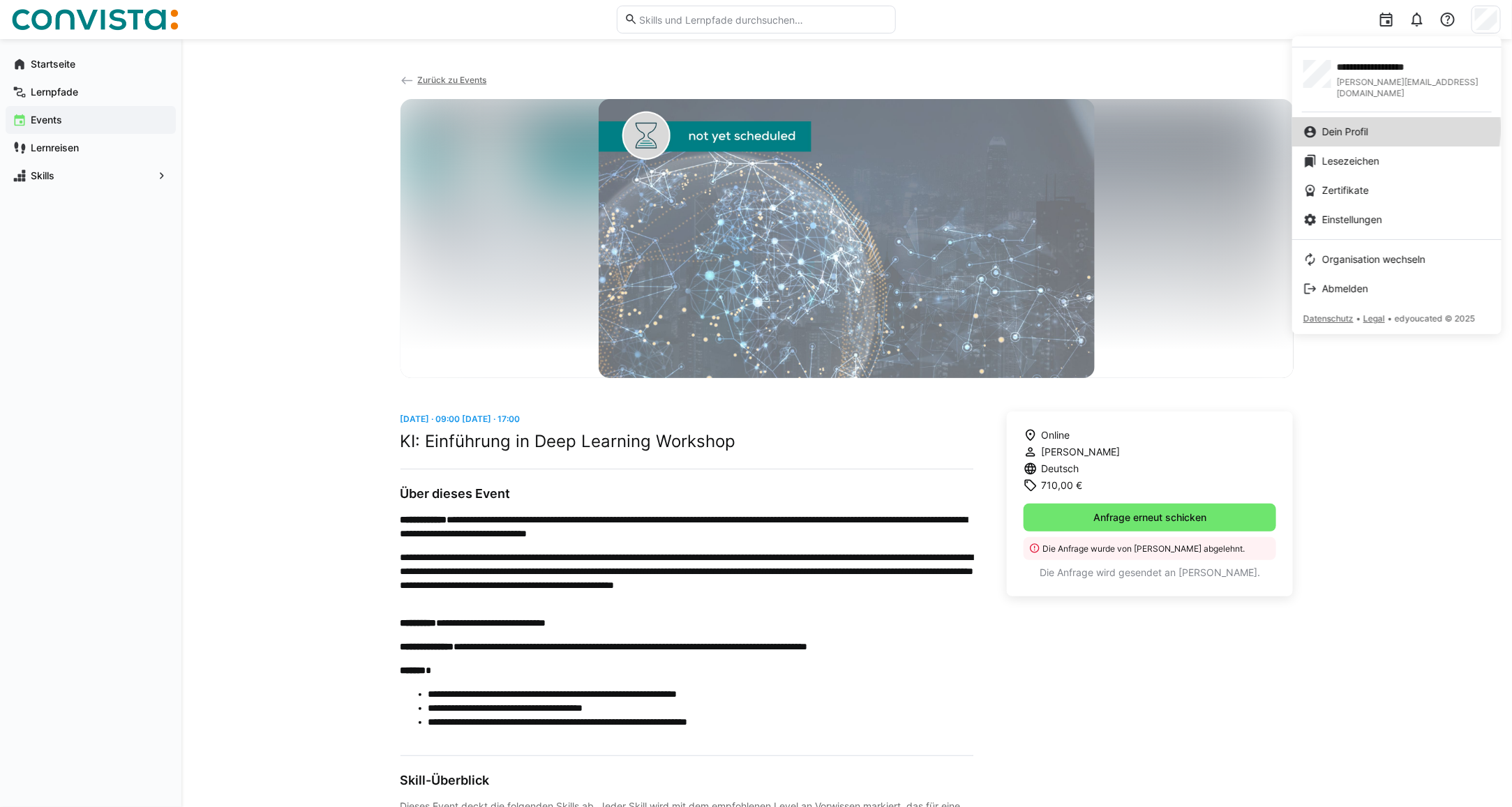
click at [1358, 125] on span "Dein Profil" at bounding box center [1345, 132] width 46 height 14
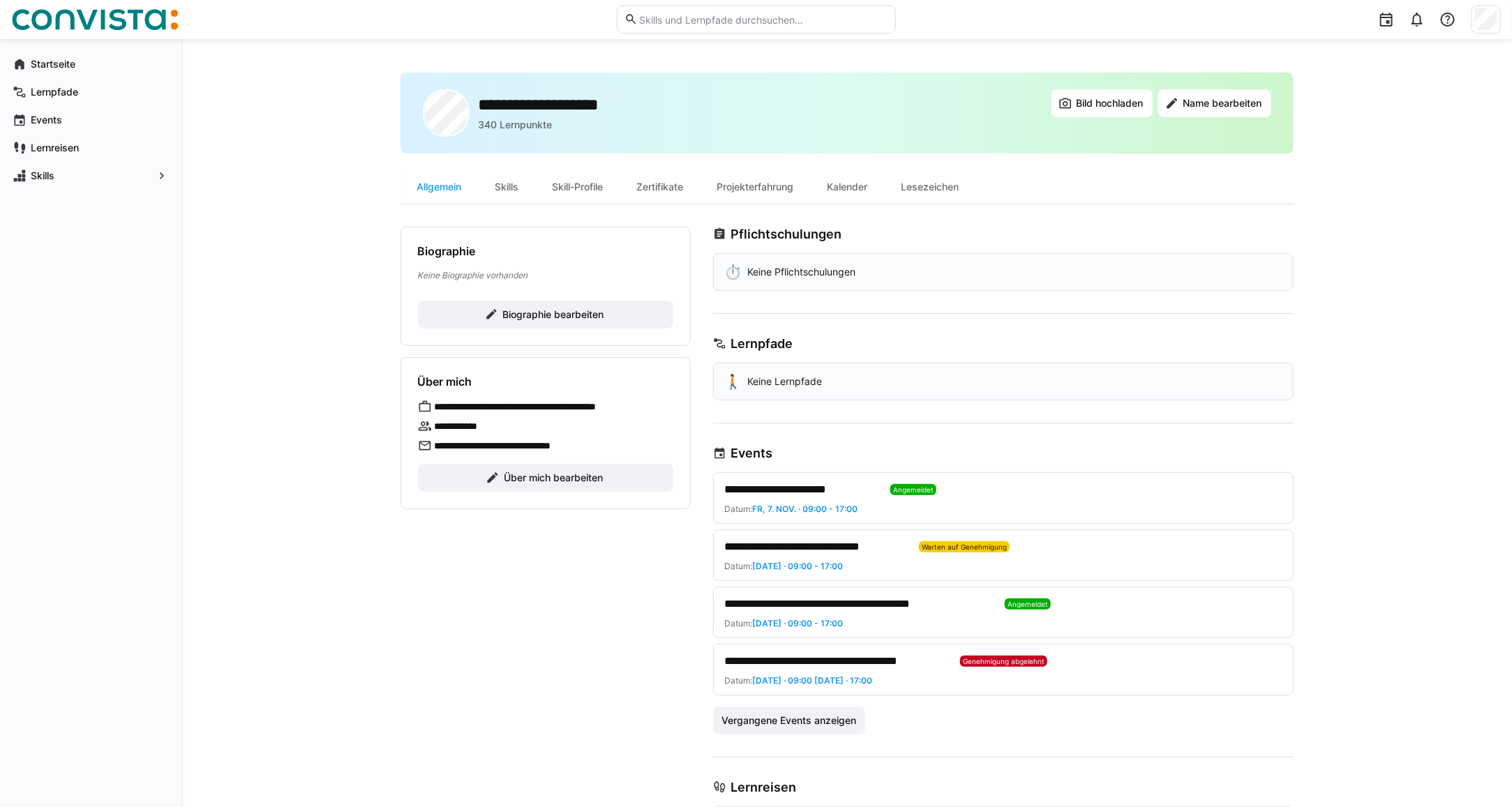
scroll to position [72, 0]
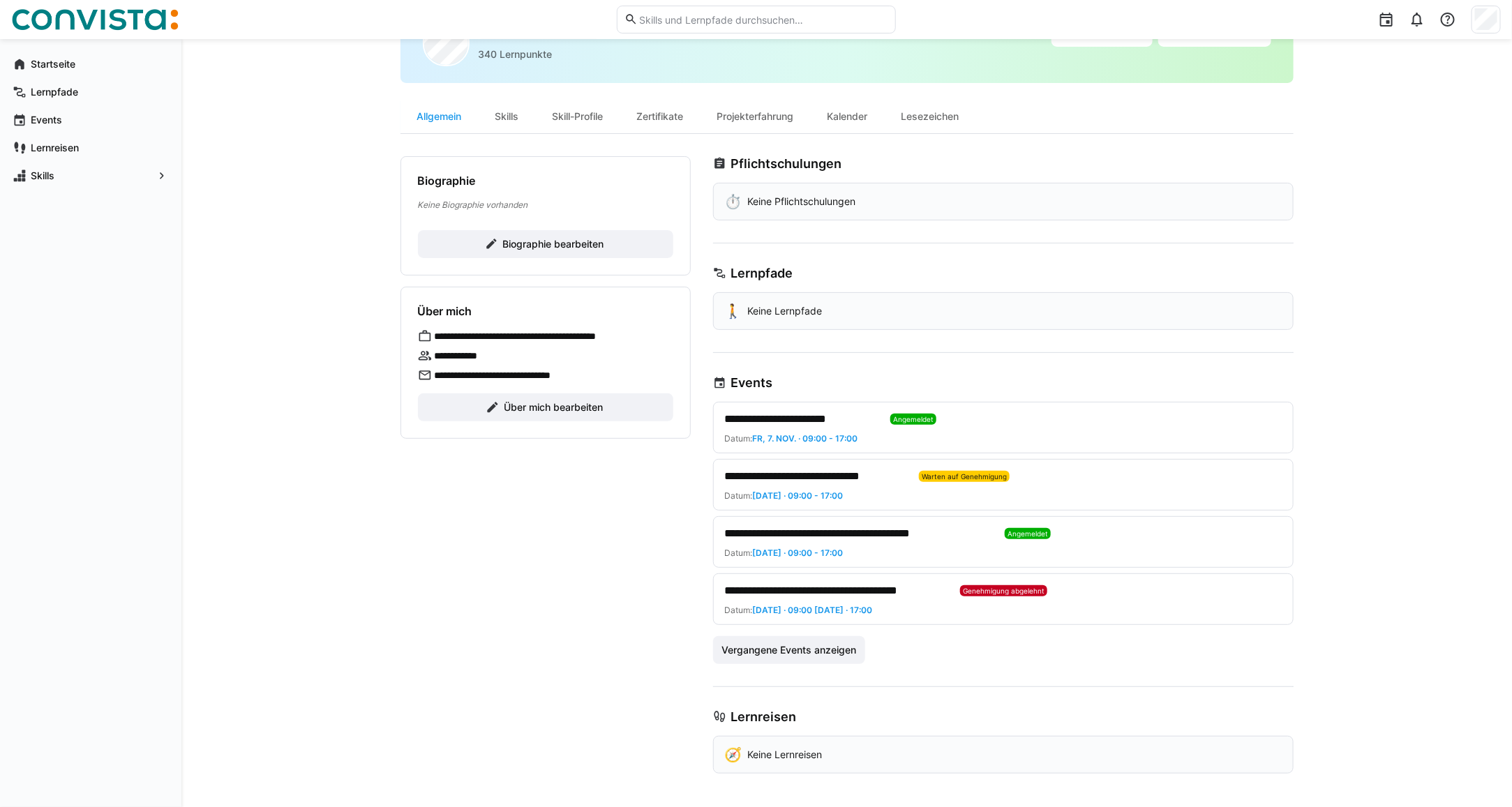
click at [787, 535] on span "**********" at bounding box center [858, 534] width 268 height 17
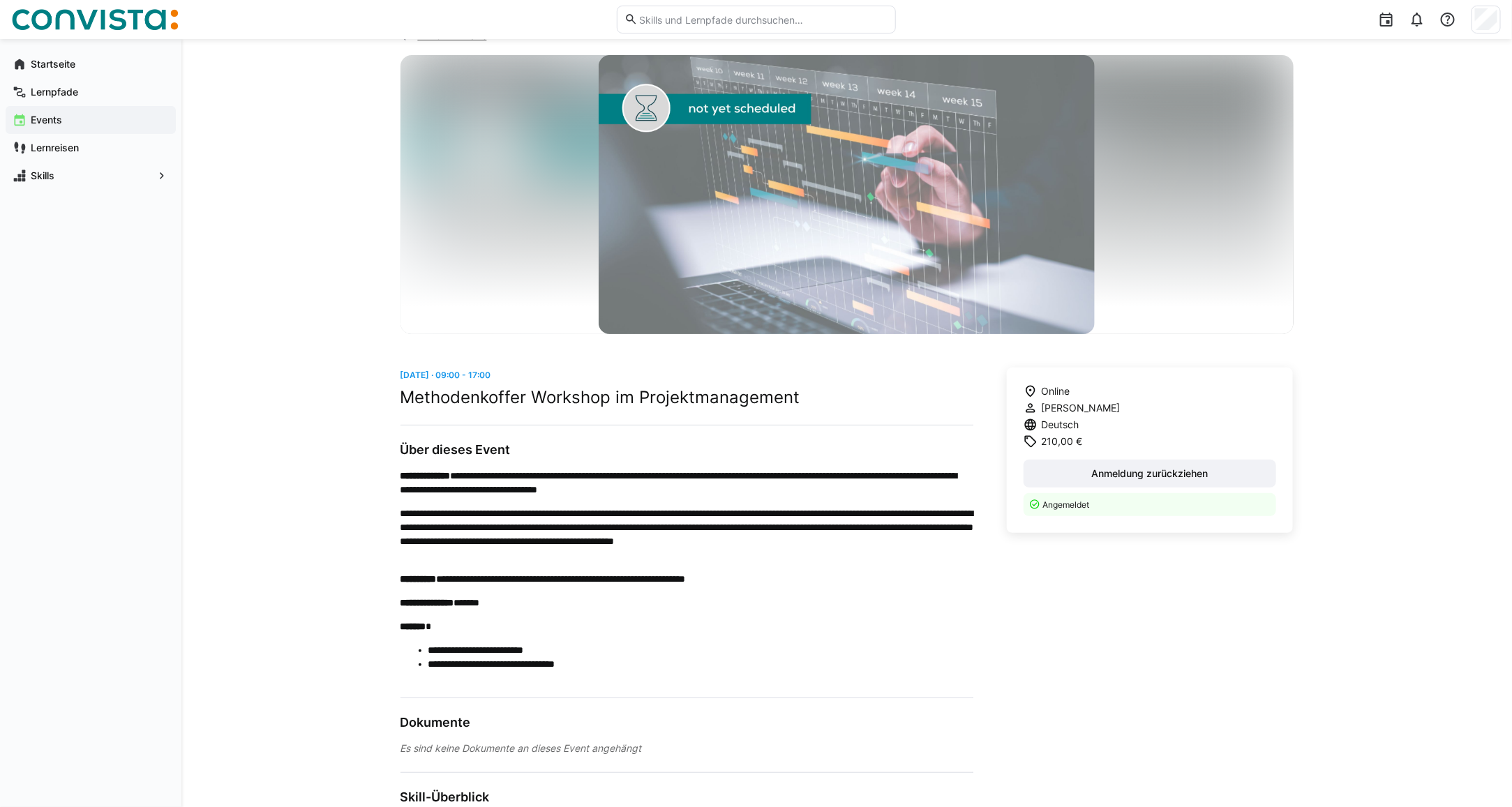
scroll to position [87, 0]
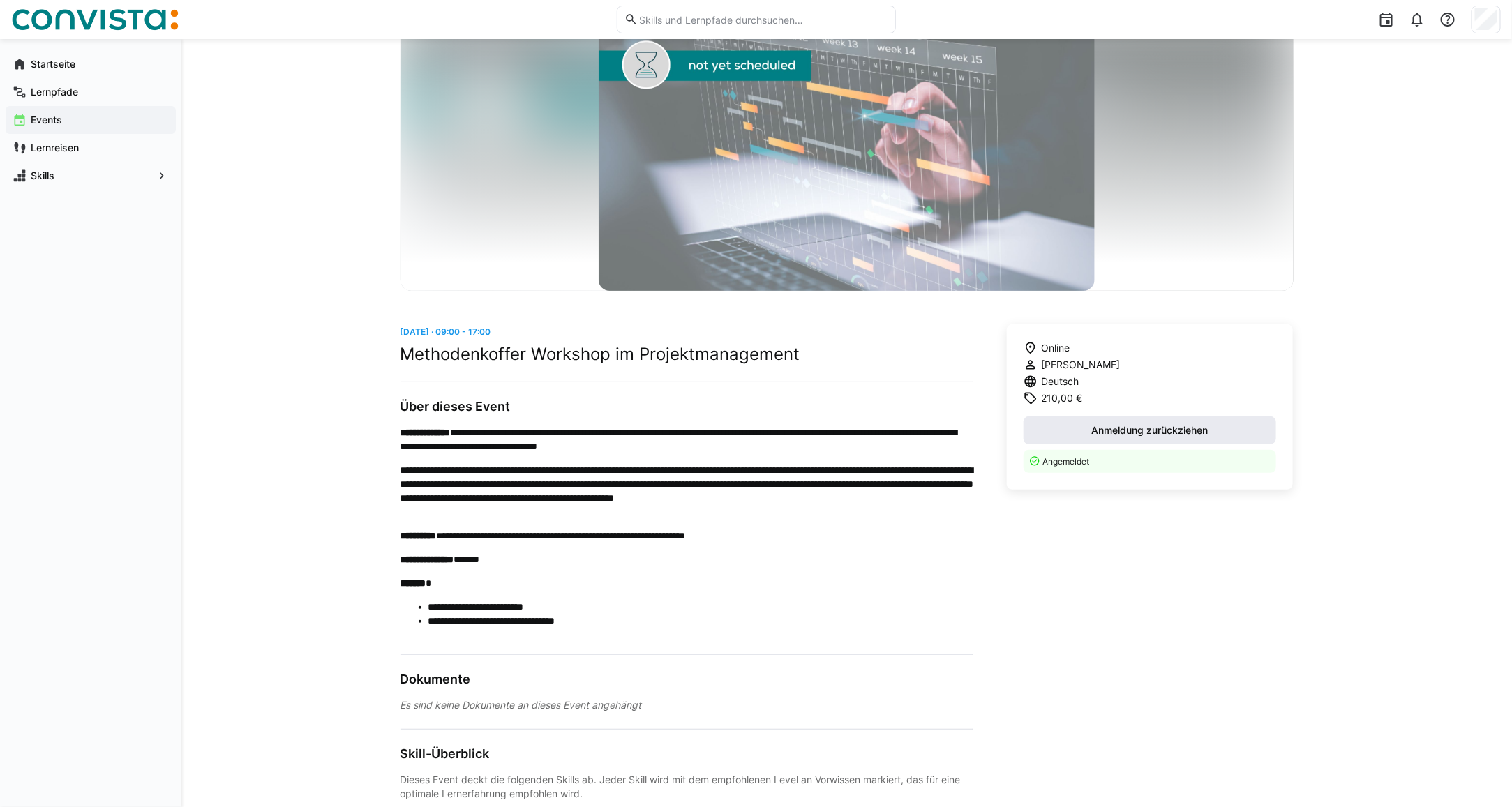
click at [1120, 429] on span "Anmeldung zurückziehen" at bounding box center [1150, 430] width 121 height 14
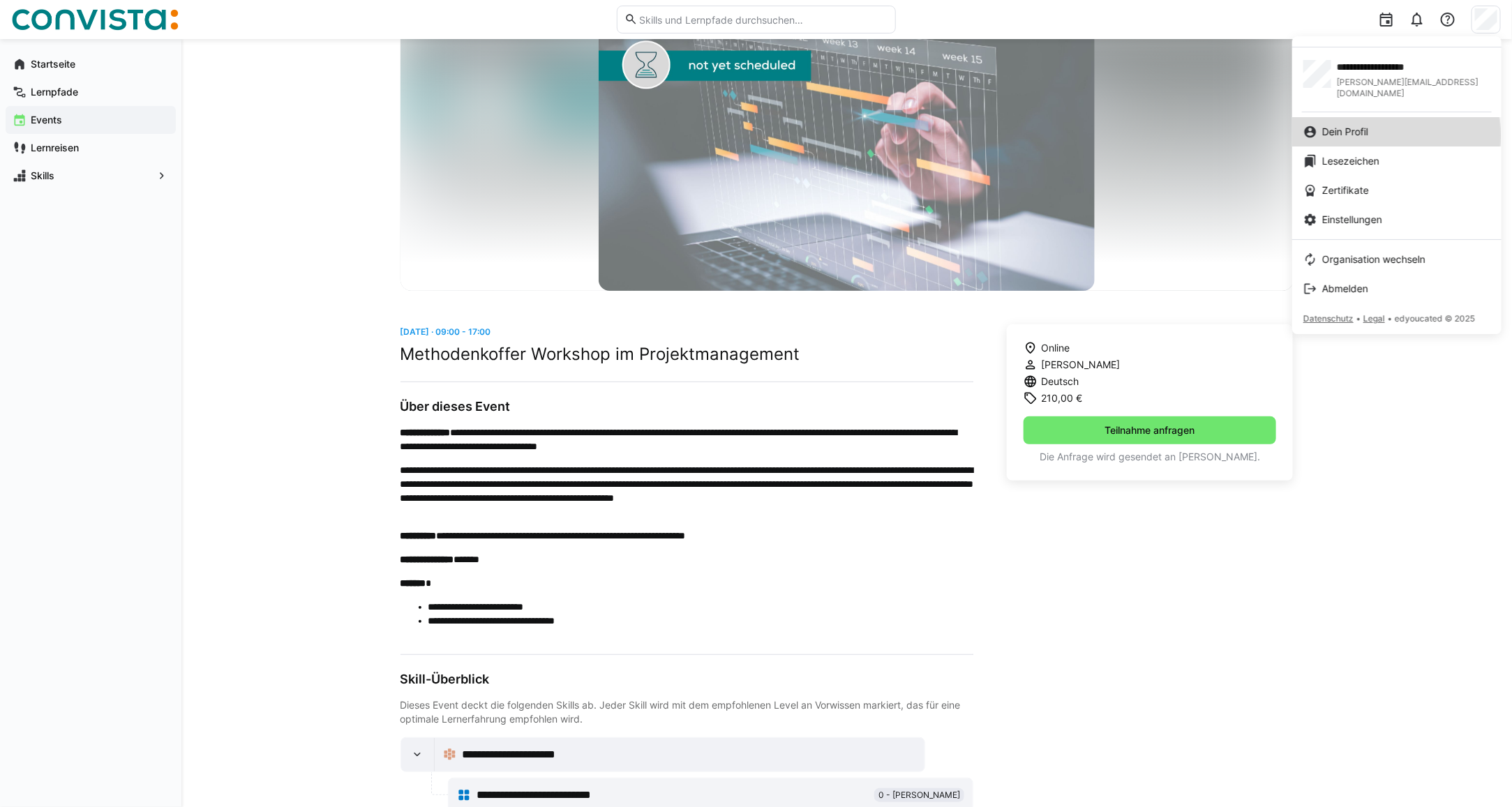
click at [1337, 125] on span "Dein Profil" at bounding box center [1345, 132] width 46 height 14
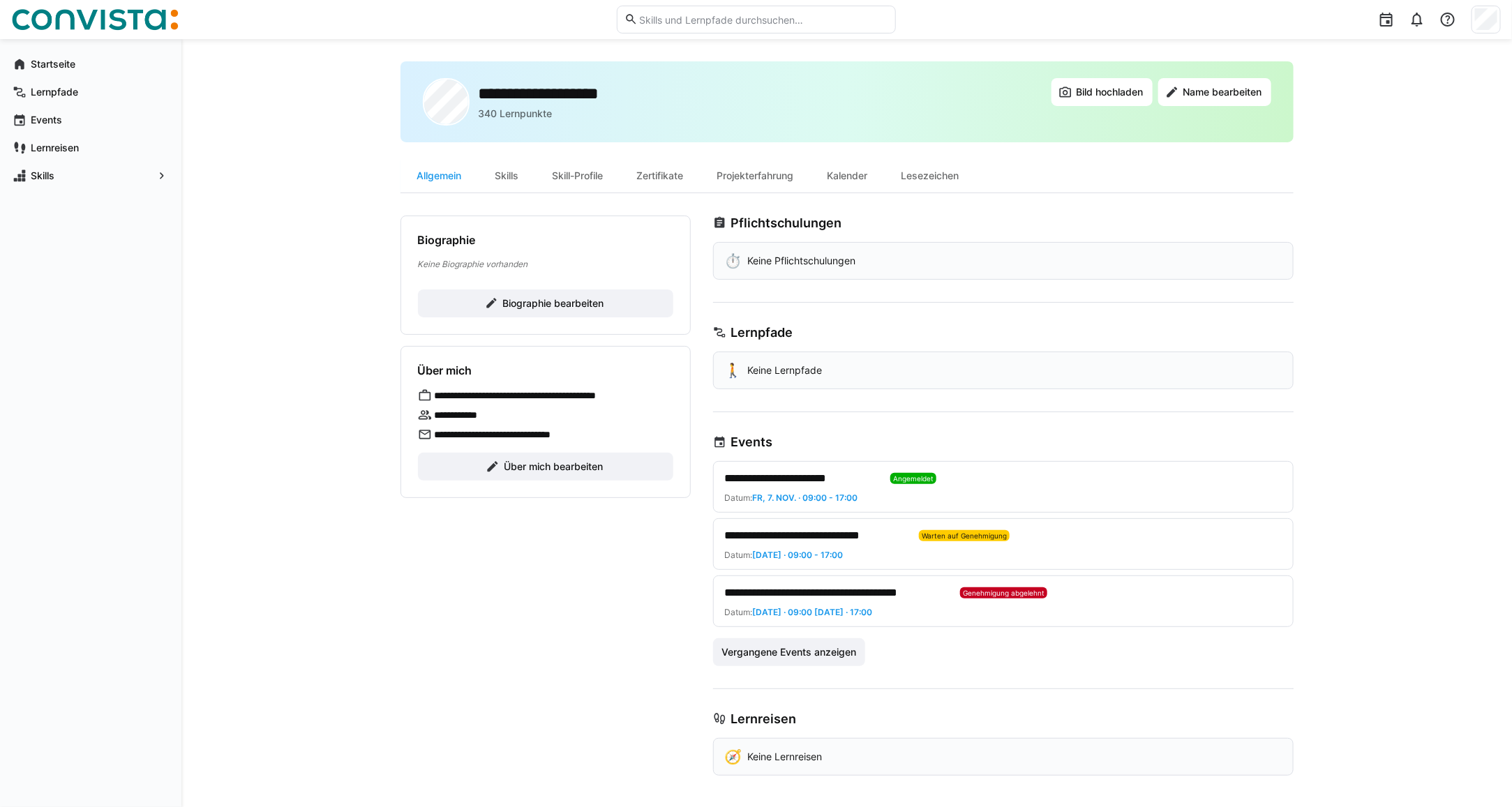
scroll to position [14, 0]
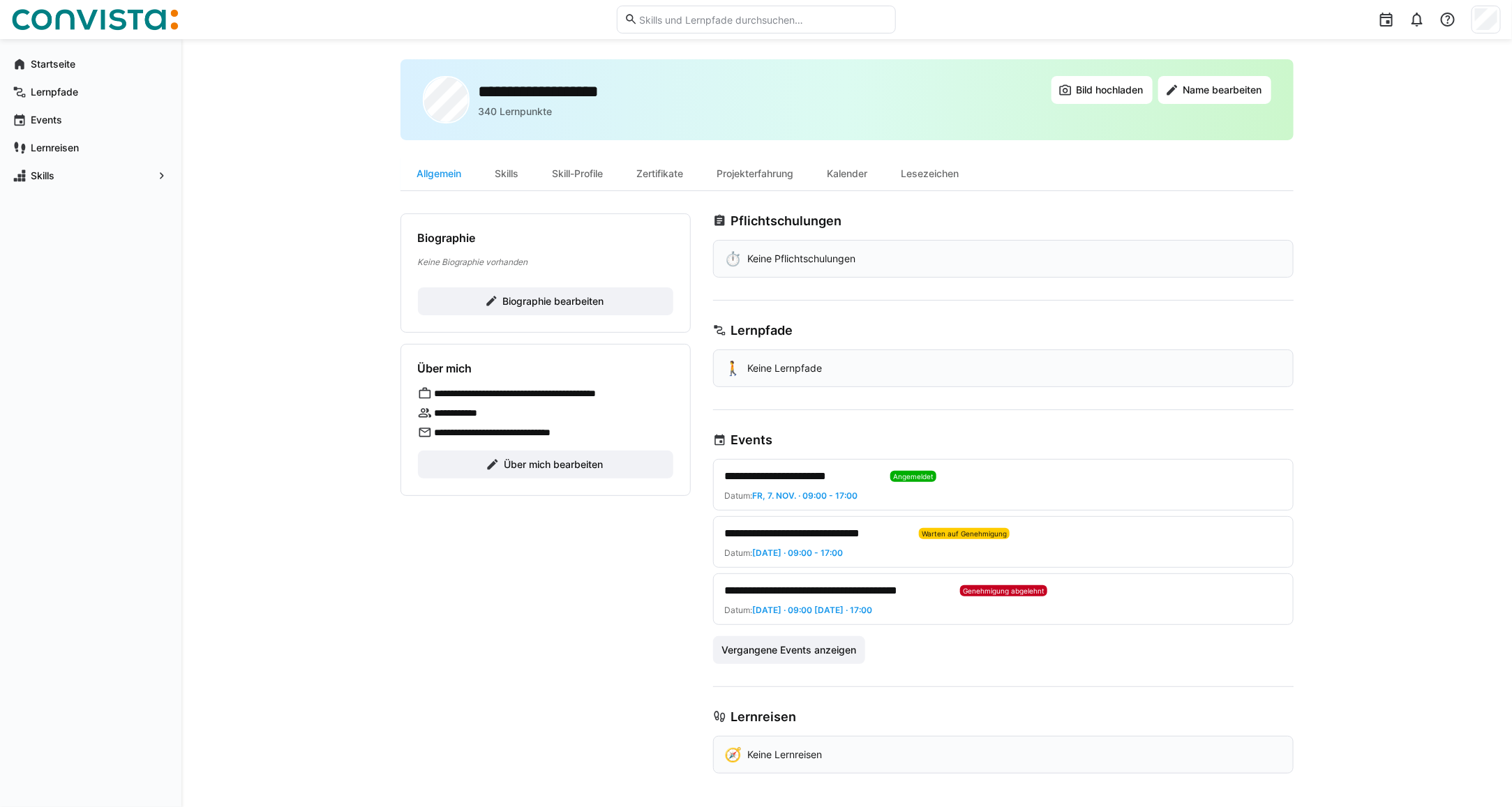
click at [779, 478] on span "**********" at bounding box center [802, 477] width 155 height 17
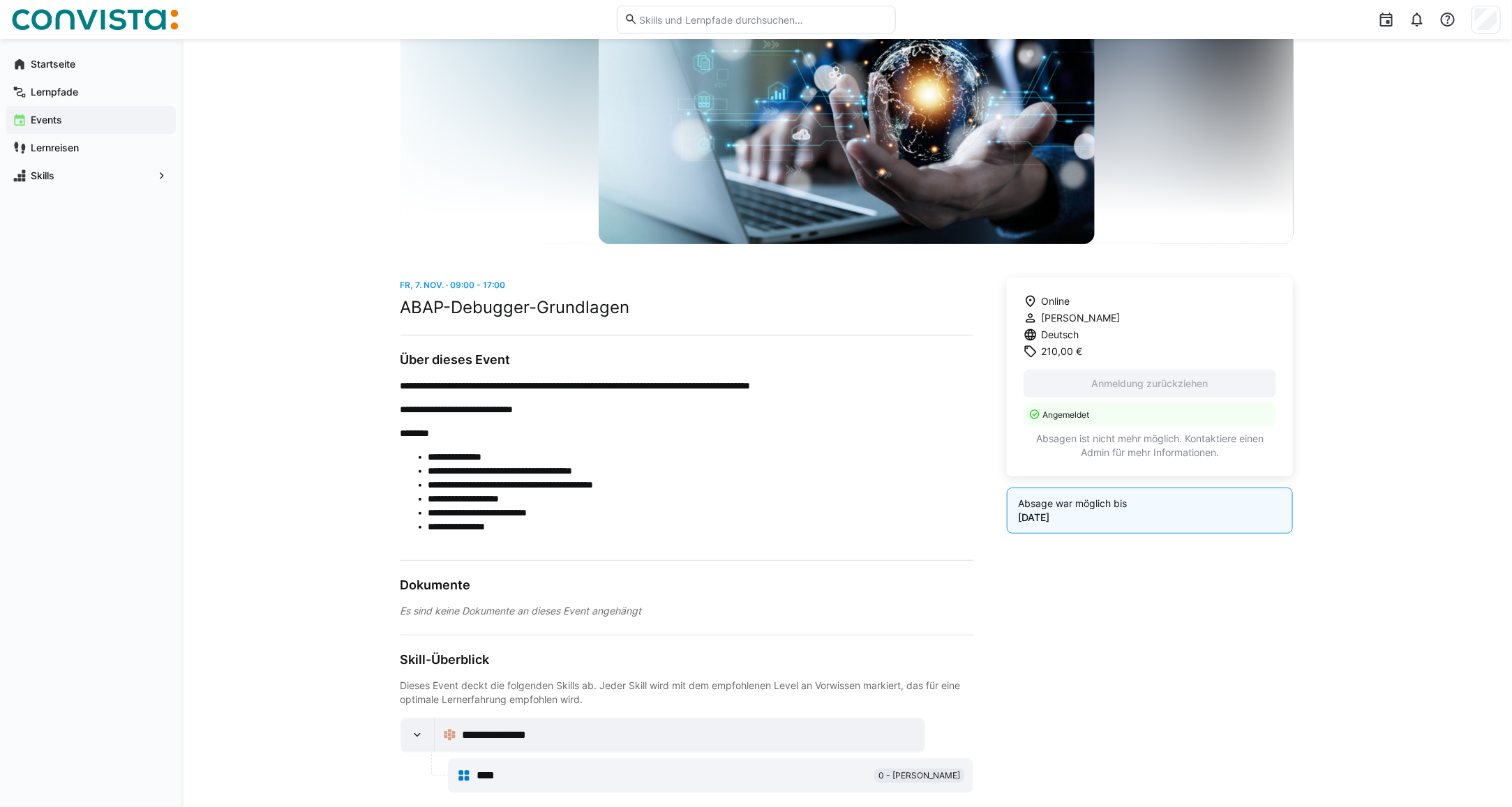
scroll to position [154, 0]
